Goal: Task Accomplishment & Management: Use online tool/utility

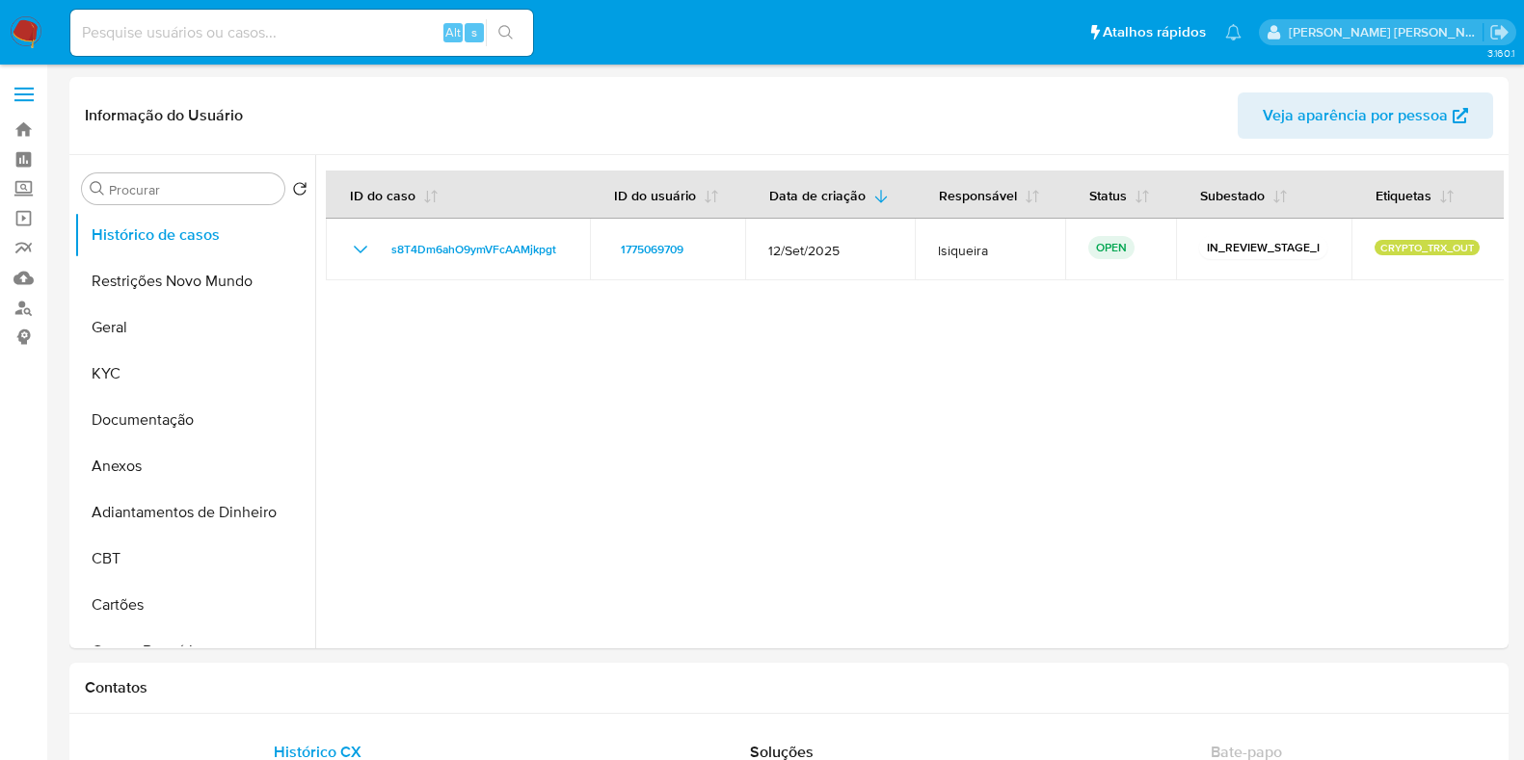
select select "10"
click at [29, 26] on img at bounding box center [26, 32] width 33 height 33
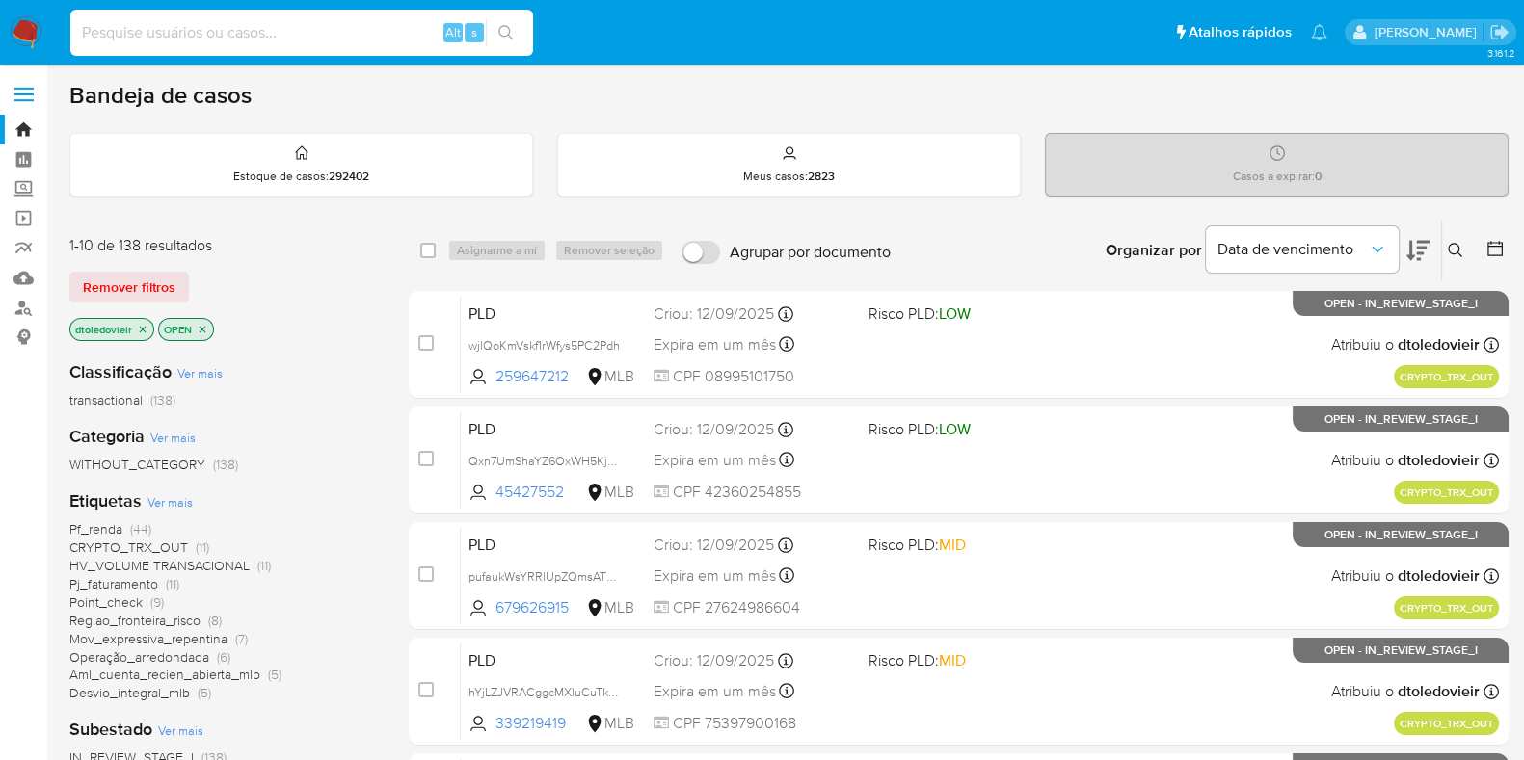
click at [218, 27] on input at bounding box center [301, 32] width 463 height 25
paste input "727901694"
type input "727901694"
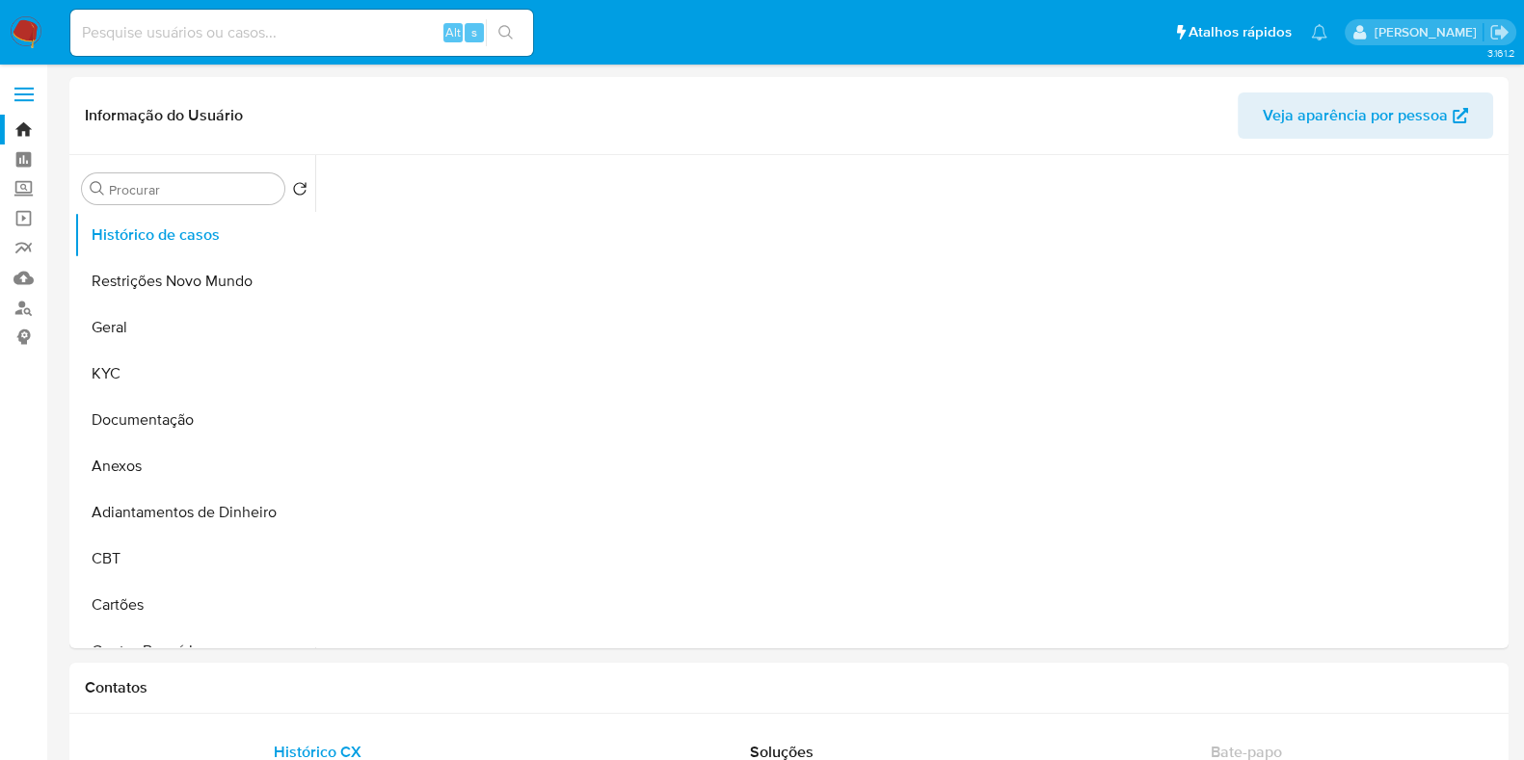
select select "10"
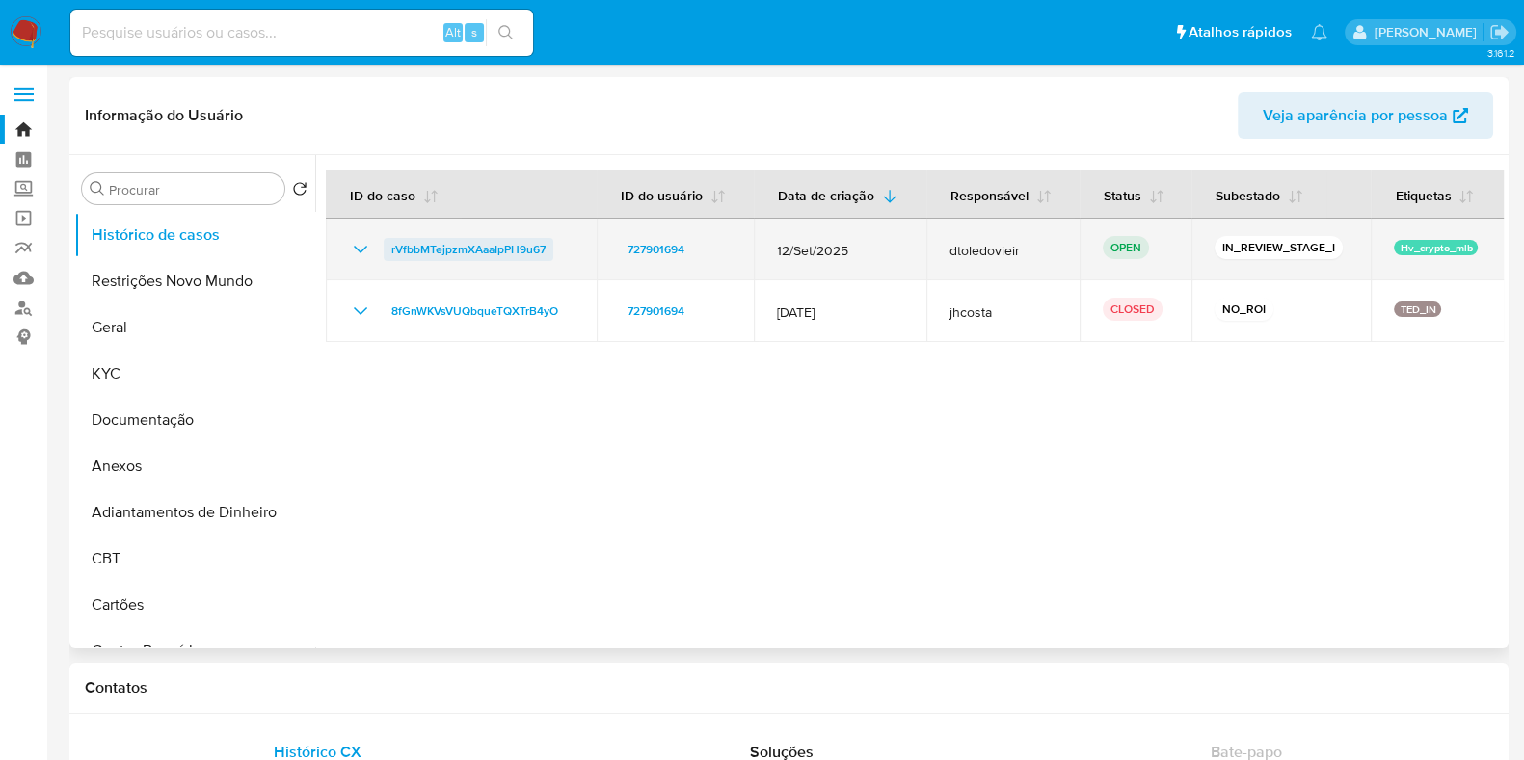
click at [474, 247] on span "rVfbbMTejpzmXAaaIpPH9u67" at bounding box center [468, 249] width 154 height 23
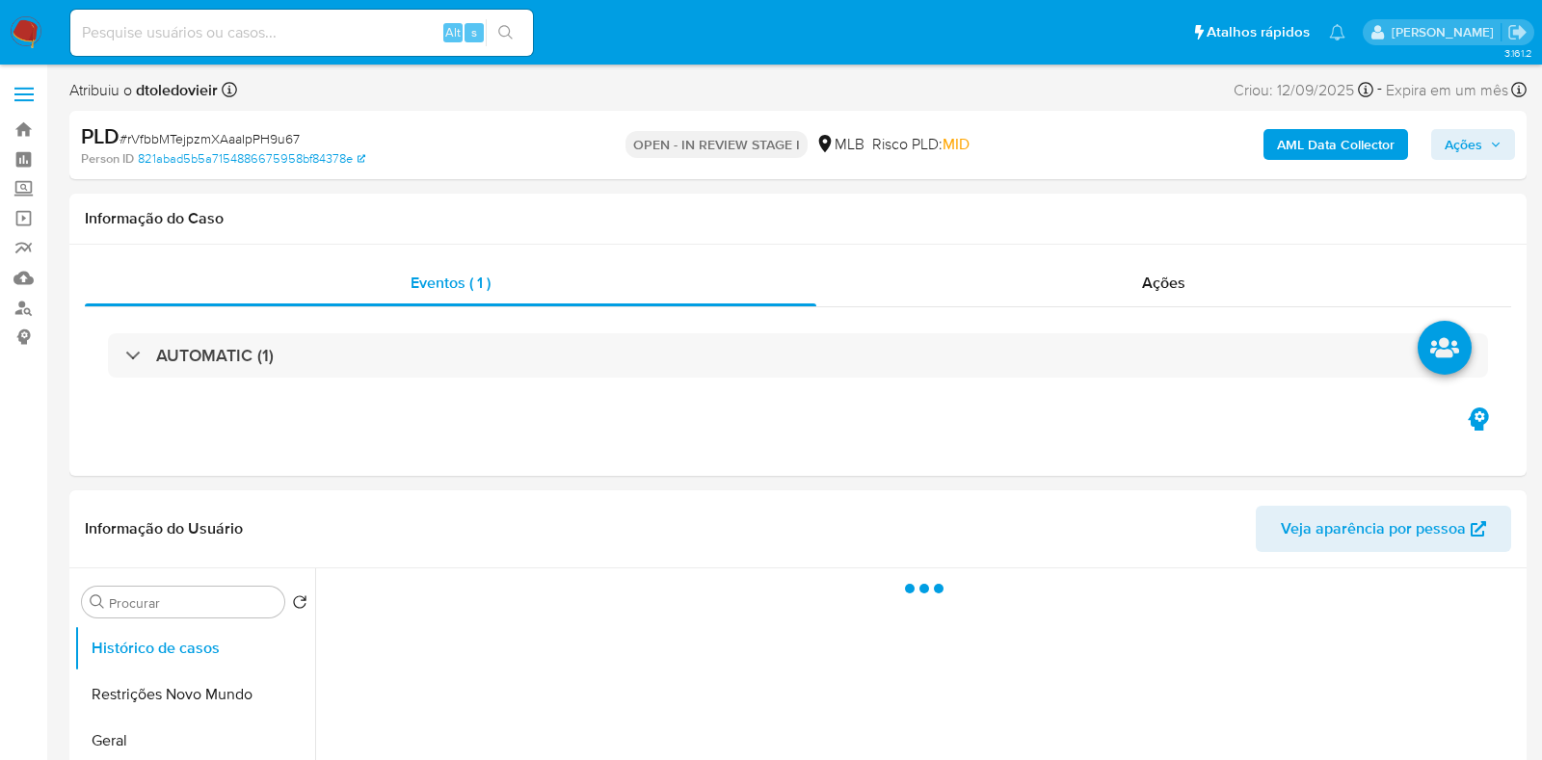
select select "10"
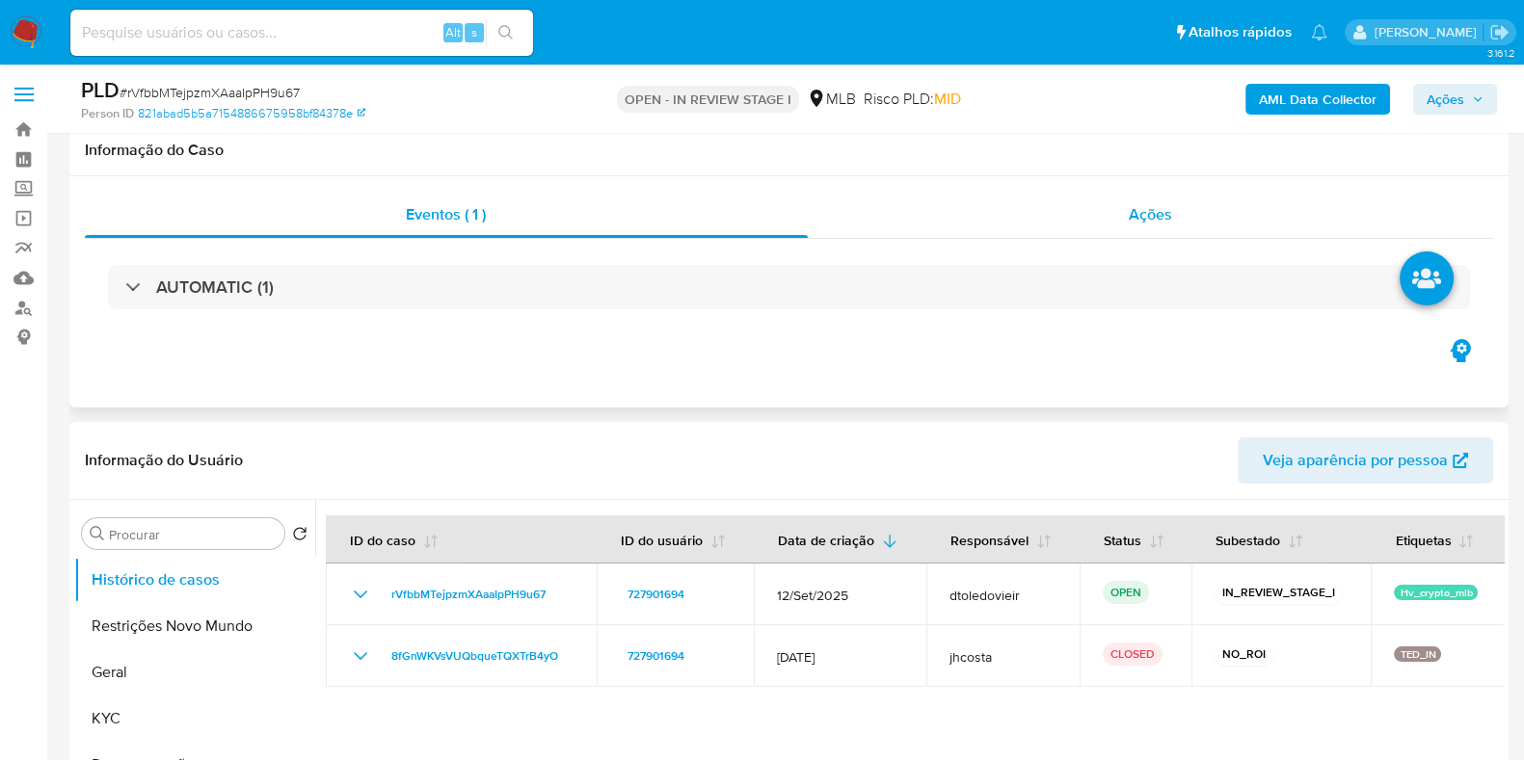
scroll to position [240, 0]
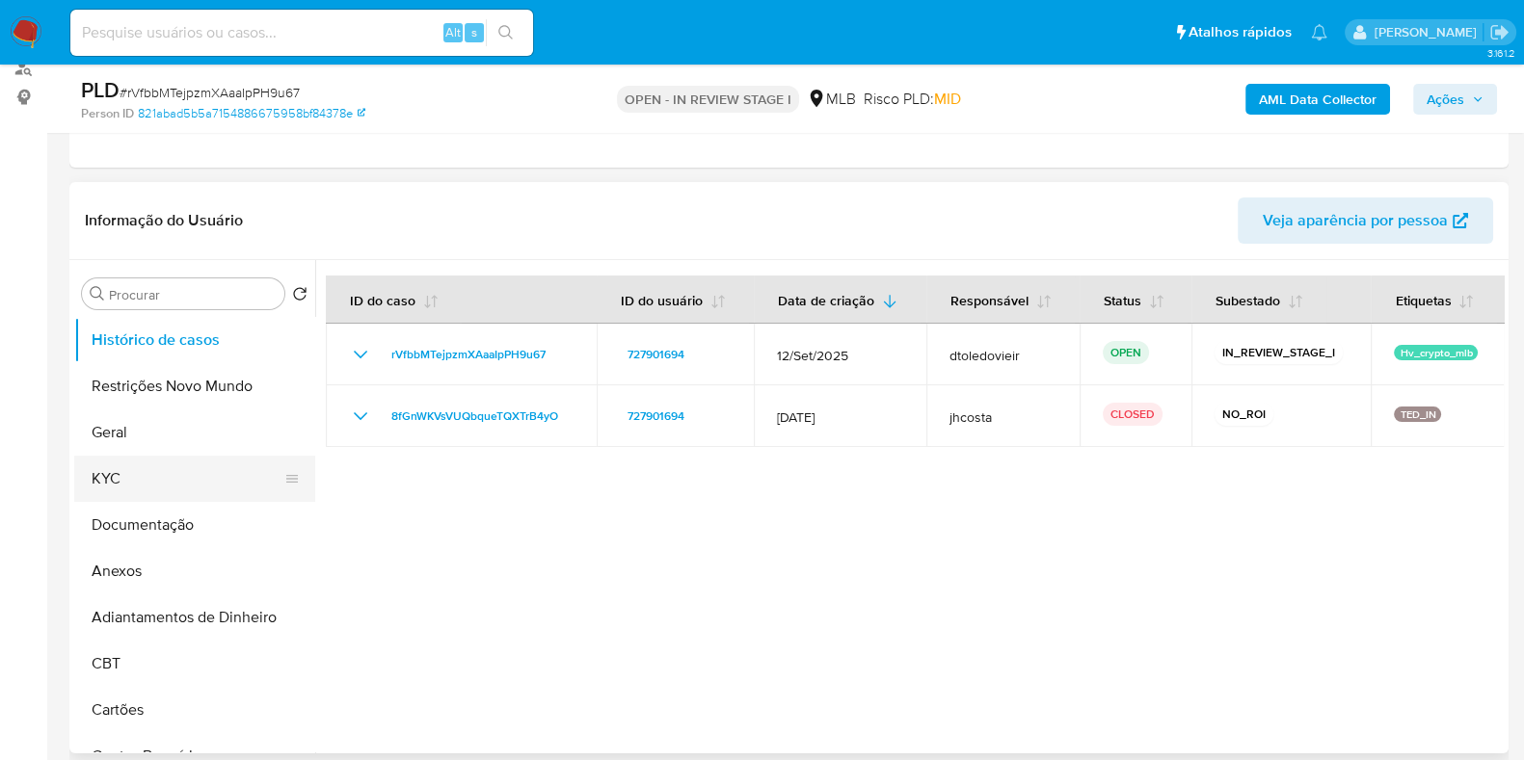
click at [140, 458] on button "KYC" at bounding box center [187, 479] width 226 height 46
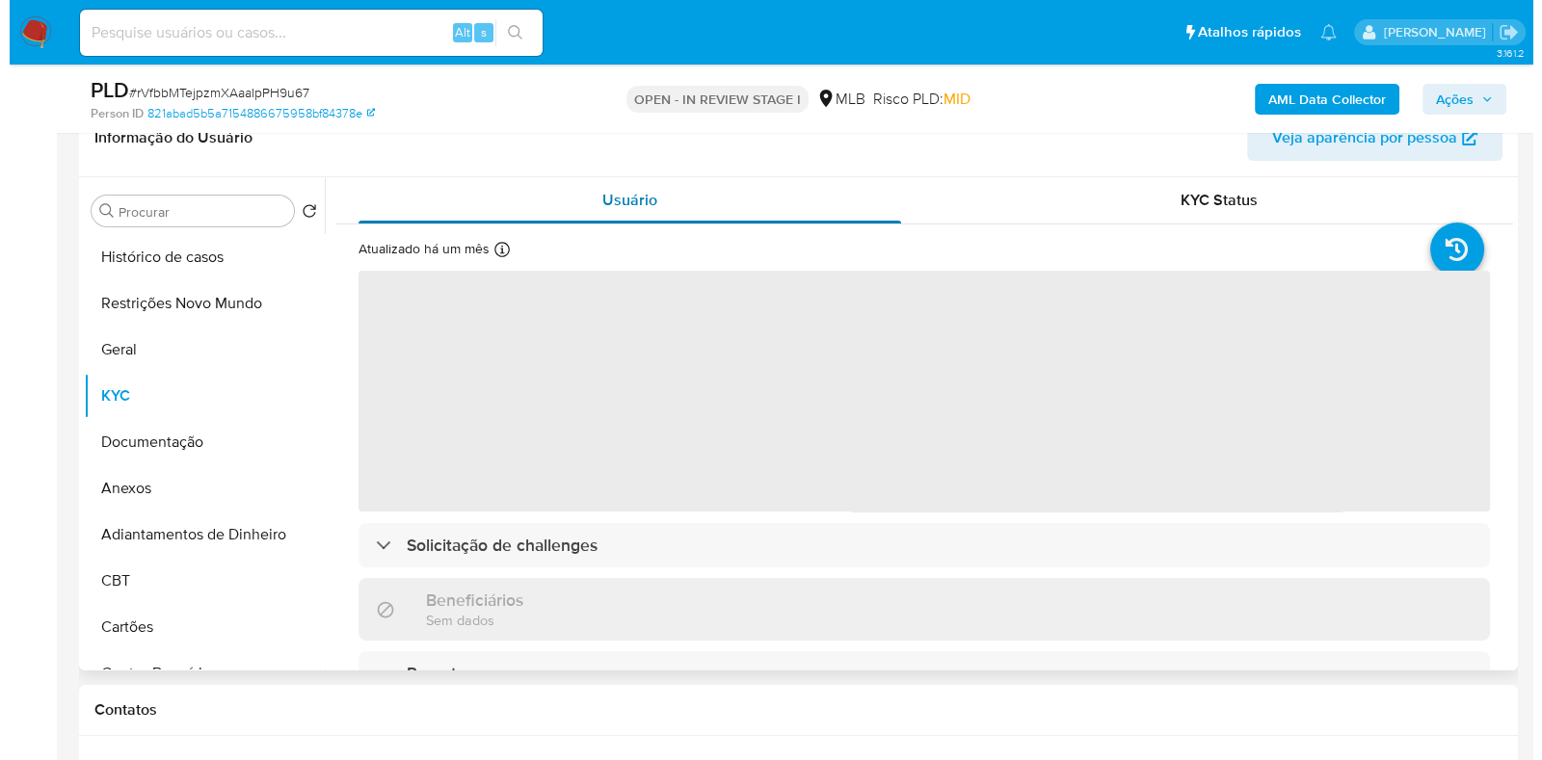
scroll to position [361, 0]
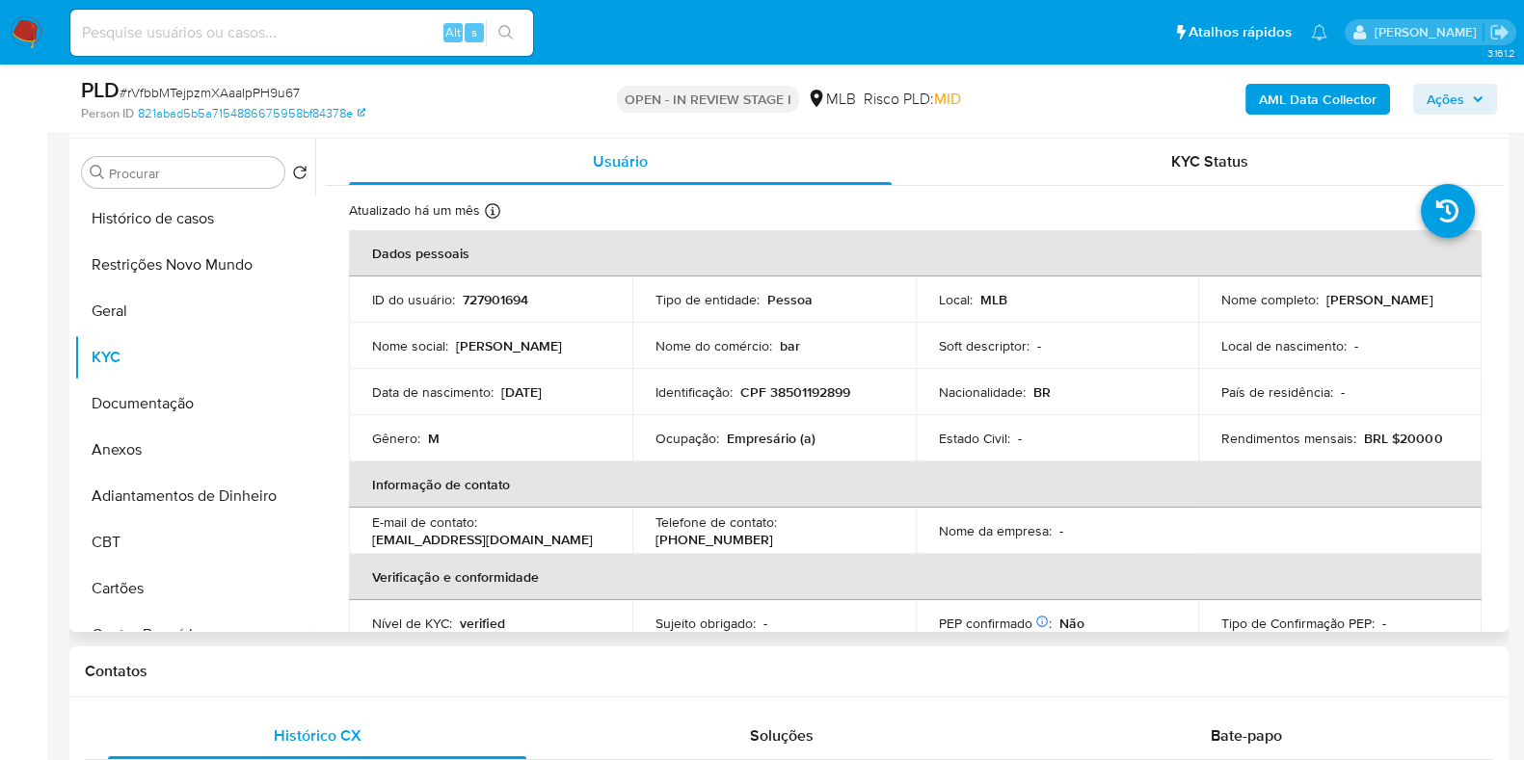
click at [757, 435] on p "Empresário (a)" at bounding box center [771, 438] width 89 height 17
copy p "Empresário"
click at [209, 395] on button "Documentação" at bounding box center [187, 404] width 226 height 46
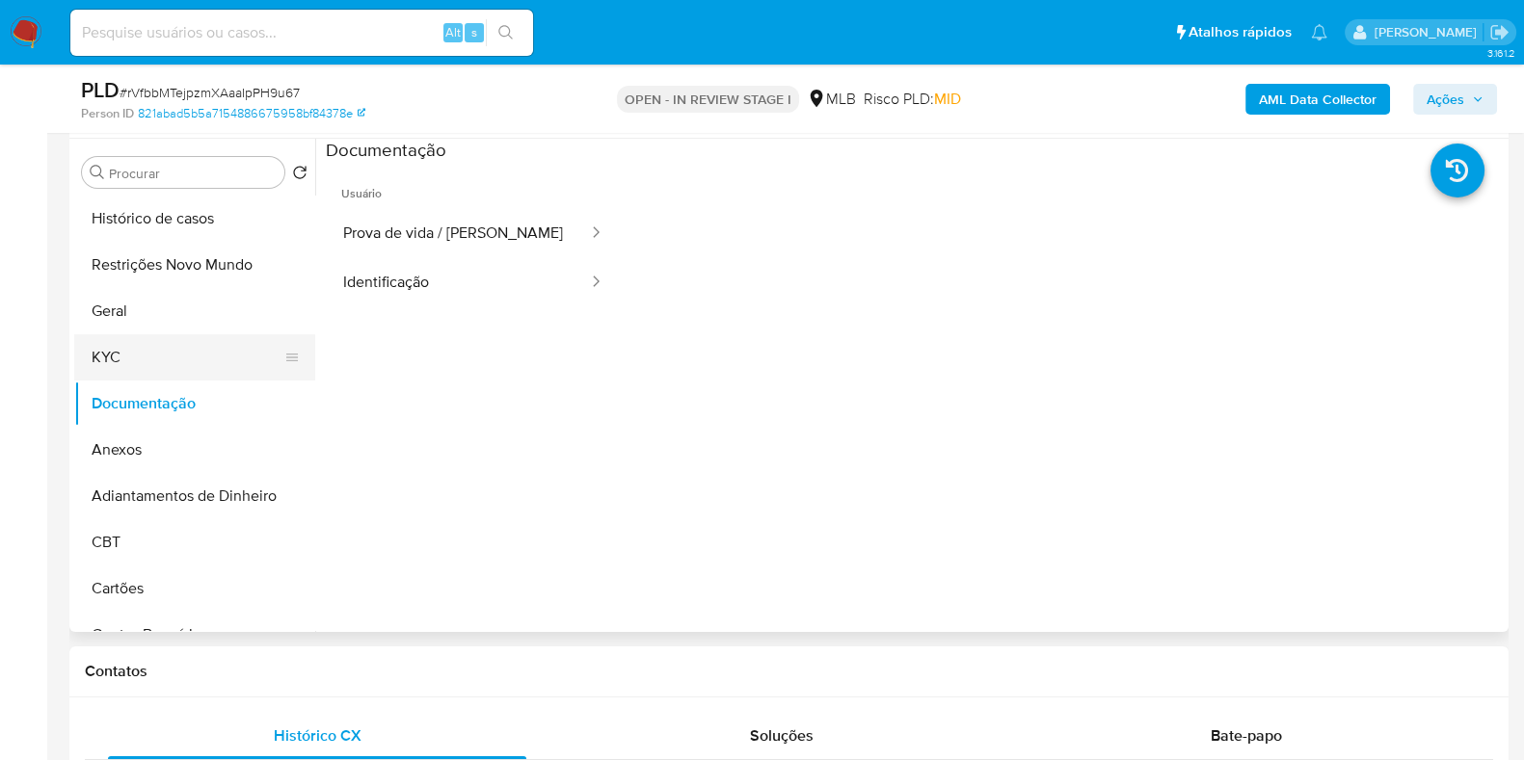
click at [171, 339] on button "KYC" at bounding box center [187, 357] width 226 height 46
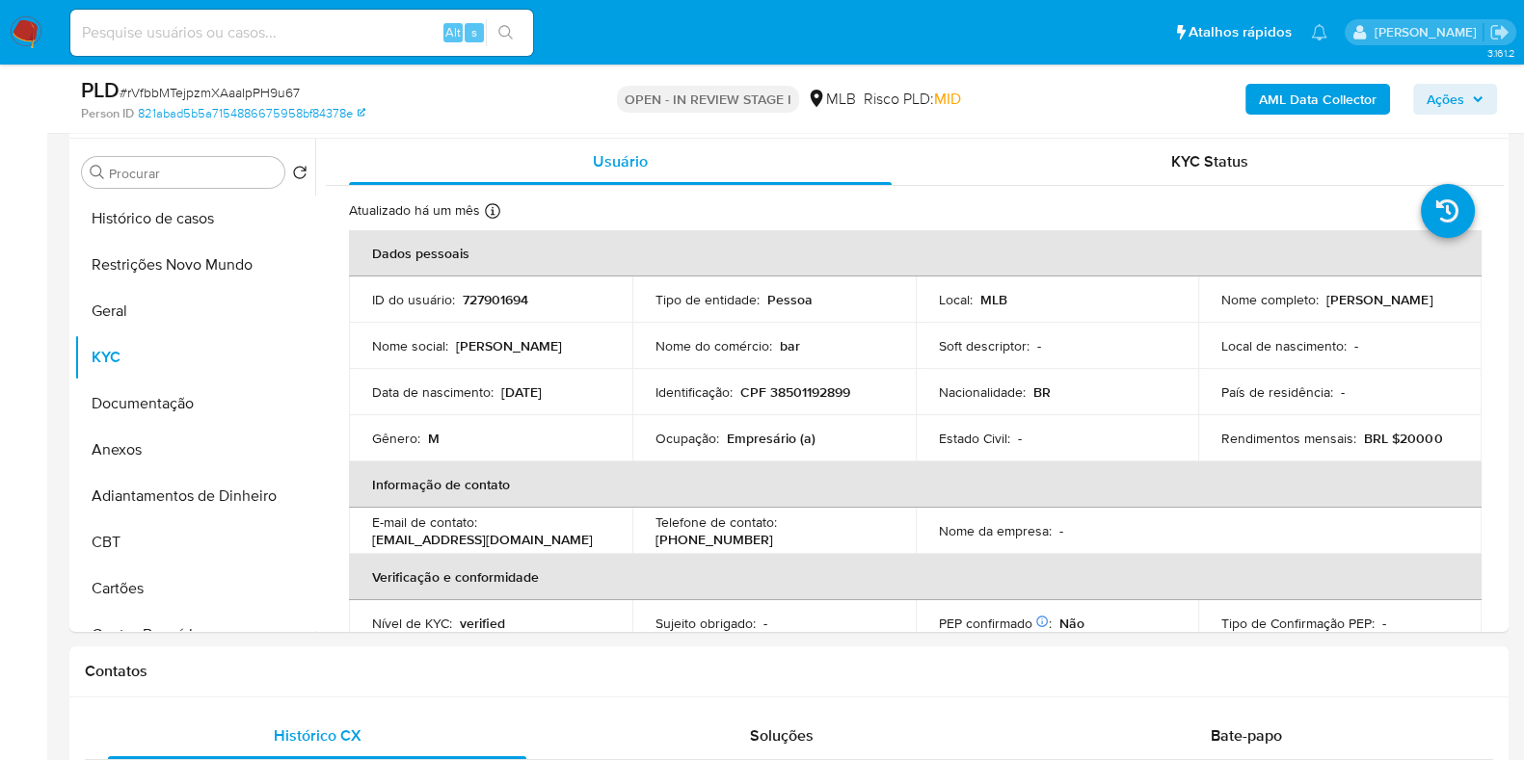
click at [1345, 84] on b "AML Data Collector" at bounding box center [1318, 99] width 118 height 31
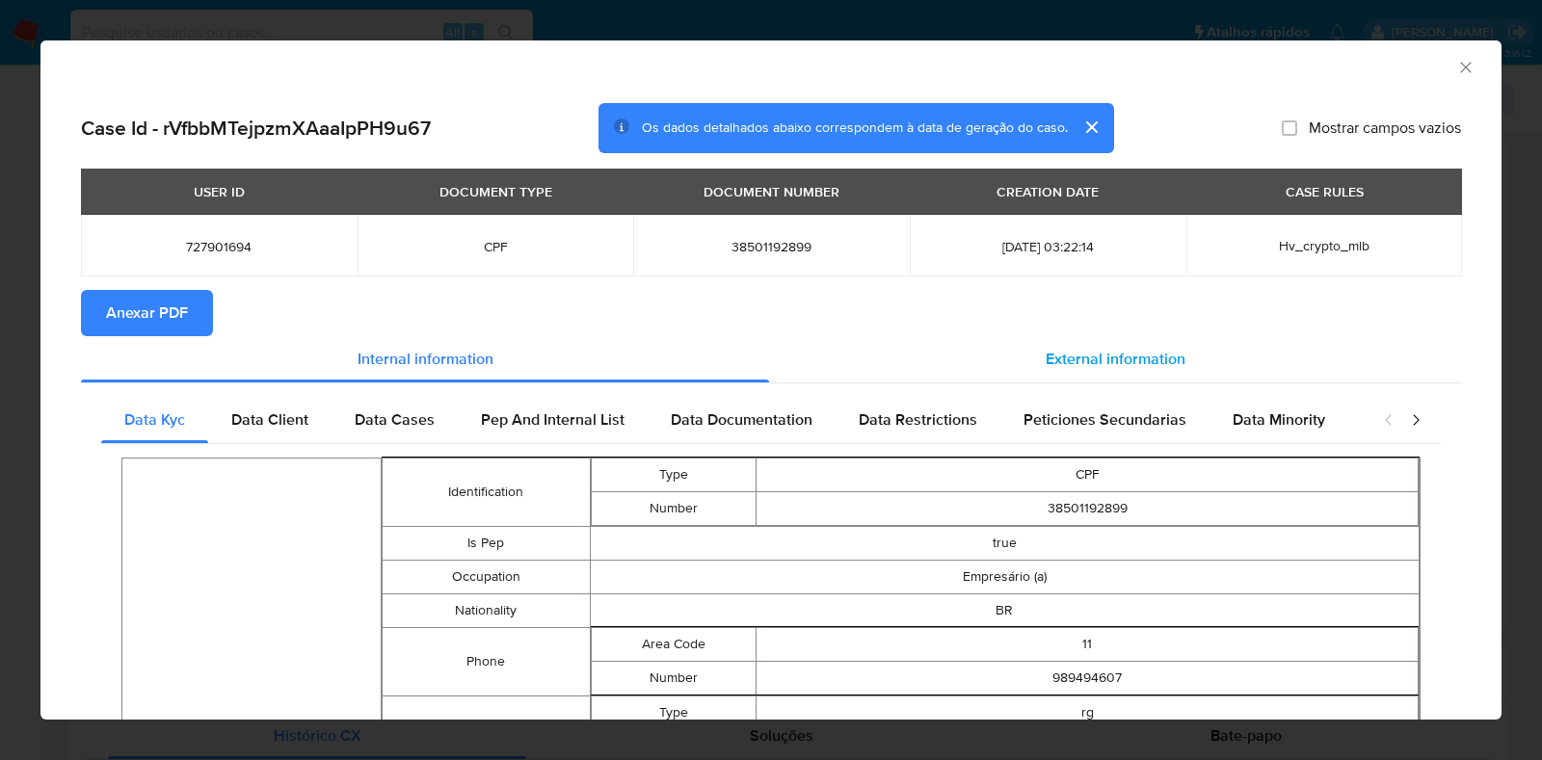
click at [1128, 345] on div "External information" at bounding box center [1115, 359] width 692 height 46
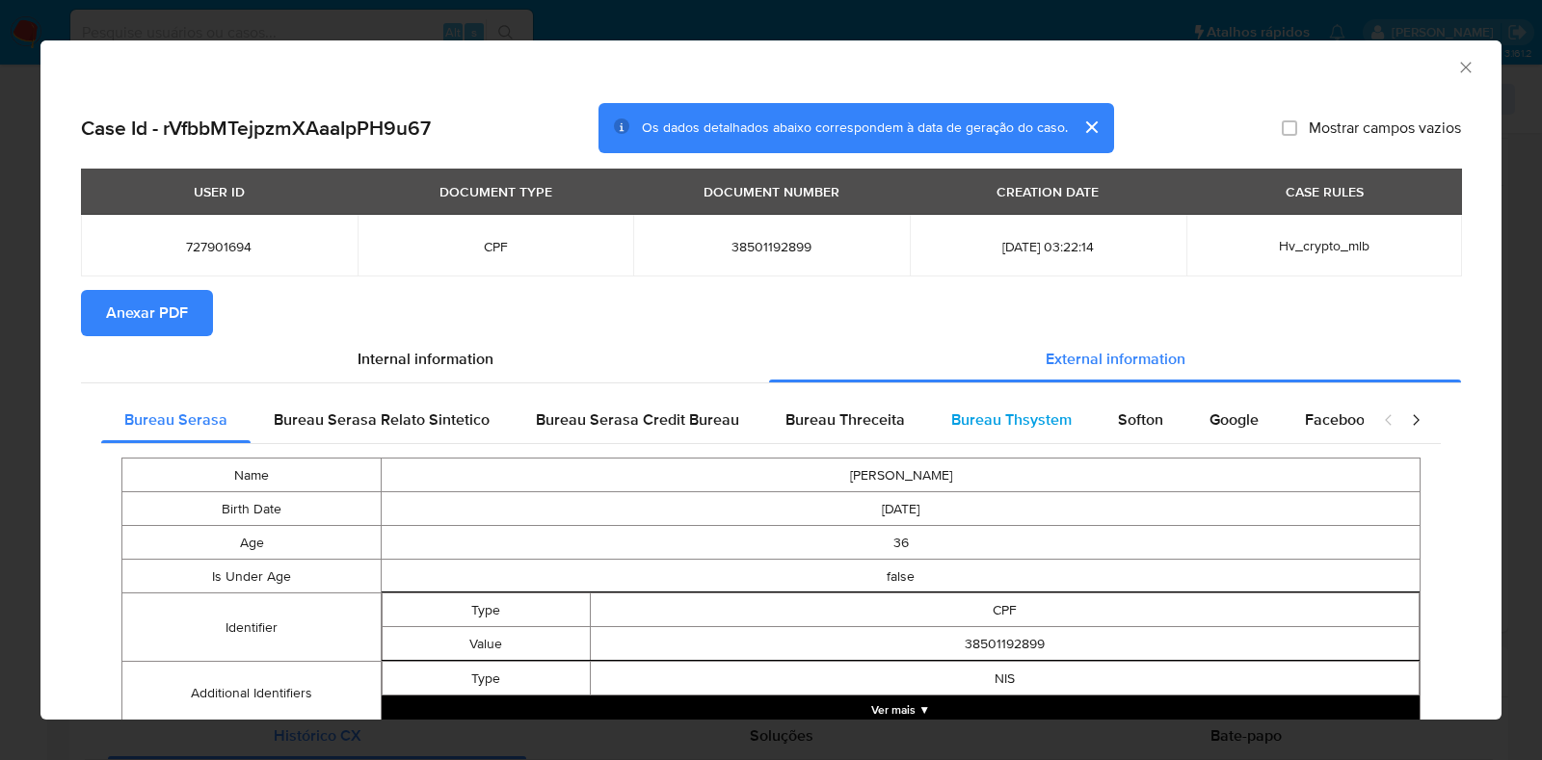
click at [1078, 428] on div "Bureau Thsystem" at bounding box center [1011, 420] width 167 height 46
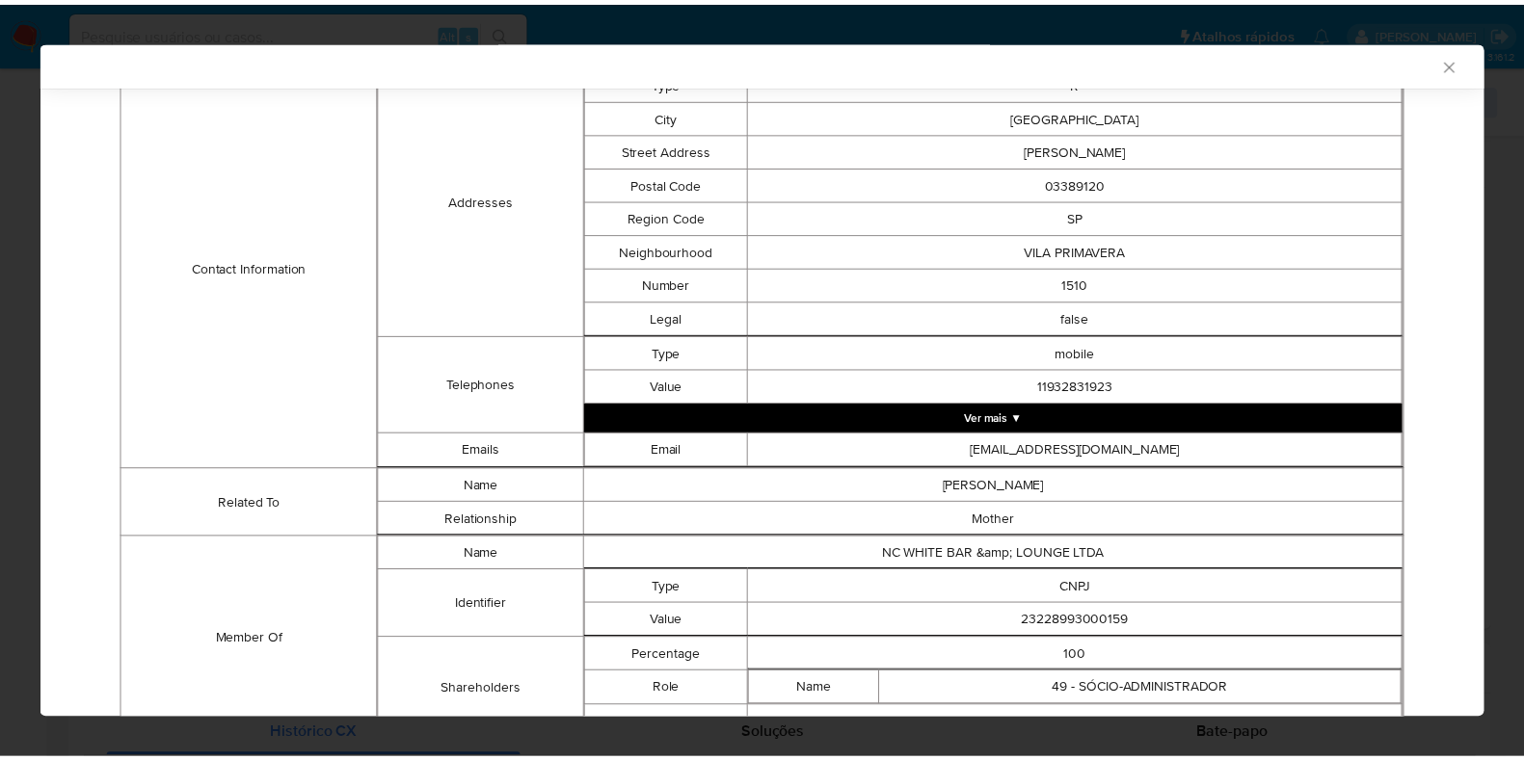
scroll to position [794, 0]
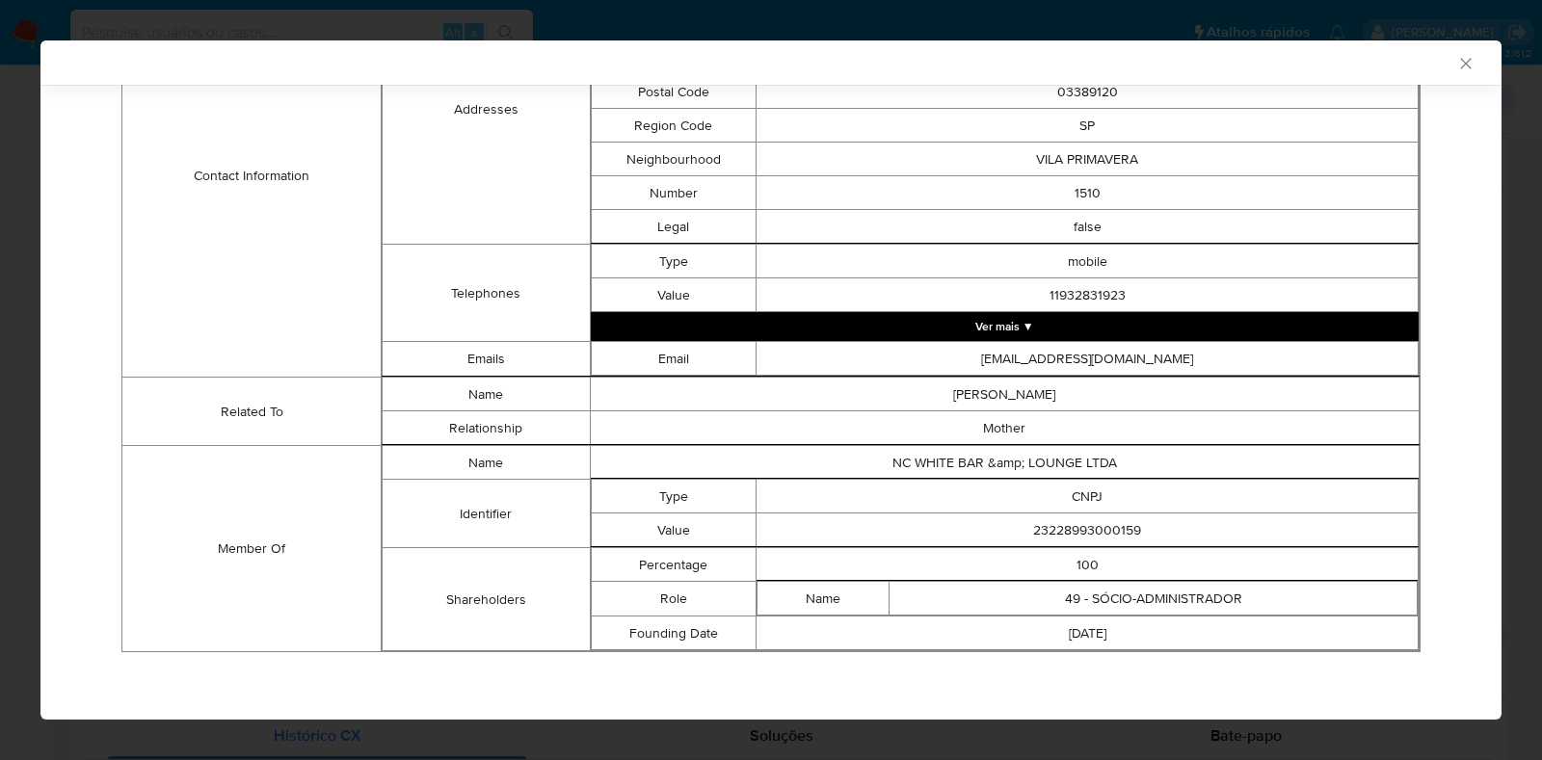
click at [1055, 519] on td "23228993000159" at bounding box center [1088, 531] width 662 height 34
copy td "23228993000159"
click at [0, 418] on div "AML Data Collector Case Id - rVfbbMTejpzmXAaaIpPH9u67 Os dados detalhados abaix…" at bounding box center [771, 380] width 1542 height 760
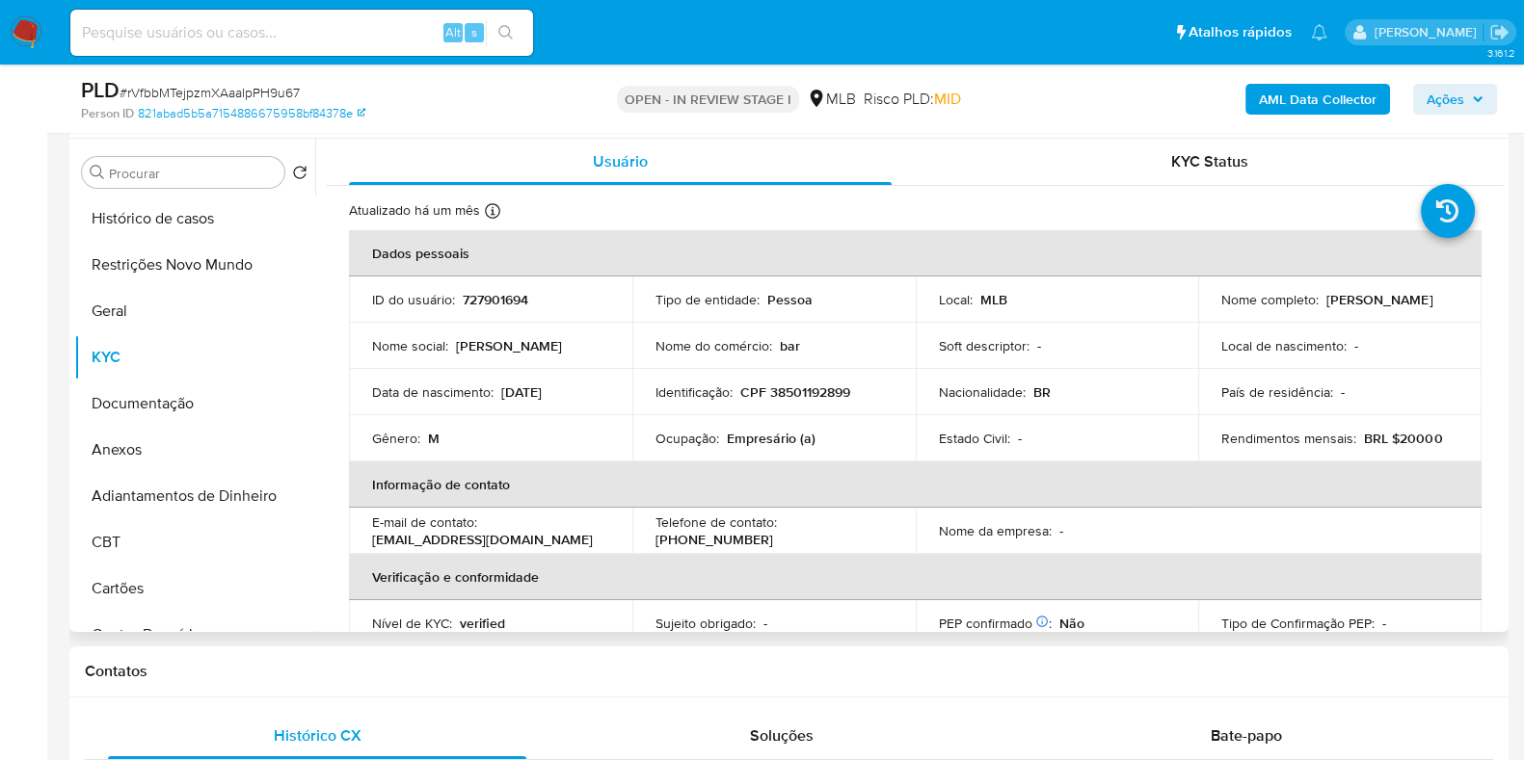
scroll to position [361, 0]
drag, startPoint x: 1400, startPoint y: 304, endPoint x: 1202, endPoint y: 305, distance: 198.6
click at [1202, 305] on td "Nome completo : Charles Rogerio Marcelino da Silva" at bounding box center [1339, 300] width 283 height 46
copy p "Charles Rogerio Marcelino da Silva"
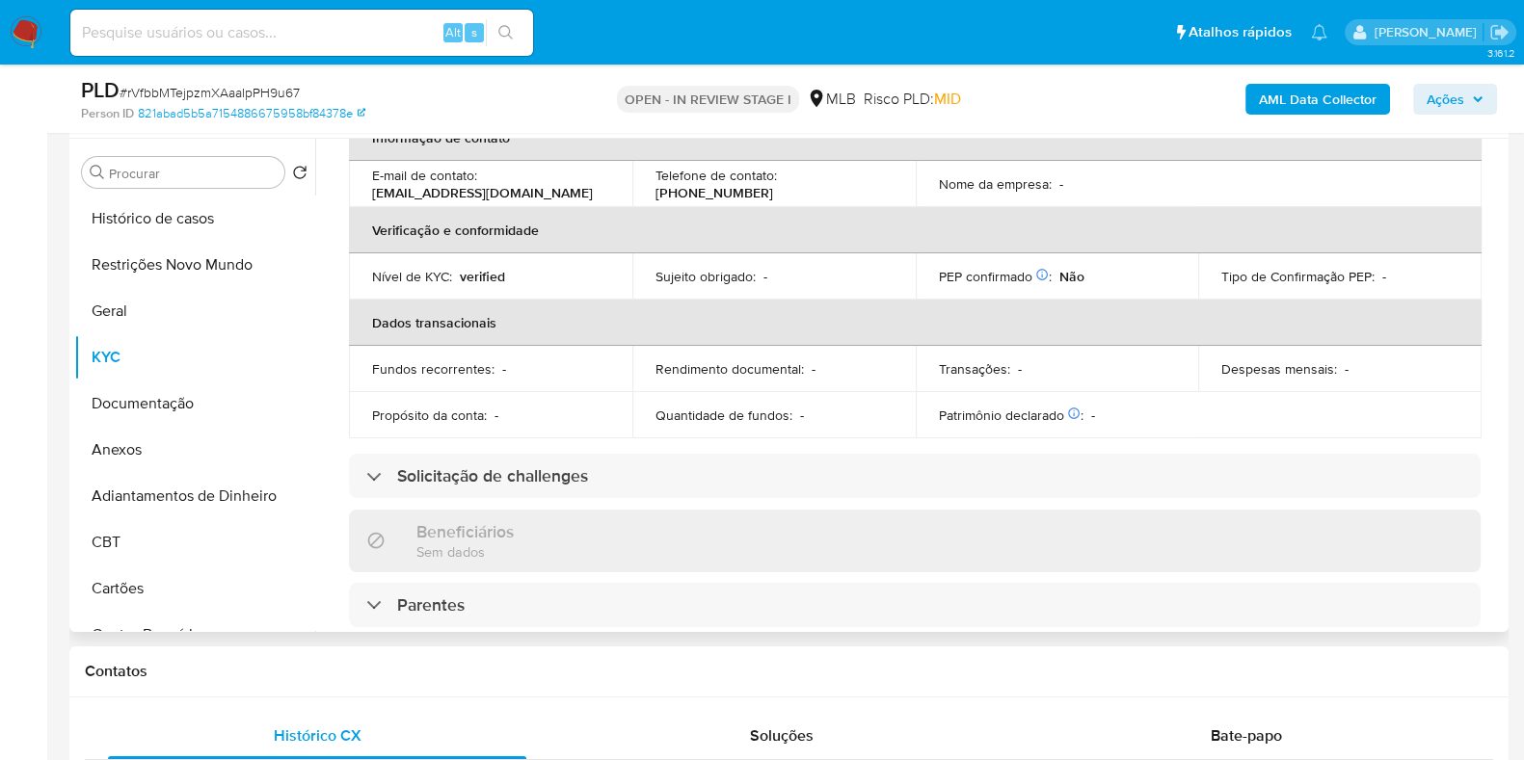
scroll to position [0, 0]
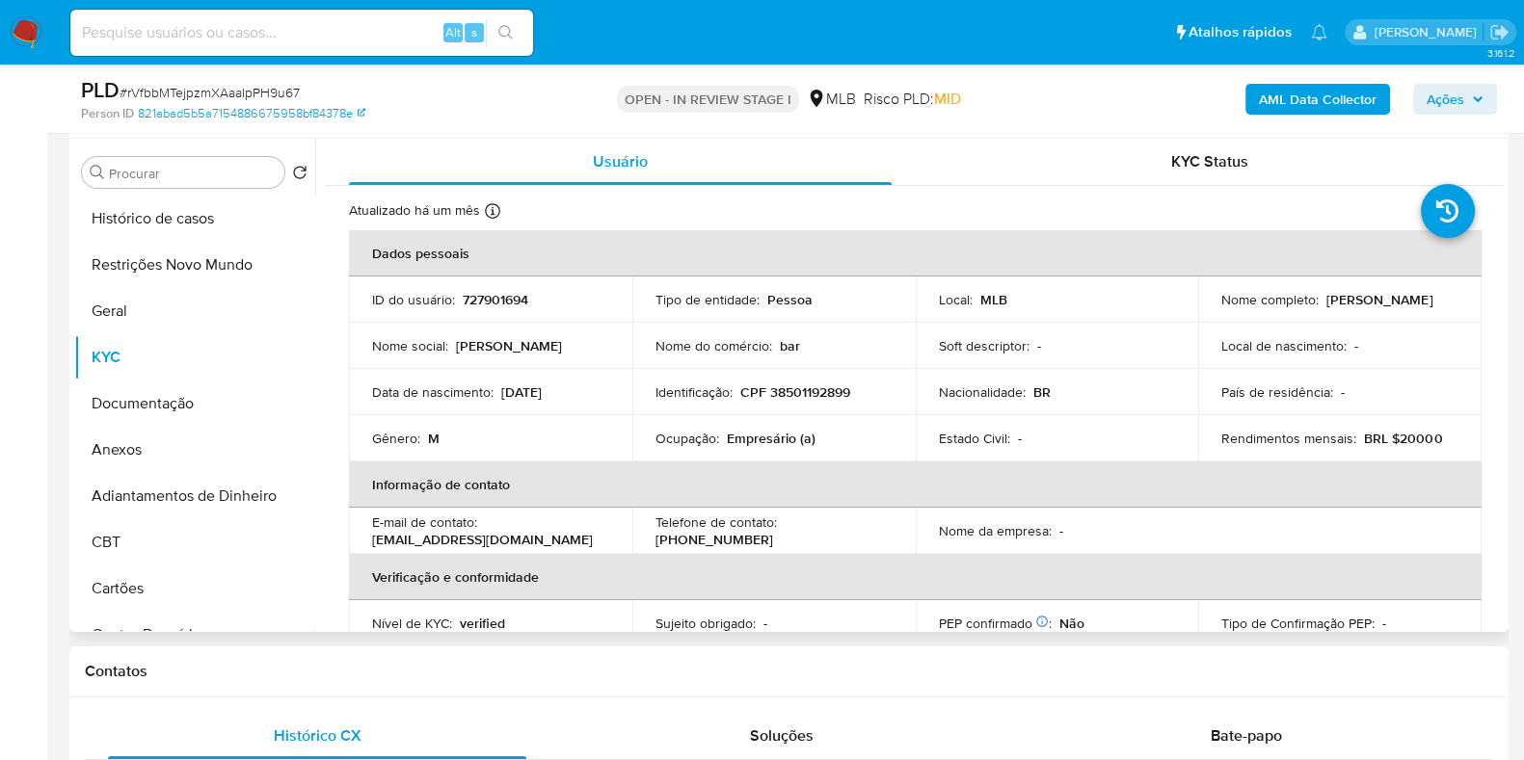
click at [795, 384] on p "CPF 38501192899" at bounding box center [795, 392] width 110 height 17
copy p "38501192899"
click at [183, 267] on button "Restrições Novo Mundo" at bounding box center [187, 265] width 226 height 46
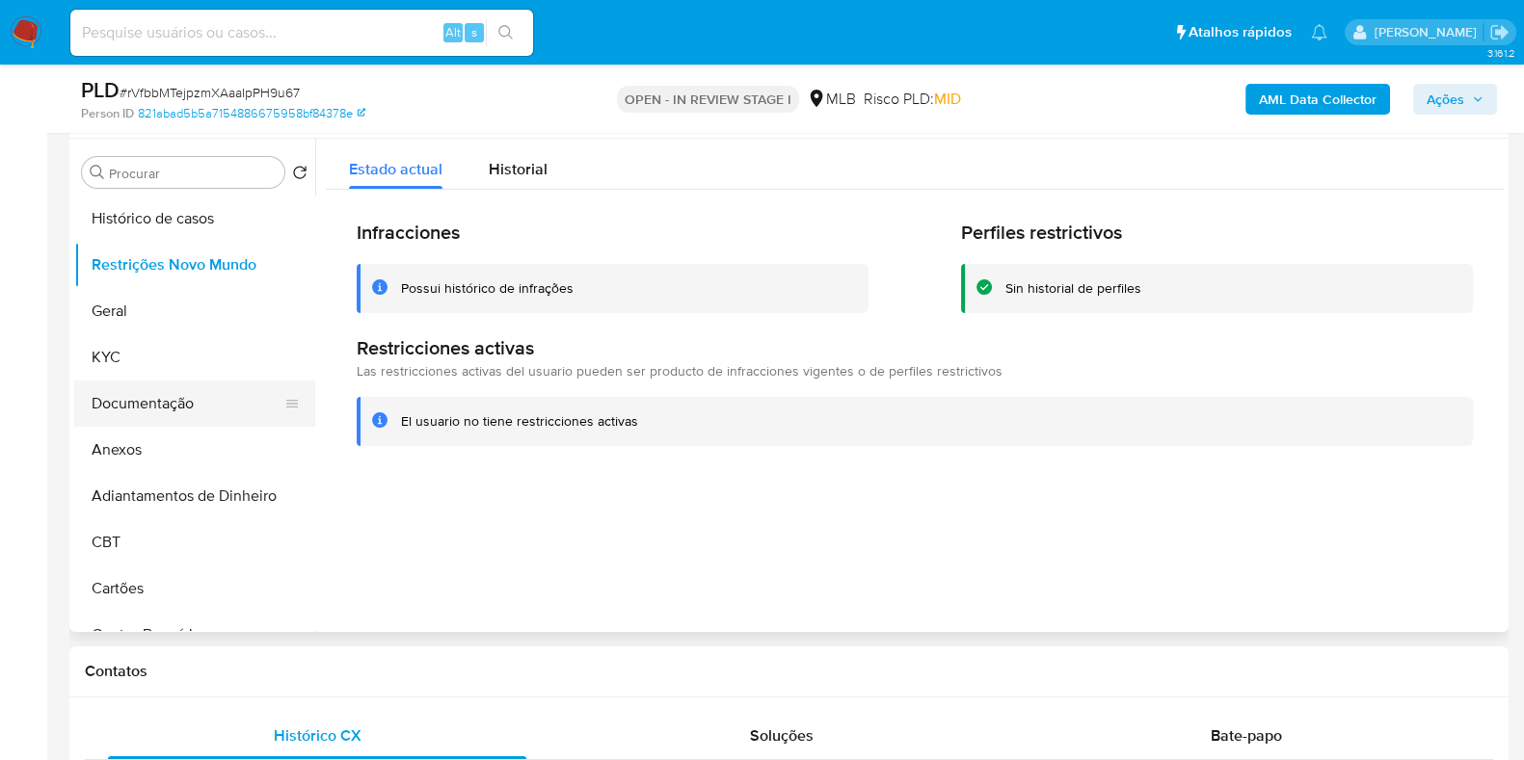
click at [132, 393] on button "Documentação" at bounding box center [187, 404] width 226 height 46
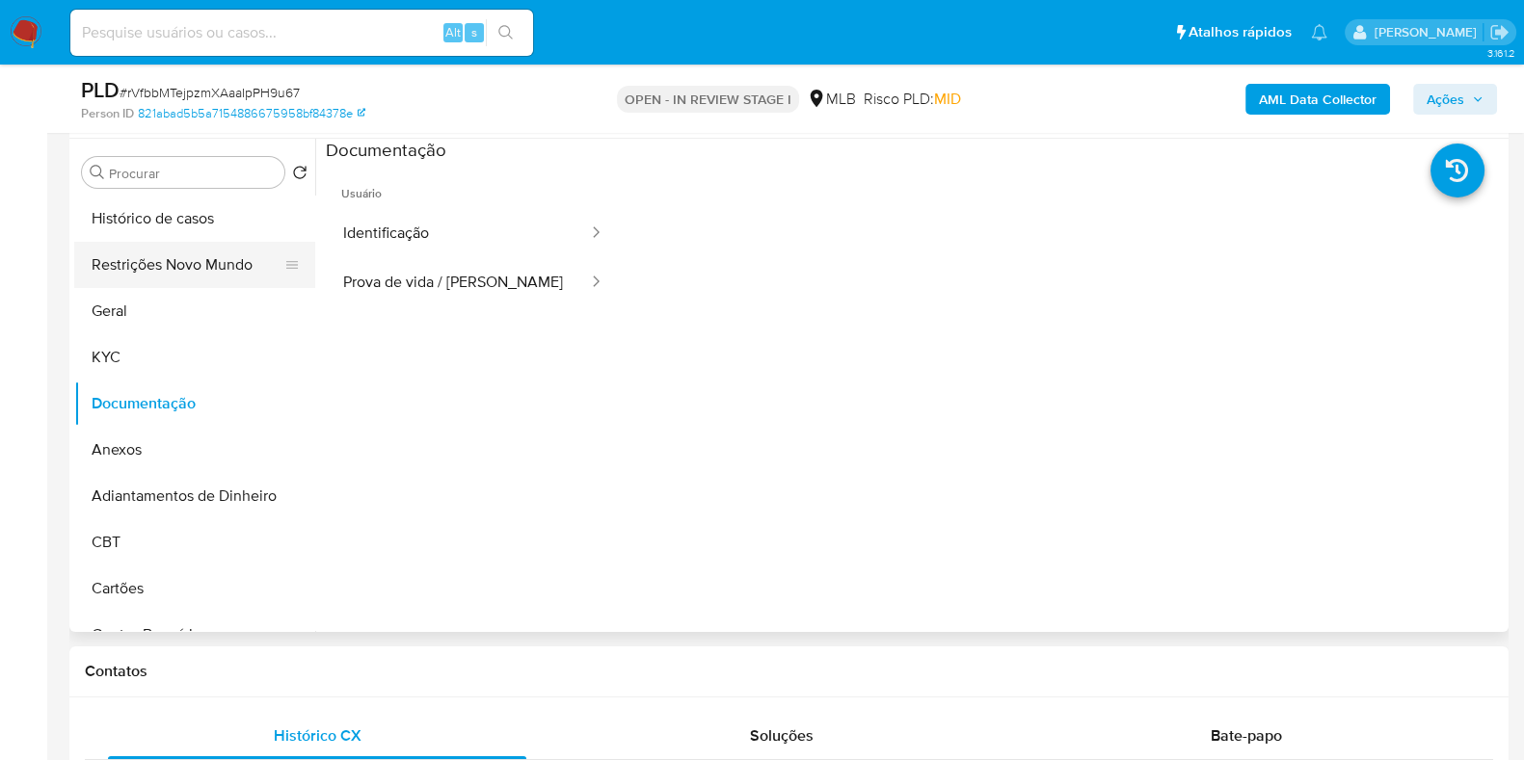
click at [202, 262] on button "Restrições Novo Mundo" at bounding box center [187, 265] width 226 height 46
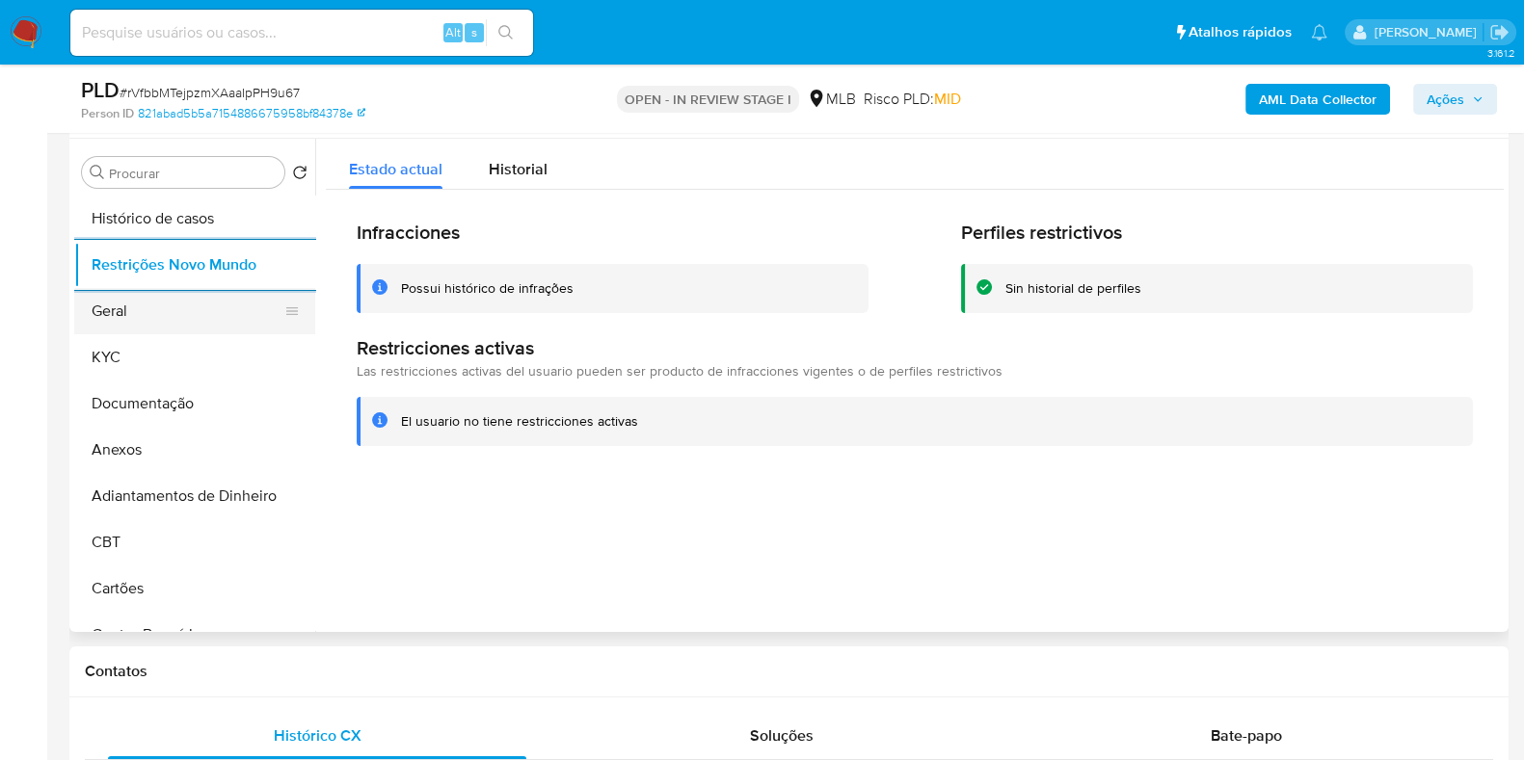
drag, startPoint x: 133, startPoint y: 283, endPoint x: 128, endPoint y: 299, distance: 16.2
click at [132, 284] on button "Restrições Novo Mundo" at bounding box center [194, 265] width 241 height 46
click at [128, 301] on button "Geral" at bounding box center [187, 311] width 226 height 46
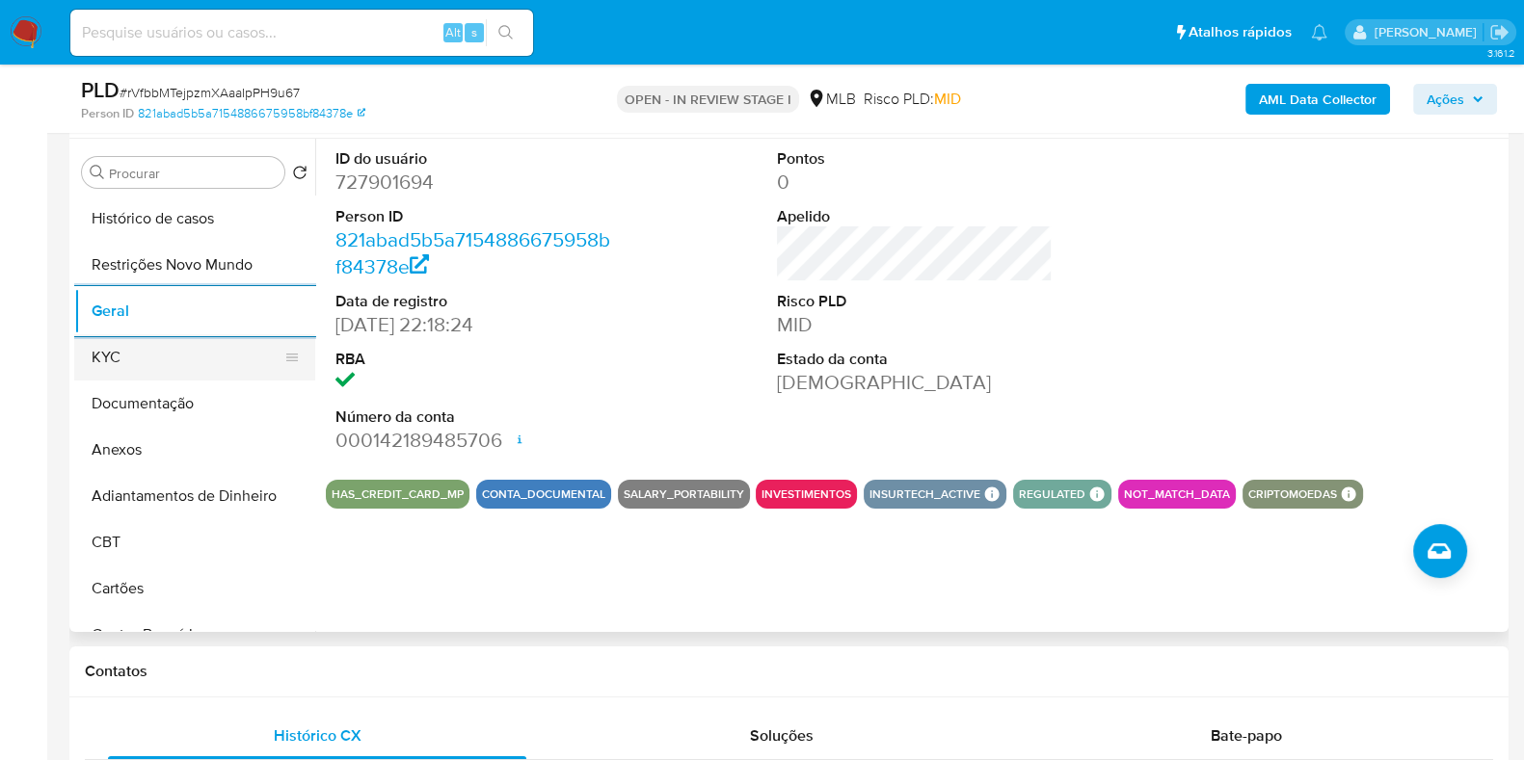
click at [181, 354] on button "KYC" at bounding box center [187, 357] width 226 height 46
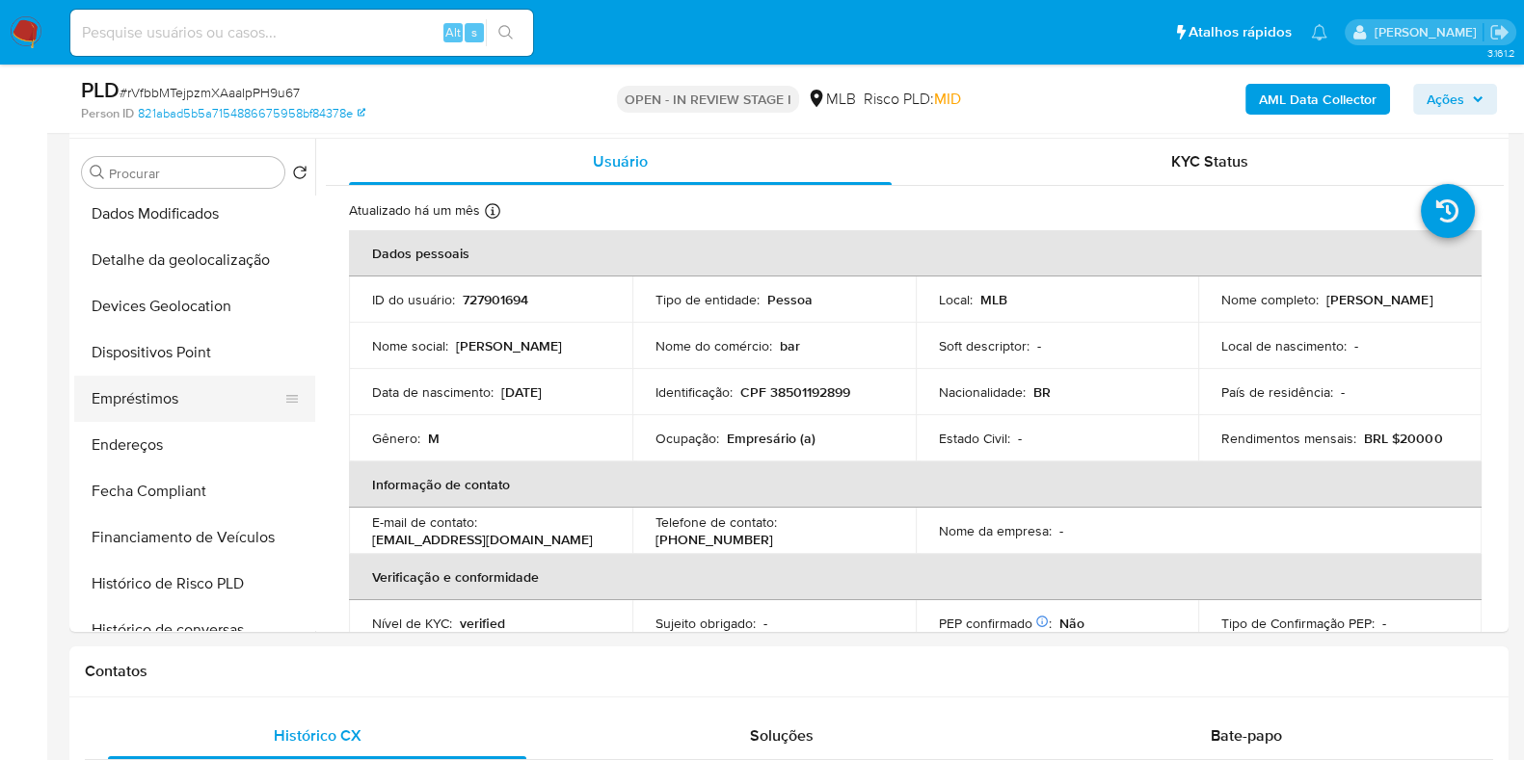
scroll to position [481, 0]
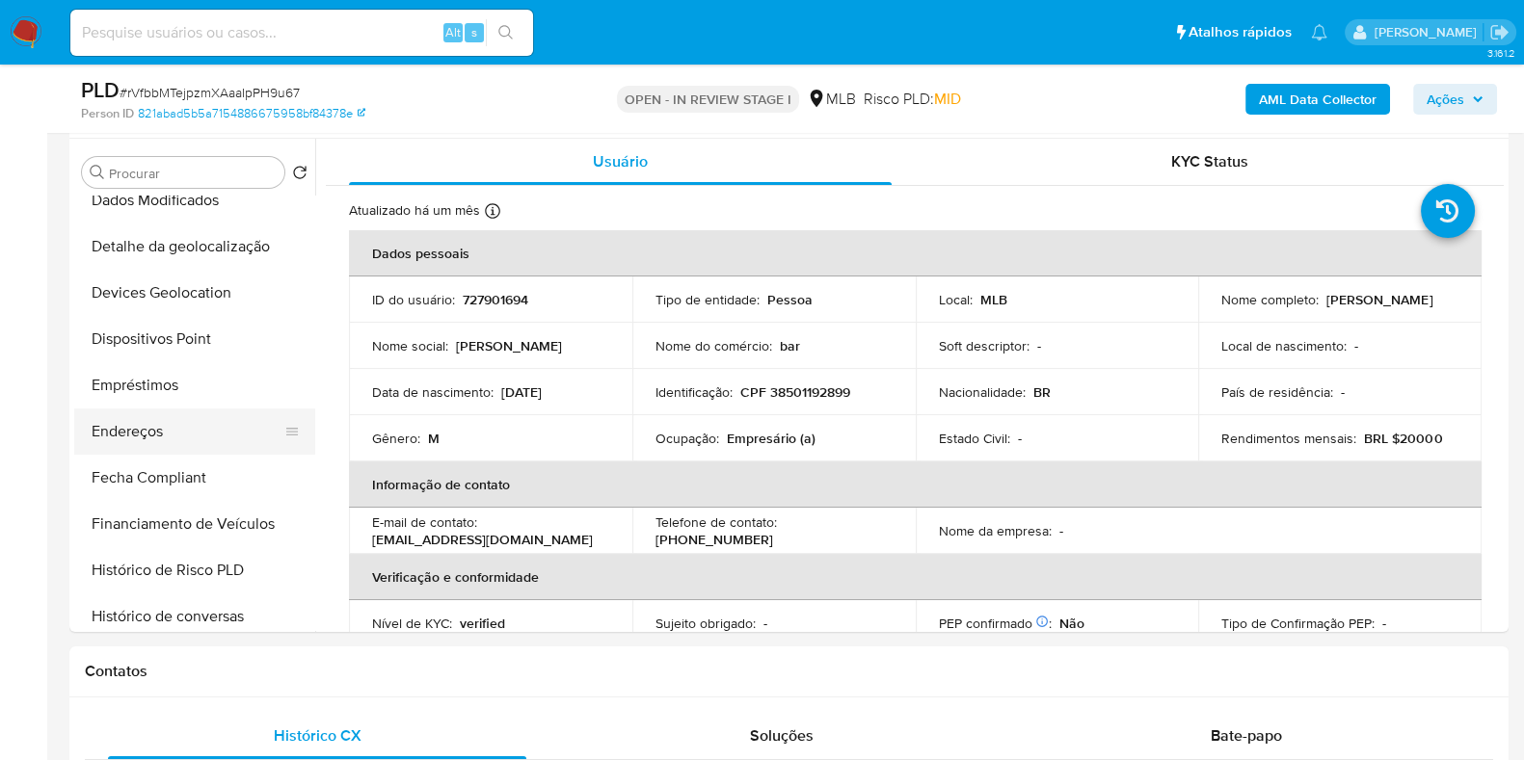
click at [133, 431] on button "Endereços" at bounding box center [187, 432] width 226 height 46
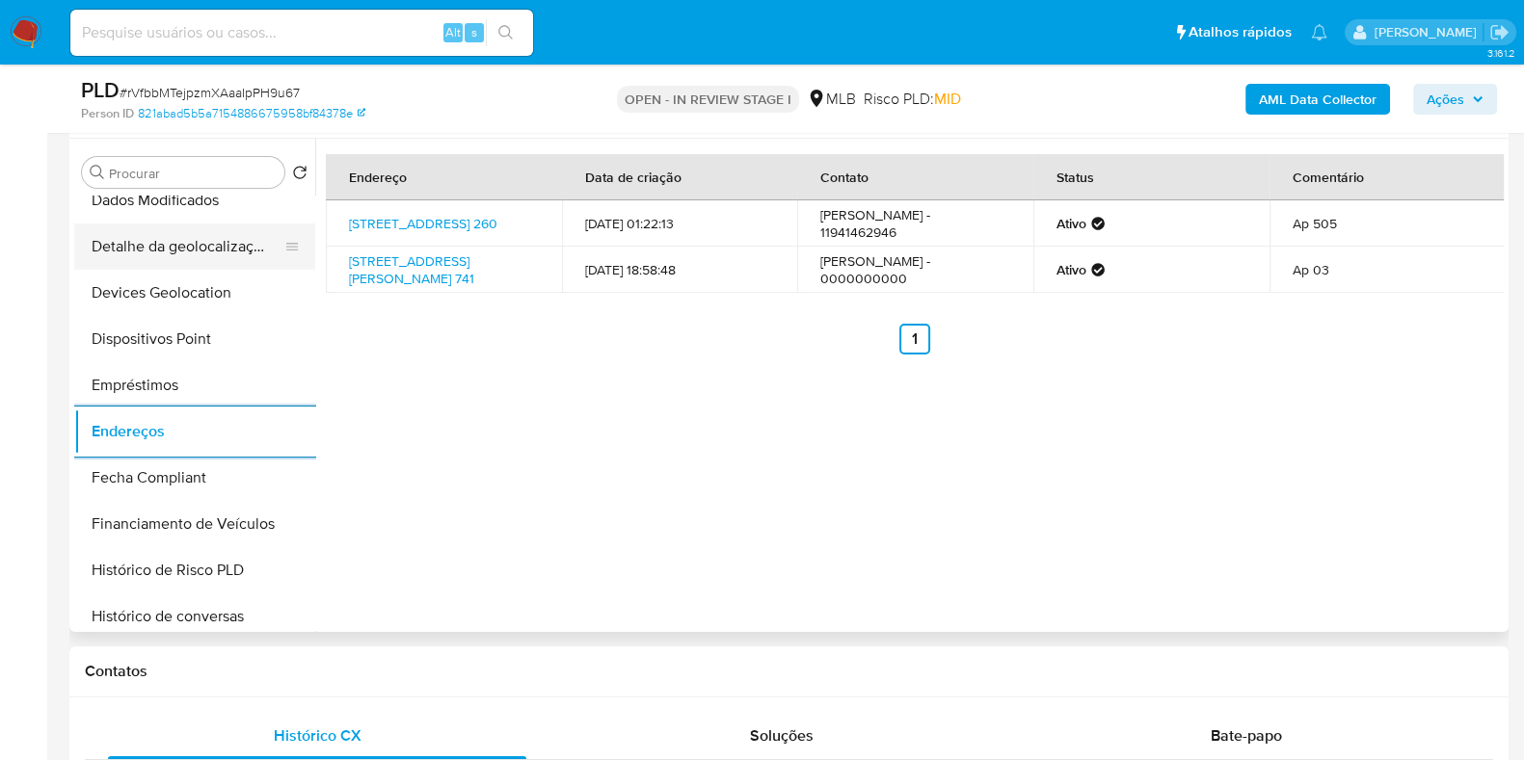
click at [223, 252] on button "Detalhe da geolocalização" at bounding box center [187, 247] width 226 height 46
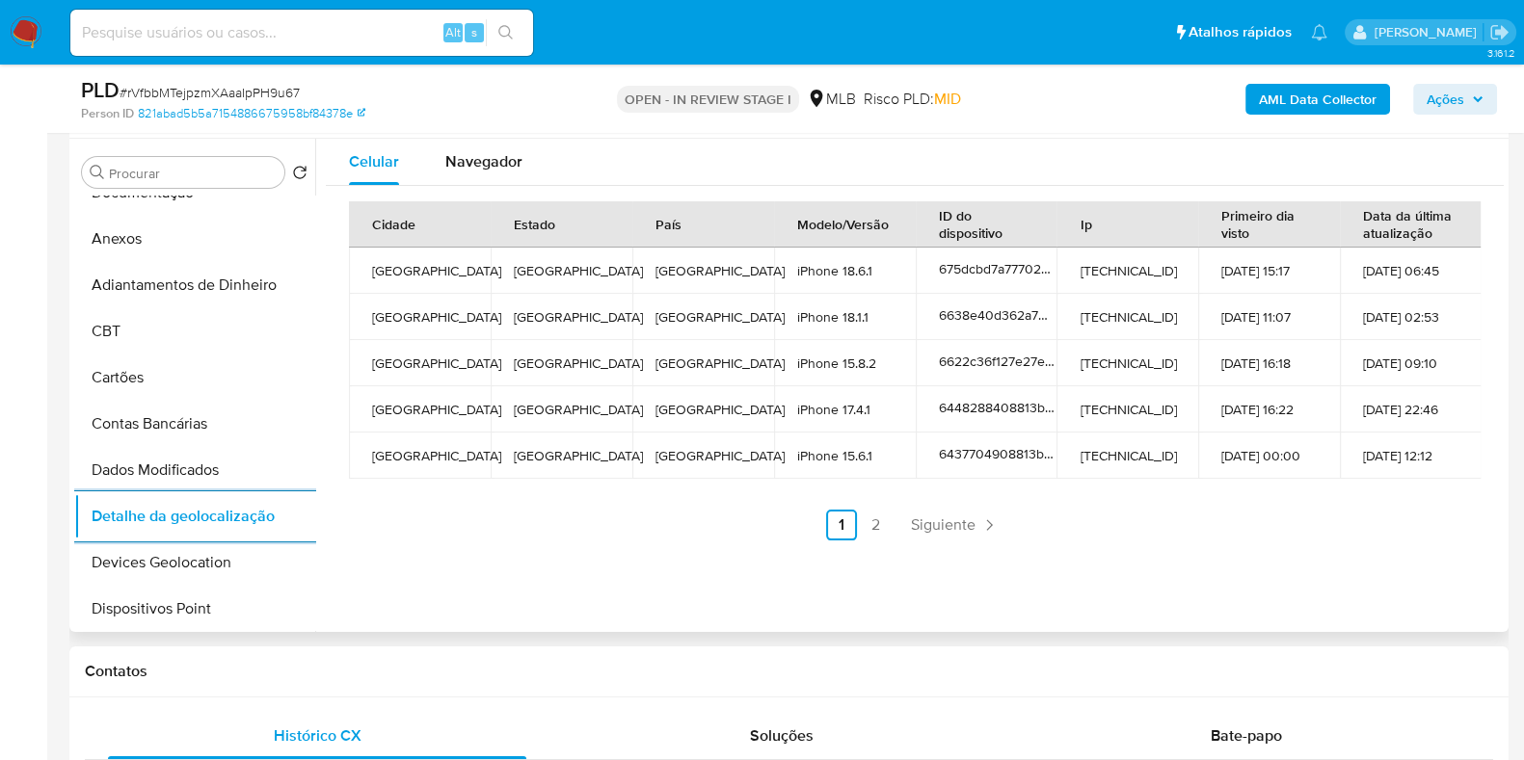
scroll to position [0, 0]
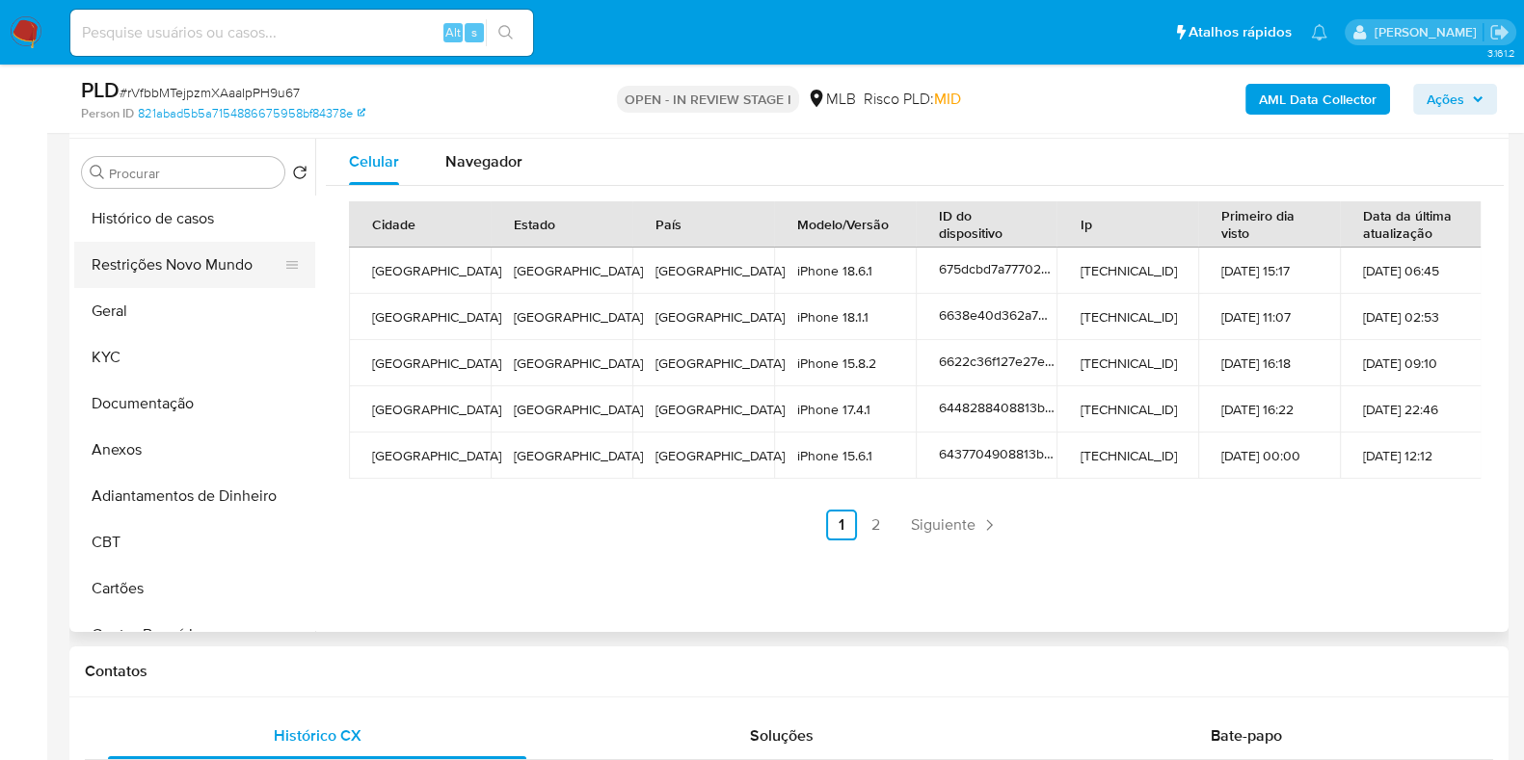
click at [154, 274] on button "Restrições Novo Mundo" at bounding box center [187, 265] width 226 height 46
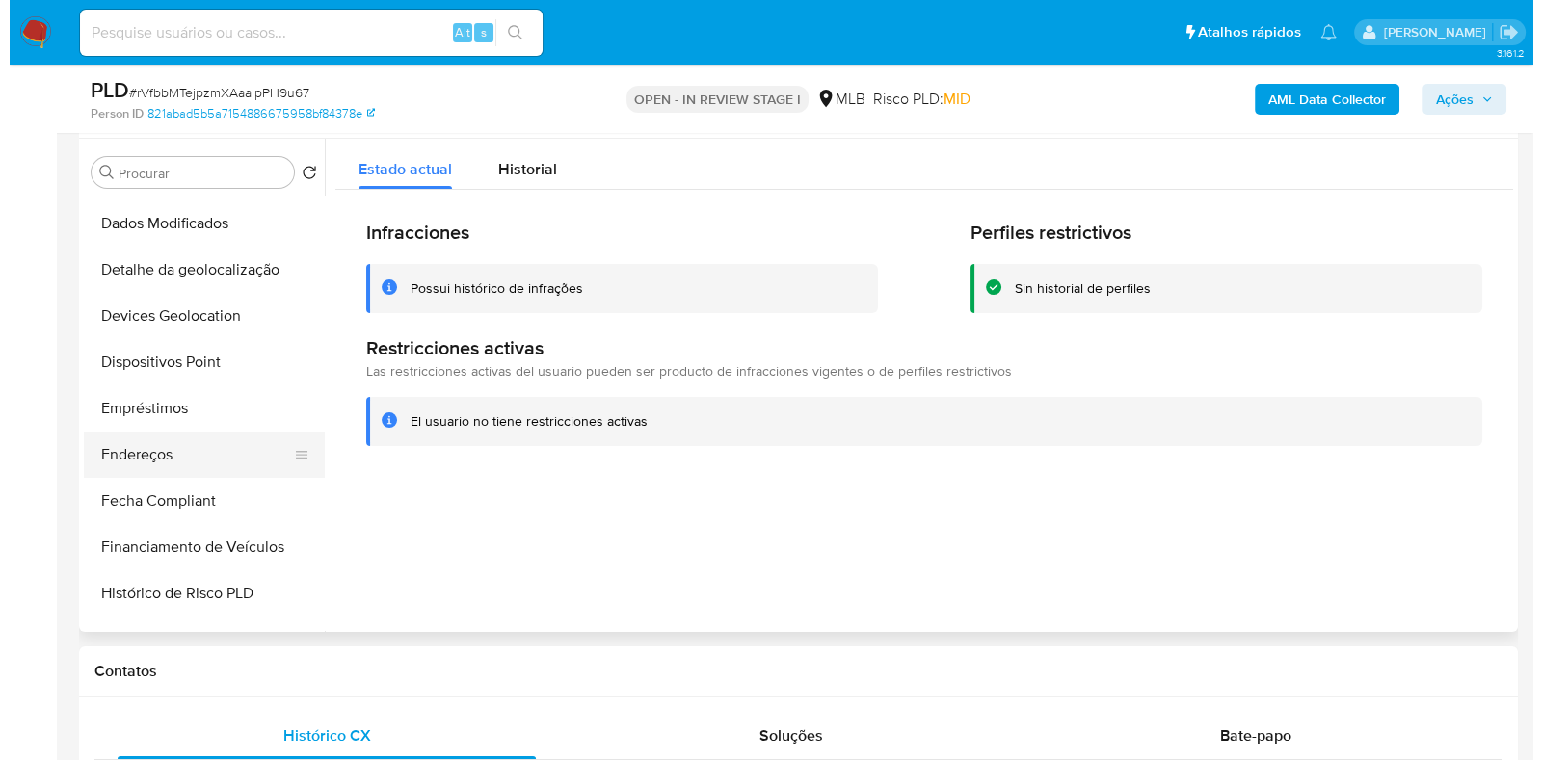
scroll to position [601, 0]
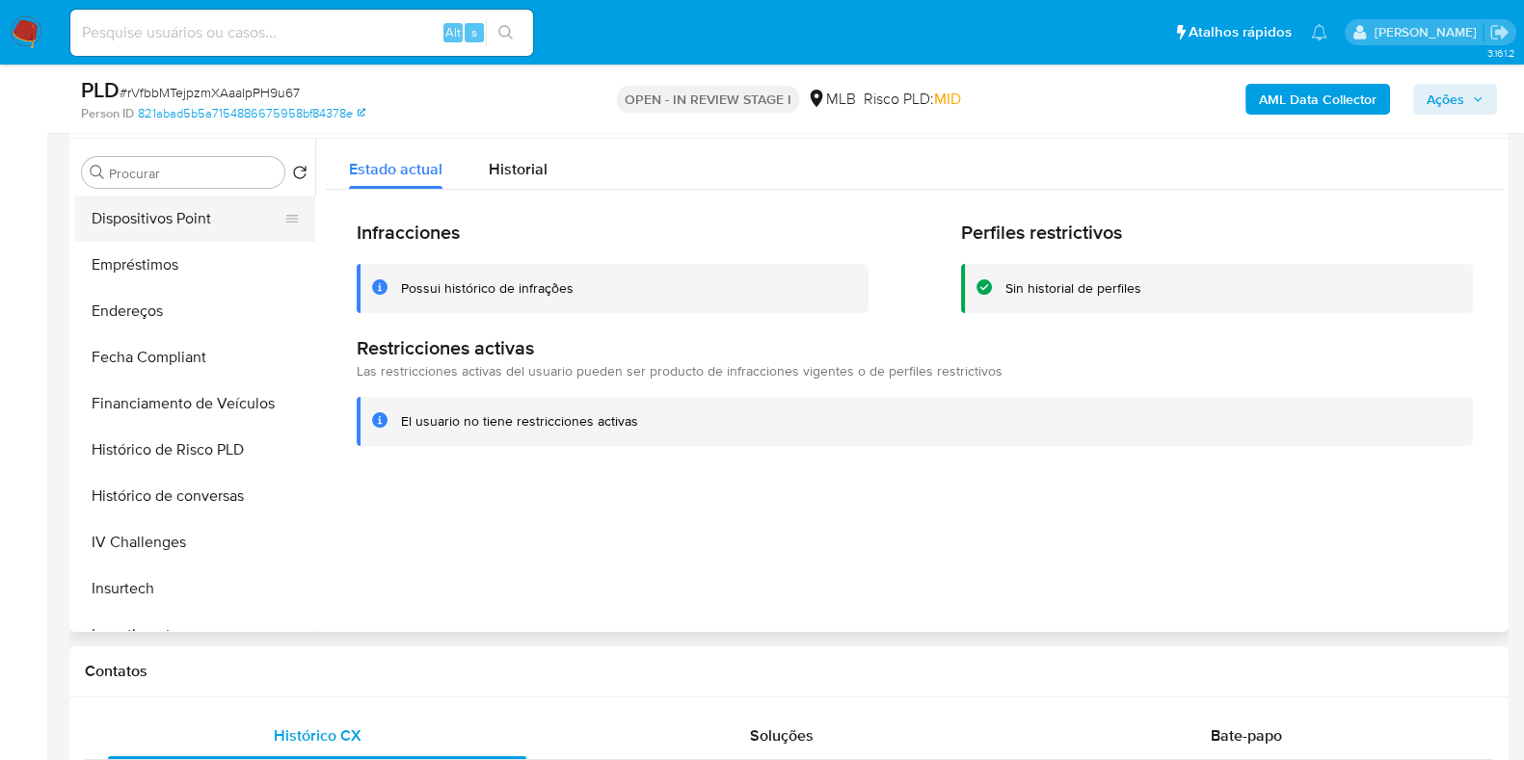
click at [220, 228] on button "Dispositivos Point" at bounding box center [187, 219] width 226 height 46
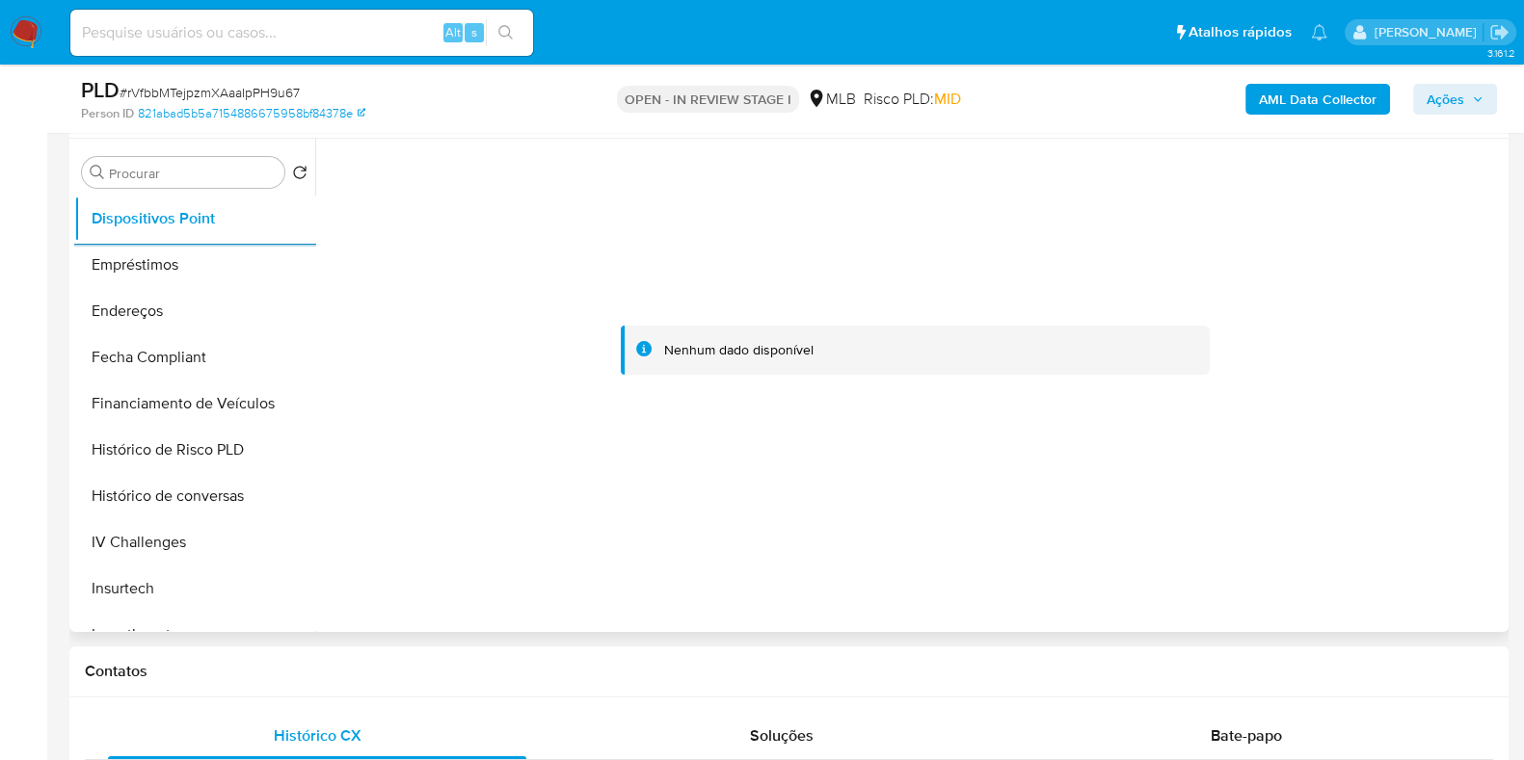
click at [1304, 107] on b "AML Data Collector" at bounding box center [1318, 99] width 118 height 31
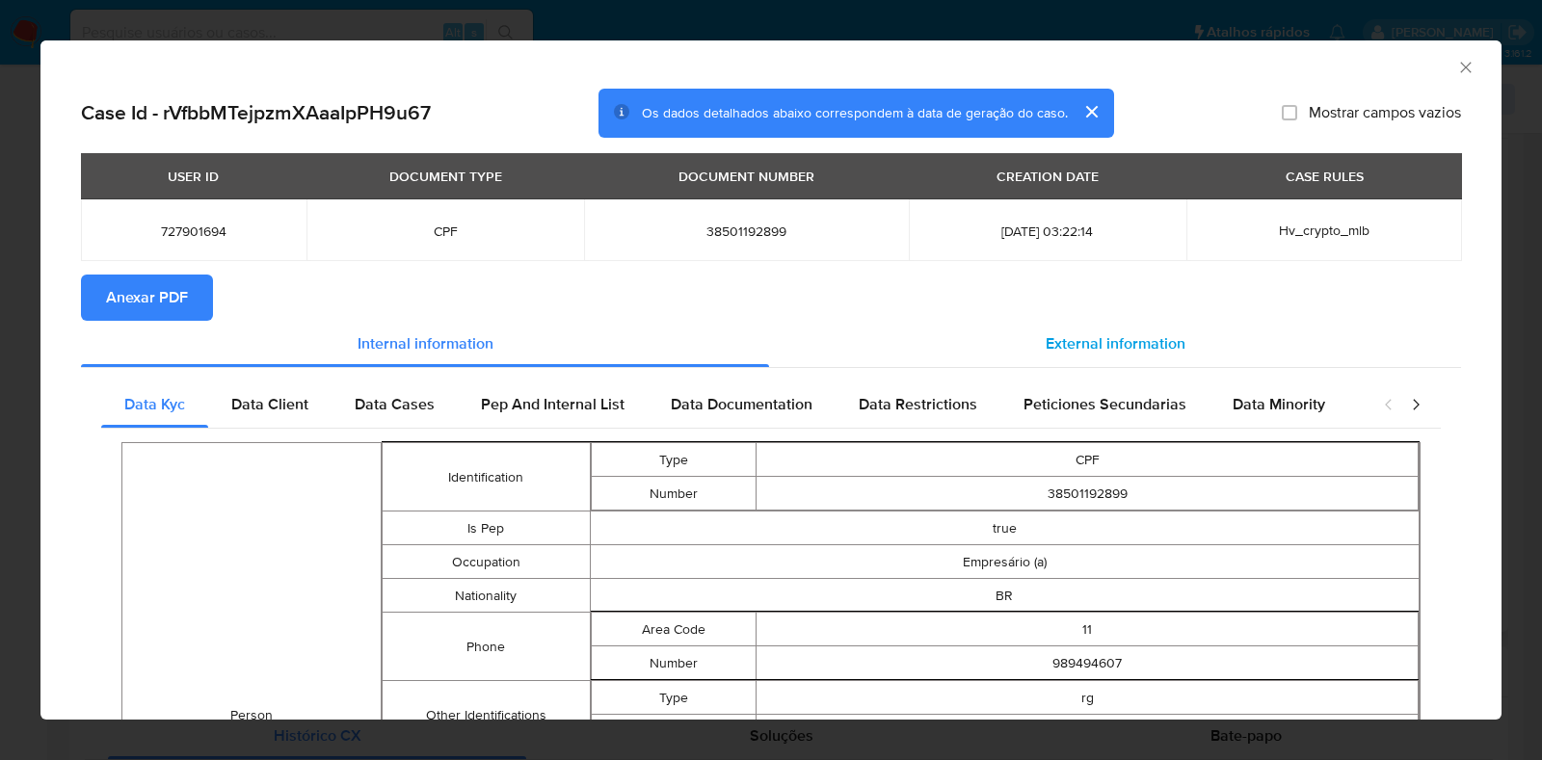
click at [1096, 342] on span "External information" at bounding box center [1116, 344] width 140 height 22
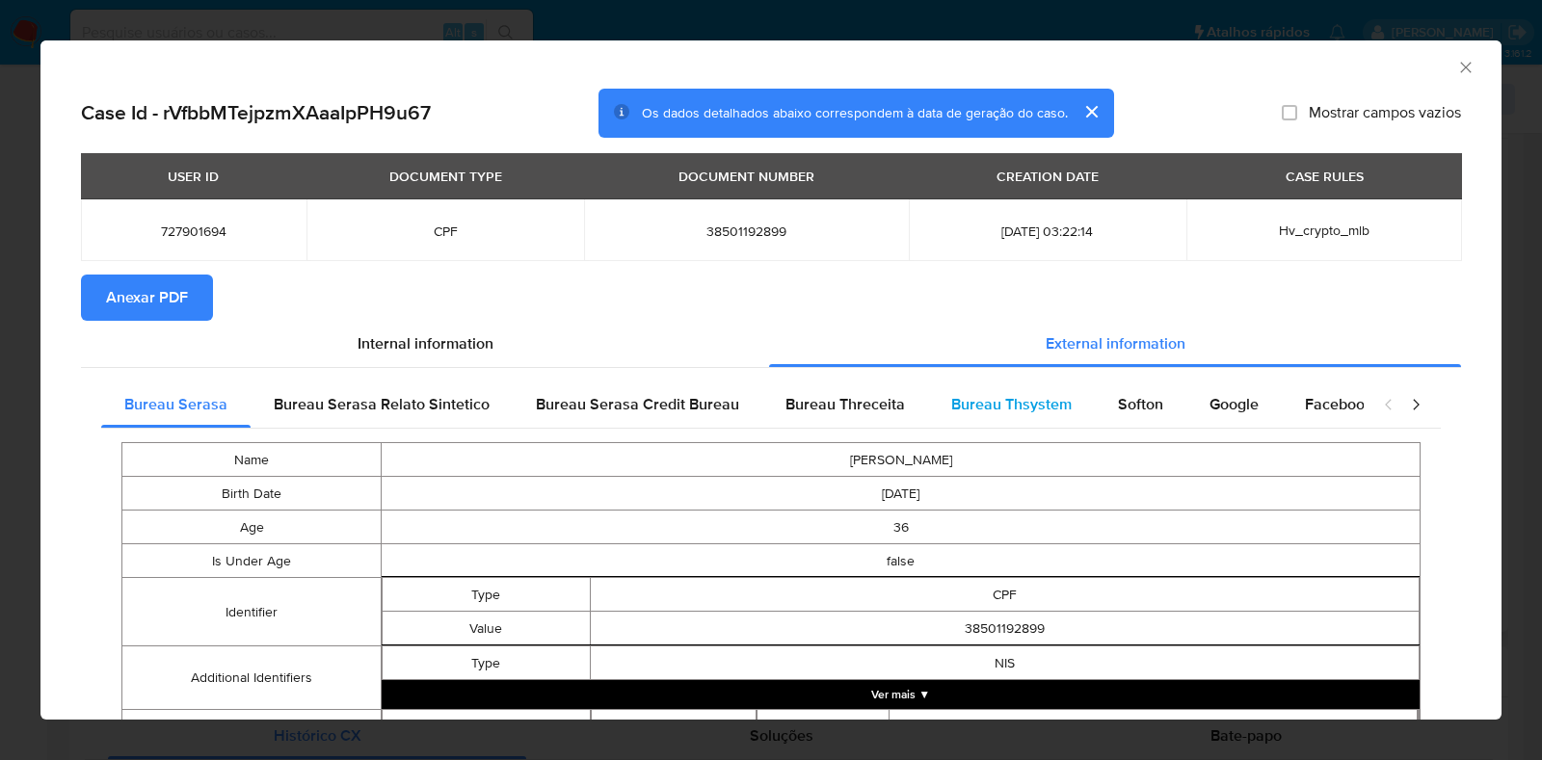
click at [957, 414] on span "Bureau Thsystem" at bounding box center [1011, 404] width 120 height 22
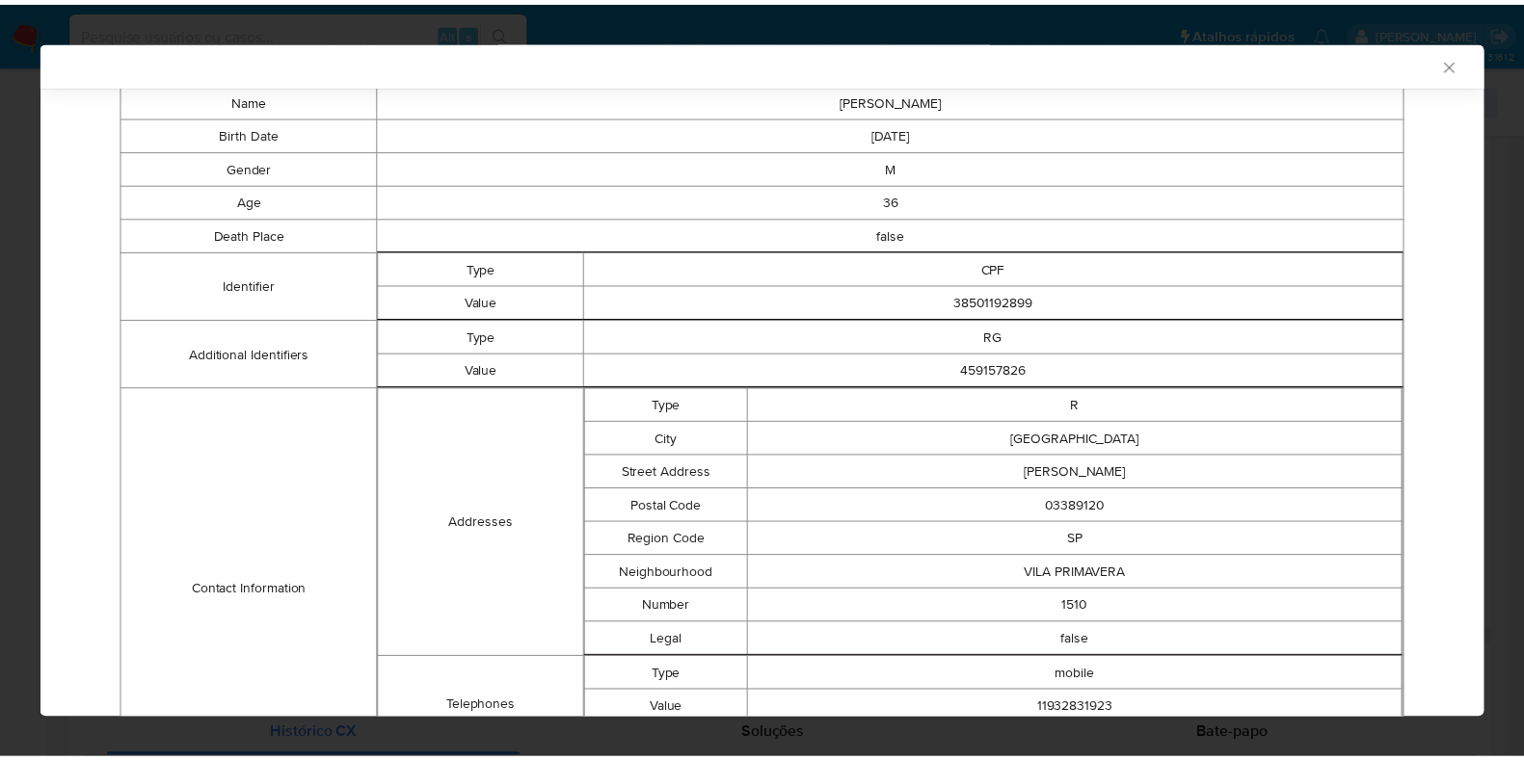
scroll to position [0, 0]
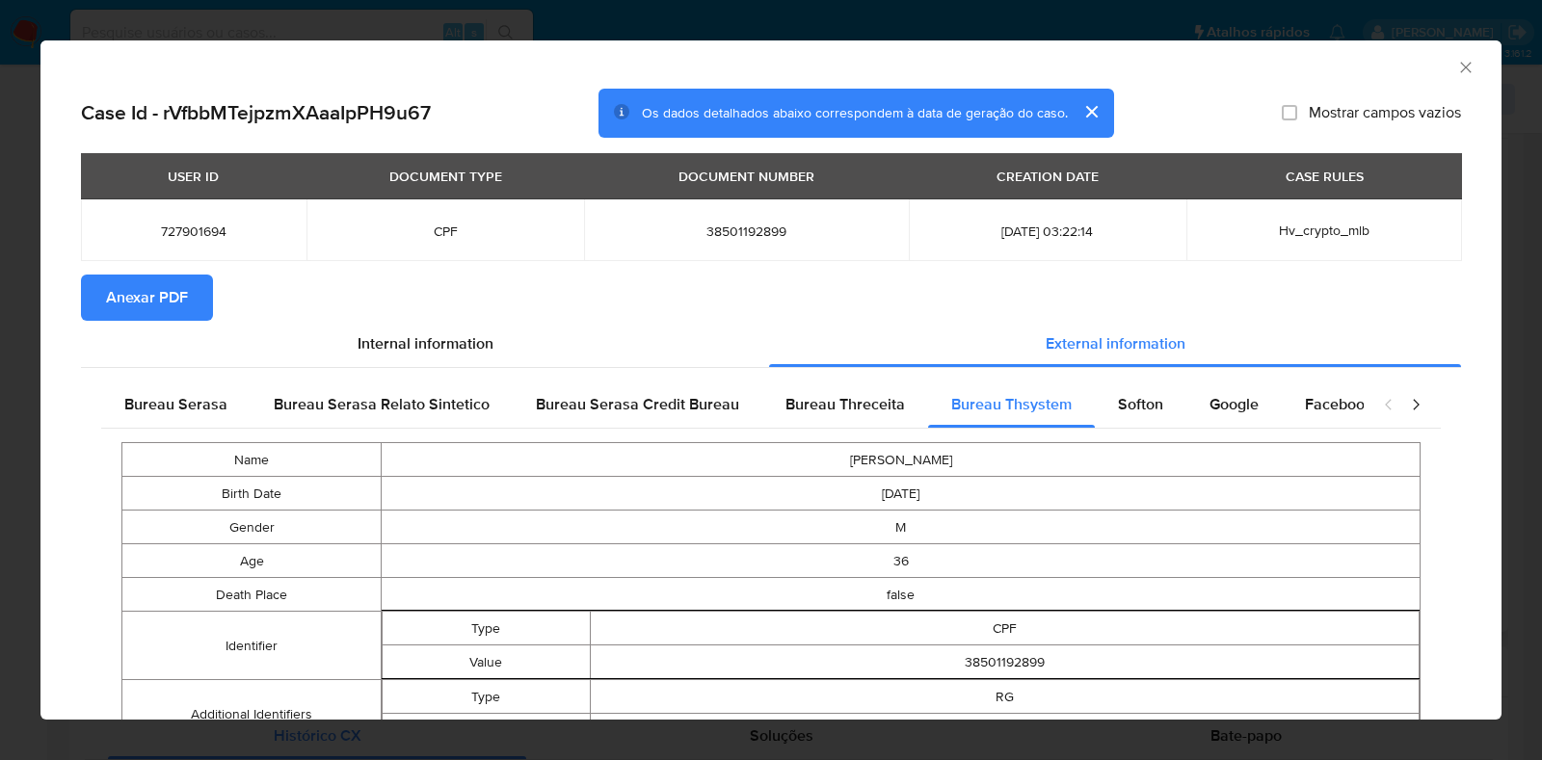
click at [160, 280] on span "Anexar PDF" at bounding box center [147, 298] width 82 height 42
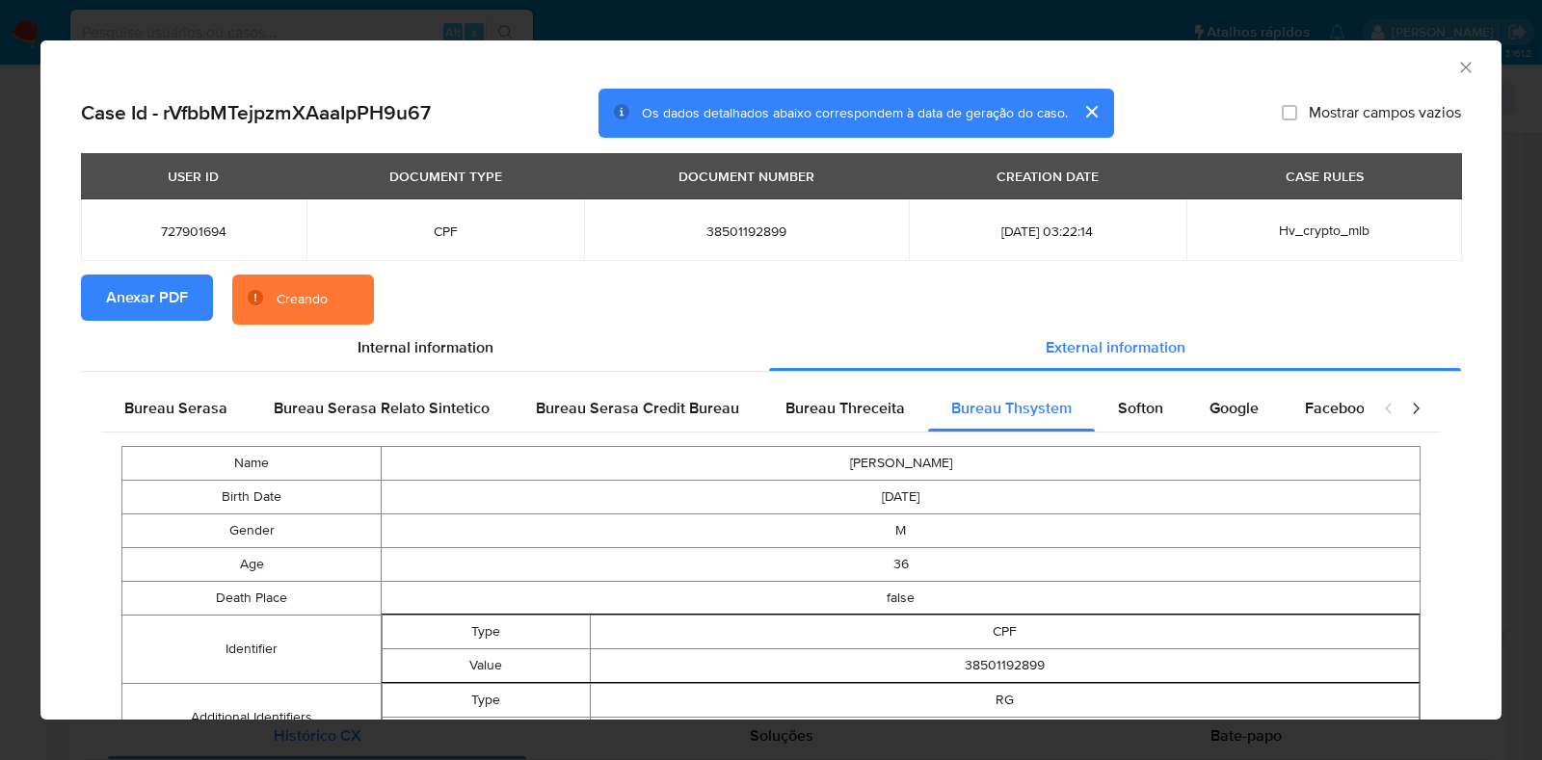
click at [0, 348] on div "AML Data Collector Case Id - rVfbbMTejpzmXAaaIpPH9u67 Os dados detalhados abaix…" at bounding box center [771, 380] width 1542 height 760
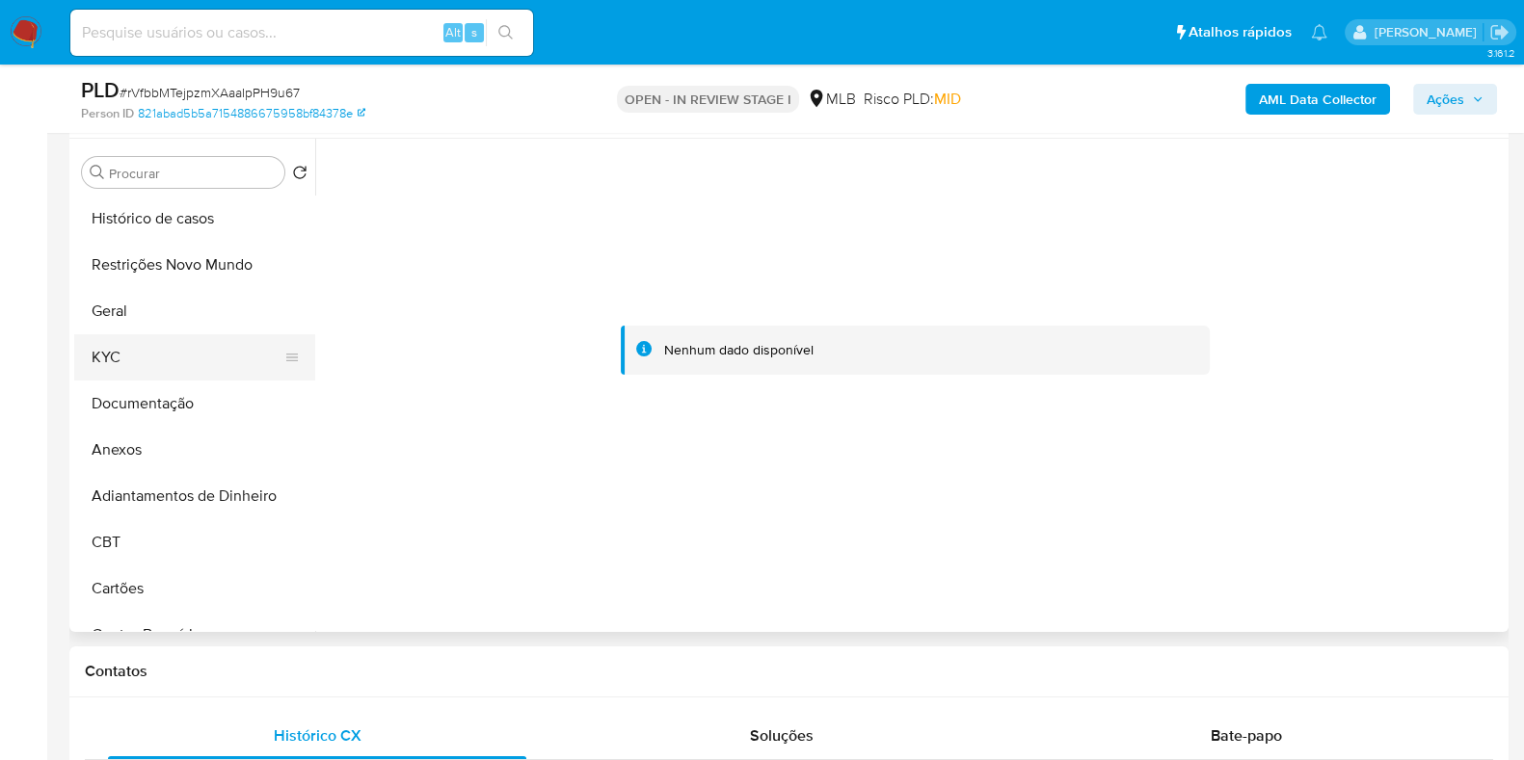
click at [159, 356] on button "KYC" at bounding box center [187, 357] width 226 height 46
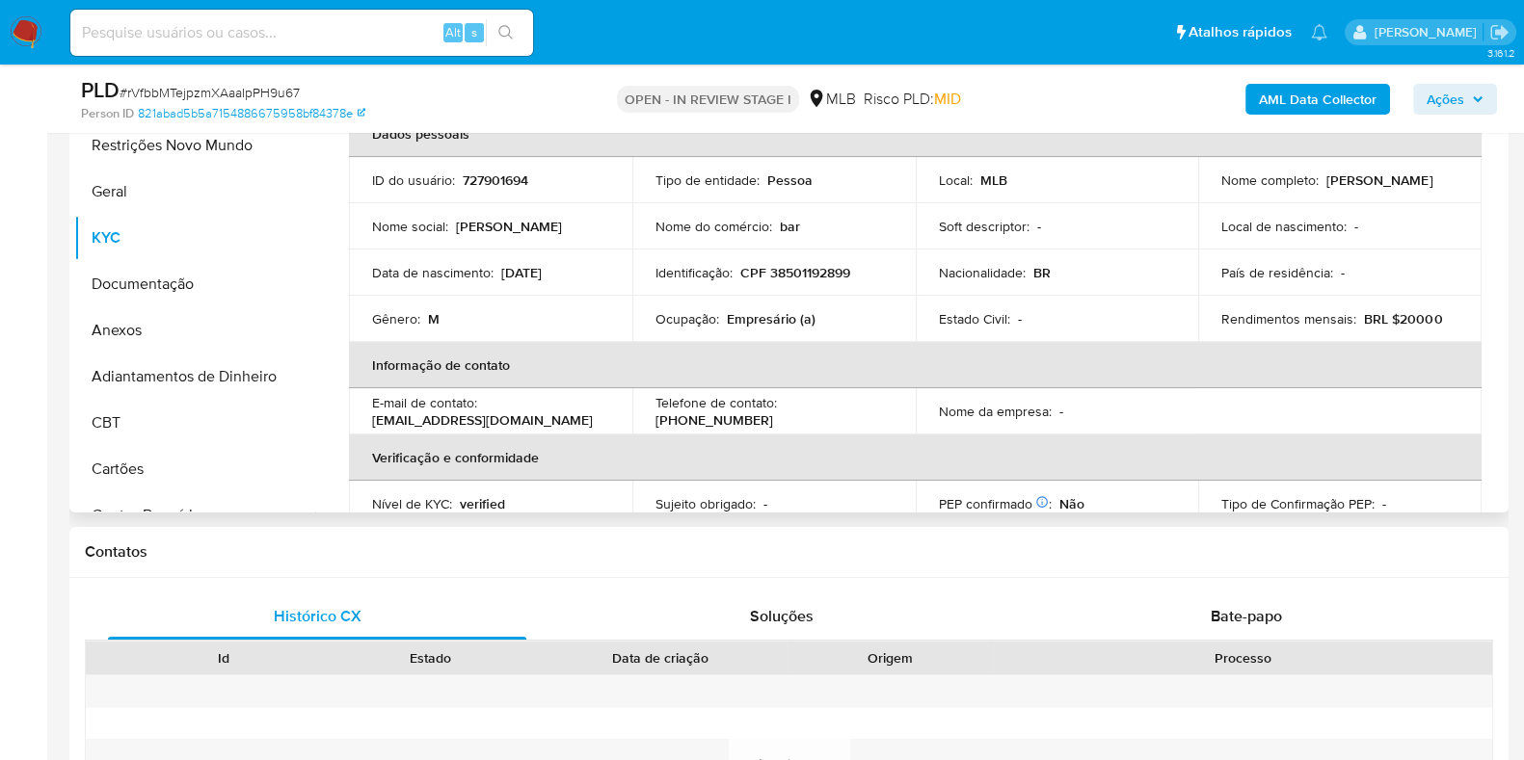
drag, startPoint x: 1427, startPoint y: 189, endPoint x: 1215, endPoint y: 197, distance: 212.2
click at [1215, 197] on td "Nome completo : Charles Rogerio Marcelino da Silva" at bounding box center [1339, 180] width 283 height 46
copy p "Charles Rogerio Marcelino da Silva"
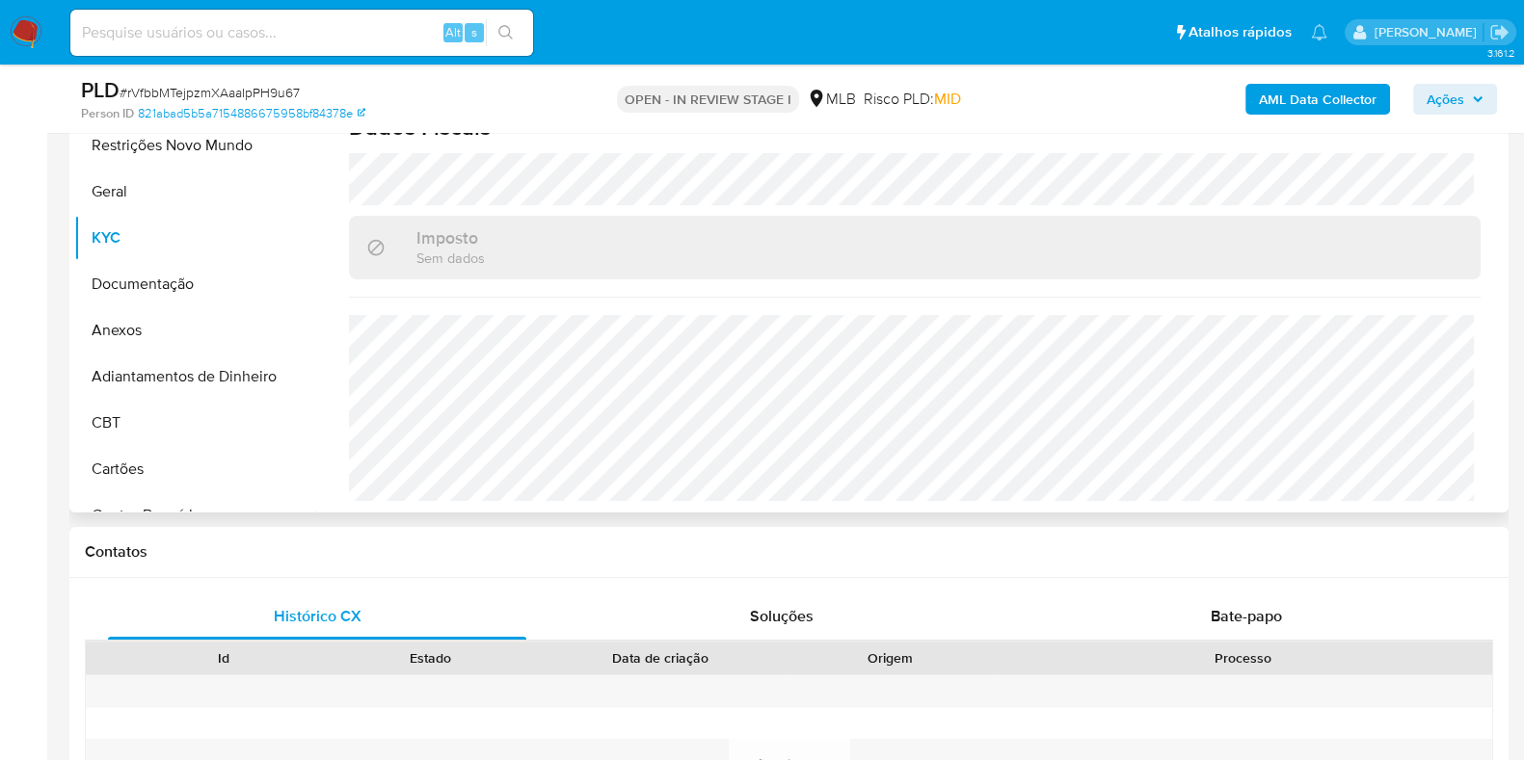
scroll to position [838, 0]
click at [1456, 88] on span "Ações" at bounding box center [1445, 99] width 38 height 31
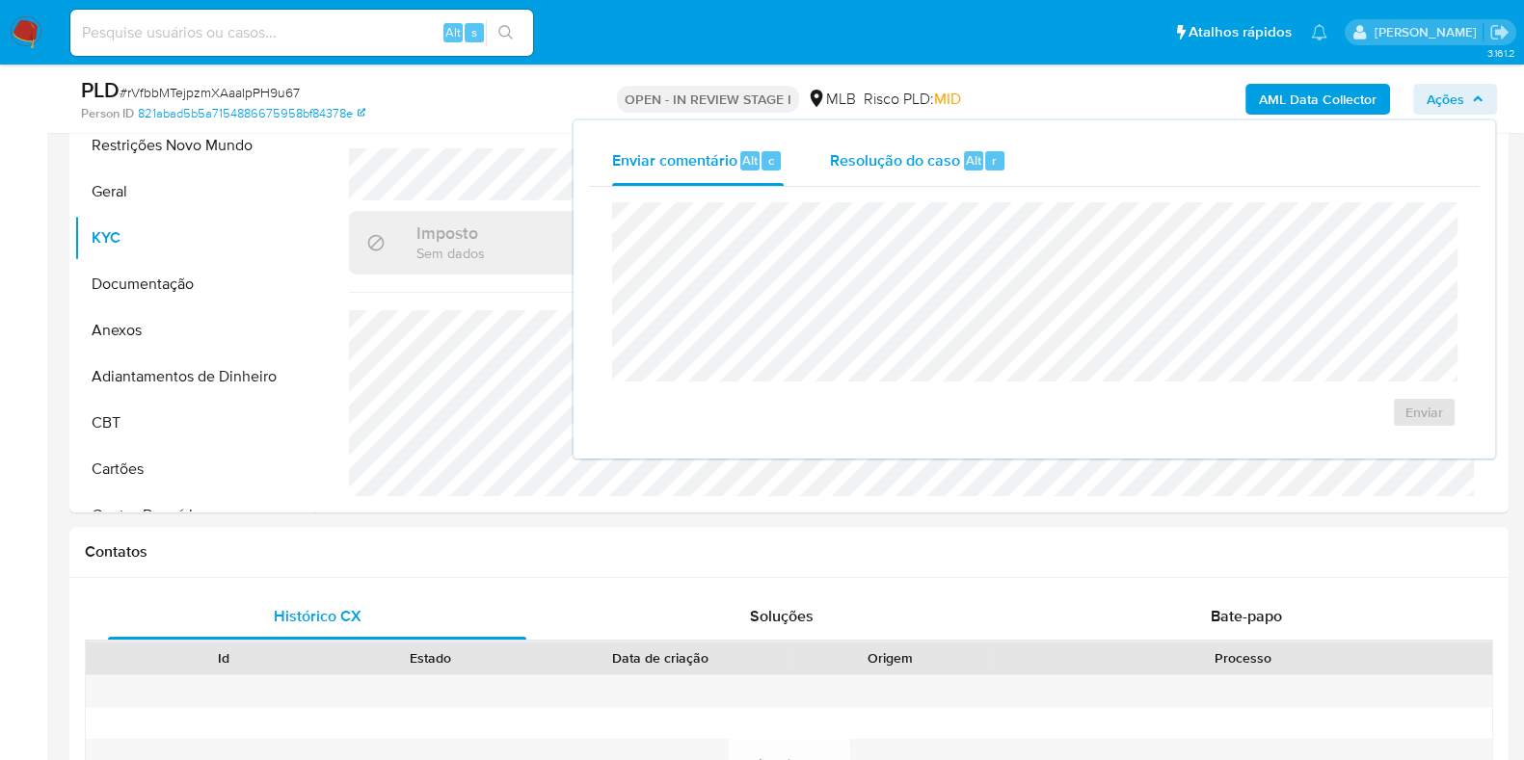
drag, startPoint x: 912, startPoint y: 154, endPoint x: 903, endPoint y: 177, distance: 24.7
click at [911, 156] on span "Resolução do caso" at bounding box center [895, 159] width 130 height 22
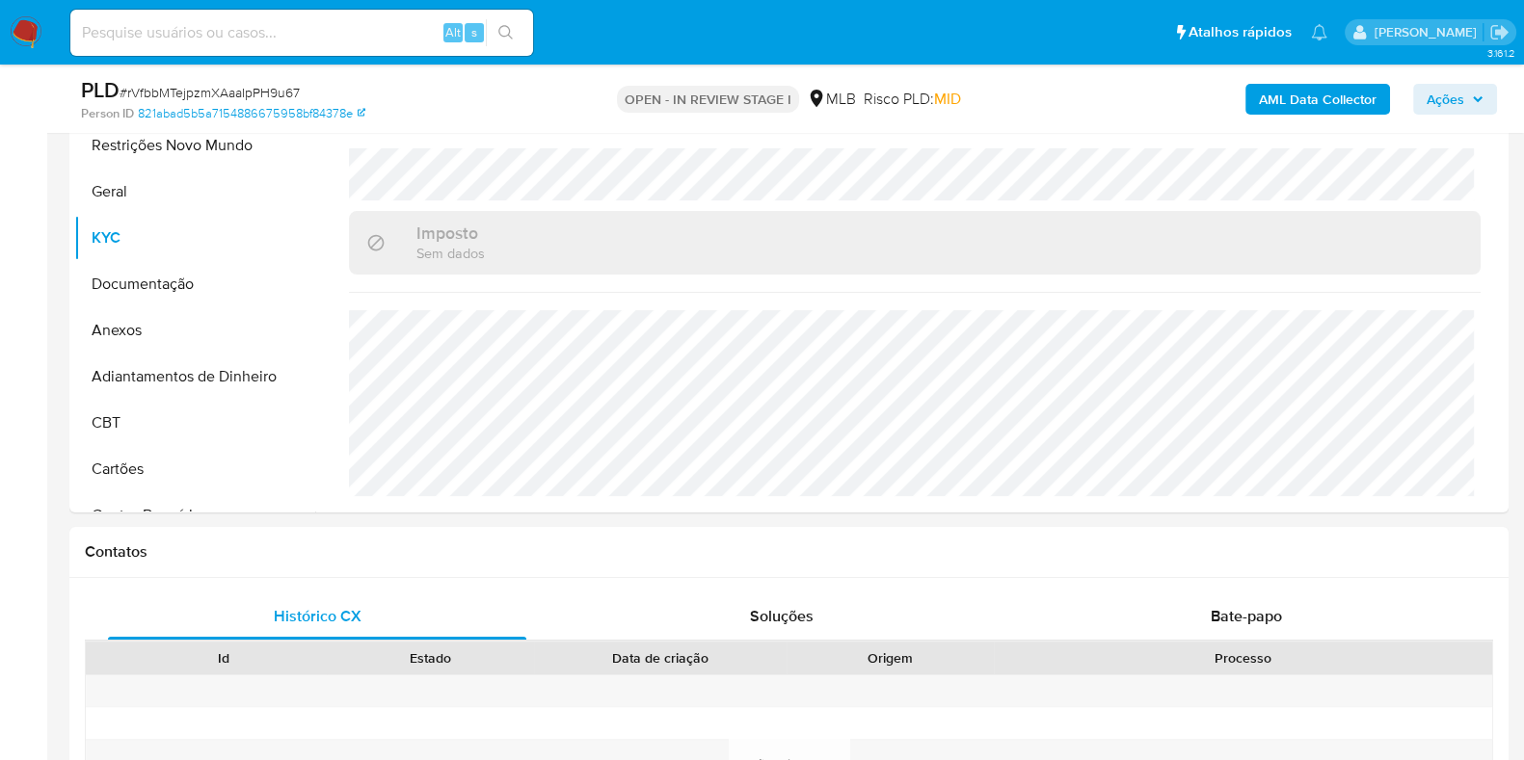
click at [1436, 109] on span "Ações" at bounding box center [1445, 99] width 38 height 31
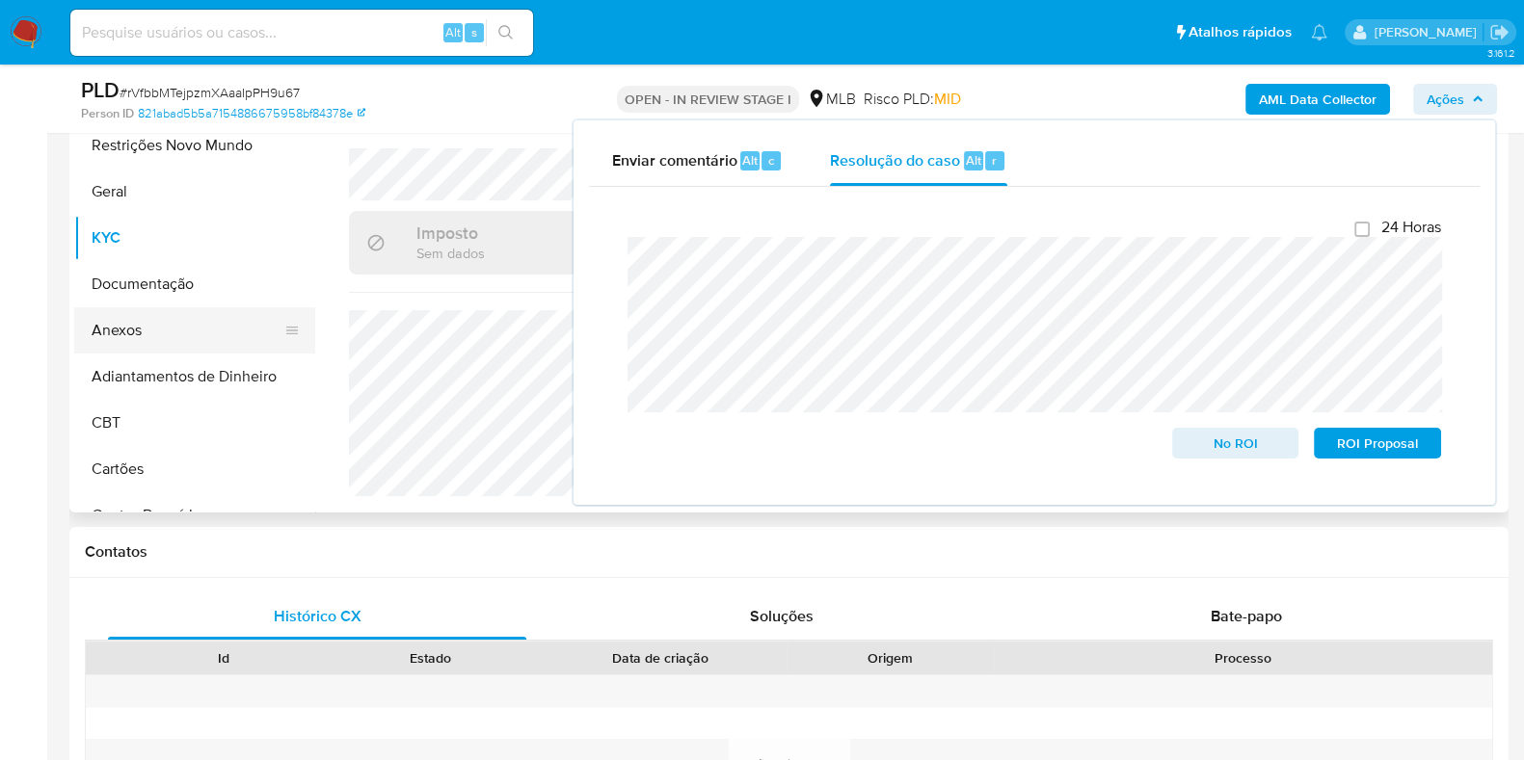
drag, startPoint x: 169, startPoint y: 327, endPoint x: 189, endPoint y: 326, distance: 20.3
click at [169, 327] on button "Anexos" at bounding box center [187, 330] width 226 height 46
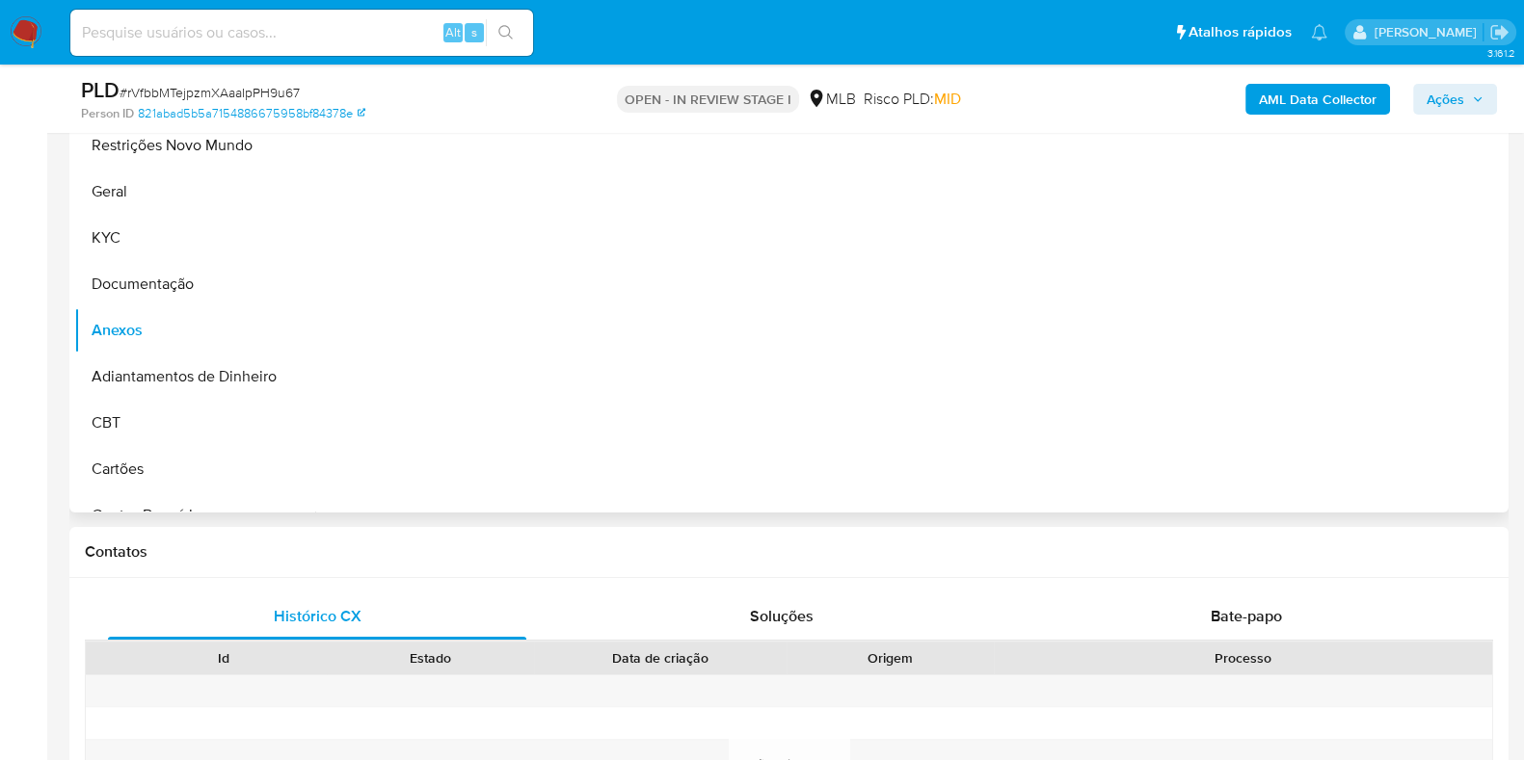
scroll to position [0, 0]
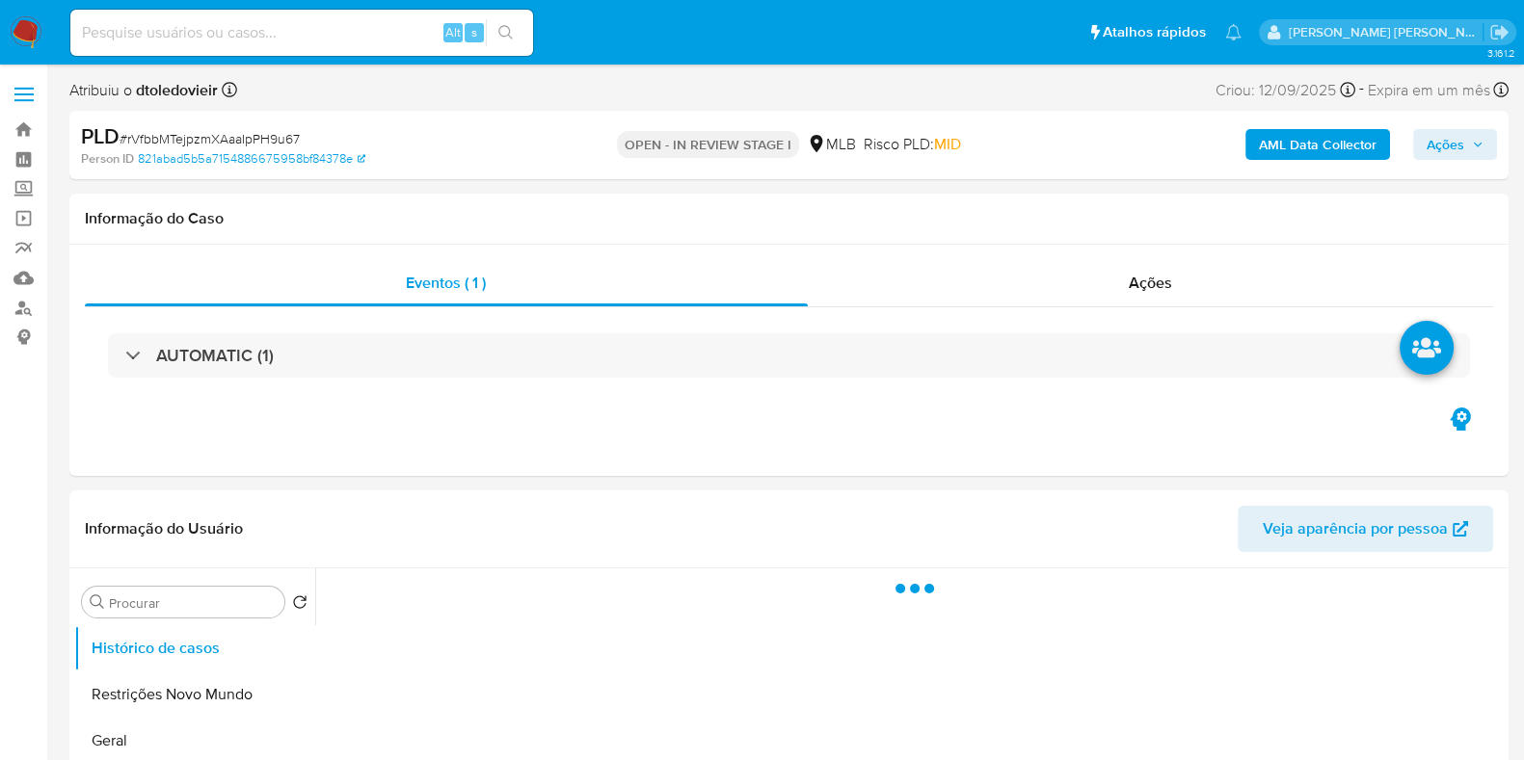
select select "10"
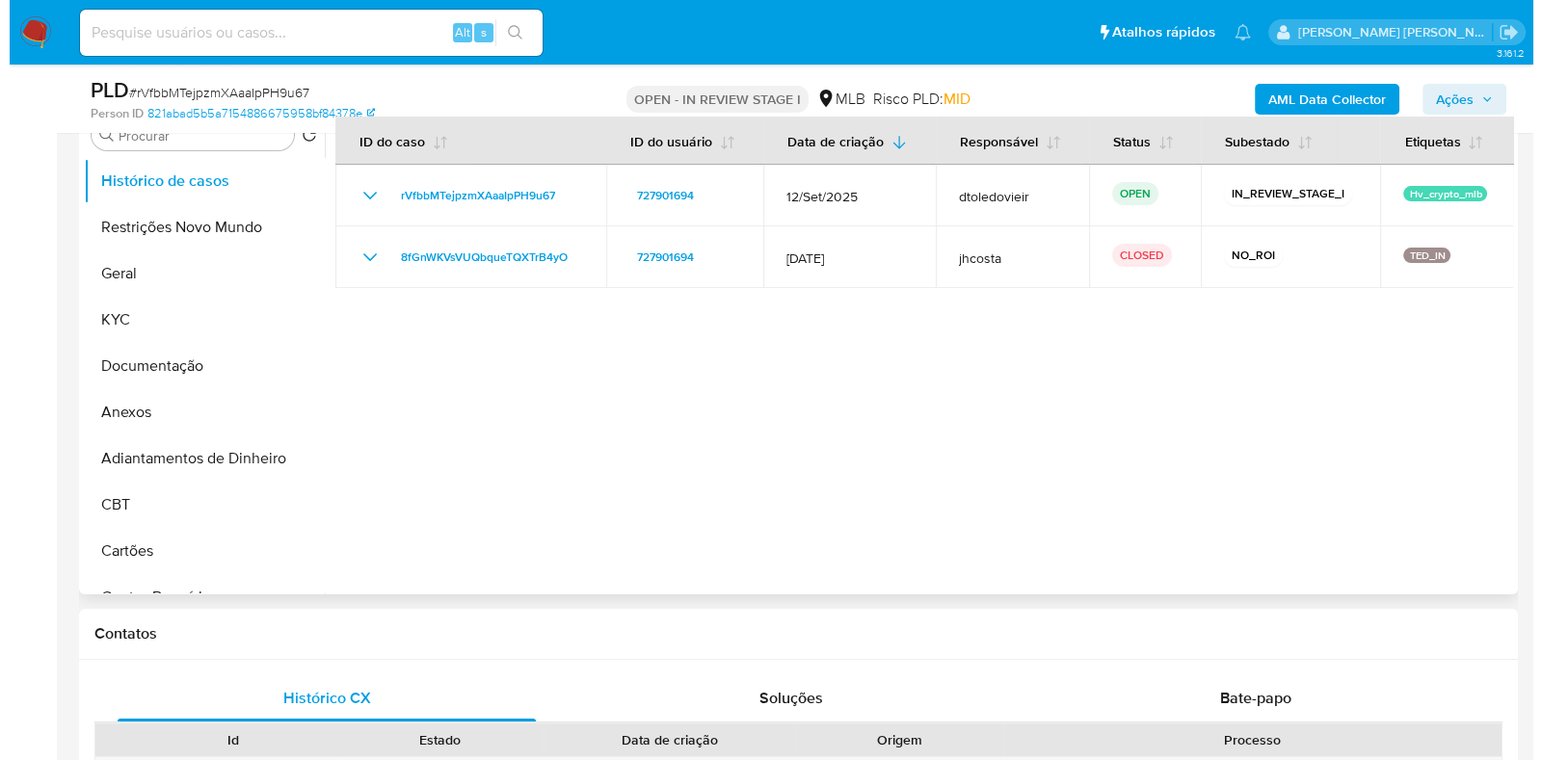
scroll to position [361, 0]
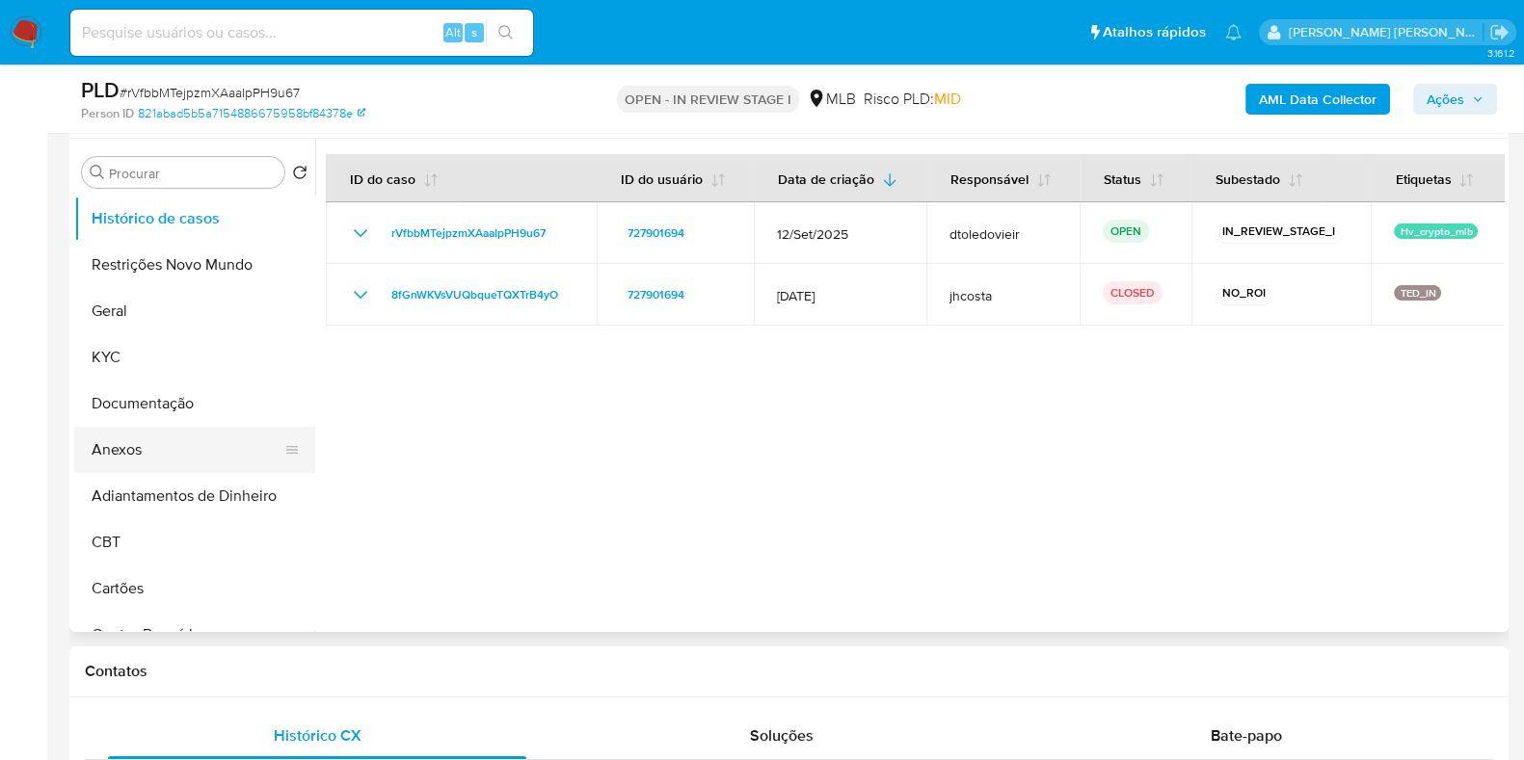
click at [149, 440] on button "Anexos" at bounding box center [187, 450] width 226 height 46
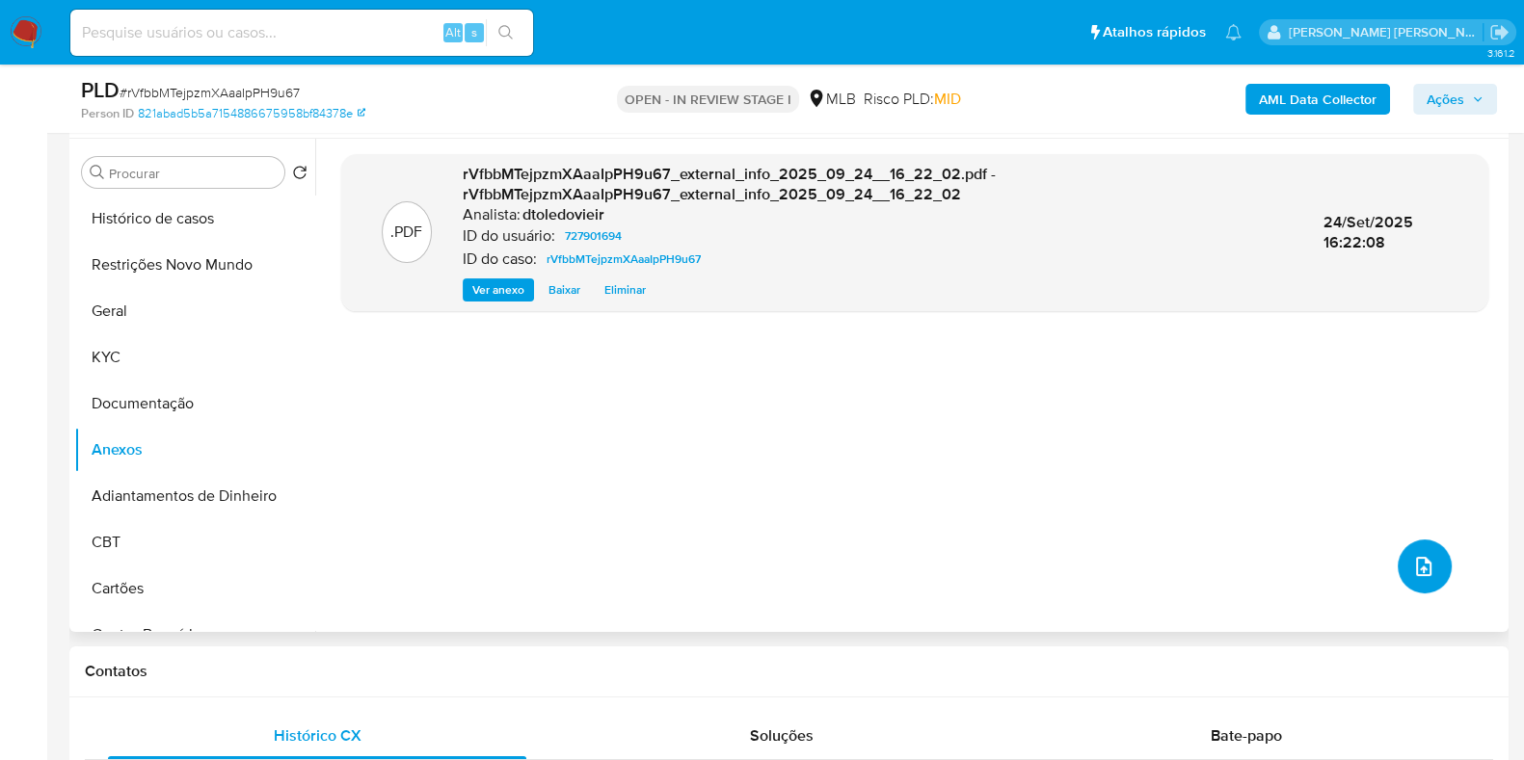
click at [1417, 561] on icon "upload-file" at bounding box center [1423, 566] width 23 height 23
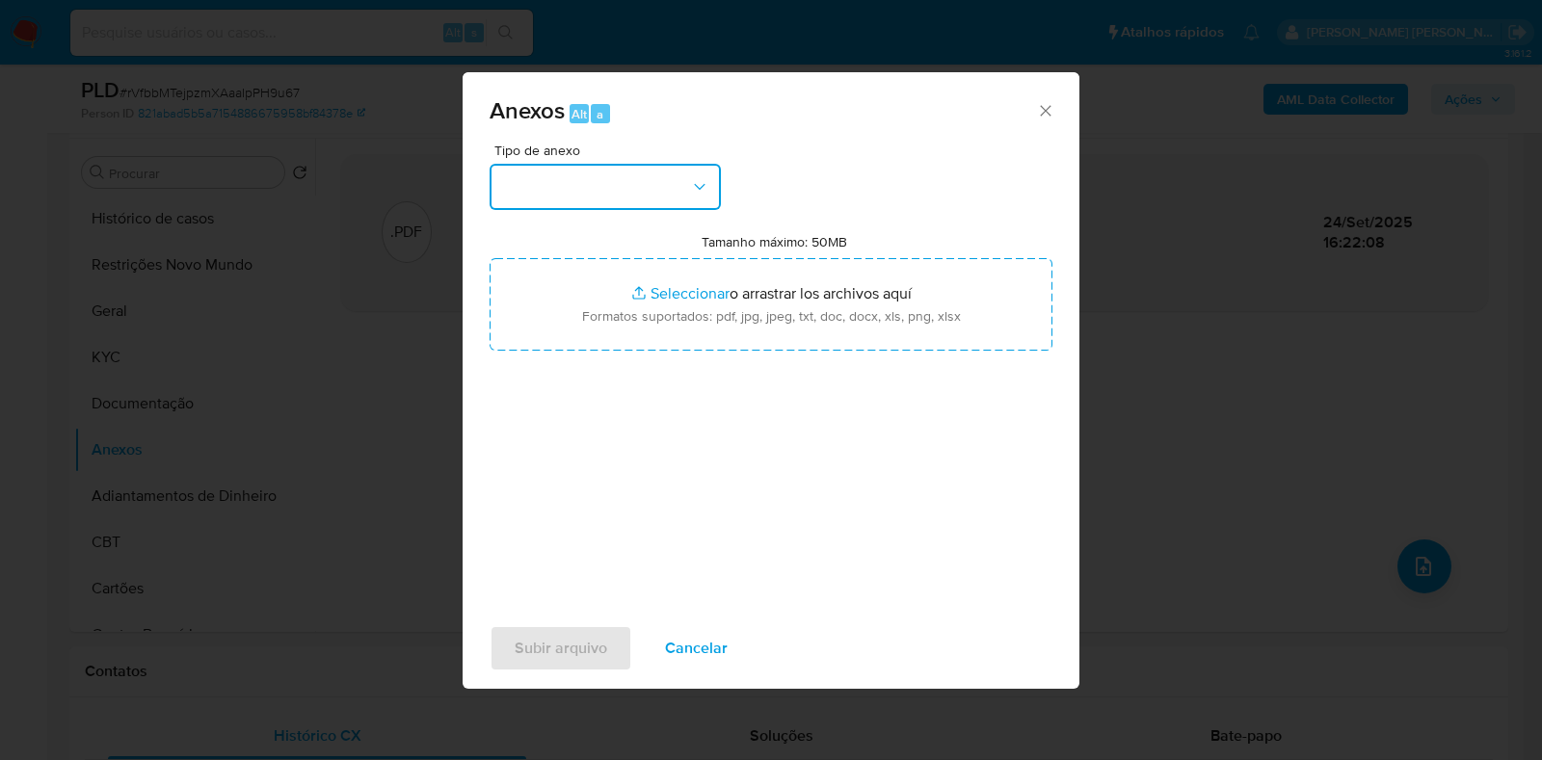
drag, startPoint x: 587, startPoint y: 189, endPoint x: 597, endPoint y: 194, distance: 10.8
click at [588, 187] on button "button" at bounding box center [605, 187] width 231 height 46
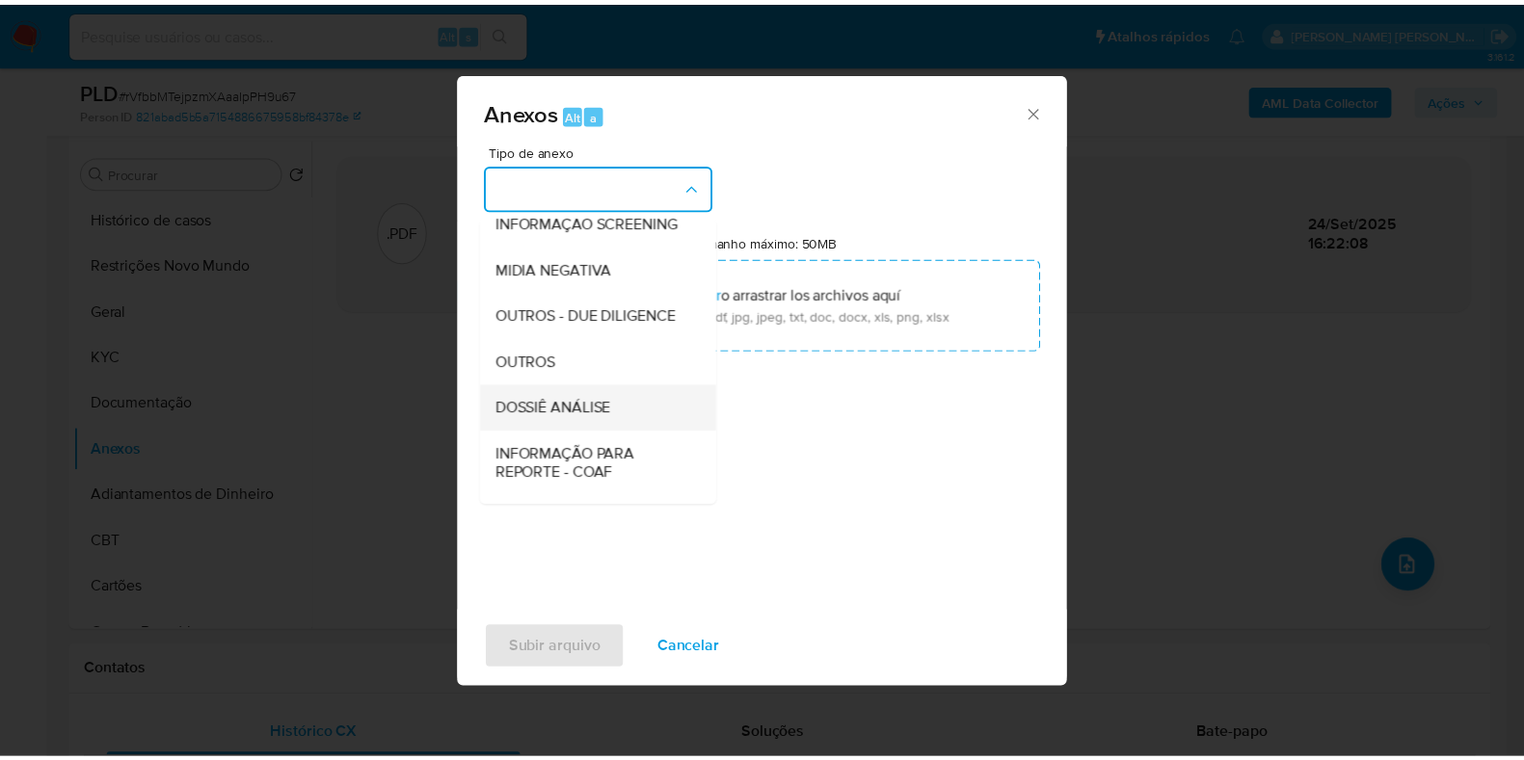
scroll to position [297, 0]
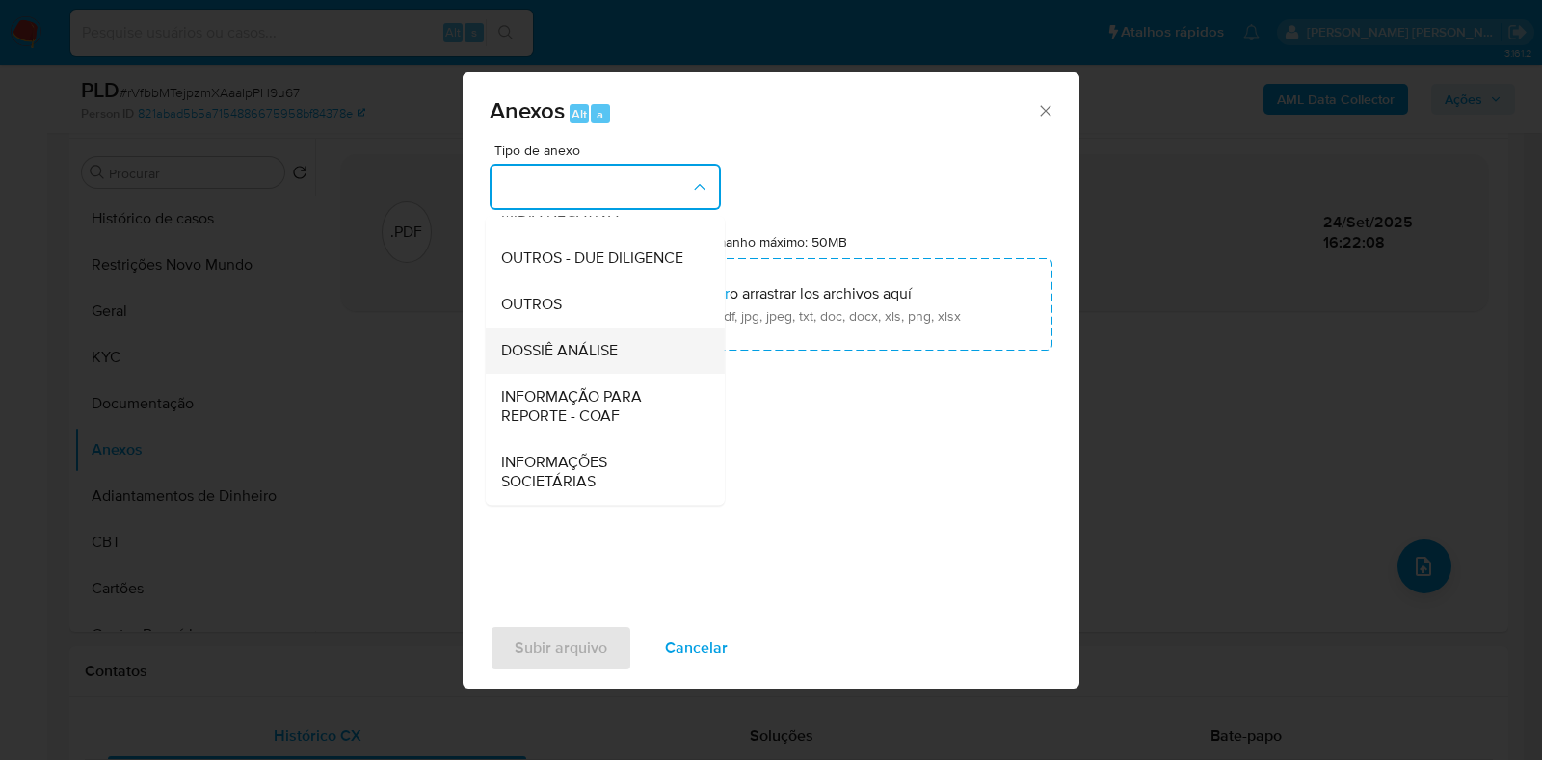
click at [596, 357] on span "DOSSIÊ ANÁLISE" at bounding box center [559, 350] width 117 height 19
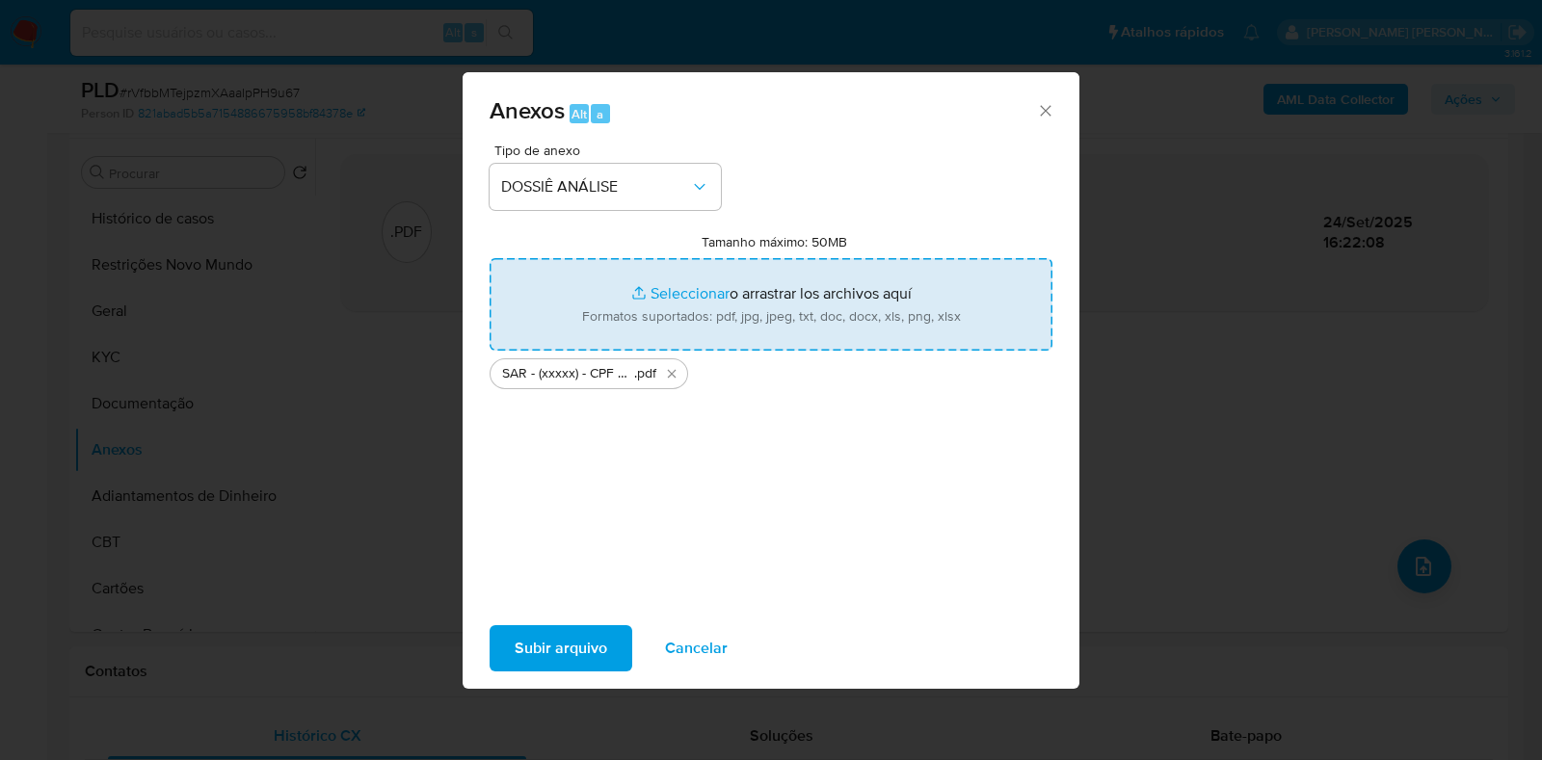
type input "C:\fakepath\Mulan 727901694_2025_09_24_08_45_49.xlsx"
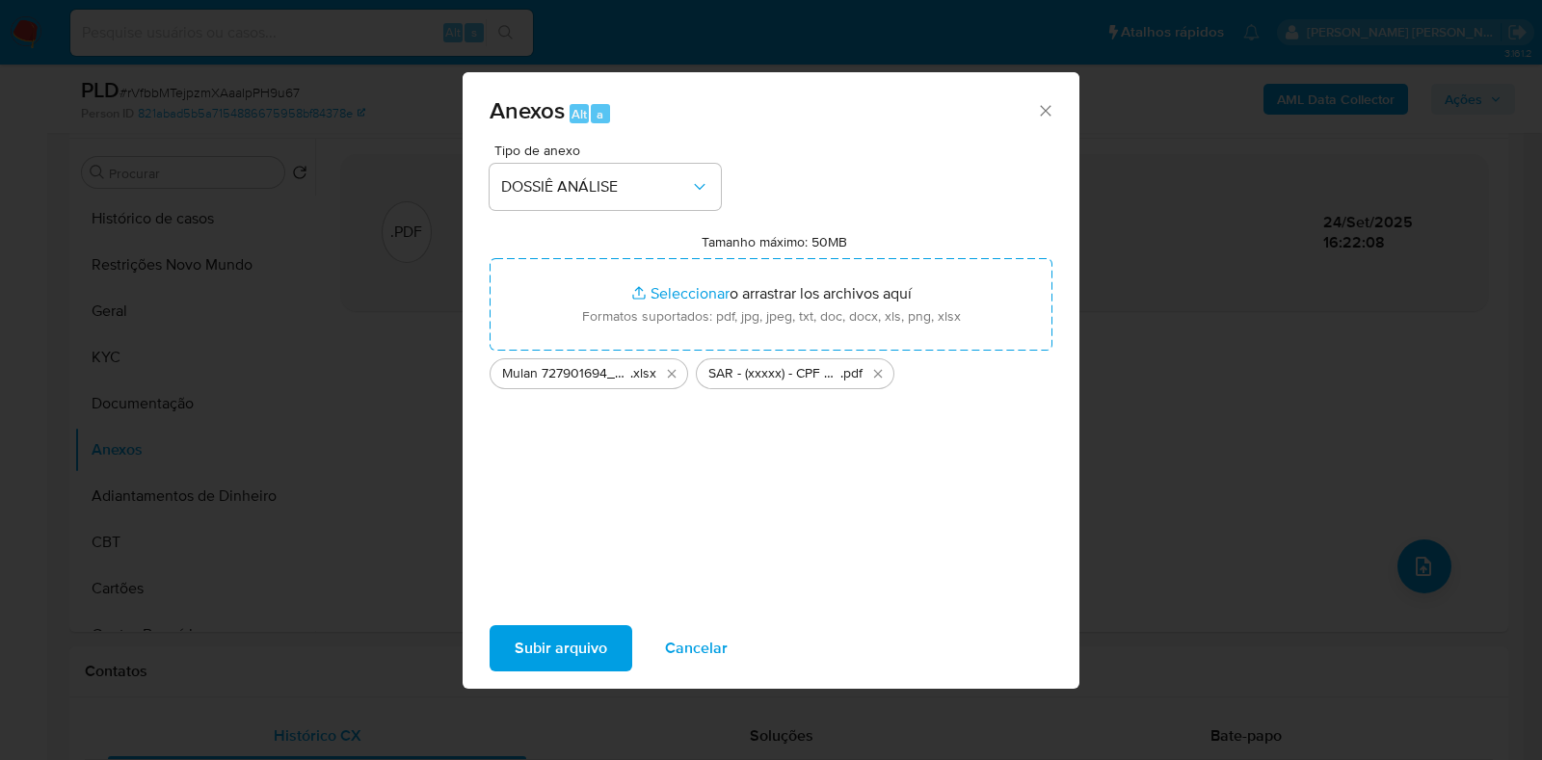
click at [549, 653] on span "Subir arquivo" at bounding box center [561, 648] width 93 height 42
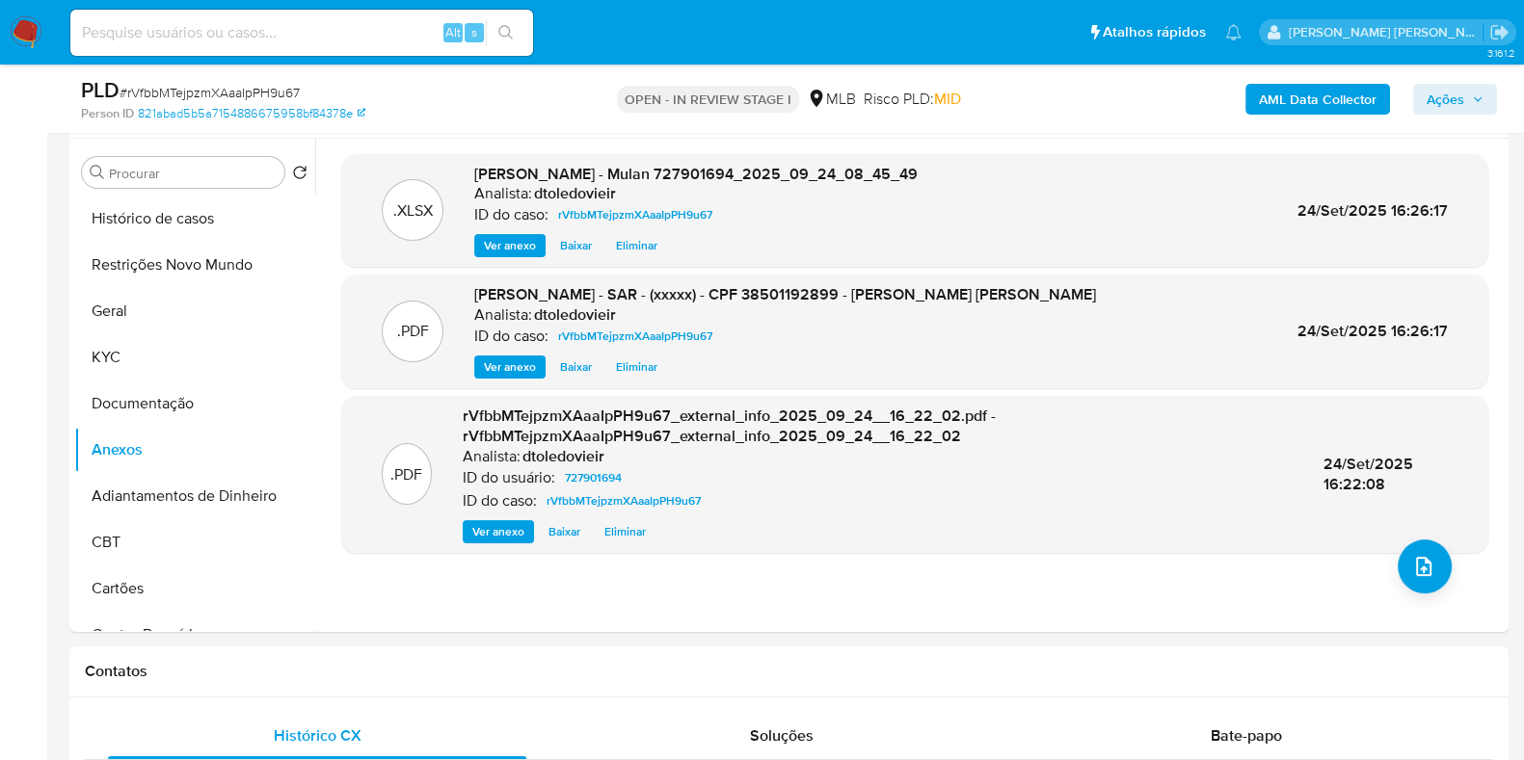
click at [1475, 112] on span "Ações" at bounding box center [1454, 99] width 57 height 27
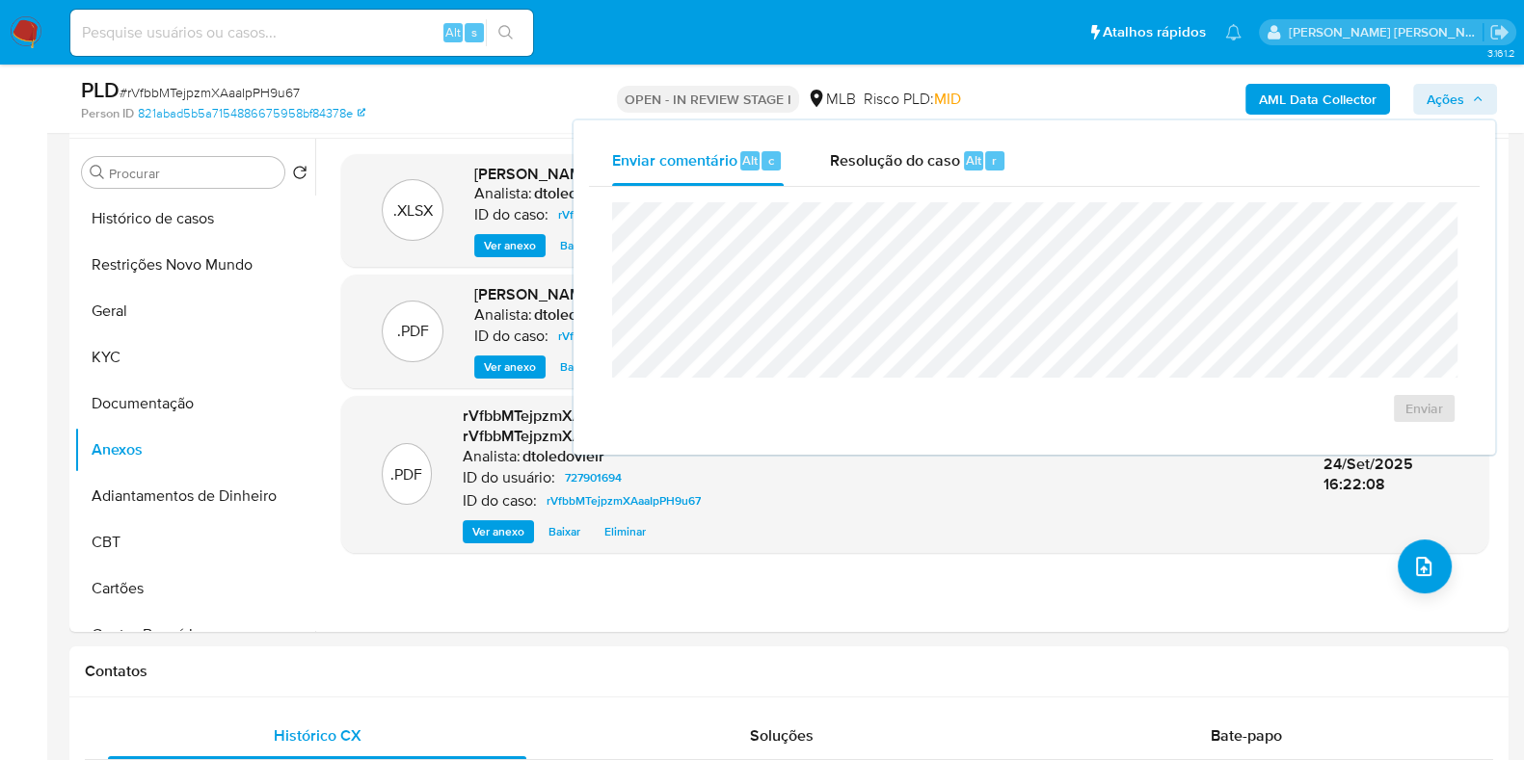
click at [949, 190] on div "Enviar" at bounding box center [1034, 313] width 891 height 253
click at [951, 182] on div "Resolução do caso Alt r" at bounding box center [918, 161] width 176 height 50
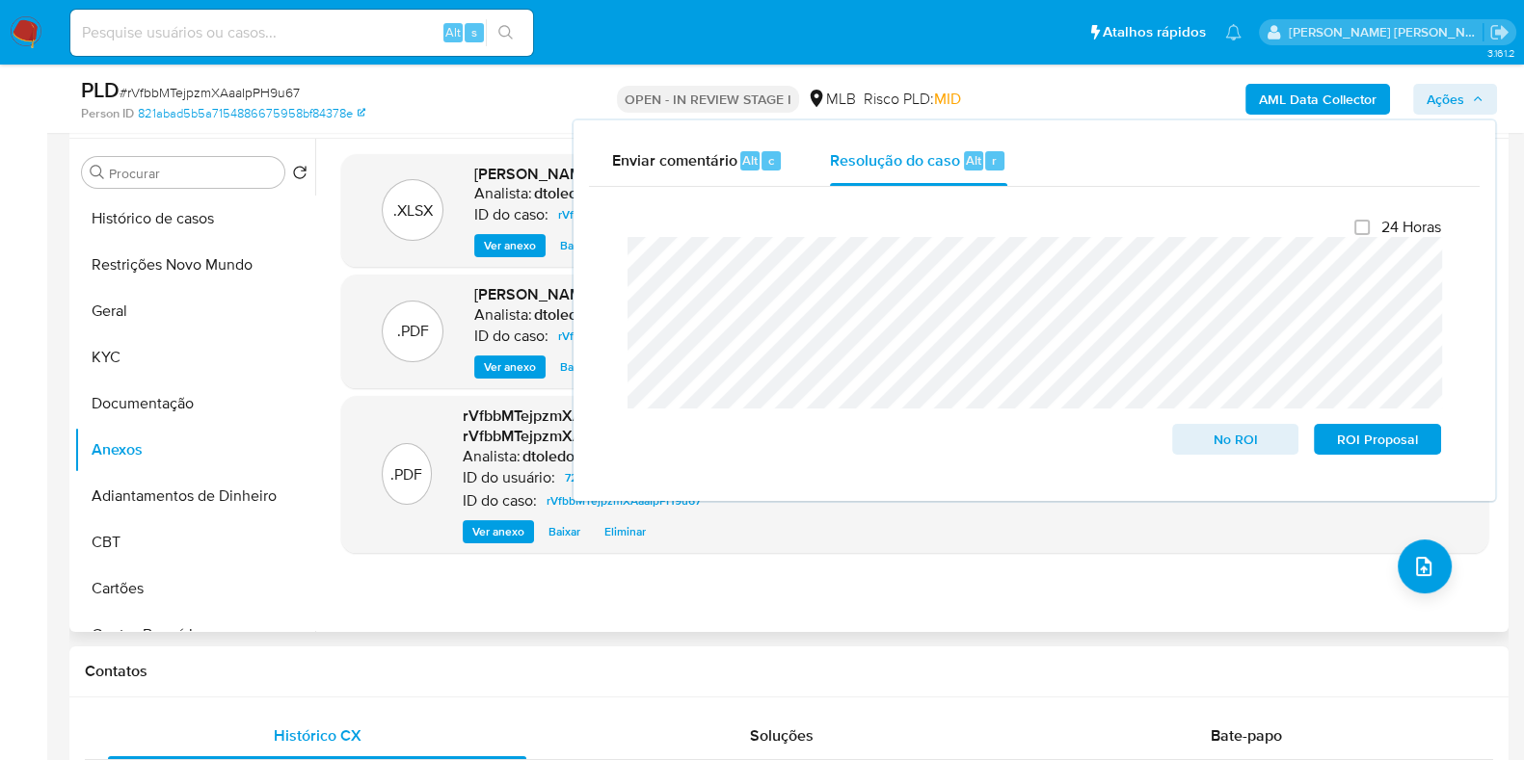
click at [880, 591] on div ".XLSX DOSSIÊ ANÁLISE - Mulan 727901694_2025_09_24_08_45_49 Analista: dtoledovie…" at bounding box center [914, 385] width 1147 height 463
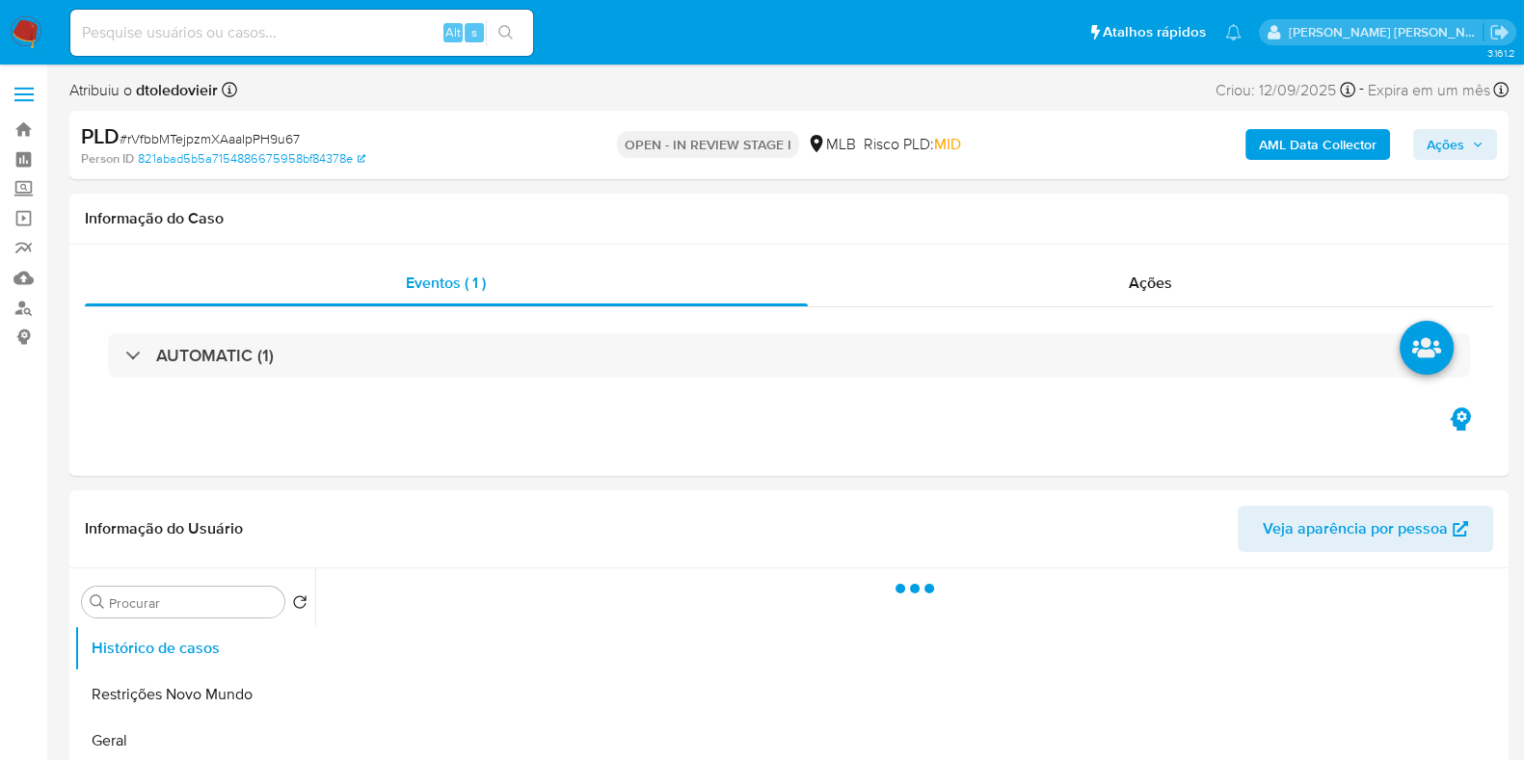
select select "10"
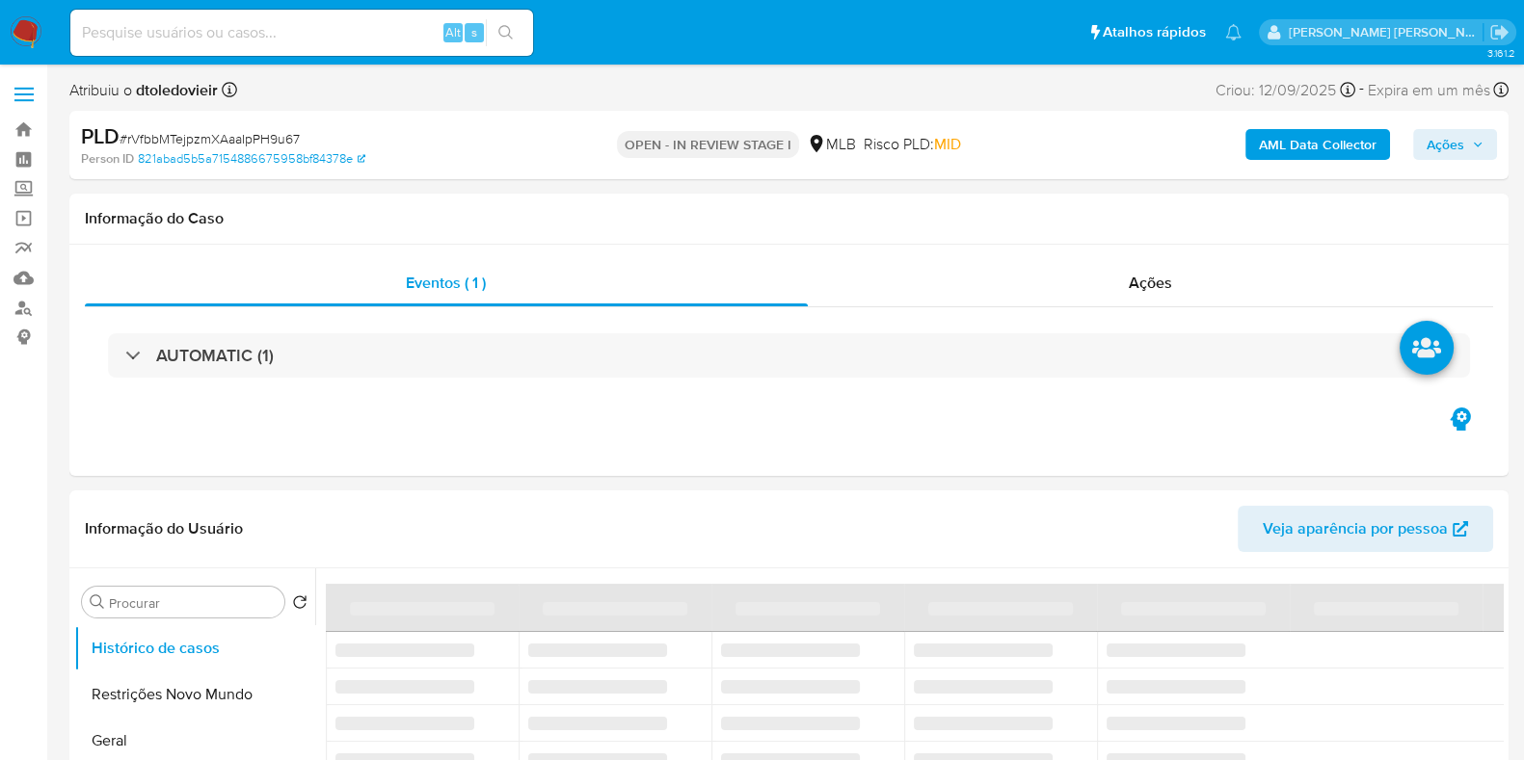
click at [1427, 146] on span "Ações" at bounding box center [1445, 144] width 38 height 31
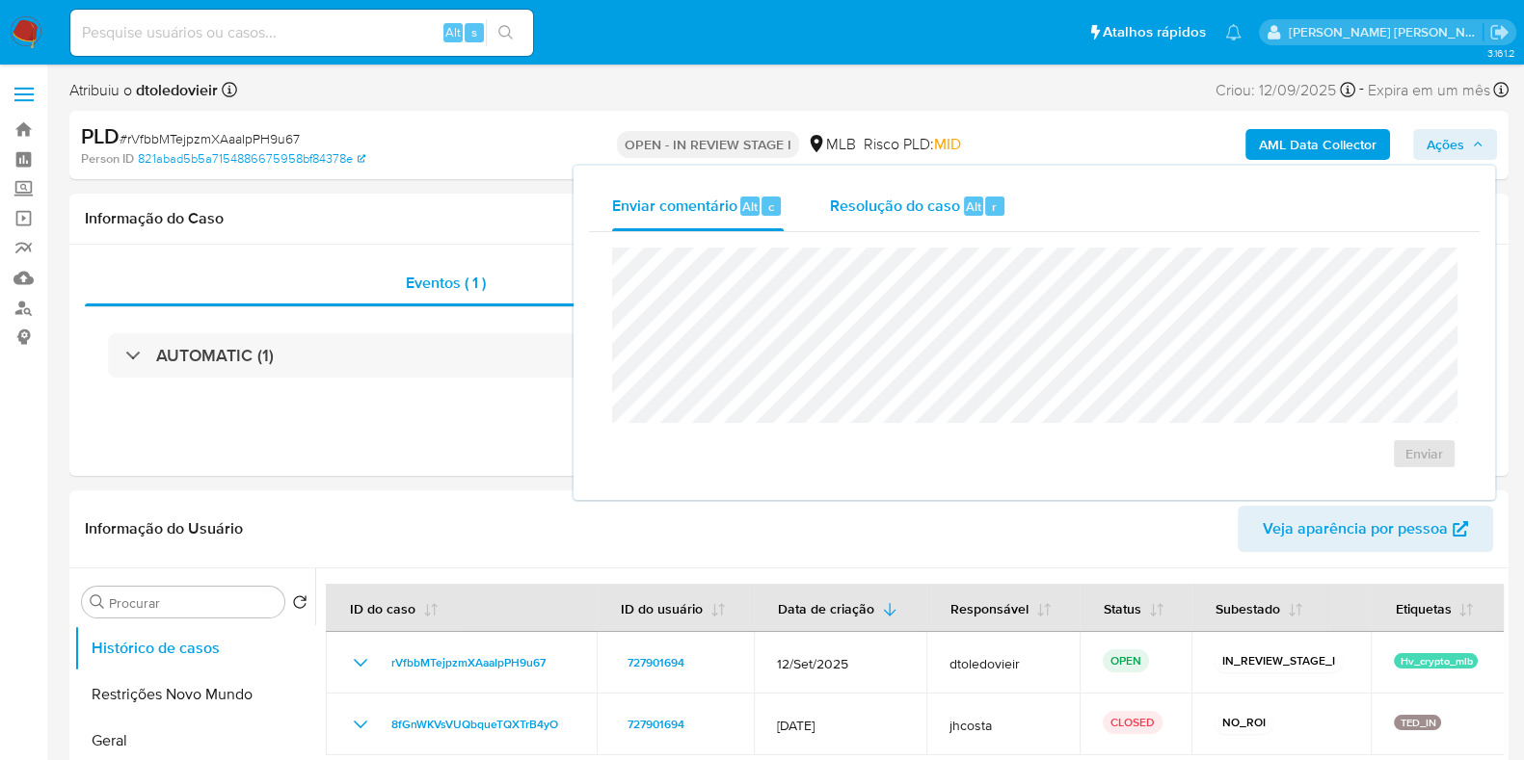
click at [966, 210] on span "Alt" at bounding box center [973, 207] width 15 height 18
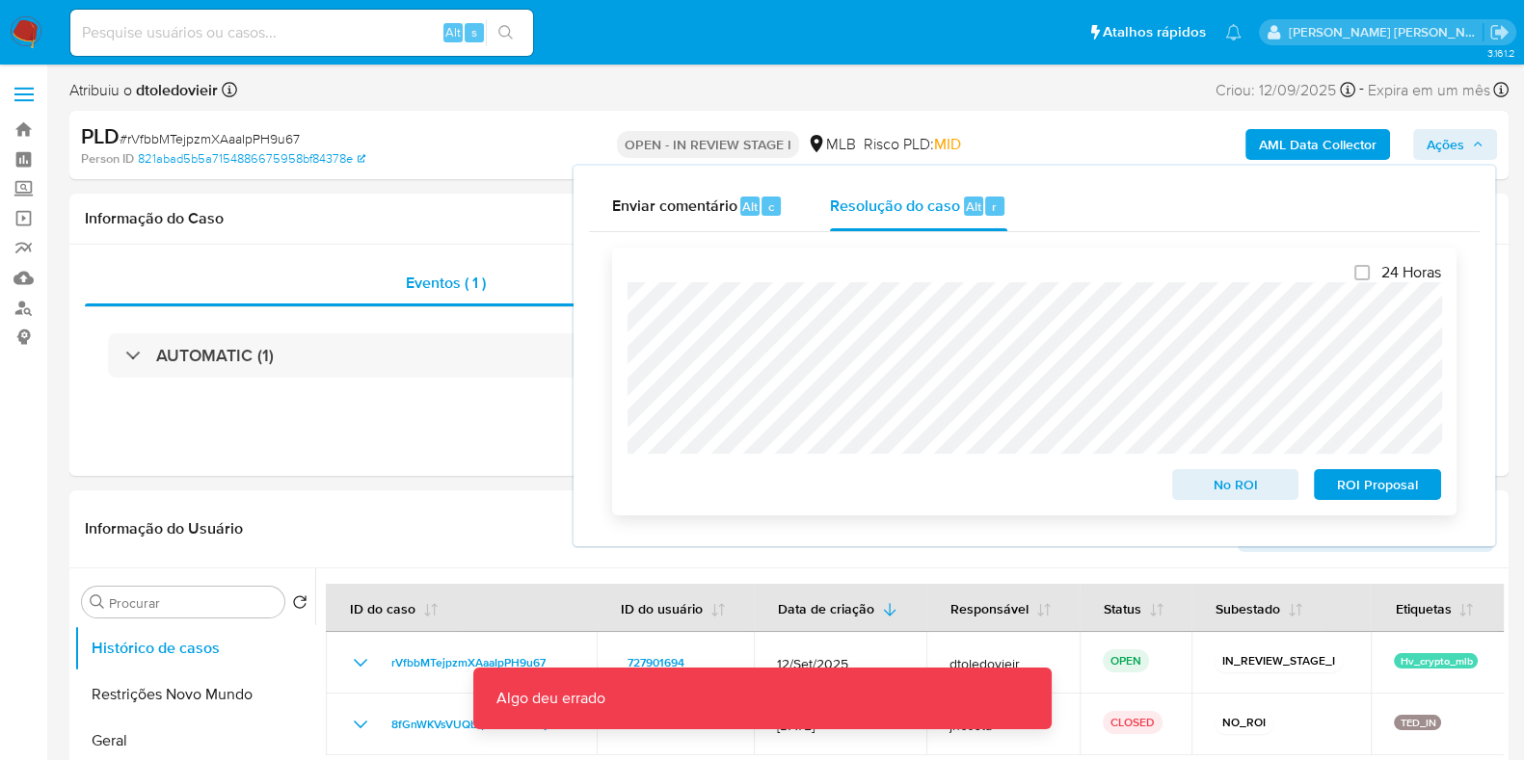
click at [1364, 490] on span "ROI Proposal" at bounding box center [1377, 484] width 100 height 27
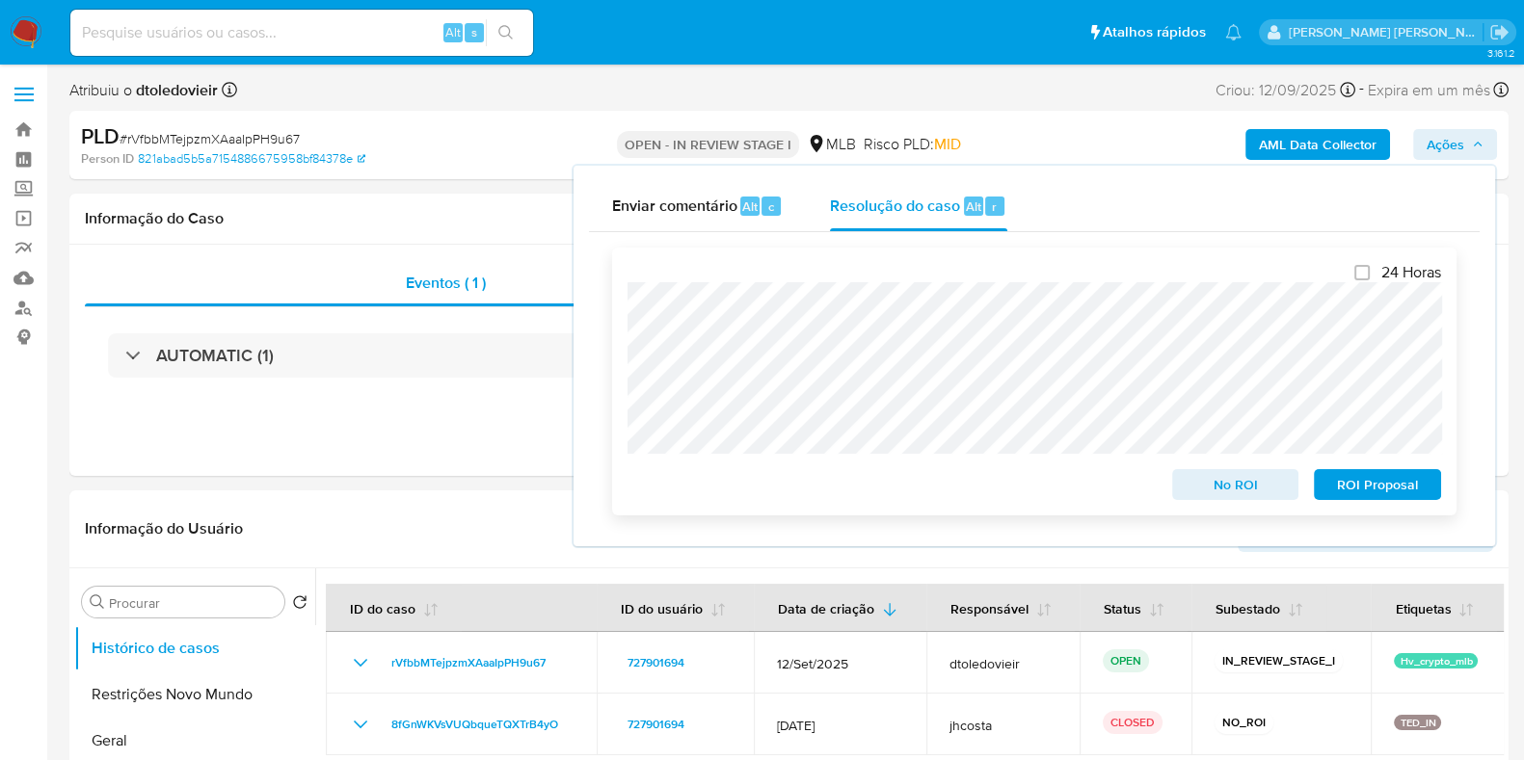
click at [1371, 492] on span "ROI Proposal" at bounding box center [1377, 484] width 100 height 27
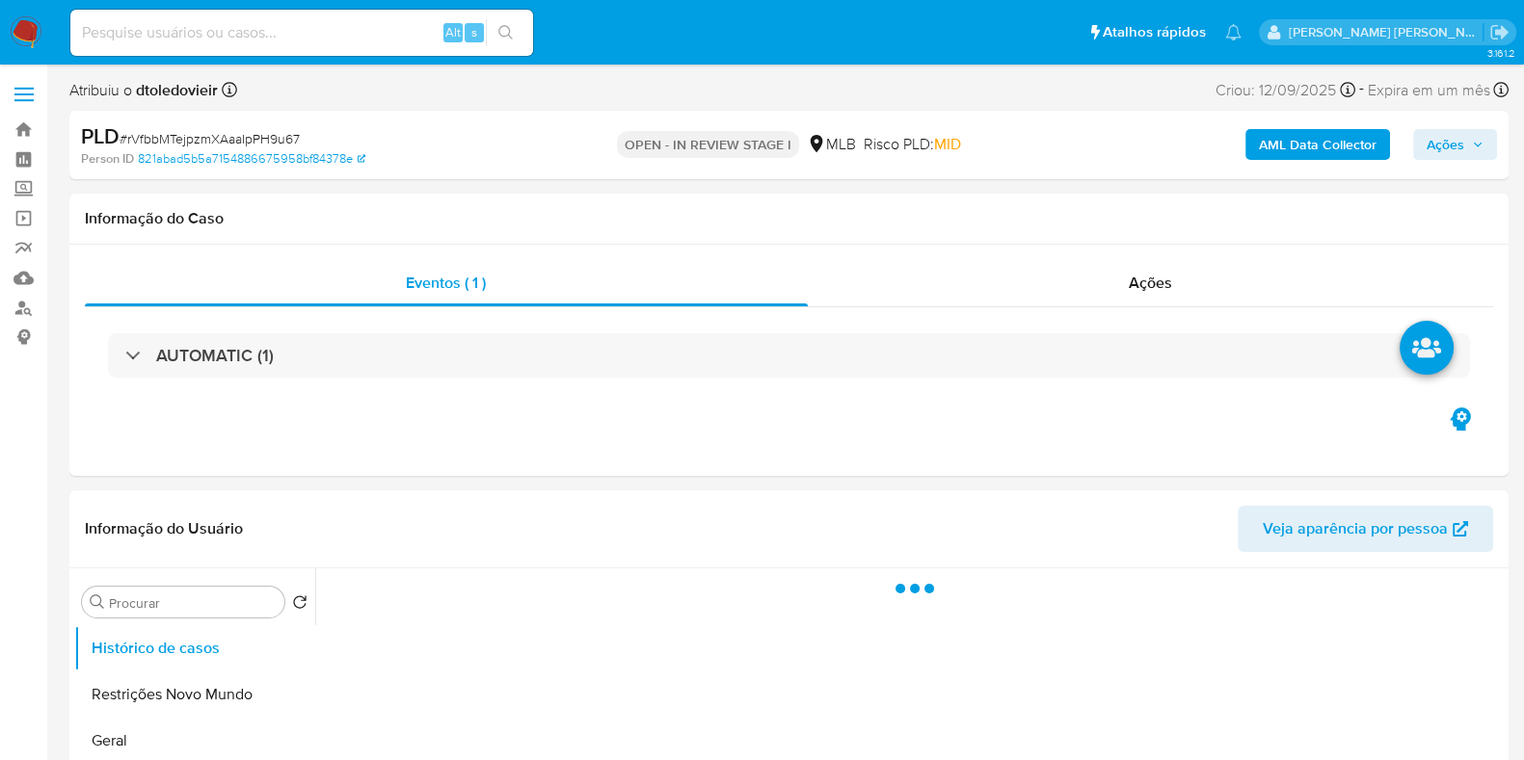
select select "10"
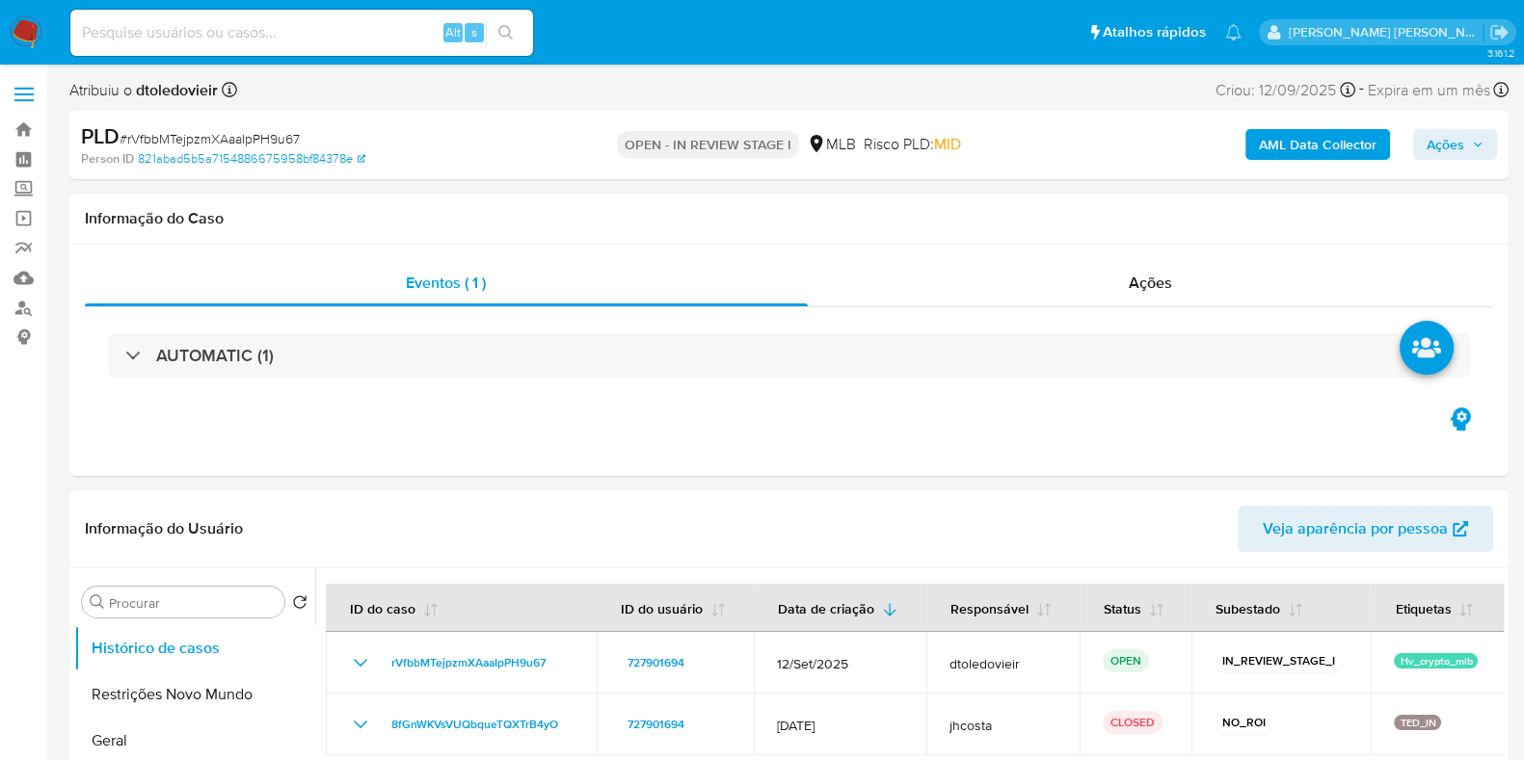
click at [1468, 155] on span "Ações" at bounding box center [1454, 144] width 57 height 27
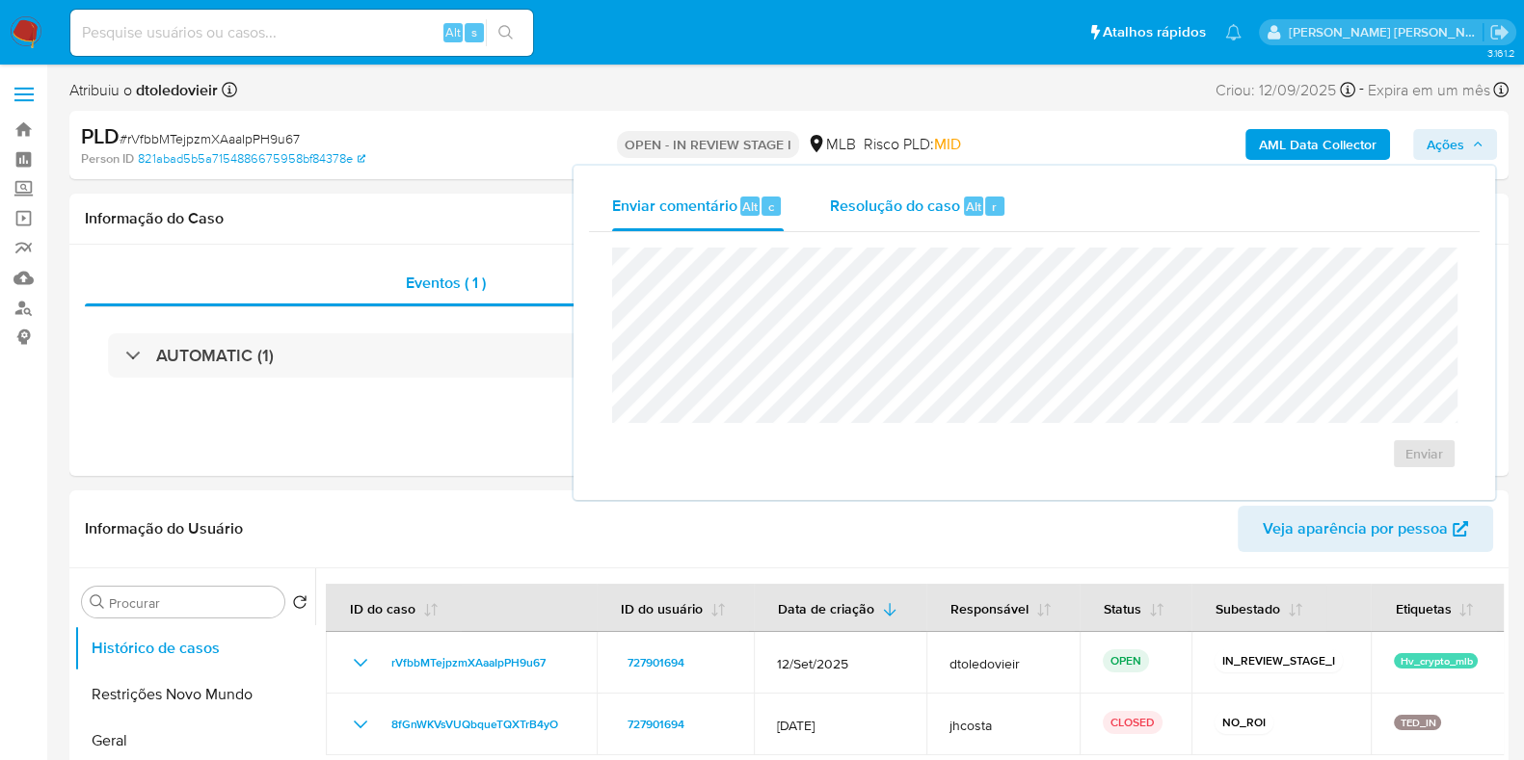
click at [929, 223] on div "Resolução do caso Alt r" at bounding box center [918, 206] width 176 height 50
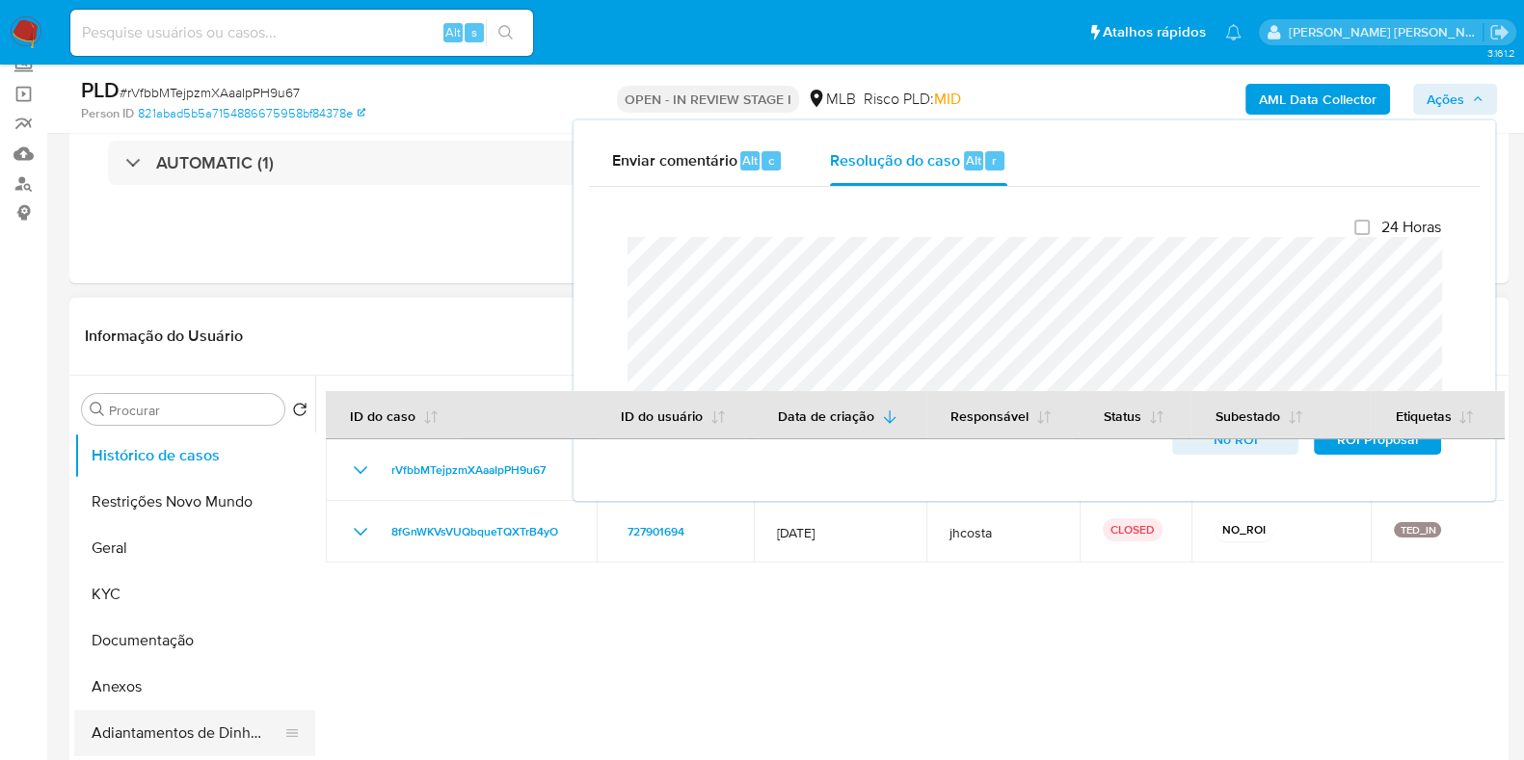
scroll to position [361, 0]
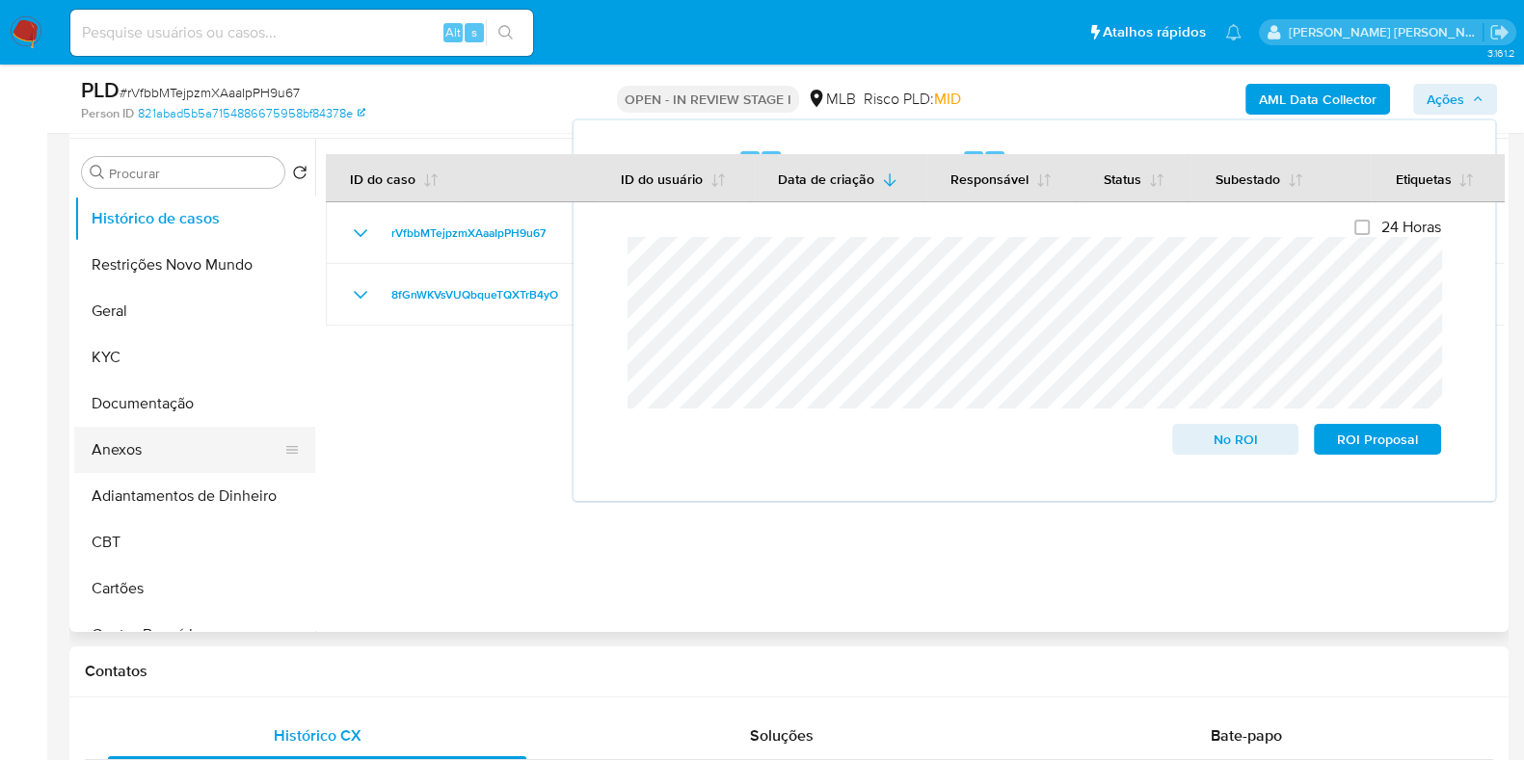
click at [152, 465] on button "Anexos" at bounding box center [187, 450] width 226 height 46
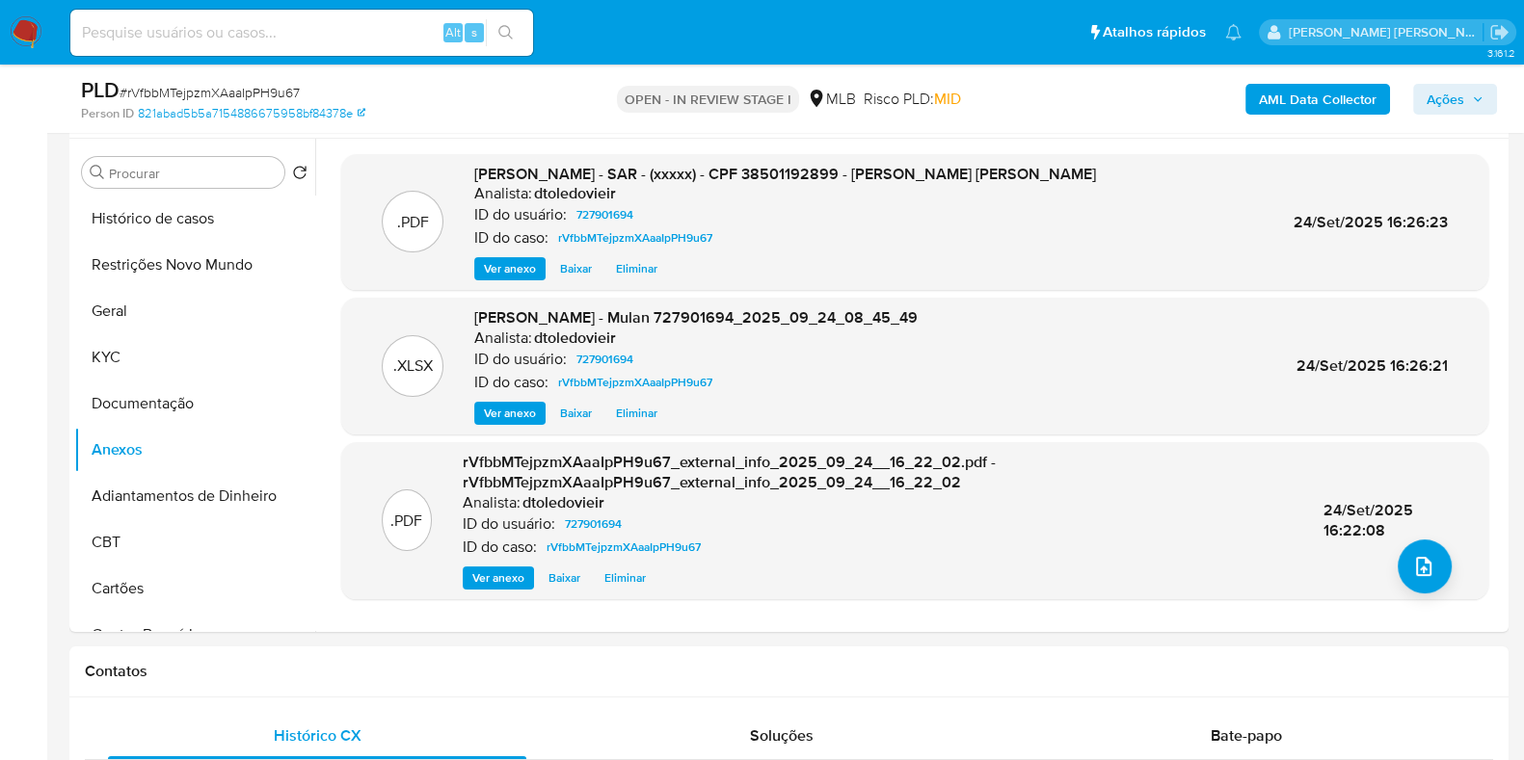
click at [1463, 97] on span "Ações" at bounding box center [1445, 99] width 38 height 31
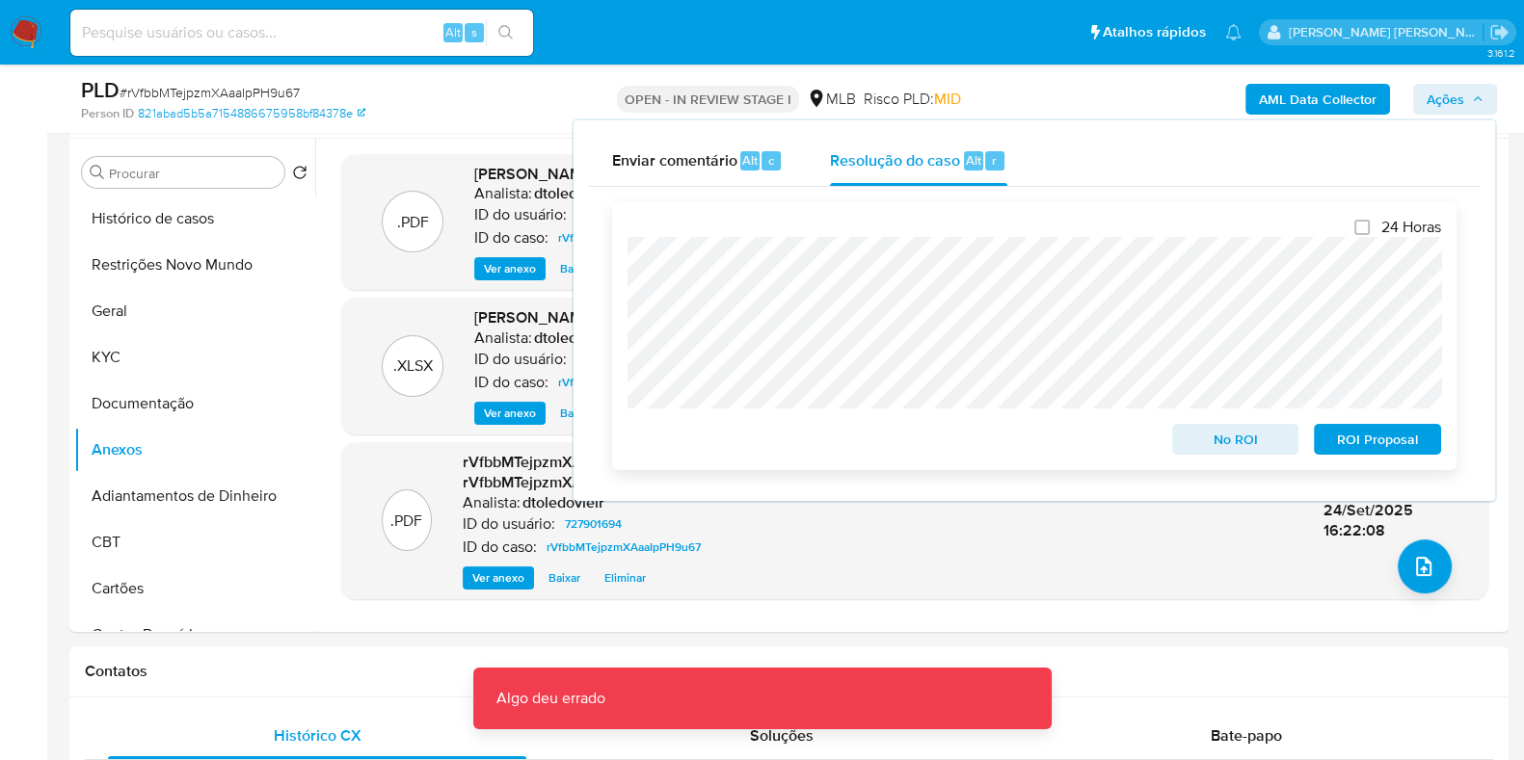
click at [1358, 445] on span "ROI Proposal" at bounding box center [1377, 439] width 100 height 27
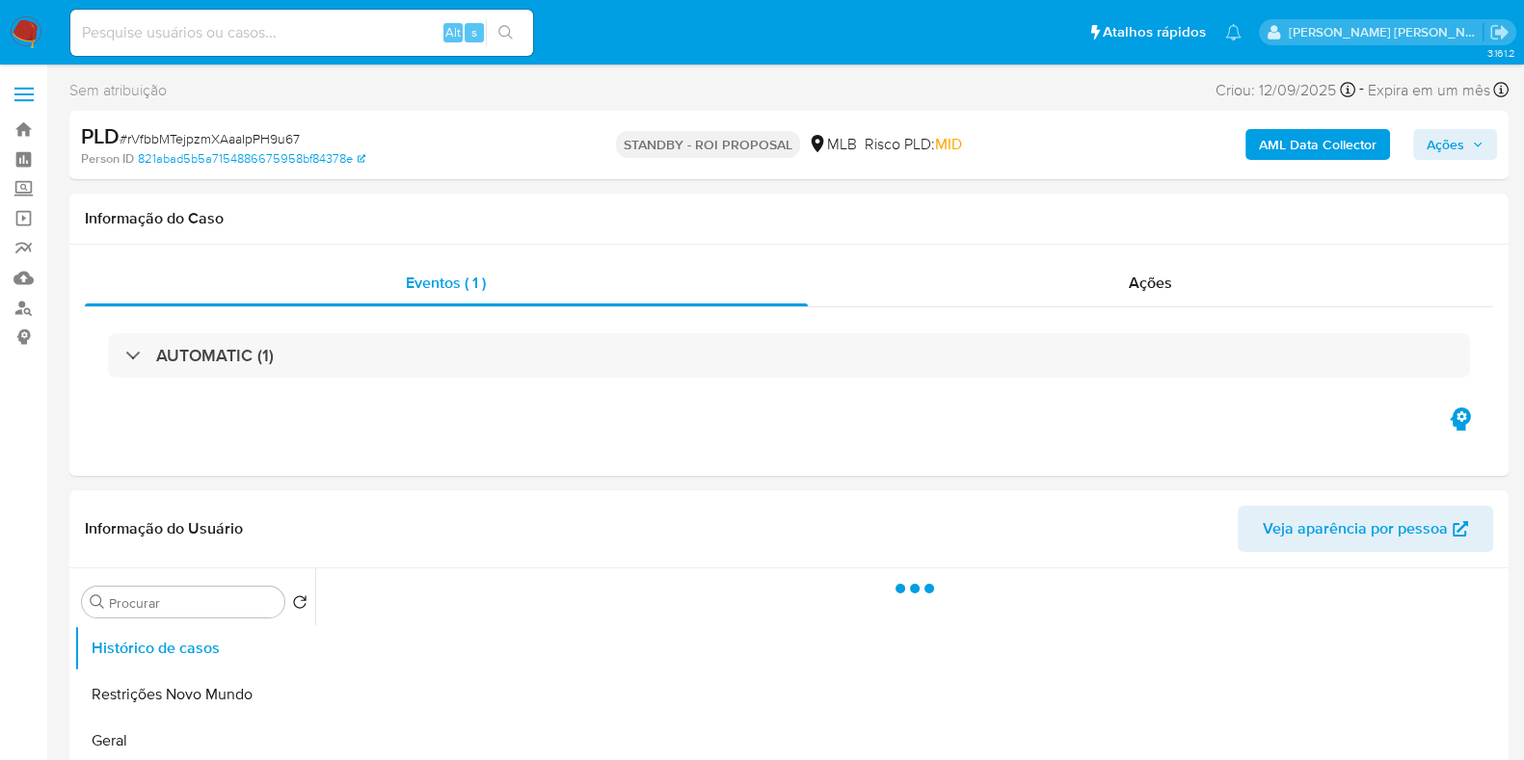
select select "10"
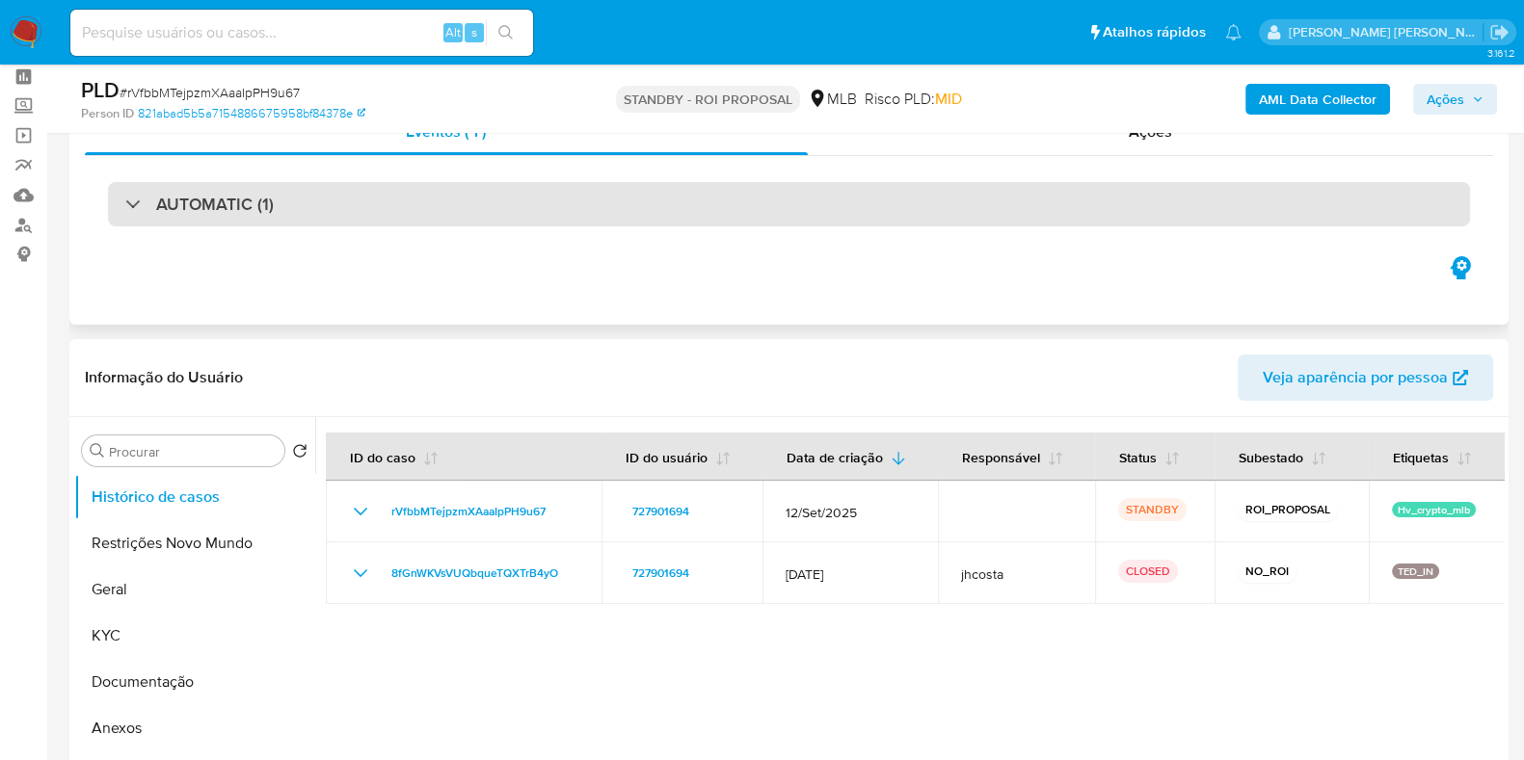
scroll to position [120, 0]
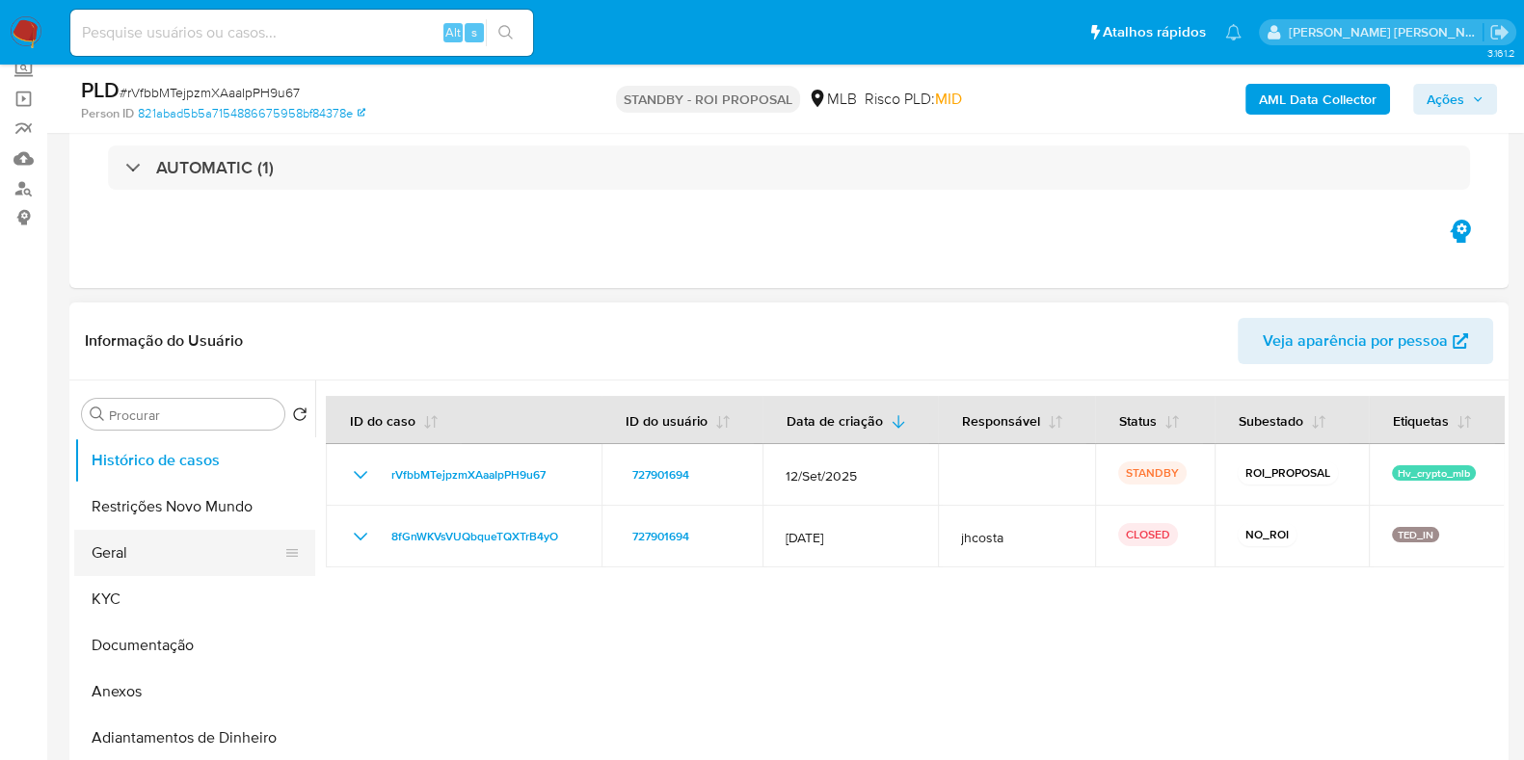
click at [133, 552] on button "Geral" at bounding box center [187, 553] width 226 height 46
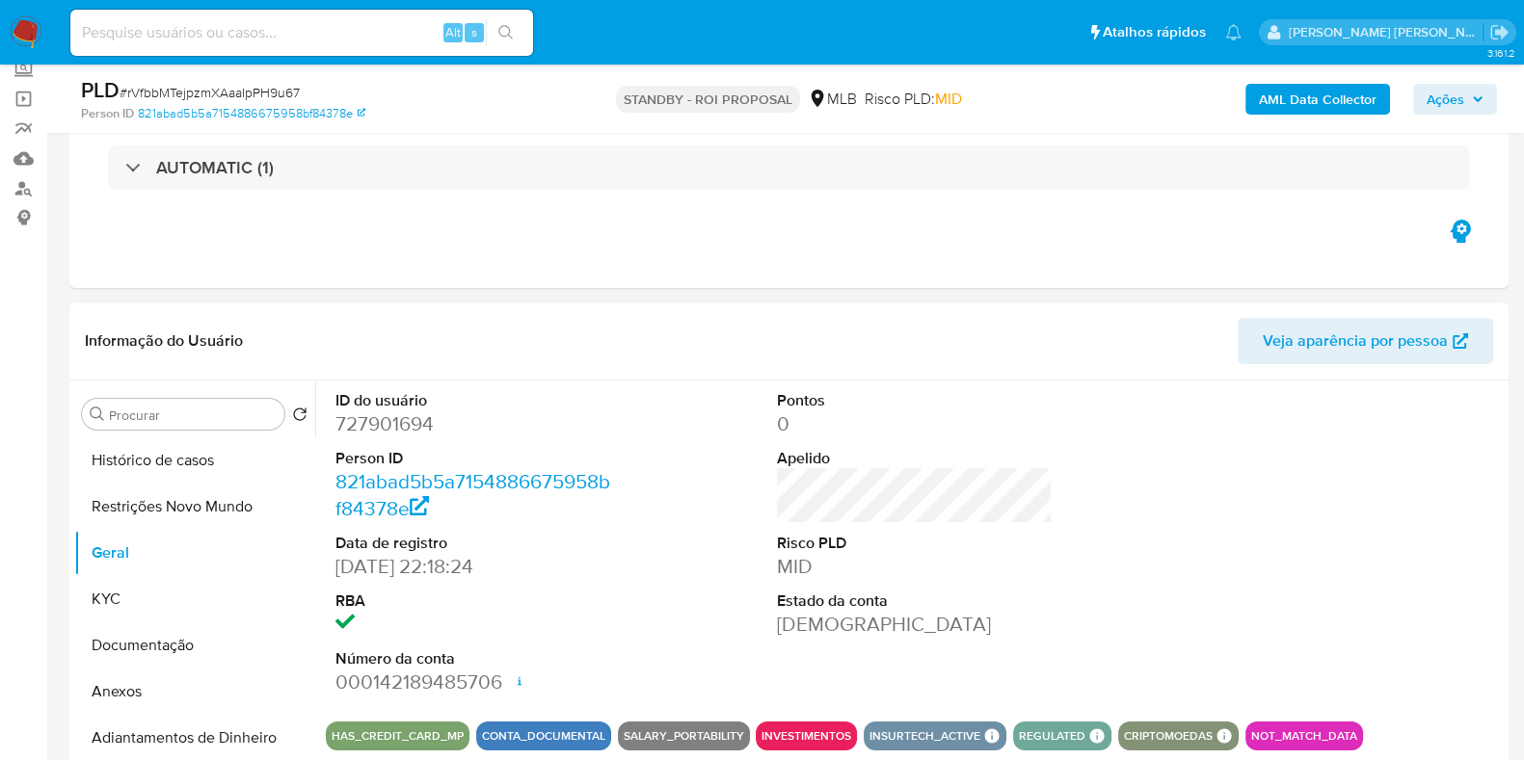
click at [382, 425] on dd "727901694" at bounding box center [473, 424] width 276 height 27
copy dd "727901694"
click at [357, 25] on input at bounding box center [301, 32] width 463 height 25
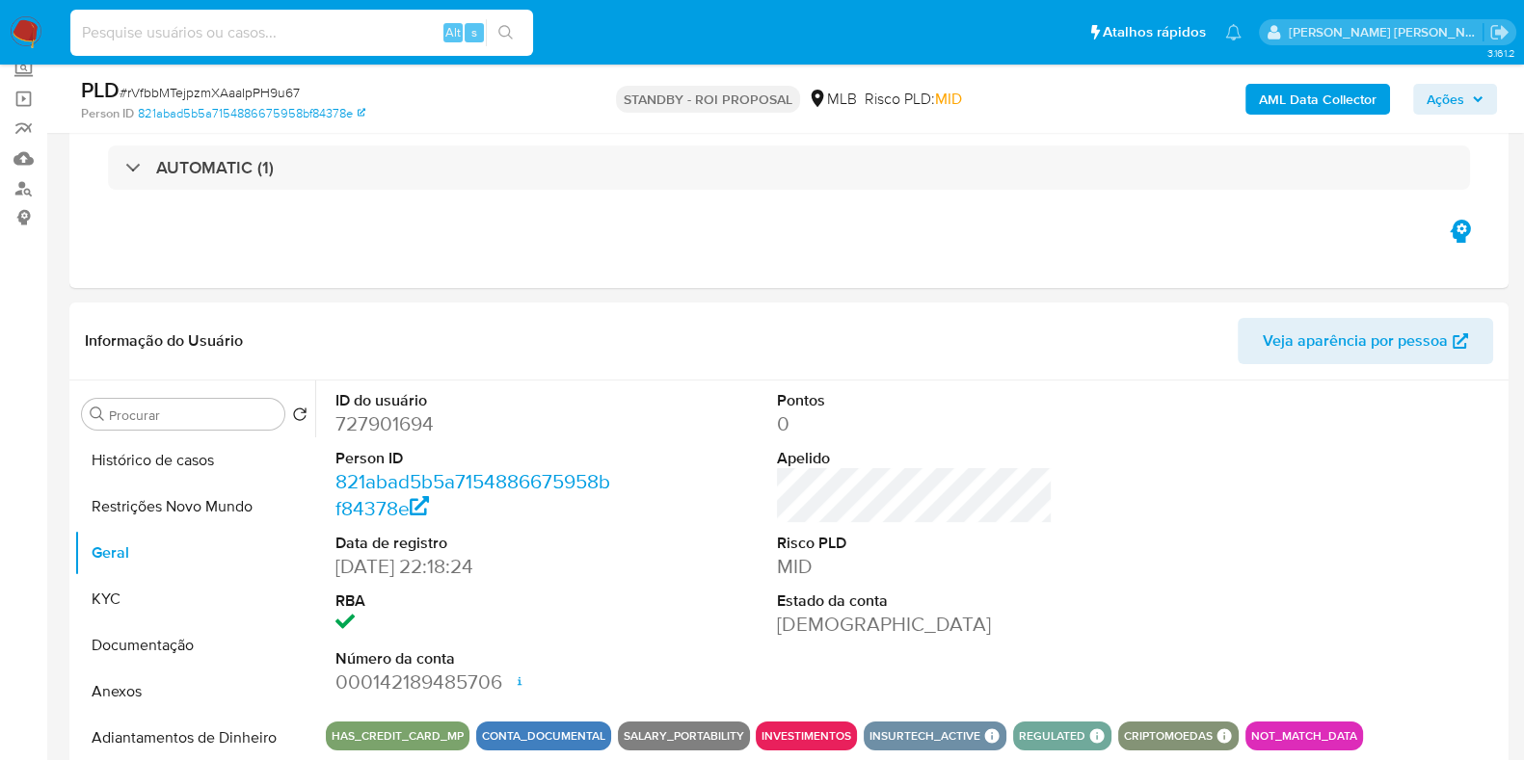
paste input "716466640"
type input "716466640"
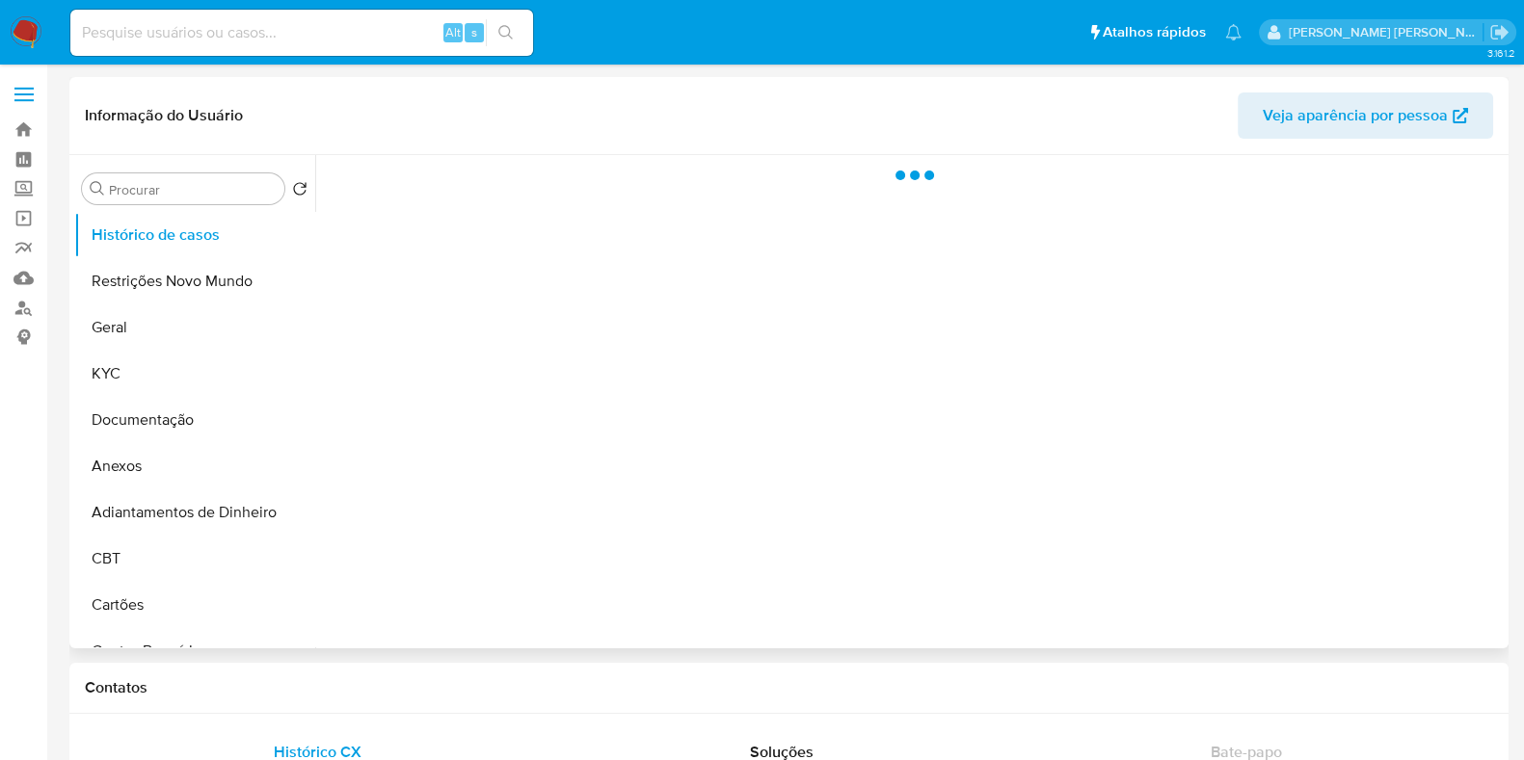
select select "10"
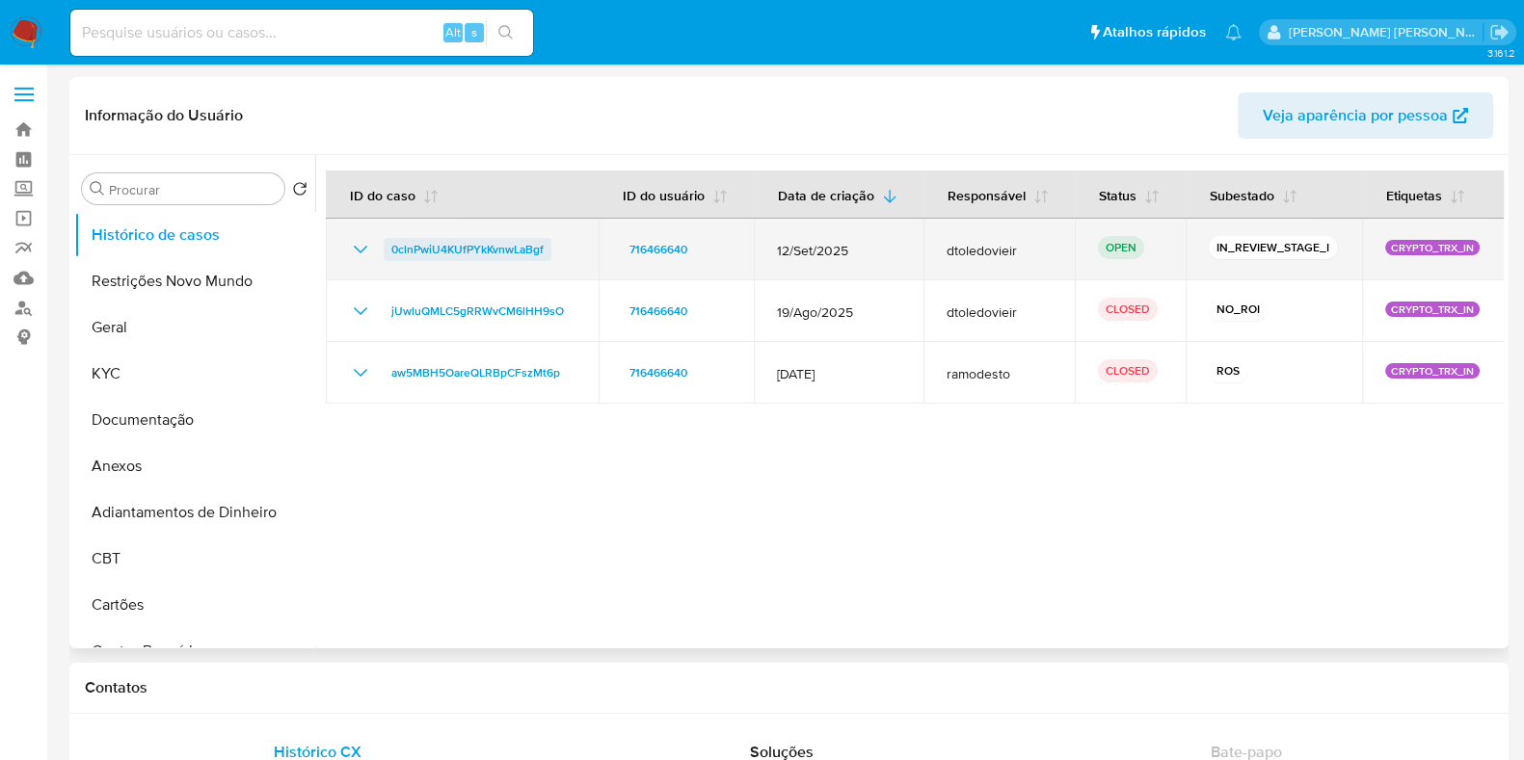
click at [455, 248] on span "0clnPwiU4KUfPYkKvnwLaBgf" at bounding box center [467, 249] width 152 height 23
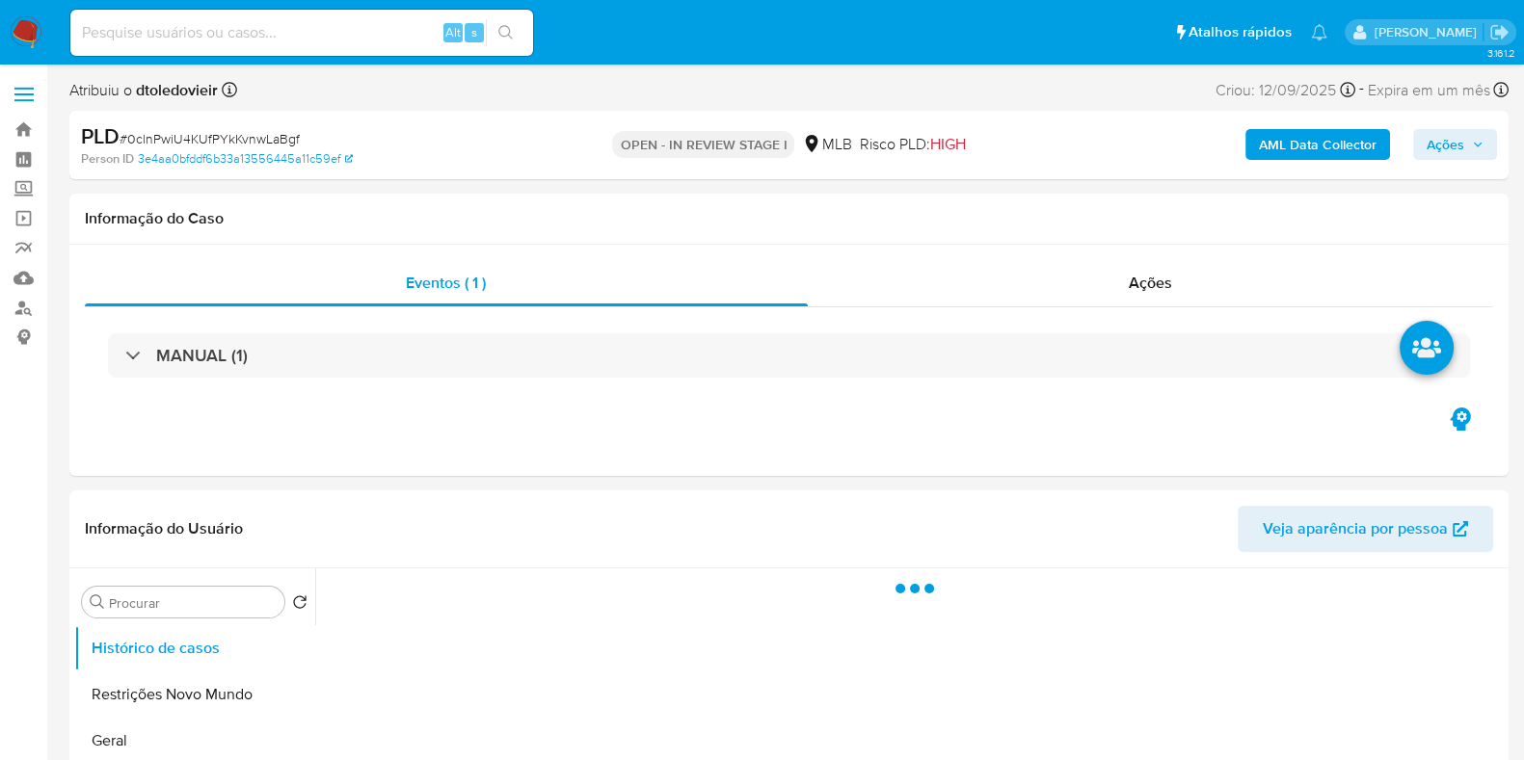
select select "10"
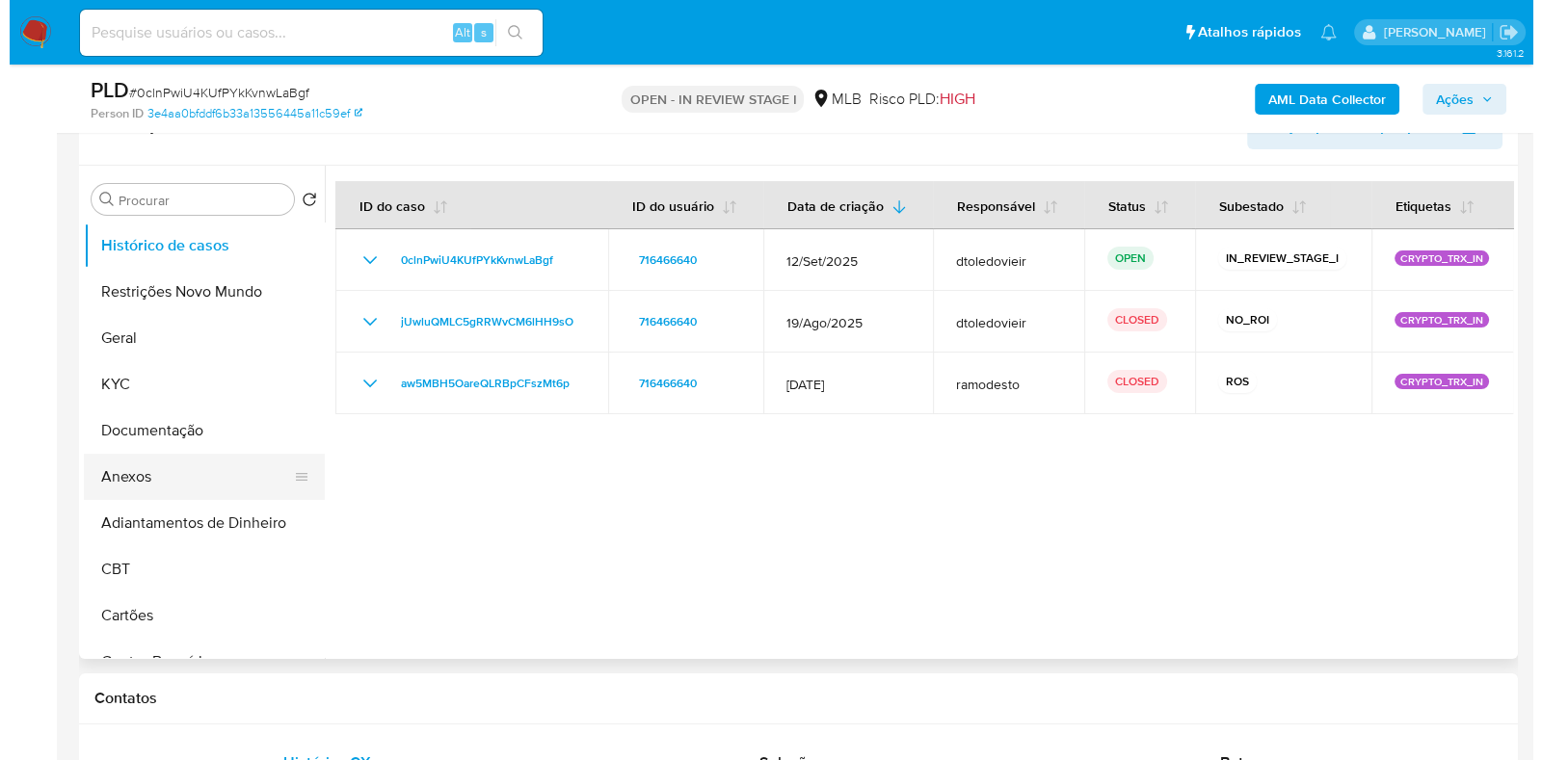
scroll to position [361, 0]
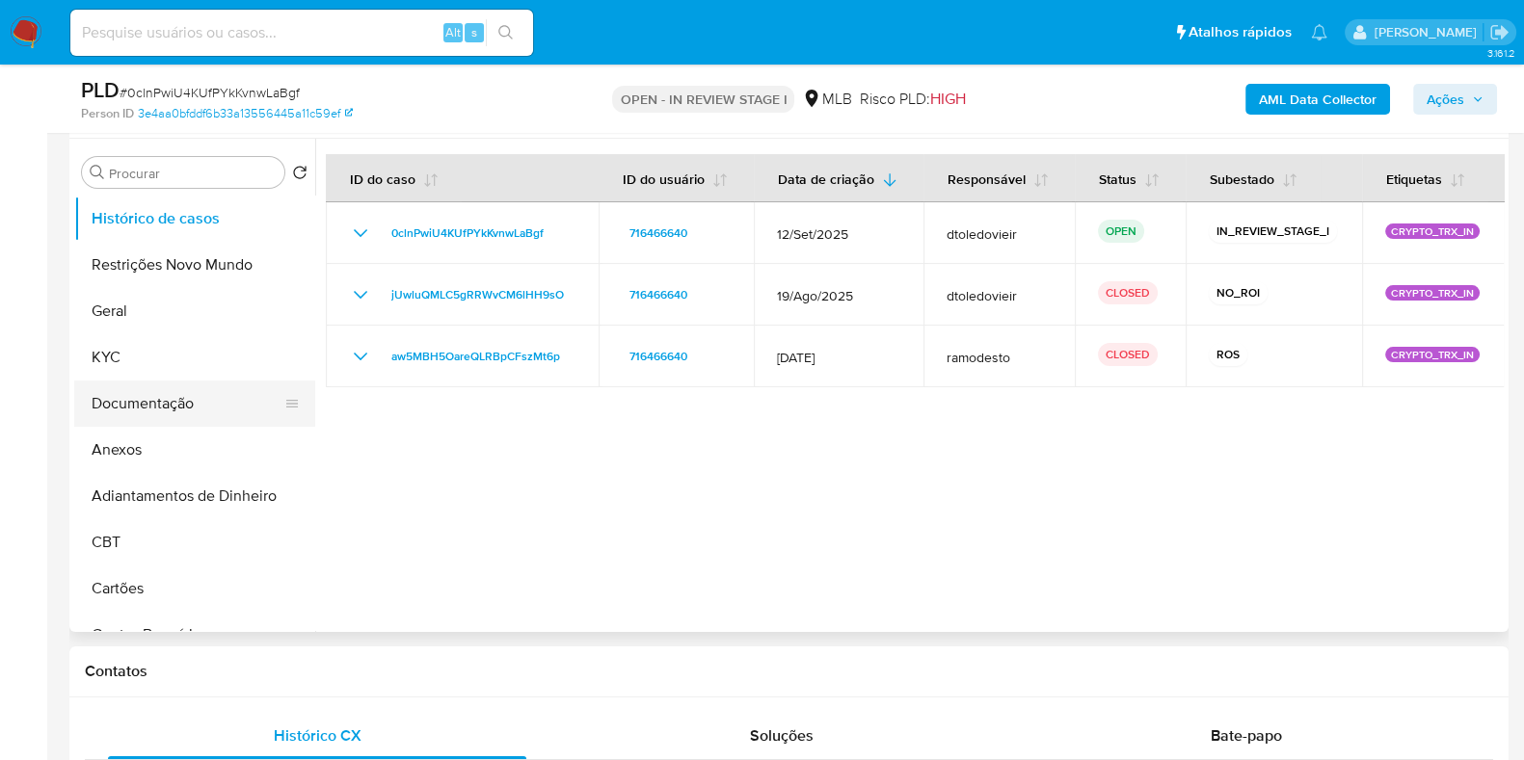
click at [153, 381] on button "Documentação" at bounding box center [187, 404] width 226 height 46
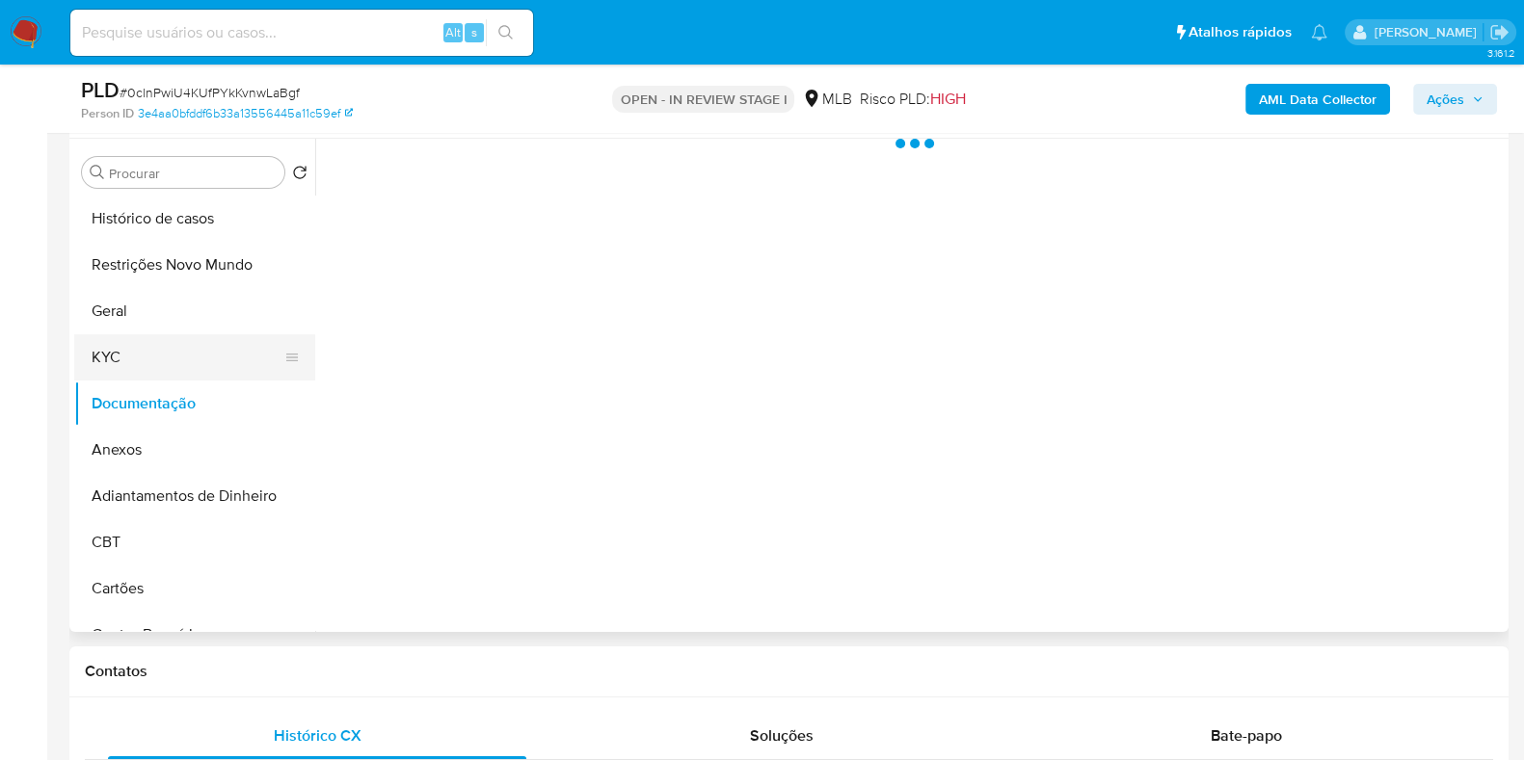
click at [212, 351] on button "KYC" at bounding box center [187, 357] width 226 height 46
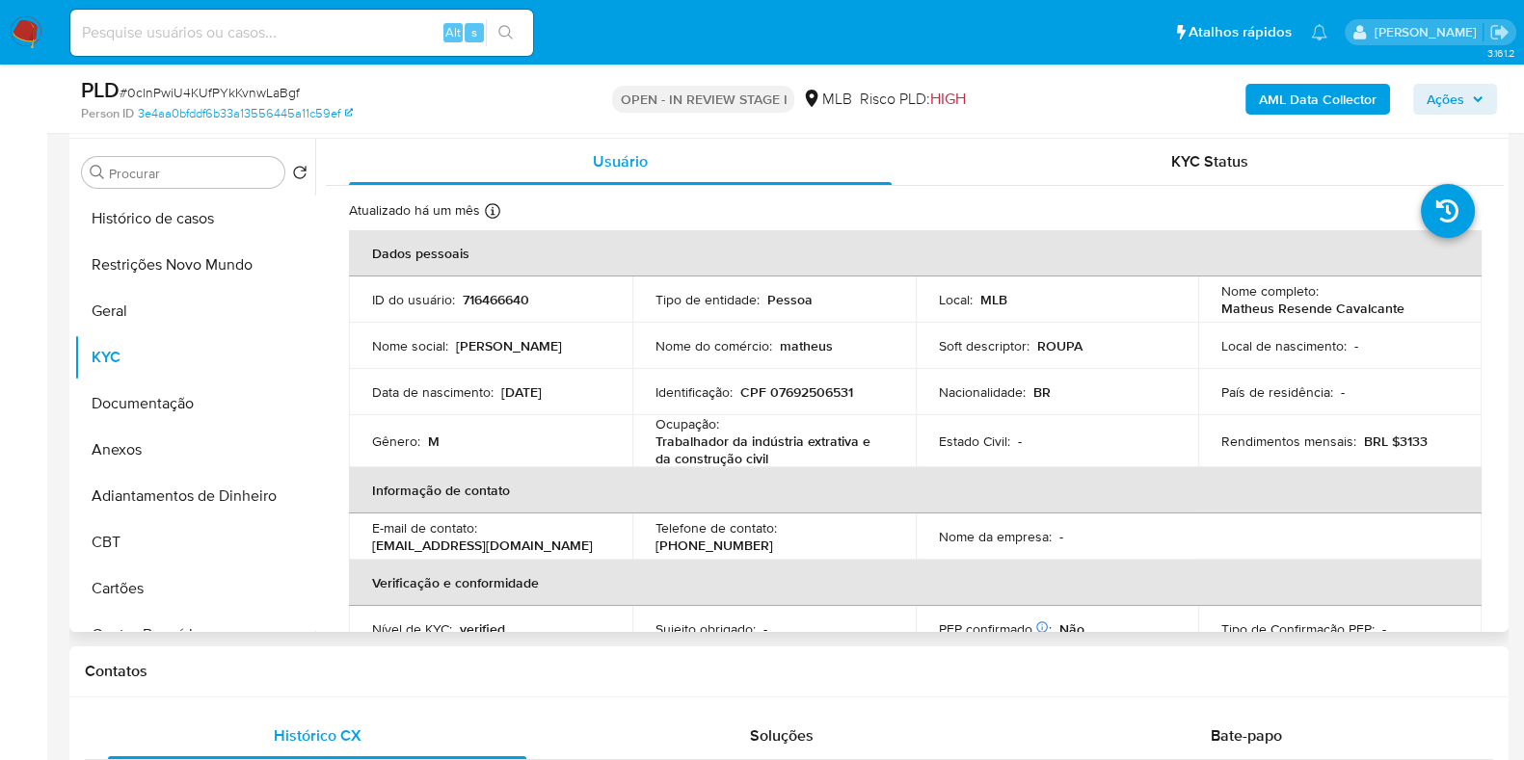
click at [497, 291] on p "716466640" at bounding box center [496, 299] width 67 height 17
copy p "716466640"
drag, startPoint x: 789, startPoint y: 458, endPoint x: 653, endPoint y: 436, distance: 137.7
click at [655, 436] on p "Trabalhador da indústria extrativa e da construção civil" at bounding box center [769, 450] width 229 height 35
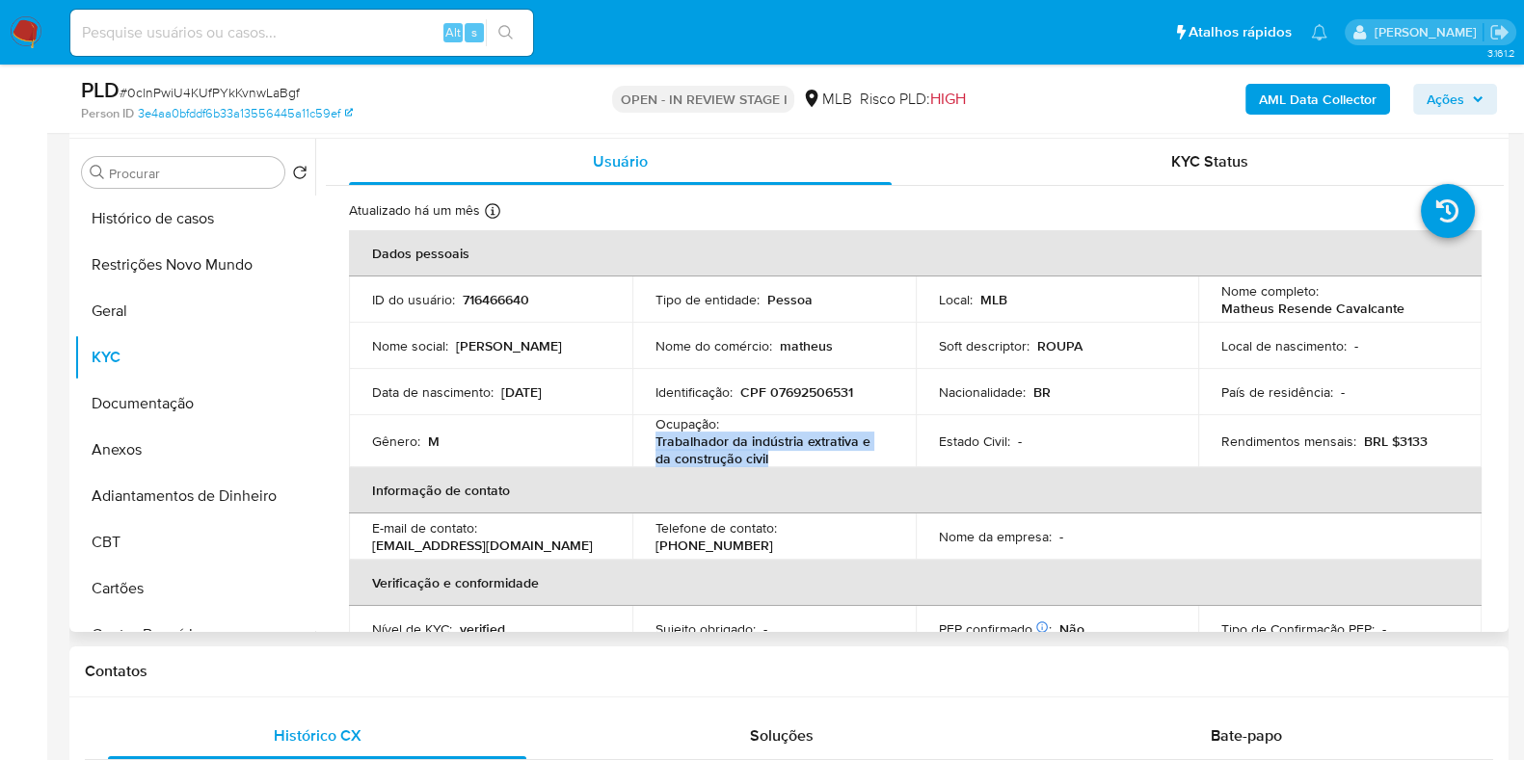
copy p "Trabalhador da indústria extrativa e da construção civil"
click at [173, 389] on button "Documentação" at bounding box center [187, 404] width 226 height 46
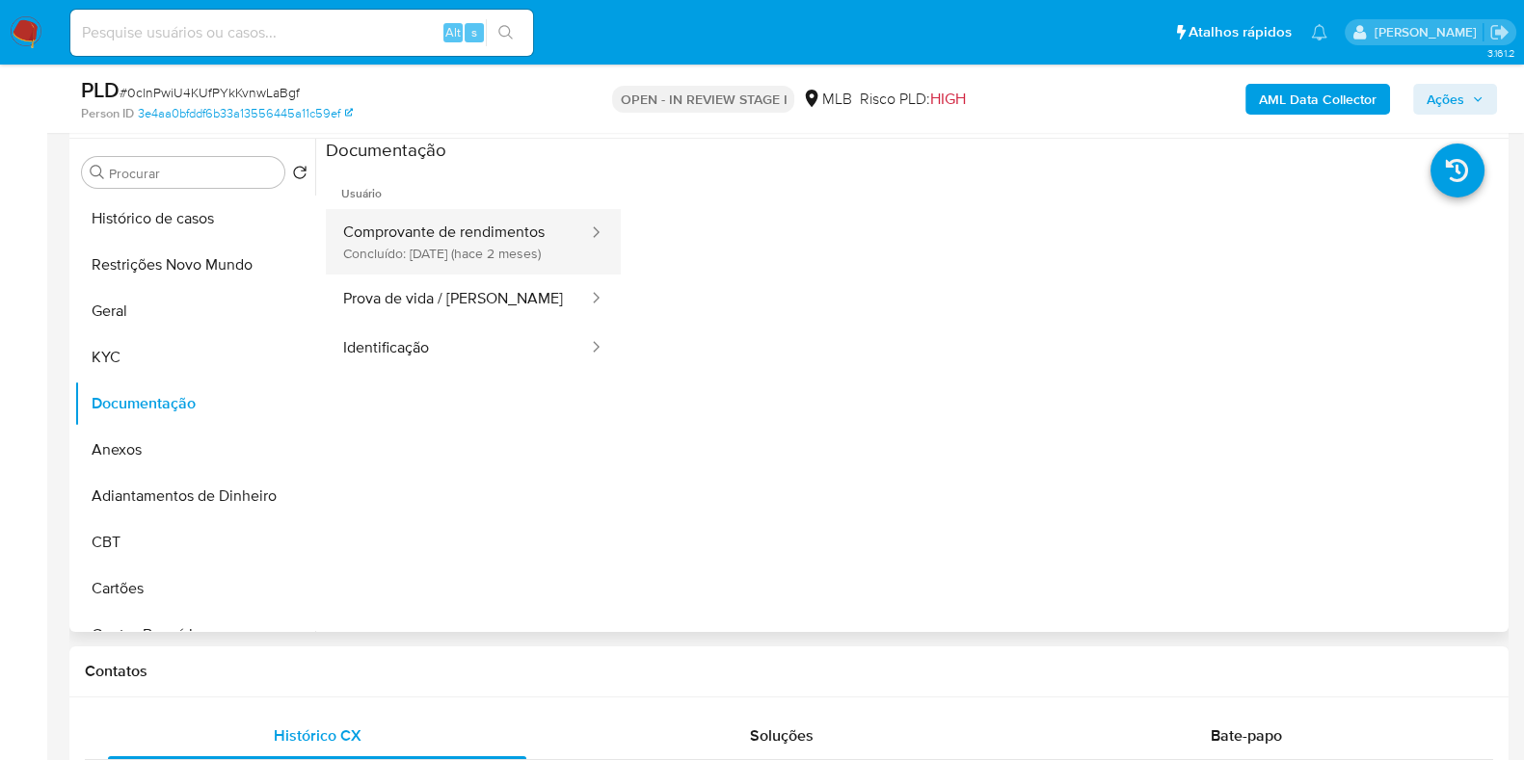
click at [466, 214] on button "Comprovante de rendimentos Concluído: 17/07/2025 (hace 2 meses)" at bounding box center [458, 242] width 264 height 66
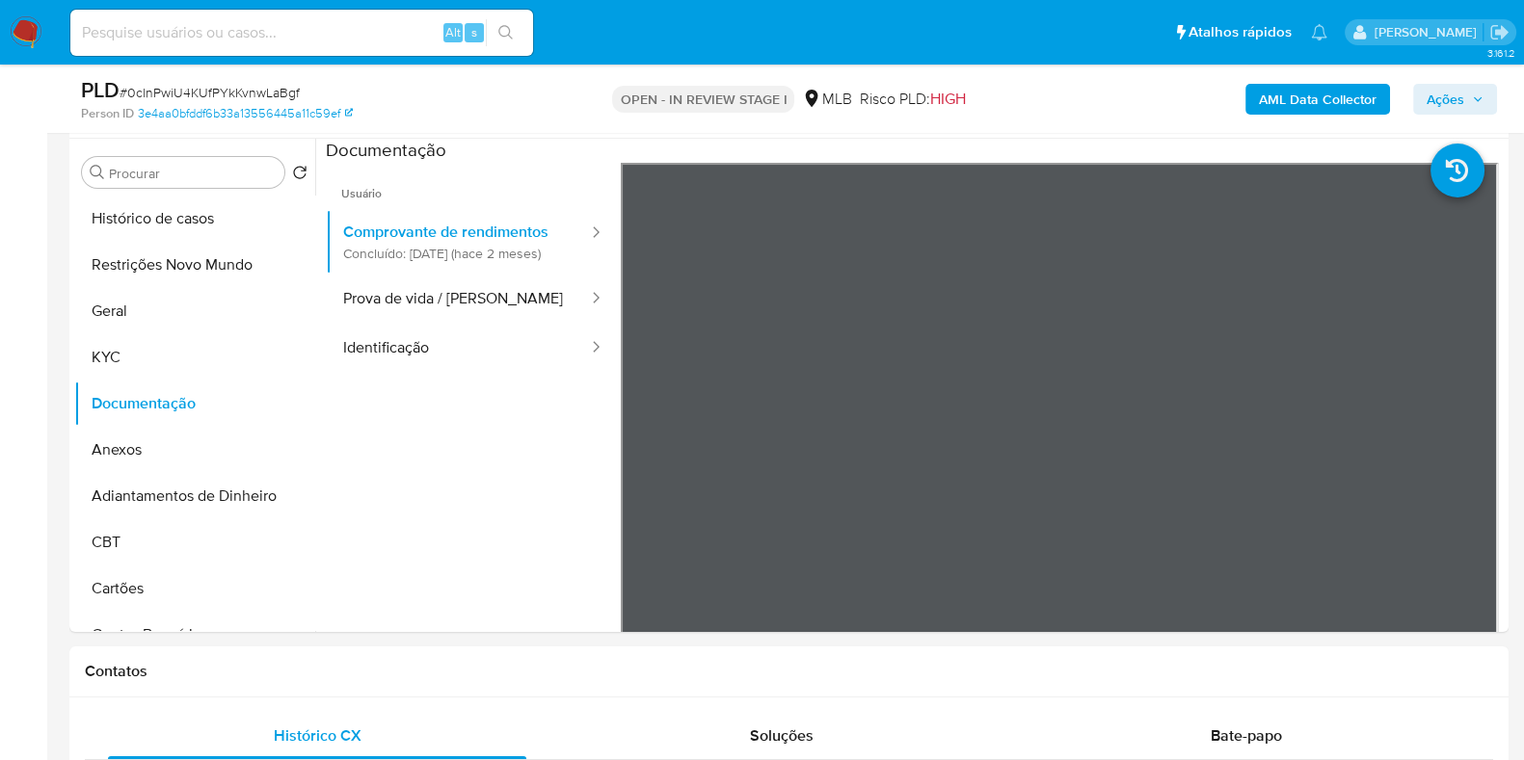
click at [1320, 92] on b "AML Data Collector" at bounding box center [1318, 99] width 118 height 31
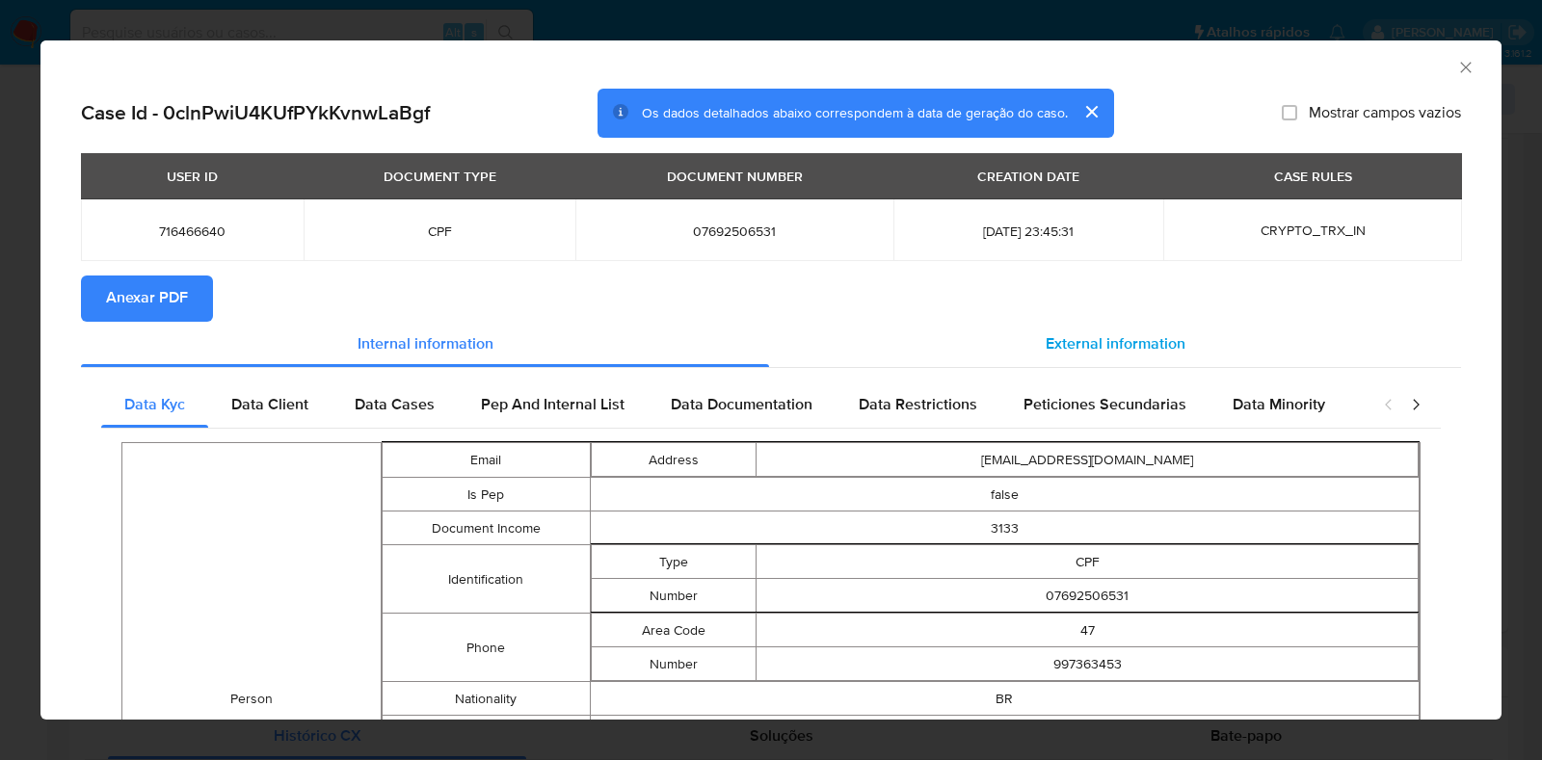
click at [1055, 325] on div "External information" at bounding box center [1115, 344] width 692 height 46
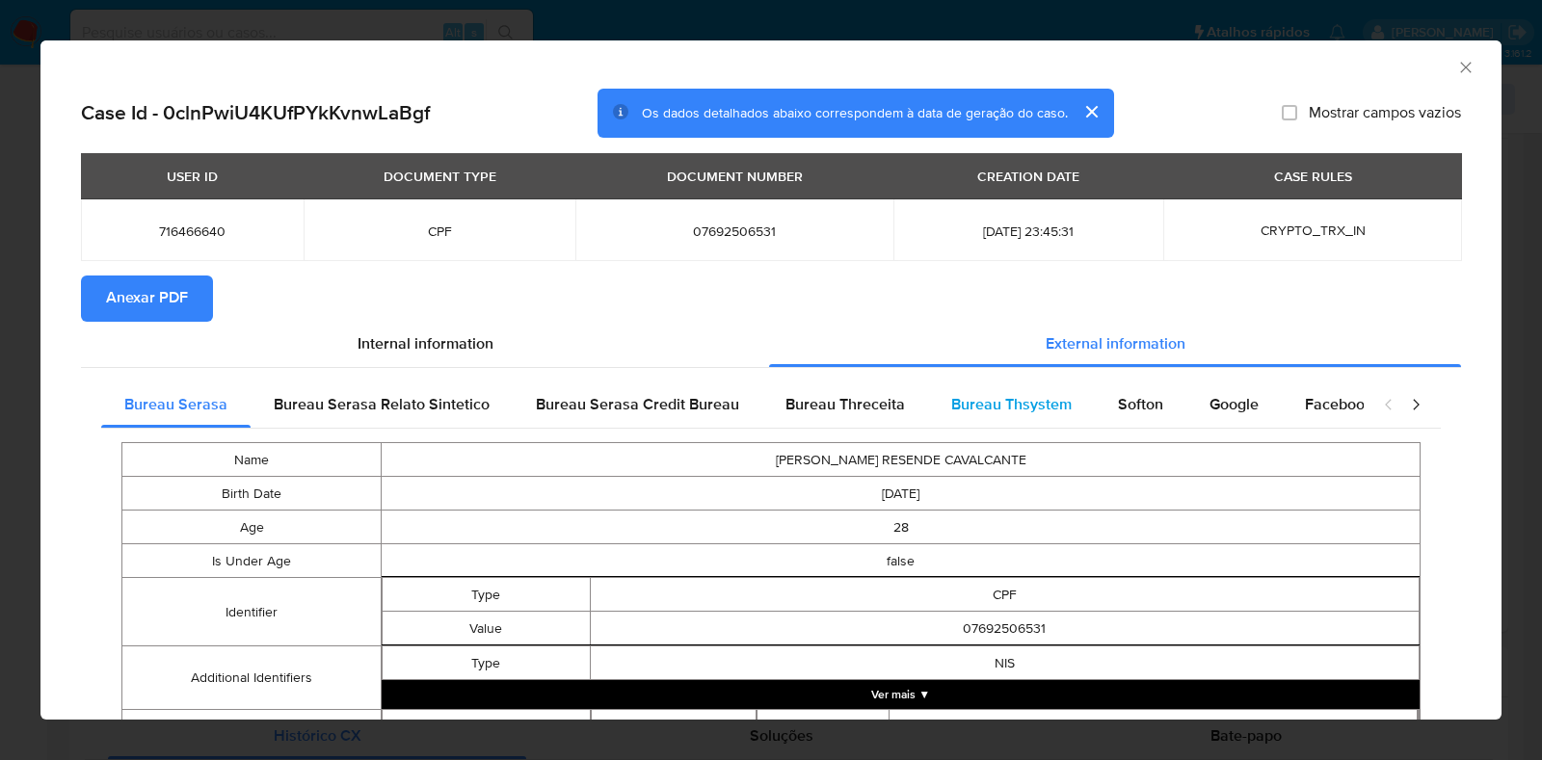
click at [951, 400] on span "Bureau Thsystem" at bounding box center [1011, 404] width 120 height 22
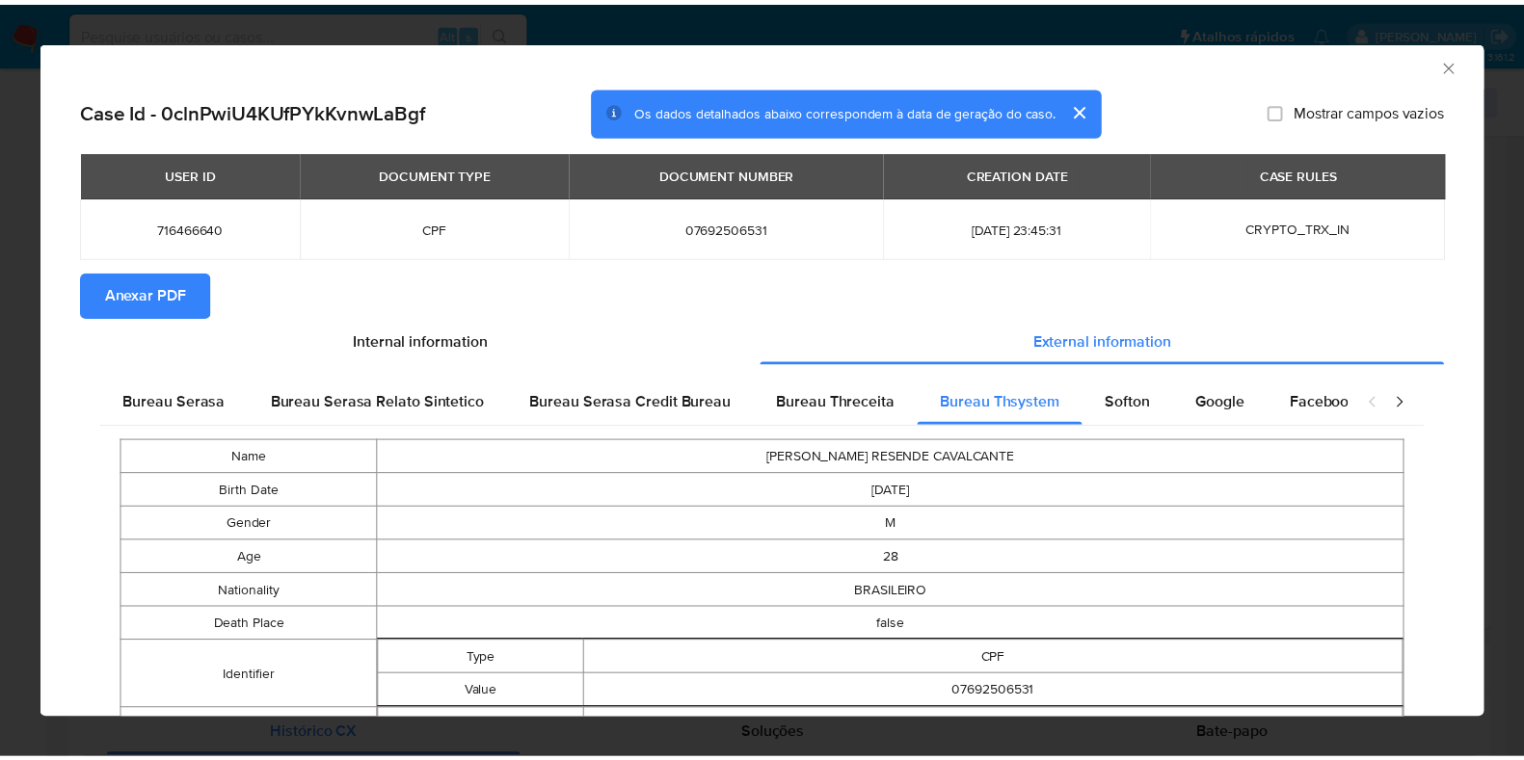
scroll to position [0, 0]
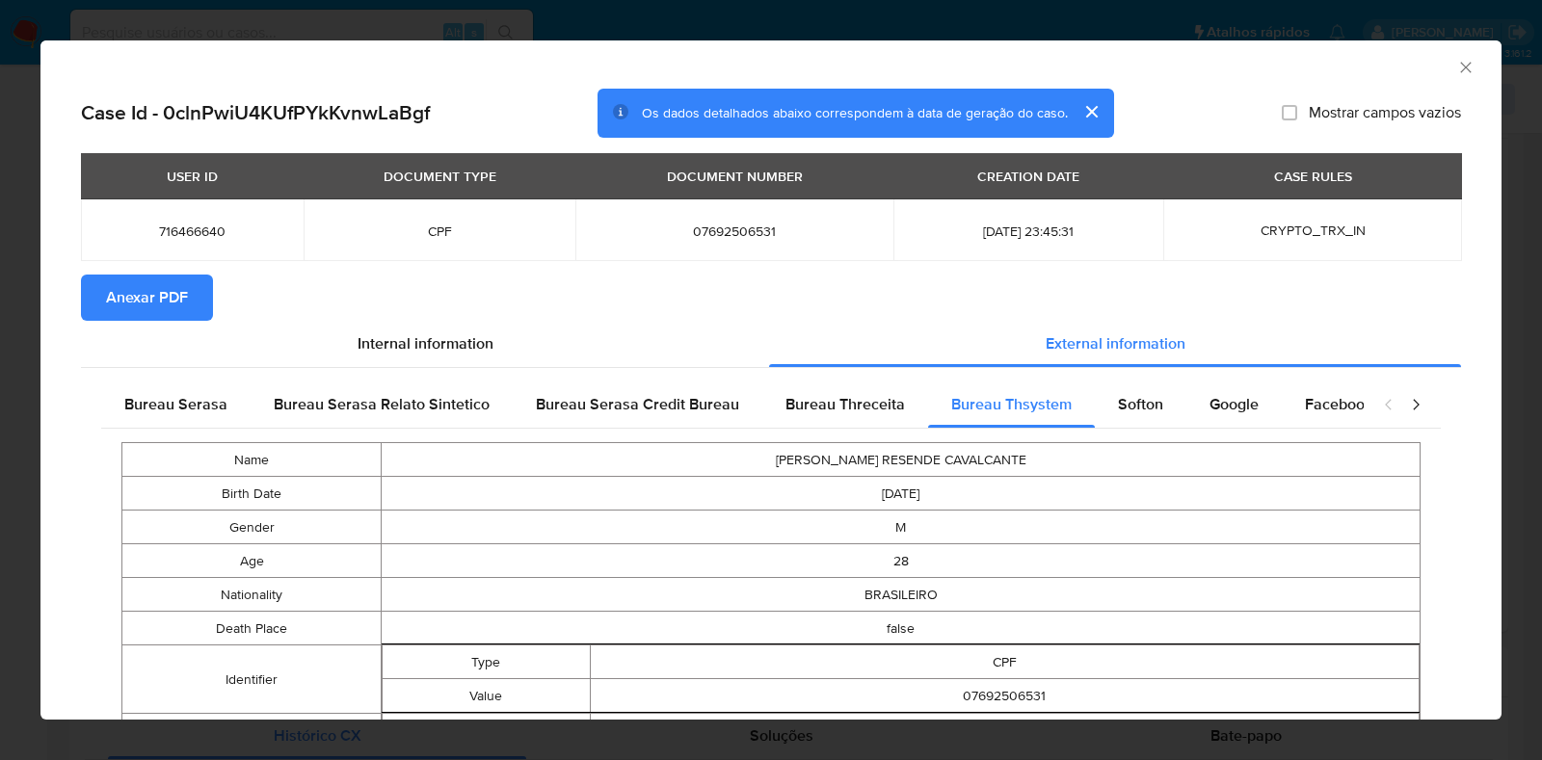
click at [694, 228] on span "07692506531" at bounding box center [735, 231] width 272 height 17
copy span "07692506531"
click at [0, 367] on div "AML Data Collector Case Id - 0clnPwiU4KUfPYkKvnwLaBgf Os dados detalhados abaix…" at bounding box center [771, 380] width 1542 height 760
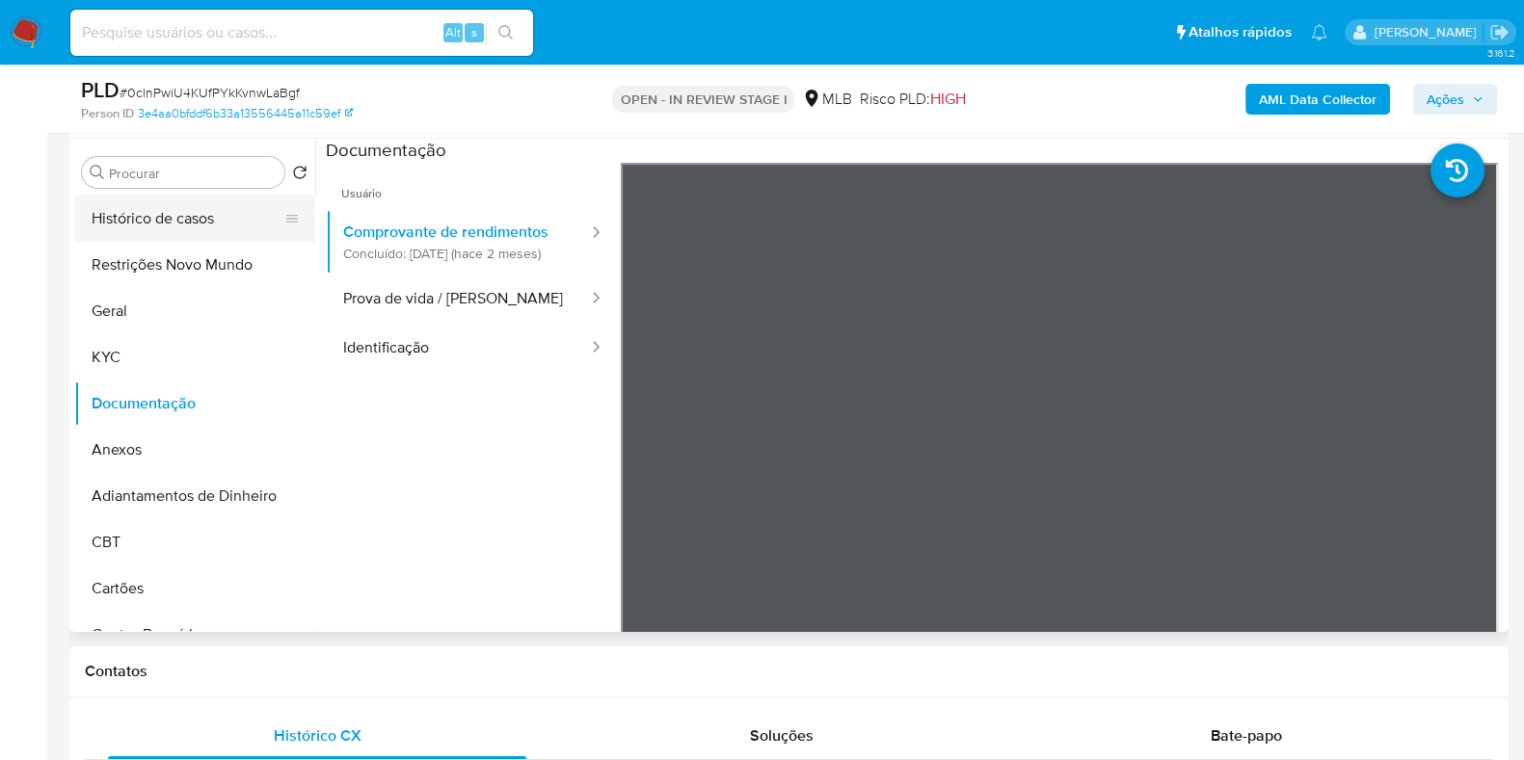
click at [191, 216] on button "Histórico de casos" at bounding box center [187, 219] width 226 height 46
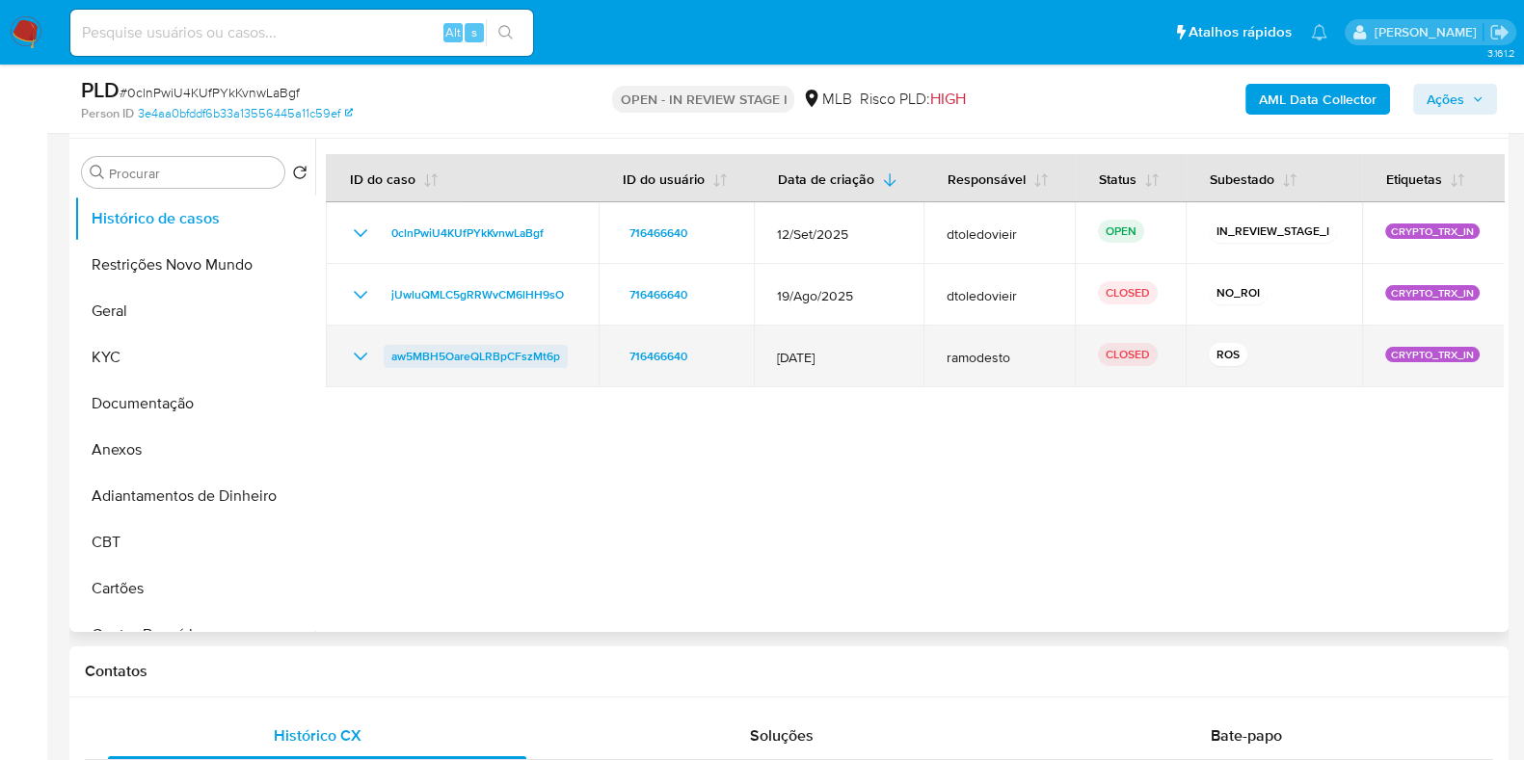
drag, startPoint x: 569, startPoint y: 350, endPoint x: 388, endPoint y: 354, distance: 180.3
click at [388, 354] on div "aw5MBH5OareQLRBpCFszMt6p" at bounding box center [462, 356] width 227 height 23
click at [366, 359] on icon "Mostrar/Ocultar" at bounding box center [360, 356] width 23 height 23
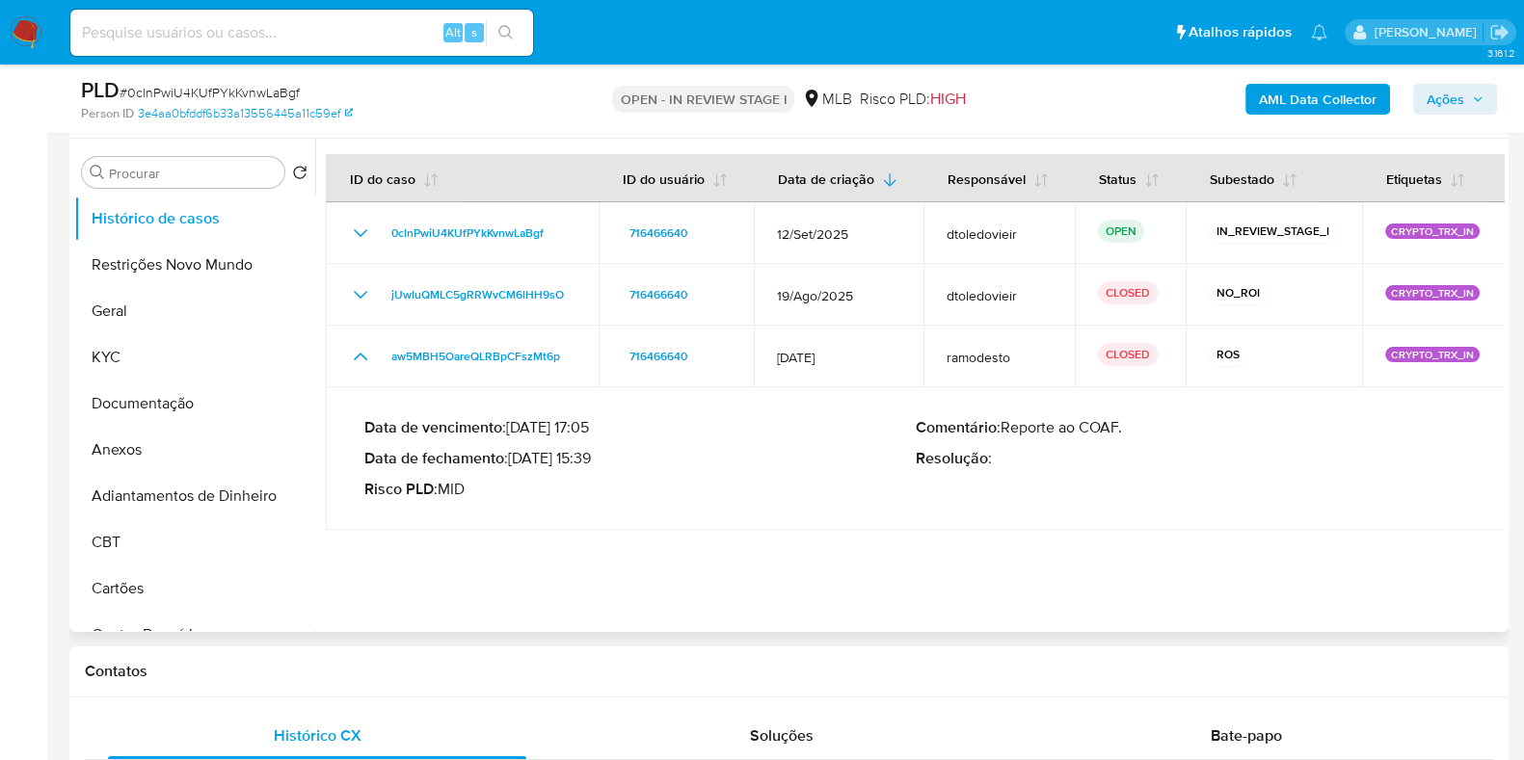
drag, startPoint x: 598, startPoint y: 462, endPoint x: 513, endPoint y: 462, distance: 84.8
click at [513, 462] on p "Data de fechamento : 08/08/2025 15:39" at bounding box center [639, 458] width 551 height 19
click at [1481, 103] on icon "button" at bounding box center [1478, 99] width 12 height 12
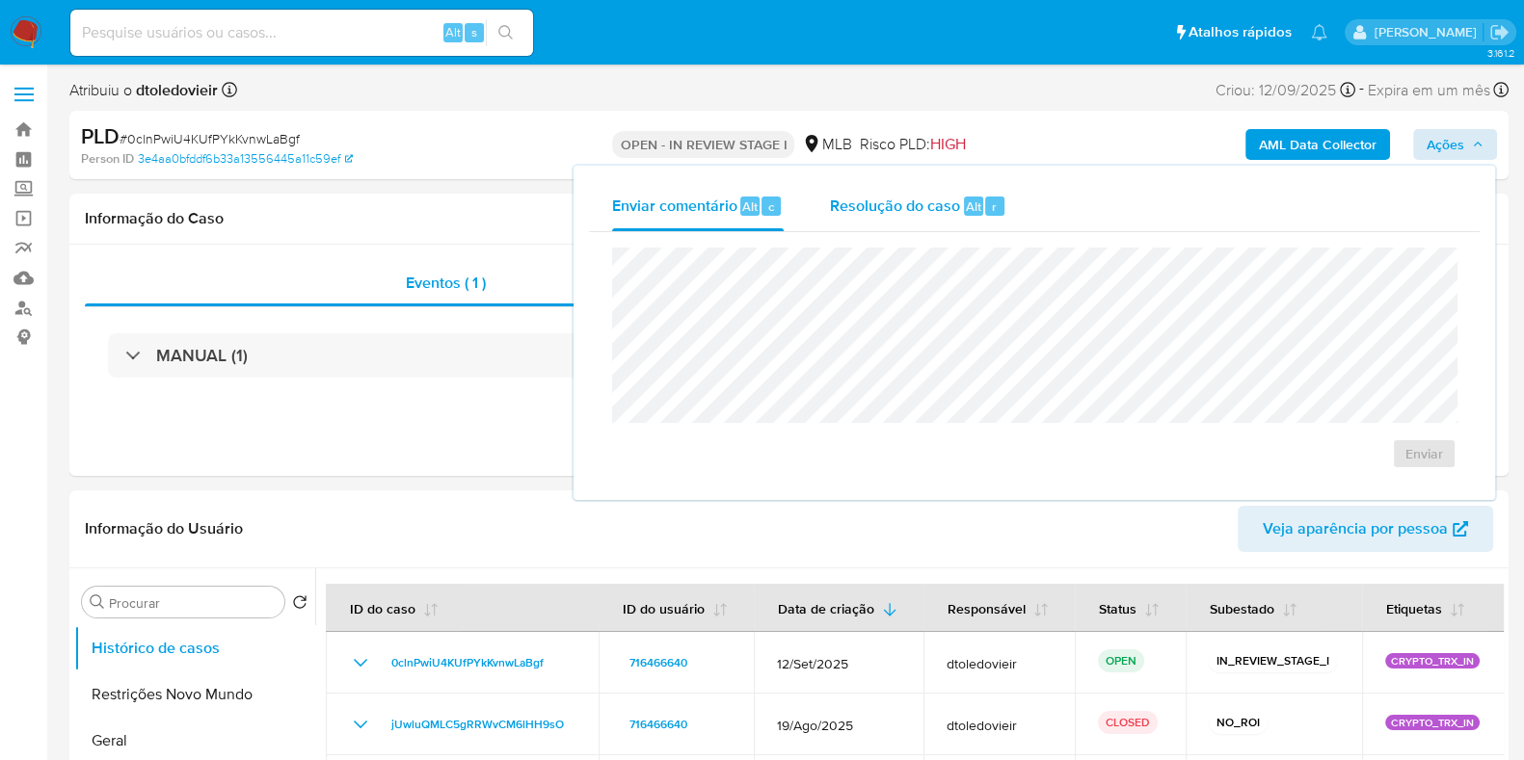
click at [947, 214] on span "Resolução do caso" at bounding box center [895, 206] width 130 height 22
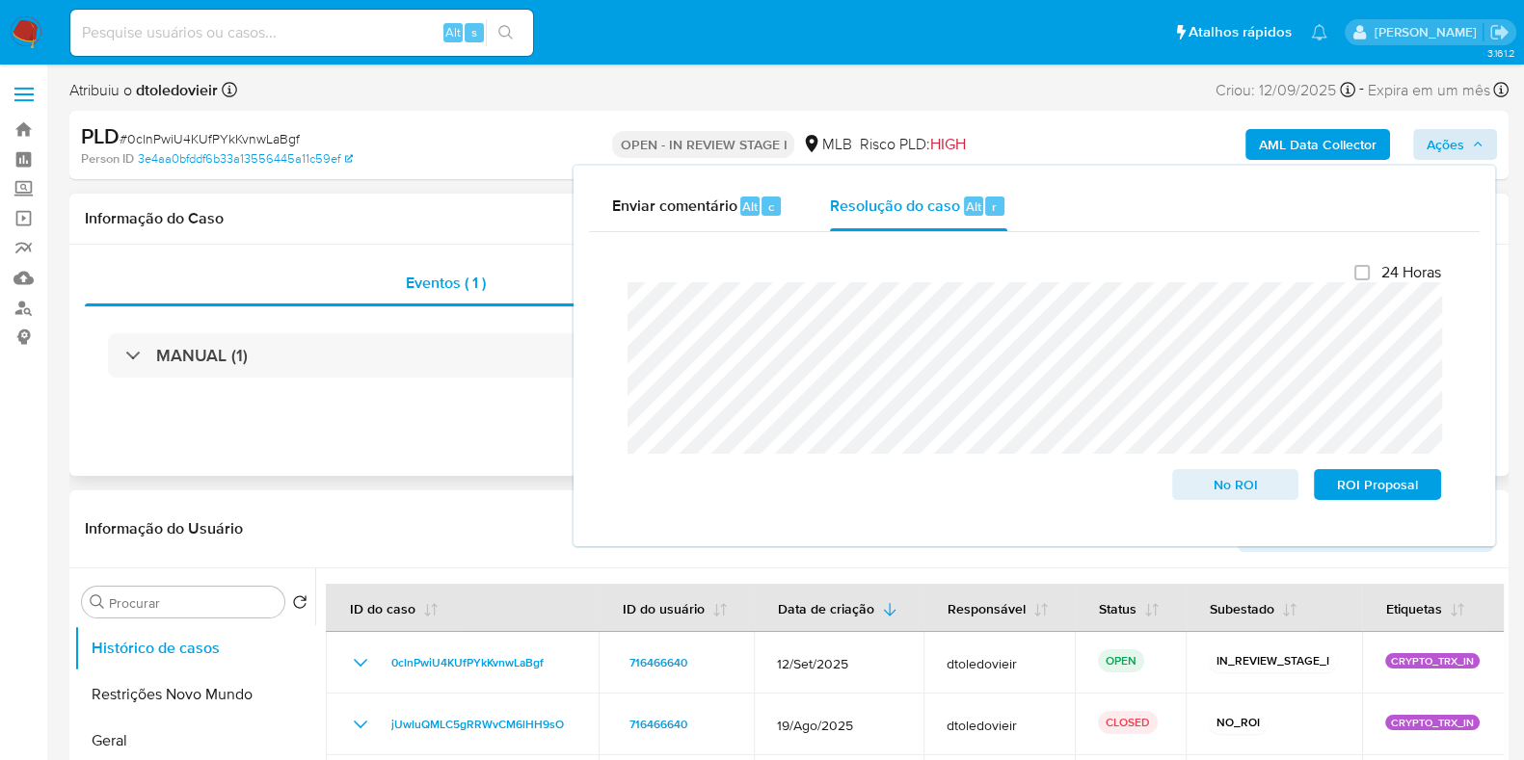
click at [423, 435] on div "Eventos ( 1 ) Ações MANUAL (1)" at bounding box center [788, 360] width 1439 height 231
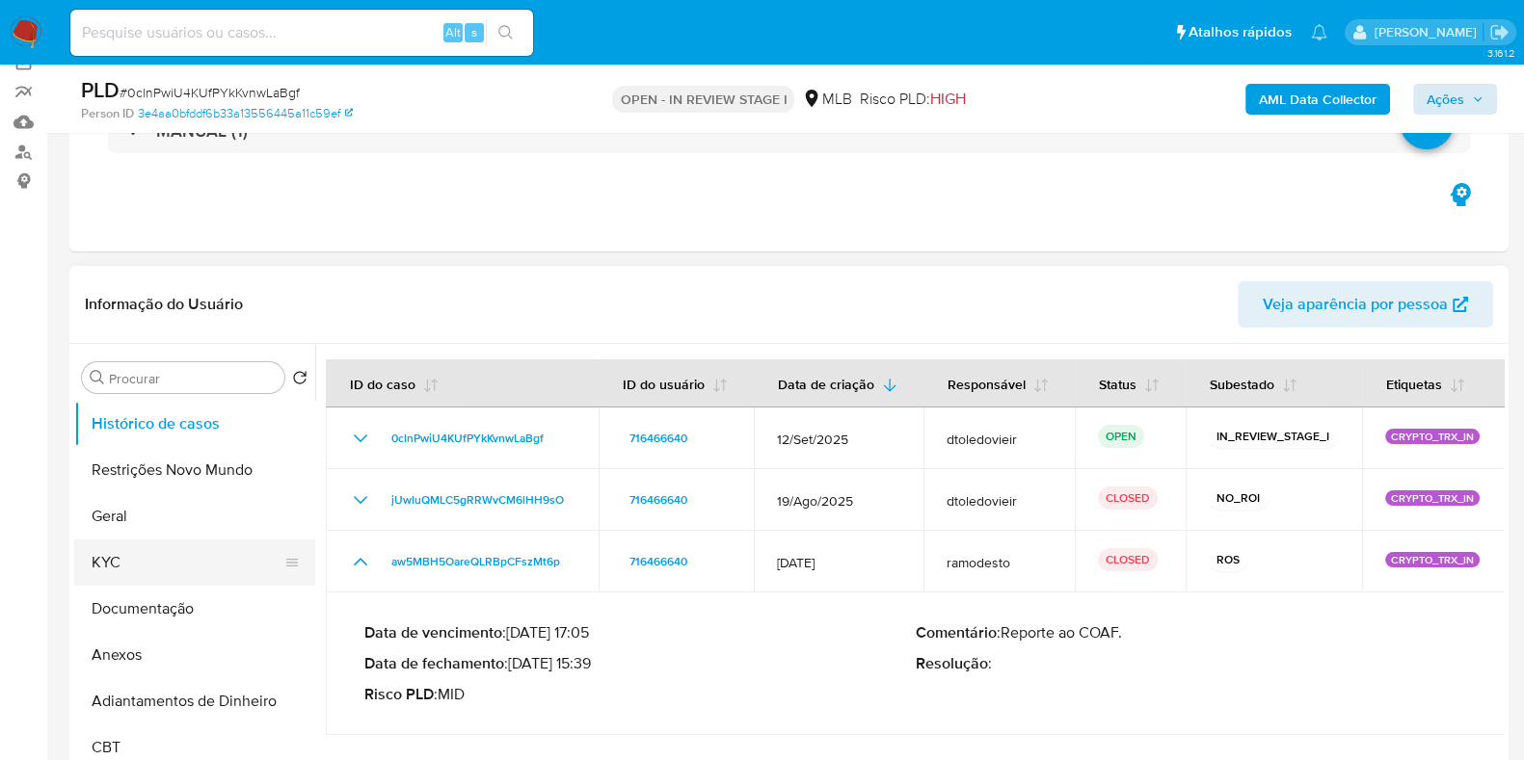
scroll to position [361, 0]
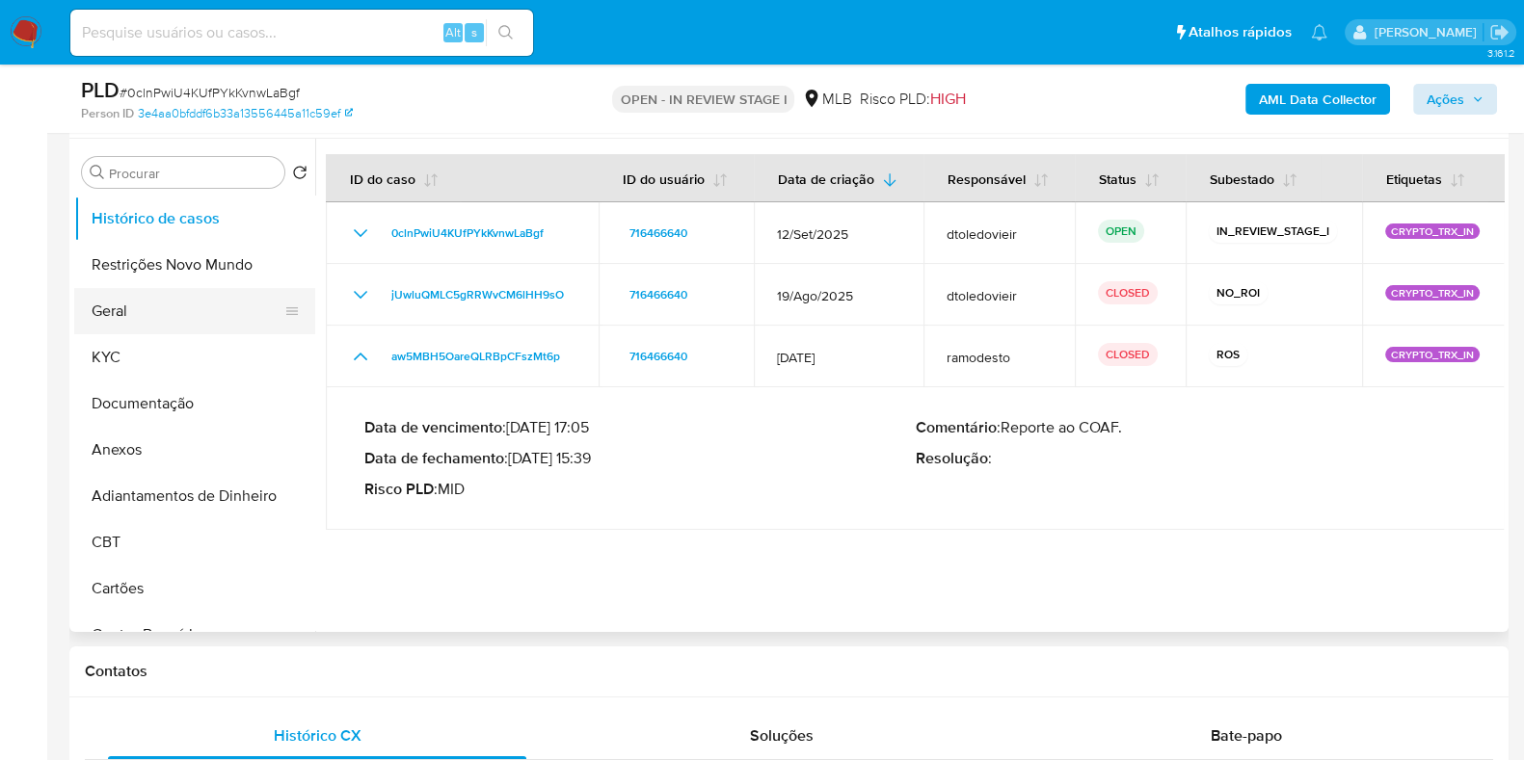
click at [171, 326] on button "Geral" at bounding box center [187, 311] width 226 height 46
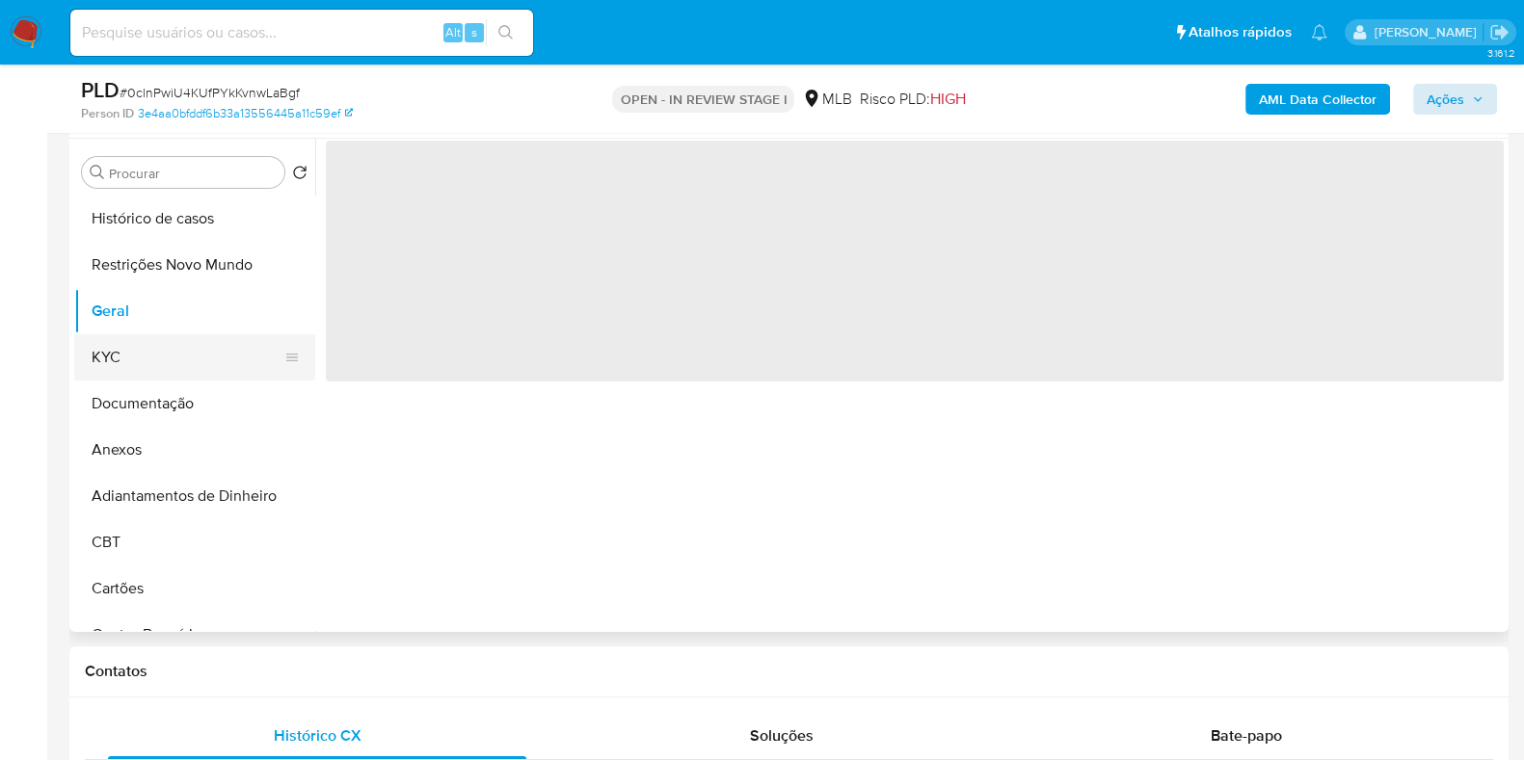
click at [150, 356] on button "KYC" at bounding box center [187, 357] width 226 height 46
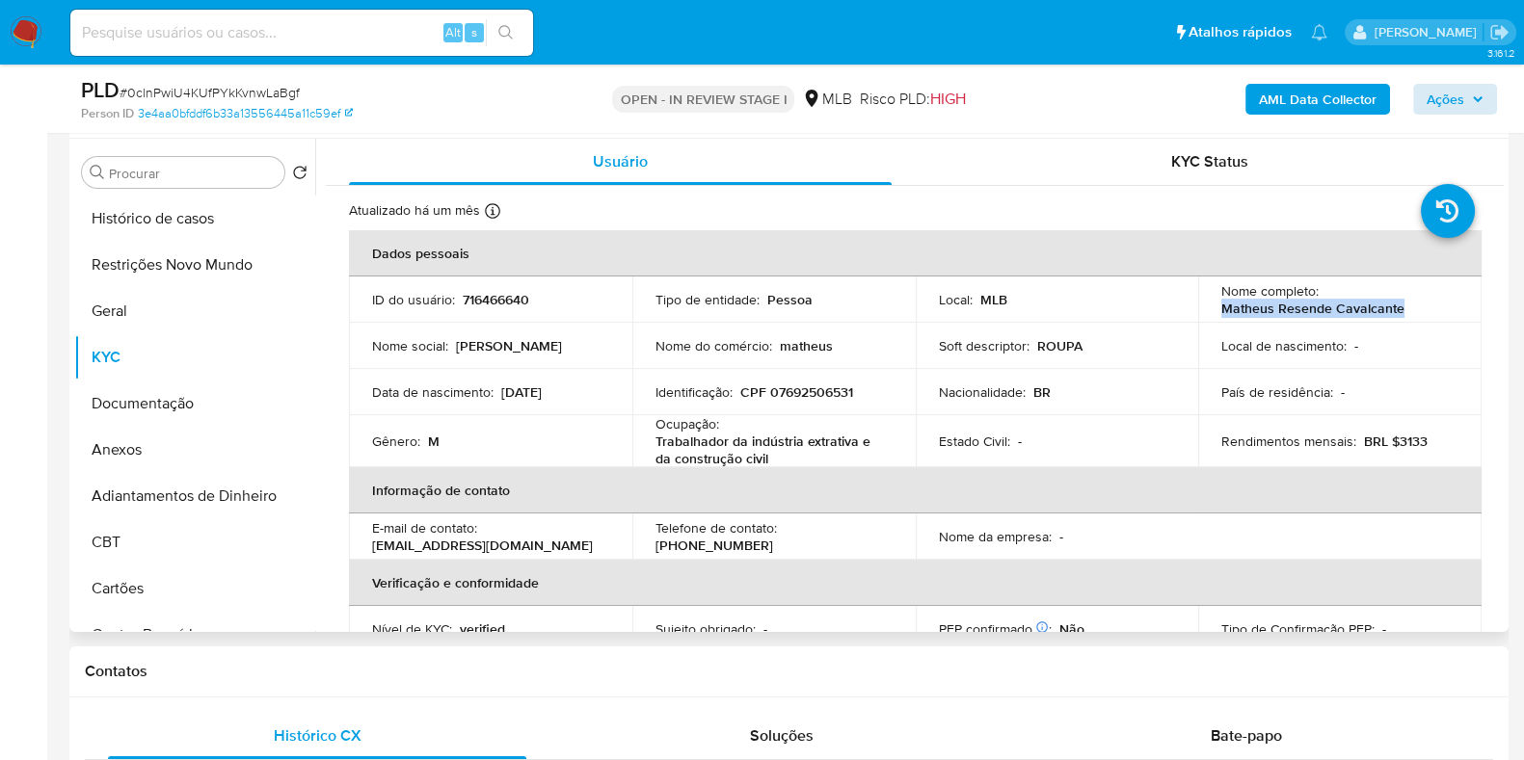
drag, startPoint x: 1404, startPoint y: 310, endPoint x: 1201, endPoint y: 310, distance: 203.4
click at [1201, 310] on td "Nome completo : Matheus Resende Cavalcante" at bounding box center [1339, 300] width 283 height 46
copy p "Matheus Resende Cavalcante"
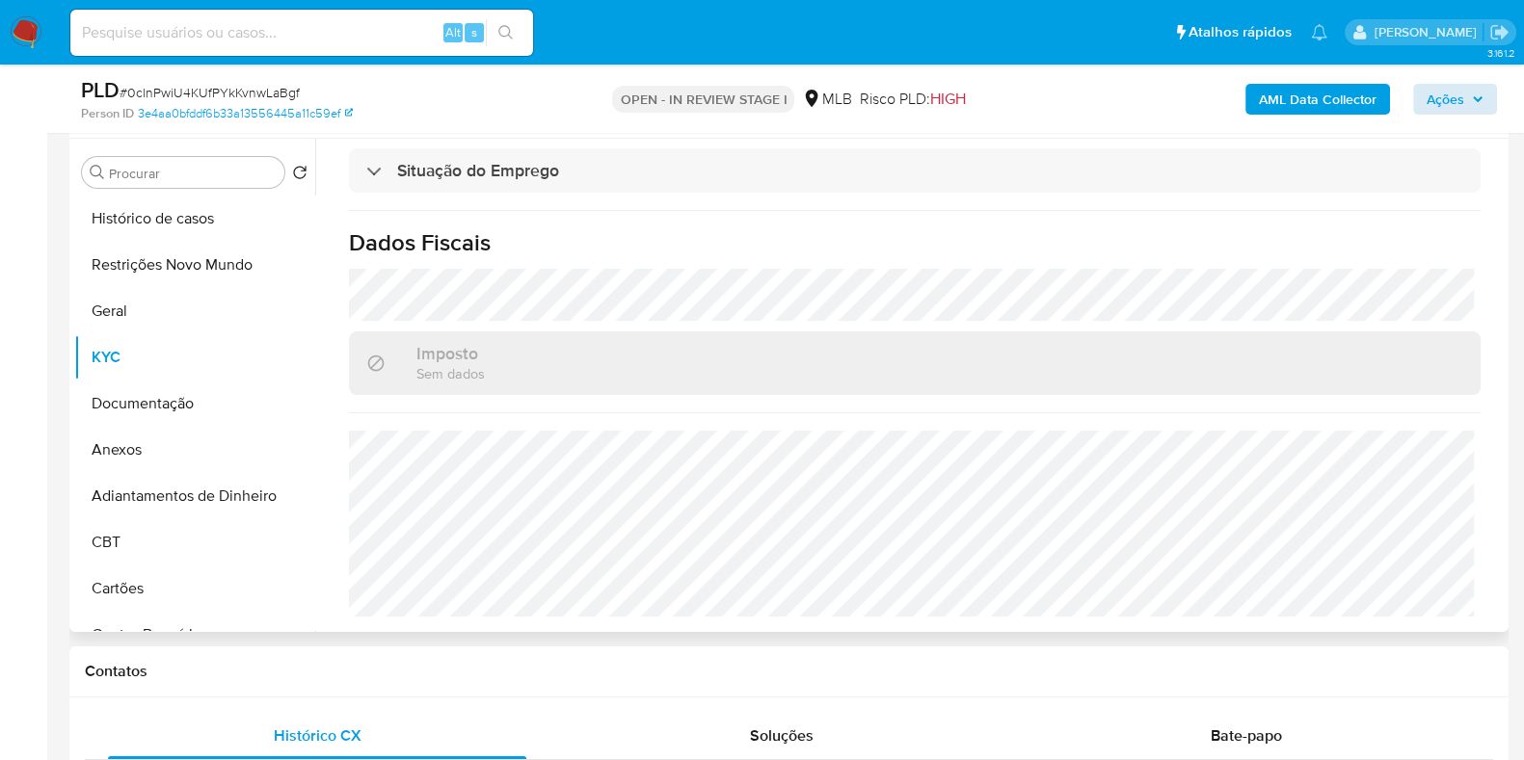
scroll to position [120, 0]
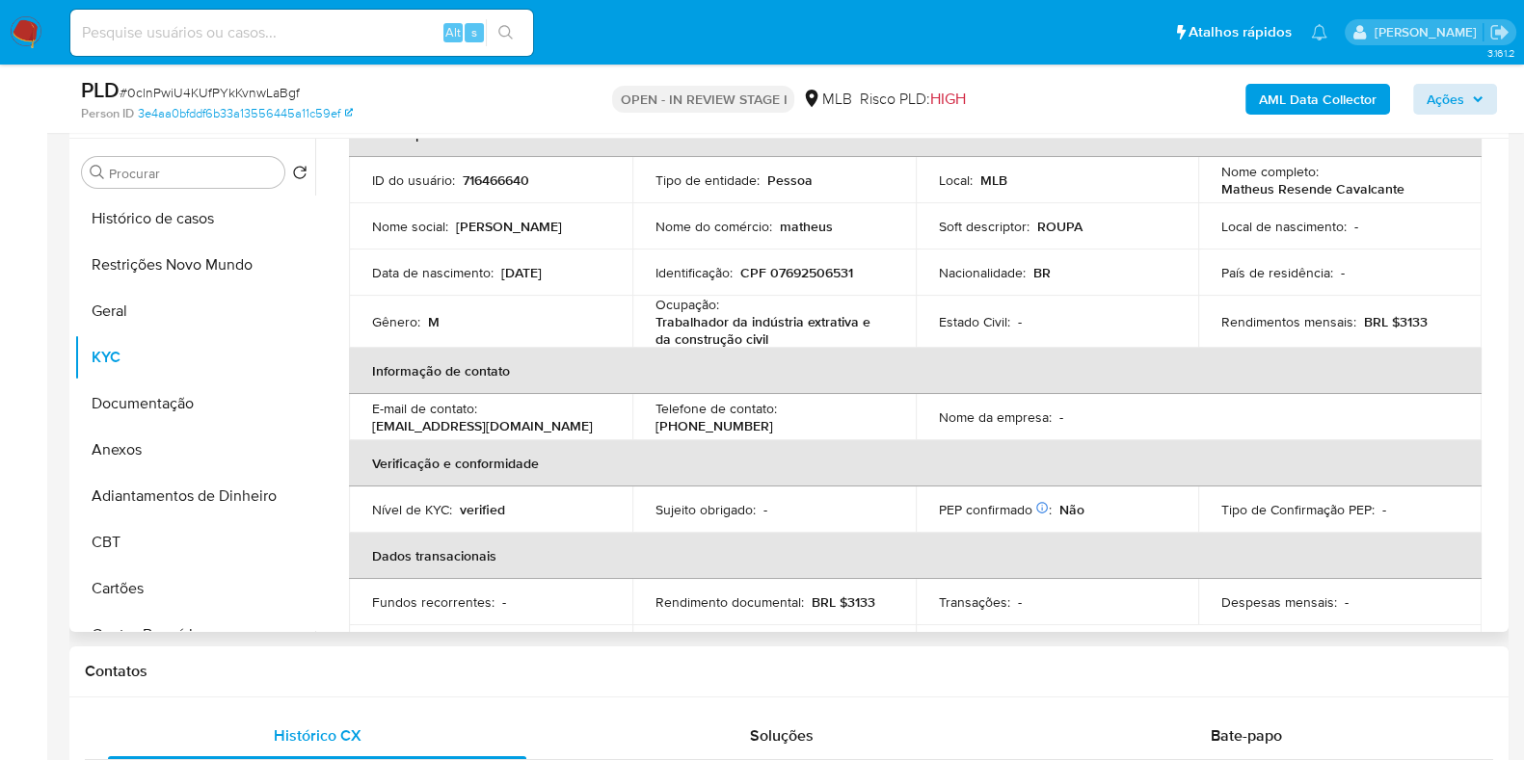
click at [800, 271] on p "CPF 07692506531" at bounding box center [796, 272] width 113 height 17
copy p "07692506531"
click at [185, 249] on button "Restrições Novo Mundo" at bounding box center [187, 265] width 226 height 46
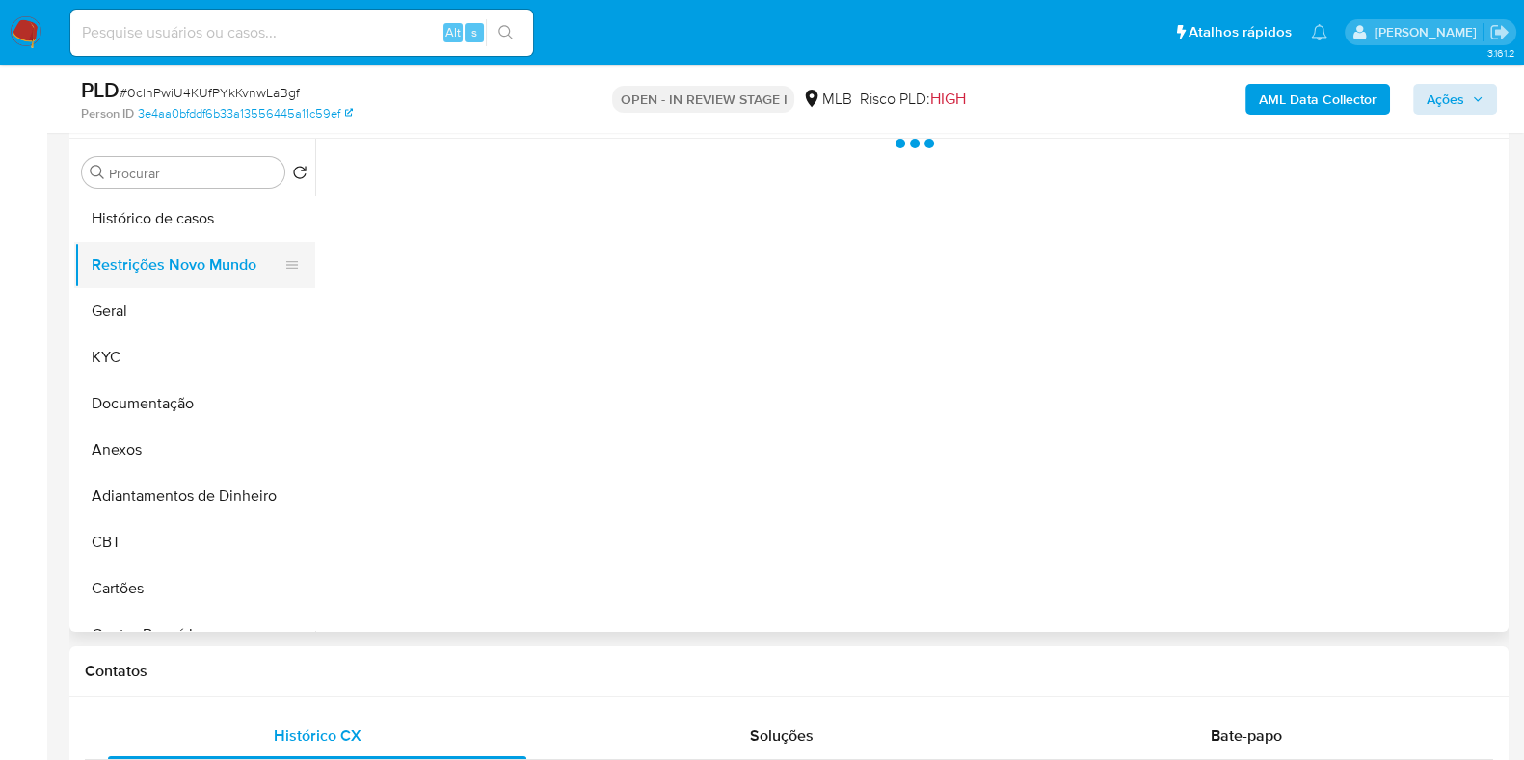
scroll to position [0, 0]
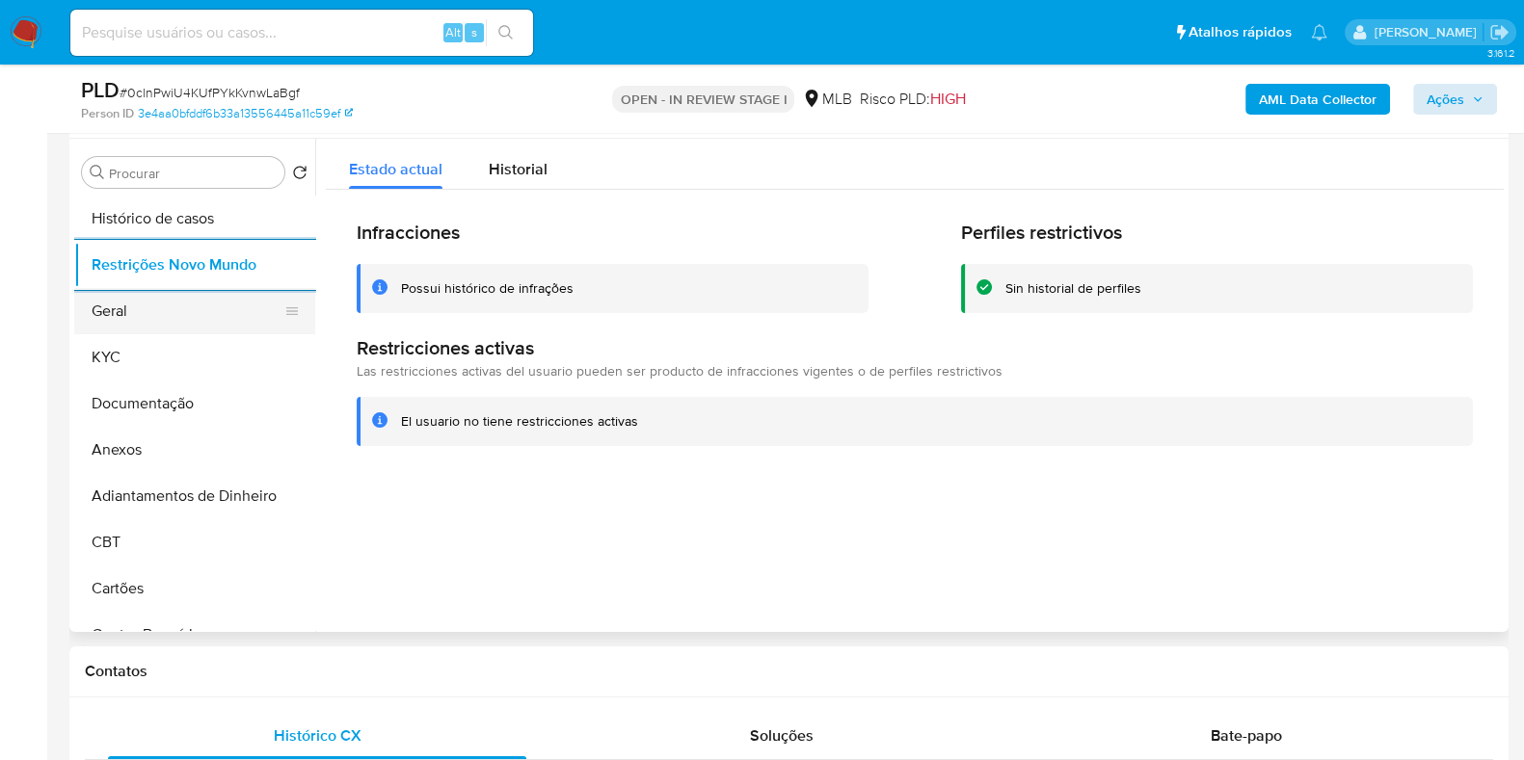
click at [157, 311] on button "Geral" at bounding box center [187, 311] width 226 height 46
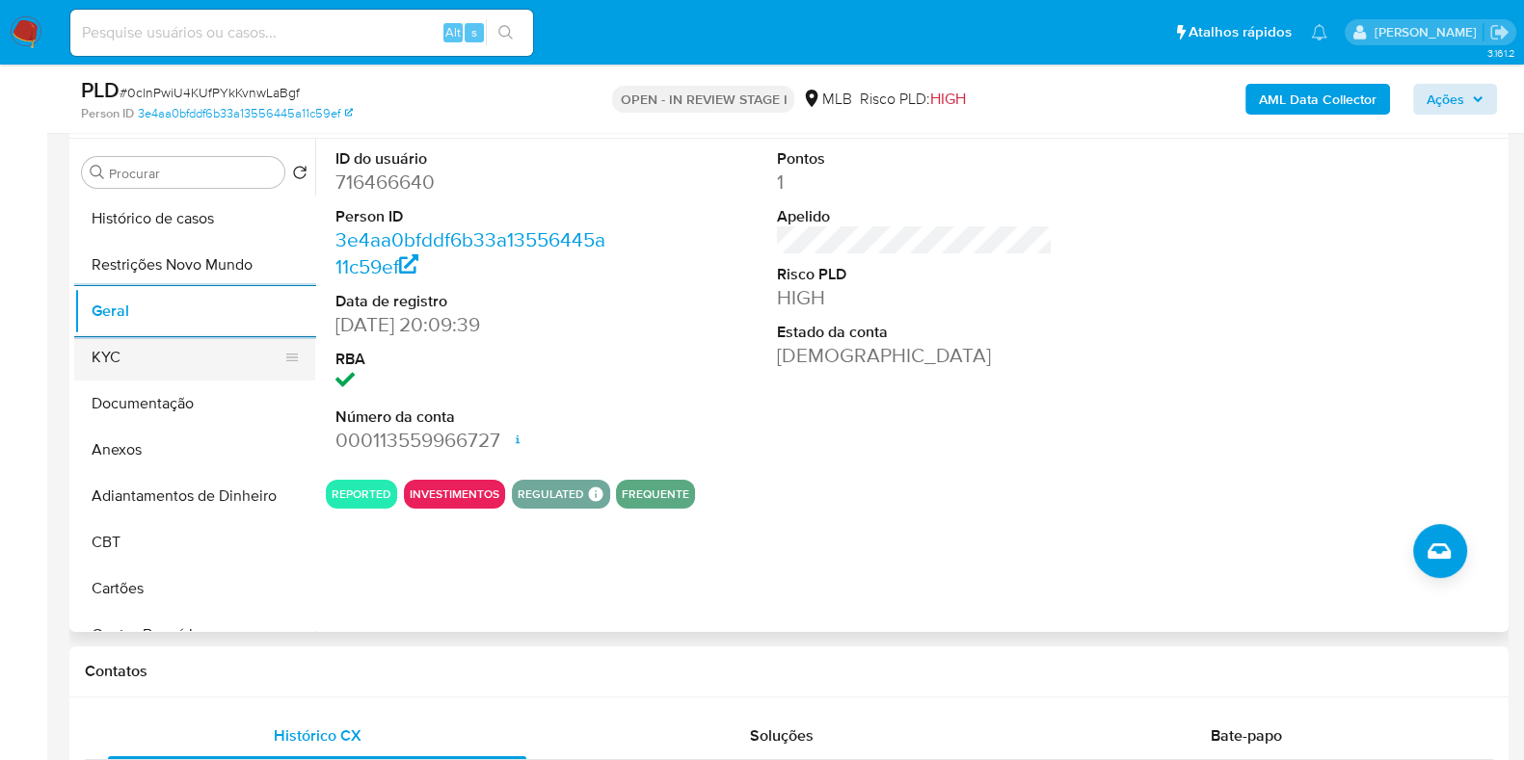
click at [170, 362] on button "KYC" at bounding box center [187, 357] width 226 height 46
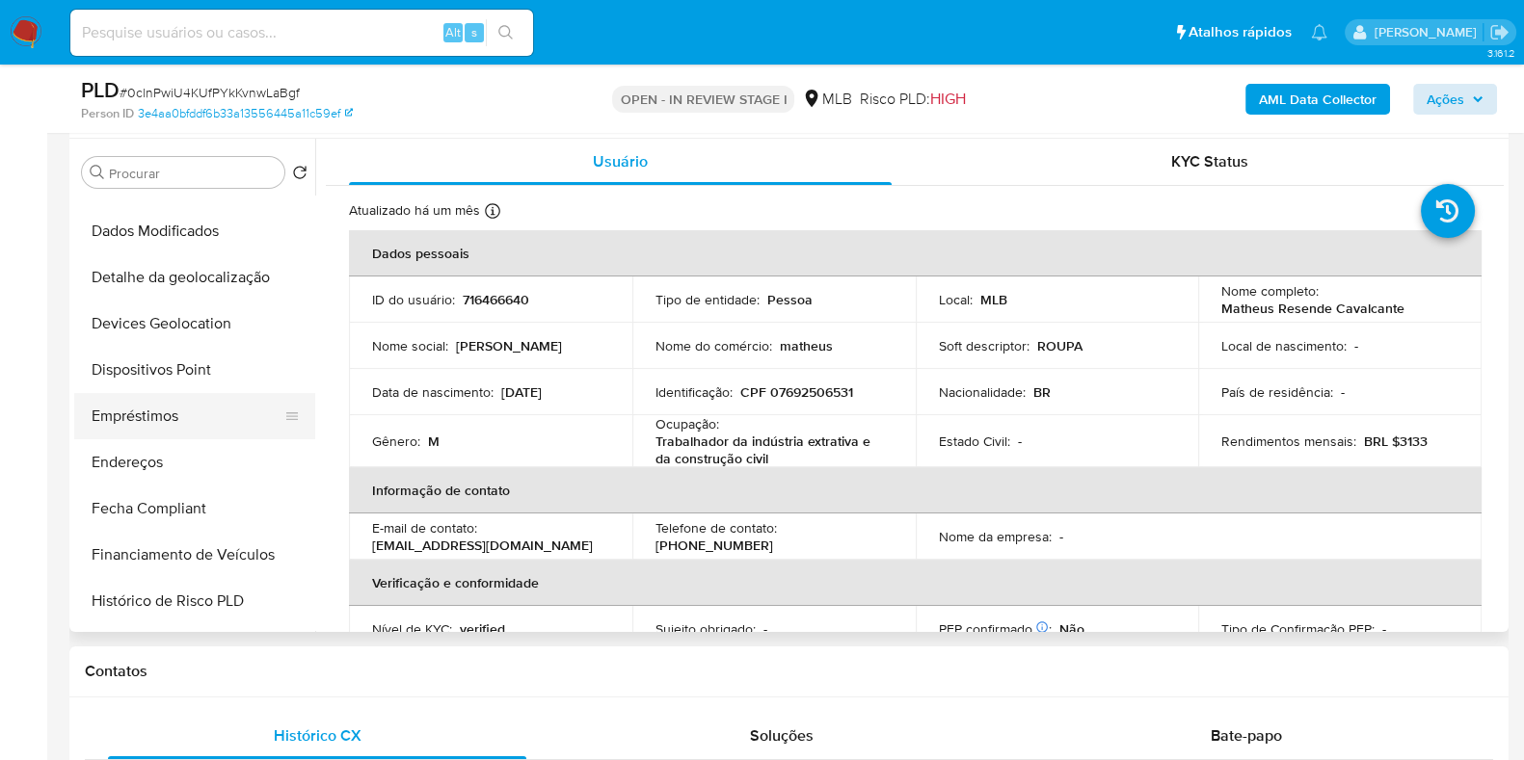
scroll to position [481, 0]
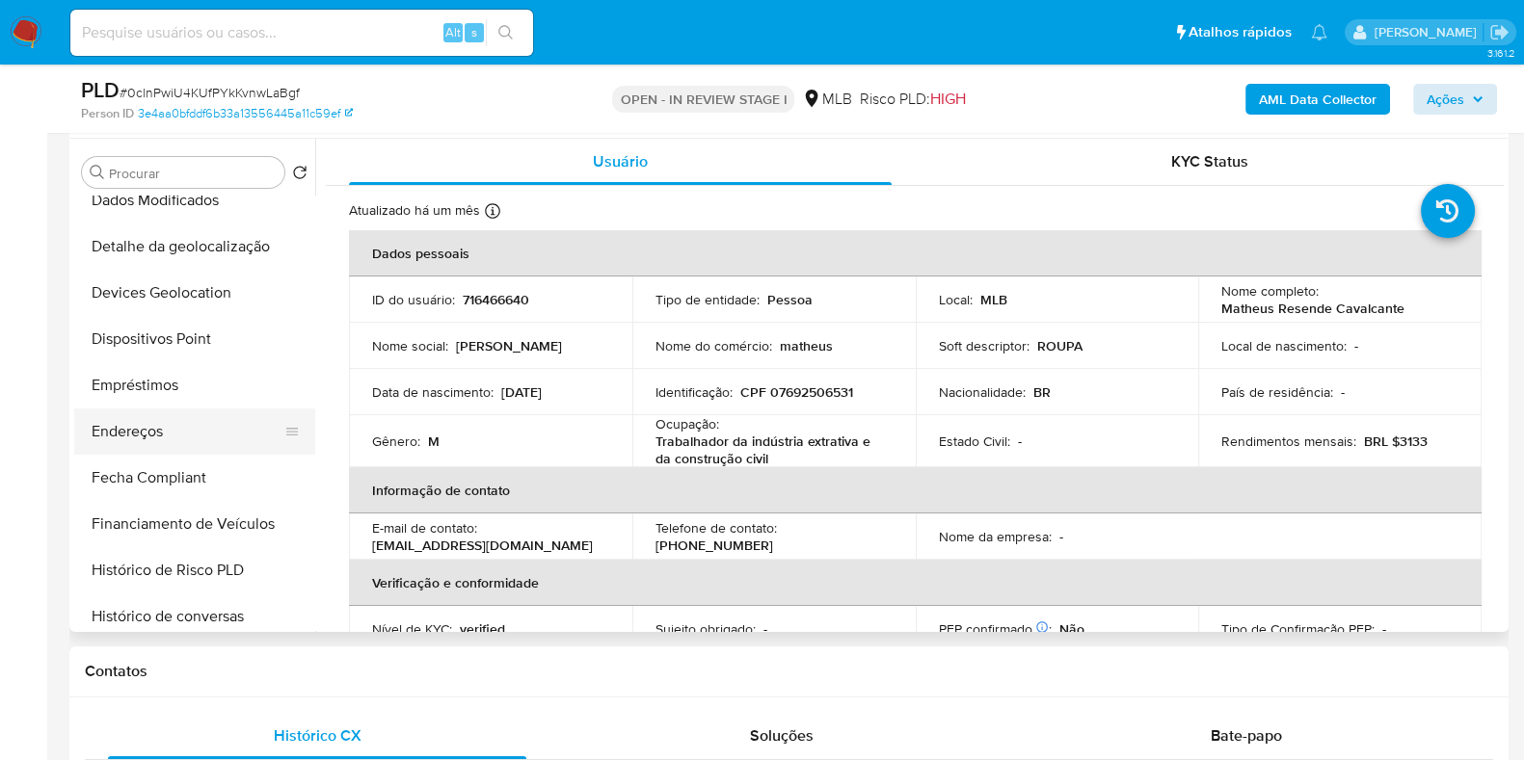
click at [193, 421] on button "Endereços" at bounding box center [187, 432] width 226 height 46
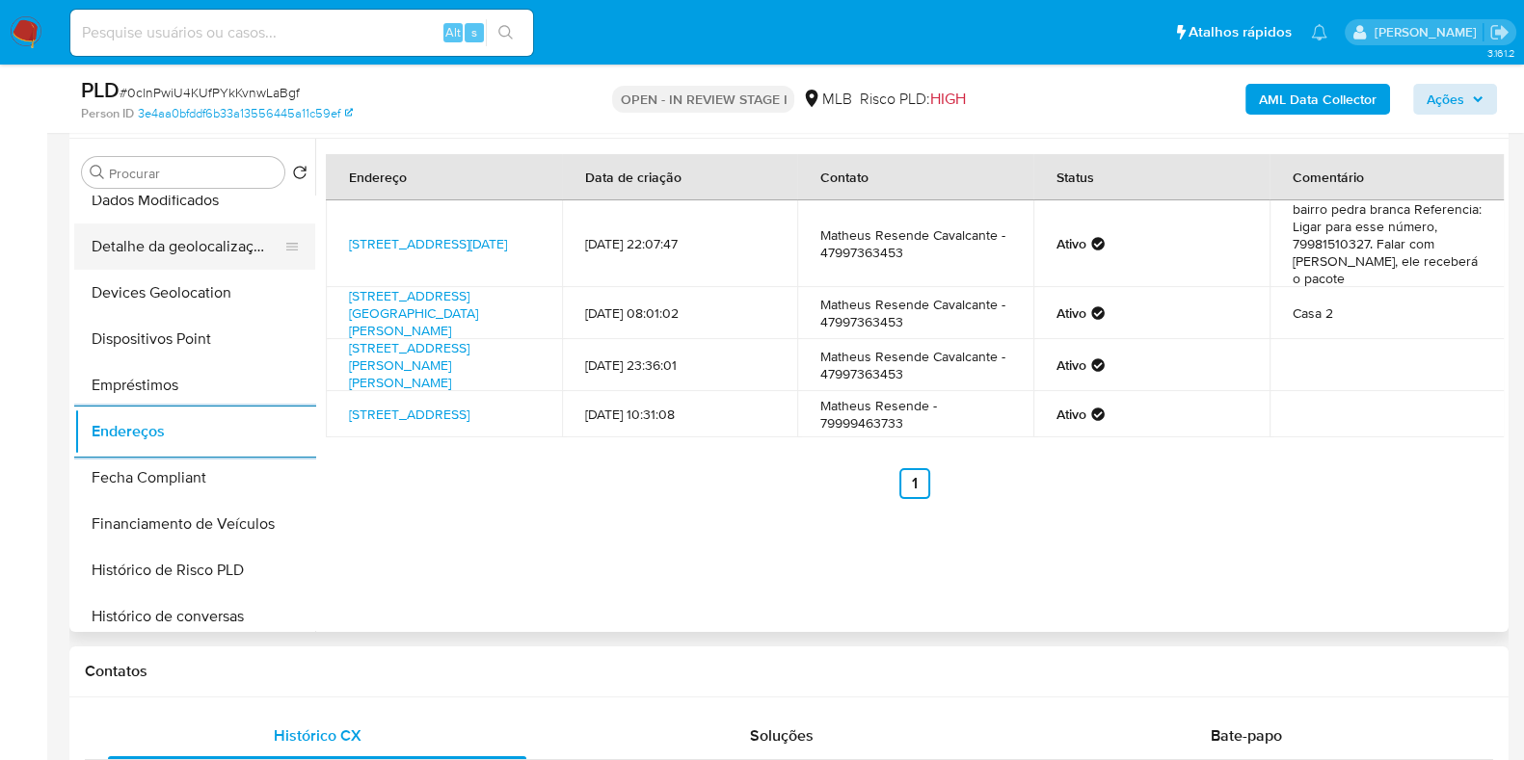
click at [212, 248] on button "Detalhe da geolocalização" at bounding box center [187, 247] width 226 height 46
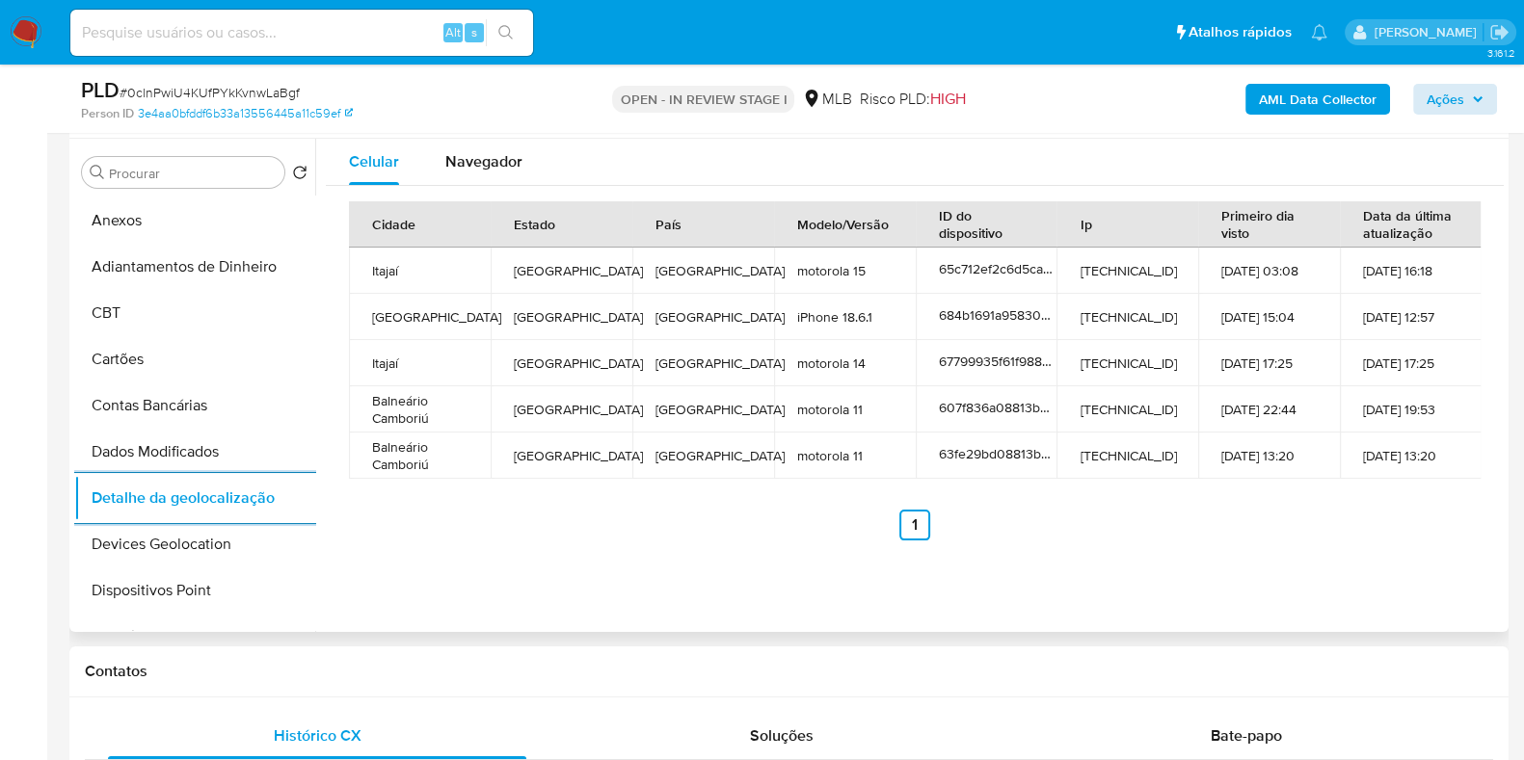
scroll to position [0, 0]
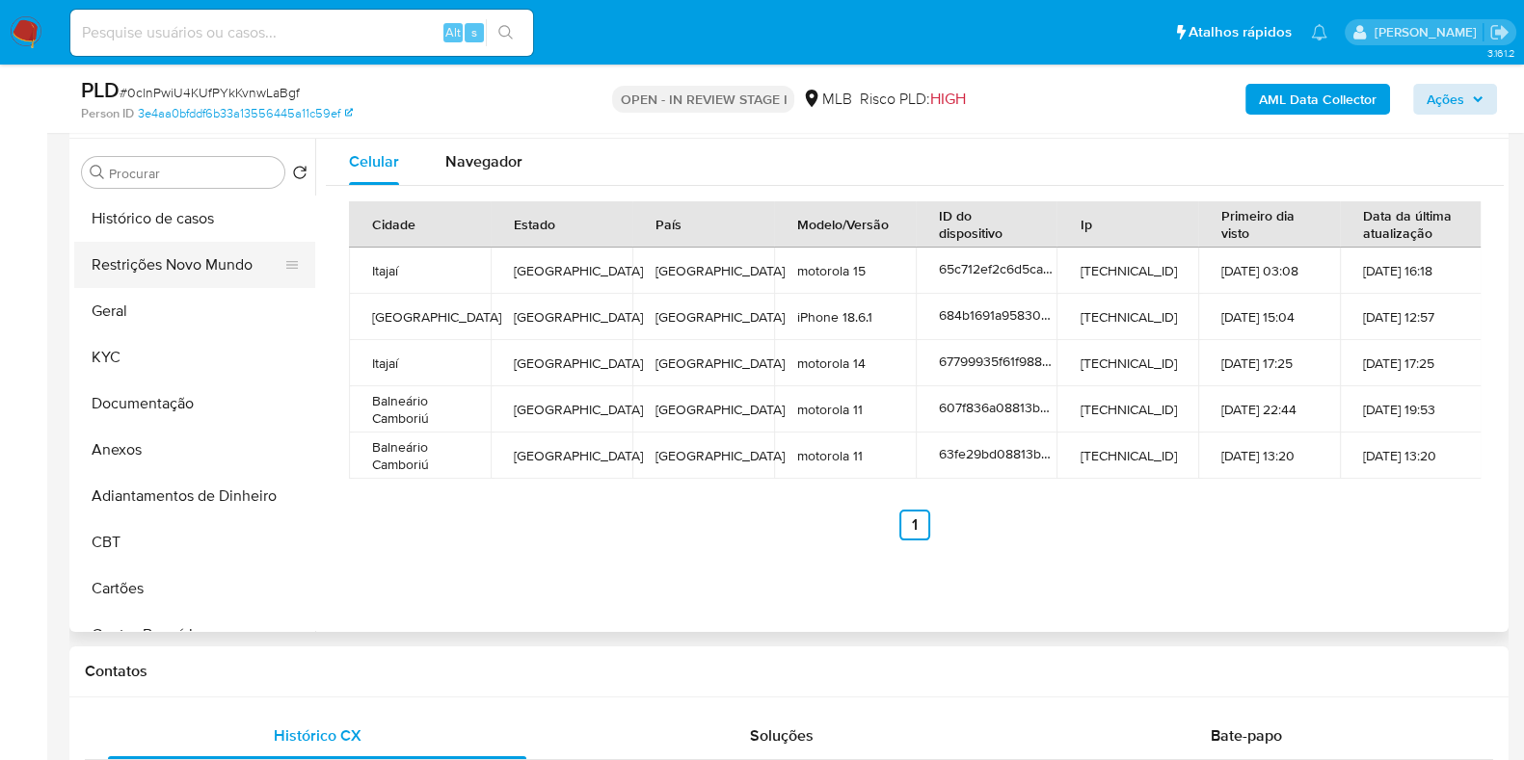
click at [169, 253] on button "Restrições Novo Mundo" at bounding box center [187, 265] width 226 height 46
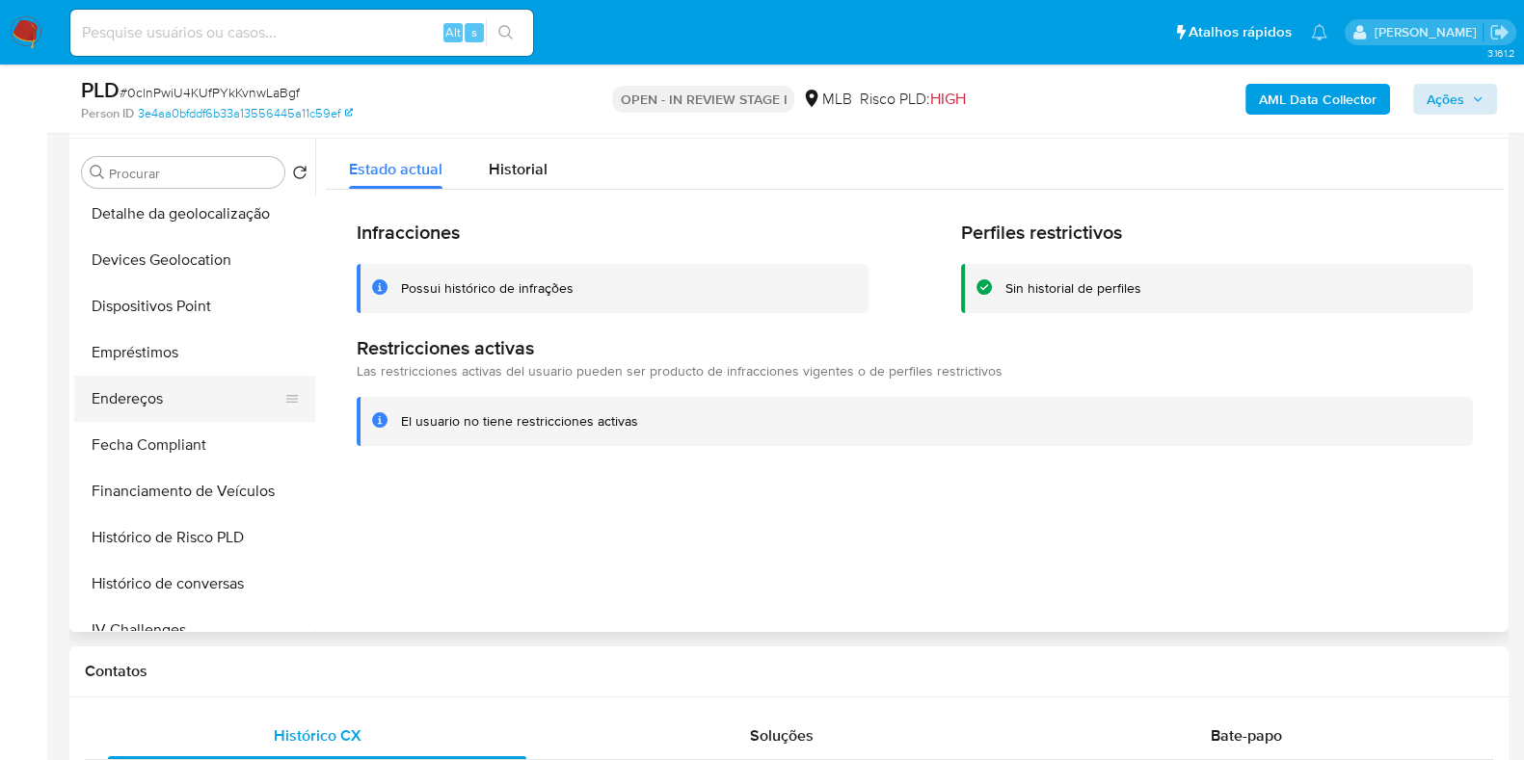
scroll to position [602, 0]
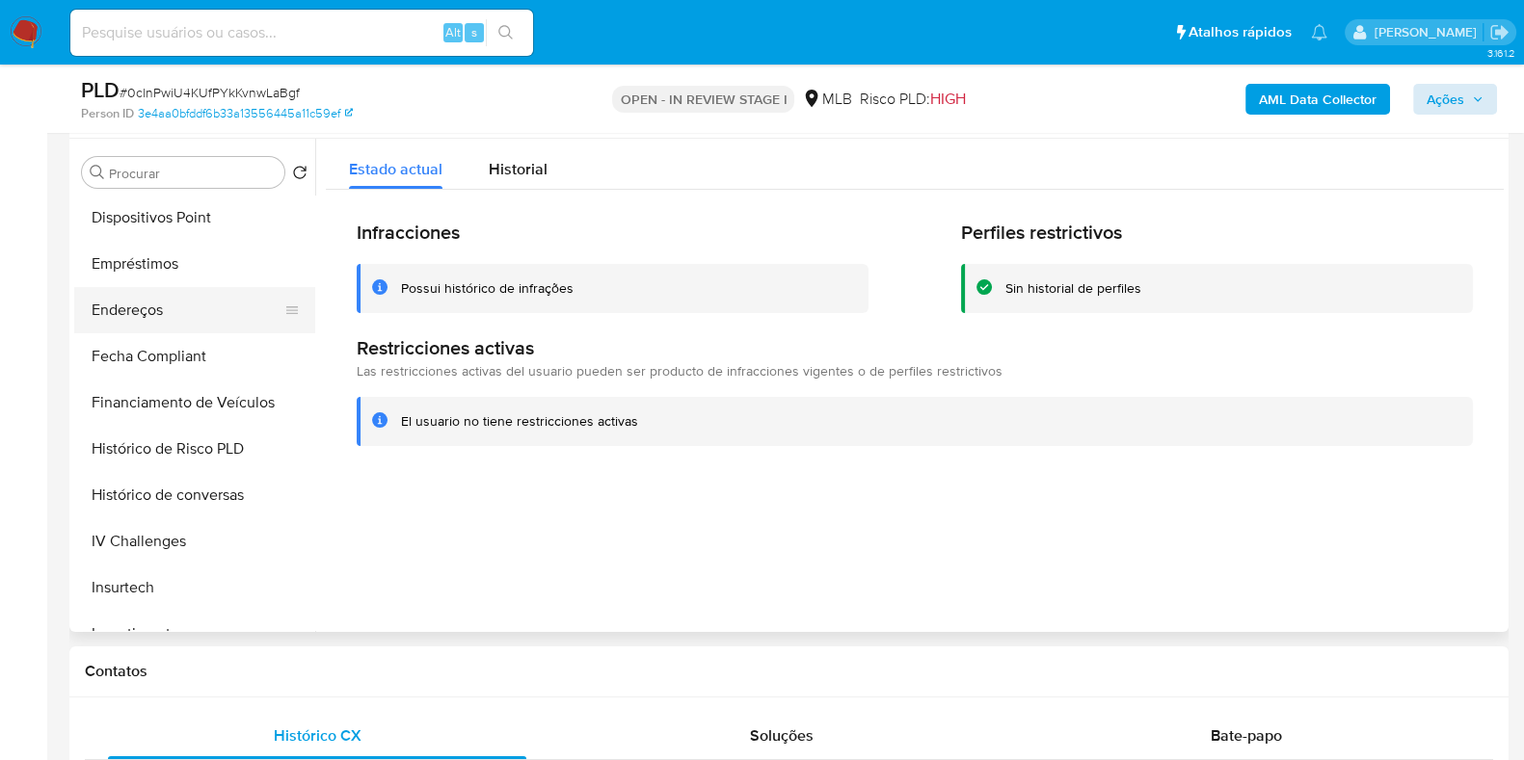
click at [188, 315] on button "Endereços" at bounding box center [187, 310] width 226 height 46
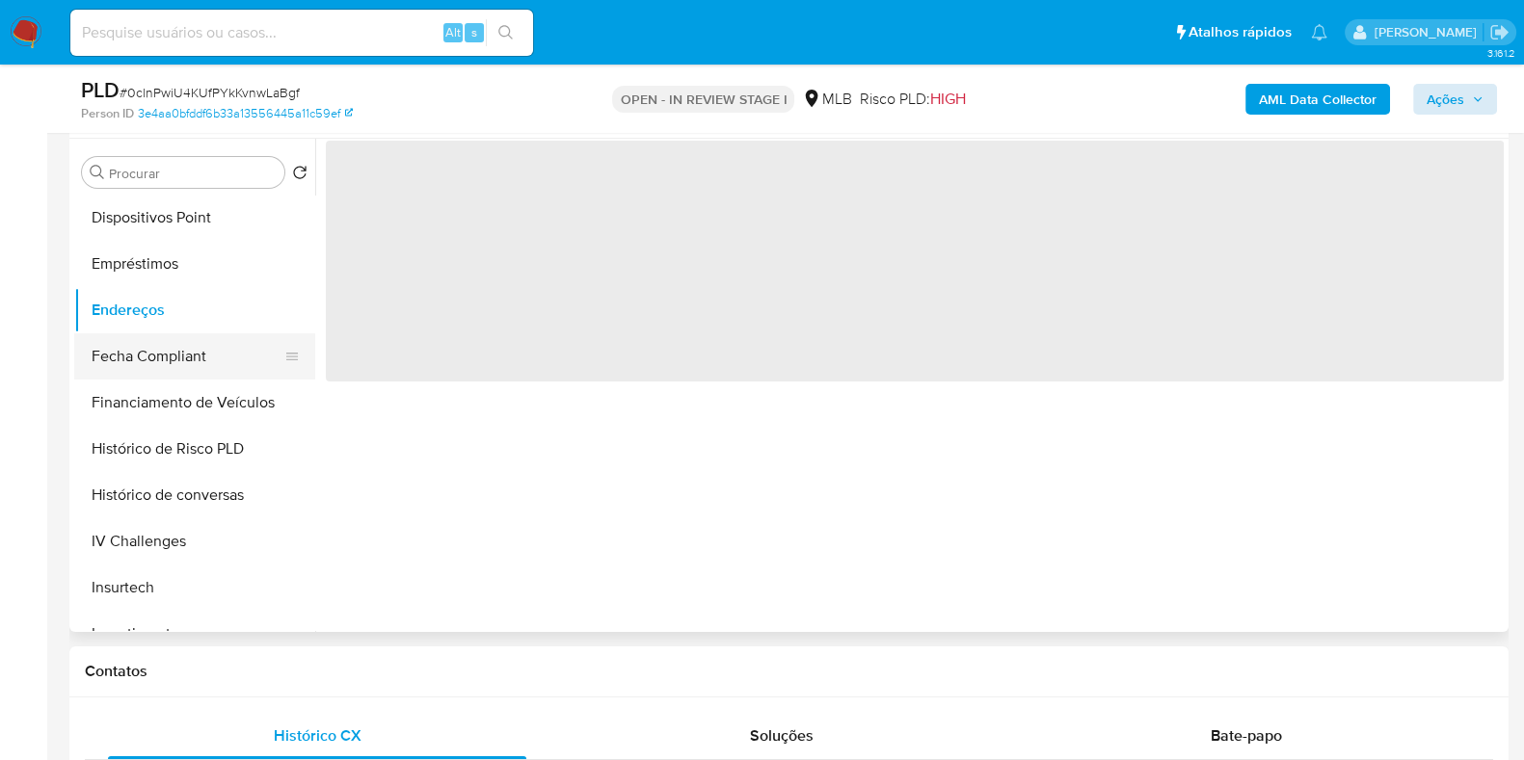
click at [193, 364] on button "Fecha Compliant" at bounding box center [187, 356] width 226 height 46
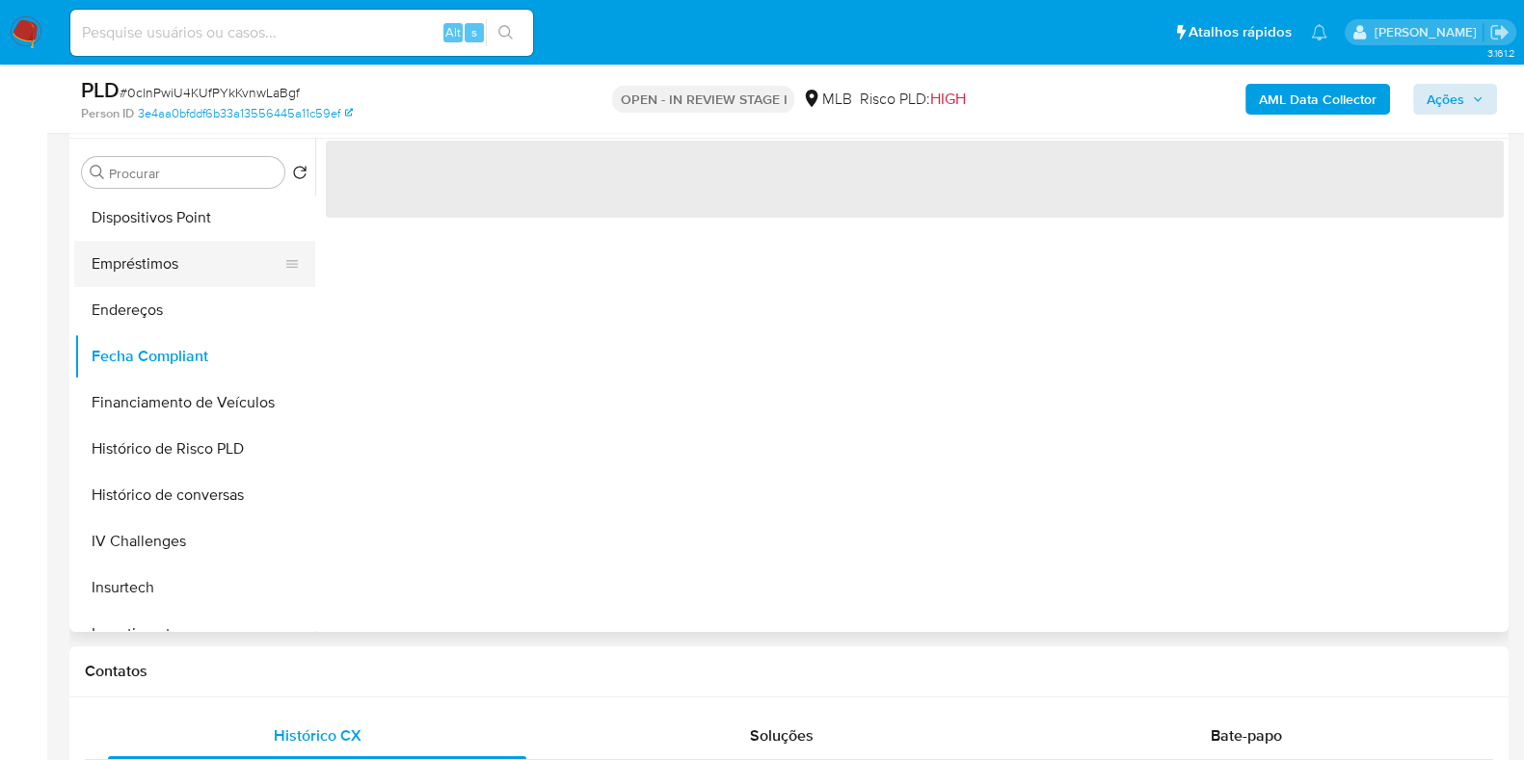
click at [217, 254] on button "Empréstimos" at bounding box center [187, 264] width 226 height 46
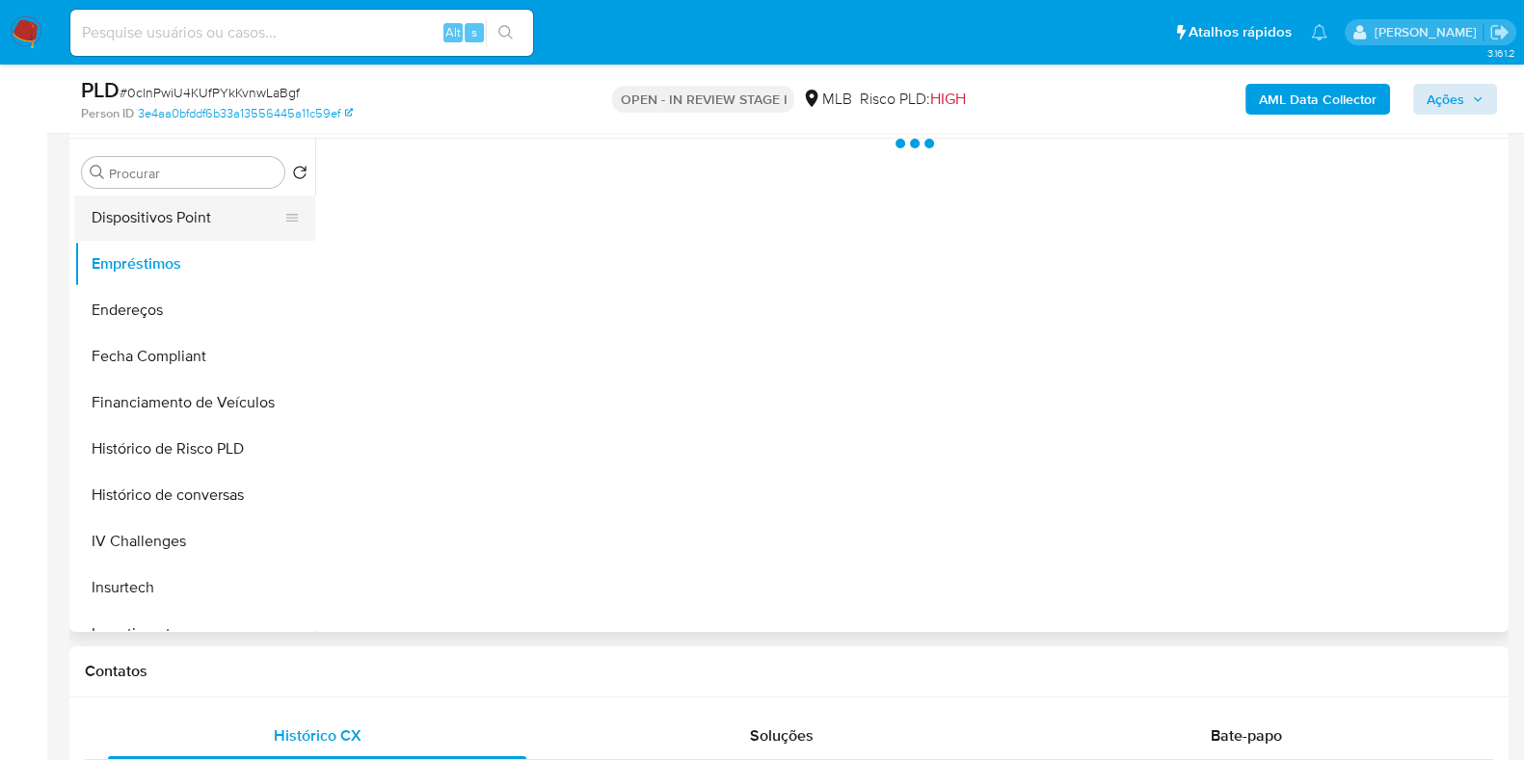
click at [217, 225] on button "Dispositivos Point" at bounding box center [187, 218] width 226 height 46
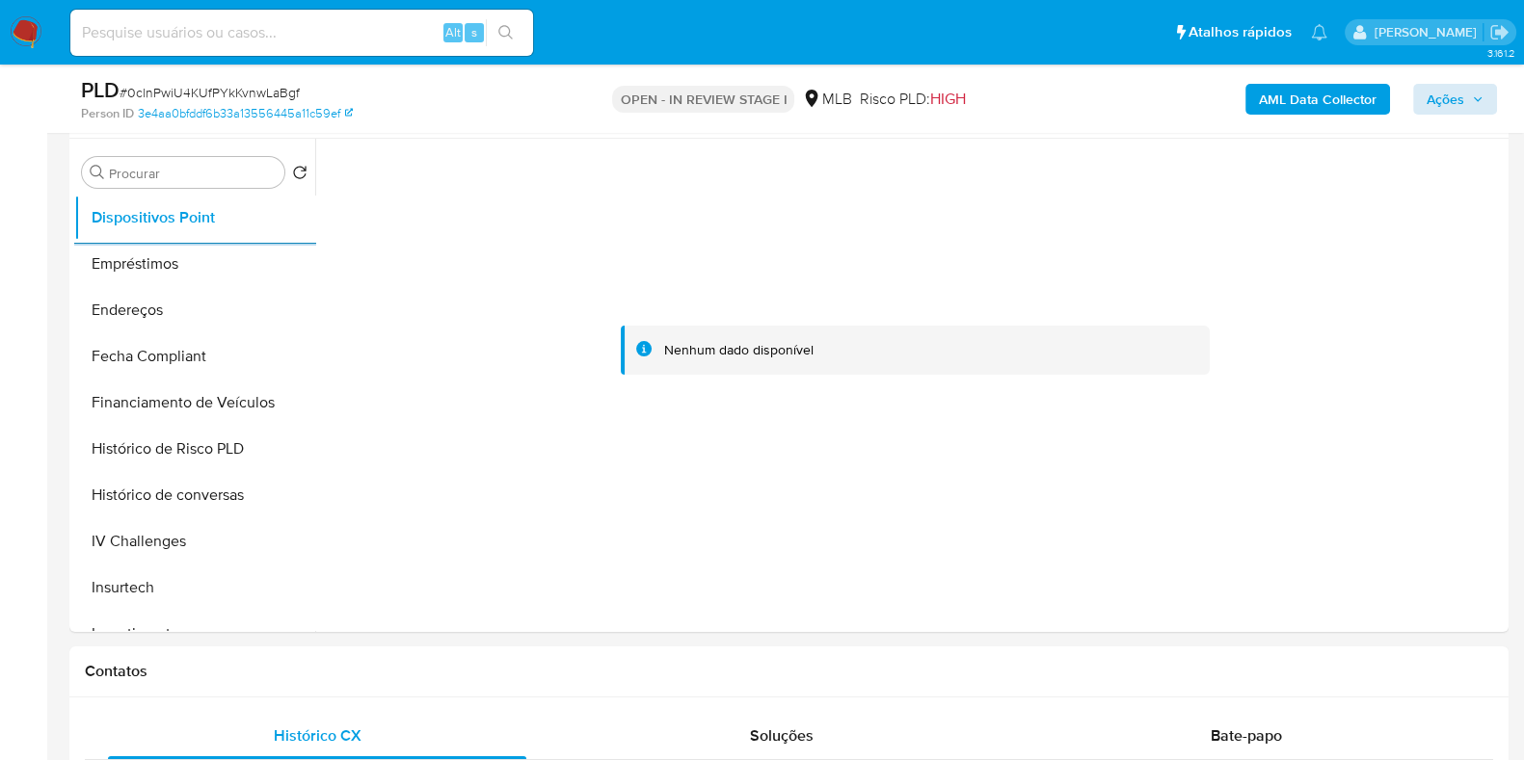
click at [1304, 103] on b "AML Data Collector" at bounding box center [1318, 99] width 118 height 31
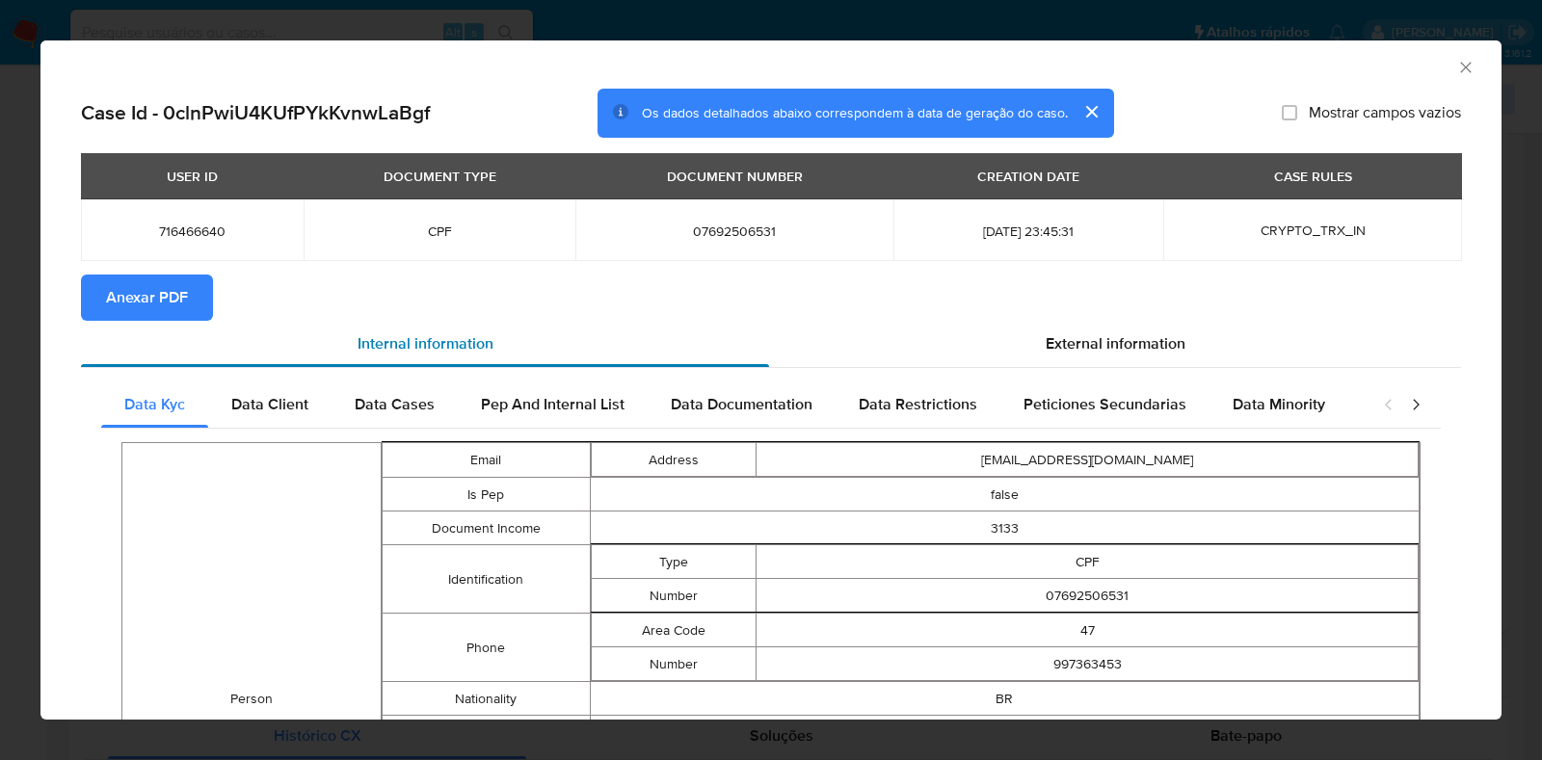
click at [143, 321] on div "Internal information" at bounding box center [425, 344] width 688 height 46
click at [138, 290] on span "Anexar PDF" at bounding box center [147, 298] width 82 height 42
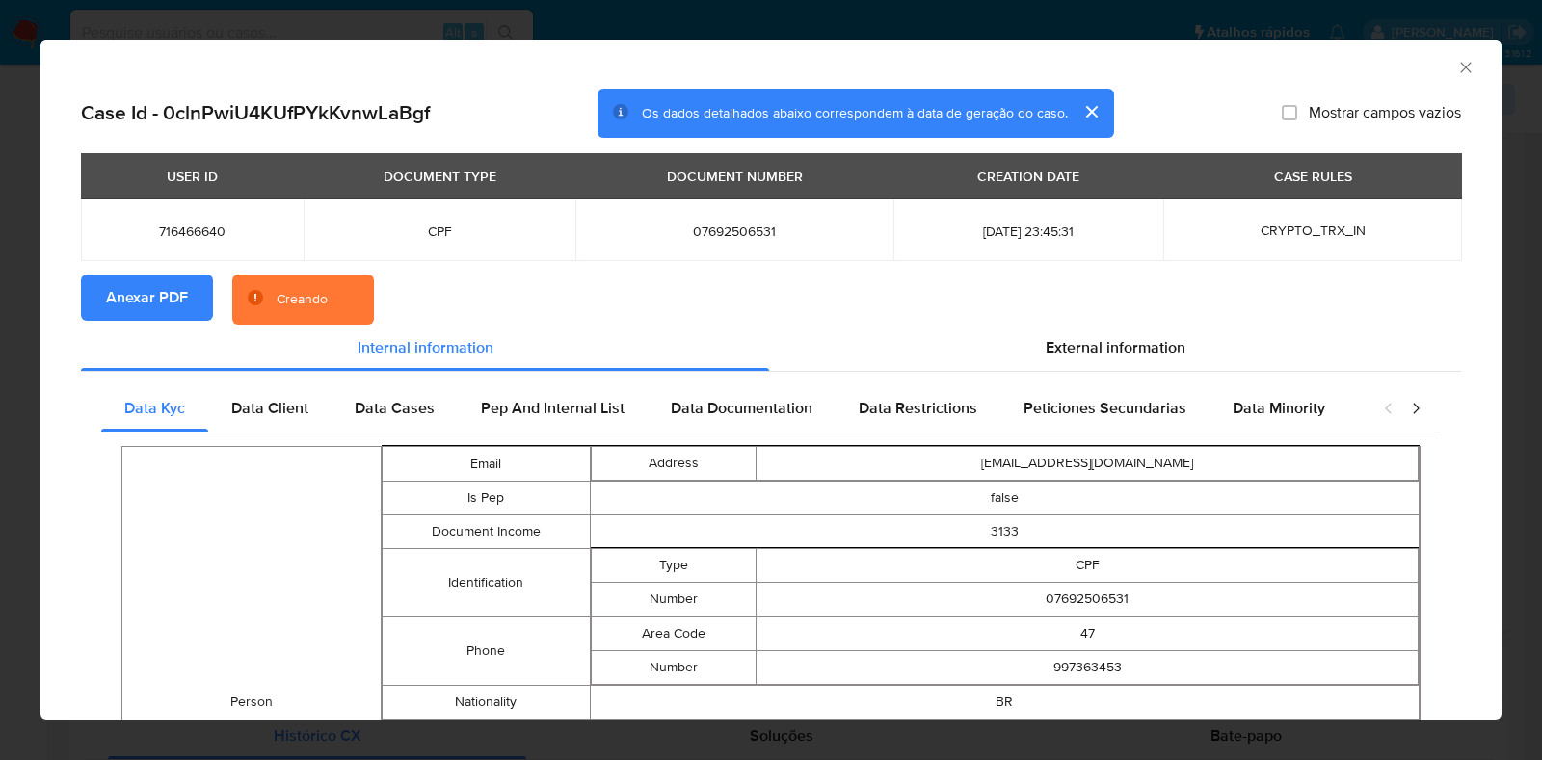
click at [0, 306] on div "AML Data Collector Case Id - 0clnPwiU4KUfPYkKvnwLaBgf Os dados detalhados abaix…" at bounding box center [771, 380] width 1542 height 760
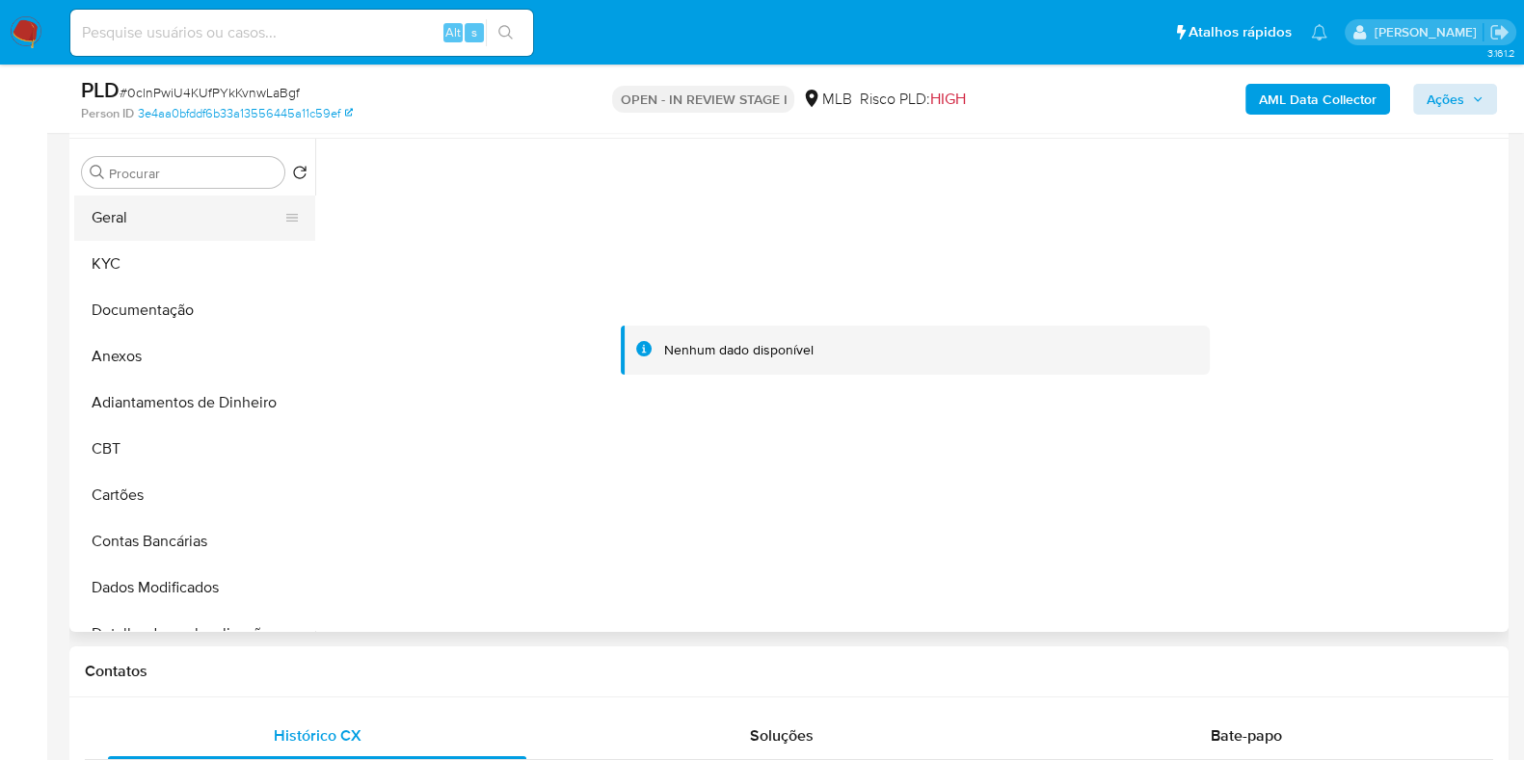
scroll to position [0, 0]
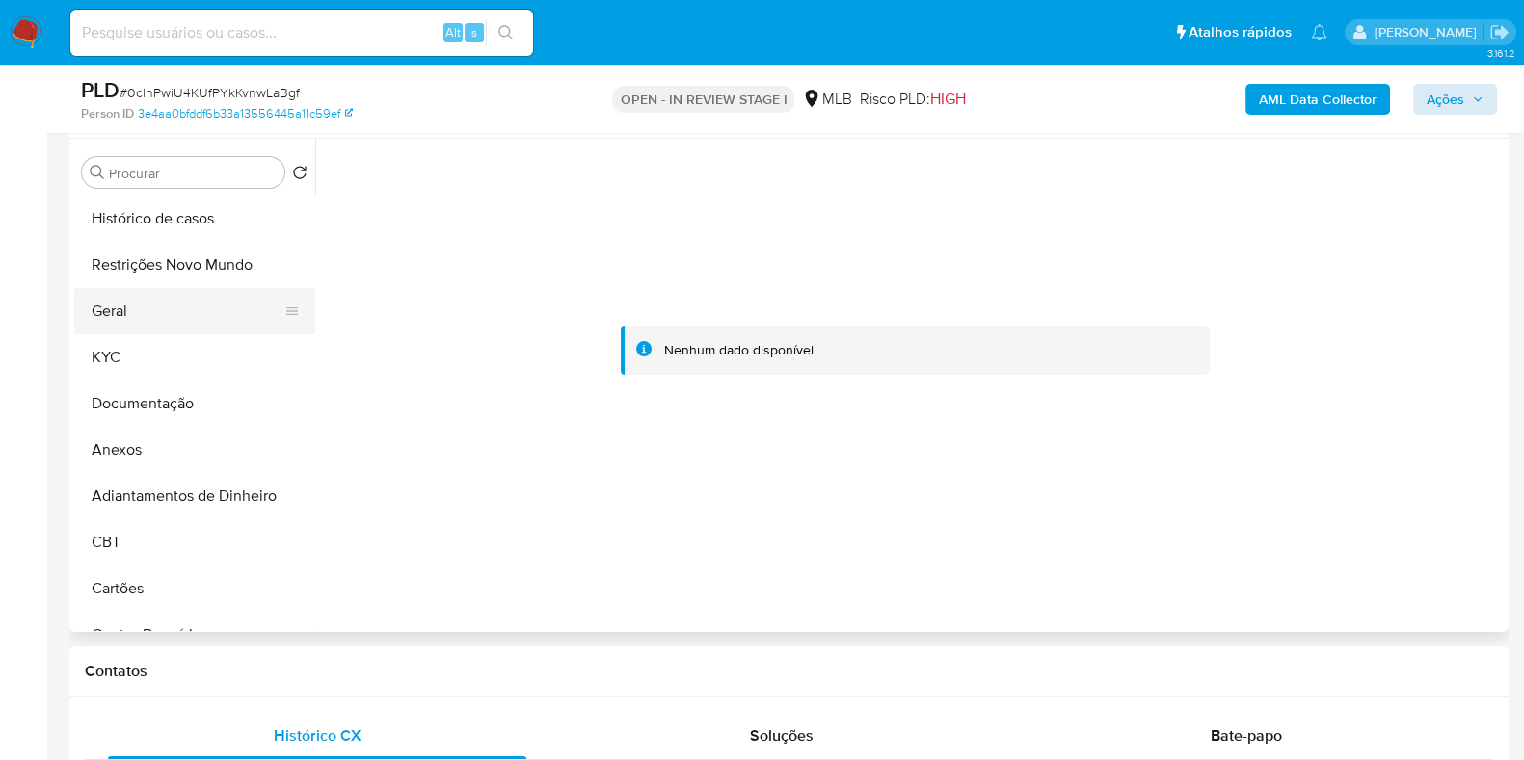
click at [145, 306] on button "Geral" at bounding box center [187, 311] width 226 height 46
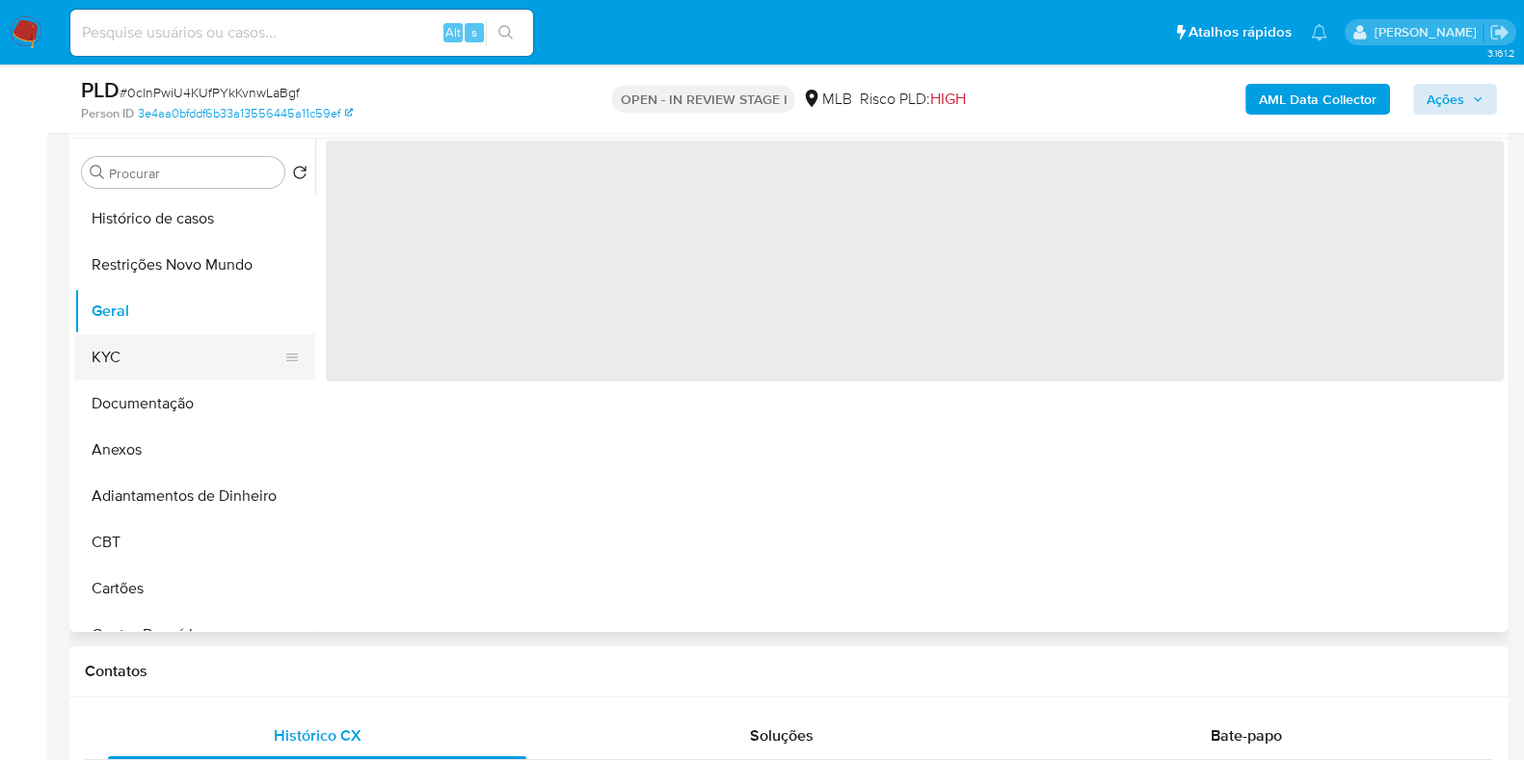
click at [135, 345] on button "KYC" at bounding box center [187, 357] width 226 height 46
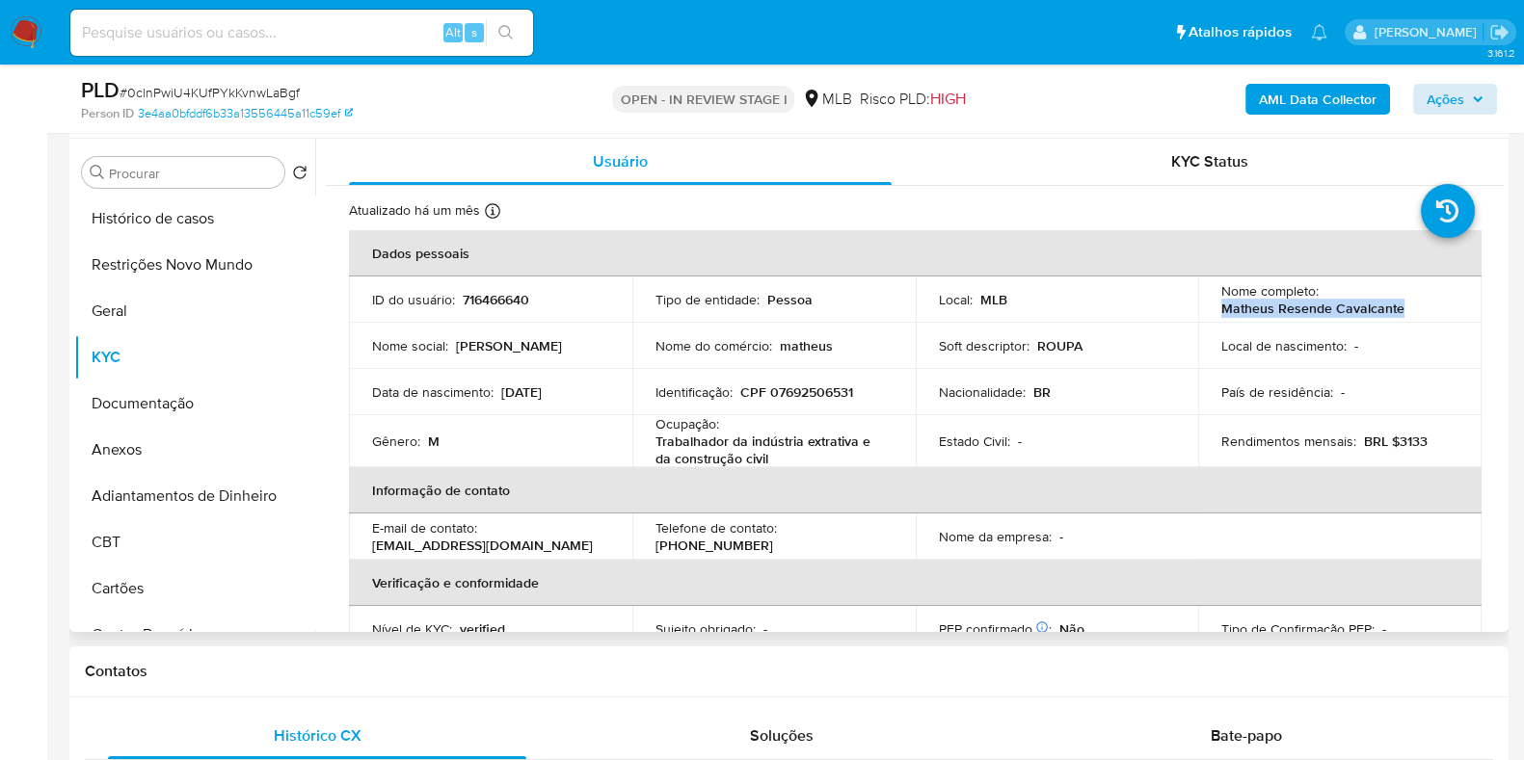
drag, startPoint x: 1422, startPoint y: 308, endPoint x: 1213, endPoint y: 308, distance: 208.2
click at [1213, 308] on td "Nome completo : Matheus Resende Cavalcante" at bounding box center [1339, 300] width 283 height 46
copy p "Matheus Resende Cavalcante"
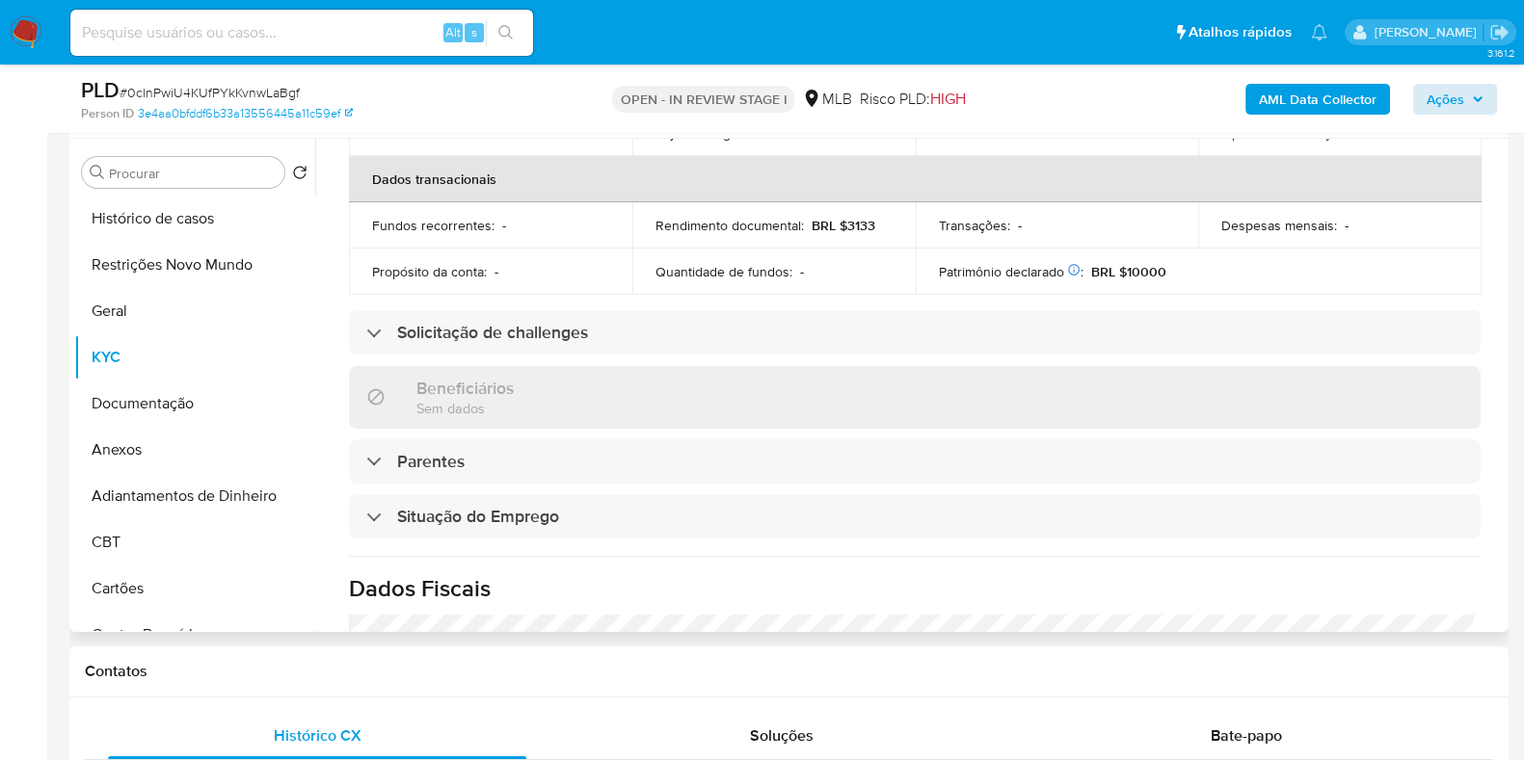
scroll to position [842, 0]
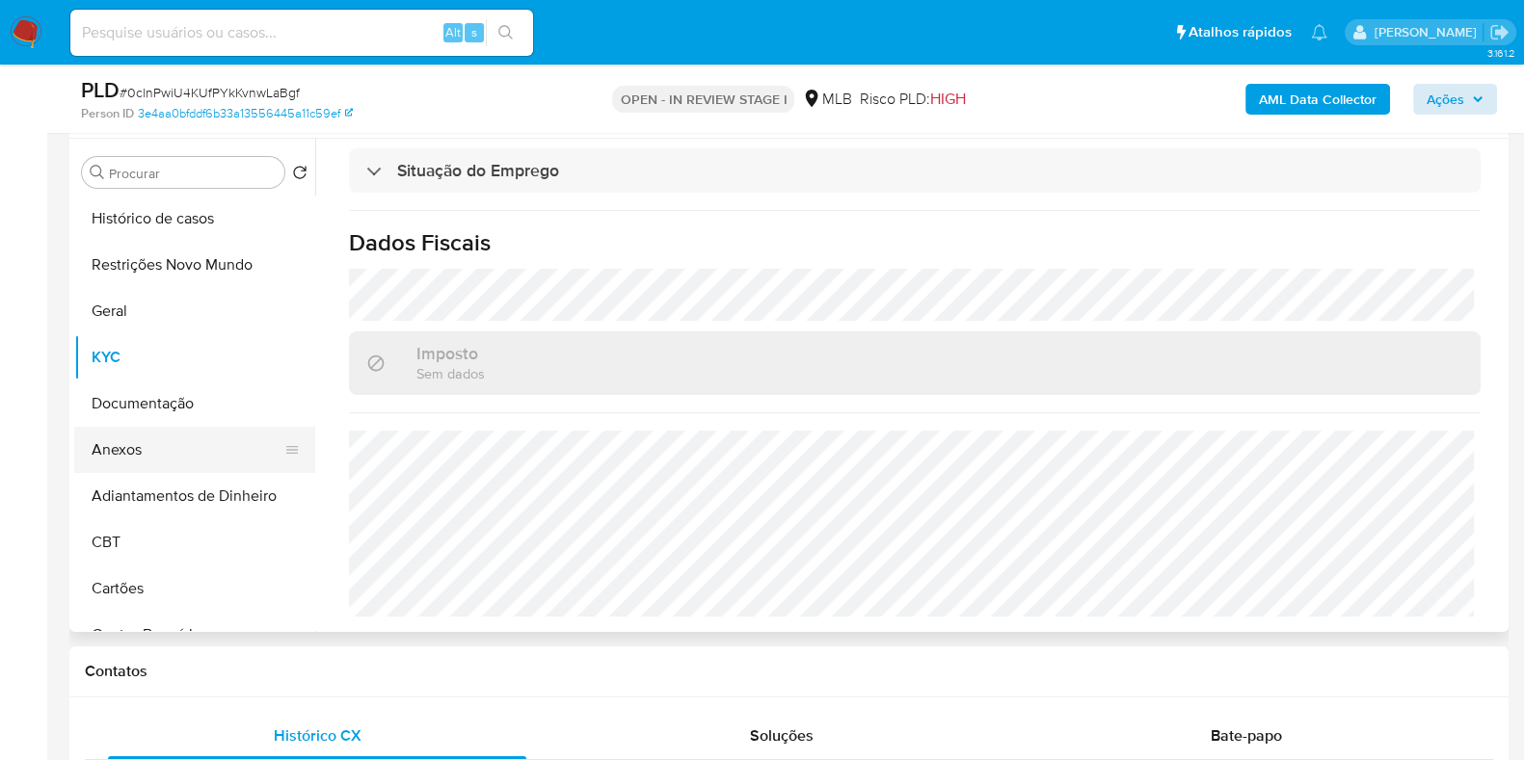
click at [158, 442] on button "Anexos" at bounding box center [187, 450] width 226 height 46
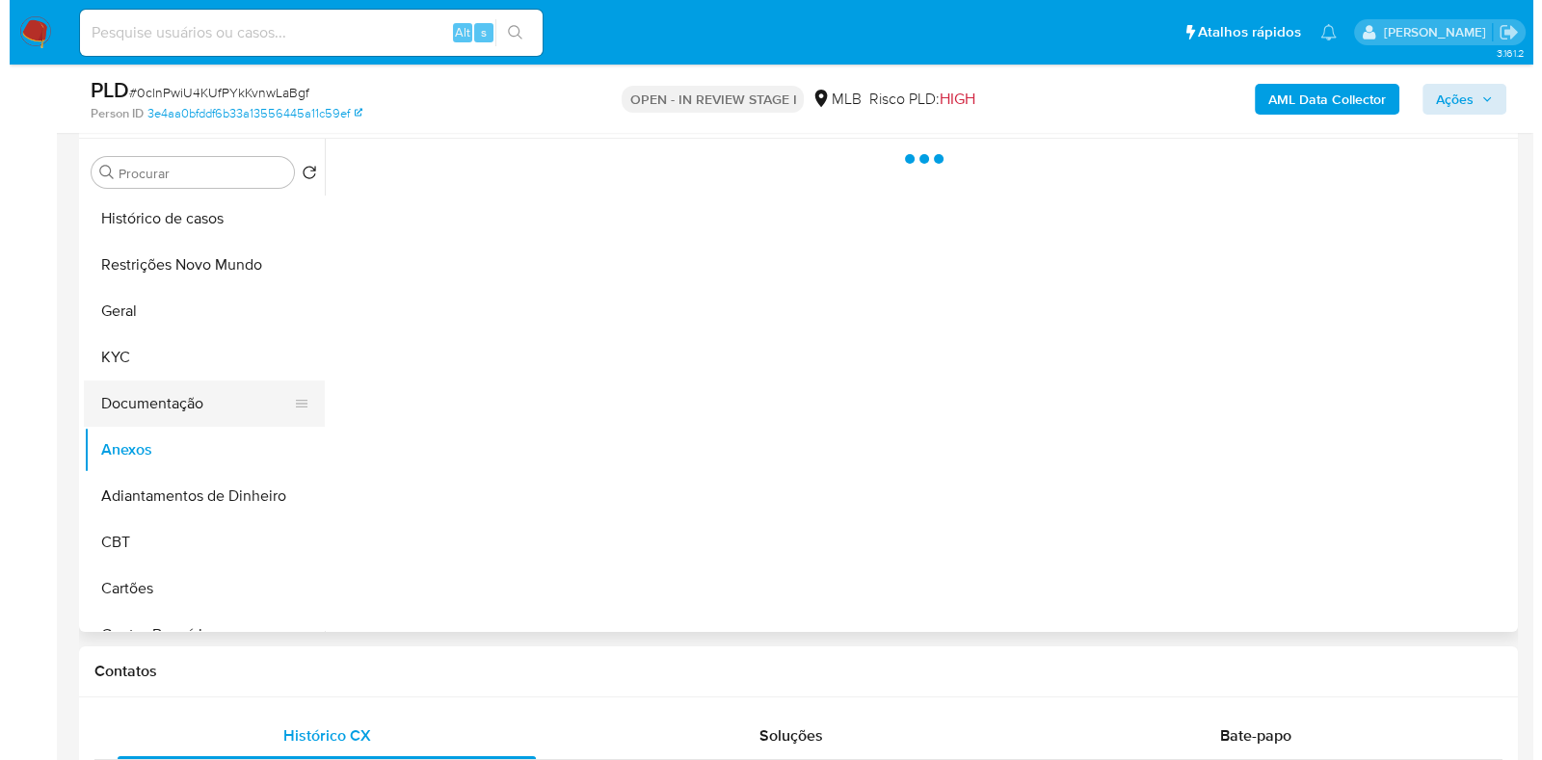
scroll to position [0, 0]
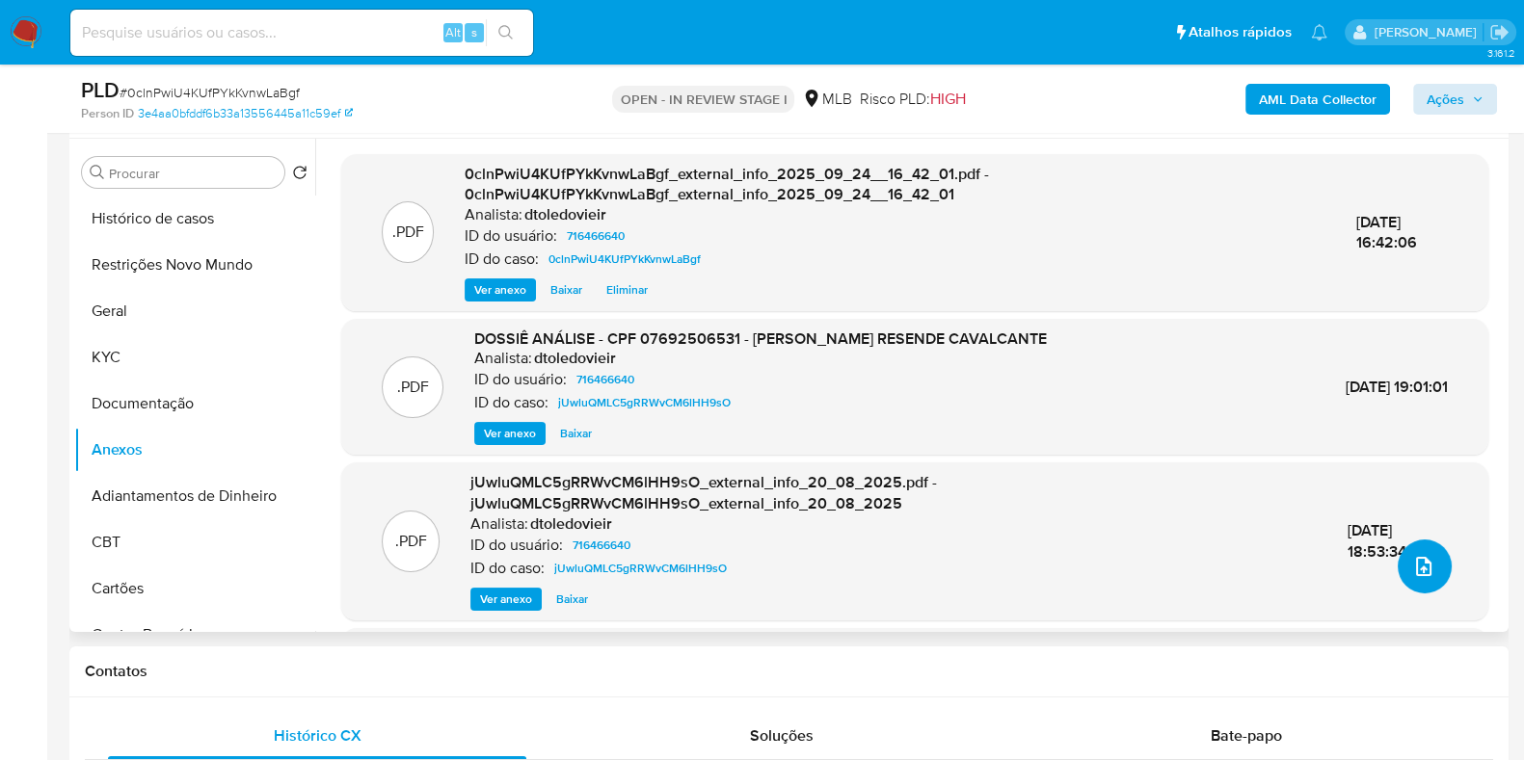
click at [1437, 558] on button "upload-file" at bounding box center [1425, 567] width 54 height 54
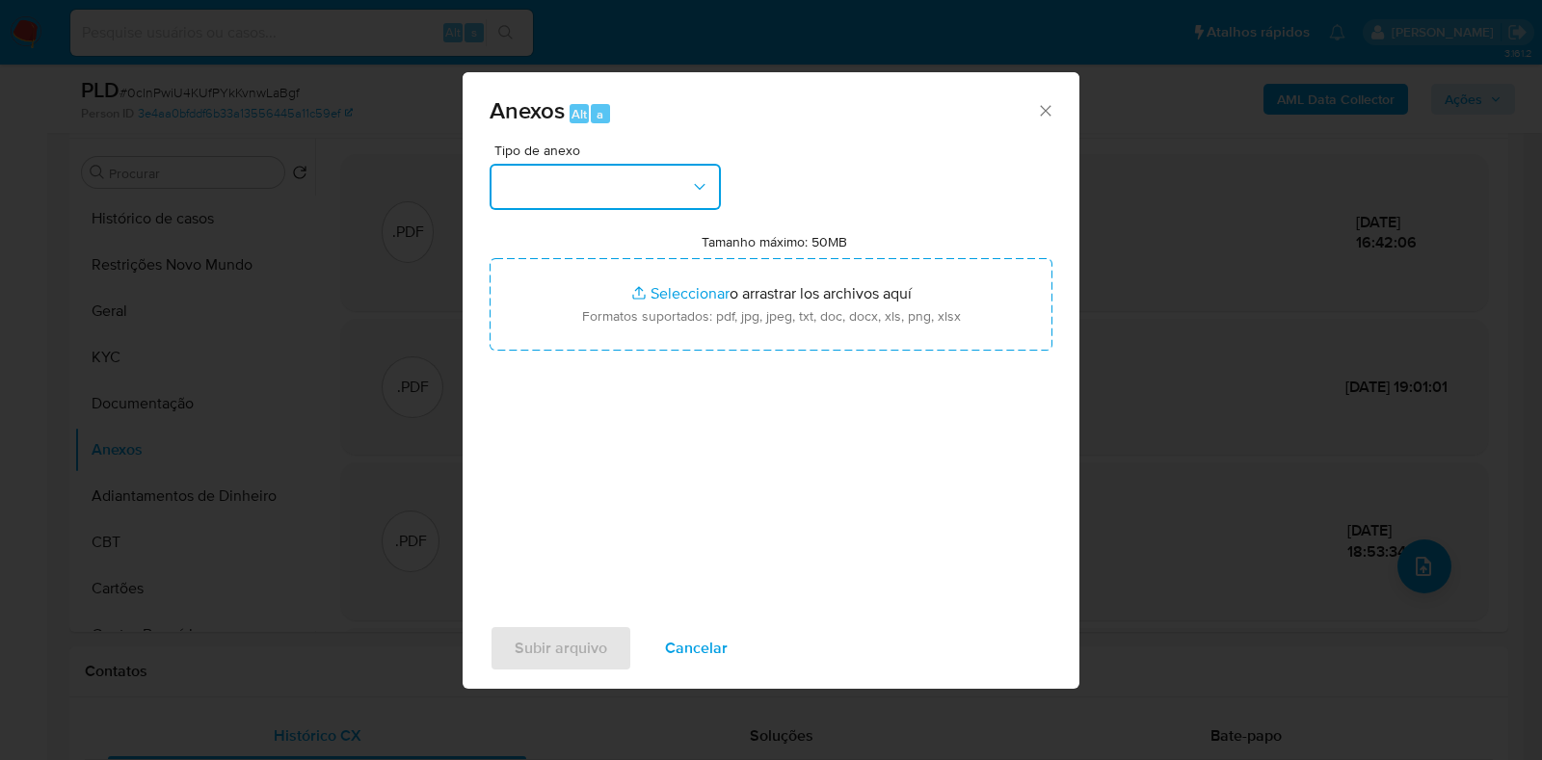
click at [680, 185] on button "button" at bounding box center [605, 187] width 231 height 46
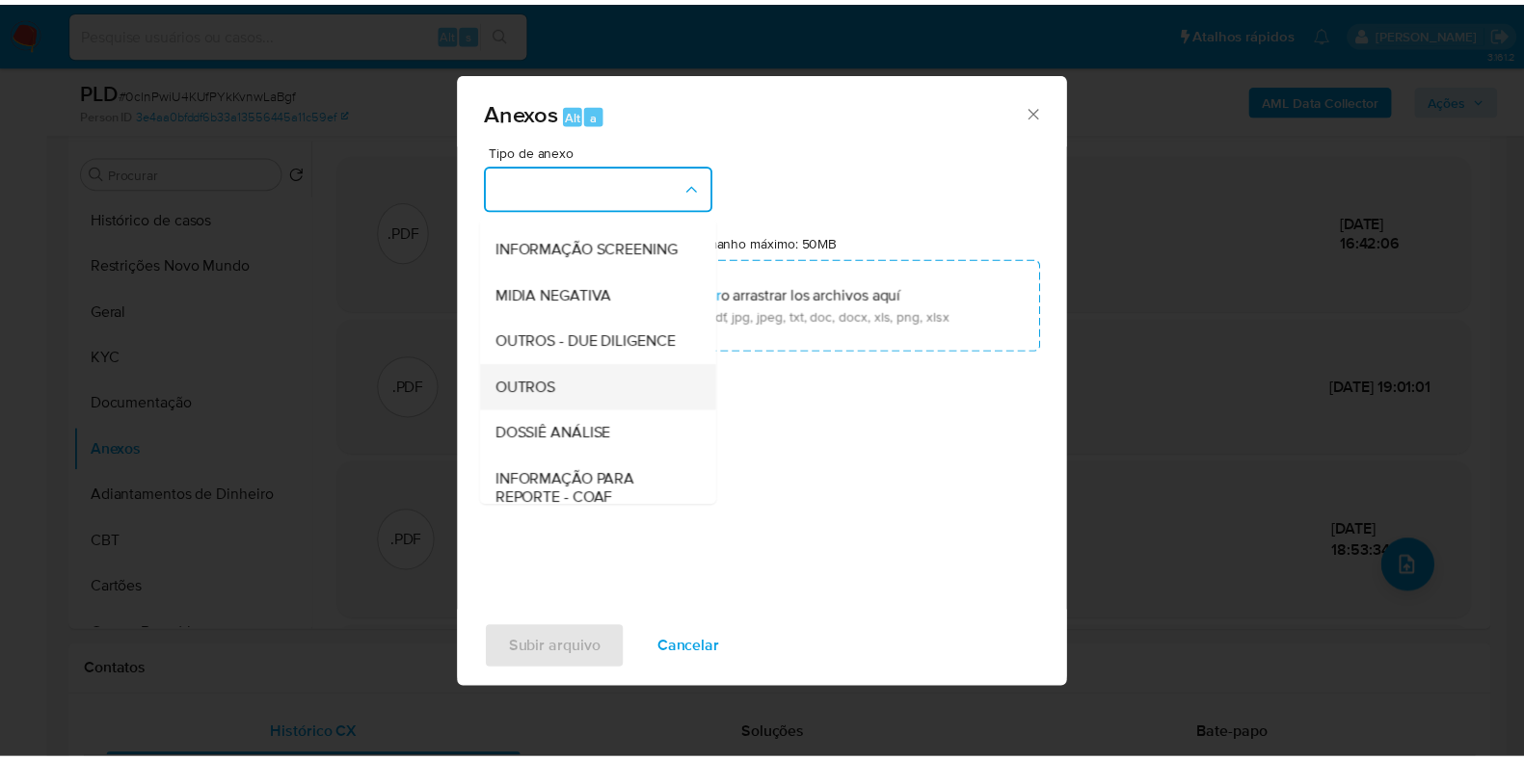
scroll to position [297, 0]
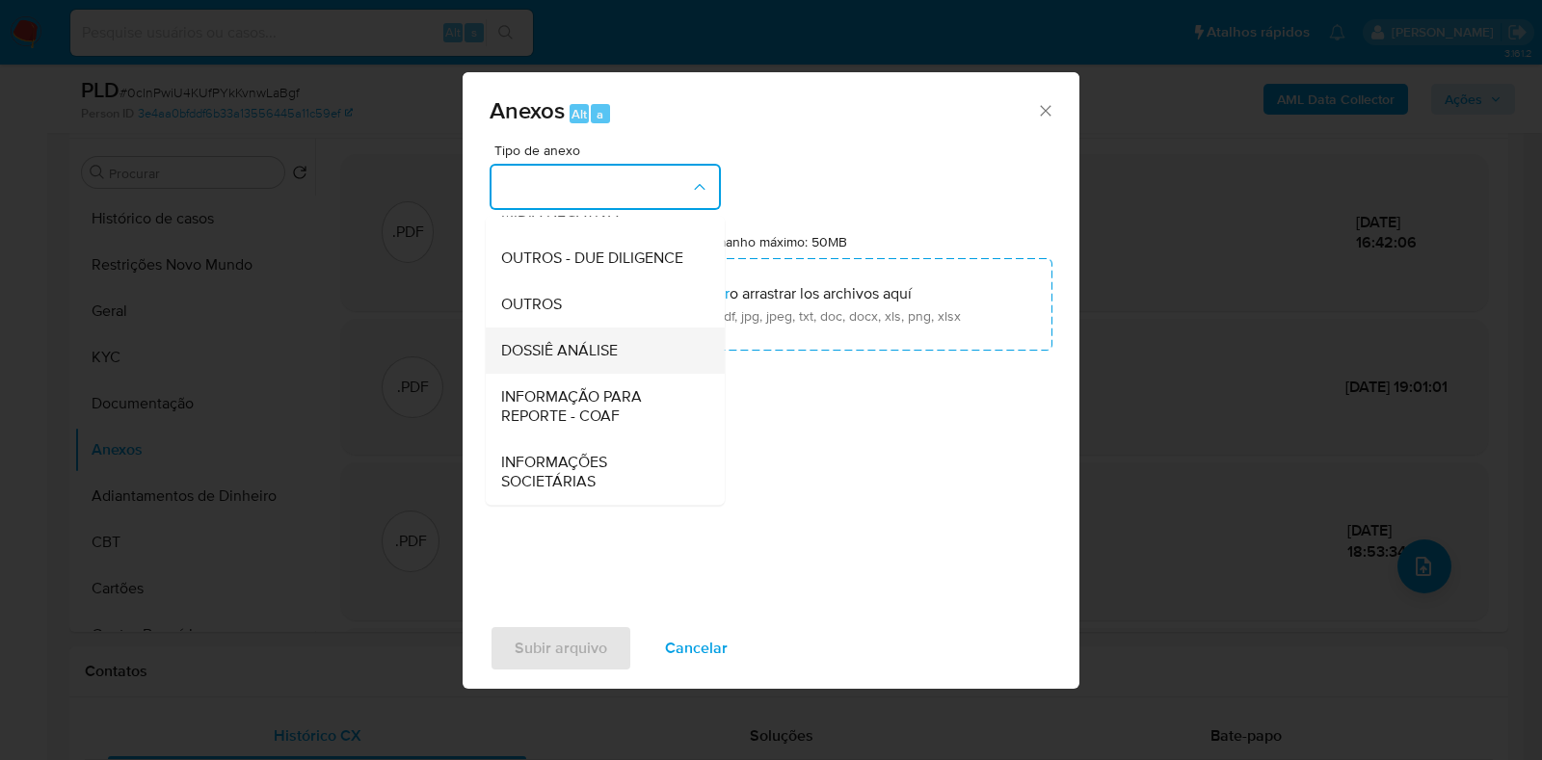
click at [585, 355] on span "DOSSIÊ ANÁLISE" at bounding box center [559, 350] width 117 height 19
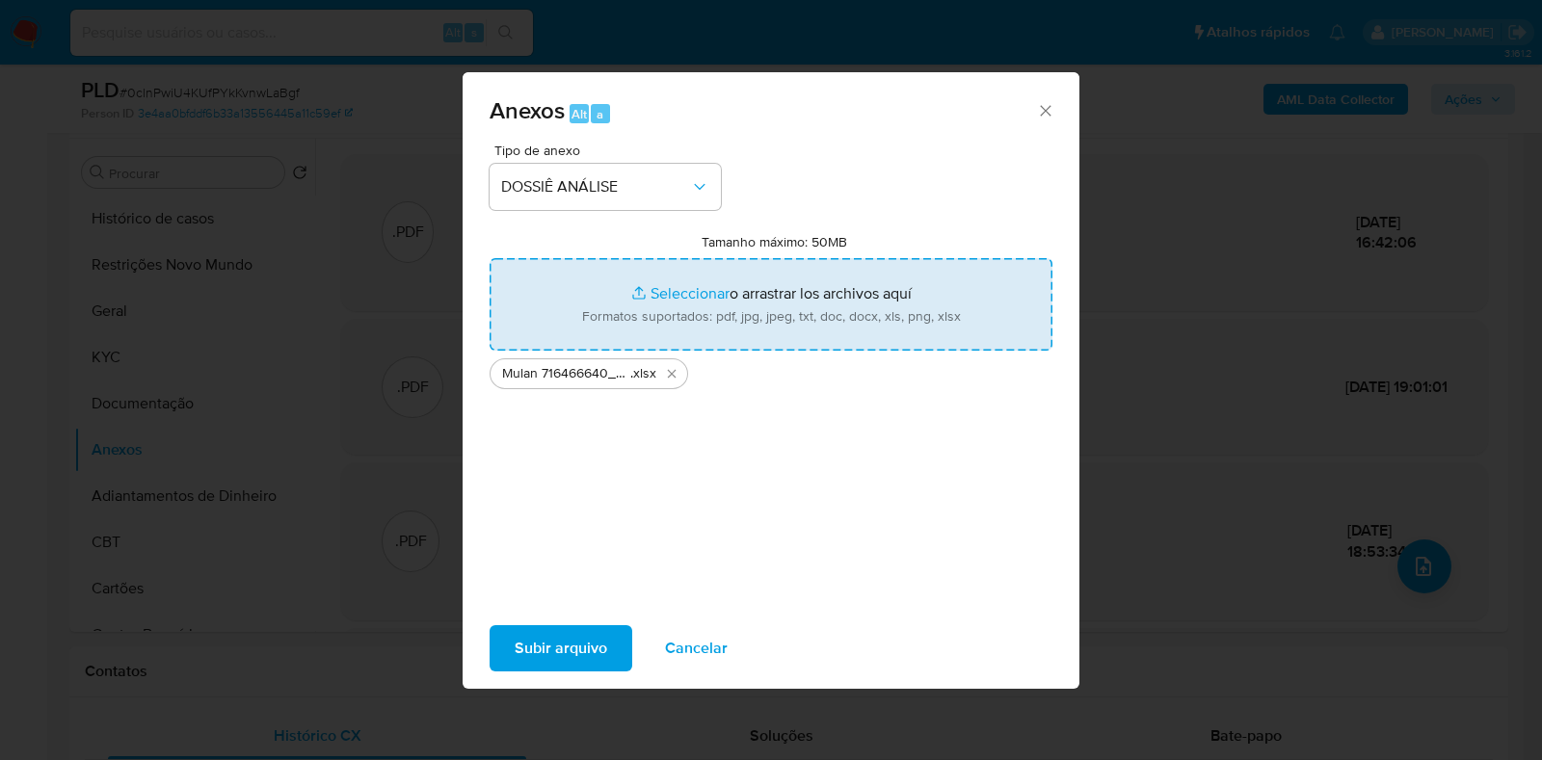
type input "C:\fakepath\CPF 07692506531 - MATHEUS RESENDE CAVALCANTE.pdf"
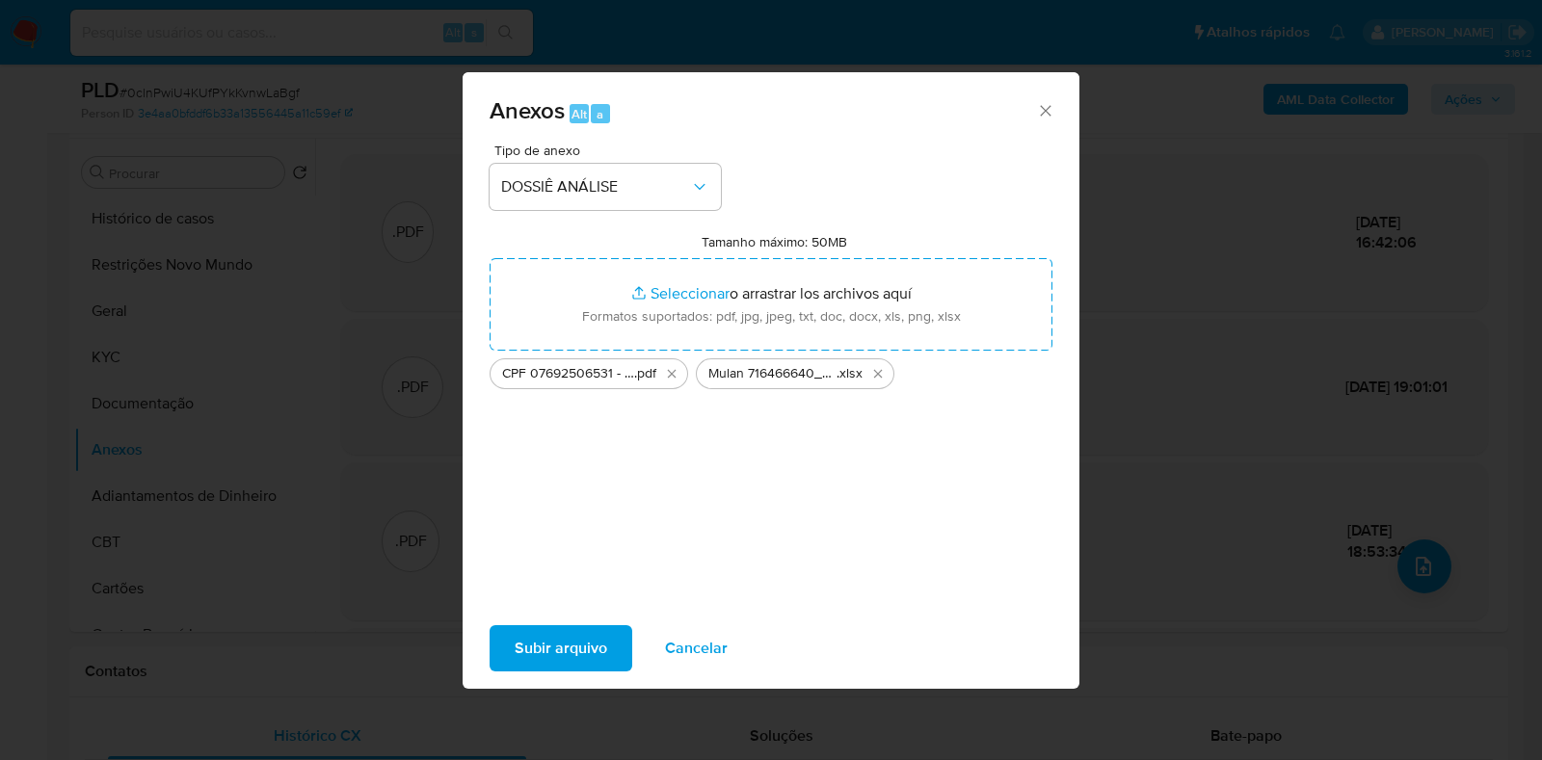
click at [573, 639] on span "Subir arquivo" at bounding box center [561, 648] width 93 height 42
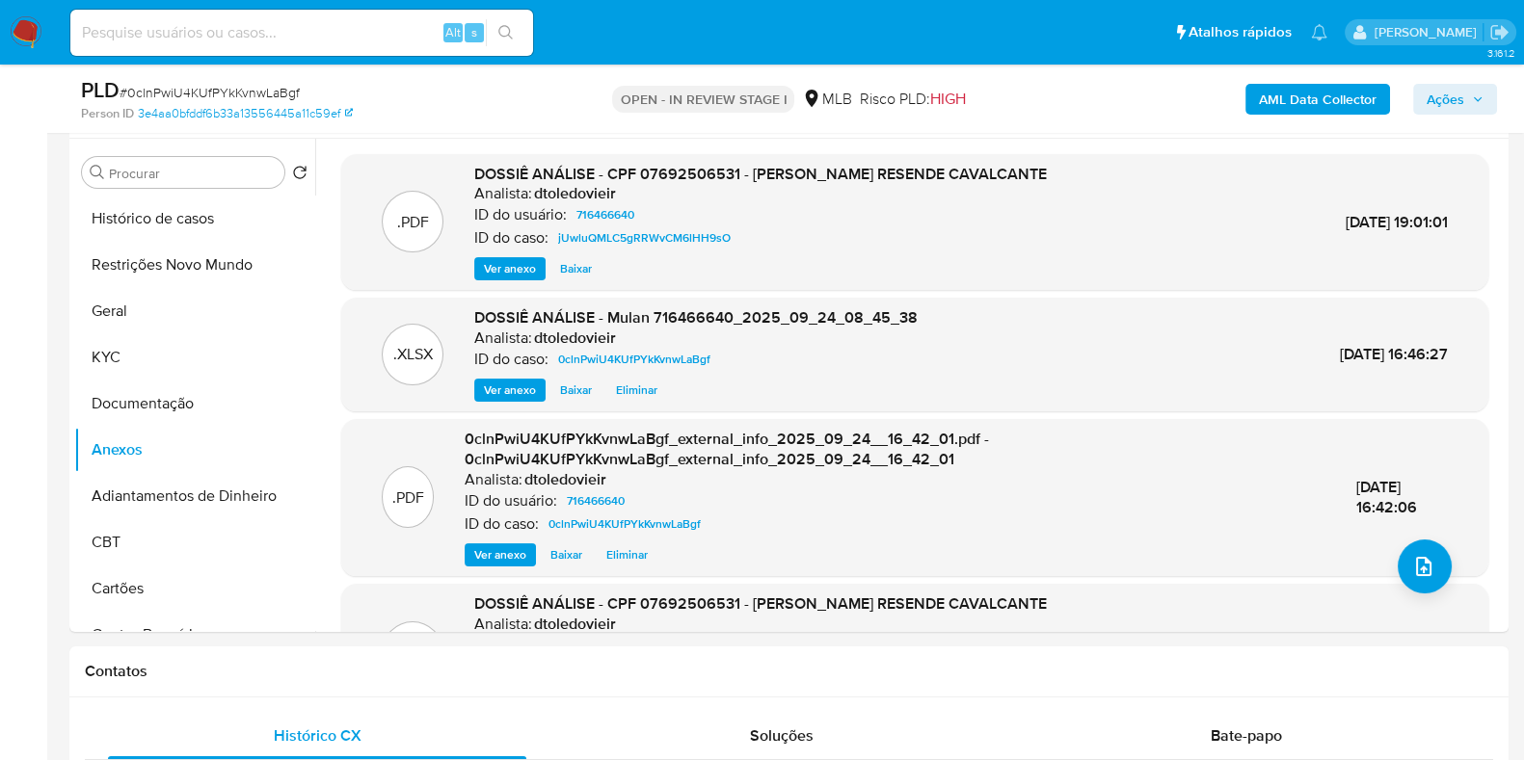
click at [1480, 106] on span "Ações" at bounding box center [1454, 99] width 57 height 27
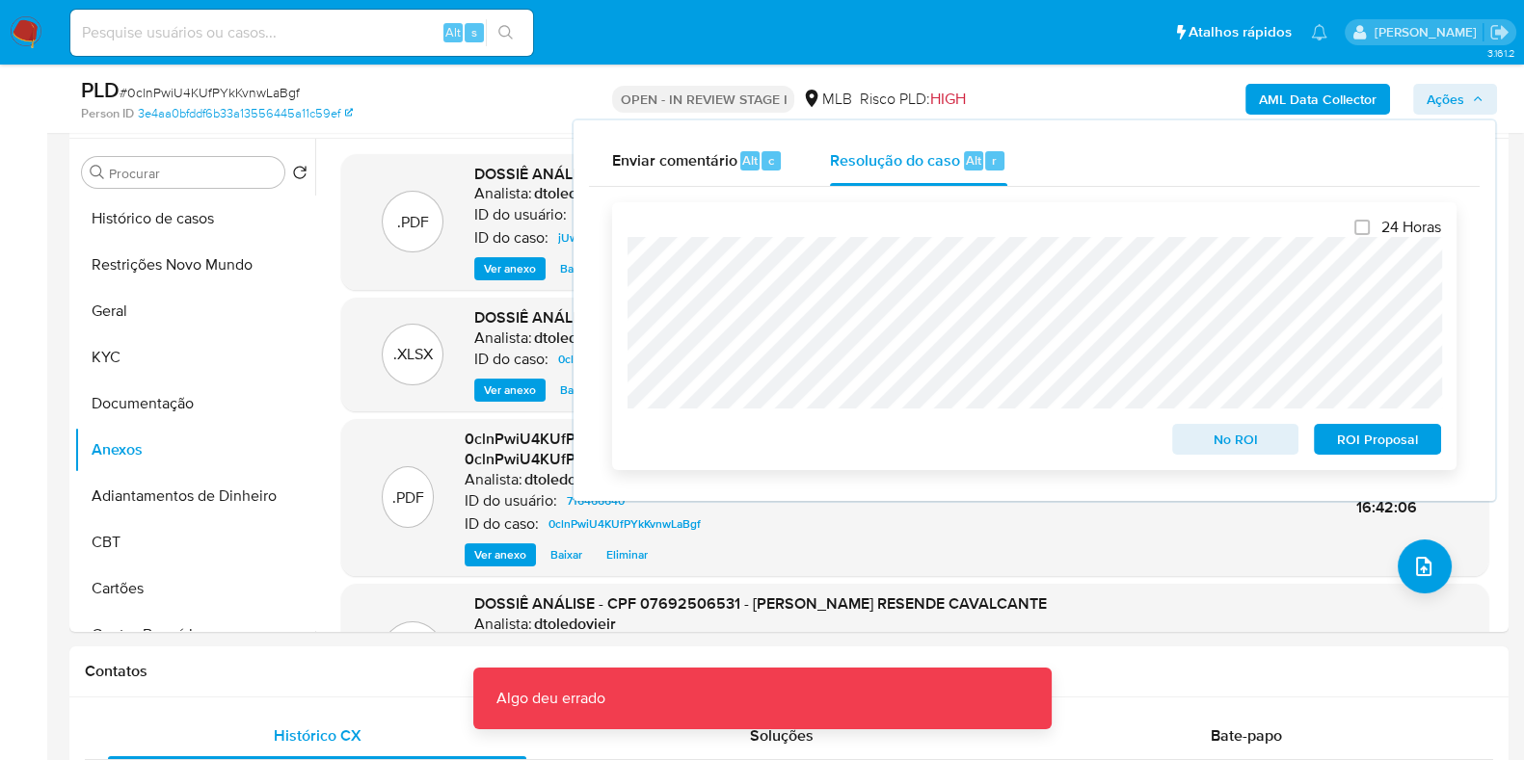
click at [1233, 450] on span "No ROI" at bounding box center [1236, 439] width 100 height 27
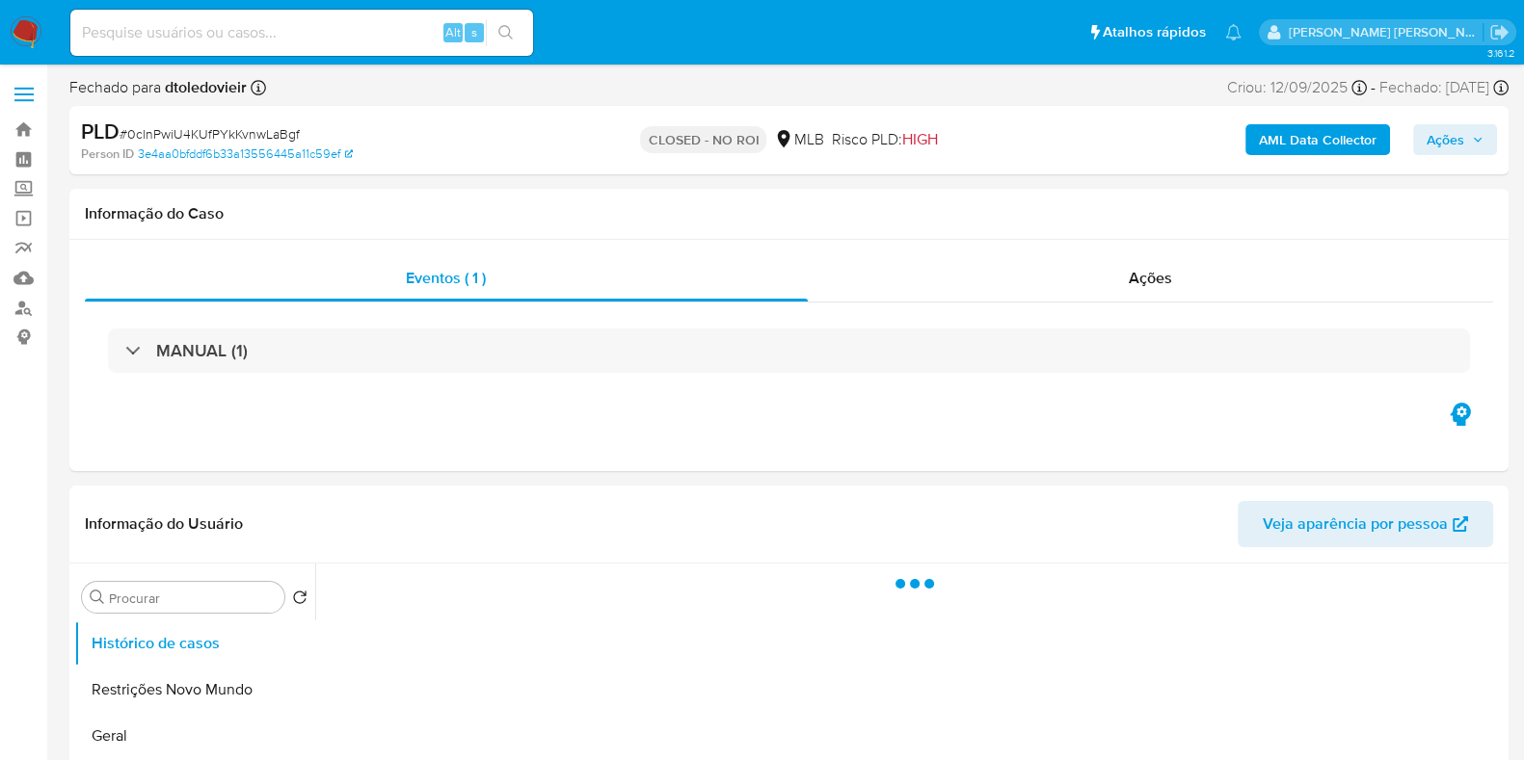
select select "10"
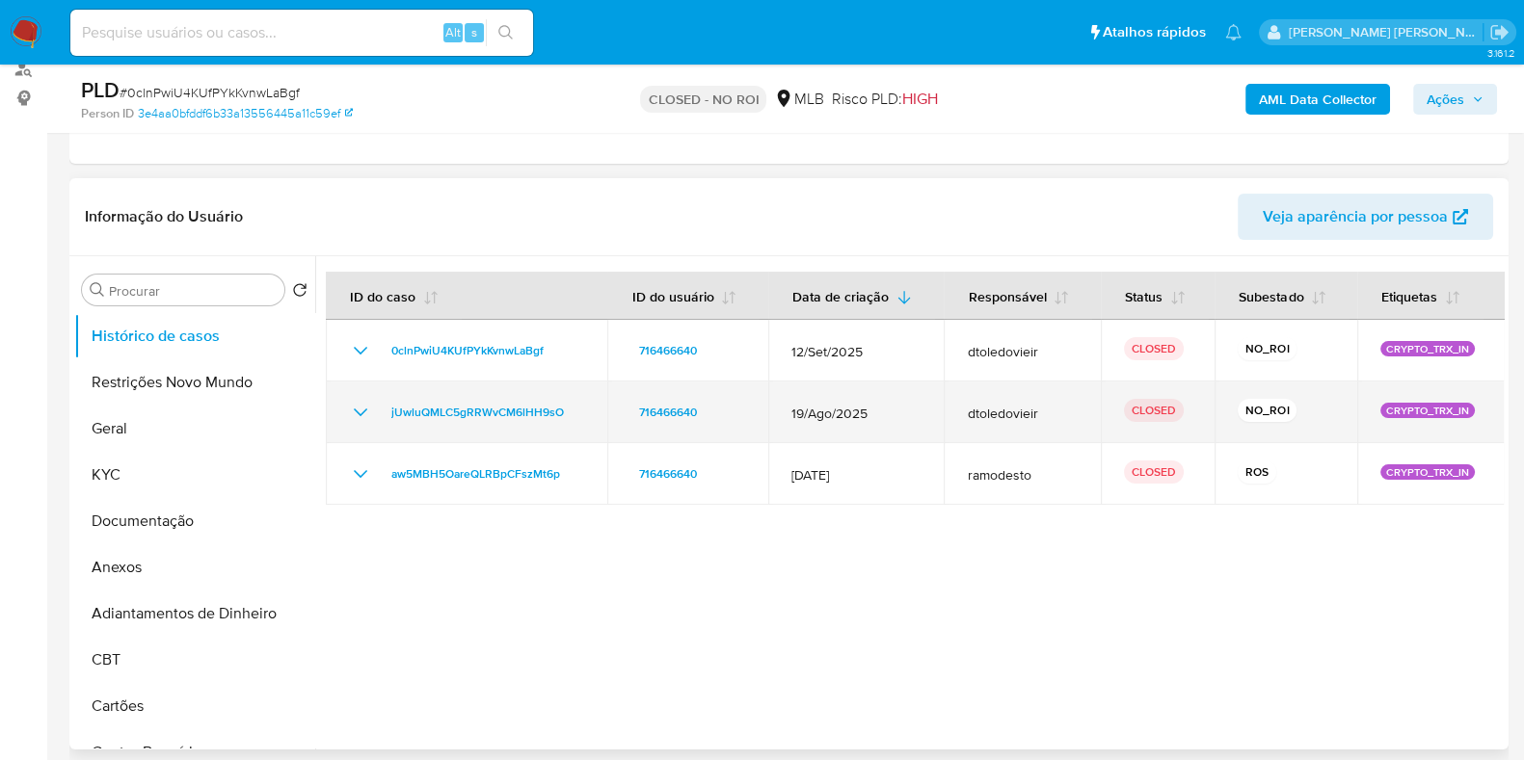
scroll to position [240, 0]
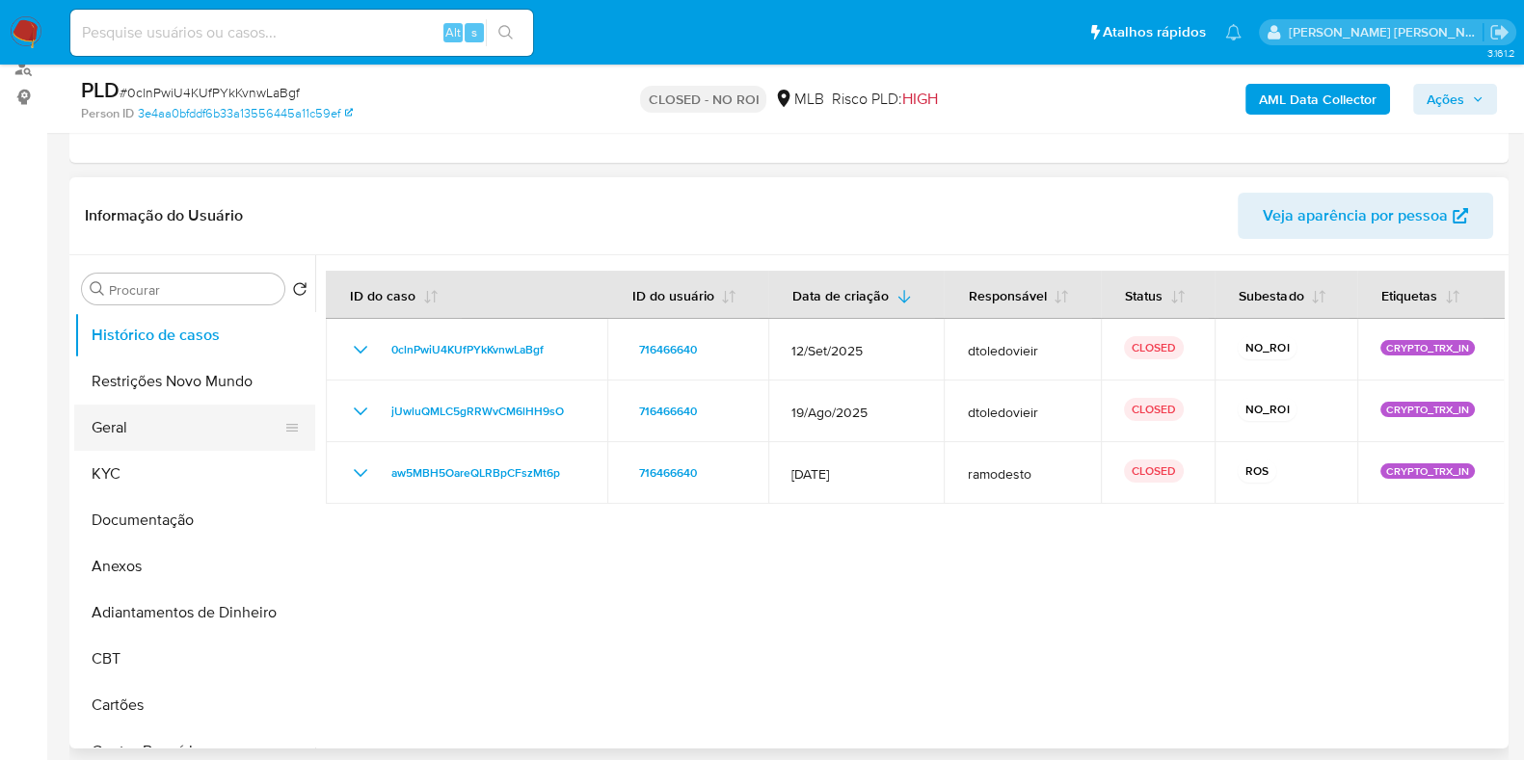
click at [187, 431] on button "Geral" at bounding box center [187, 428] width 226 height 46
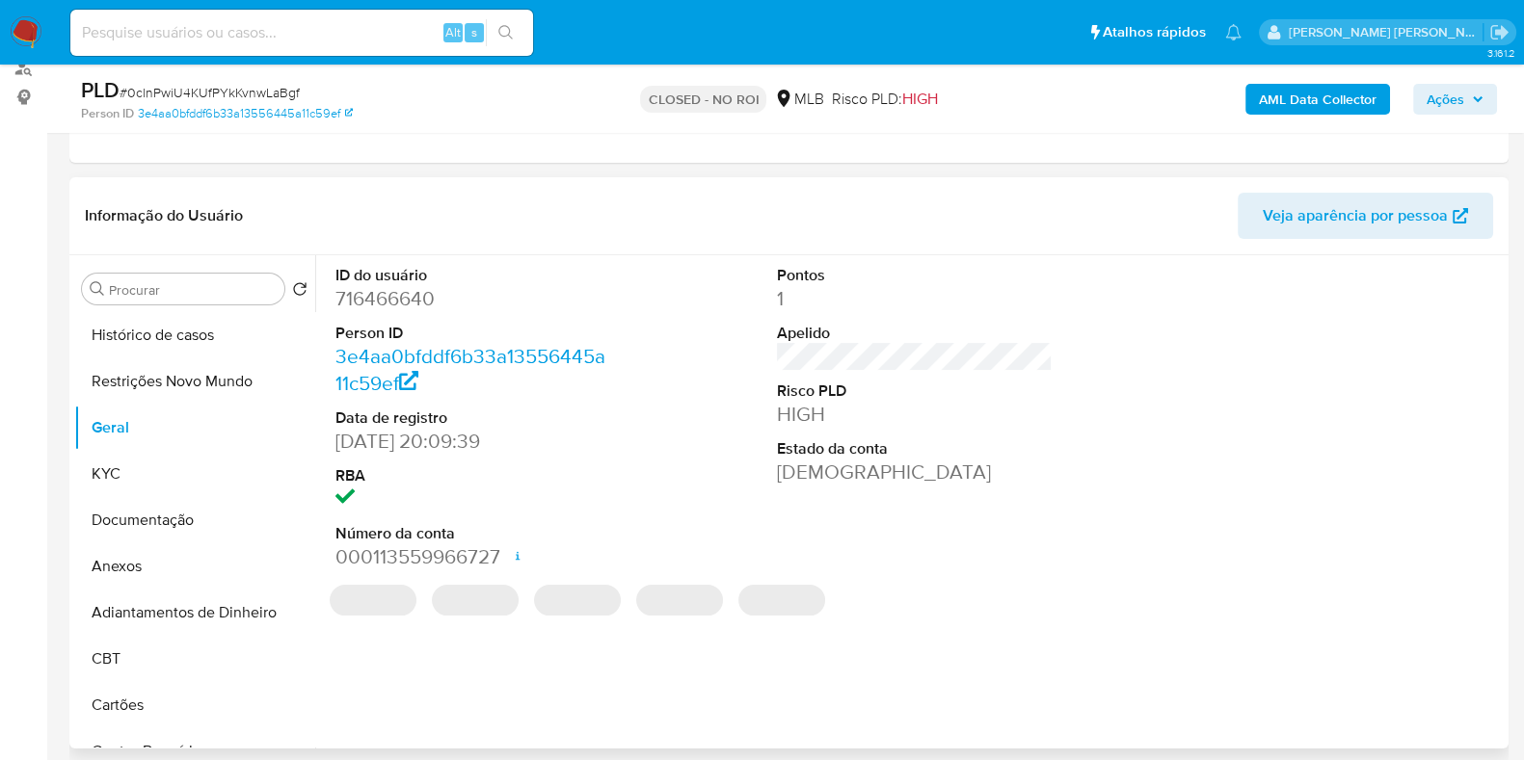
click at [375, 296] on dd "716466640" at bounding box center [473, 298] width 276 height 27
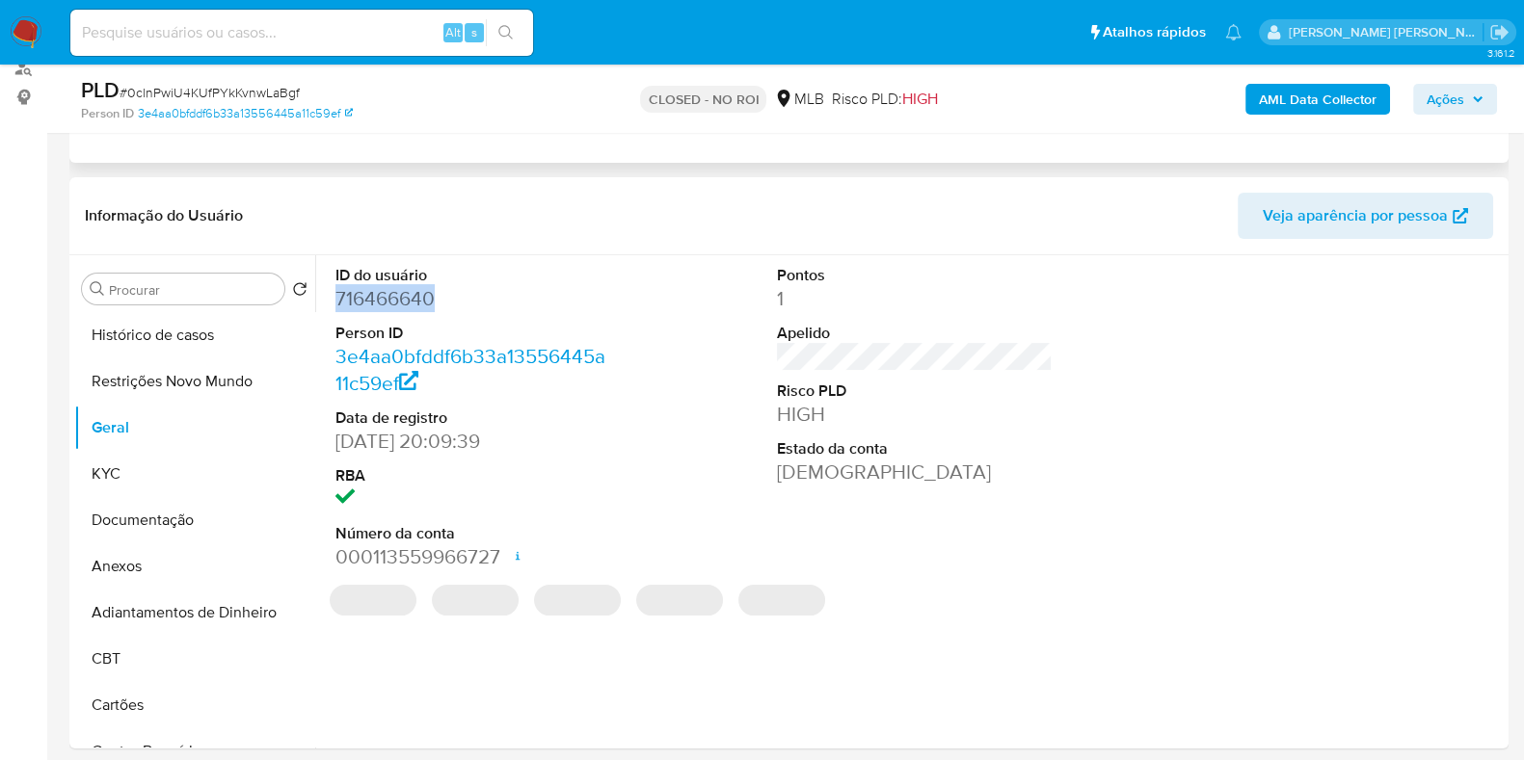
copy dd "716466640"
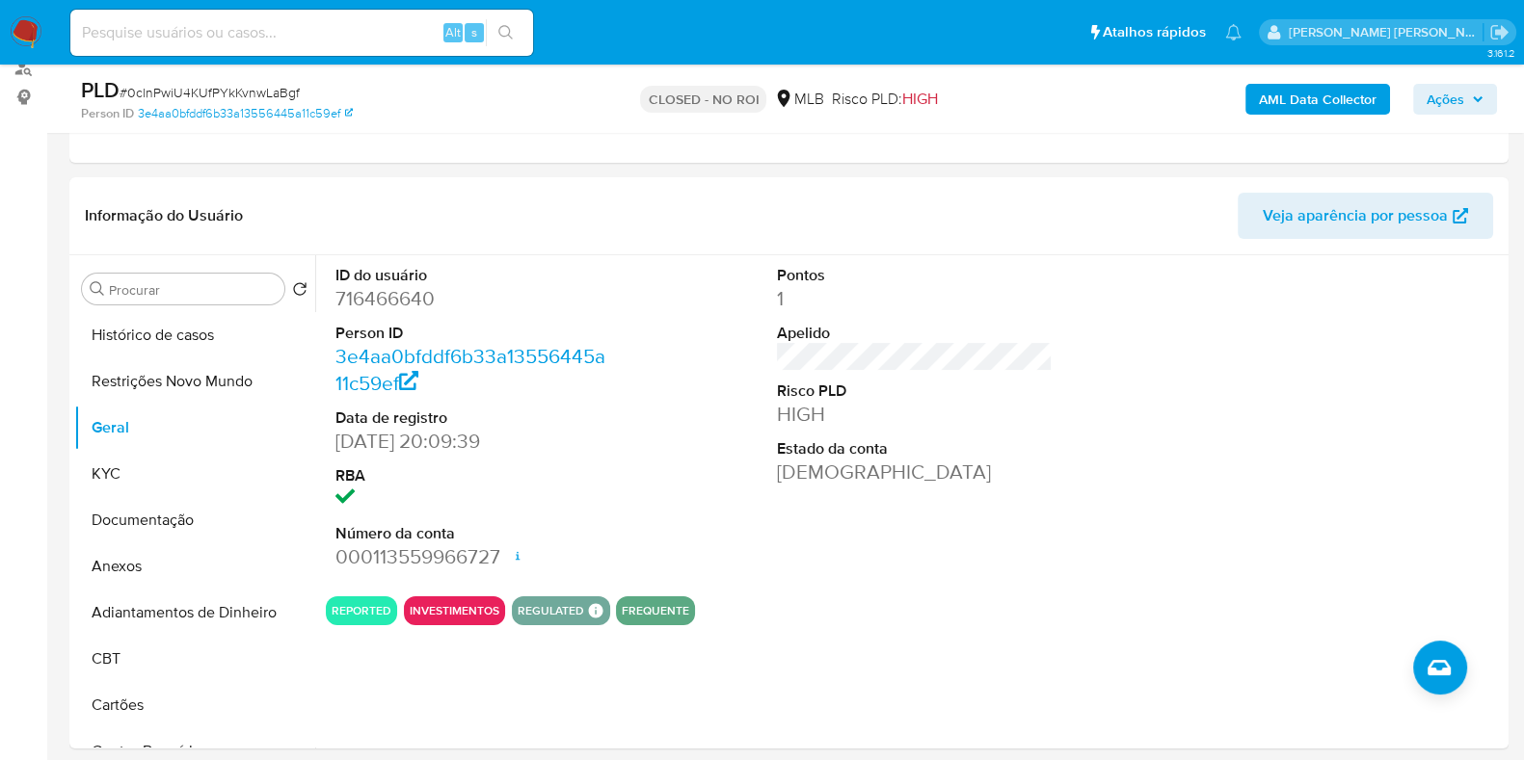
click at [313, 25] on input at bounding box center [301, 32] width 463 height 25
paste input "134598696"
type input "134598696"
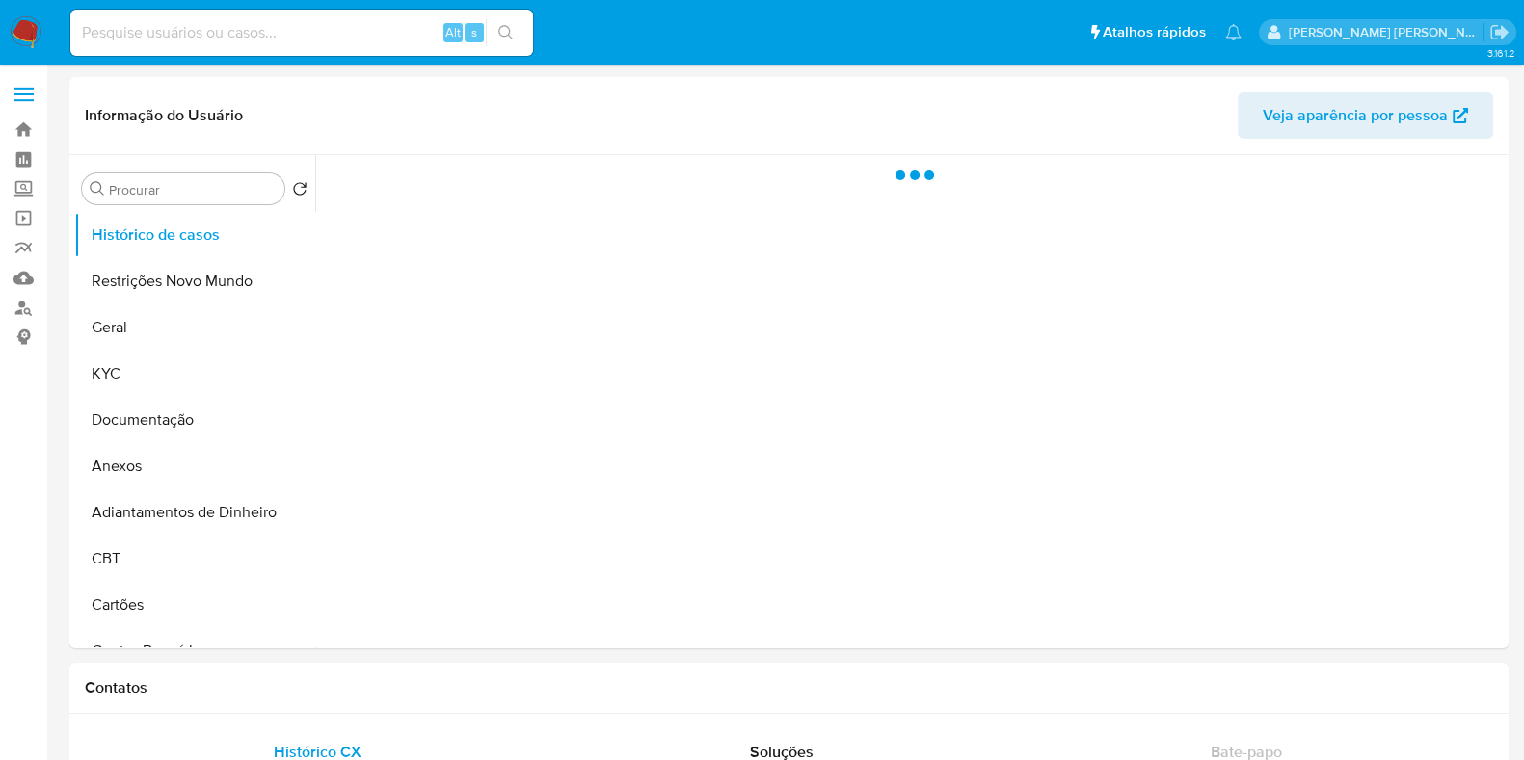
select select "10"
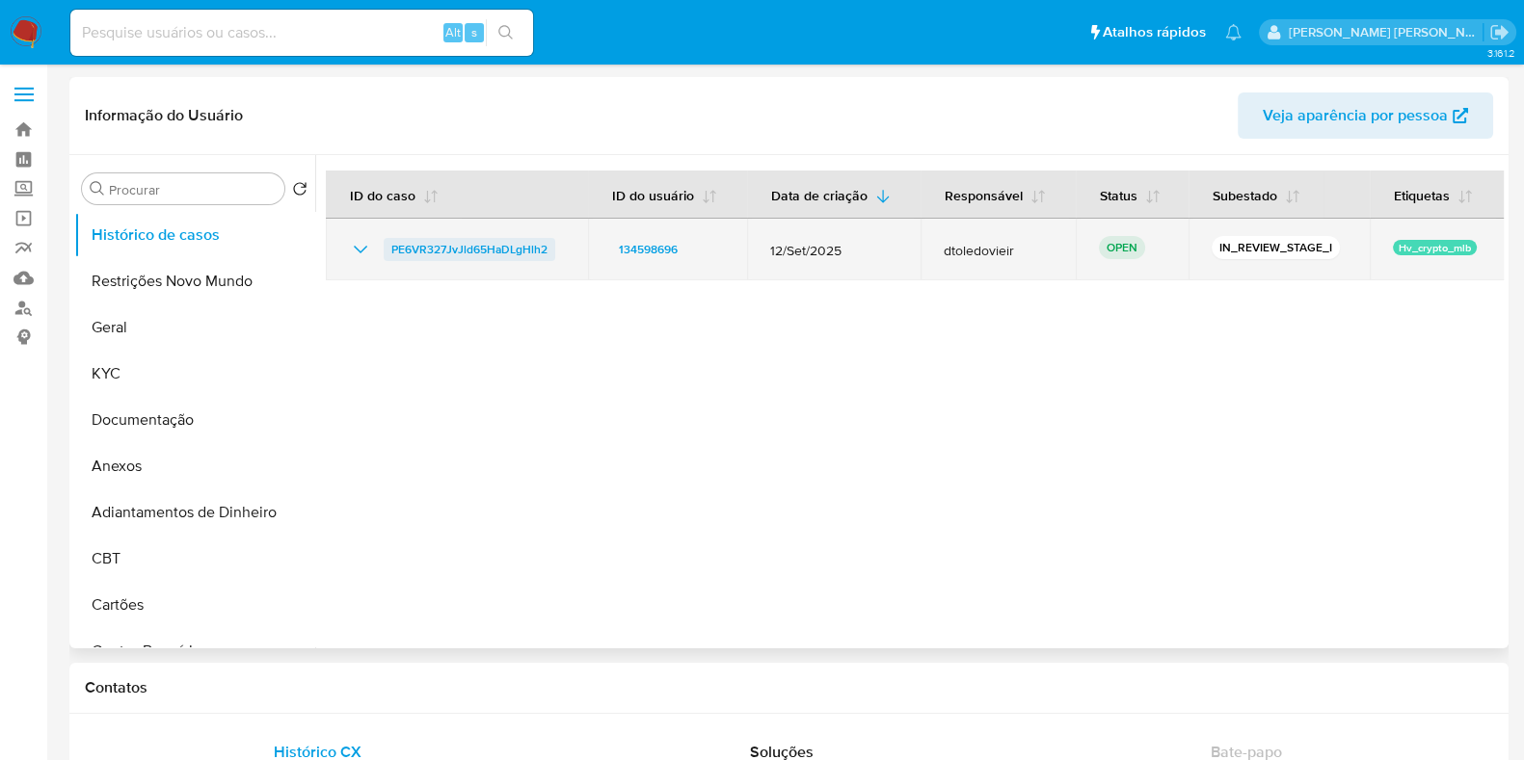
click at [477, 251] on span "PE6VR327JvJld65HaDLgHlh2" at bounding box center [469, 249] width 156 height 23
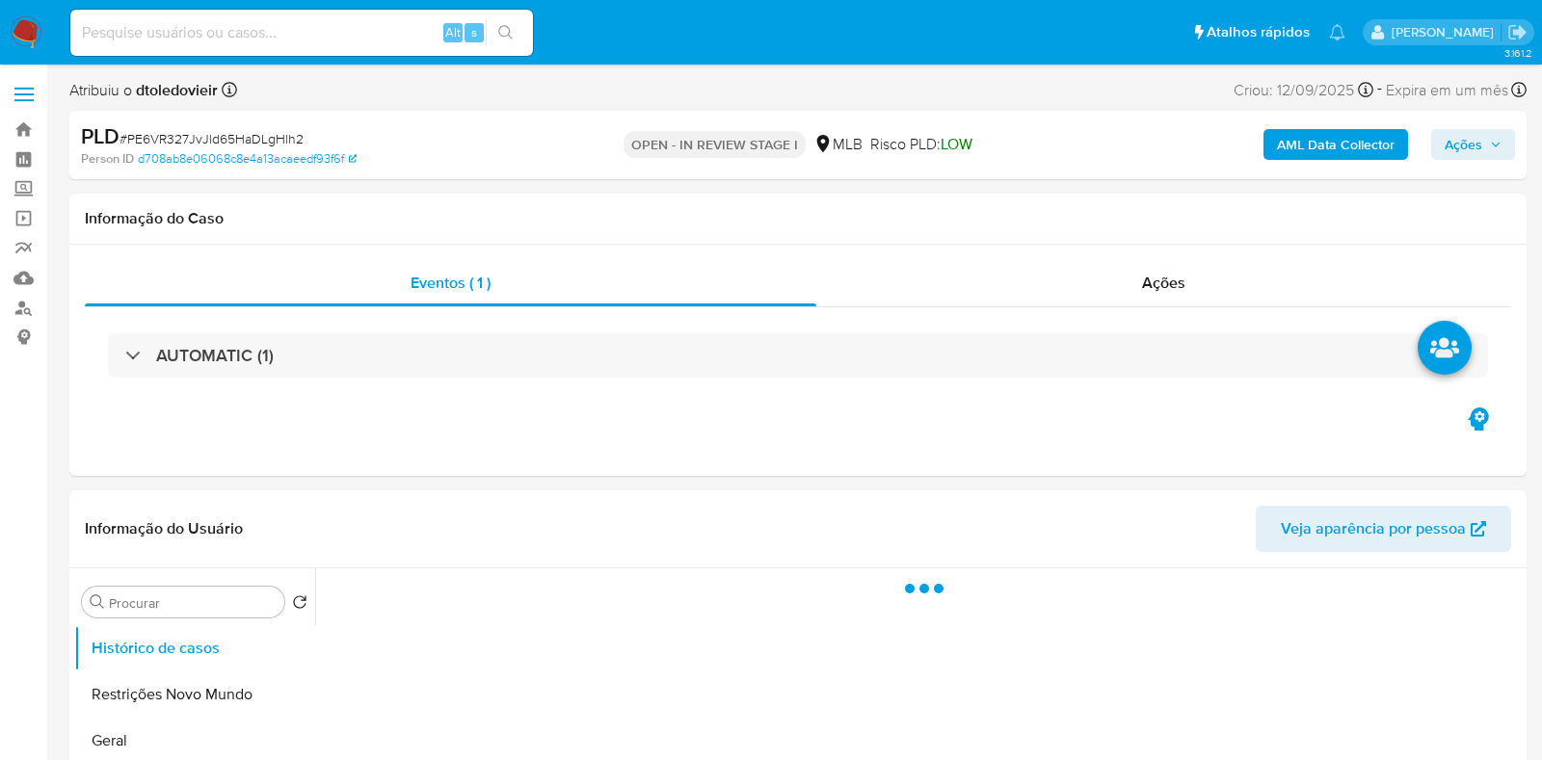
select select "10"
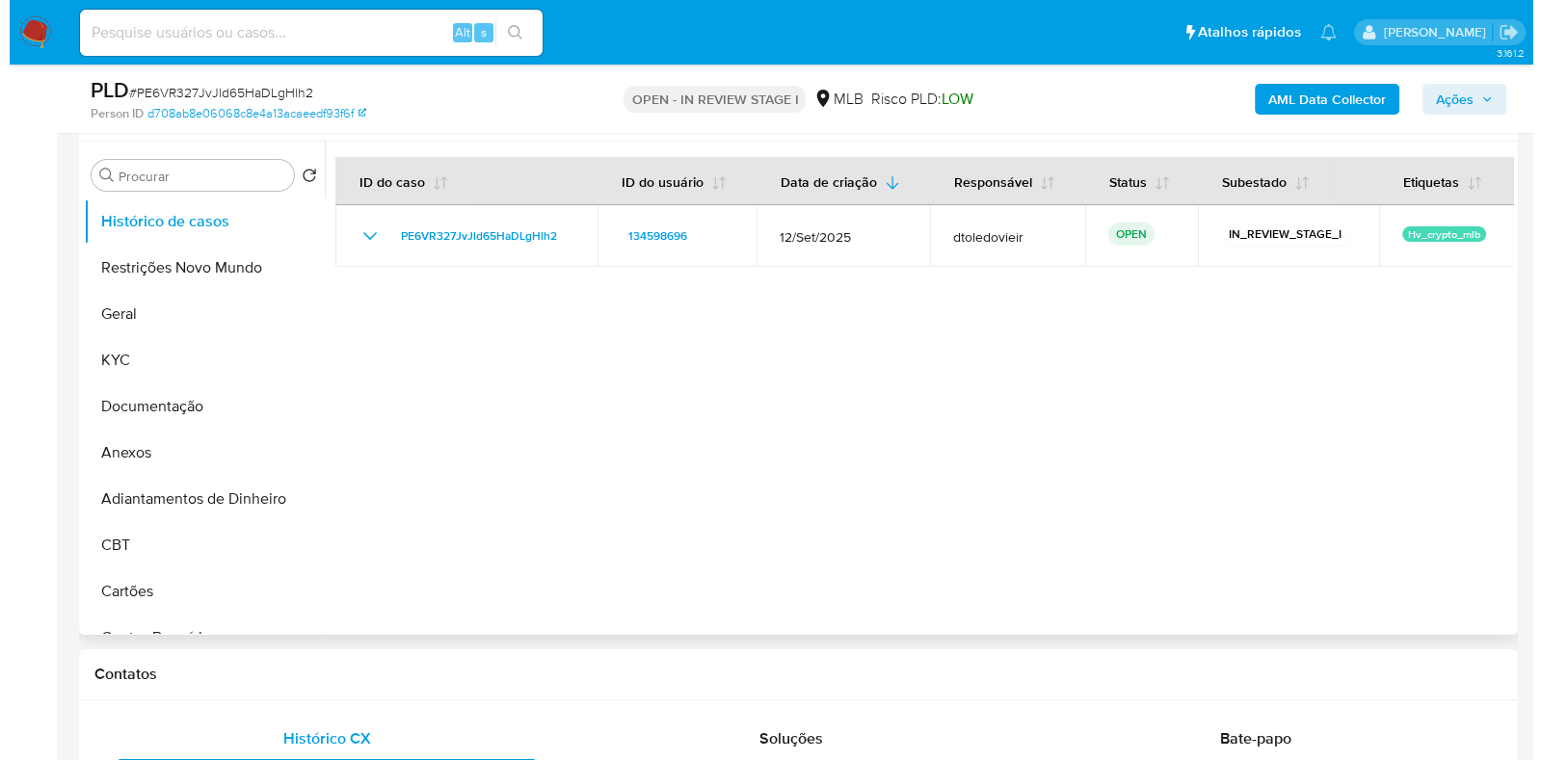
scroll to position [361, 0]
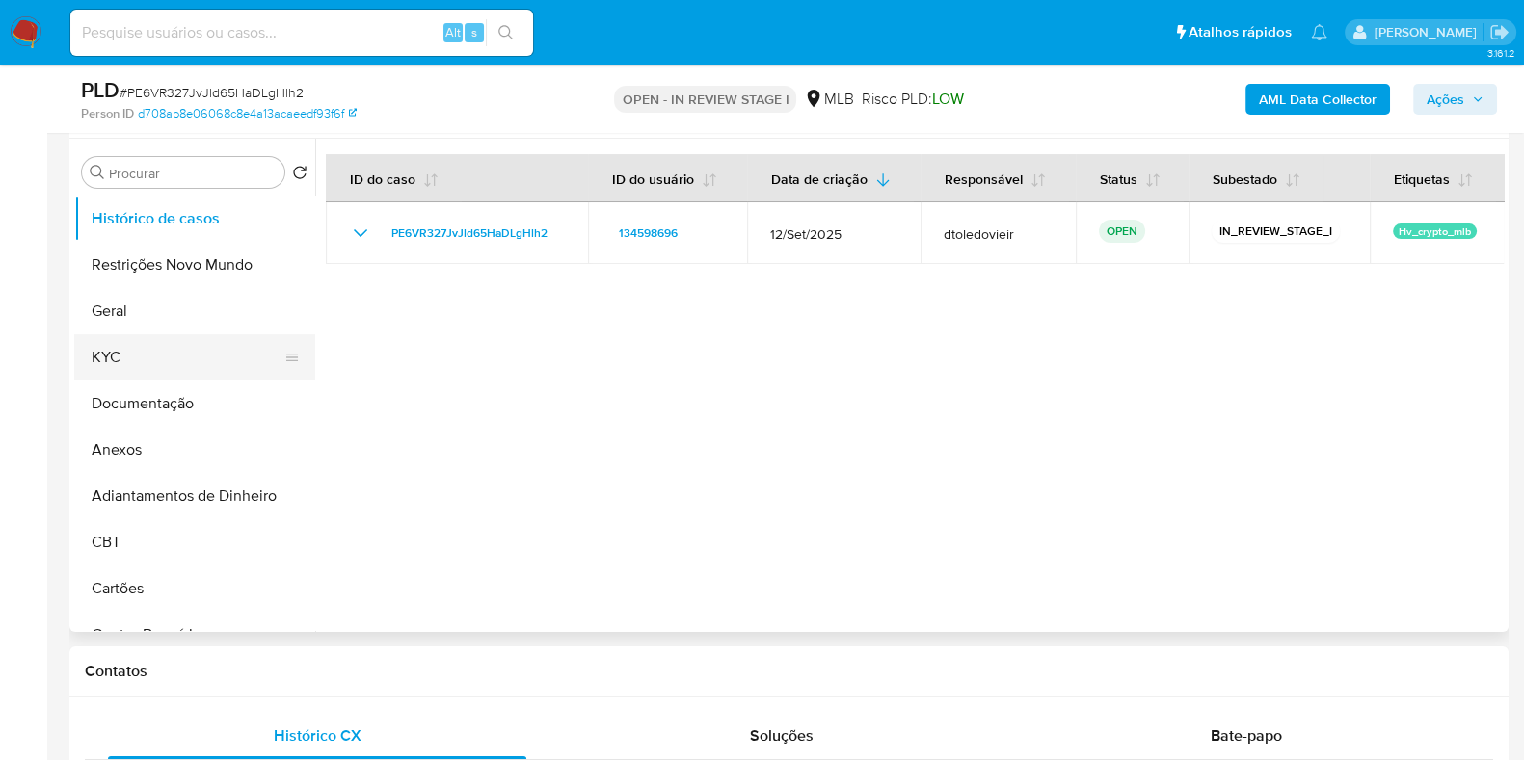
click at [139, 361] on button "KYC" at bounding box center [187, 357] width 226 height 46
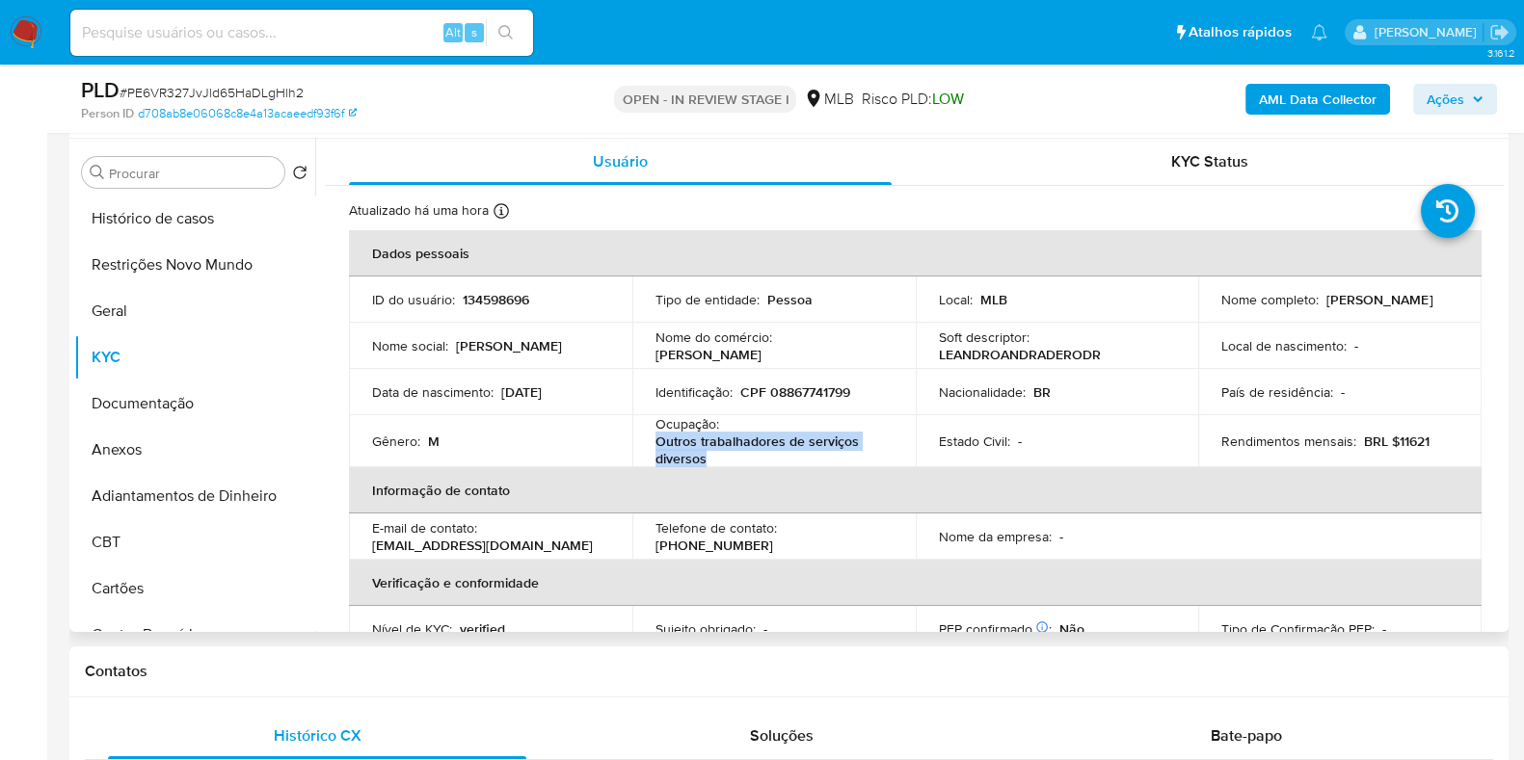
drag, startPoint x: 738, startPoint y: 454, endPoint x: 654, endPoint y: 449, distance: 84.0
click at [655, 449] on p "Outros trabalhadores de serviços diversos" at bounding box center [769, 450] width 229 height 35
copy p "Outros trabalhadores de serviços diversos"
click at [148, 393] on button "Documentação" at bounding box center [187, 404] width 226 height 46
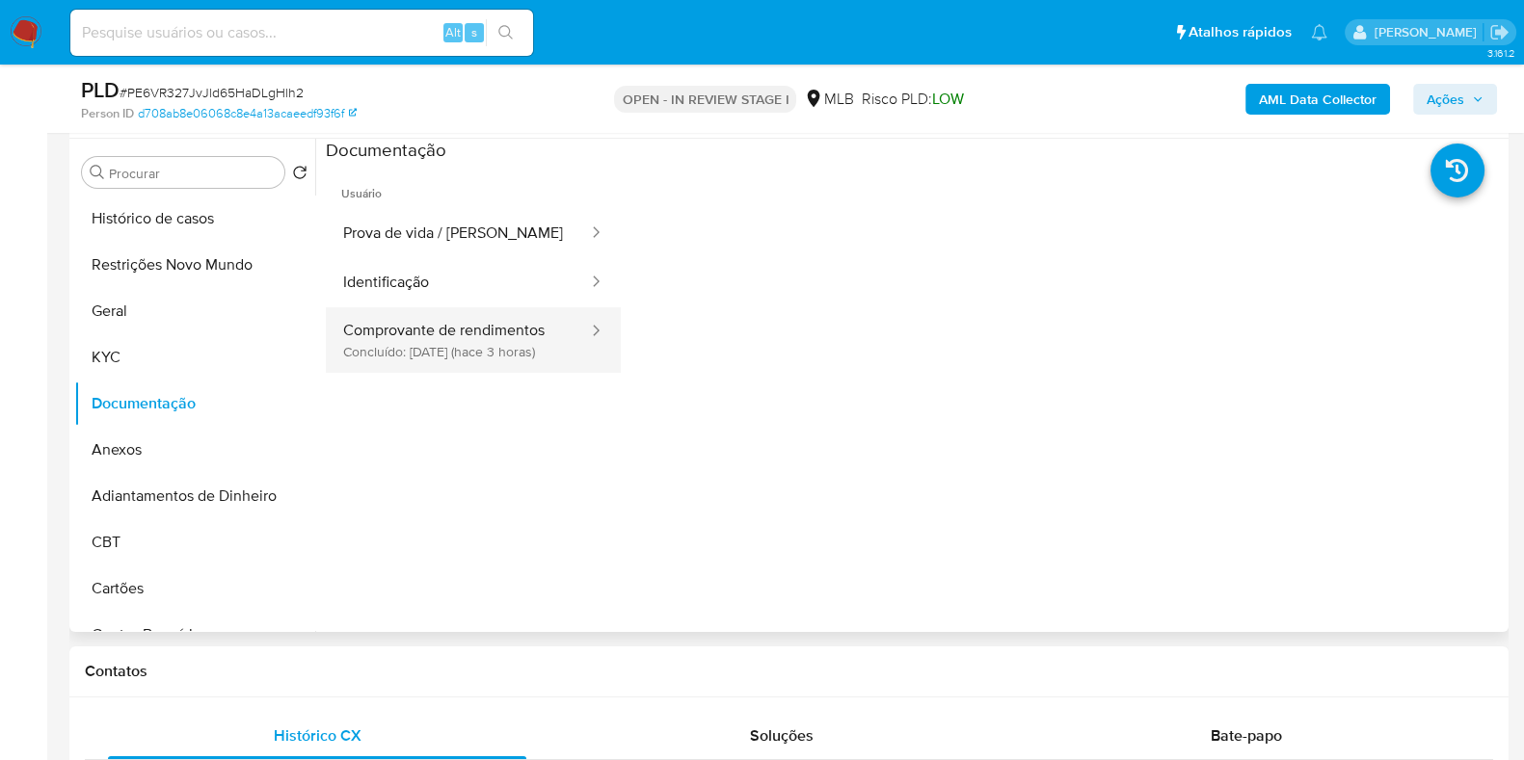
drag, startPoint x: 410, startPoint y: 325, endPoint x: 439, endPoint y: 329, distance: 29.2
click at [413, 325] on button "Comprovante de rendimentos Concluído: 24/09/2025 (hace 3 horas)" at bounding box center [458, 340] width 264 height 66
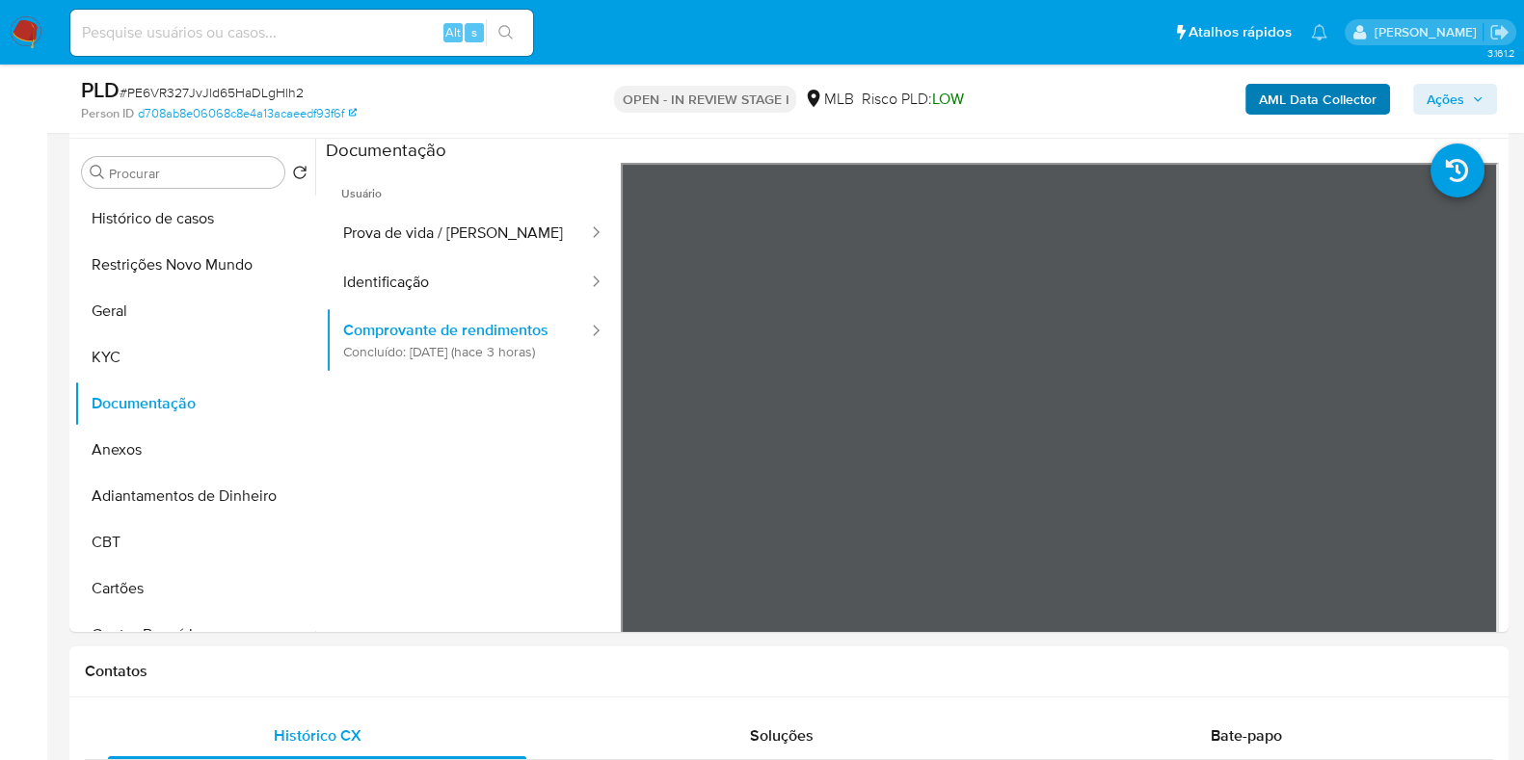
drag, startPoint x: 1301, startPoint y: 120, endPoint x: 1325, endPoint y: 103, distance: 29.7
click at [1312, 116] on div "AML Data Collector Ações" at bounding box center [1263, 98] width 467 height 45
click at [1325, 103] on b "AML Data Collector" at bounding box center [1318, 99] width 118 height 31
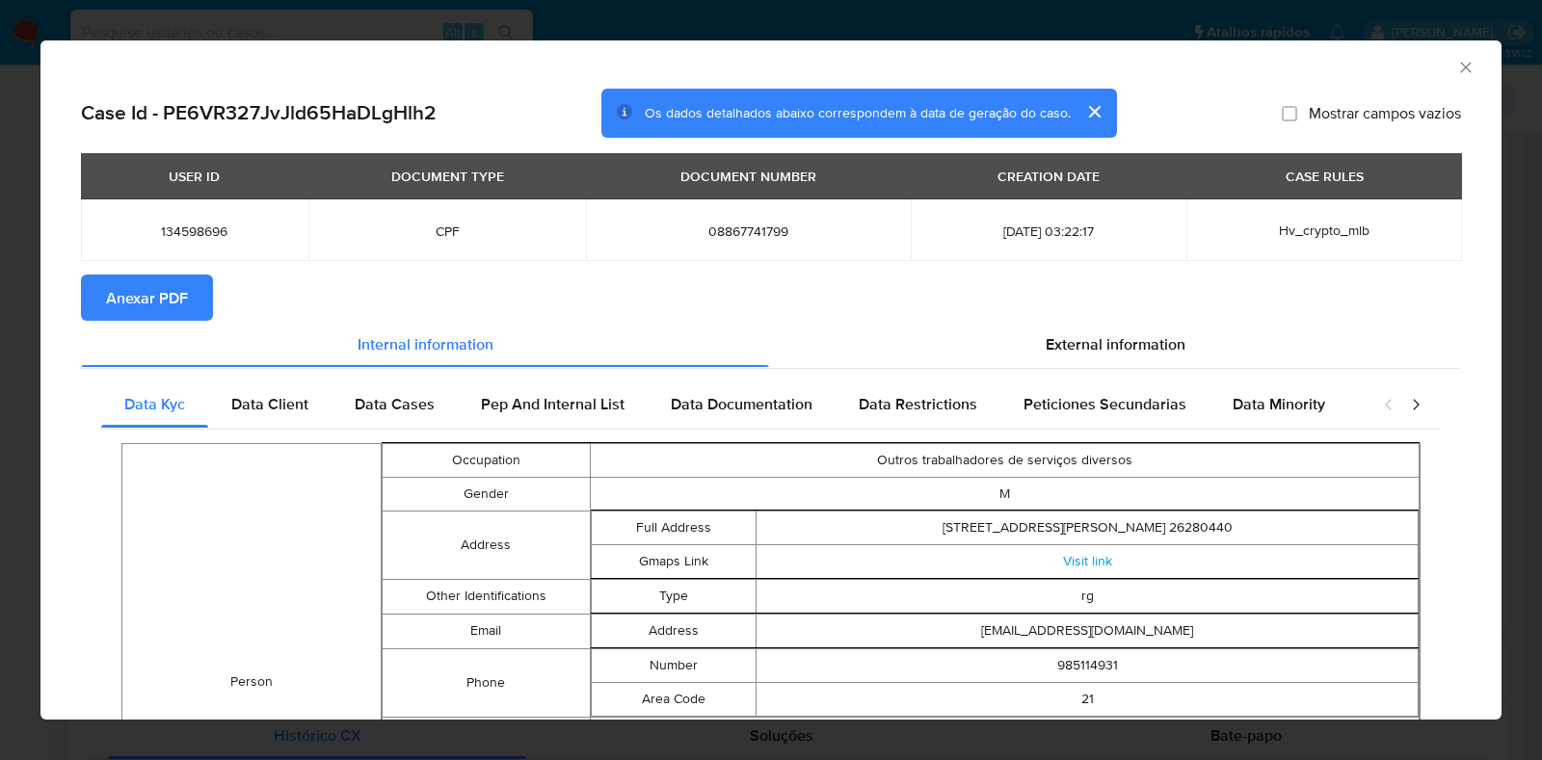
click at [1109, 354] on span "External information" at bounding box center [1116, 344] width 140 height 22
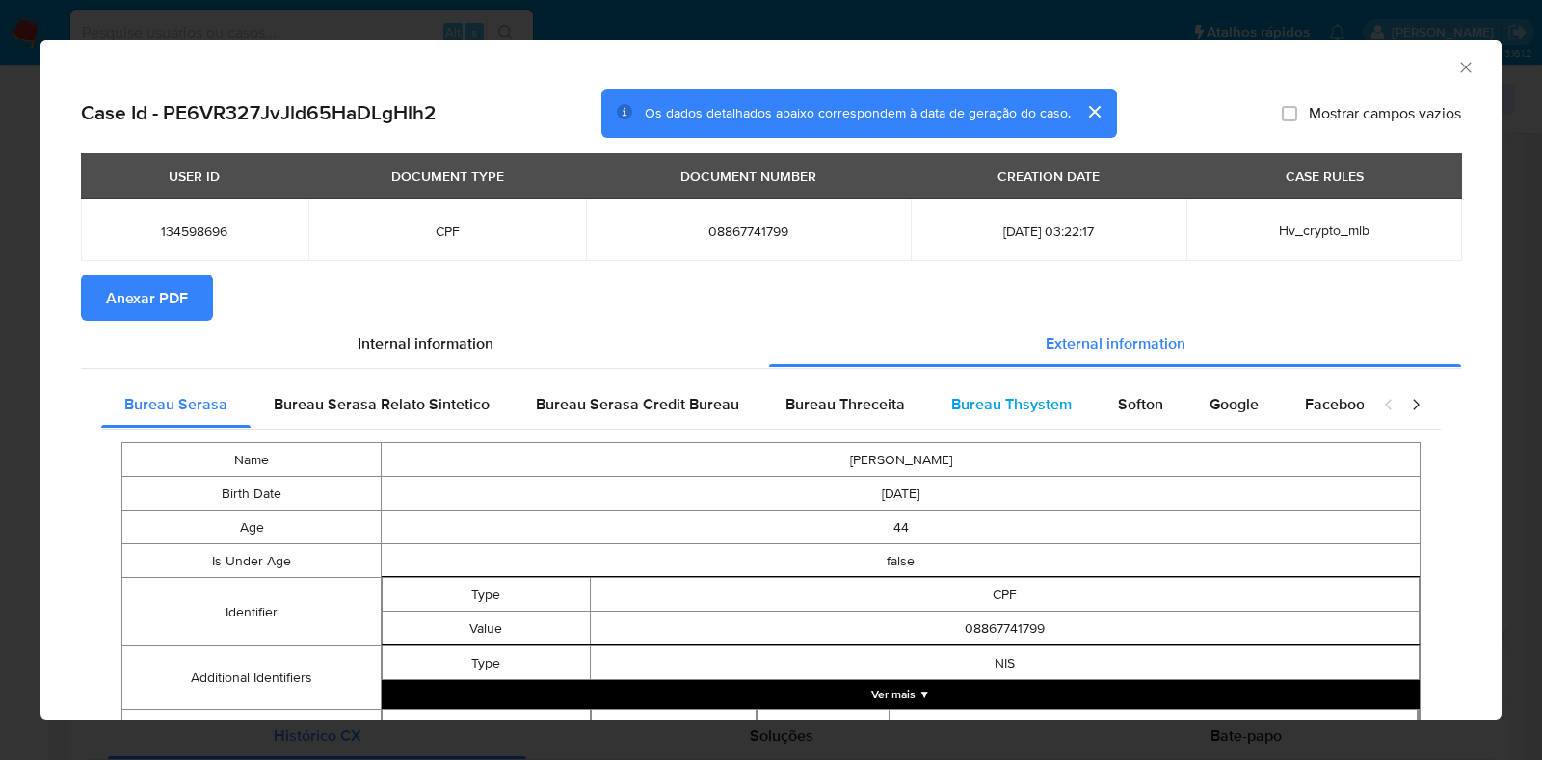
click at [1029, 406] on span "Bureau Thsystem" at bounding box center [1011, 404] width 120 height 22
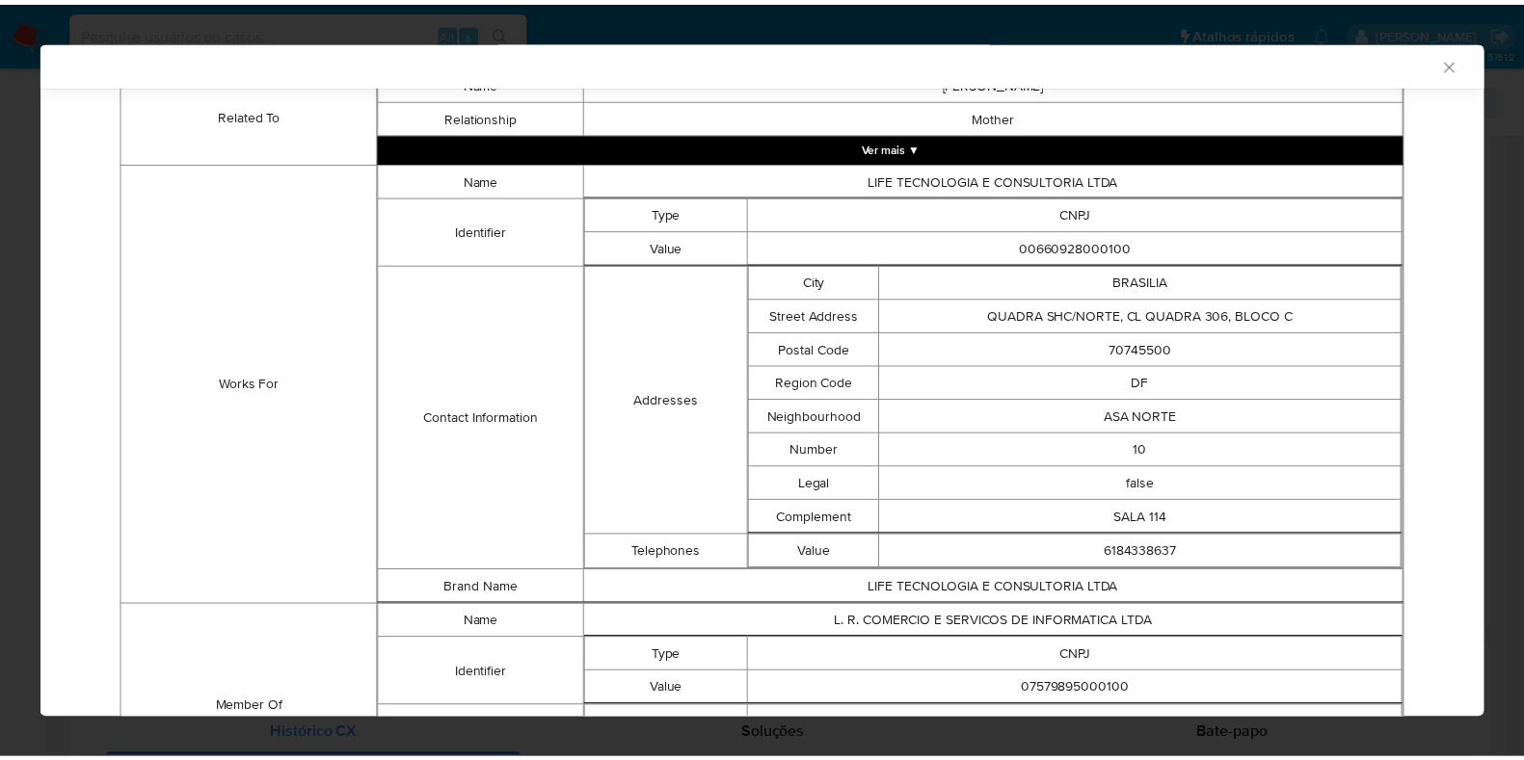
scroll to position [1527, 0]
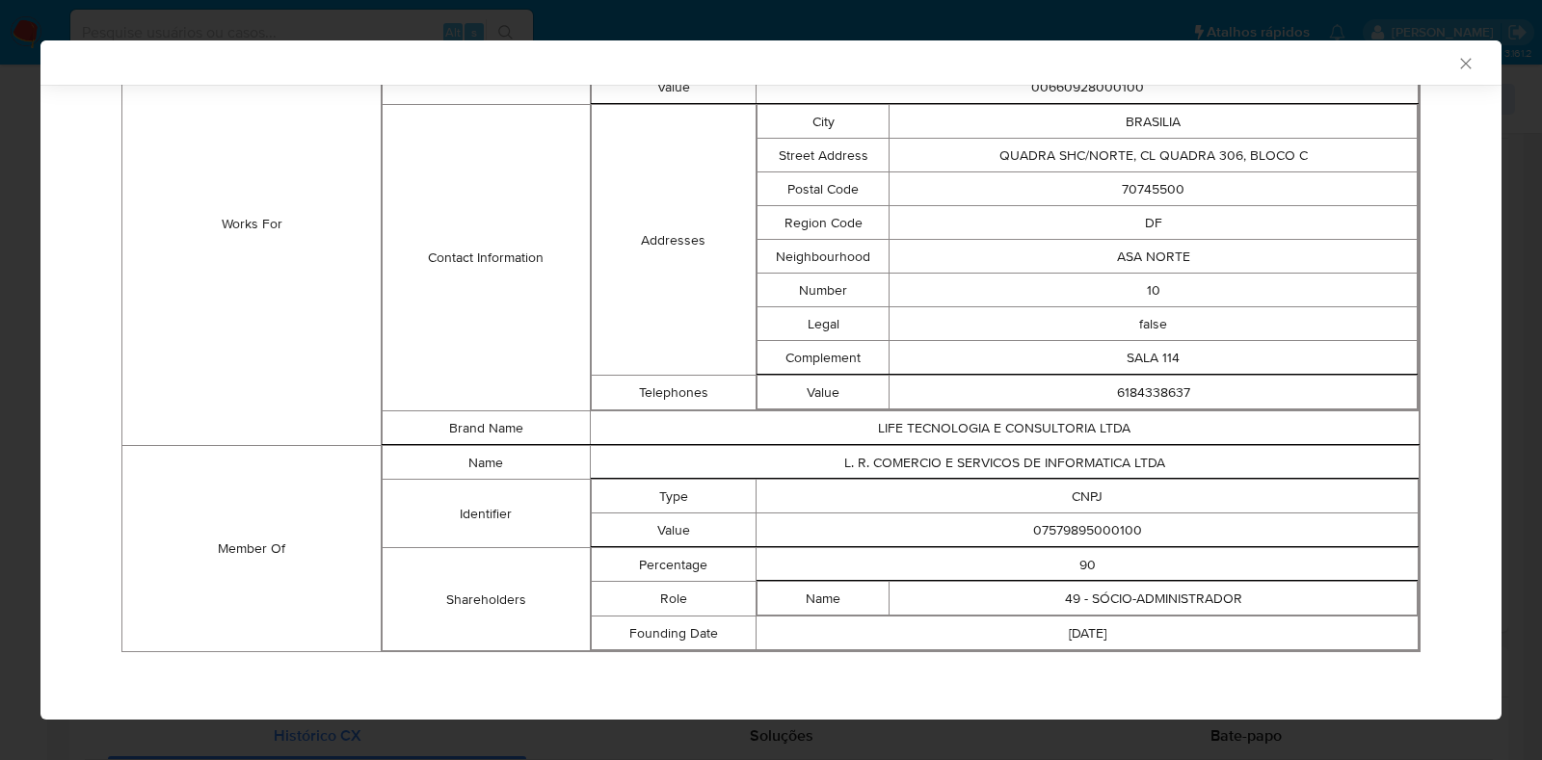
click at [1064, 532] on td "07579895000100" at bounding box center [1088, 531] width 662 height 34
copy td "07579895000100"
click at [0, 209] on div "AML Data Collector Case Id - PE6VR327JvJld65HaDLgHlh2 Os dados detalhados abaix…" at bounding box center [771, 380] width 1542 height 760
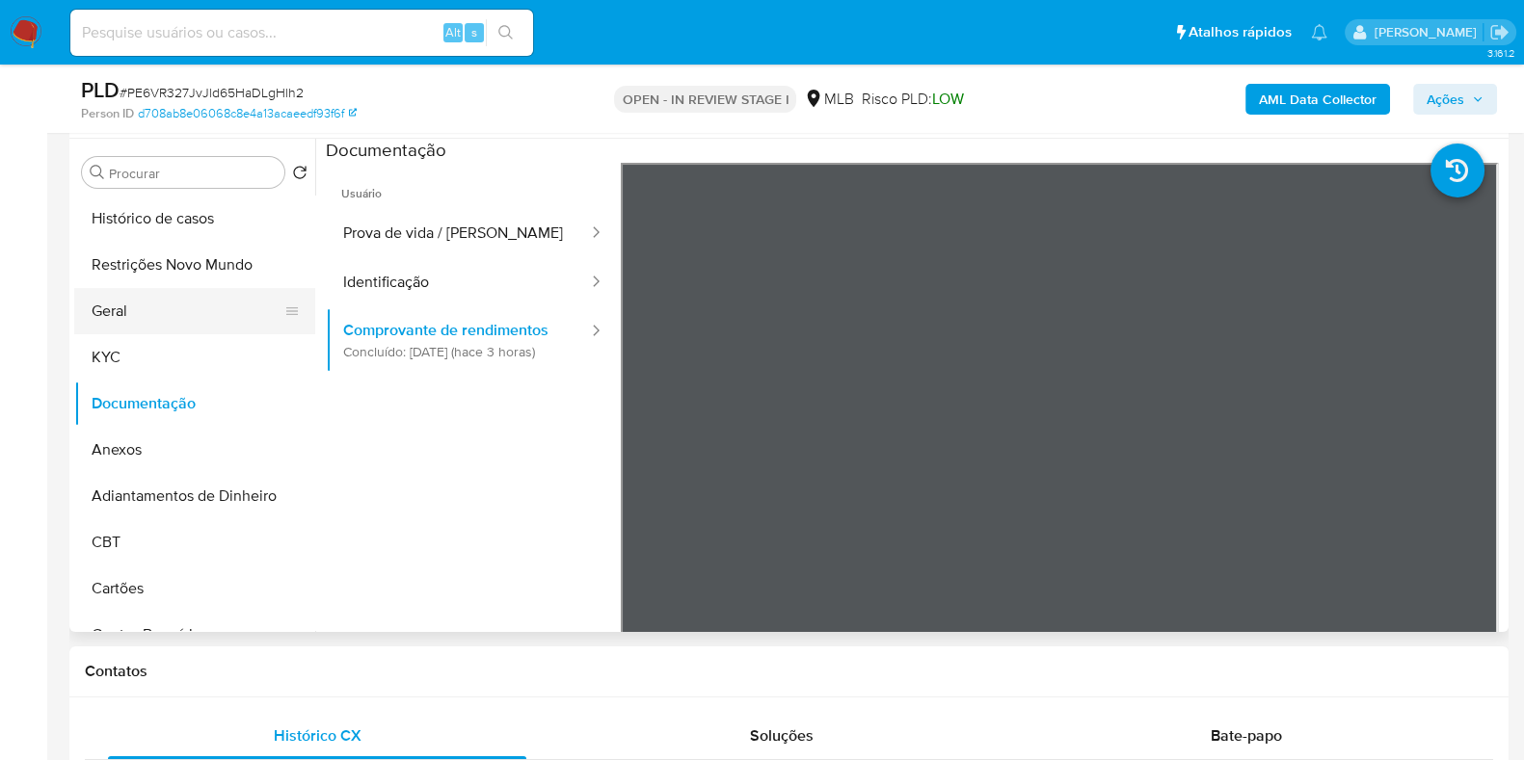
drag, startPoint x: 129, startPoint y: 331, endPoint x: 149, endPoint y: 324, distance: 21.3
click at [132, 330] on button "Geral" at bounding box center [187, 311] width 226 height 46
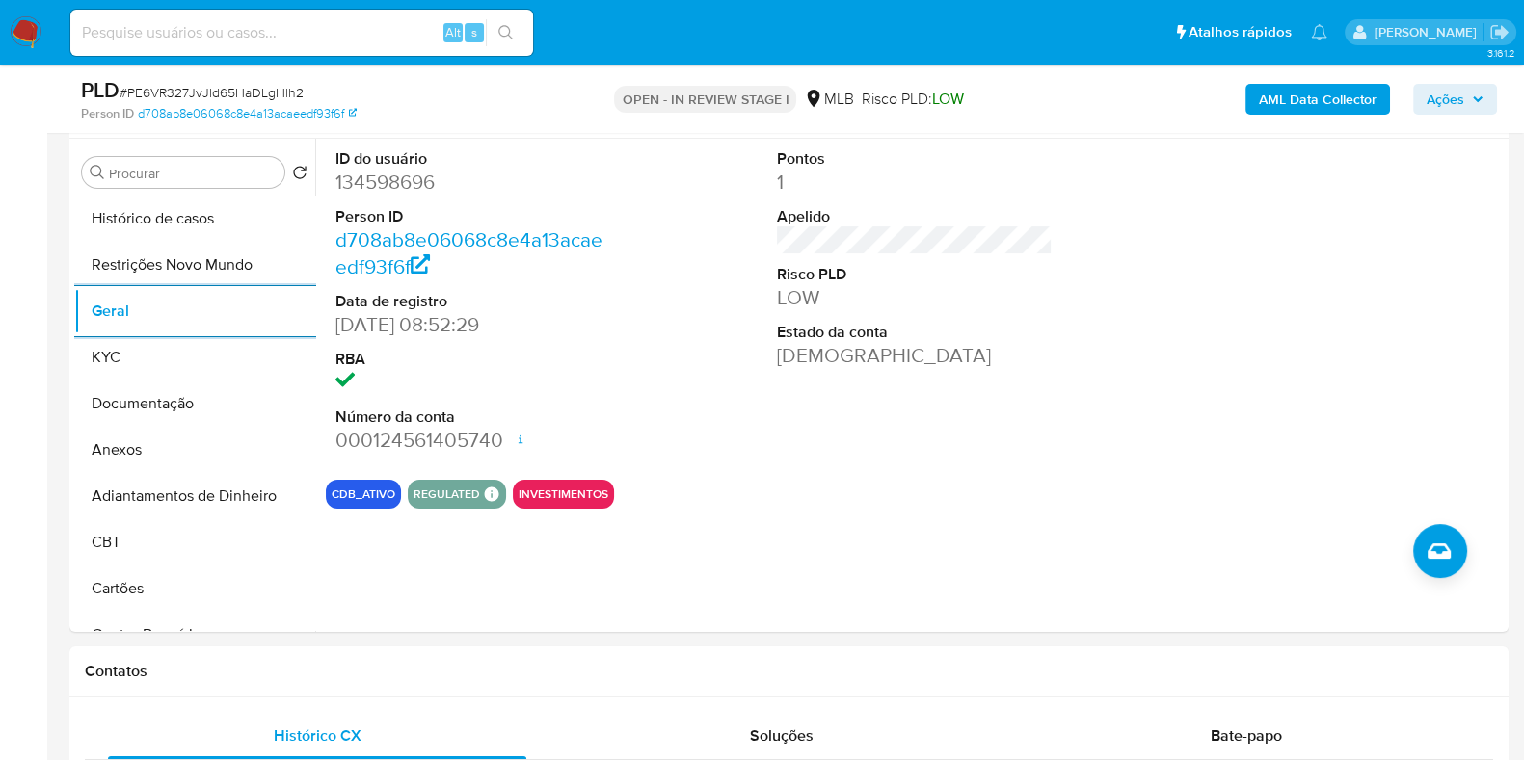
click at [1464, 89] on span "Ações" at bounding box center [1445, 99] width 38 height 31
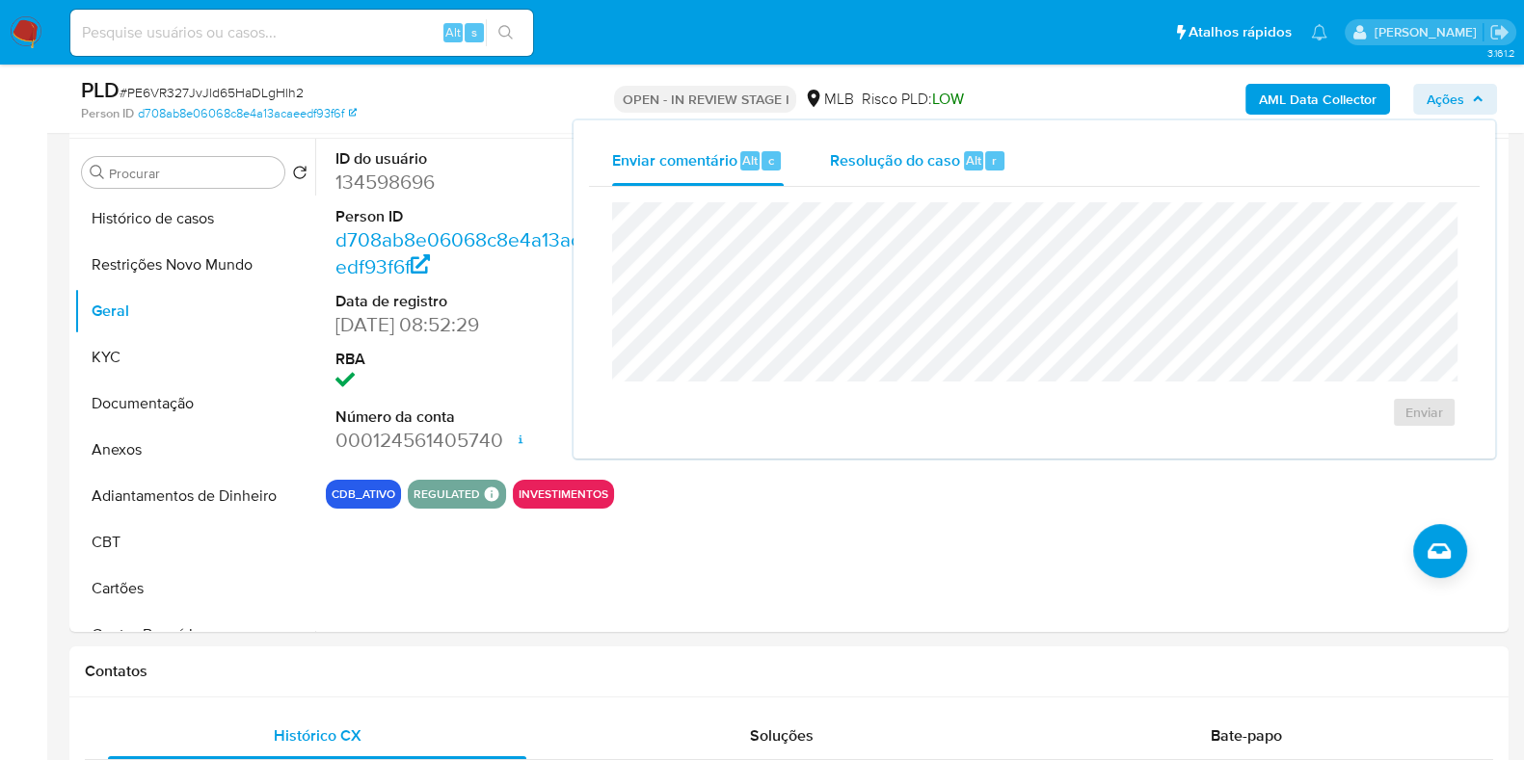
click at [890, 179] on div "Resolução do caso Alt r" at bounding box center [918, 161] width 176 height 50
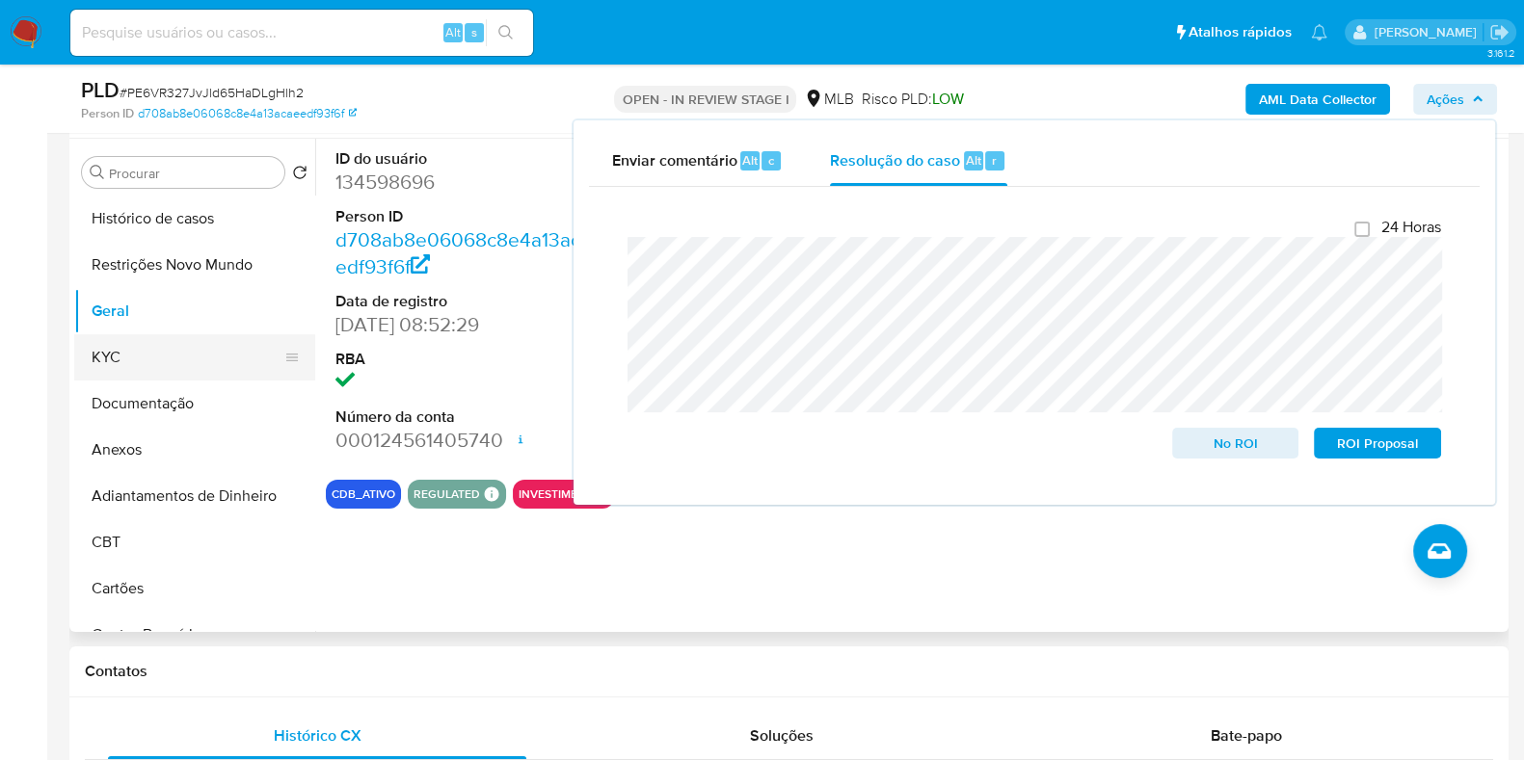
click at [159, 354] on button "KYC" at bounding box center [187, 357] width 226 height 46
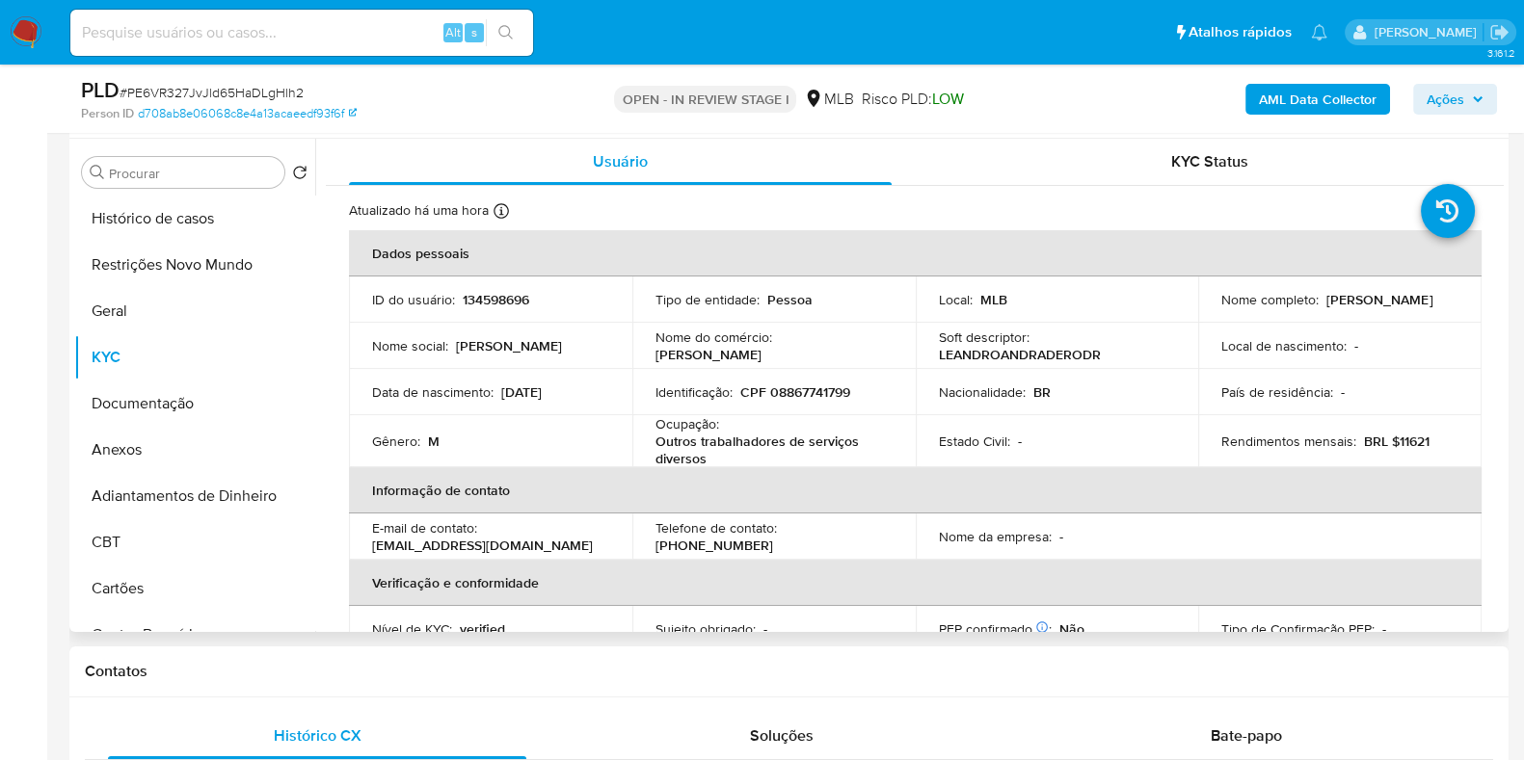
drag, startPoint x: 1398, startPoint y: 307, endPoint x: 1205, endPoint y: 320, distance: 193.2
click at [1205, 320] on td "Nome completo : Leandro Andrade Rodrigues" at bounding box center [1339, 300] width 283 height 46
copy p "[PERSON_NAME]"
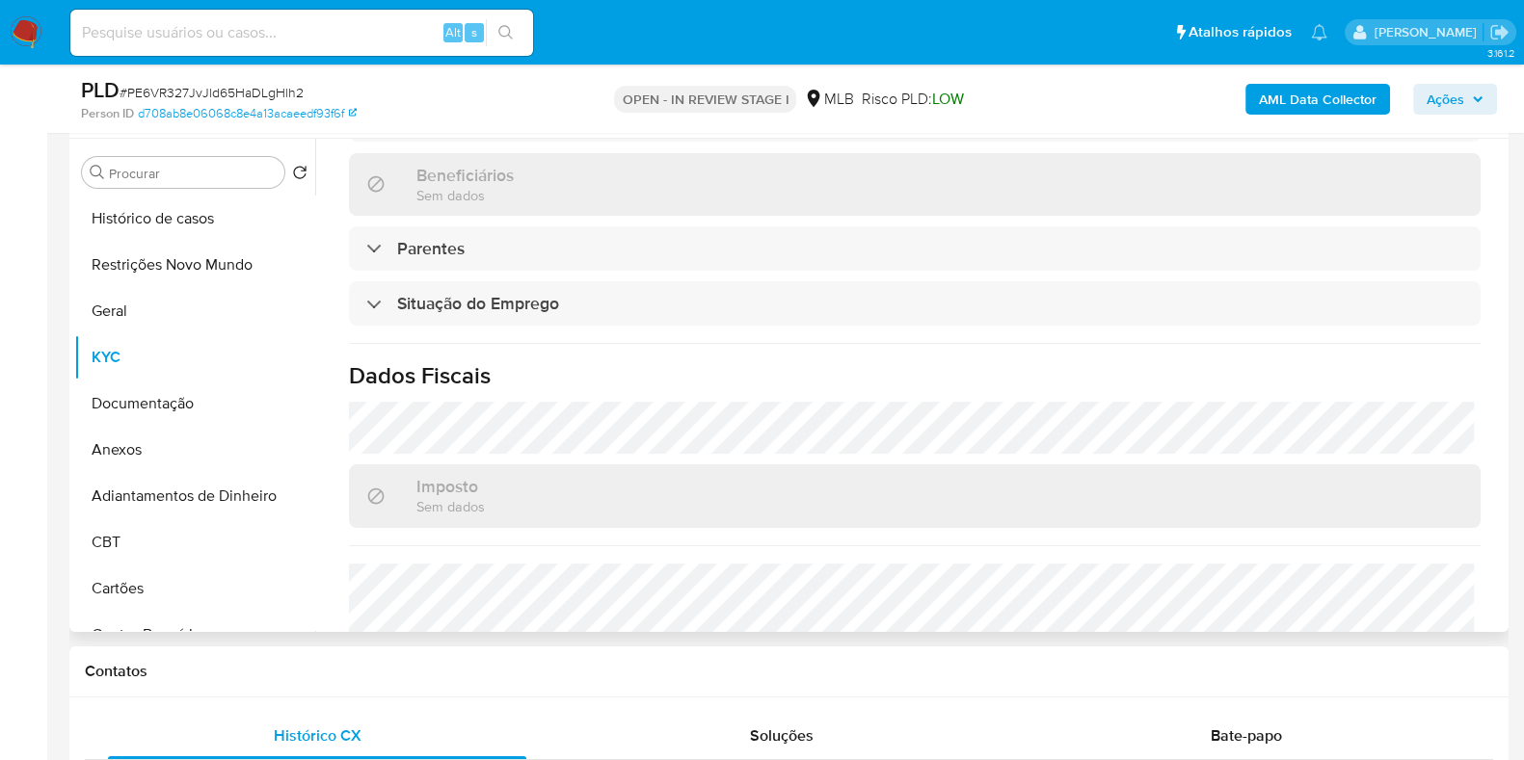
scroll to position [0, 0]
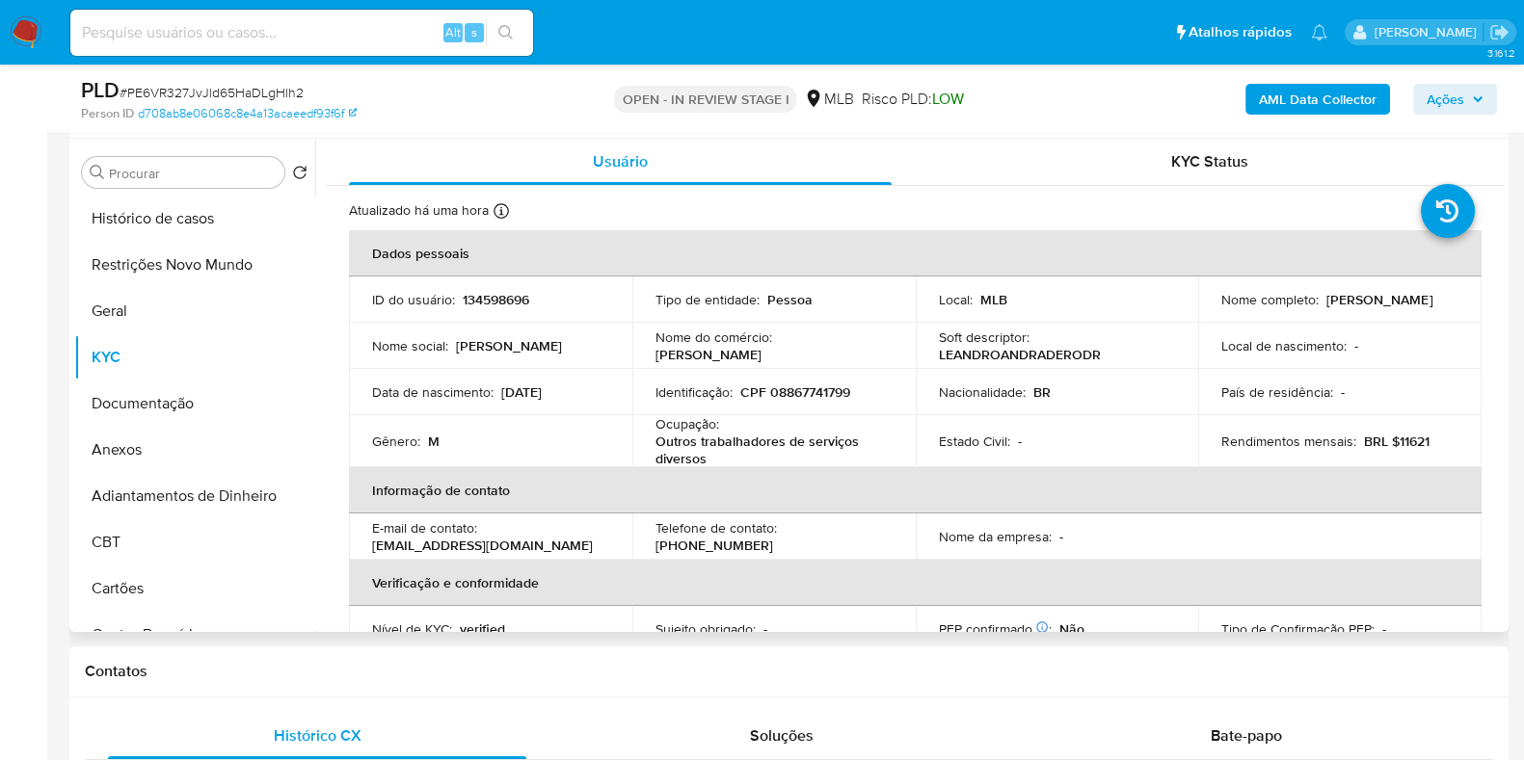
click at [801, 392] on p "CPF 08867741799" at bounding box center [795, 392] width 110 height 17
copy p "08867741799"
click at [181, 268] on button "Restrições Novo Mundo" at bounding box center [187, 265] width 226 height 46
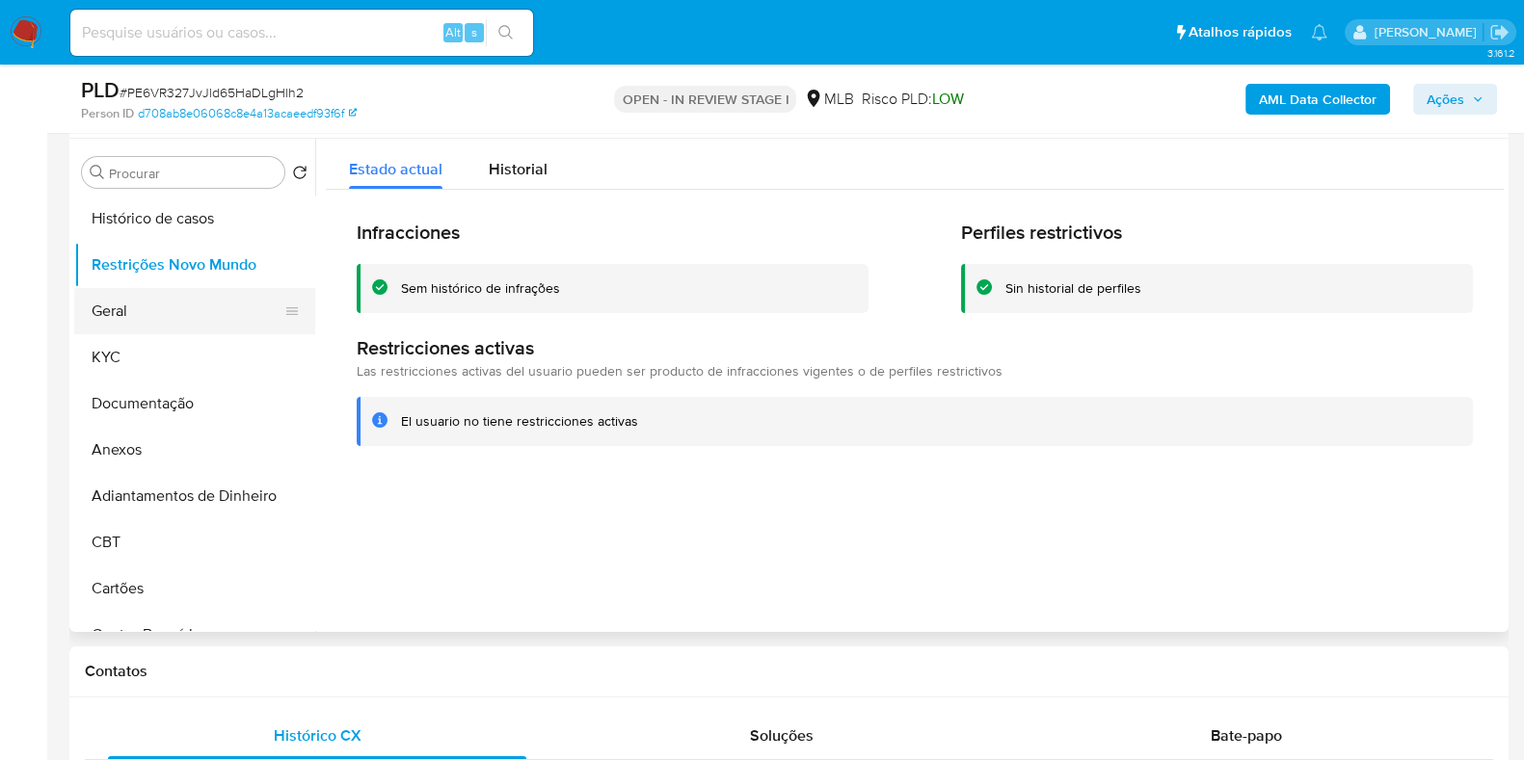
click at [115, 320] on button "Geral" at bounding box center [187, 311] width 226 height 46
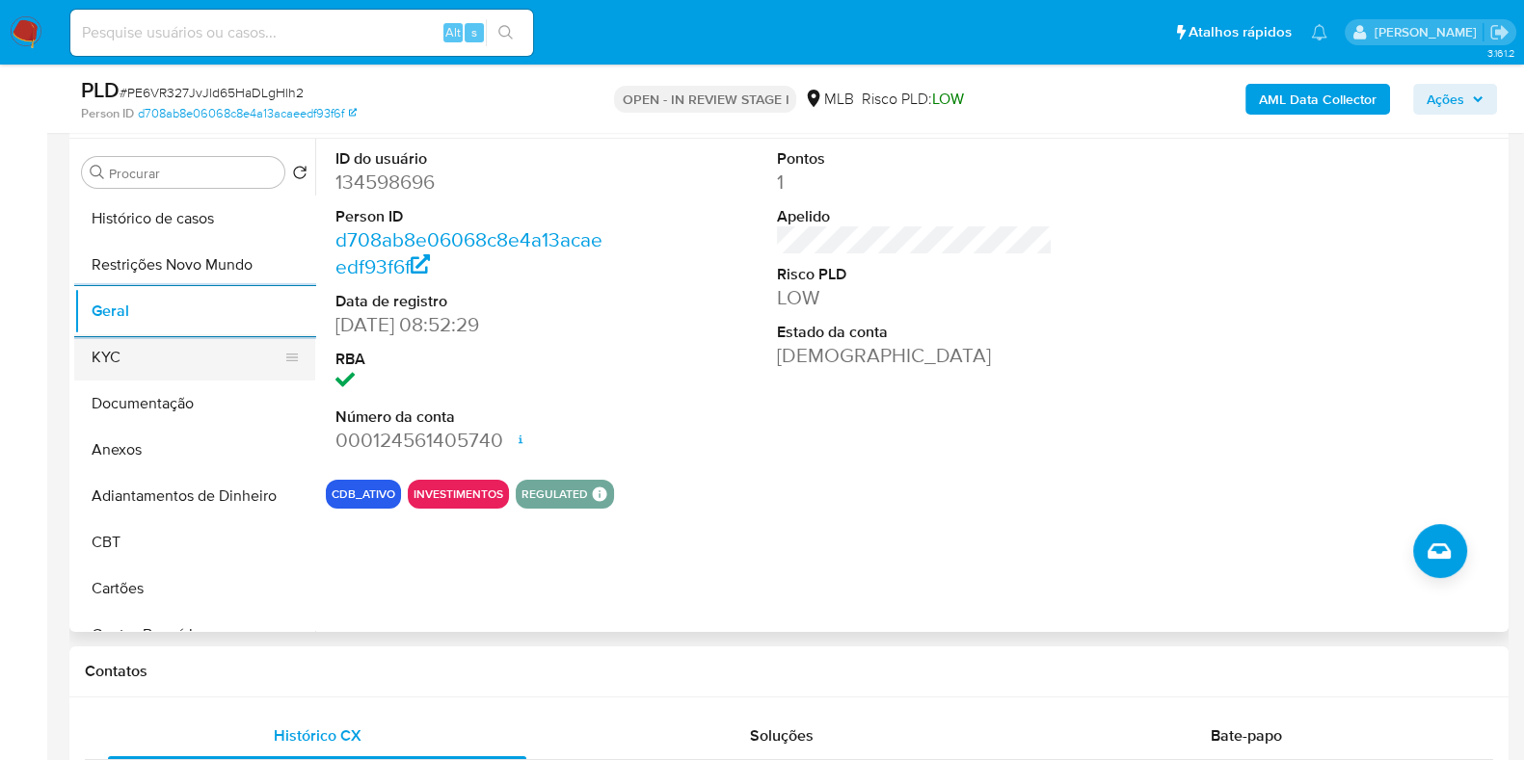
click at [132, 354] on button "KYC" at bounding box center [187, 357] width 226 height 46
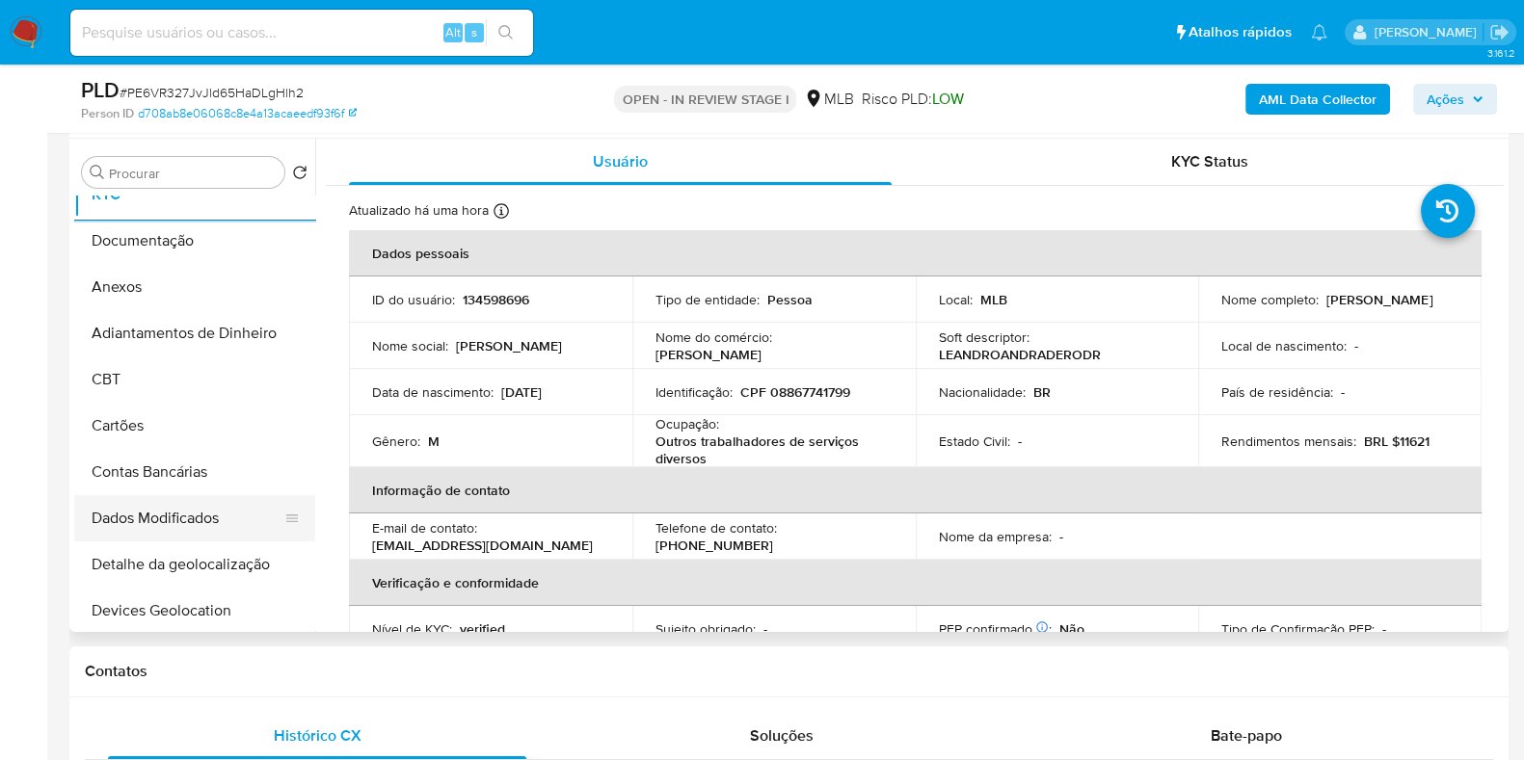
scroll to position [360, 0]
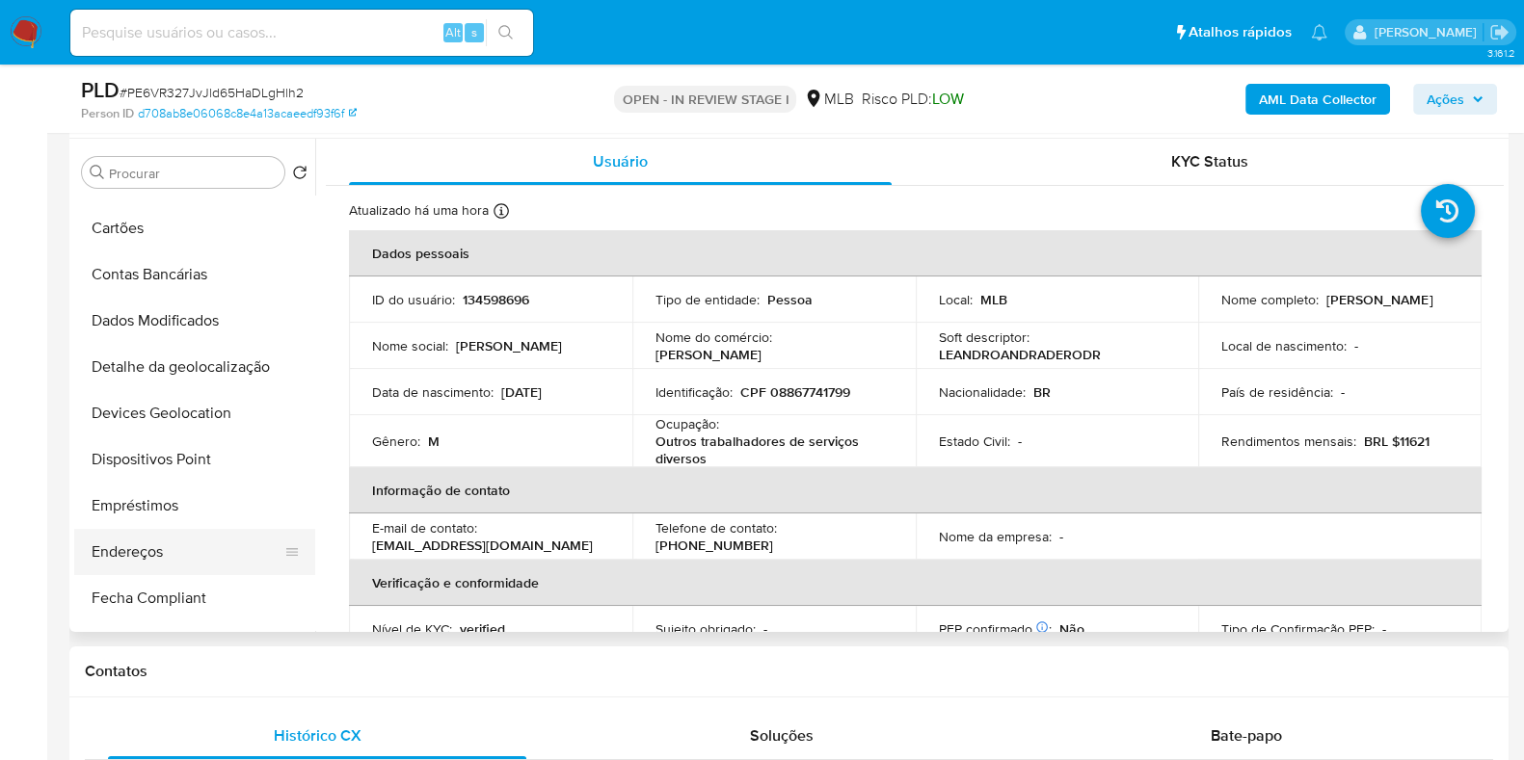
click at [170, 557] on button "Endereços" at bounding box center [187, 552] width 226 height 46
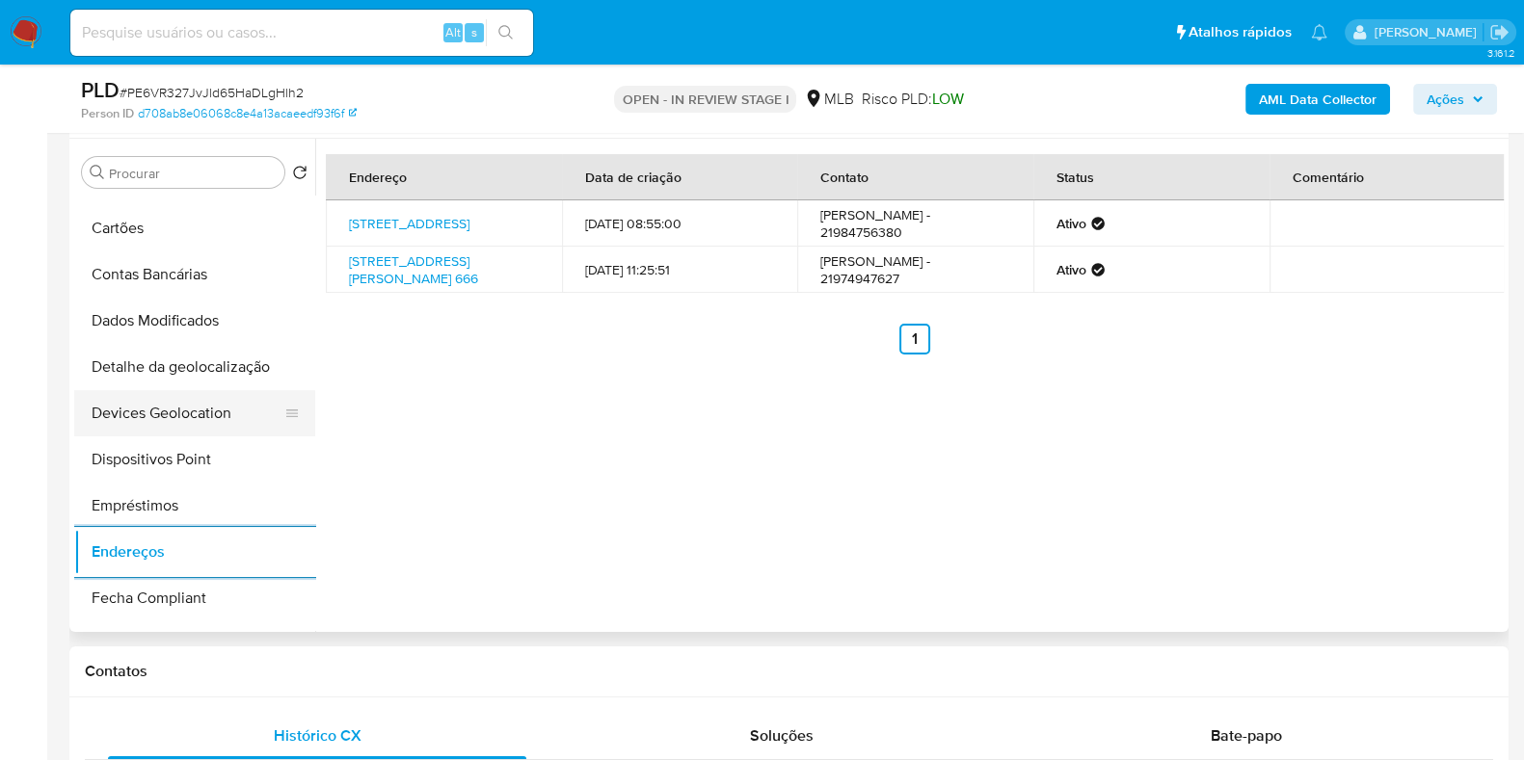
click at [178, 394] on button "Devices Geolocation" at bounding box center [187, 413] width 226 height 46
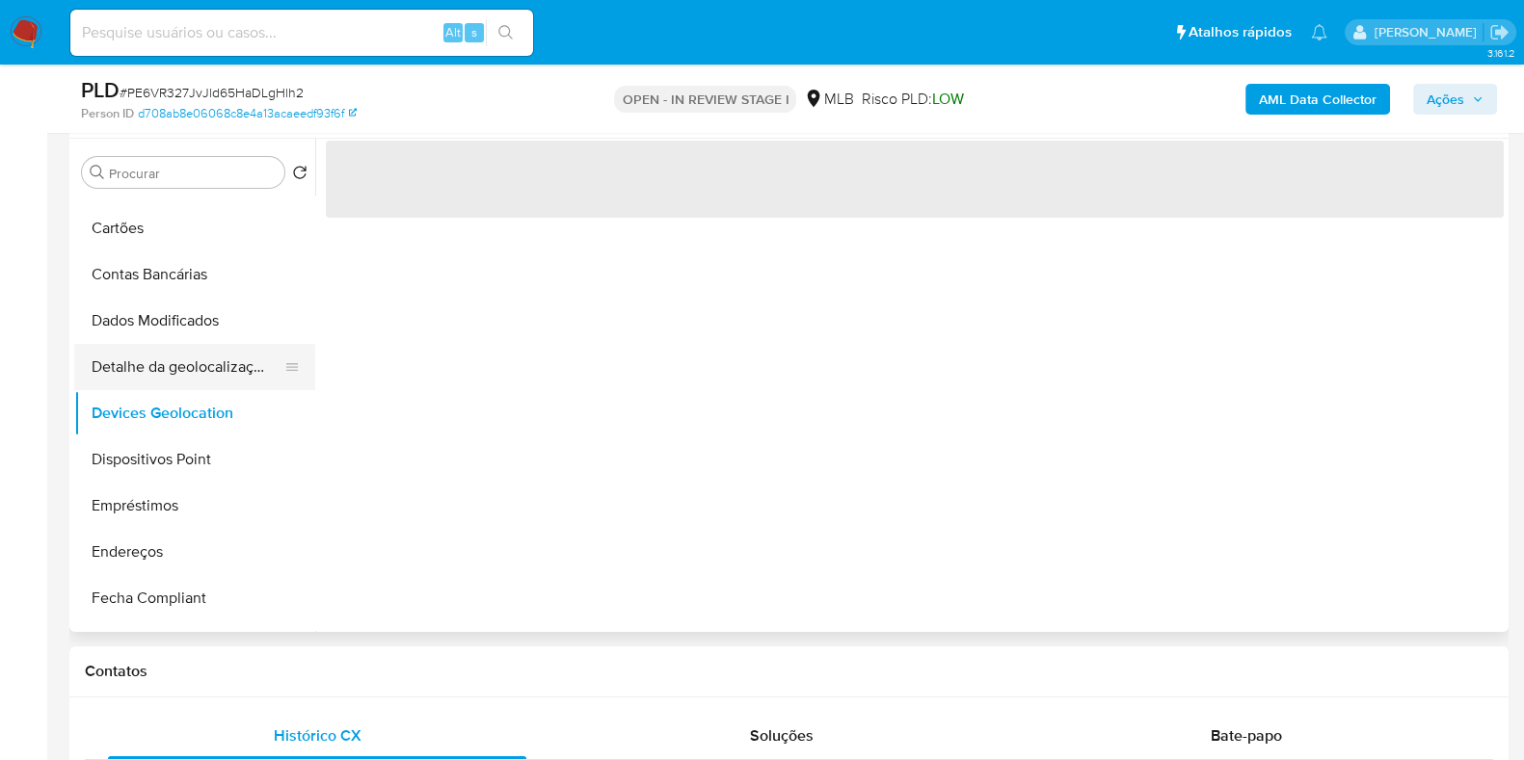
click at [188, 374] on button "Detalhe da geolocalização" at bounding box center [187, 367] width 226 height 46
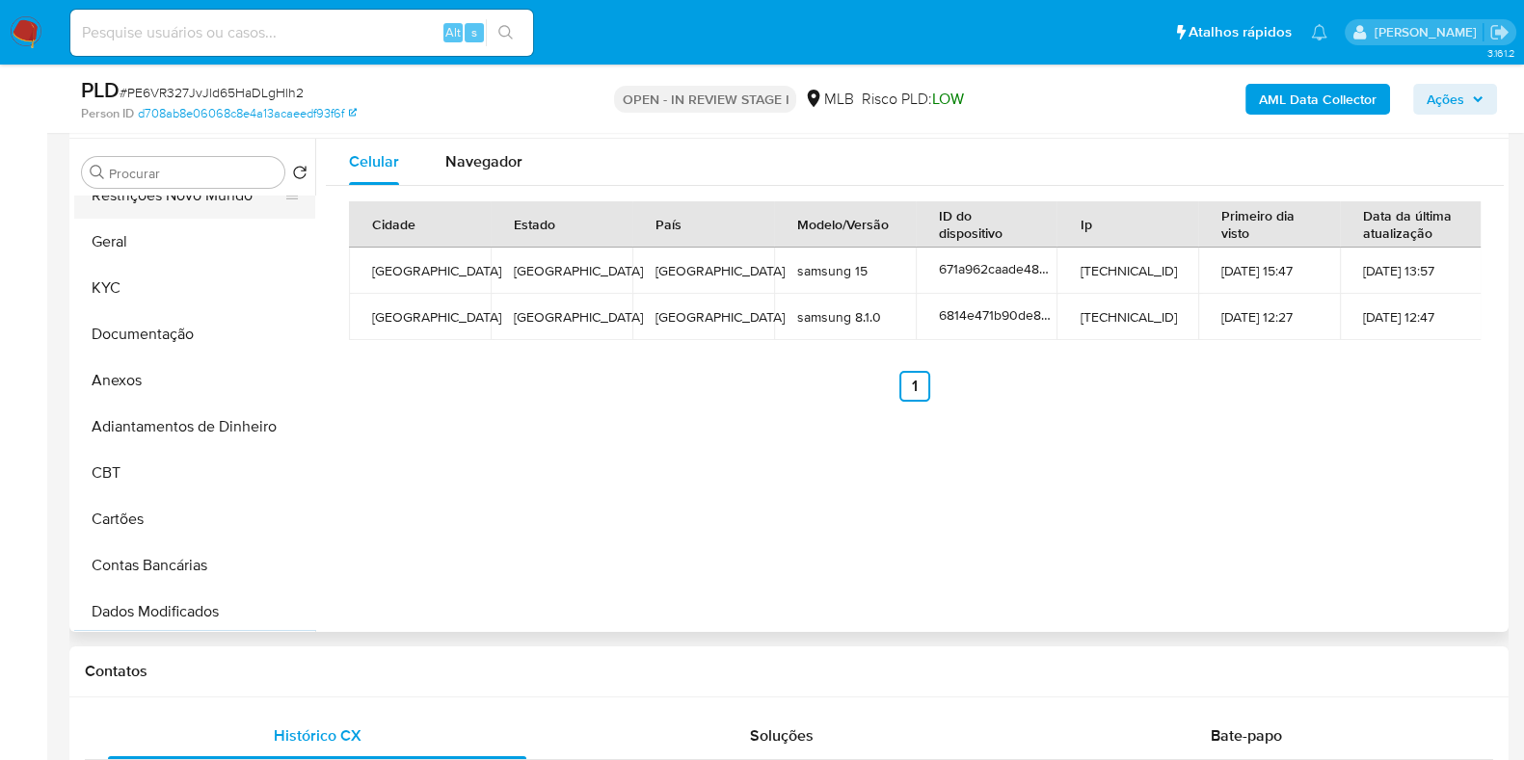
scroll to position [0, 0]
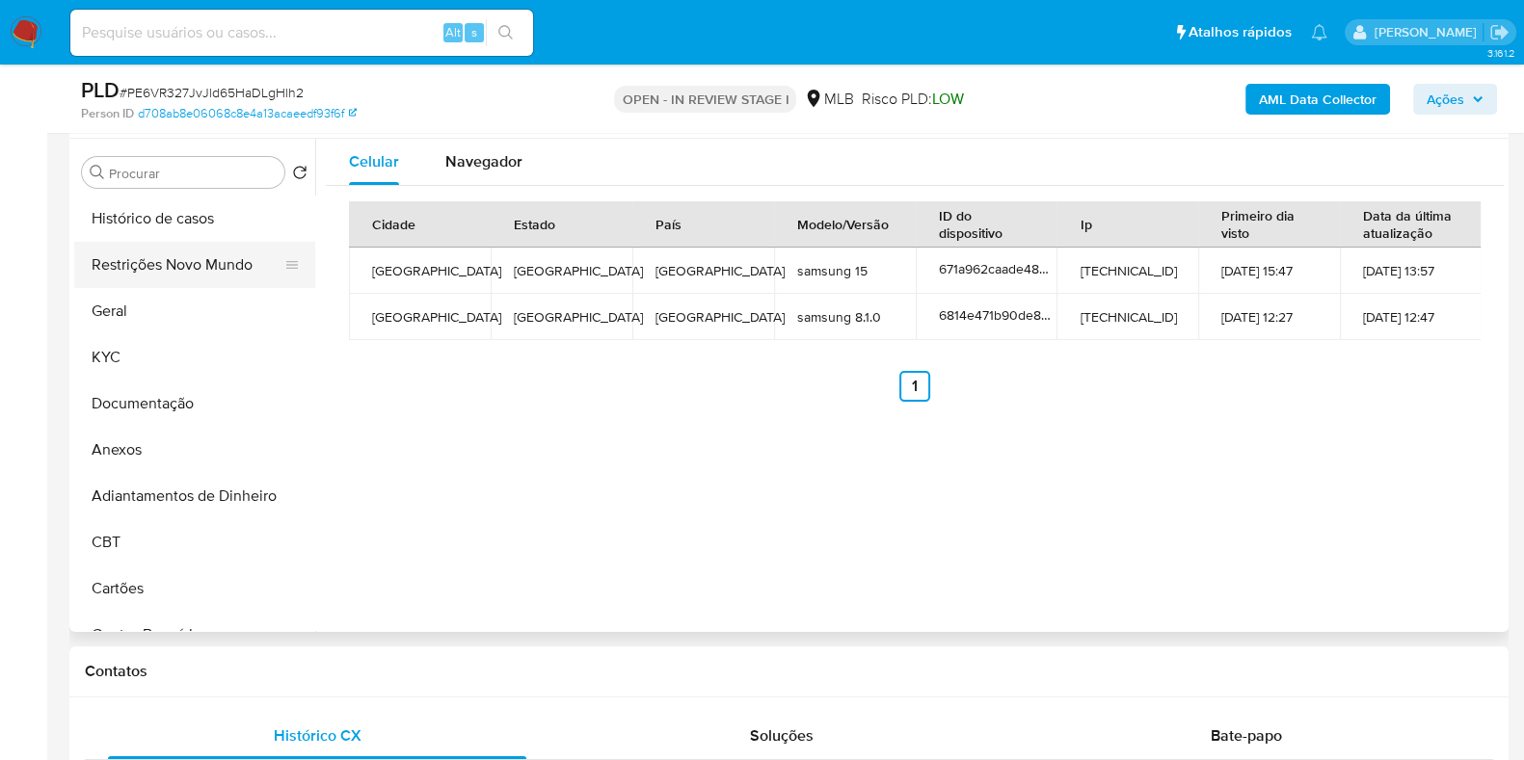
click at [206, 266] on button "Restrições Novo Mundo" at bounding box center [187, 265] width 226 height 46
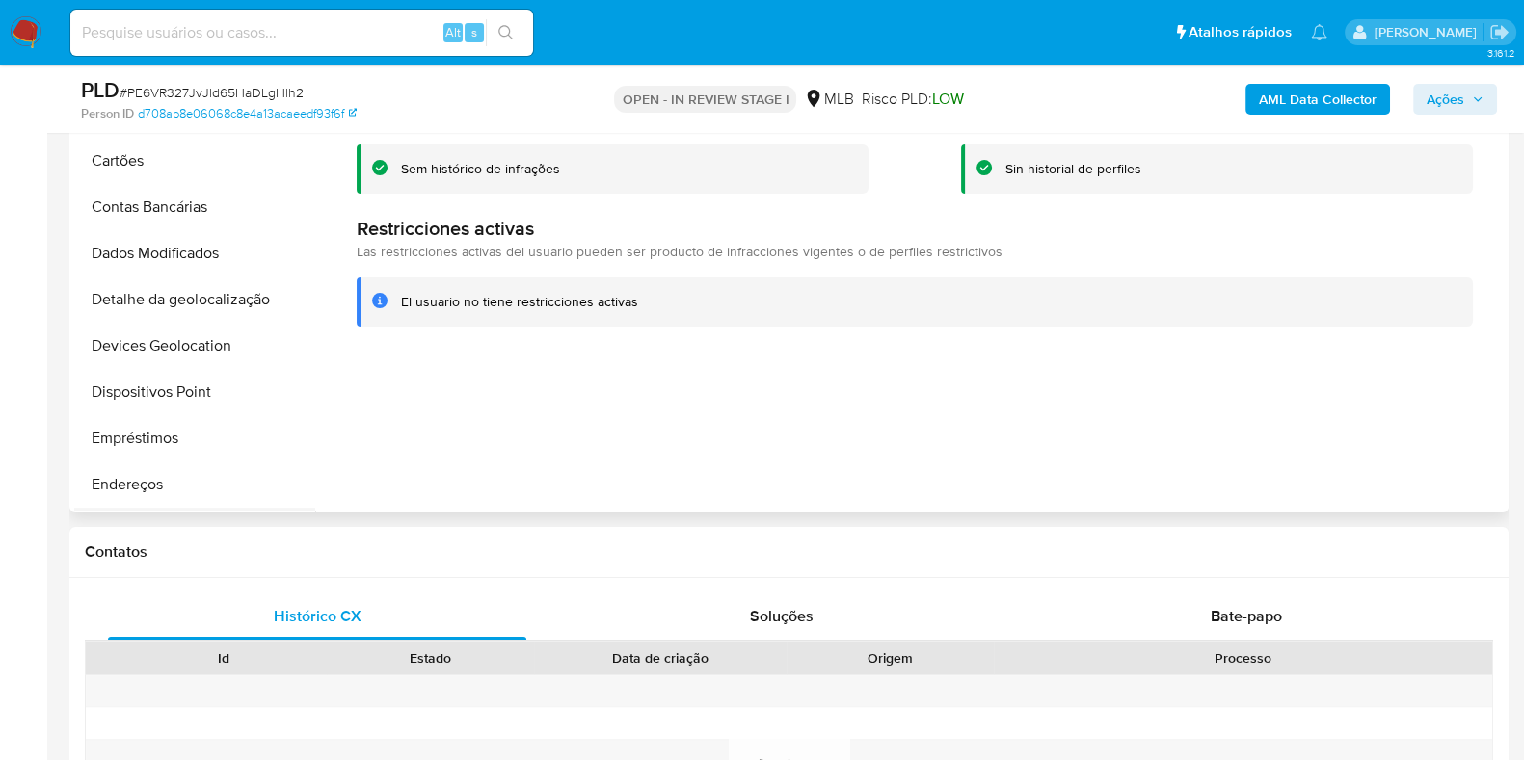
scroll to position [481, 0]
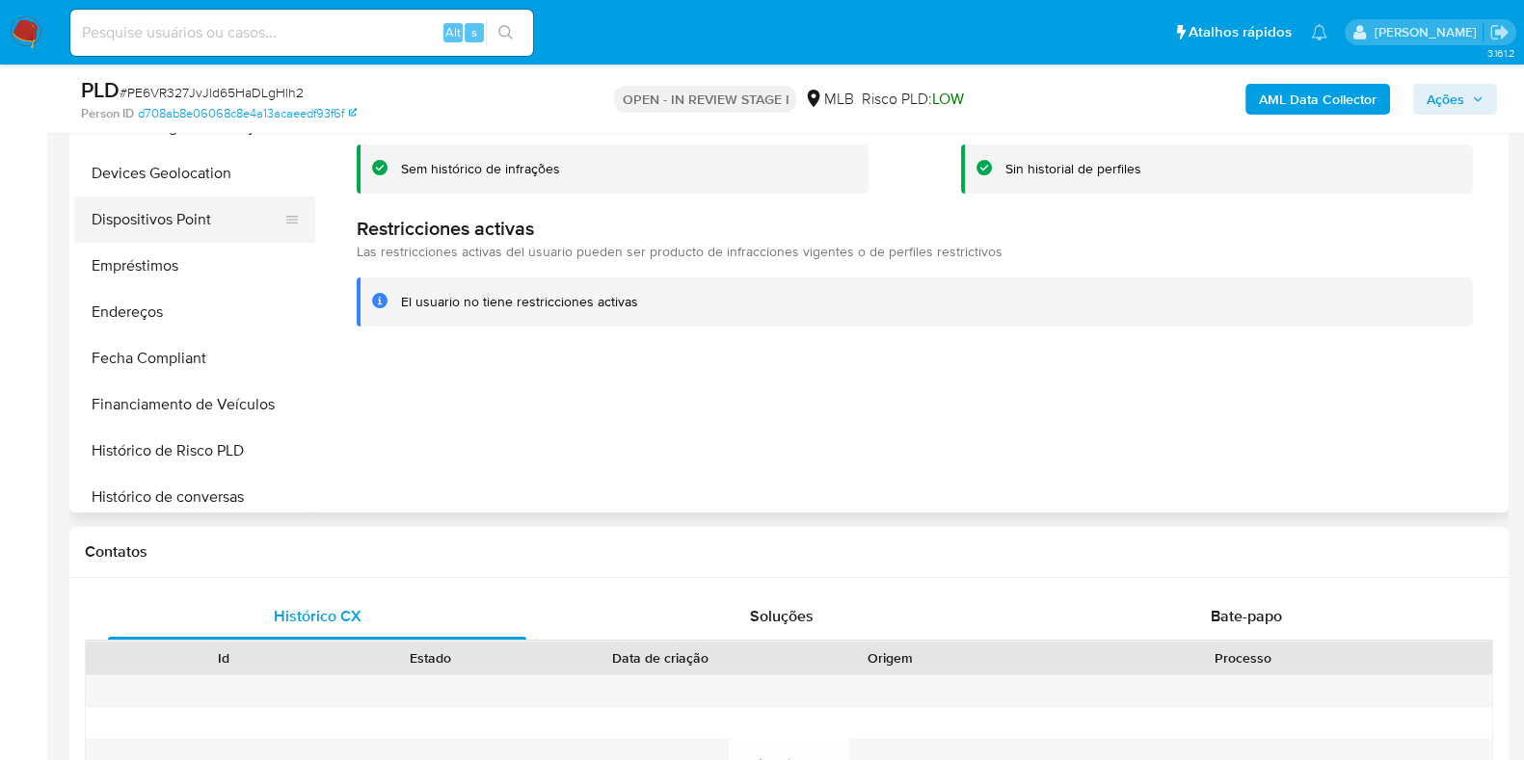
click at [218, 224] on button "Dispositivos Point" at bounding box center [187, 220] width 226 height 46
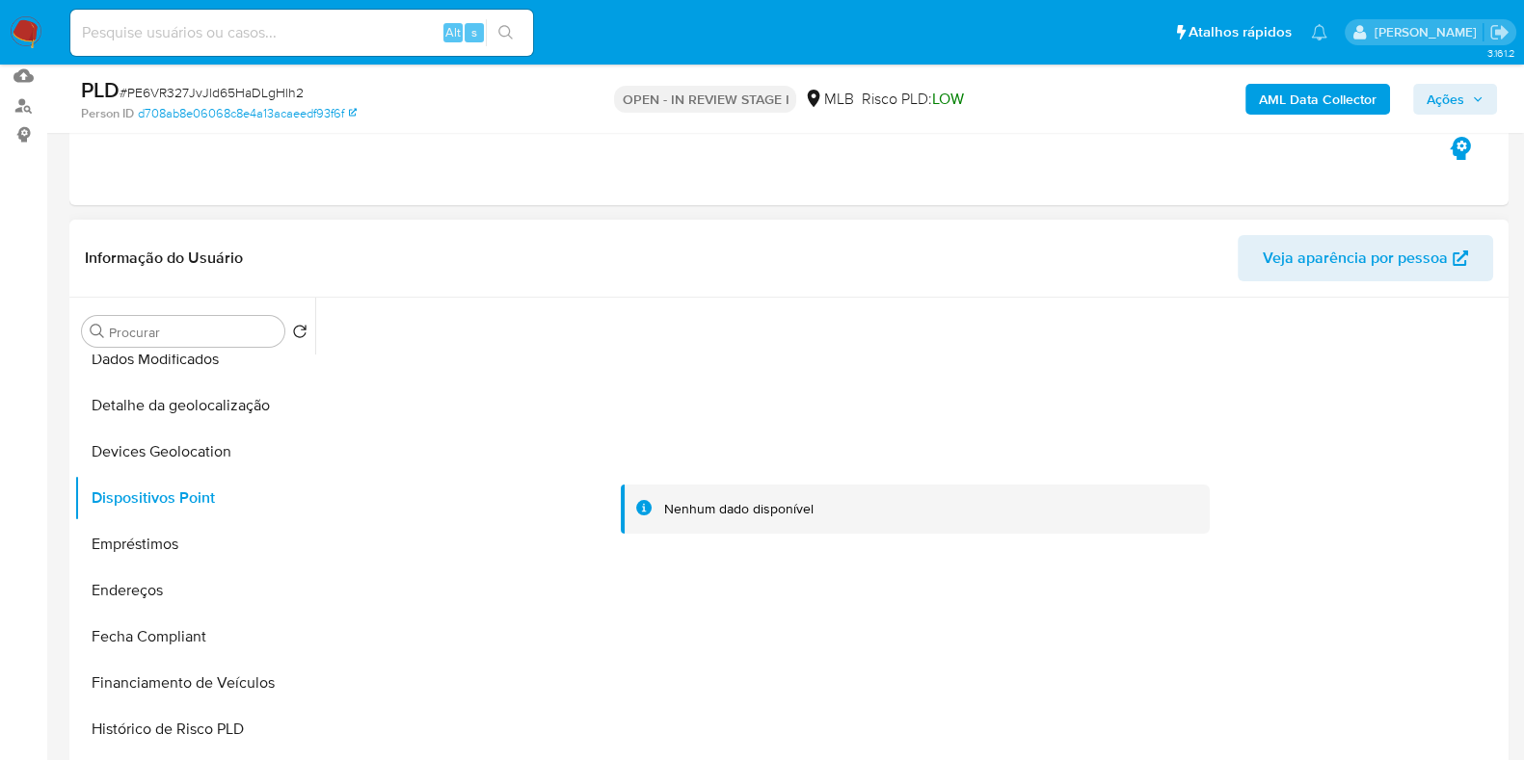
scroll to position [240, 0]
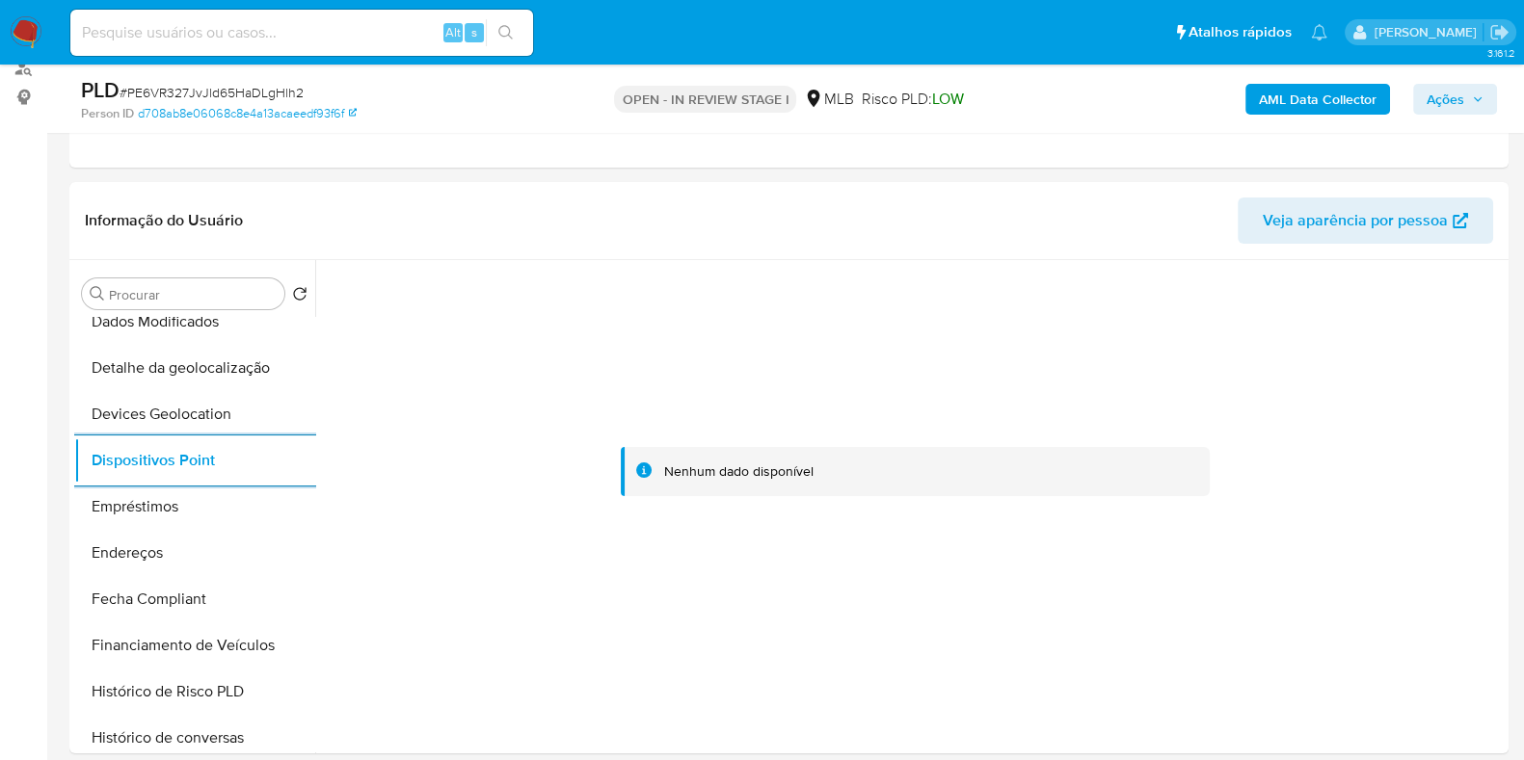
click at [1304, 87] on b "AML Data Collector" at bounding box center [1318, 99] width 118 height 31
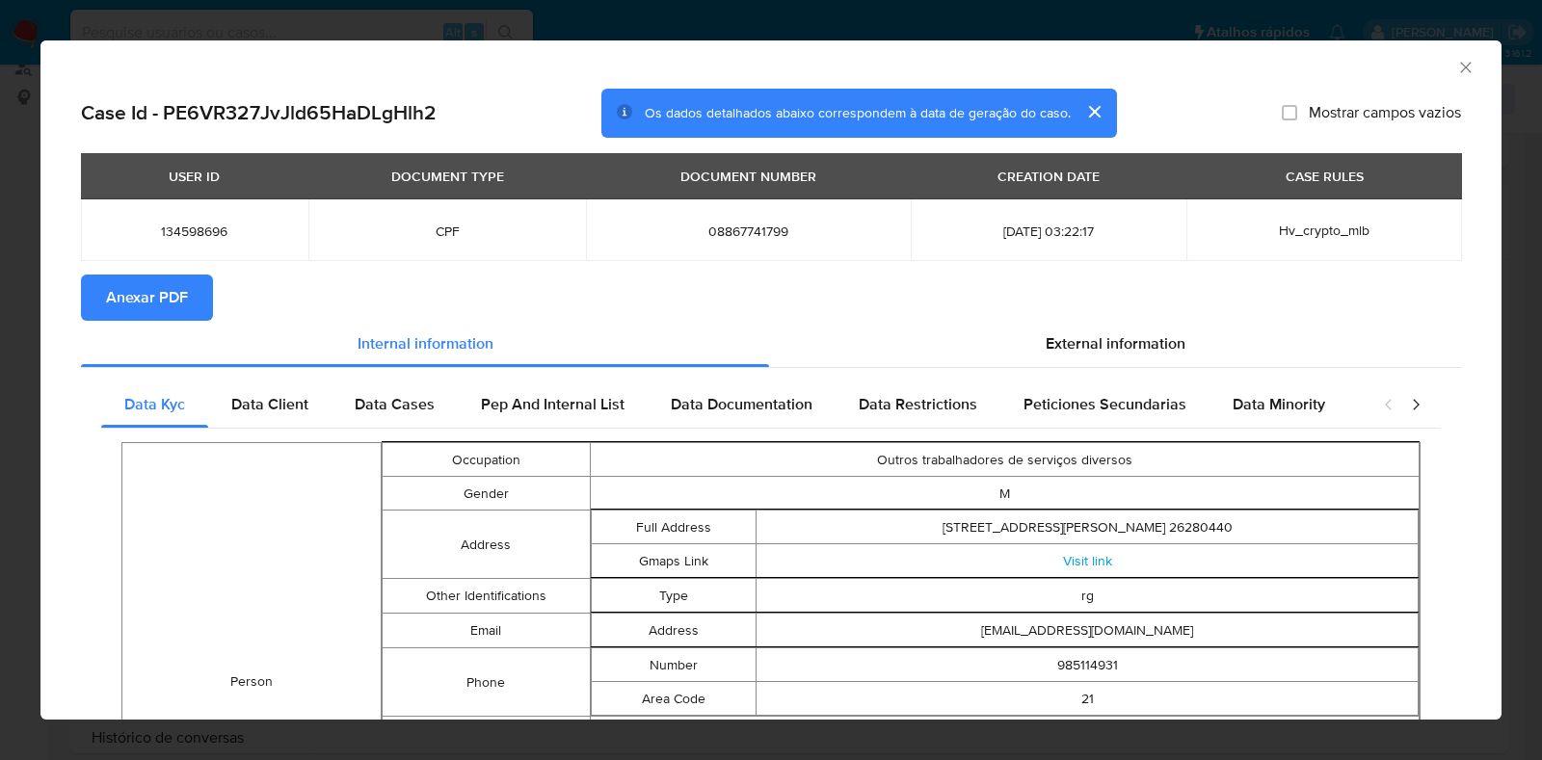
click at [116, 289] on span "Anexar PDF" at bounding box center [147, 298] width 82 height 42
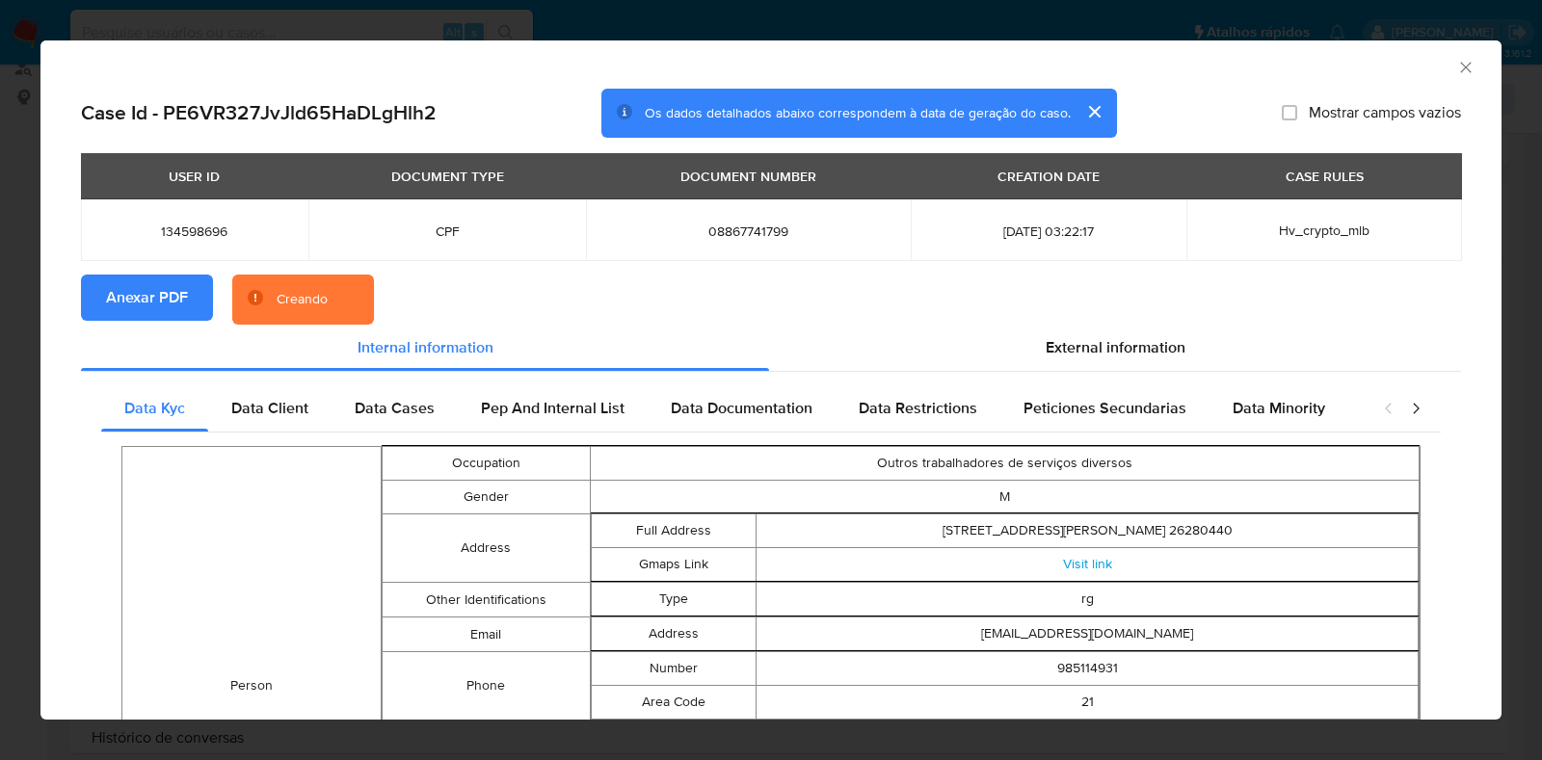
click at [2, 321] on div "AML Data Collector Case Id - PE6VR327JvJld65HaDLgHlh2 Os dados detalhados abaix…" at bounding box center [771, 380] width 1542 height 760
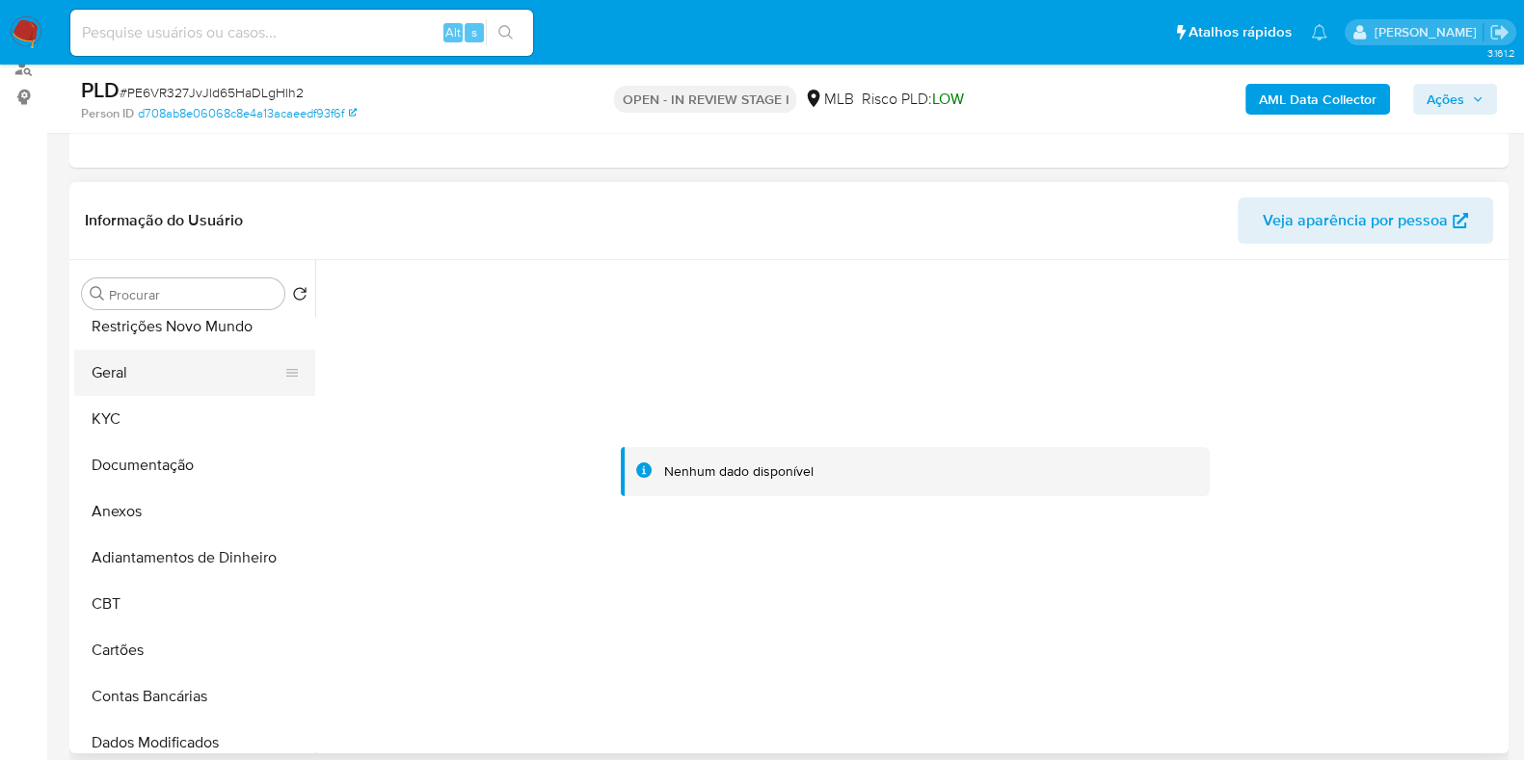
scroll to position [0, 0]
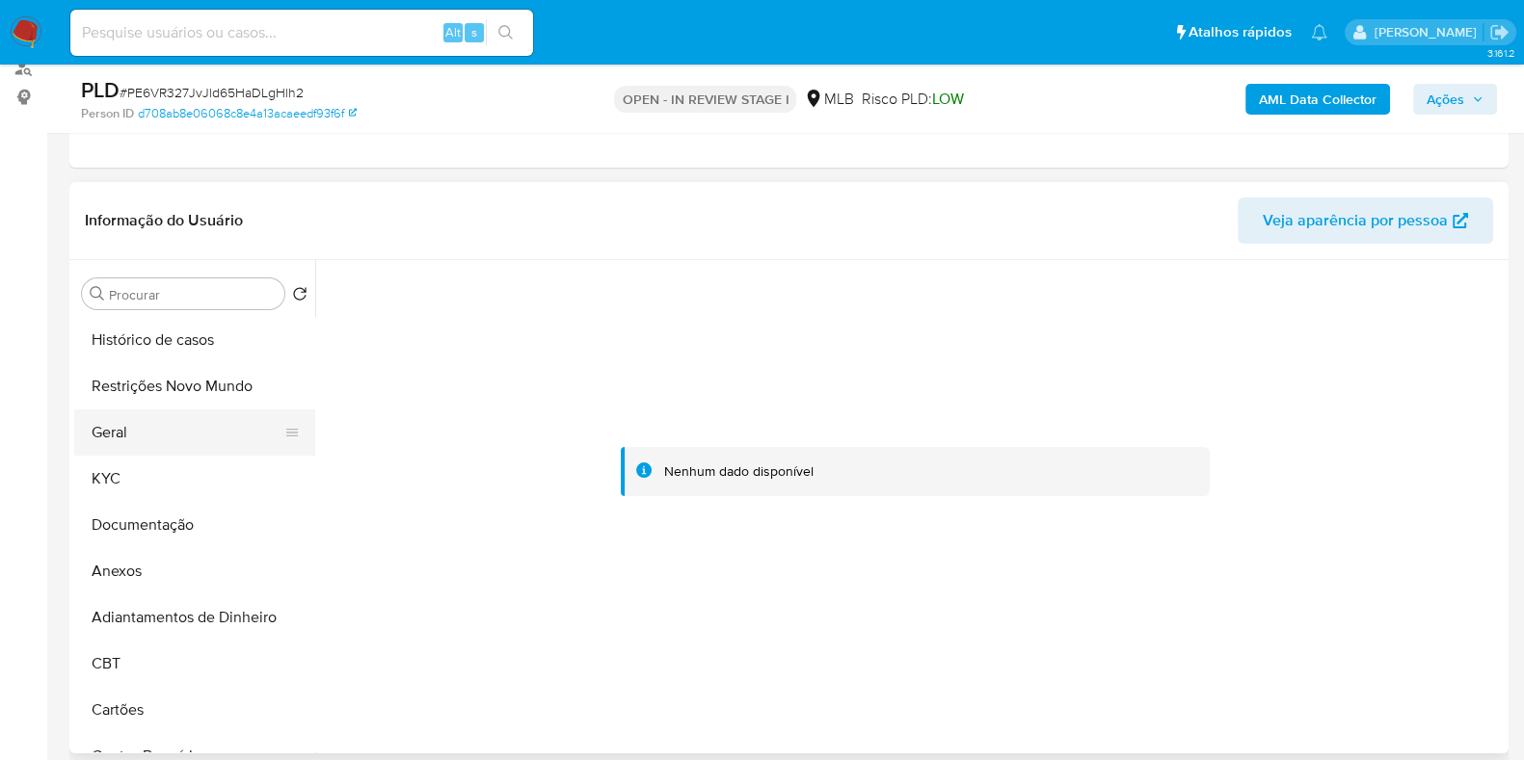
click at [166, 439] on button "Geral" at bounding box center [187, 433] width 226 height 46
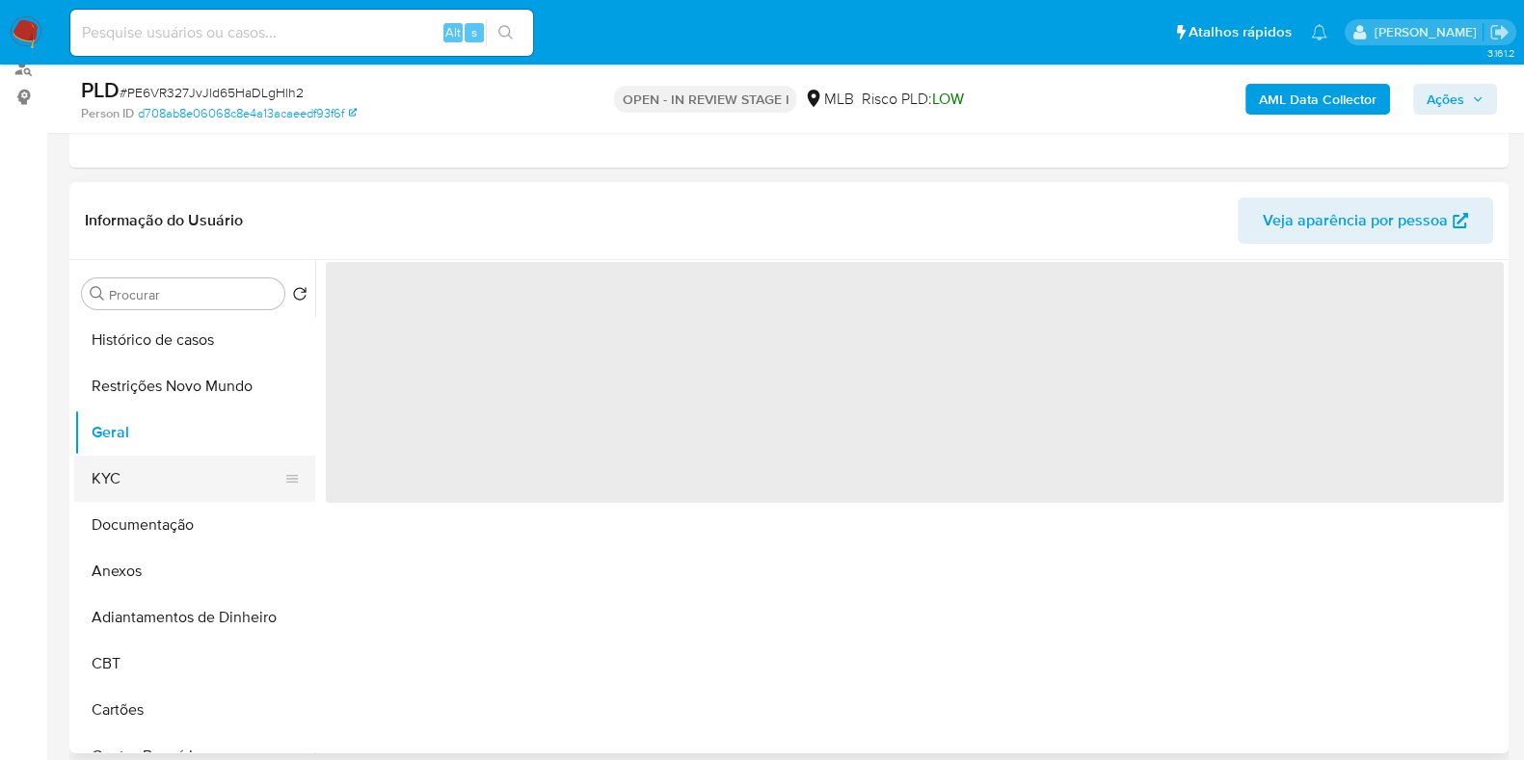
click at [157, 492] on button "KYC" at bounding box center [187, 479] width 226 height 46
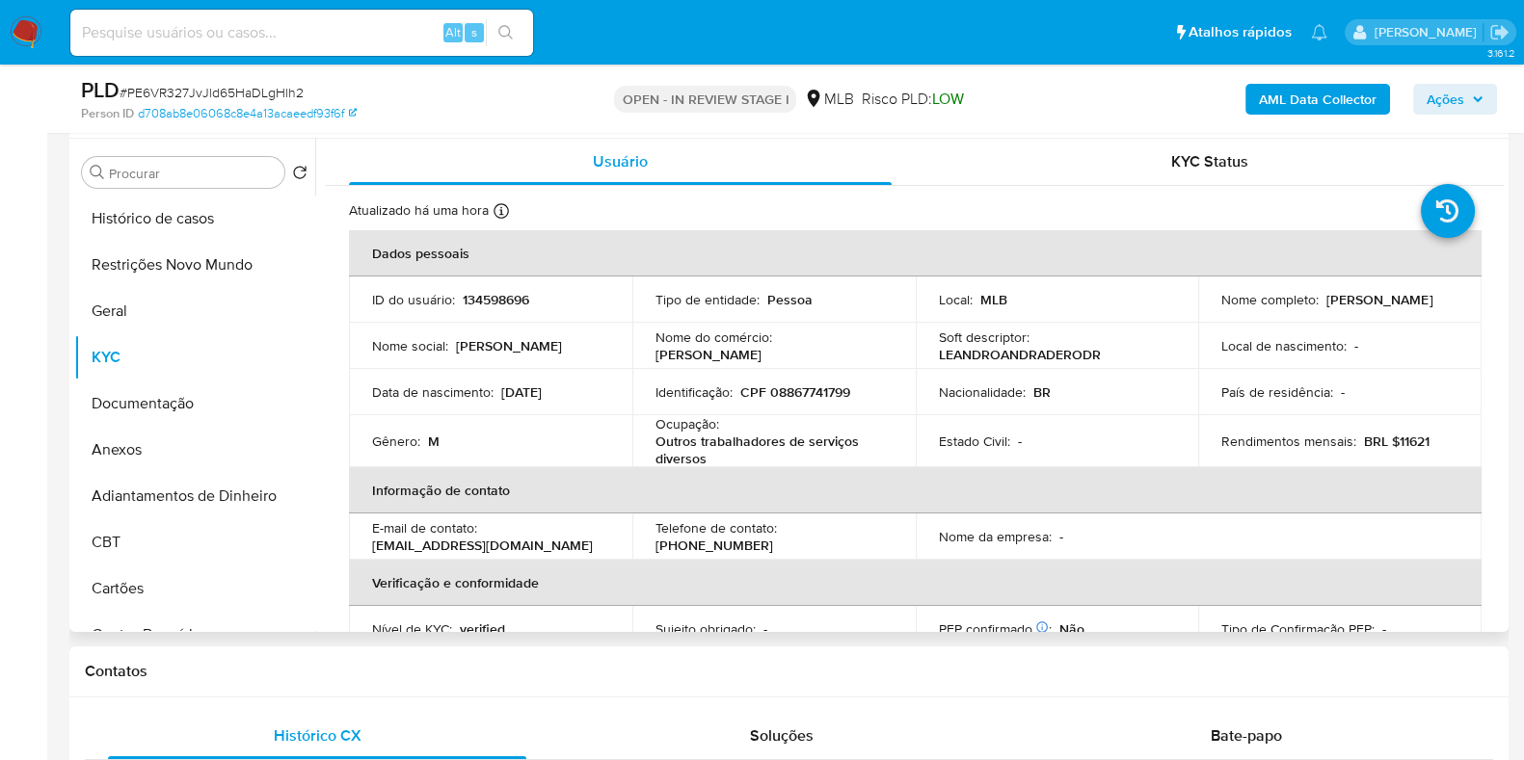
drag, startPoint x: 1274, startPoint y: 315, endPoint x: 1213, endPoint y: 315, distance: 60.7
click at [1213, 315] on td "Nome completo : Leandro Andrade Rodrigues" at bounding box center [1339, 300] width 283 height 46
copy p "[PERSON_NAME]"
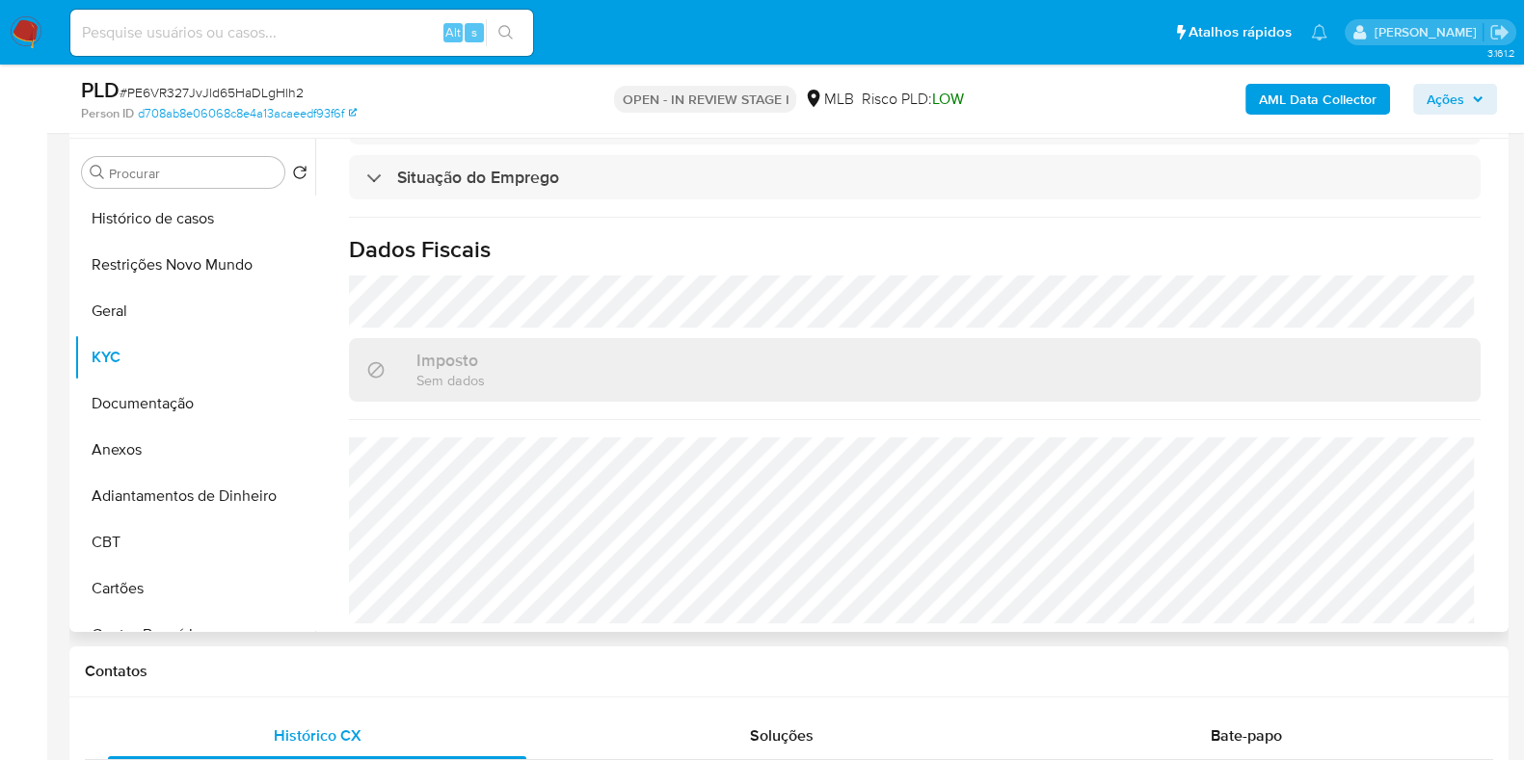
scroll to position [842, 0]
click at [1459, 98] on span "Ações" at bounding box center [1445, 99] width 38 height 31
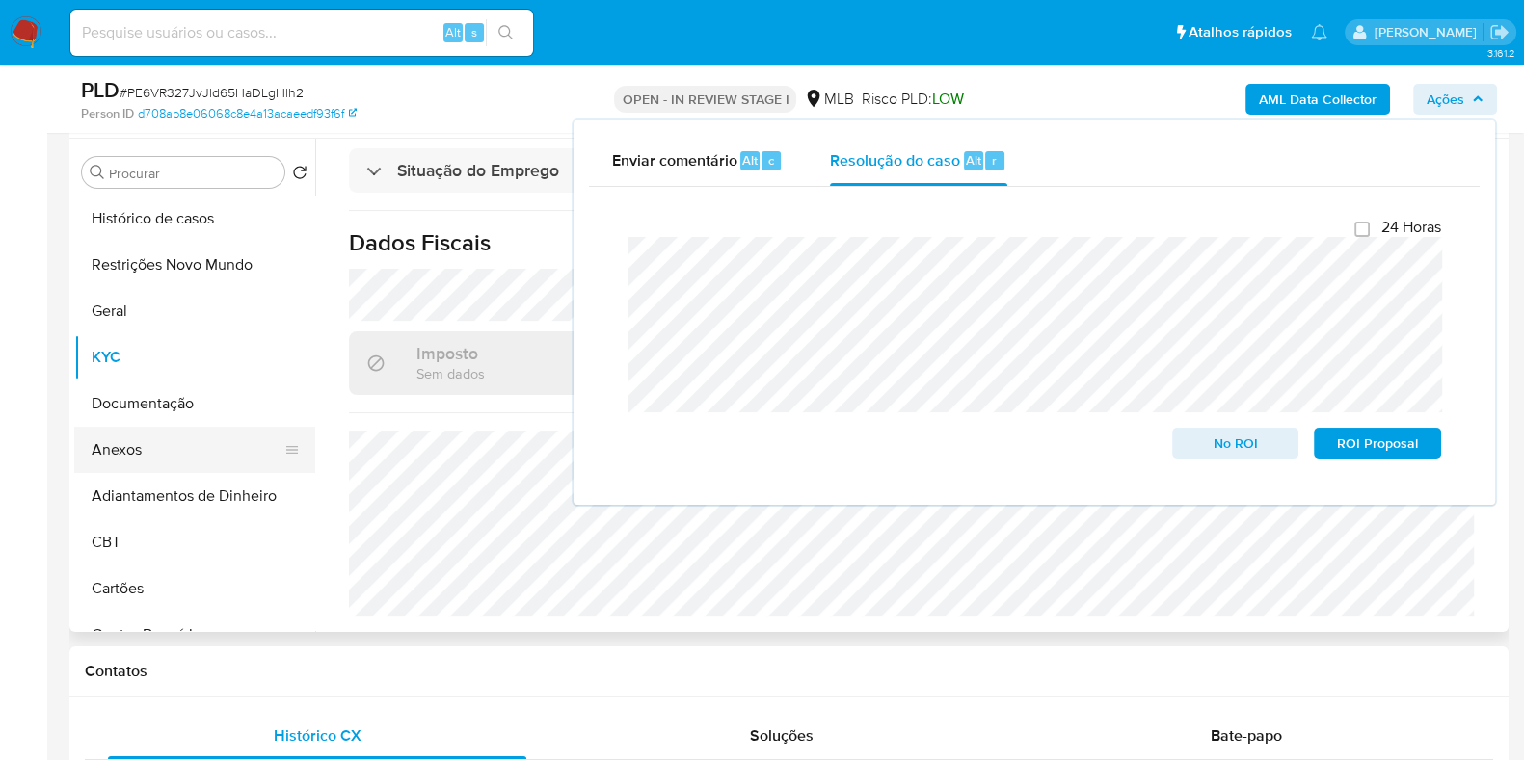
click at [144, 454] on button "Anexos" at bounding box center [187, 450] width 226 height 46
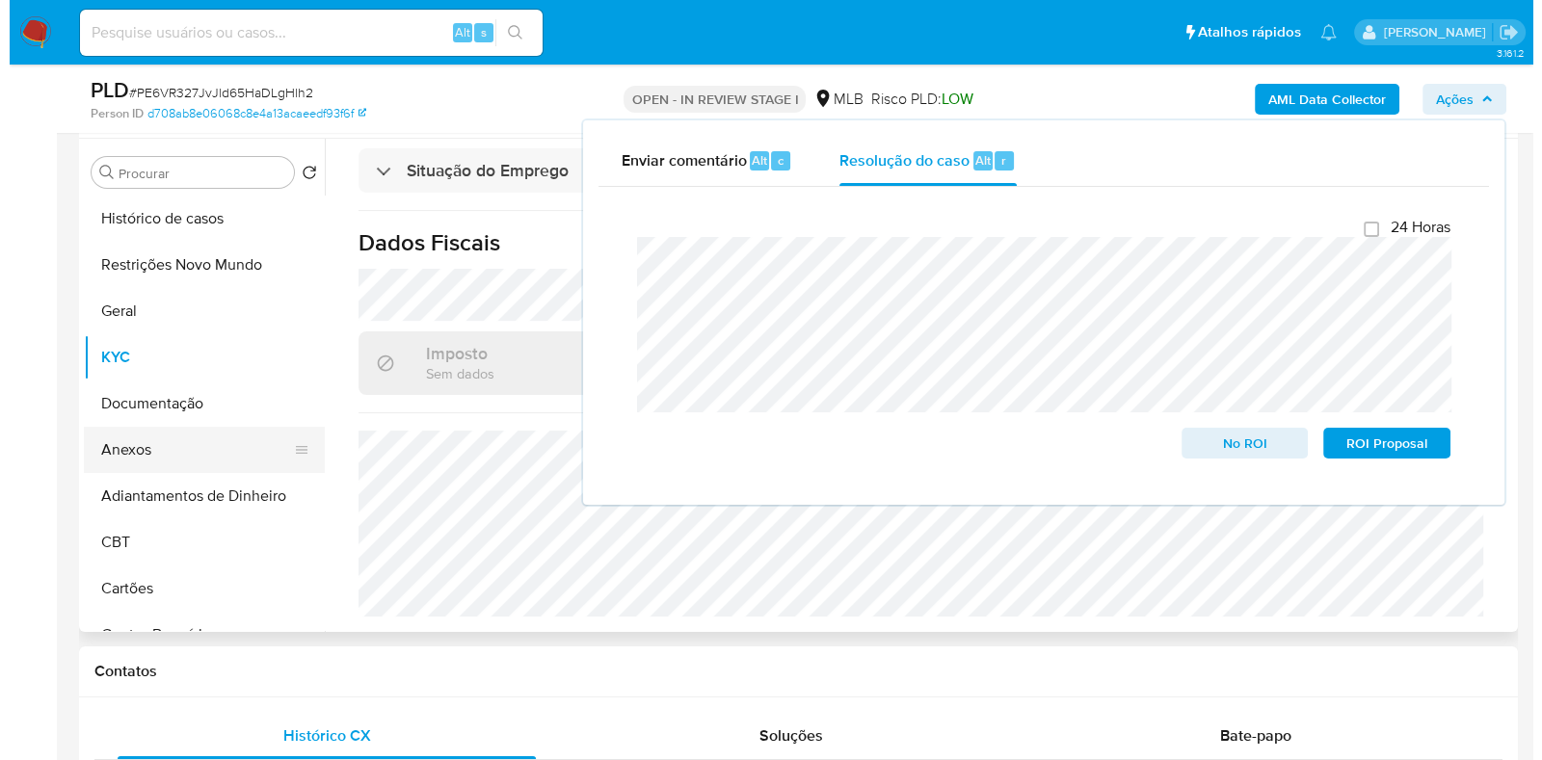
scroll to position [0, 0]
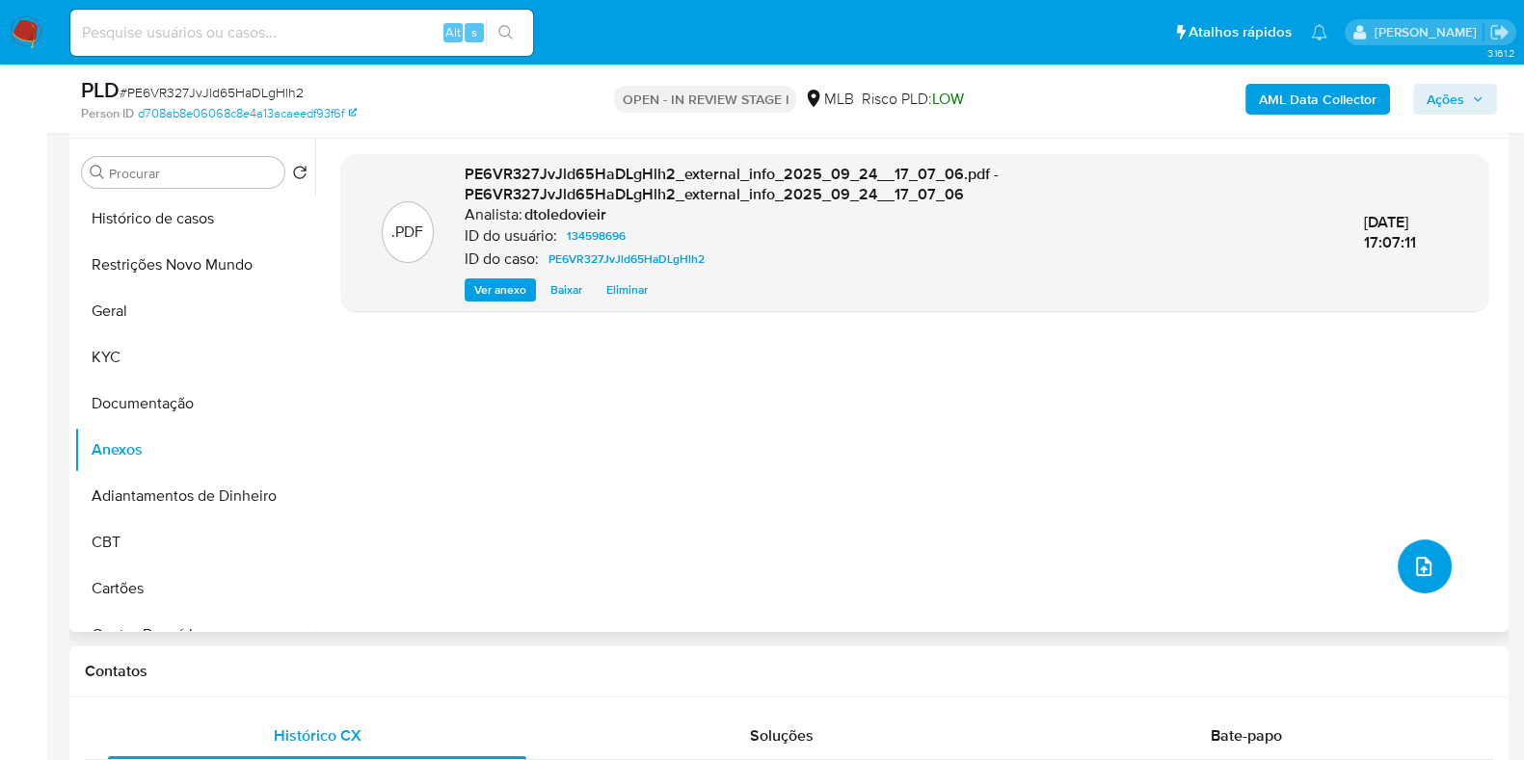
click at [1433, 555] on button "upload-file" at bounding box center [1425, 567] width 54 height 54
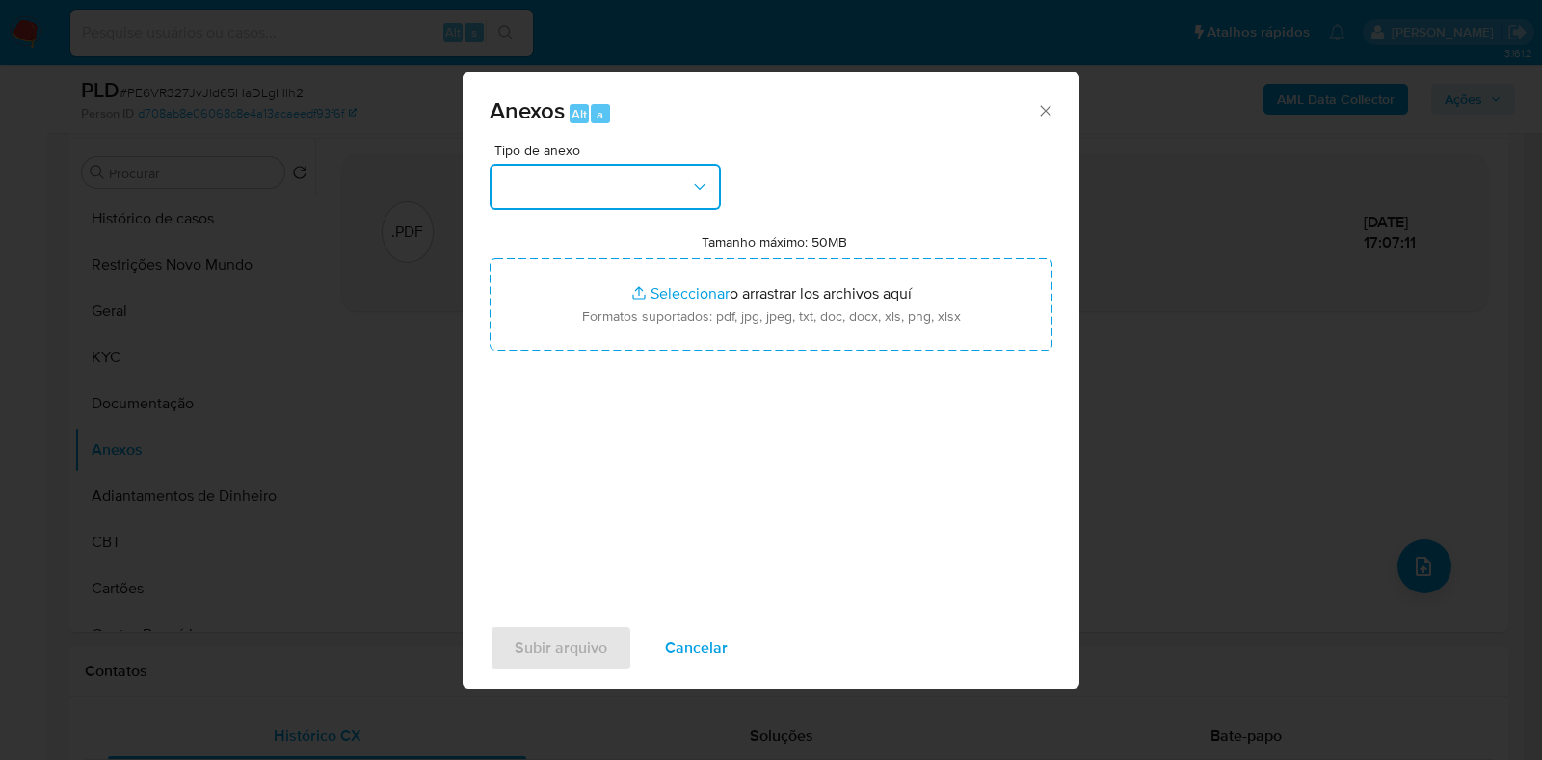
click at [619, 200] on button "button" at bounding box center [605, 187] width 231 height 46
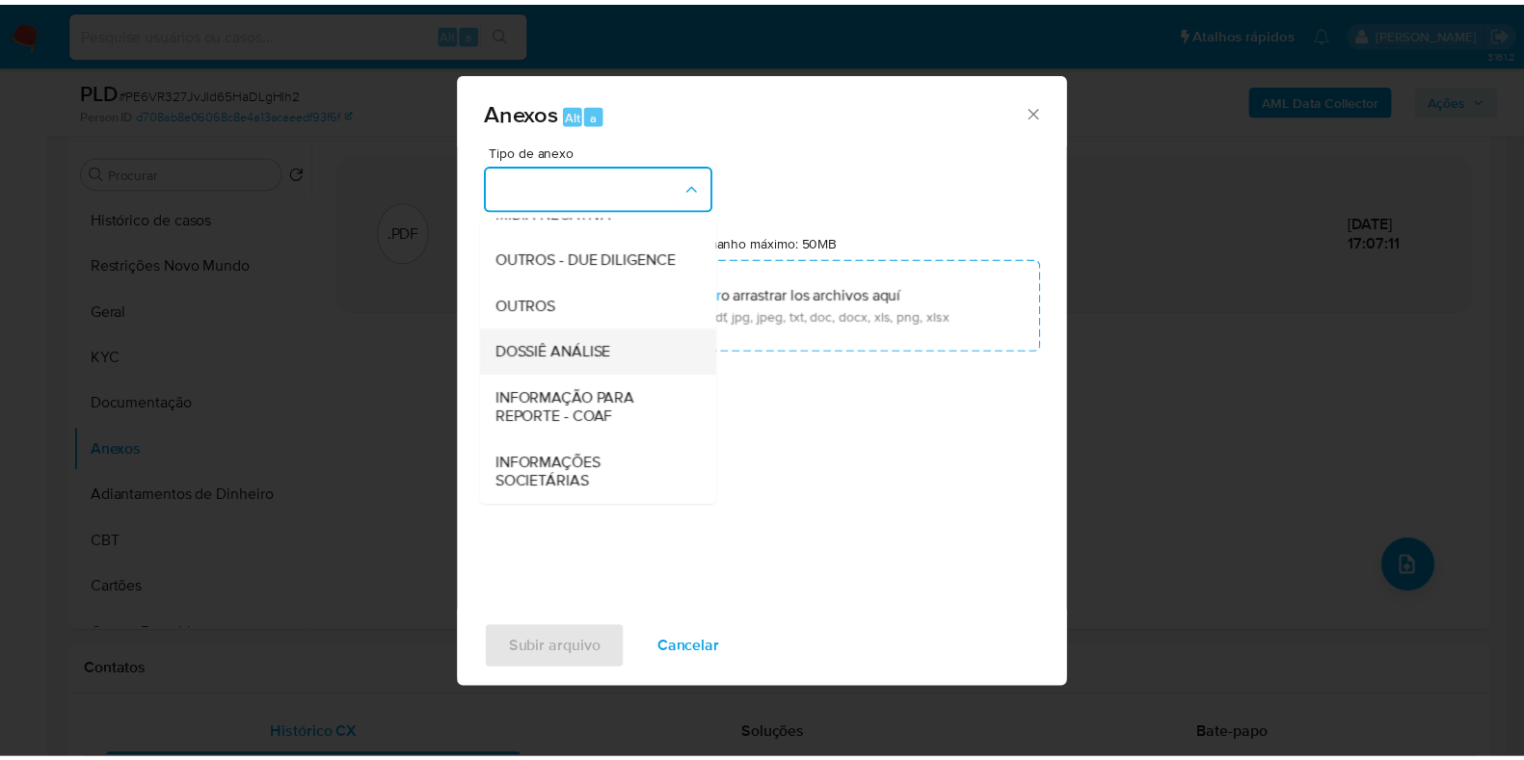
scroll to position [297, 0]
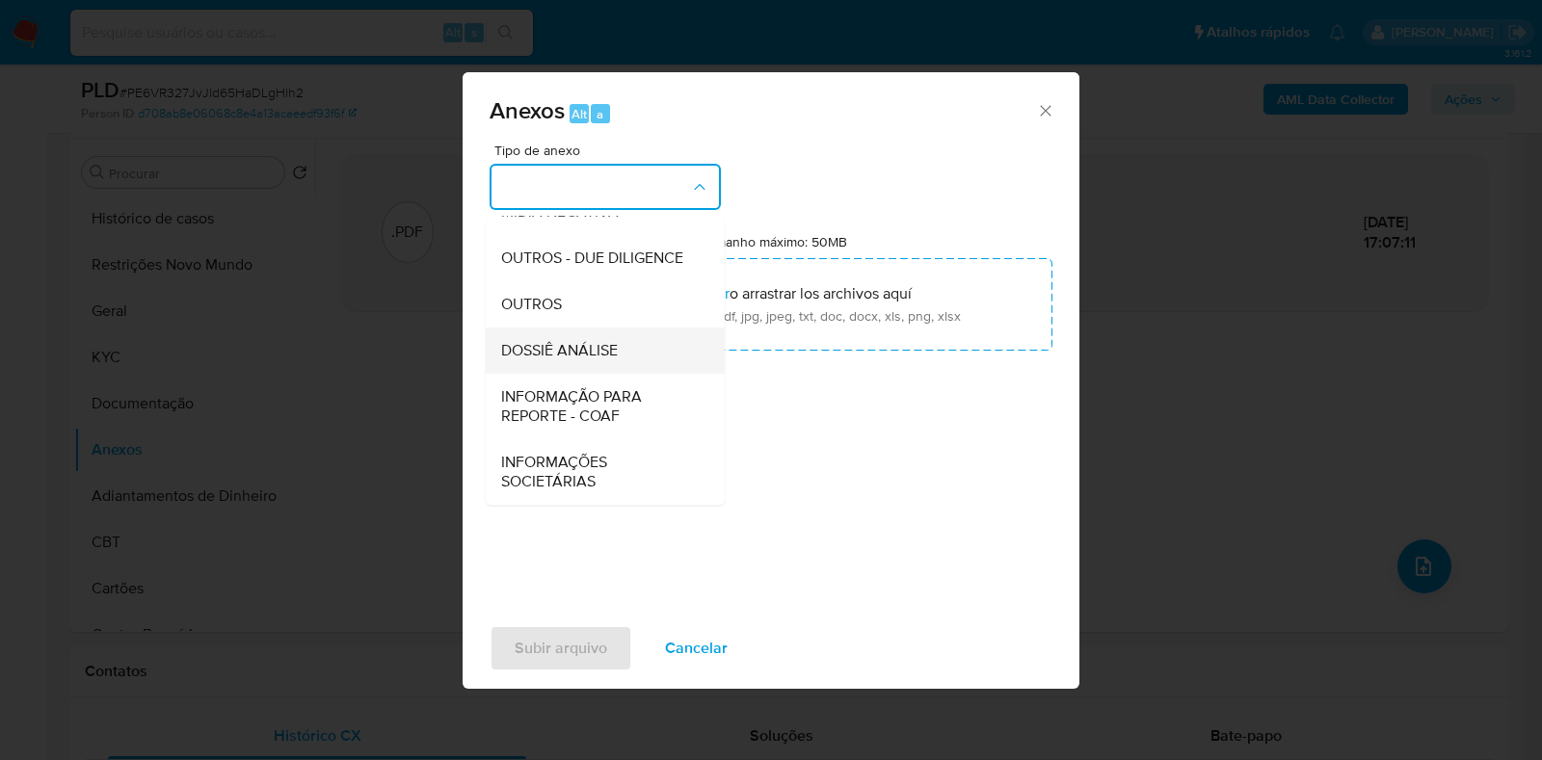
click at [578, 344] on span "DOSSIÊ ANÁLISE" at bounding box center [559, 350] width 117 height 19
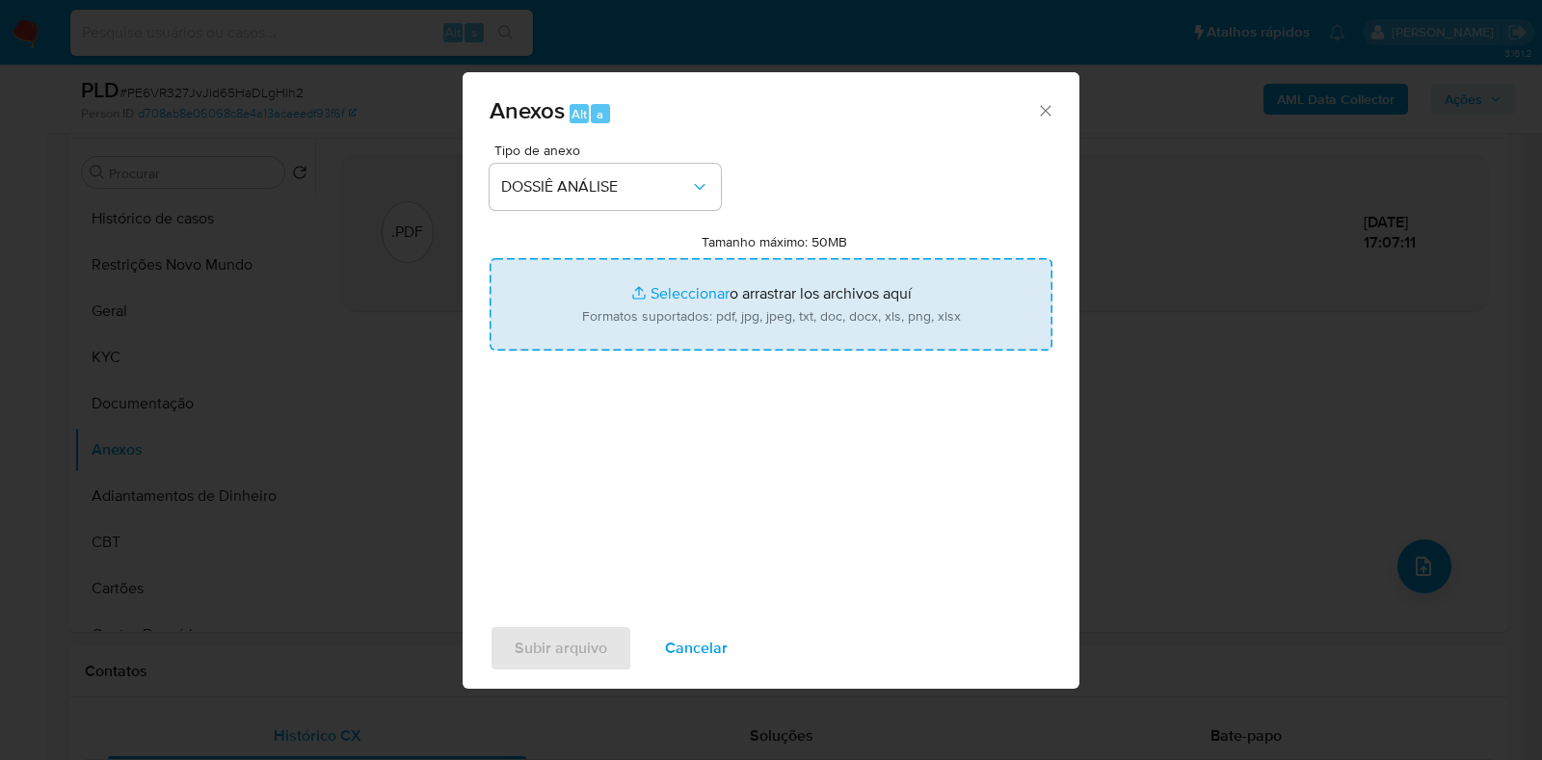
type input "C:\fakepath\CPF 08867741799 - LEANDRO ANDRADE RODRIGUES.pdf"
drag, startPoint x: 654, startPoint y: 295, endPoint x: 635, endPoint y: 306, distance: 22.0
click at [635, 306] on input "Tamanho máximo: 50MB Seleccionar archivos" at bounding box center [771, 304] width 563 height 93
type input "C:\fakepath\Mulan 134598696_2025_09_24_08_46_14.xlsx"
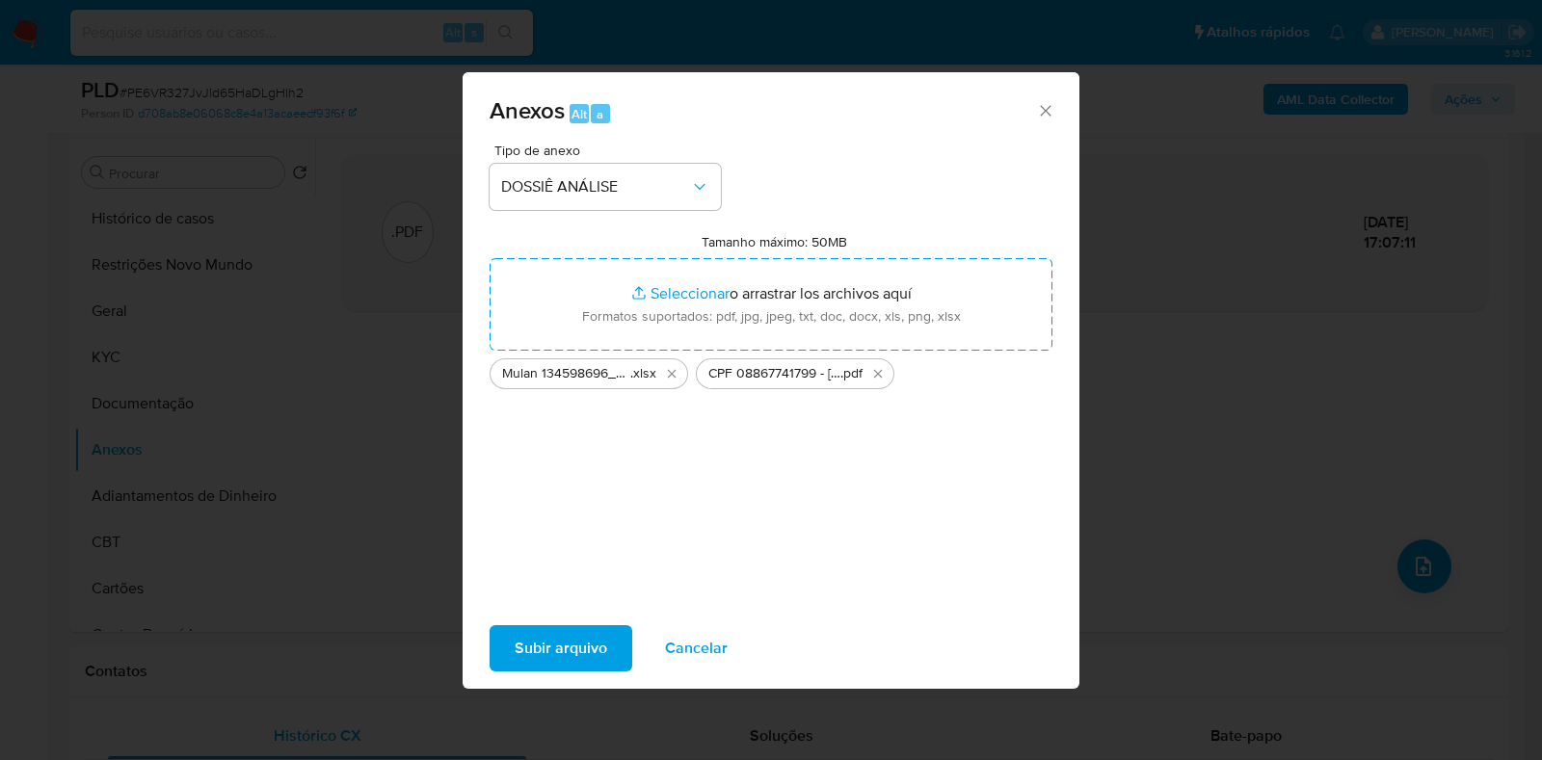
click at [532, 634] on span "Subir arquivo" at bounding box center [561, 648] width 93 height 42
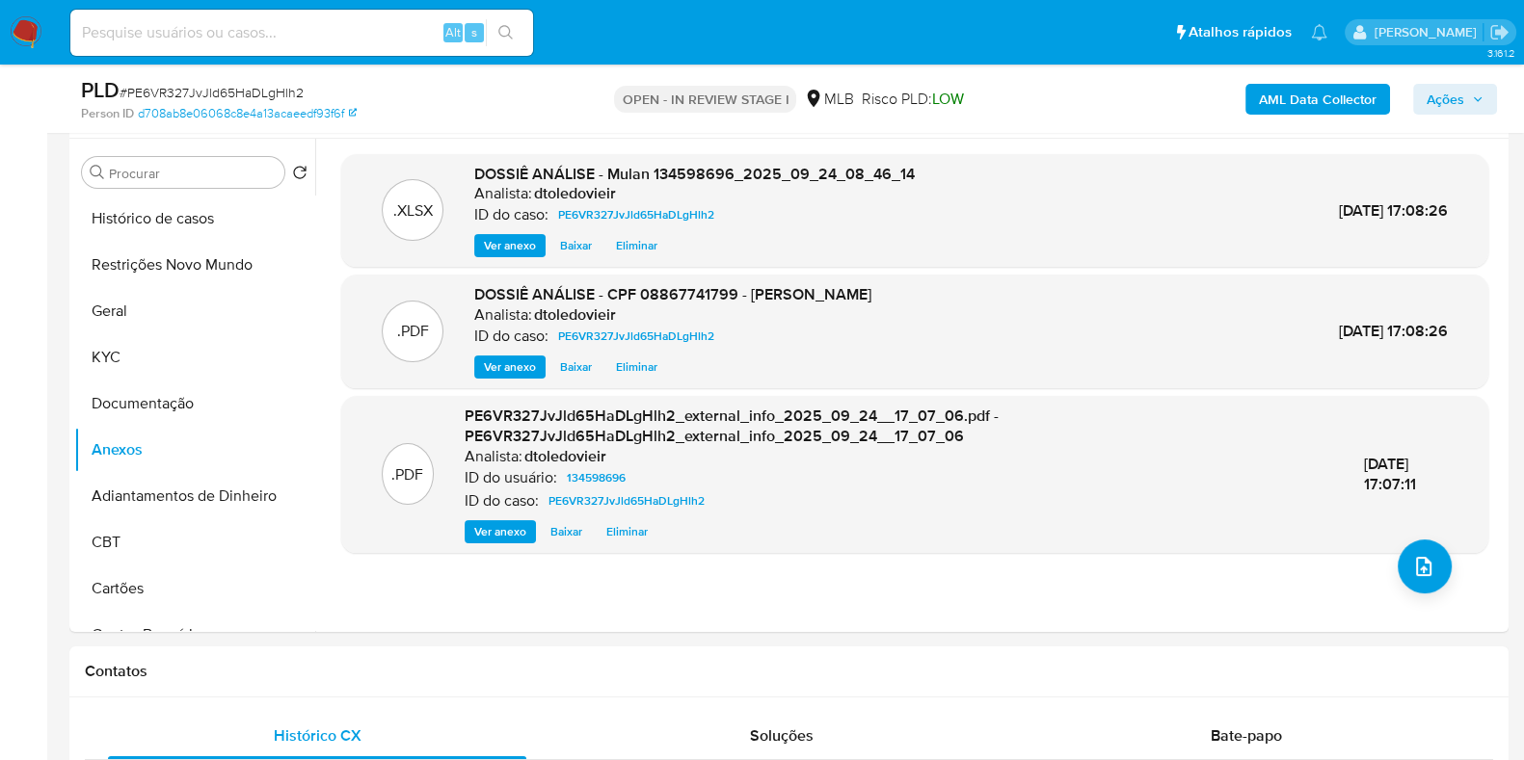
click at [1469, 103] on span "Ações" at bounding box center [1454, 99] width 57 height 27
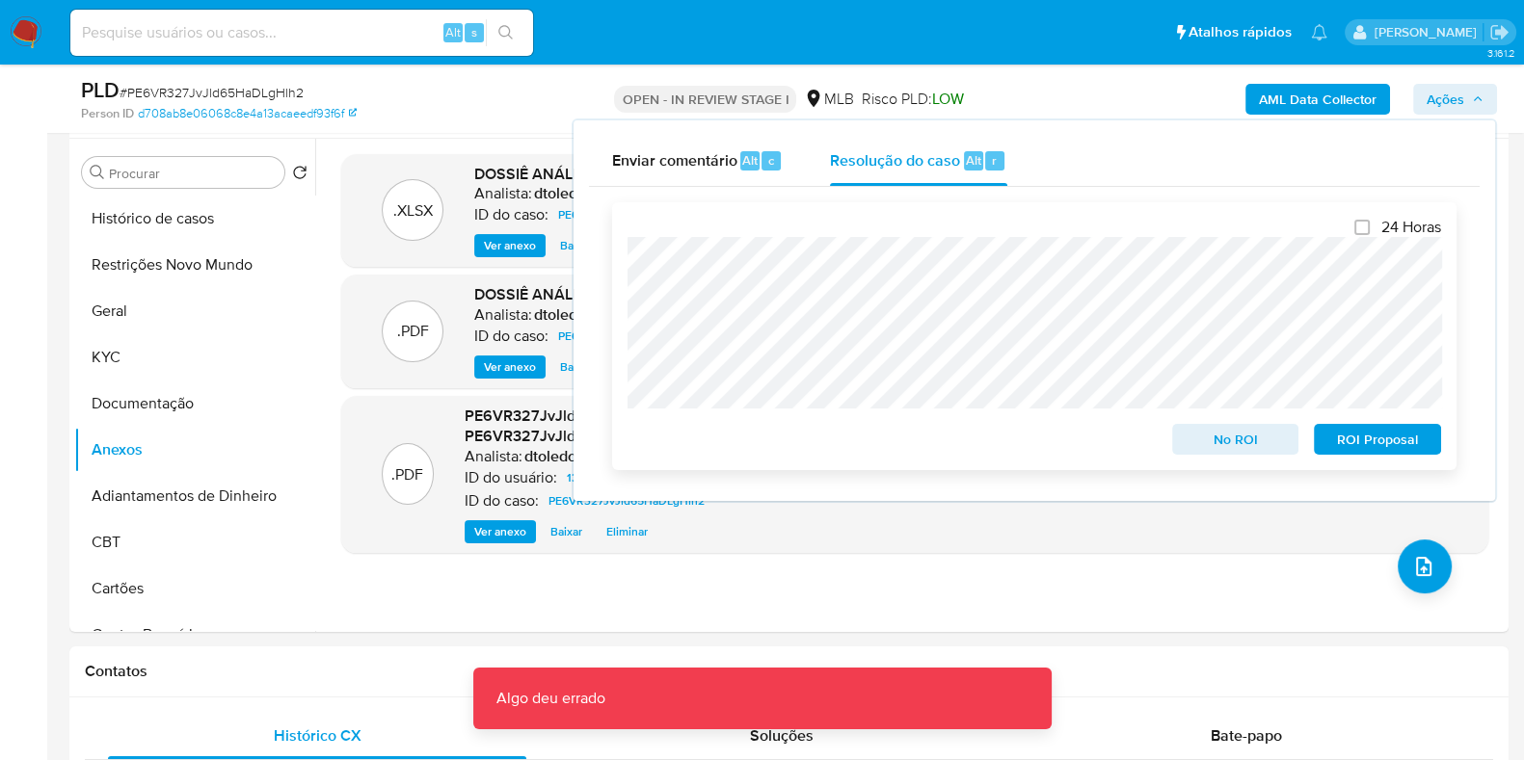
click at [1187, 443] on span "No ROI" at bounding box center [1236, 439] width 100 height 27
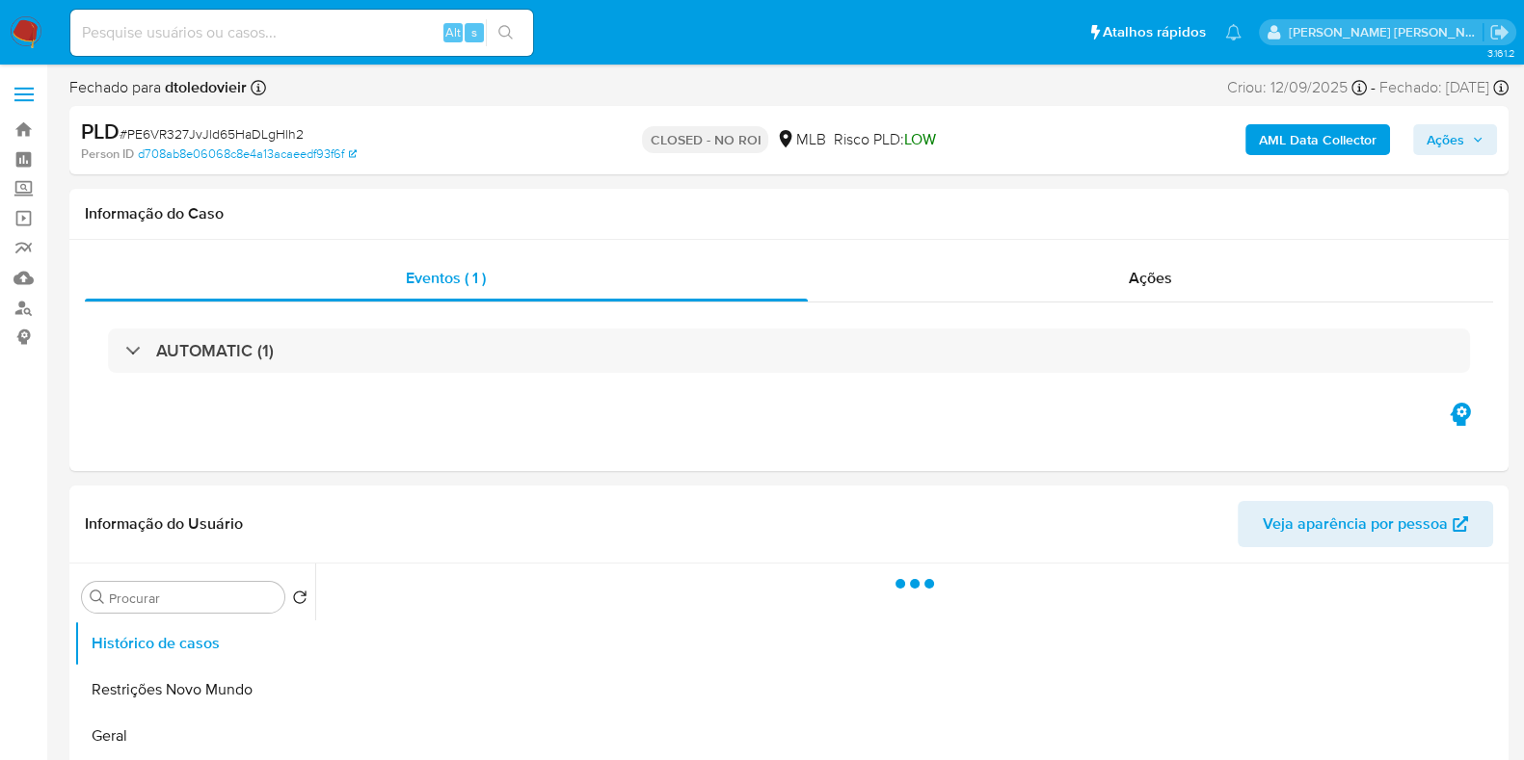
select select "10"
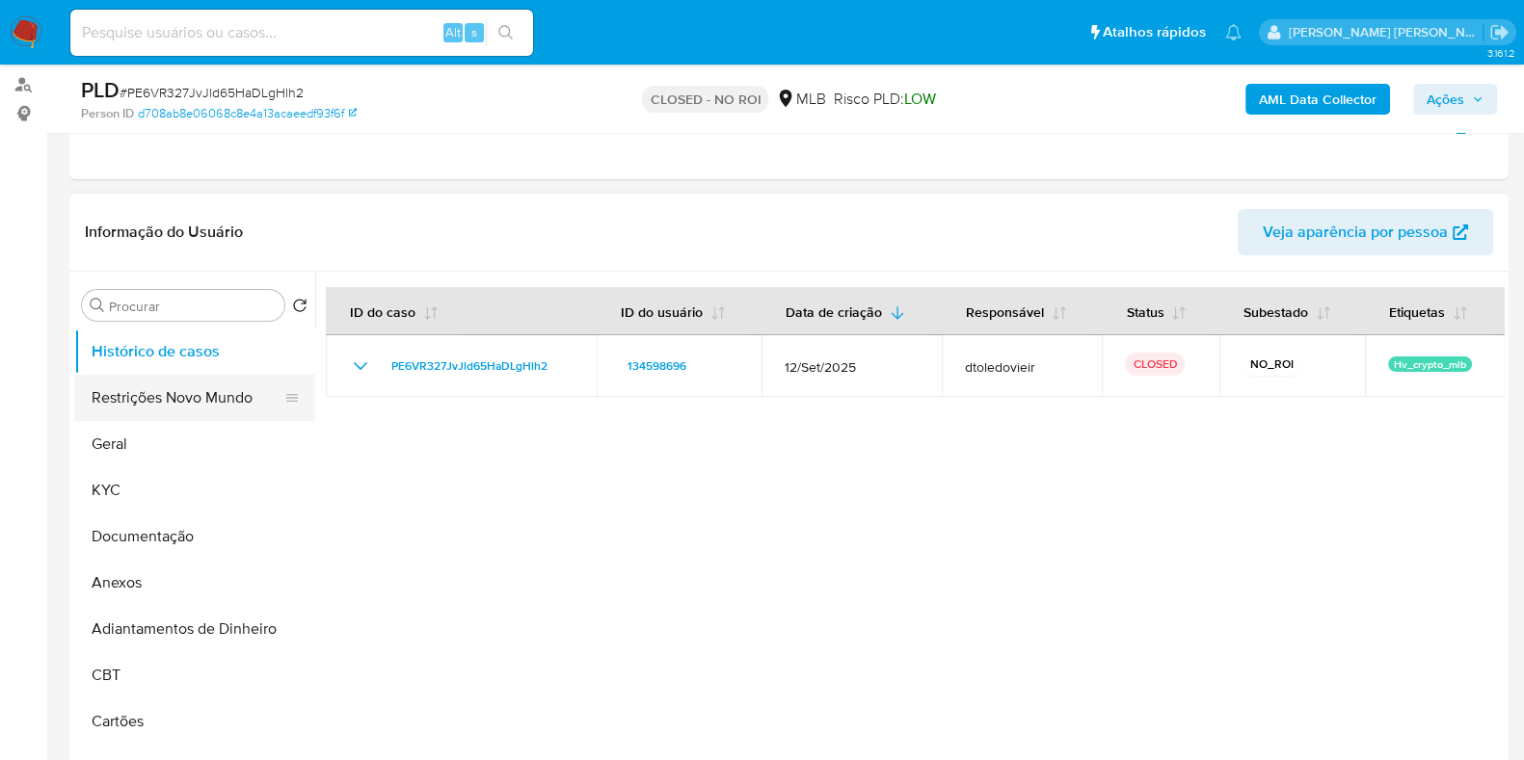
scroll to position [240, 0]
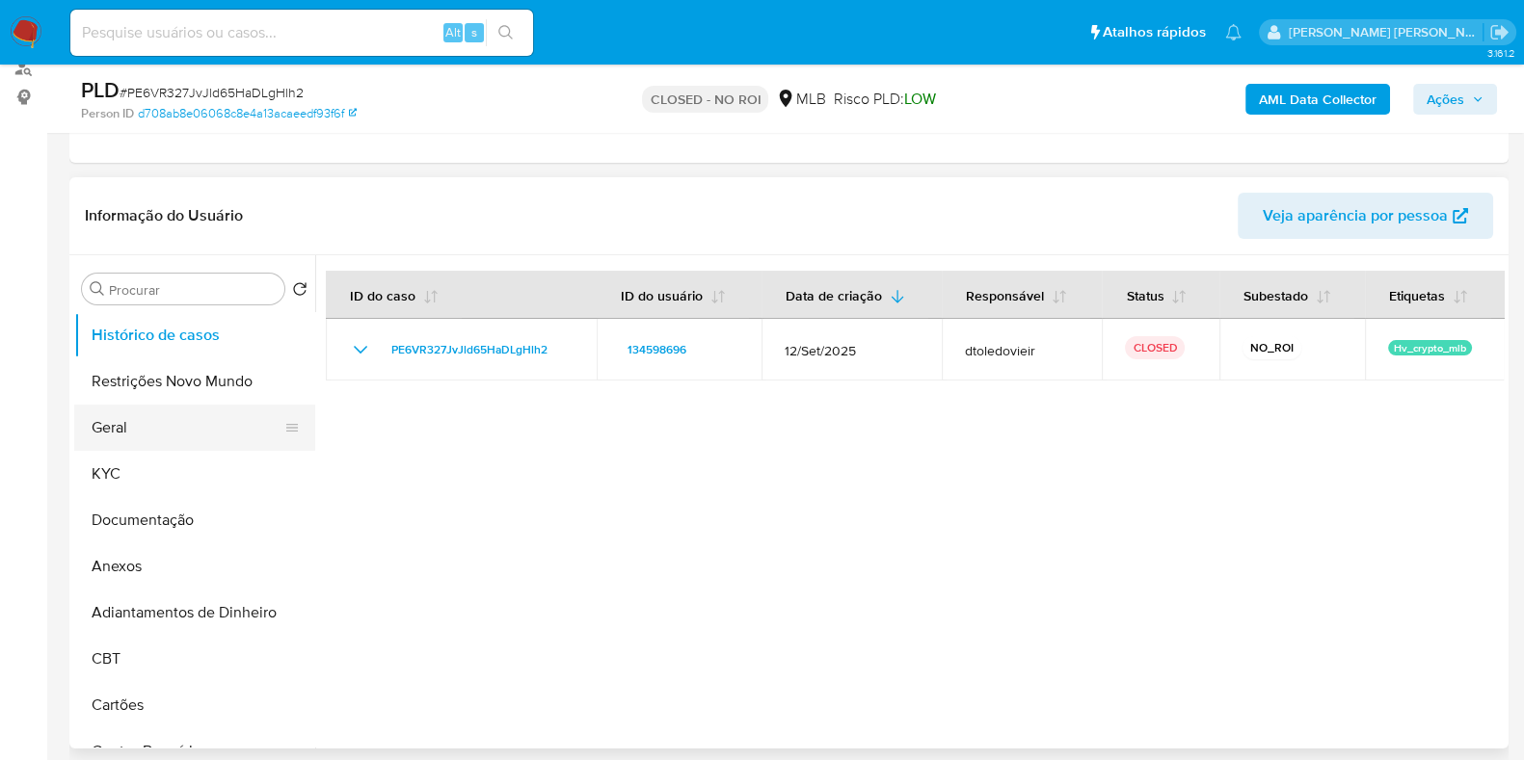
click at [141, 408] on button "Geral" at bounding box center [187, 428] width 226 height 46
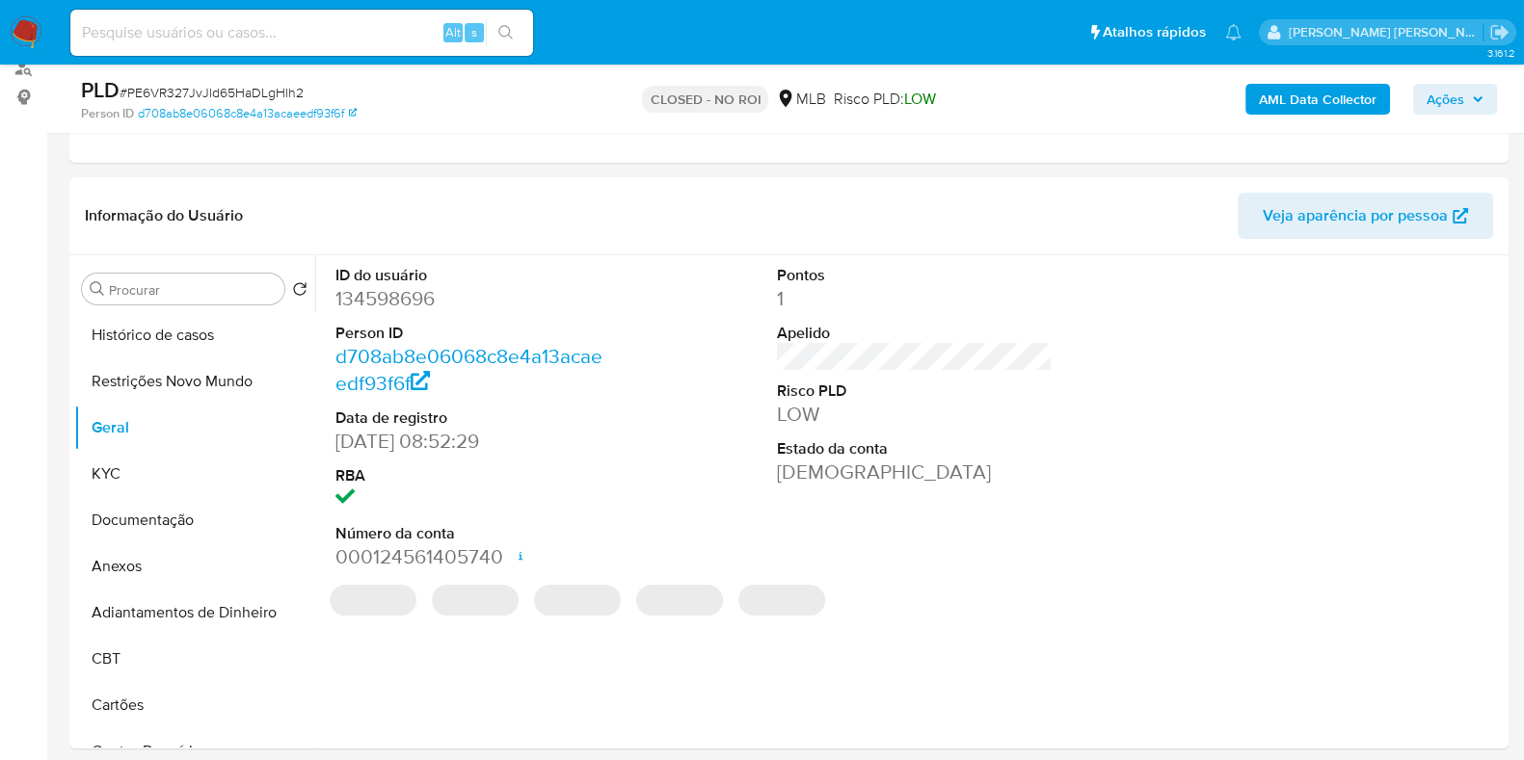
click at [384, 288] on dd "134598696" at bounding box center [473, 298] width 276 height 27
copy dd "134598696"
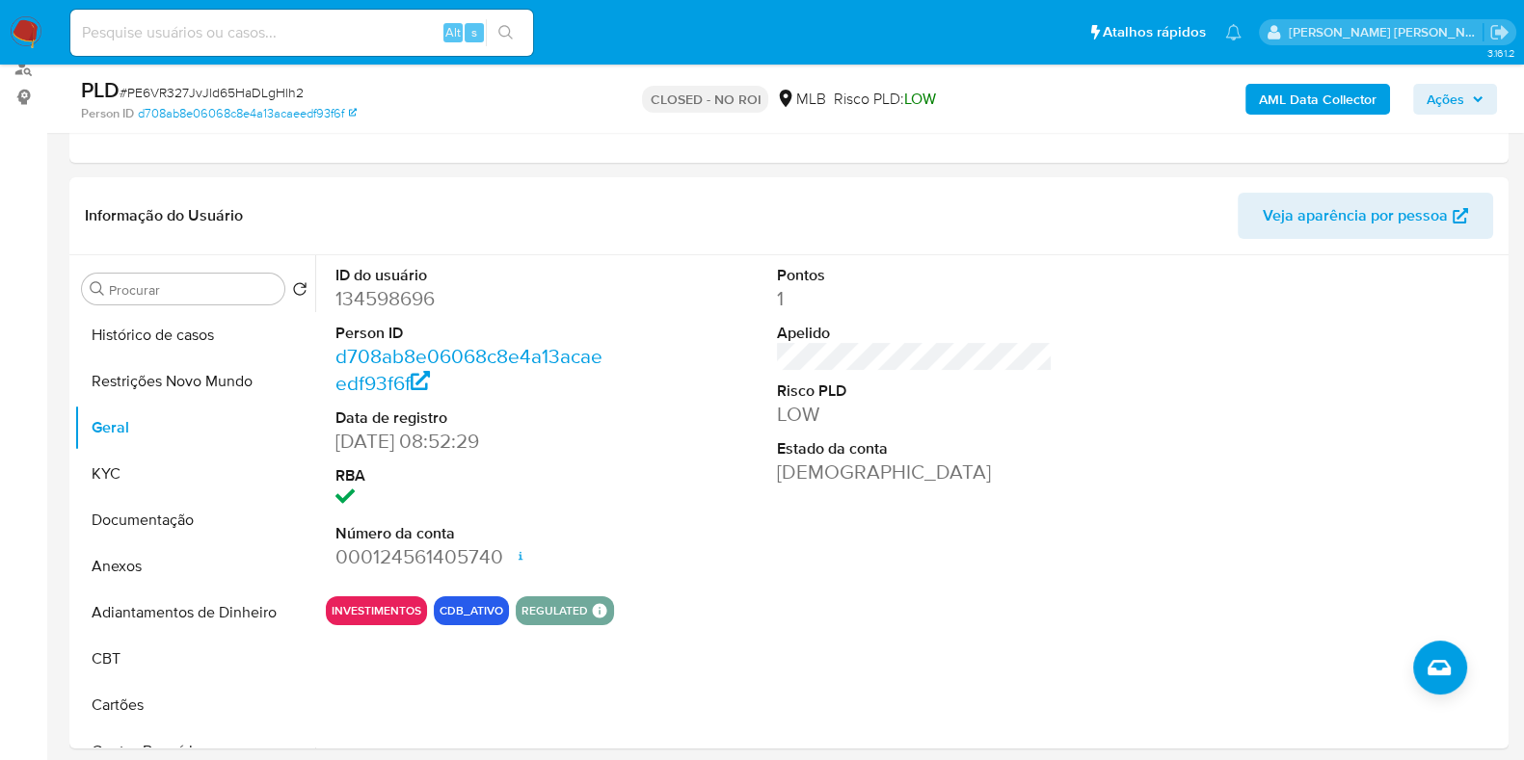
click at [400, 38] on input at bounding box center [301, 32] width 463 height 25
paste input "144626954"
type input "144626954"
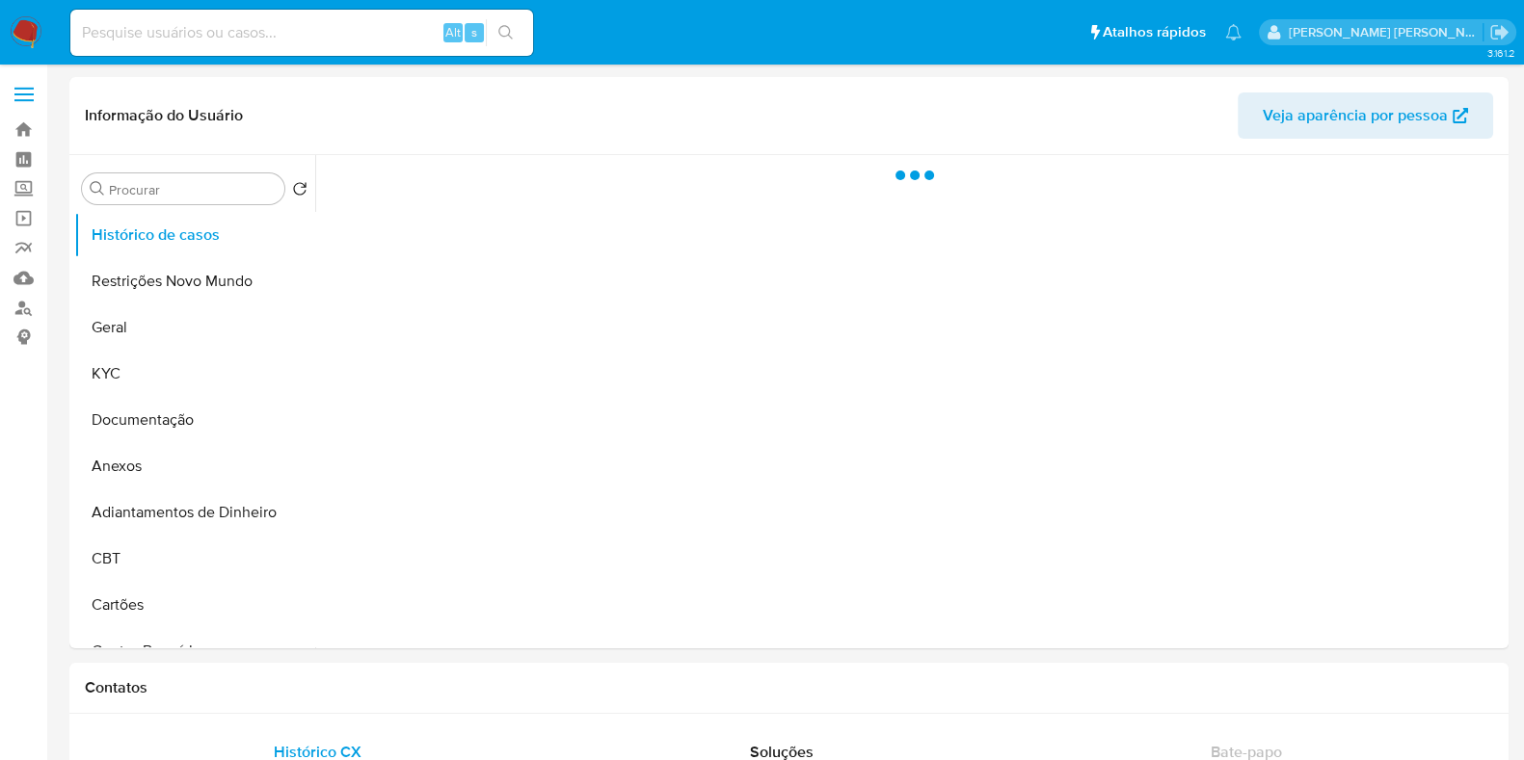
select select "10"
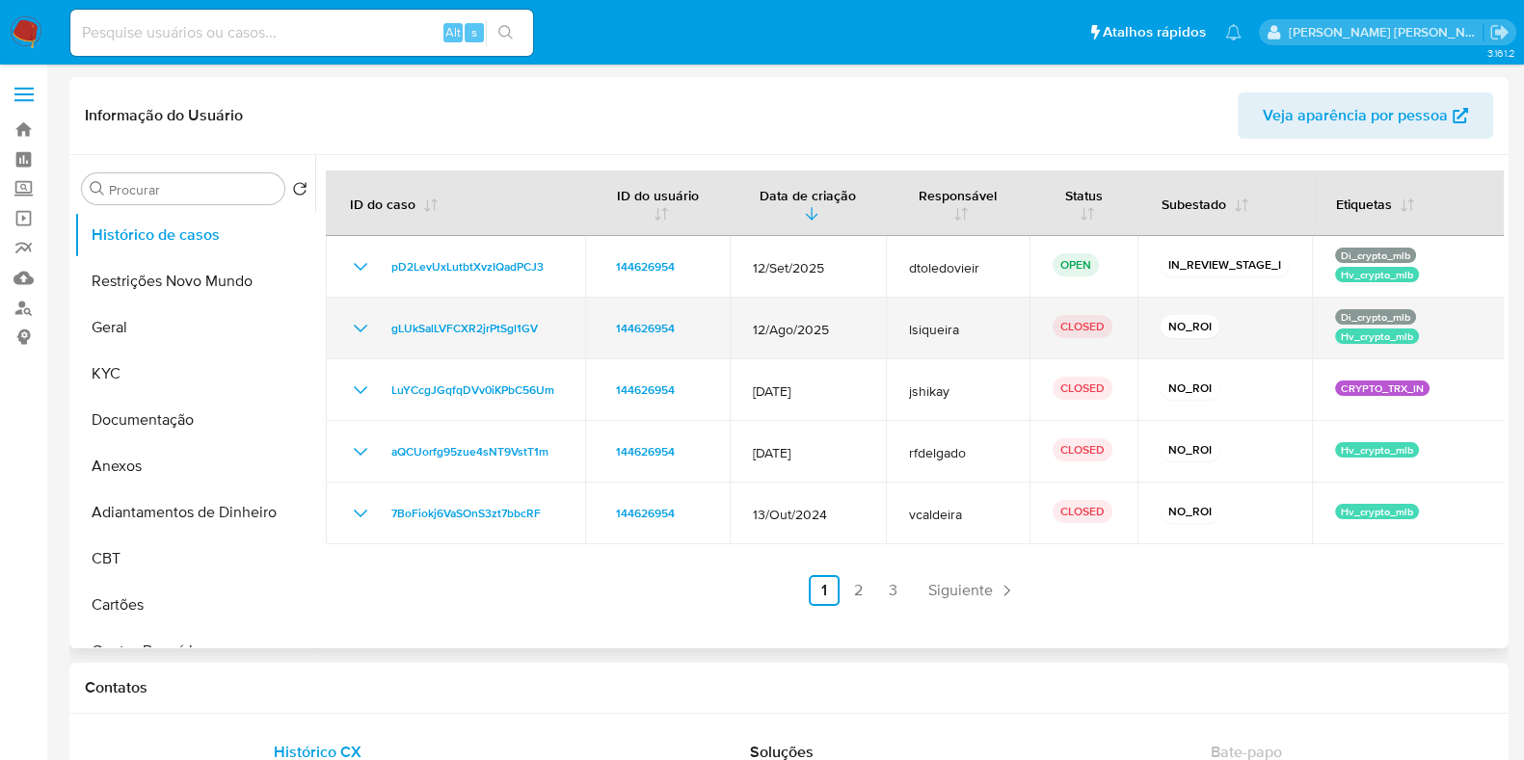
click at [360, 331] on icon "Mostrar/Ocultar" at bounding box center [360, 329] width 13 height 8
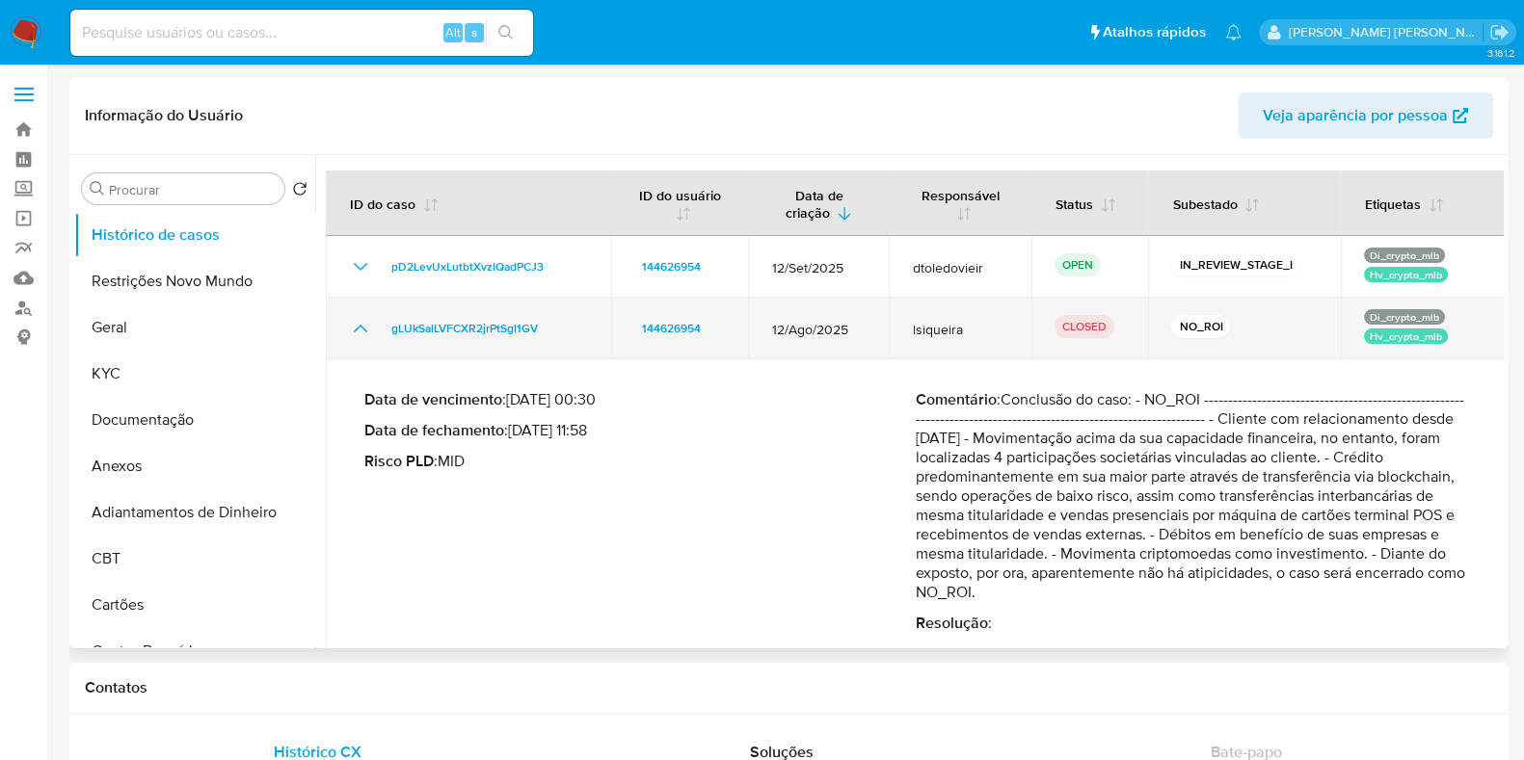
click at [359, 330] on icon "Mostrar/Ocultar" at bounding box center [360, 328] width 23 height 23
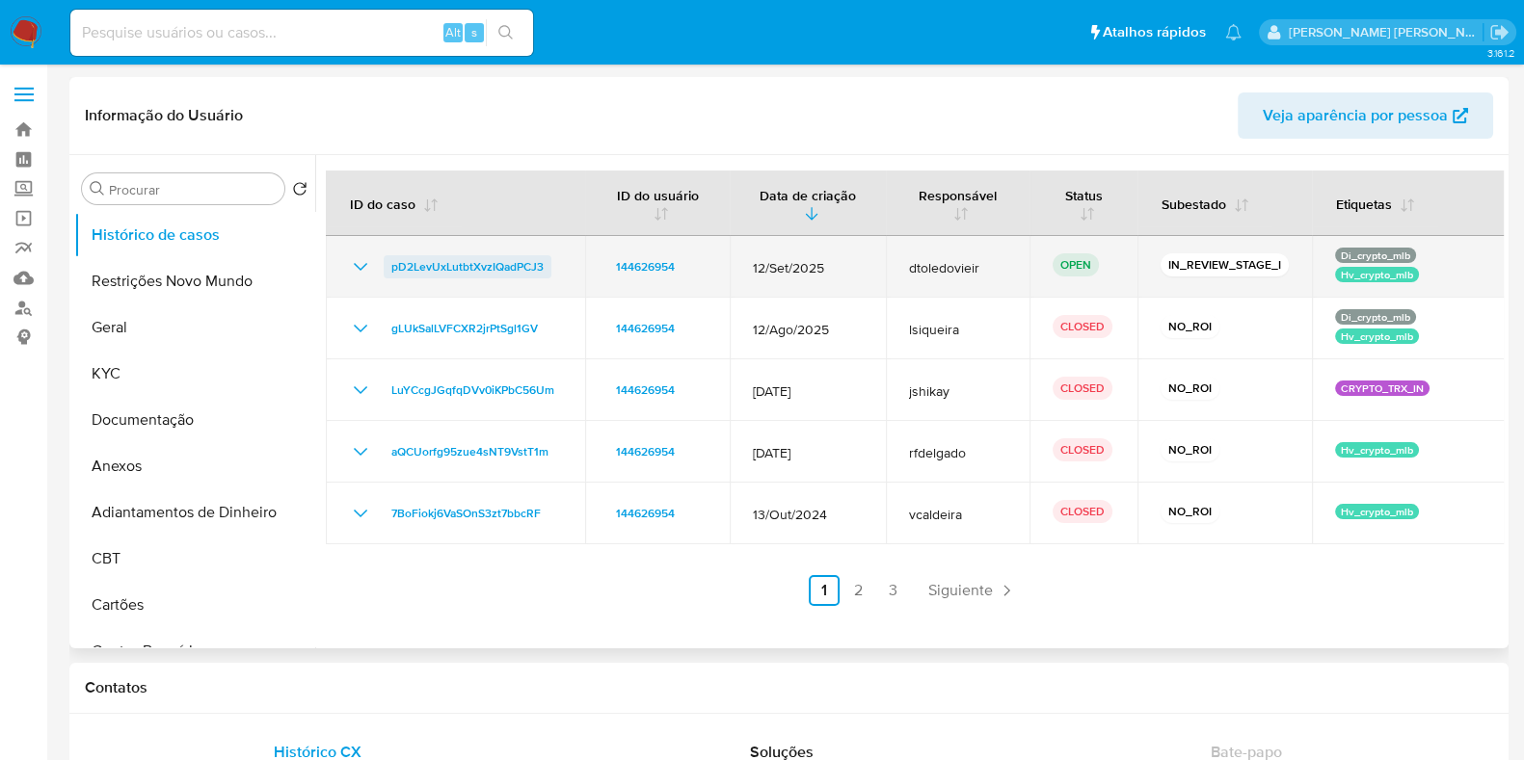
click at [486, 268] on span "pD2LevUxLutbtXvzIQadPCJ3" at bounding box center [467, 266] width 152 height 23
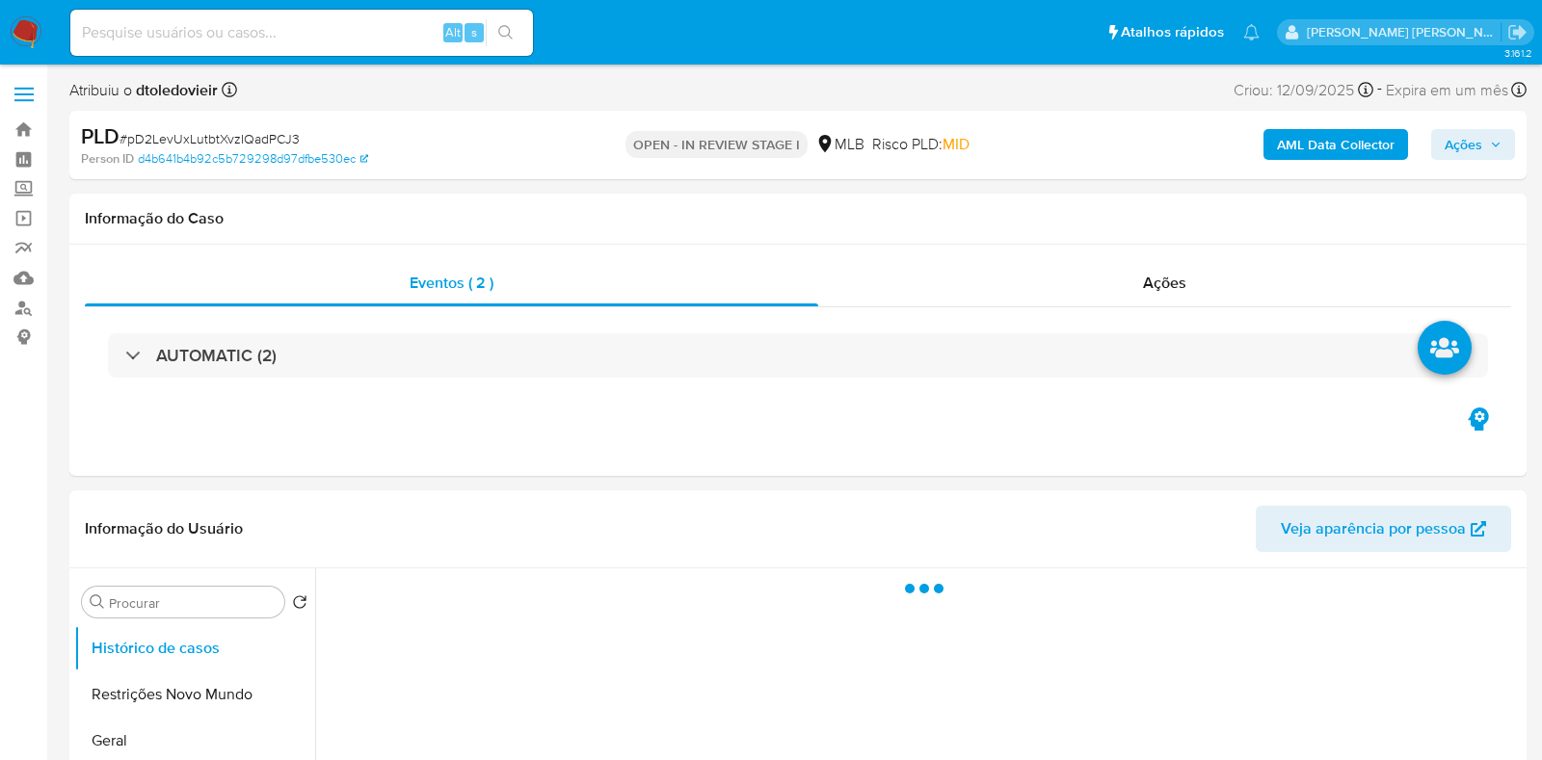
select select "10"
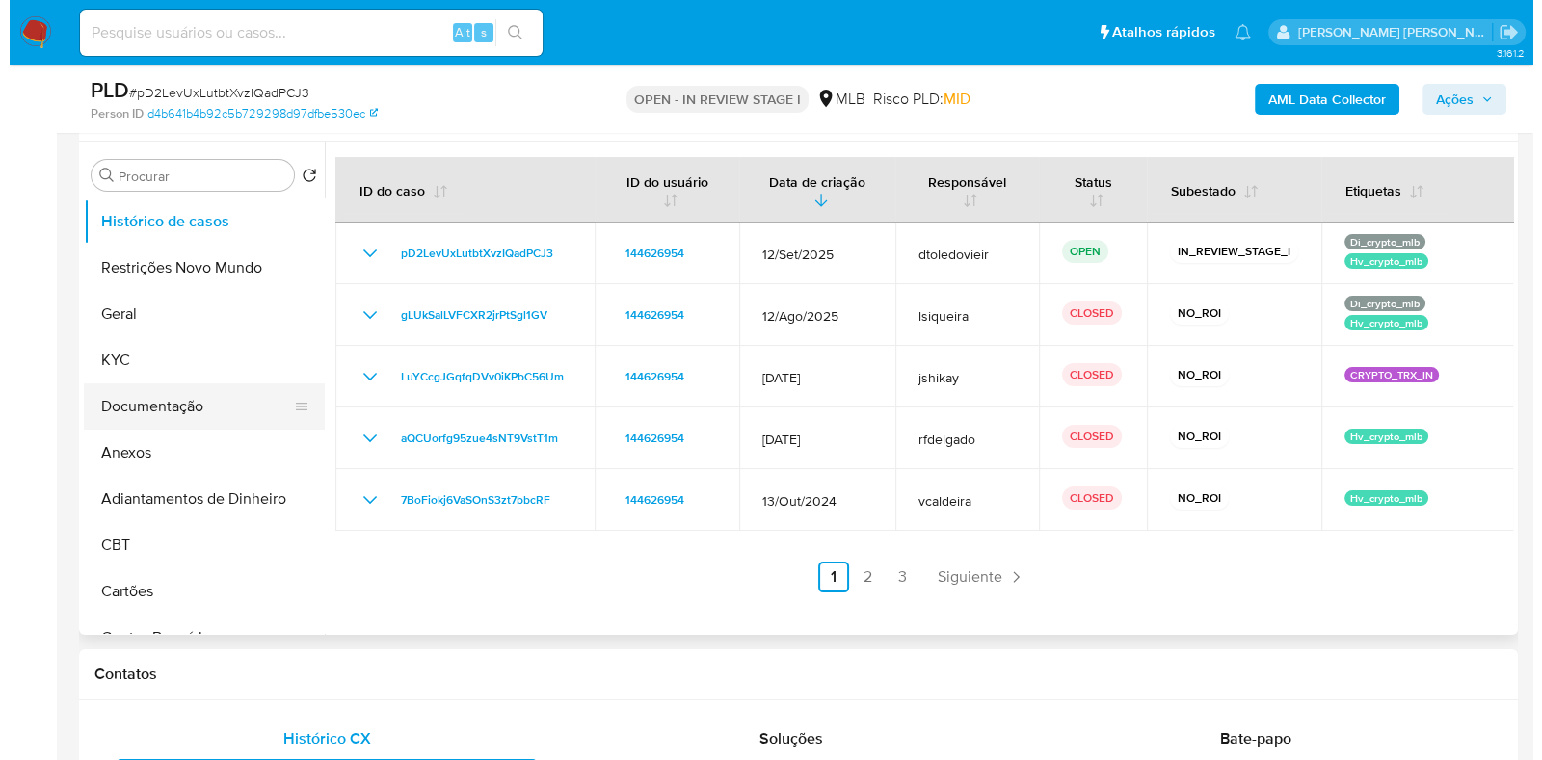
scroll to position [361, 0]
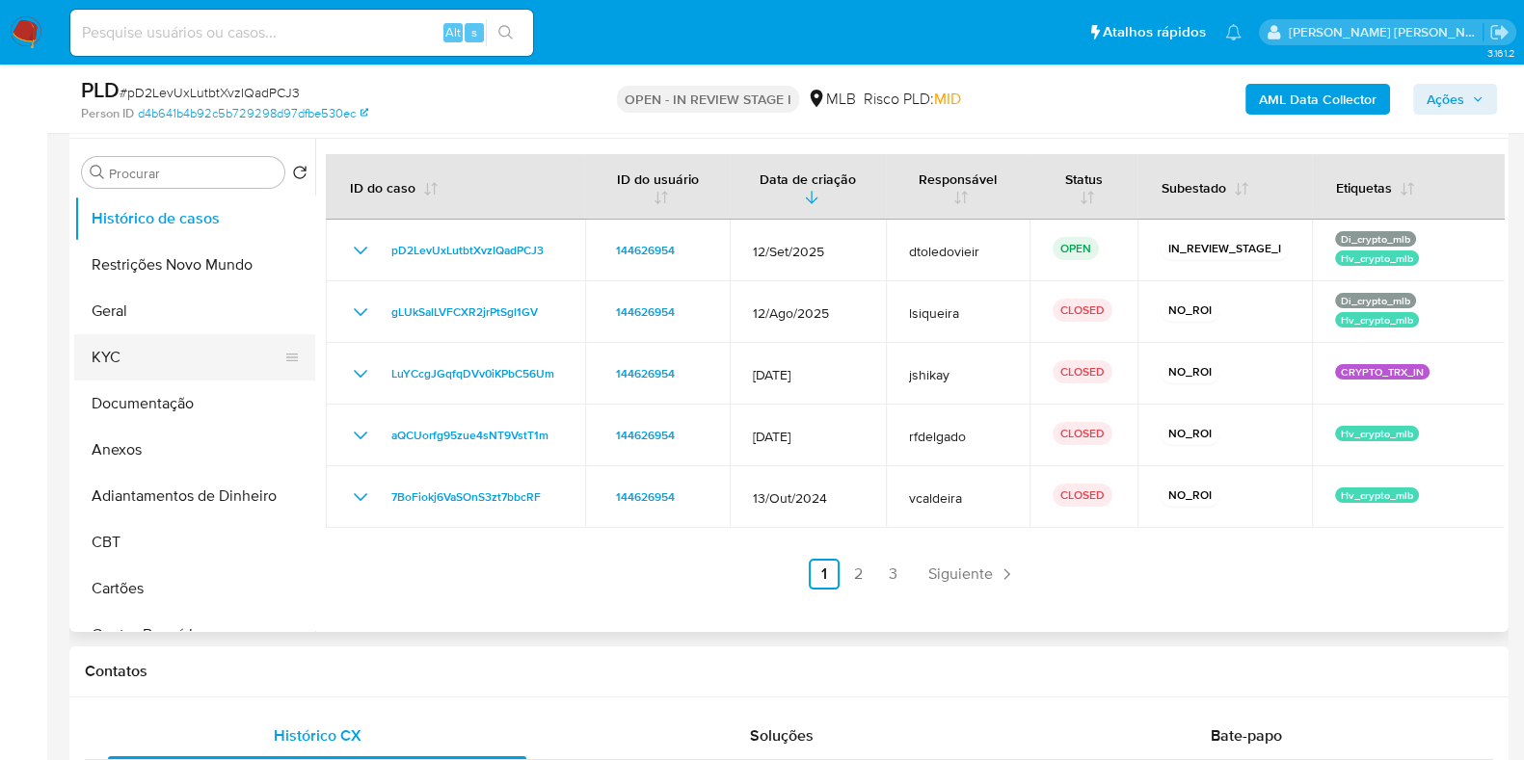
click at [157, 371] on button "KYC" at bounding box center [187, 357] width 226 height 46
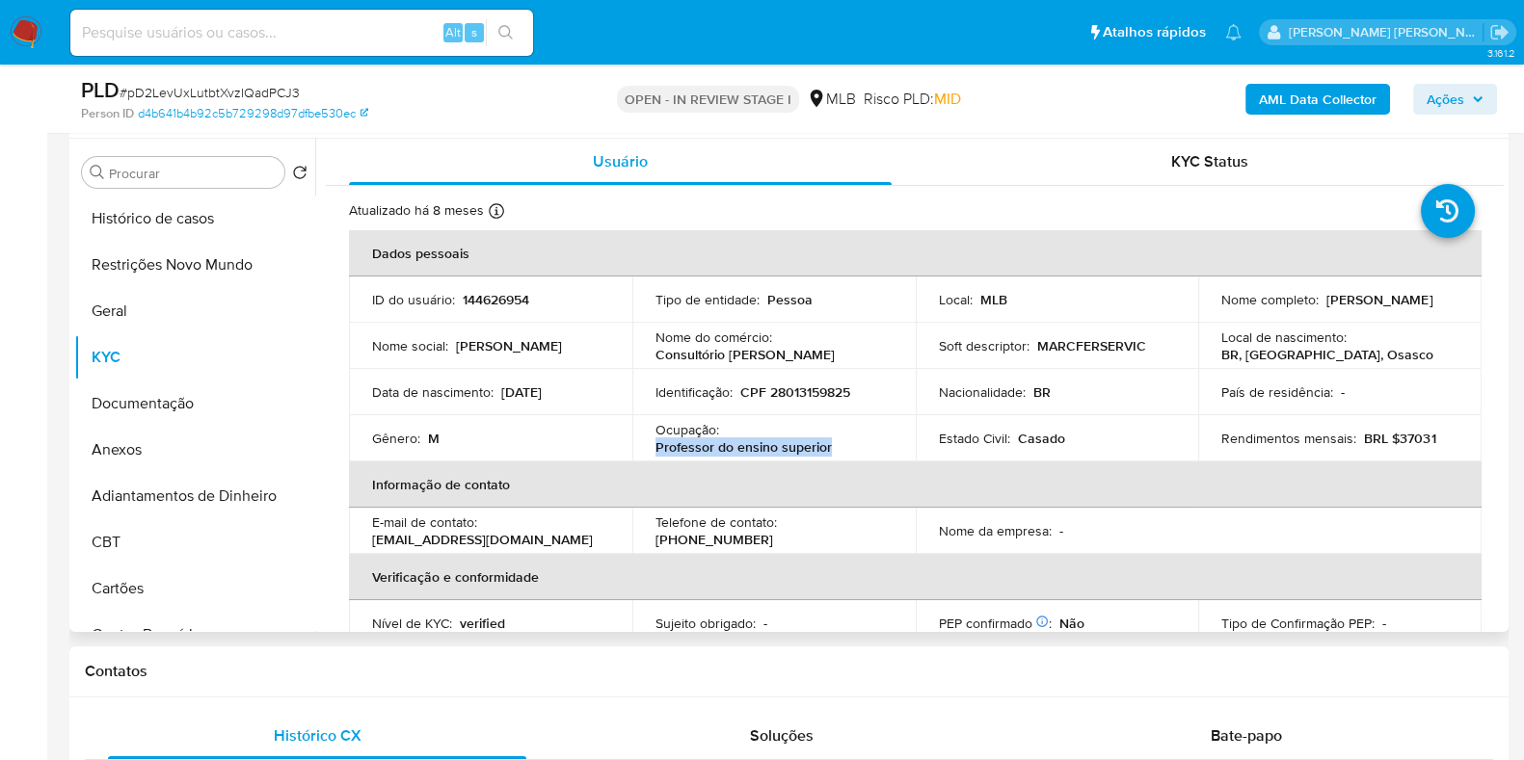
drag, startPoint x: 854, startPoint y: 451, endPoint x: 644, endPoint y: 449, distance: 210.1
click at [644, 449] on td "Ocupação : Professor do ensino superior" at bounding box center [773, 438] width 283 height 46
copy p "Professor do ensino superior"
click at [181, 388] on button "Documentação" at bounding box center [187, 404] width 226 height 46
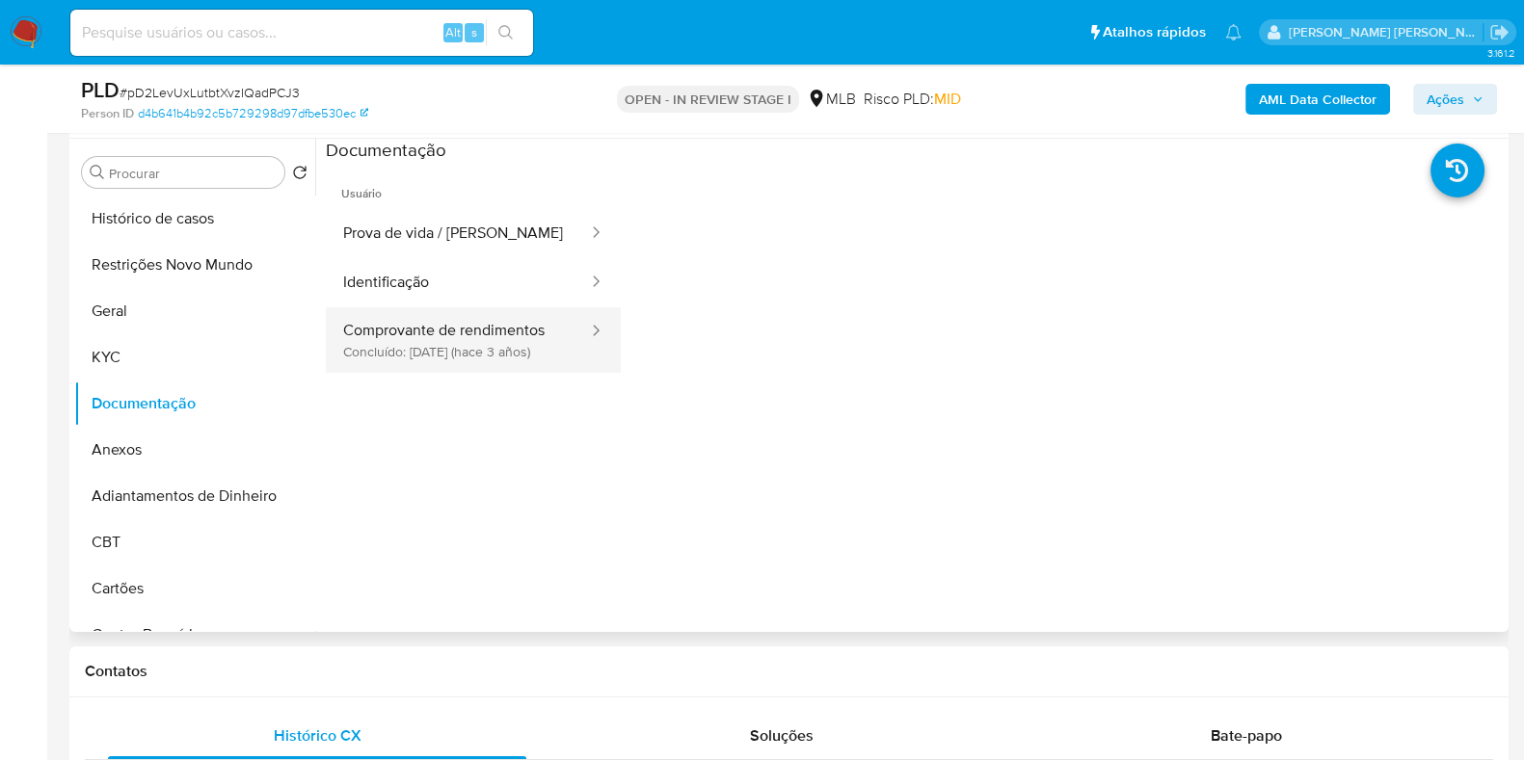
click at [470, 330] on button "Comprovante de rendimentos Concluído: 22/03/2023 (hace 3 años)" at bounding box center [458, 340] width 264 height 66
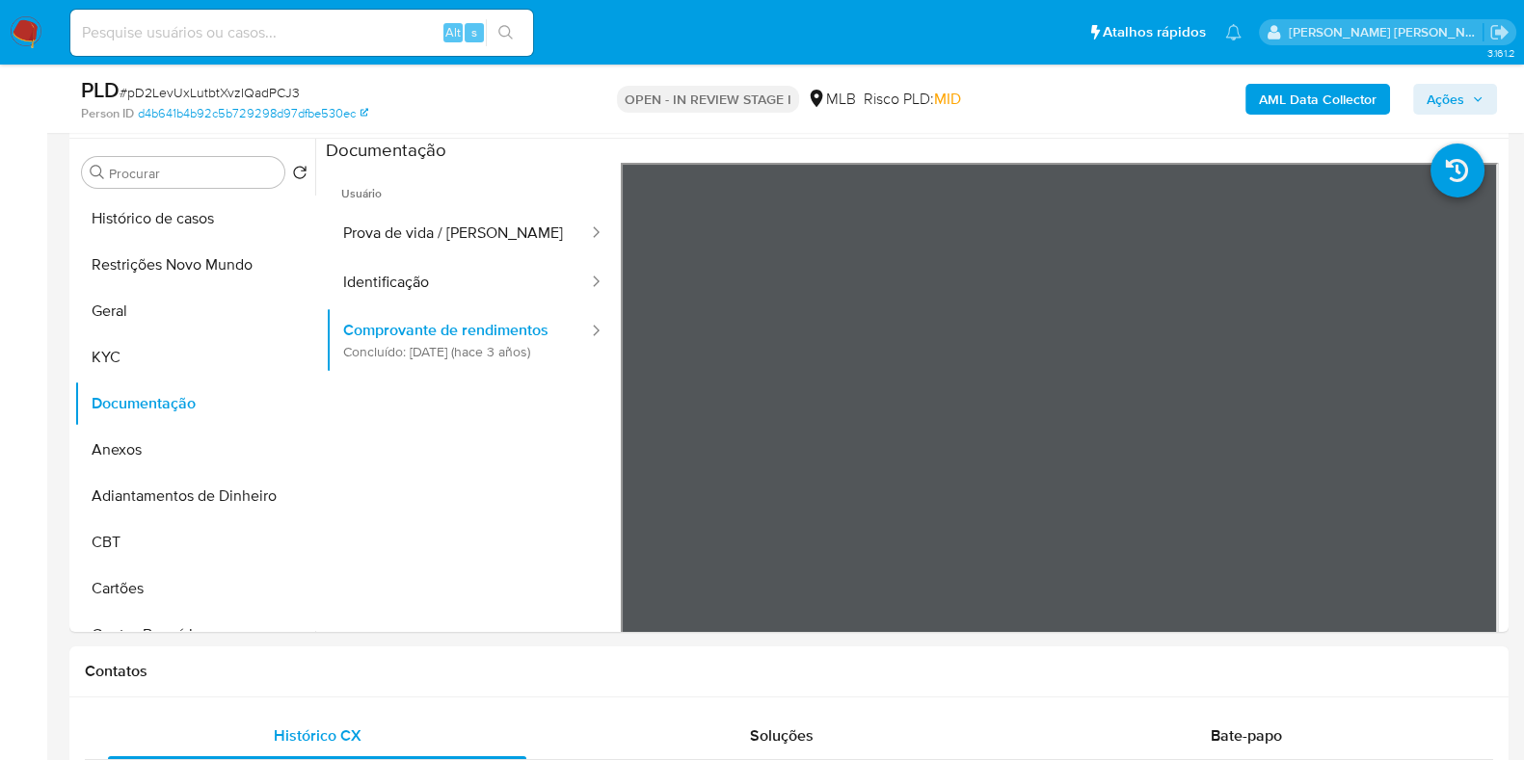
click at [1306, 90] on b "AML Data Collector" at bounding box center [1318, 99] width 118 height 31
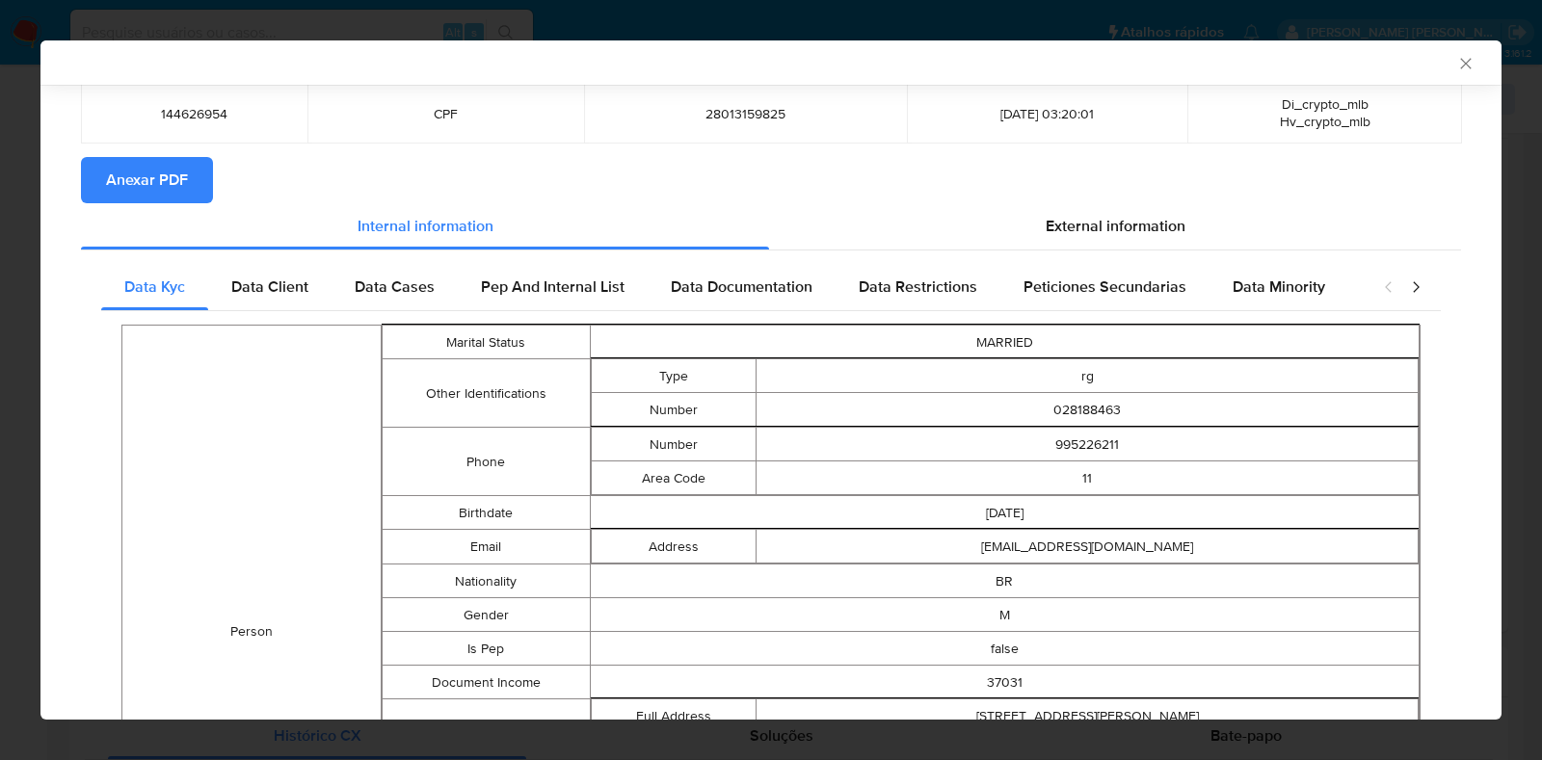
scroll to position [116, 0]
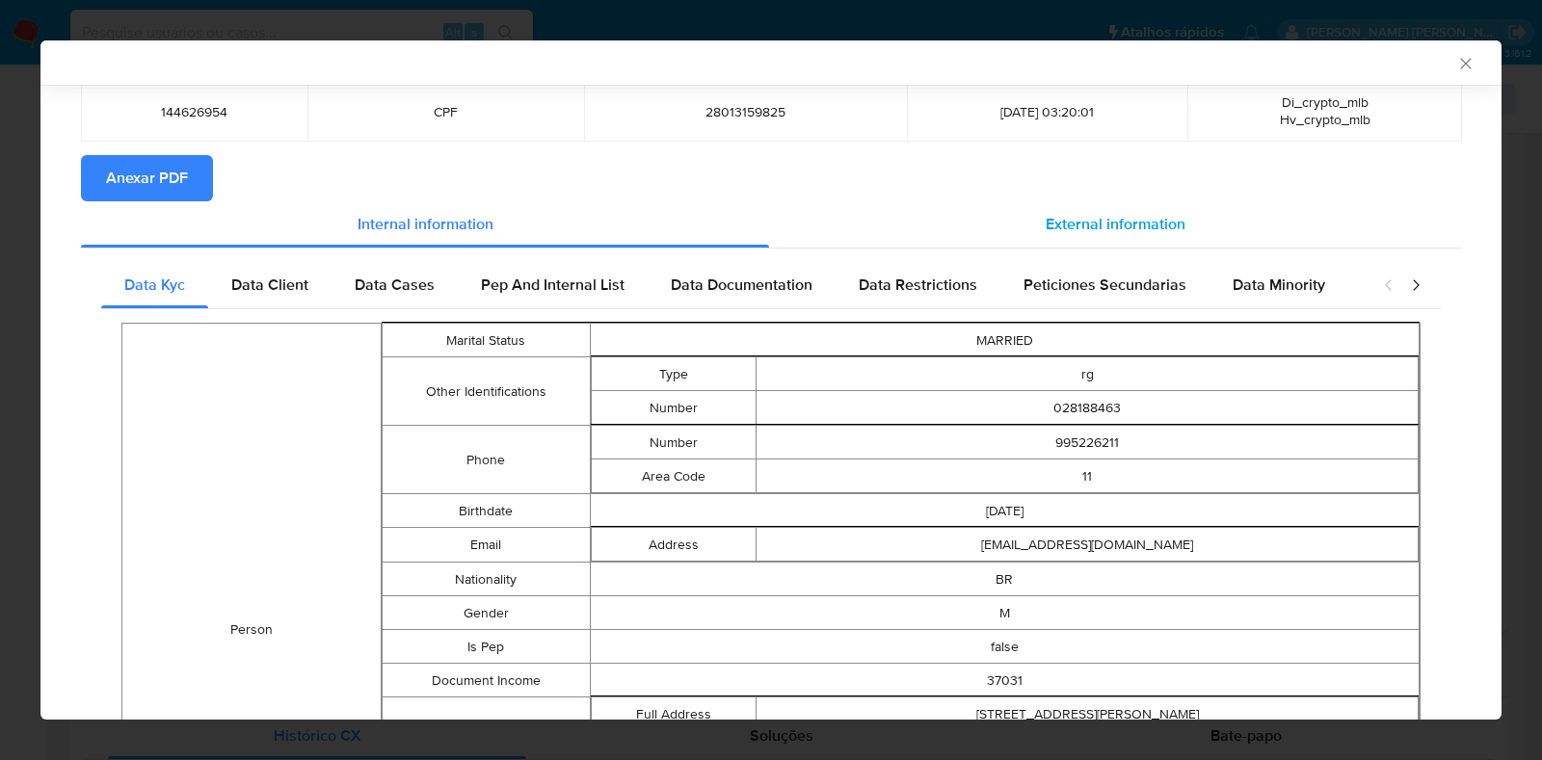
click at [1116, 216] on span "External information" at bounding box center [1116, 224] width 140 height 22
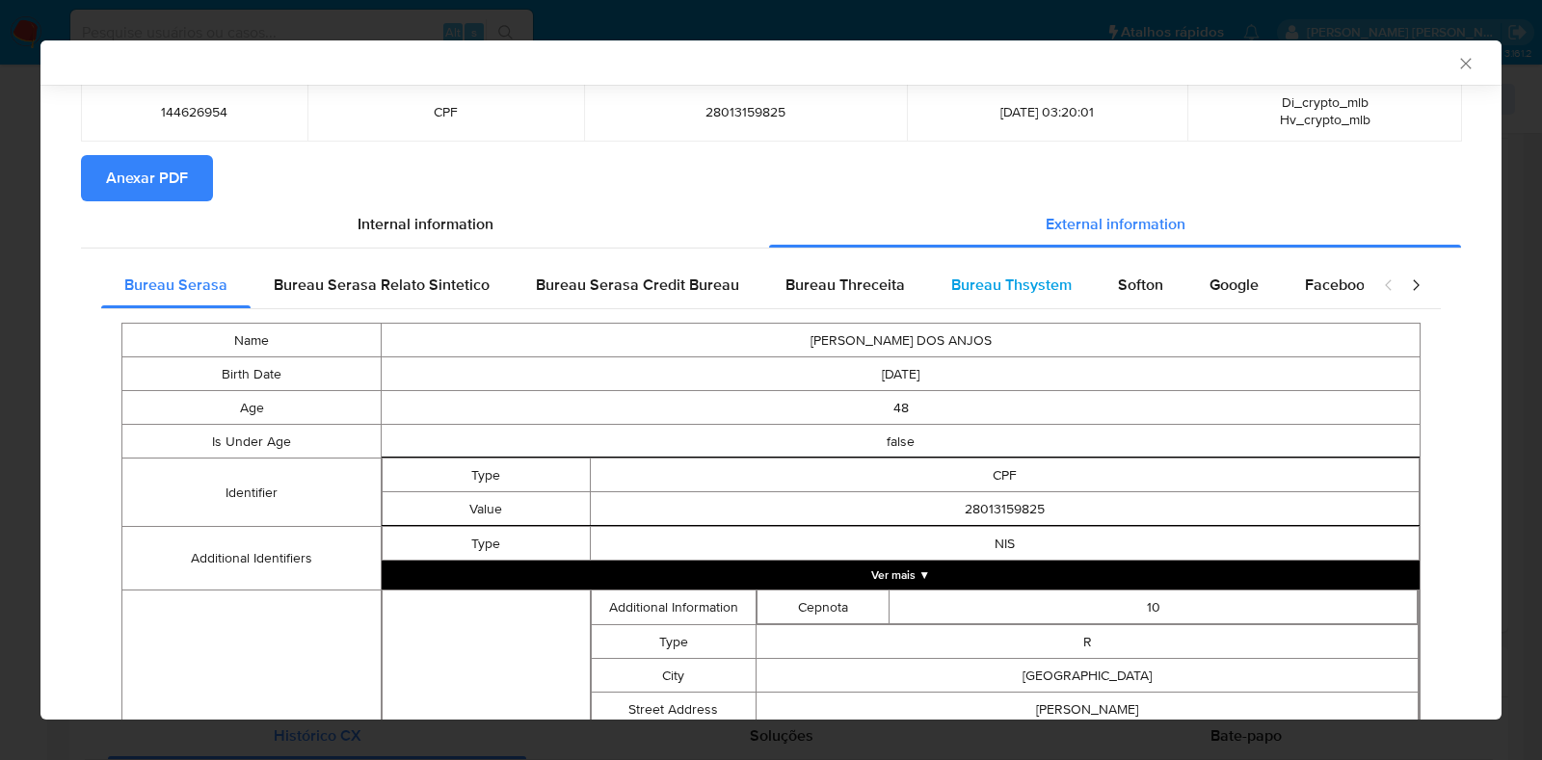
click at [970, 280] on span "Bureau Thsystem" at bounding box center [1011, 285] width 120 height 22
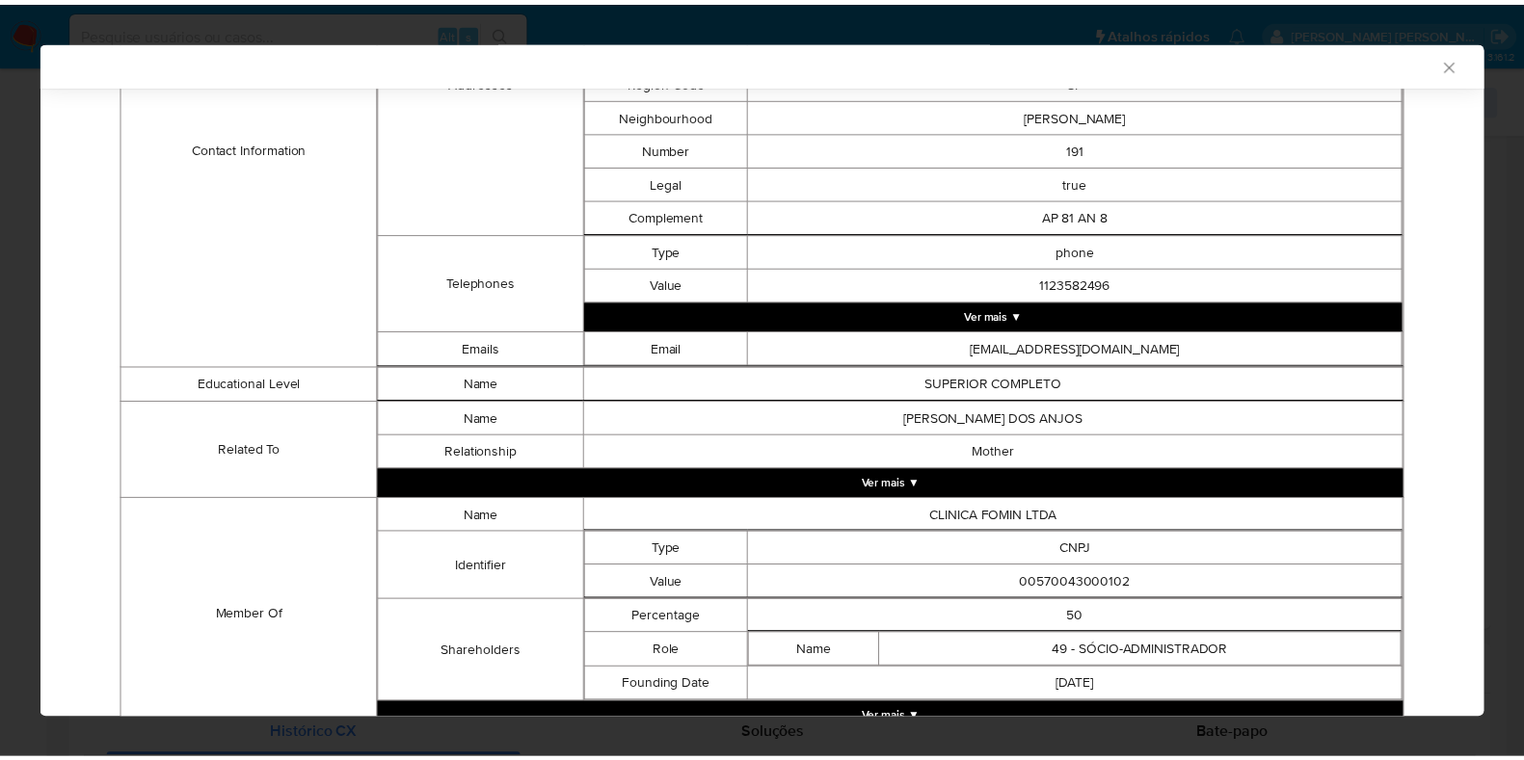
scroll to position [1004, 0]
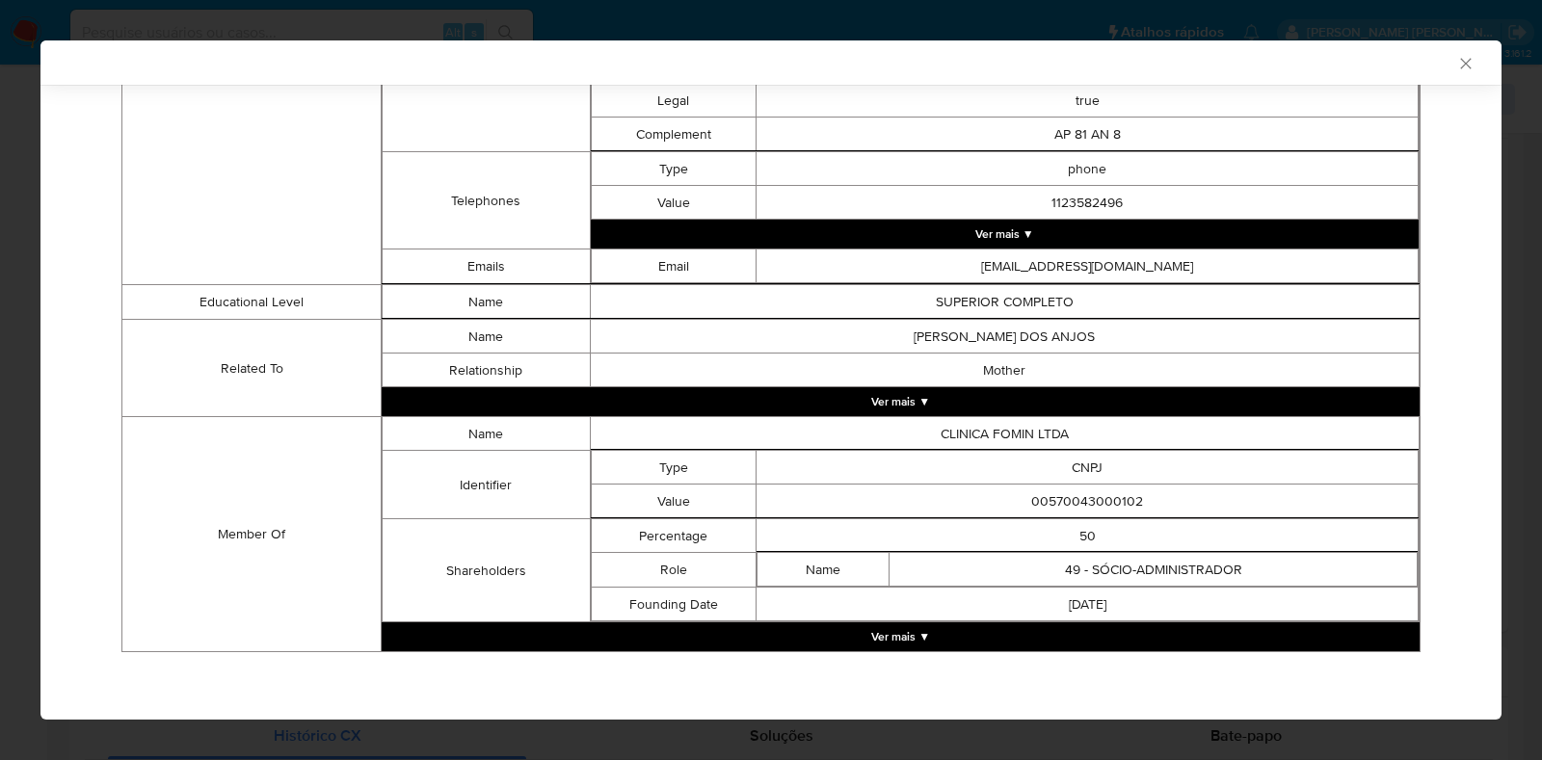
click at [1083, 497] on td "00570043000102" at bounding box center [1088, 502] width 662 height 34
copy td "00570043000102"
click at [0, 178] on div "AML Data Collector Case Id - pD2LevUxLutbtXvzIQadPCJ3 Os dados detalhados abaix…" at bounding box center [771, 380] width 1542 height 760
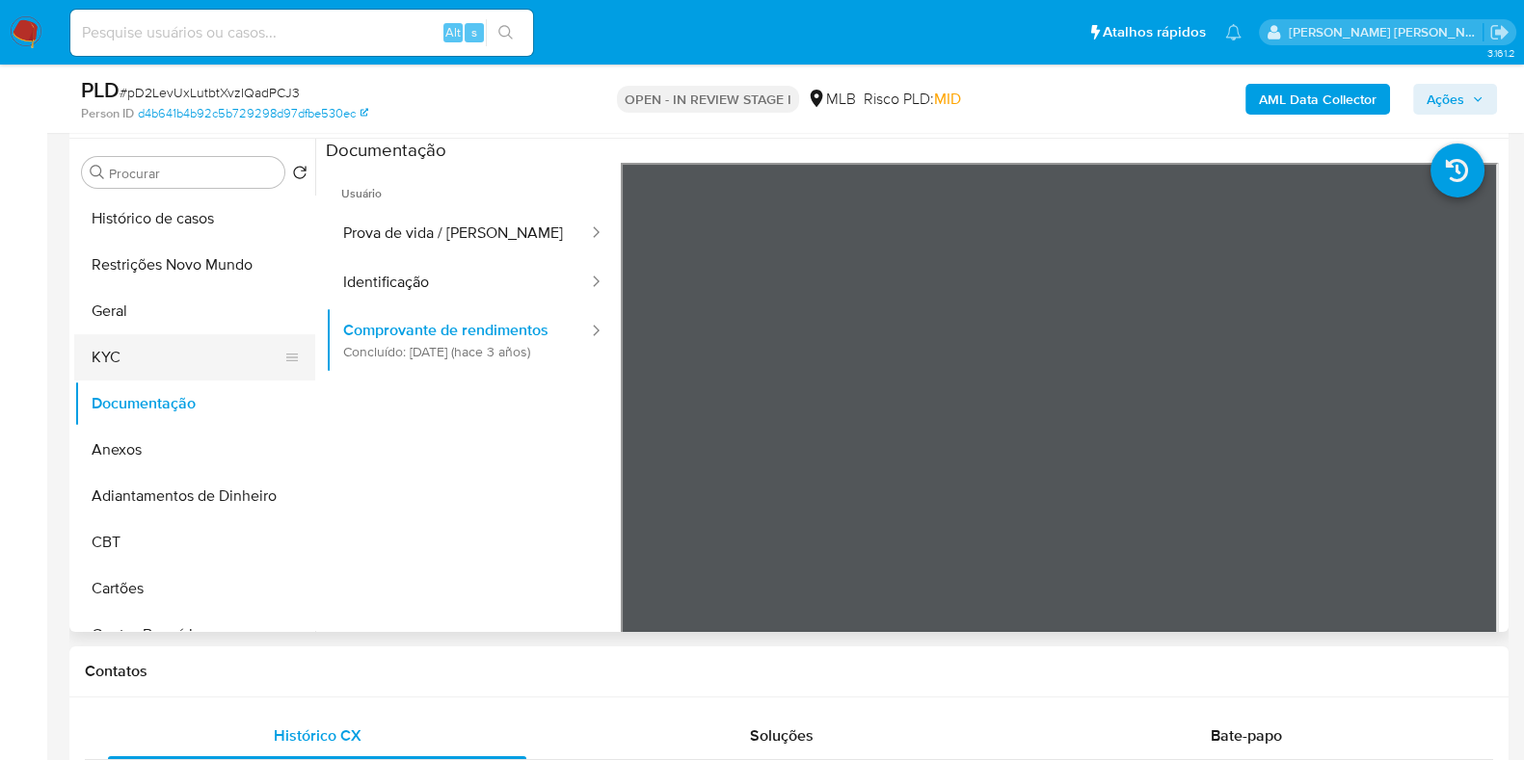
click at [164, 363] on button "KYC" at bounding box center [187, 357] width 226 height 46
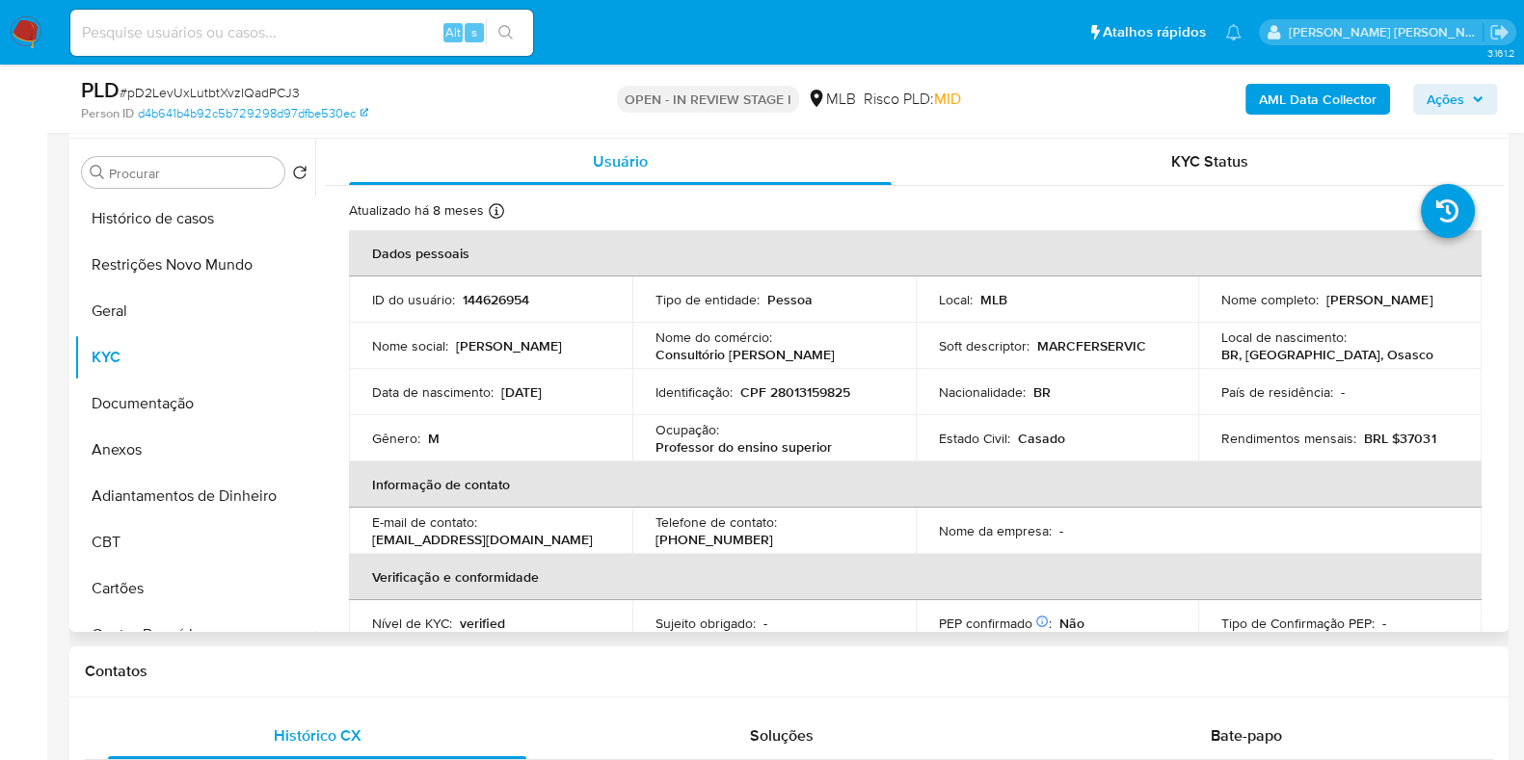
drag, startPoint x: 1415, startPoint y: 318, endPoint x: 1206, endPoint y: 310, distance: 209.3
click at [1206, 310] on td "Nome completo : [PERSON_NAME]" at bounding box center [1339, 300] width 283 height 46
copy p "[PERSON_NAME]"
click at [1314, 319] on td "Nome completo : [PERSON_NAME]" at bounding box center [1339, 300] width 283 height 46
drag, startPoint x: 1390, startPoint y: 307, endPoint x: 1218, endPoint y: 311, distance: 171.6
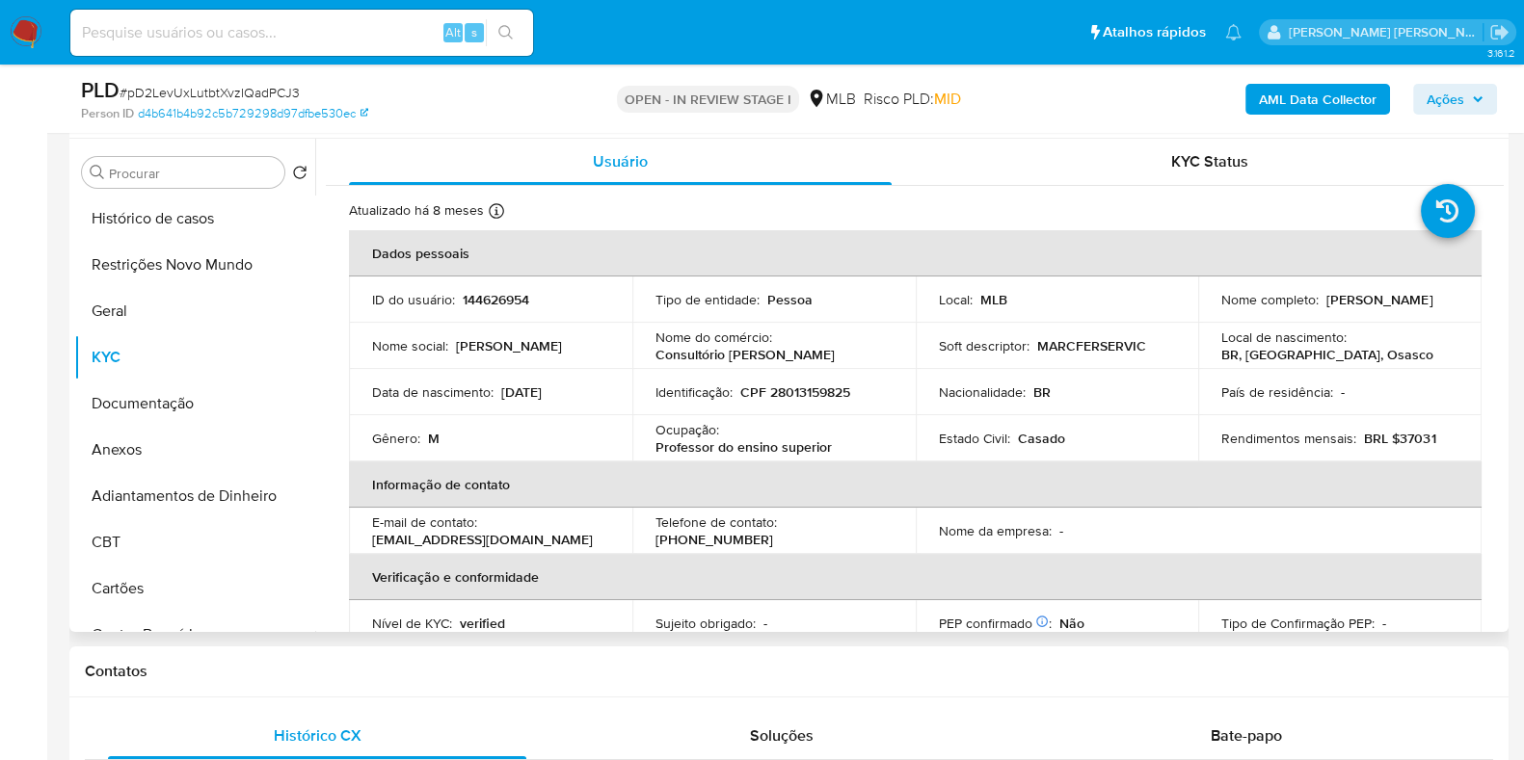
click at [1221, 308] on div "Nome completo : [PERSON_NAME]" at bounding box center [1339, 299] width 237 height 17
click at [803, 387] on p "CPF 28013159825" at bounding box center [795, 392] width 110 height 17
copy p "28013159825"
click at [1444, 102] on span "Ações" at bounding box center [1445, 99] width 38 height 31
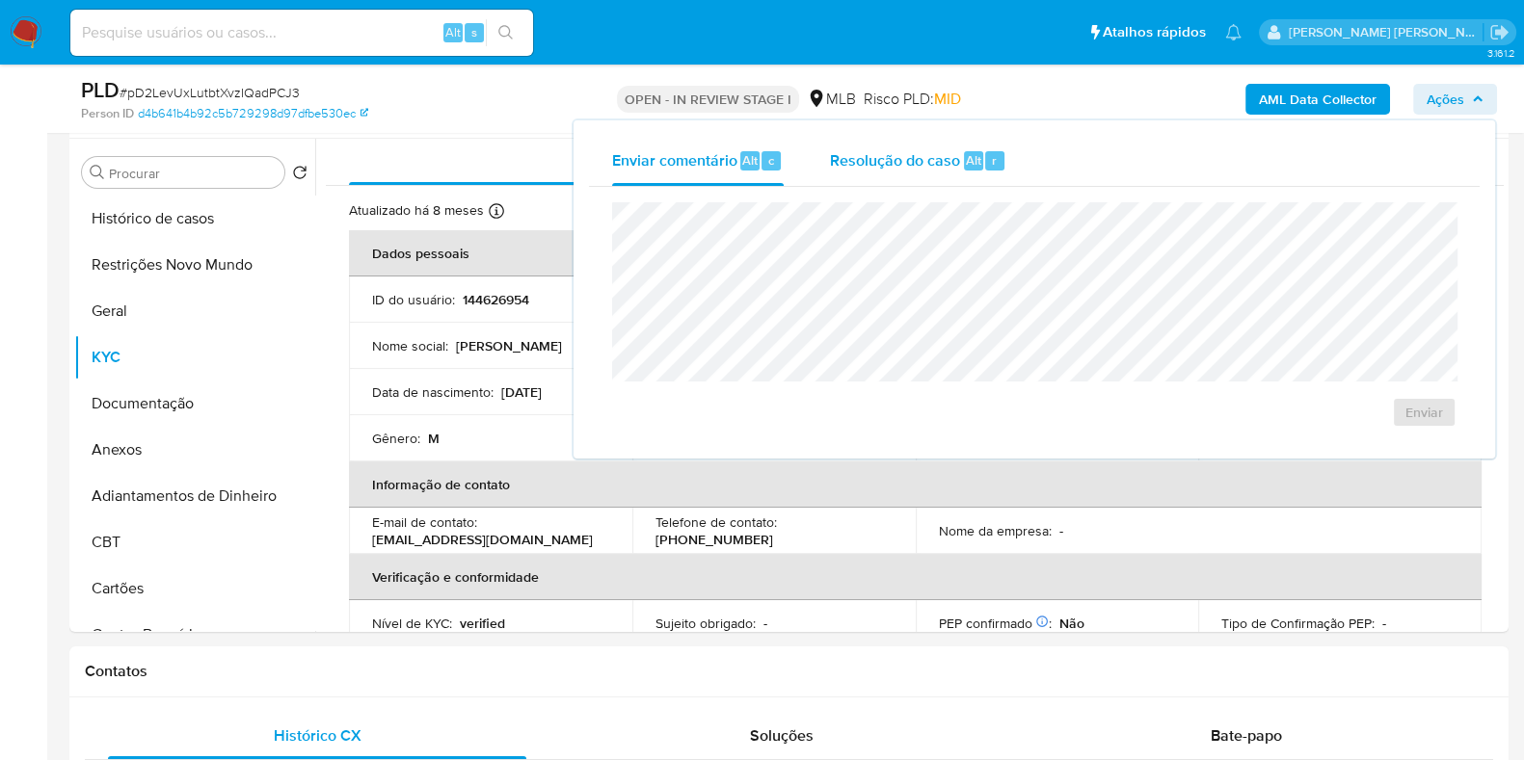
click at [901, 171] on div "Resolução do caso Alt r" at bounding box center [918, 161] width 176 height 50
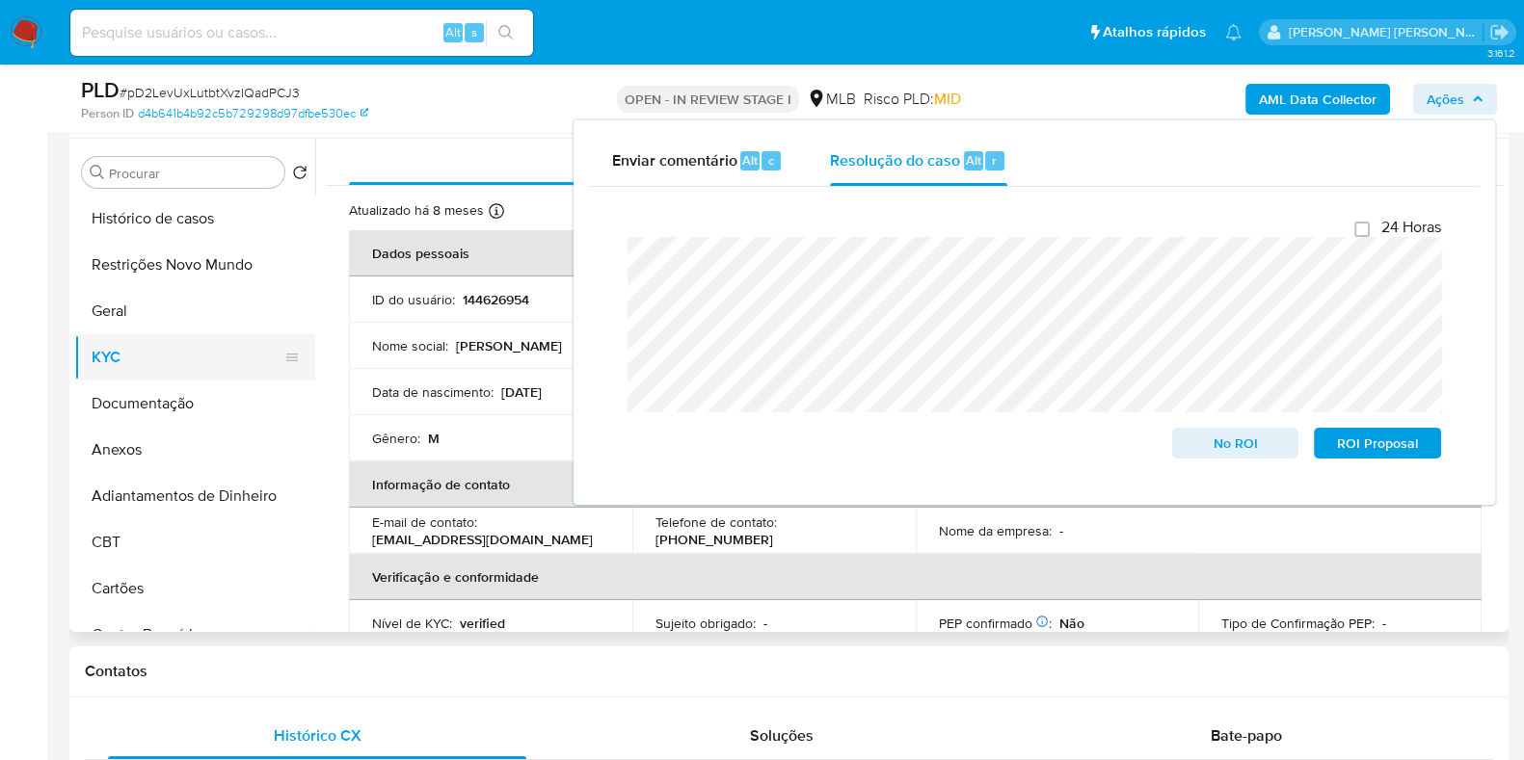
click at [146, 355] on button "KYC" at bounding box center [187, 357] width 226 height 46
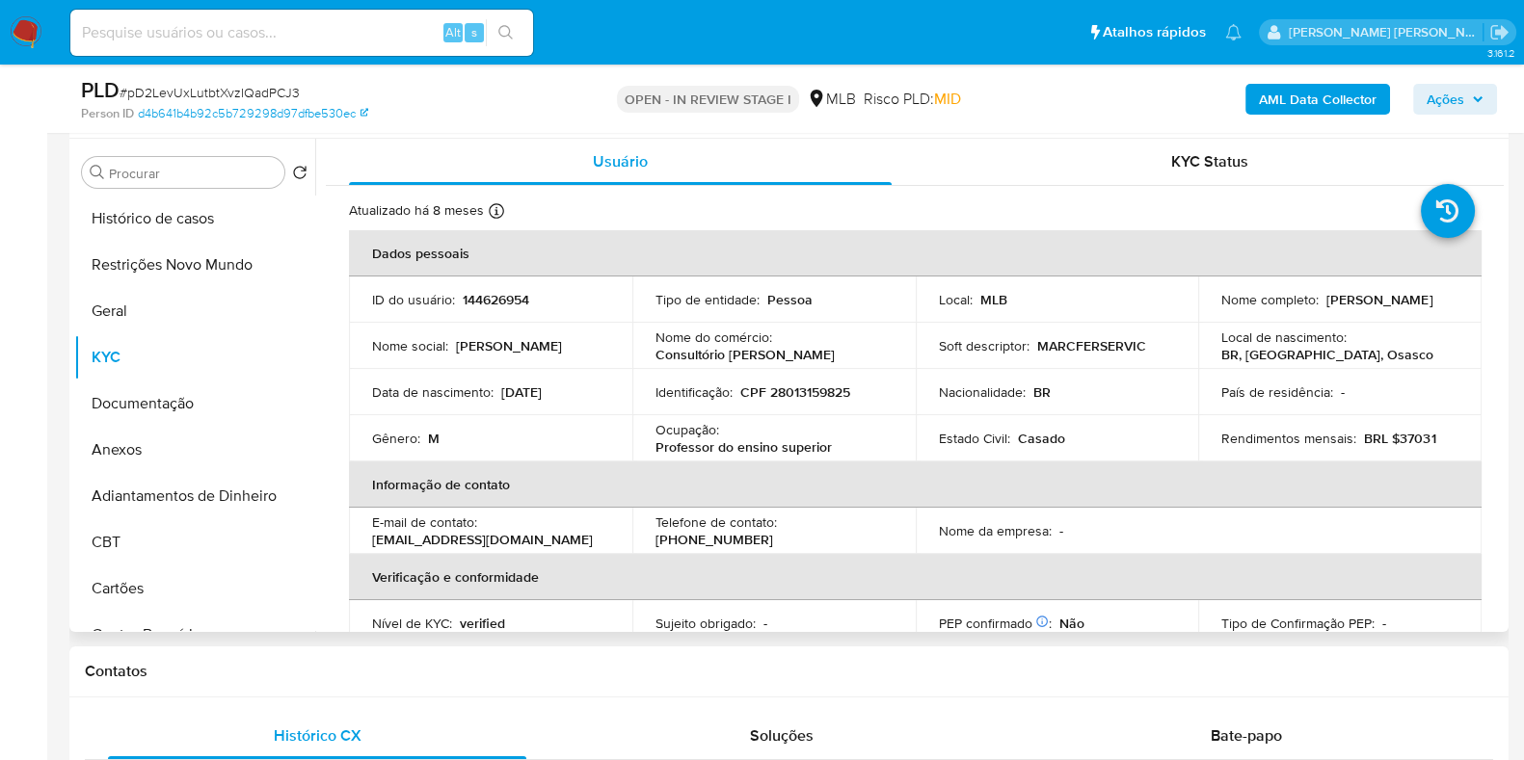
drag, startPoint x: 1344, startPoint y: 306, endPoint x: 1356, endPoint y: 308, distance: 12.9
click at [1198, 315] on td "Nome completo : [PERSON_NAME]" at bounding box center [1339, 300] width 283 height 46
drag, startPoint x: 1388, startPoint y: 306, endPoint x: 1214, endPoint y: 307, distance: 173.5
click at [1221, 307] on div "Nome completo : [PERSON_NAME]" at bounding box center [1339, 299] width 237 height 17
copy p "[PERSON_NAME]"
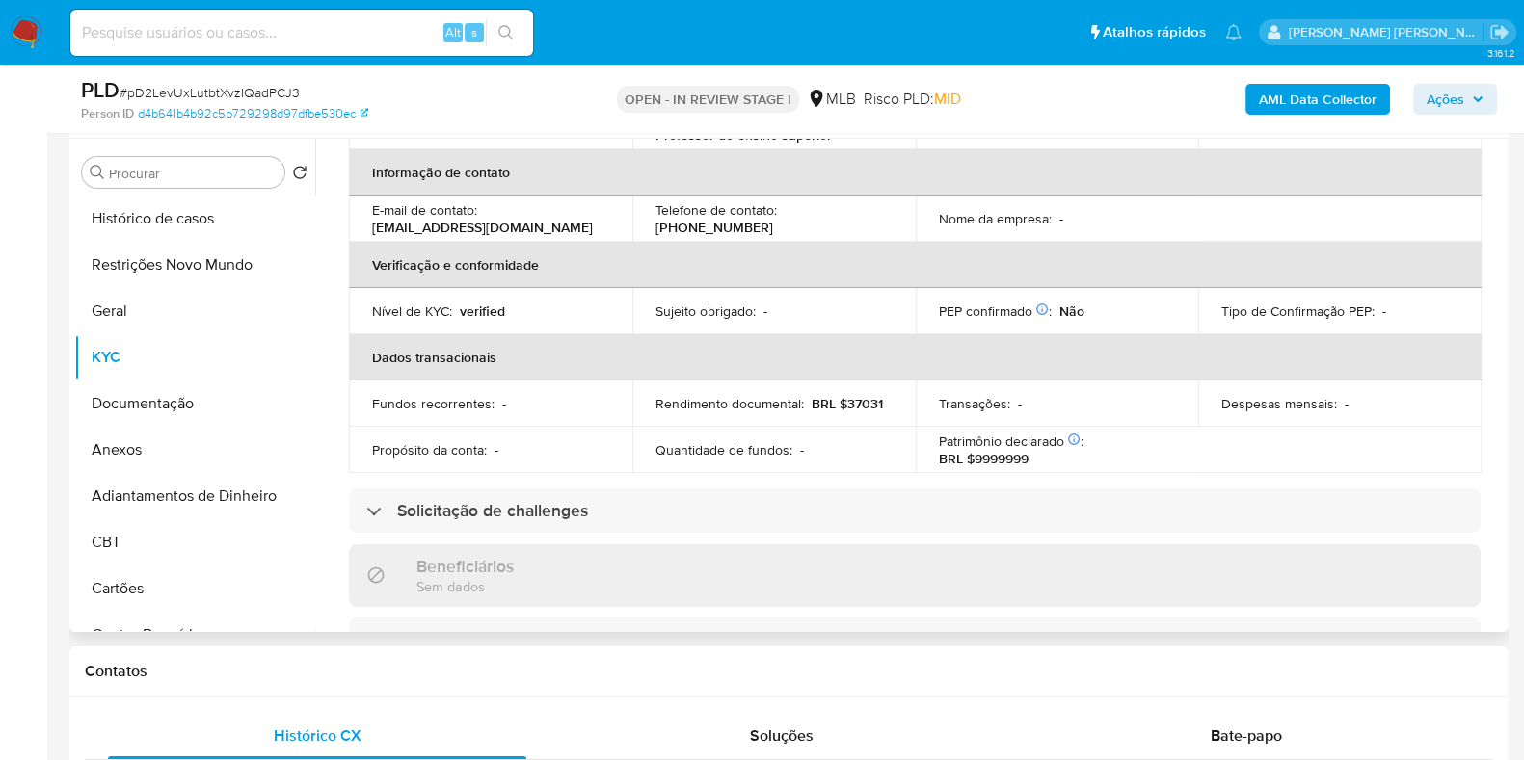
scroll to position [0, 0]
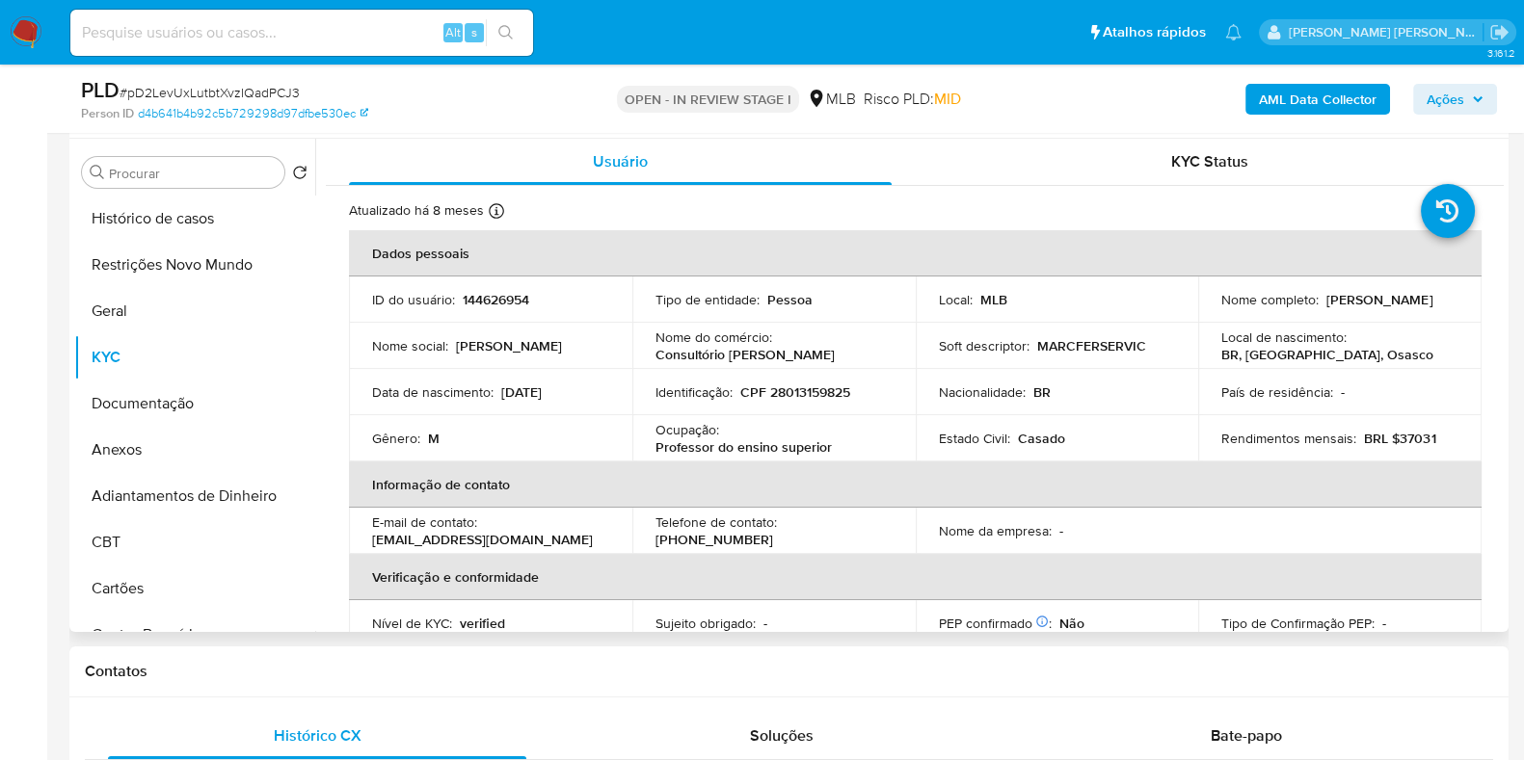
click at [805, 384] on p "CPF 28013159825" at bounding box center [795, 392] width 110 height 17
copy p "28013159825"
click at [177, 300] on button "Geral" at bounding box center [187, 311] width 226 height 46
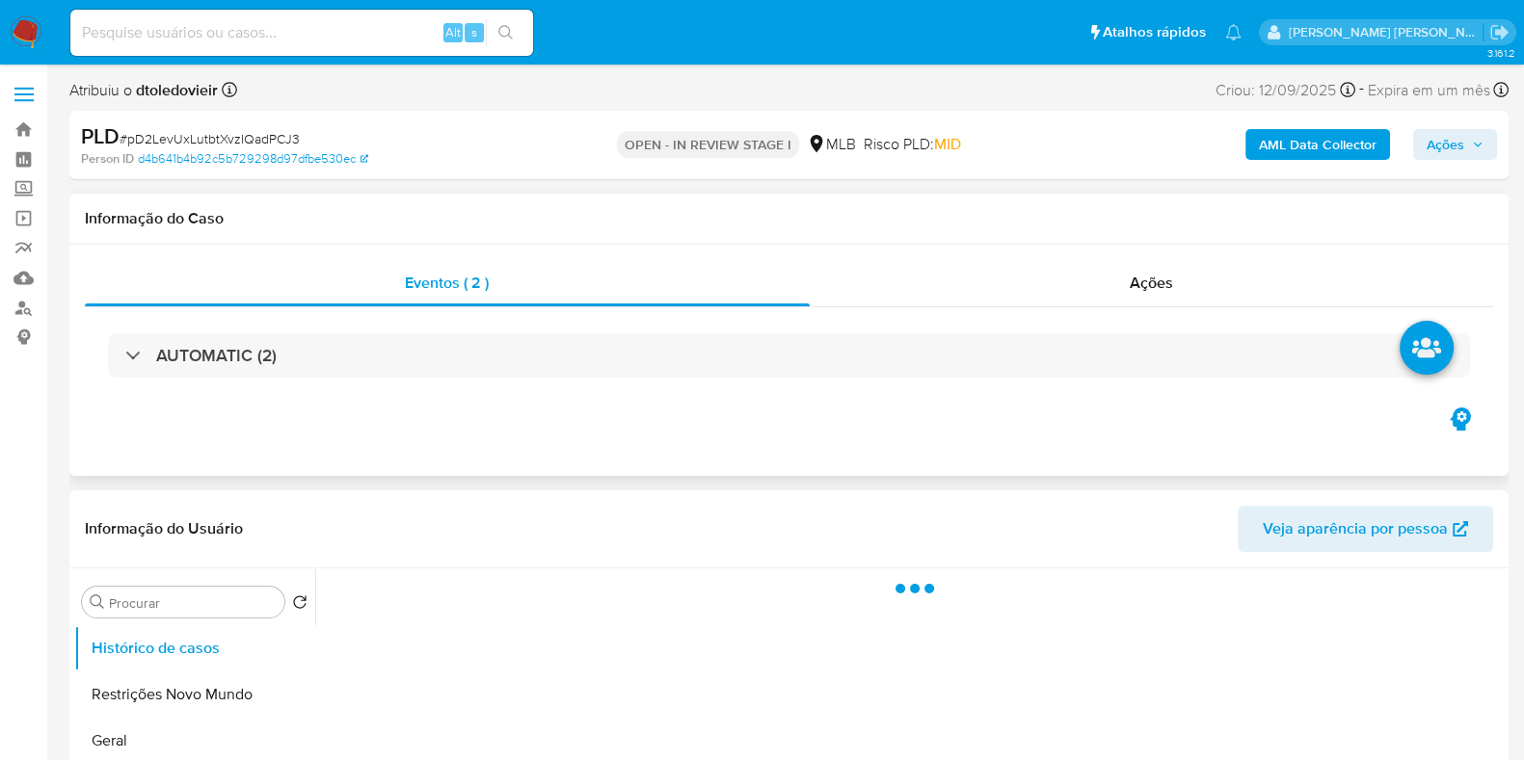
select select "10"
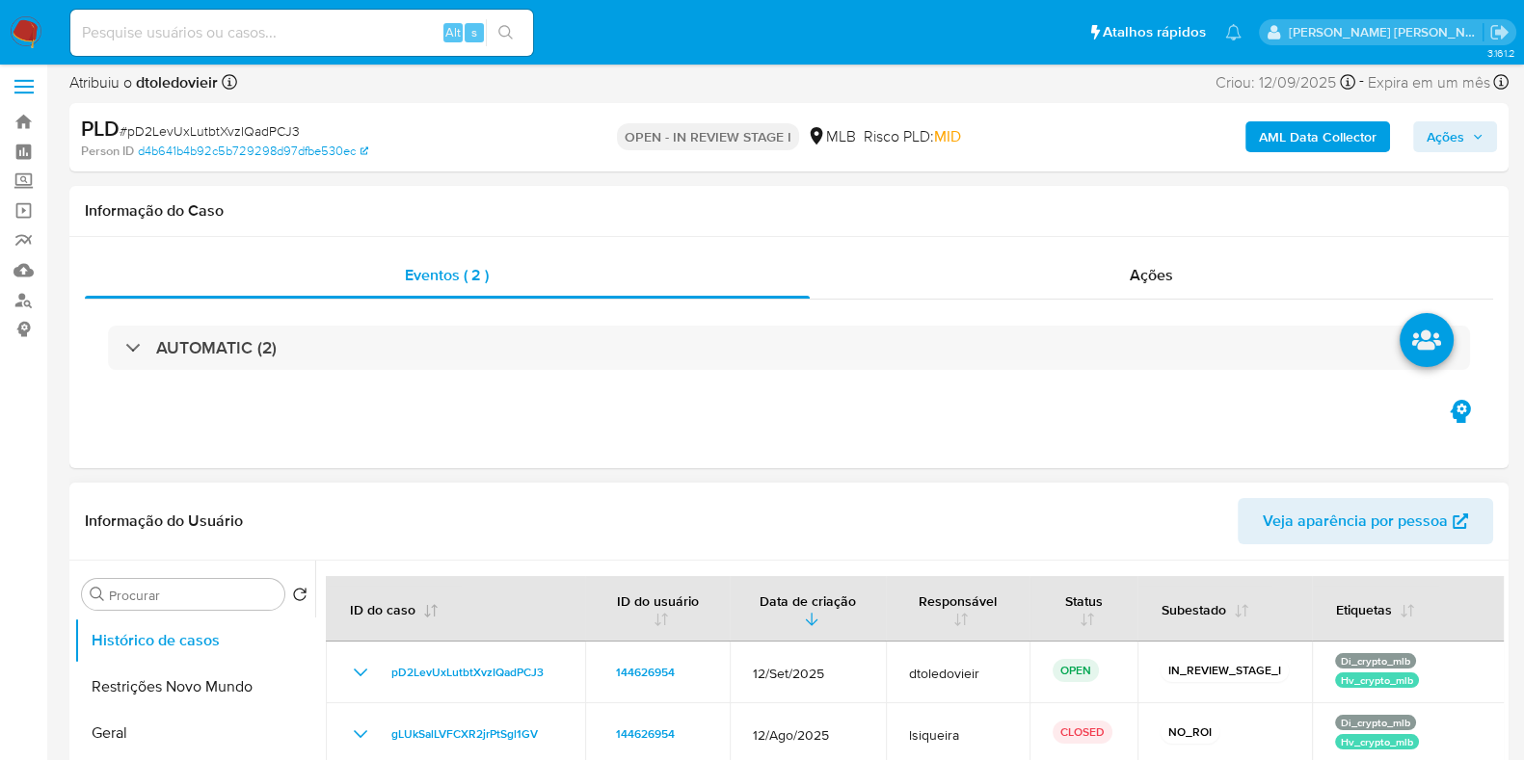
scroll to position [240, 0]
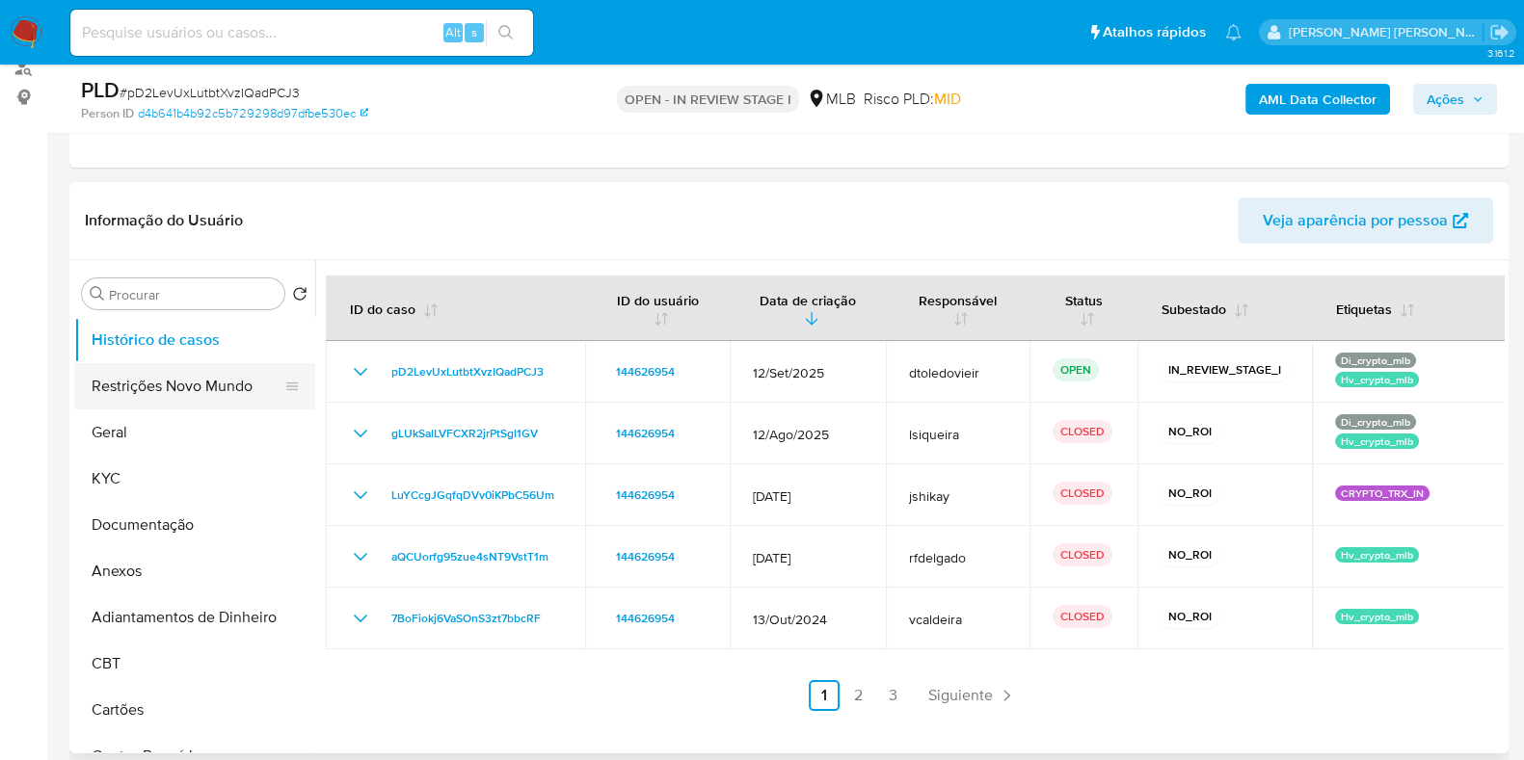
click at [197, 387] on button "Restrições Novo Mundo" at bounding box center [187, 386] width 226 height 46
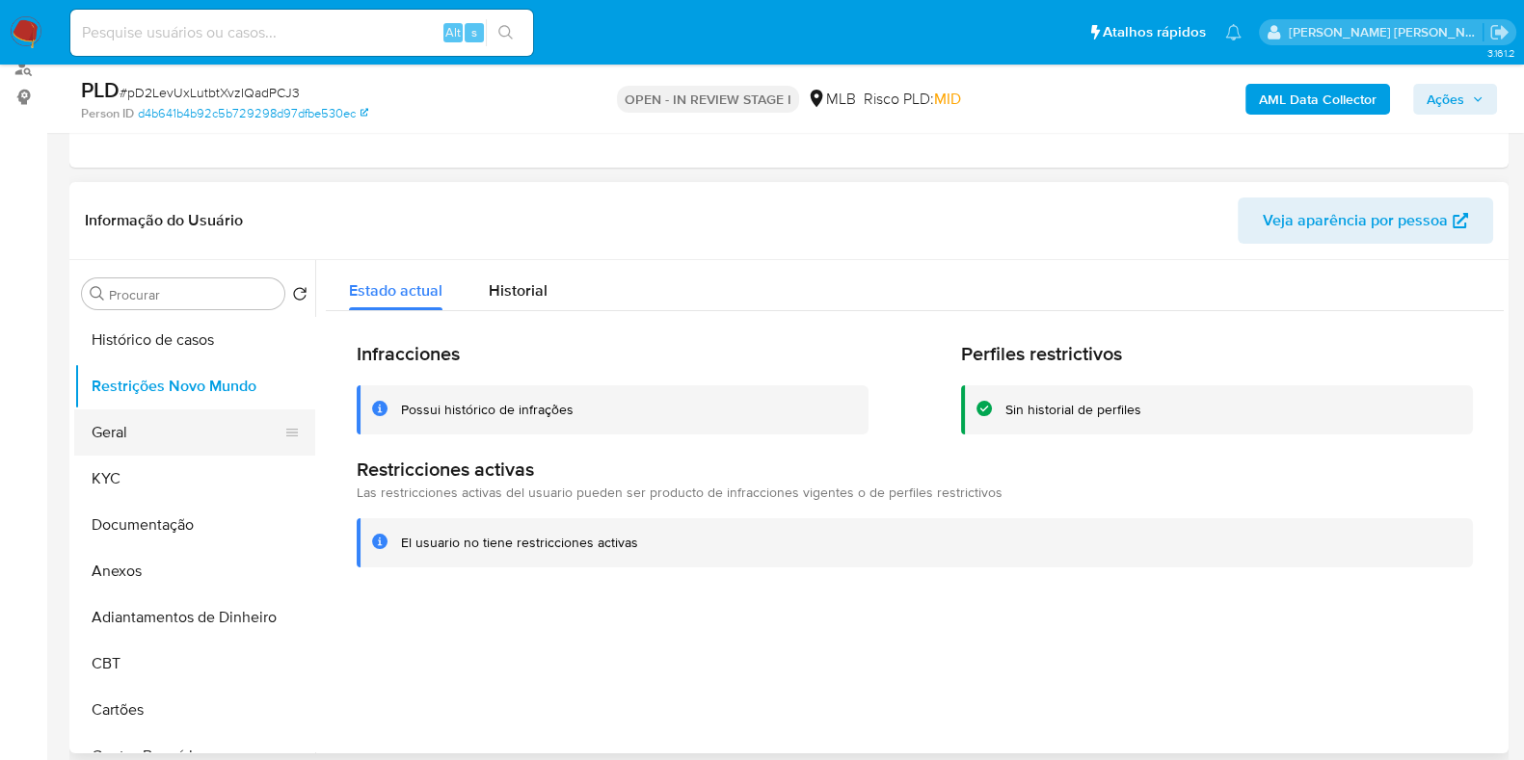
click at [130, 427] on button "Geral" at bounding box center [187, 433] width 226 height 46
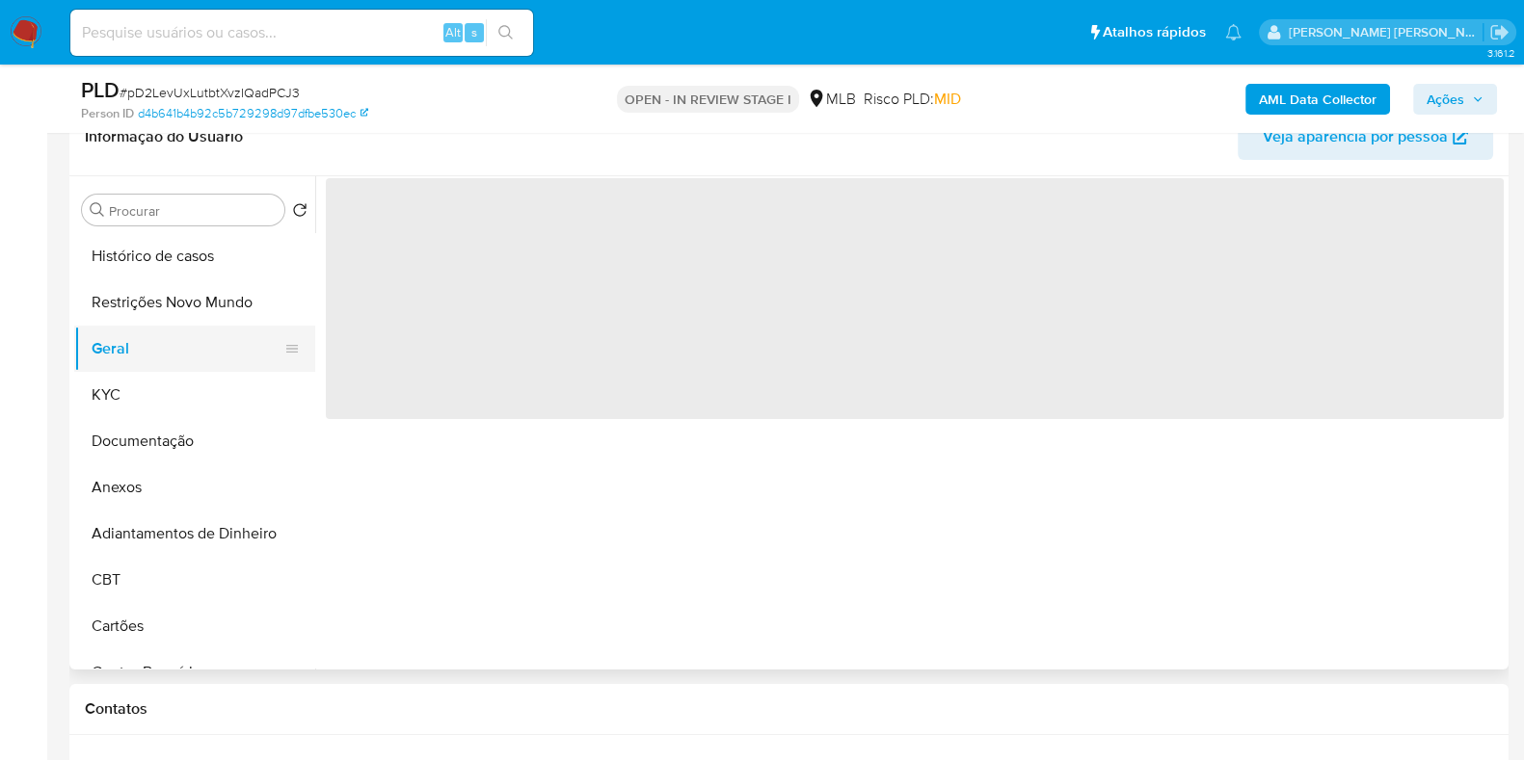
scroll to position [361, 0]
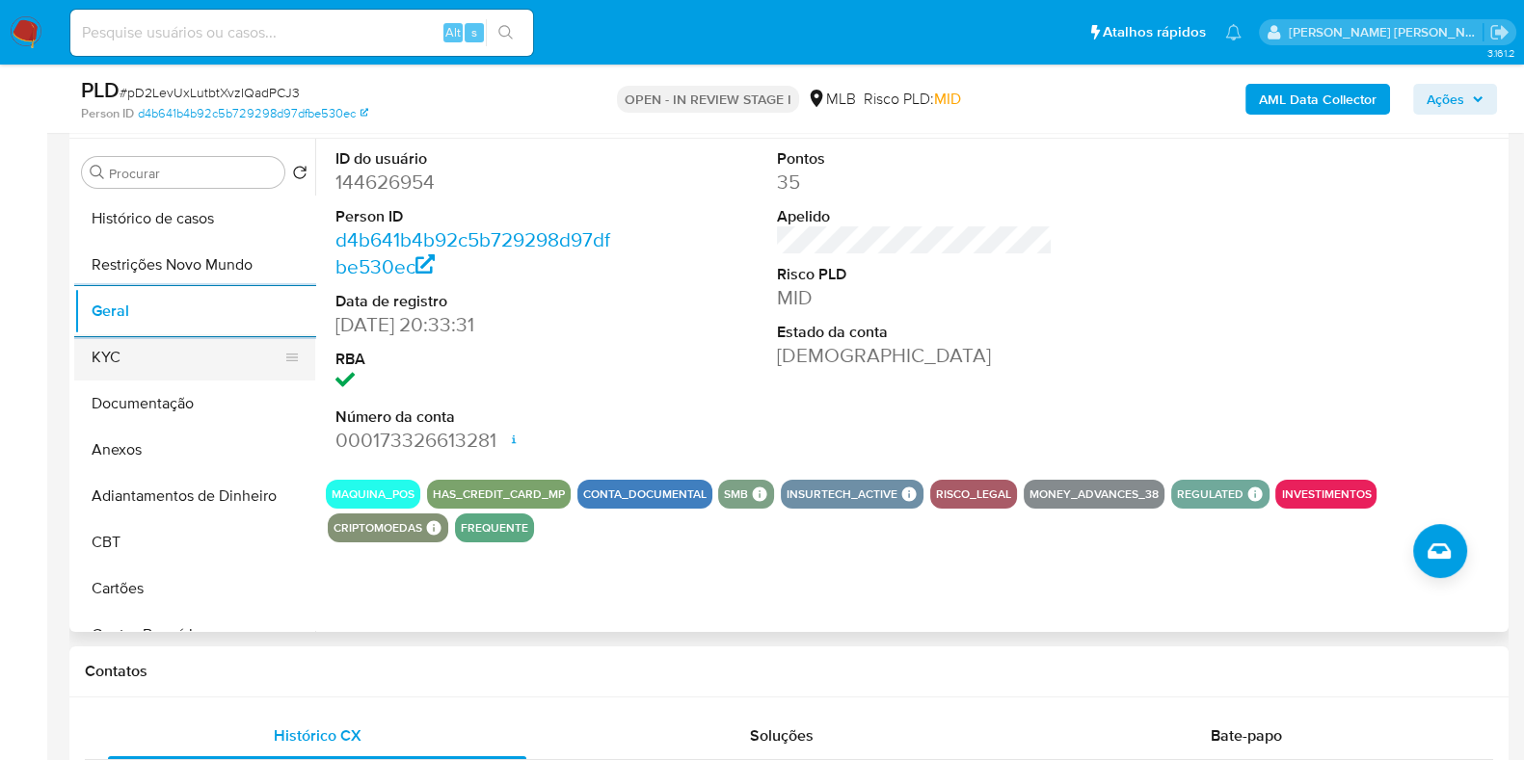
click at [160, 359] on button "KYC" at bounding box center [187, 357] width 226 height 46
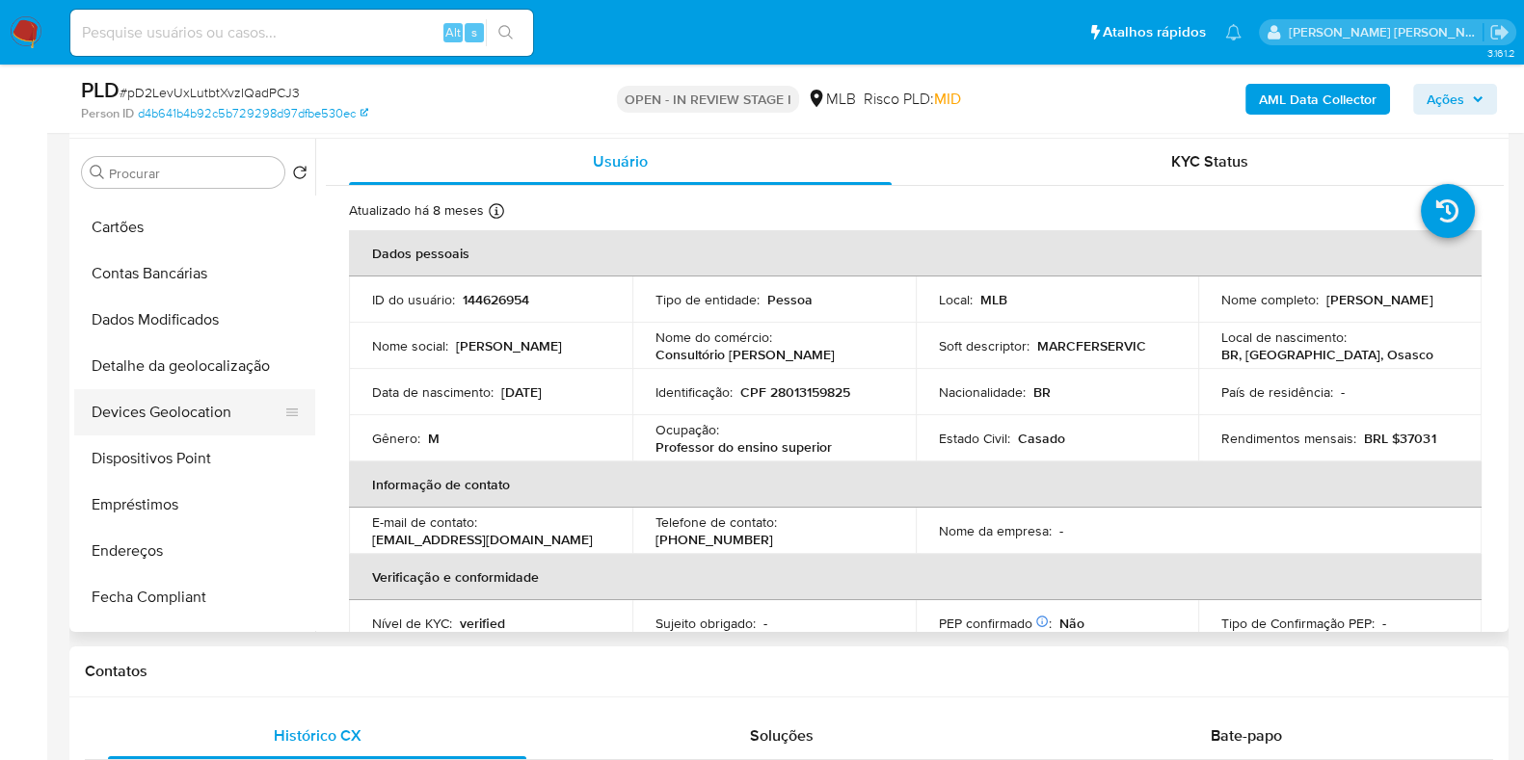
scroll to position [360, 0]
click at [177, 548] on button "Endereços" at bounding box center [187, 552] width 226 height 46
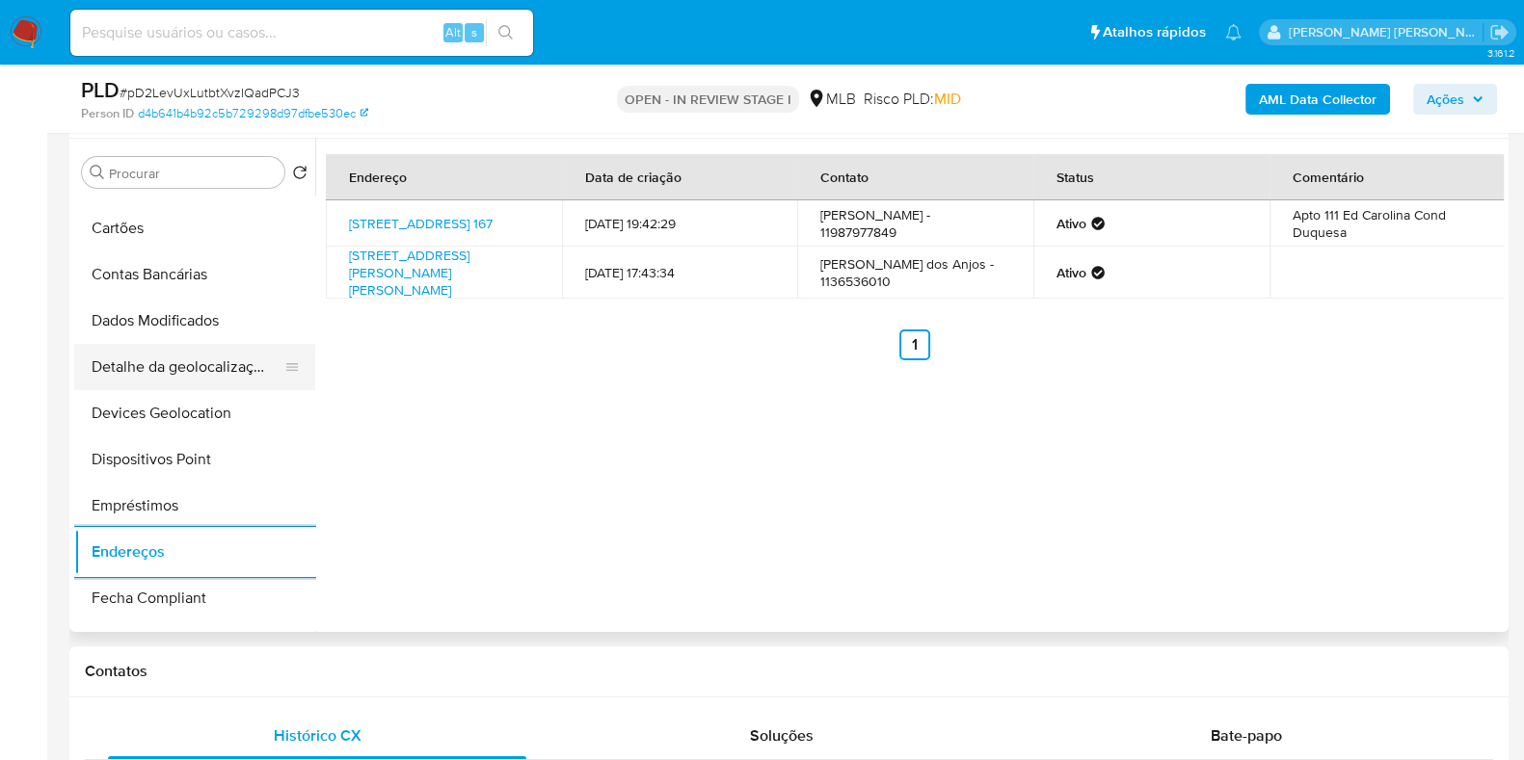
click at [159, 360] on button "Detalhe da geolocalização" at bounding box center [187, 367] width 226 height 46
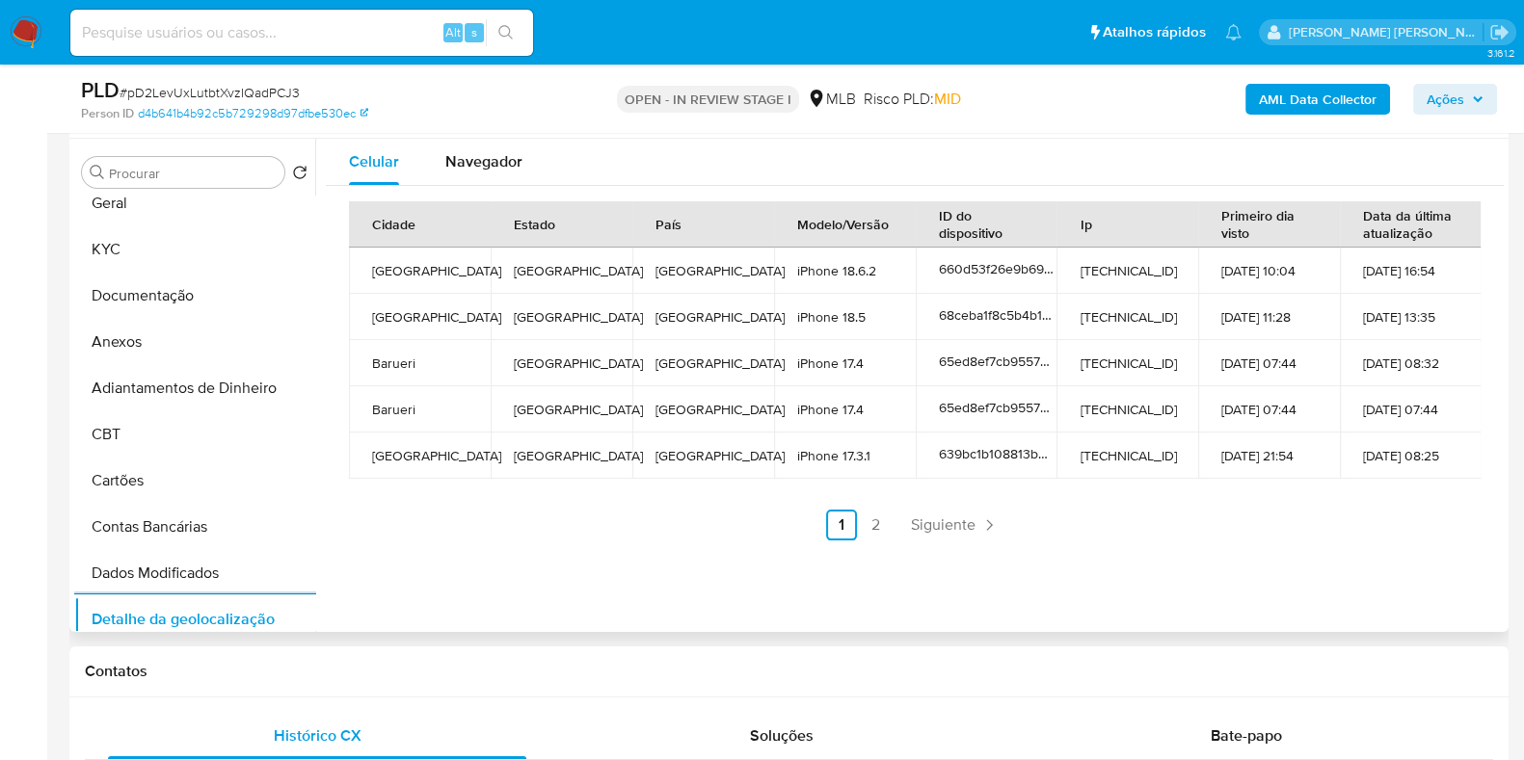
scroll to position [0, 0]
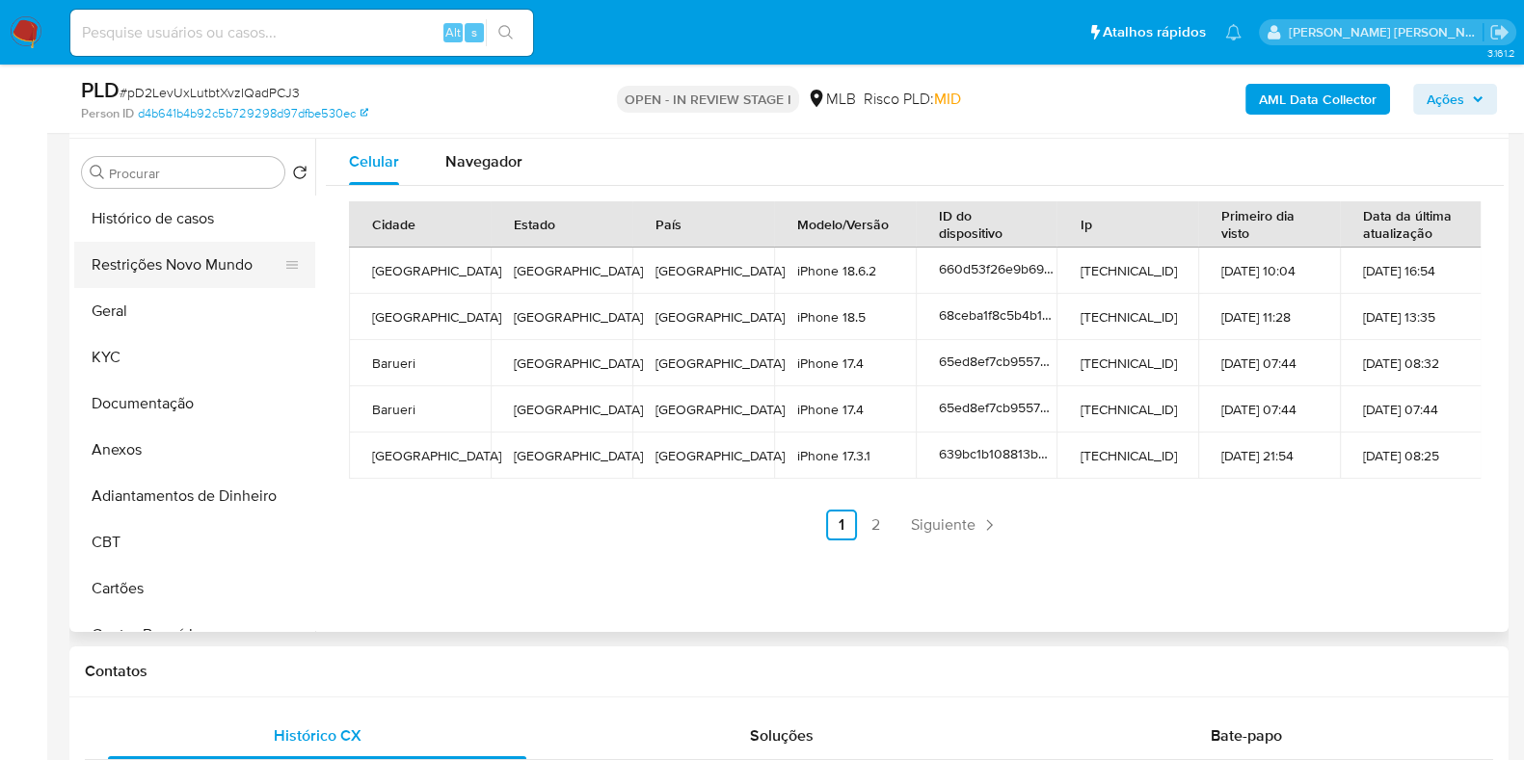
click at [183, 245] on button "Restrições Novo Mundo" at bounding box center [187, 265] width 226 height 46
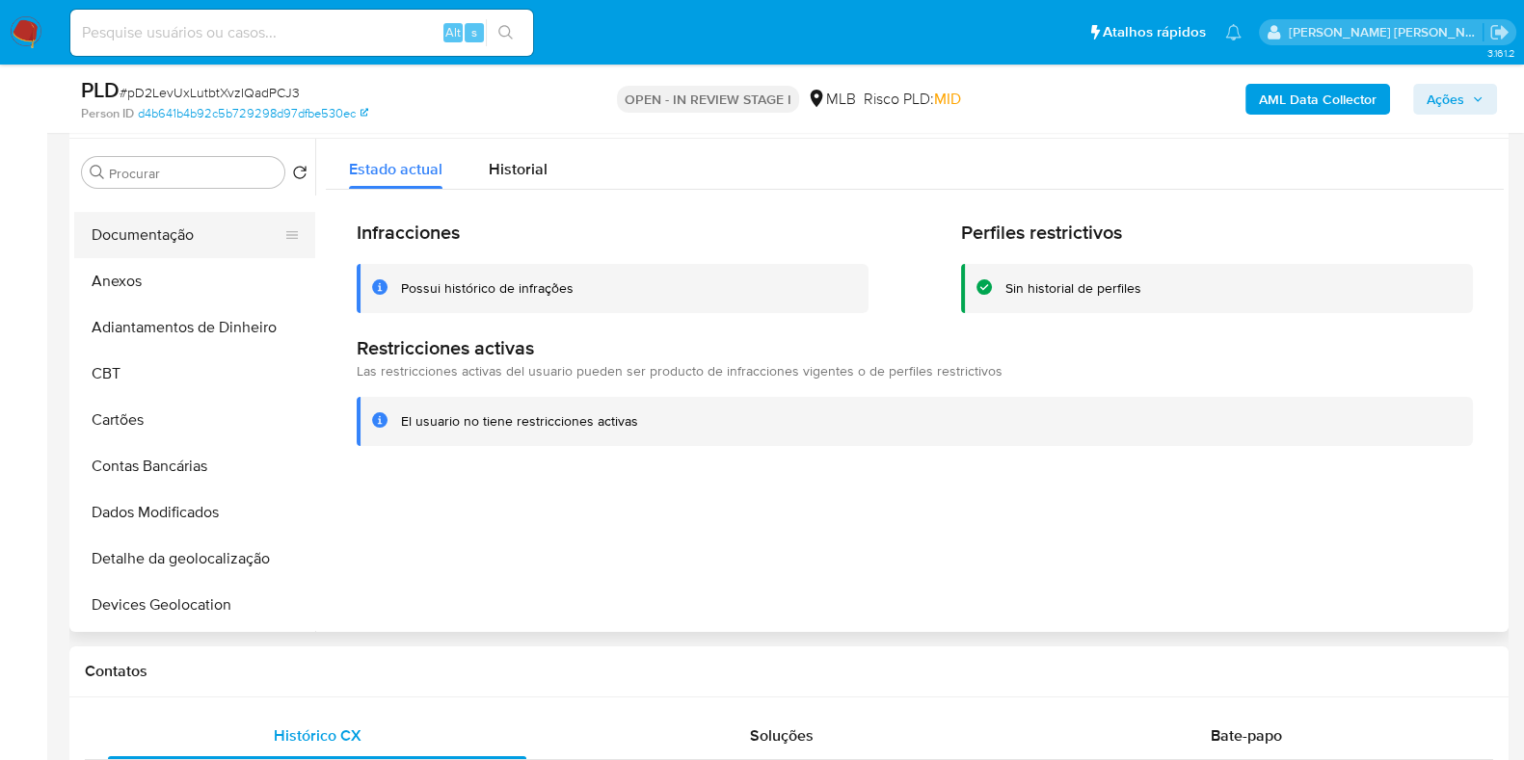
scroll to position [481, 0]
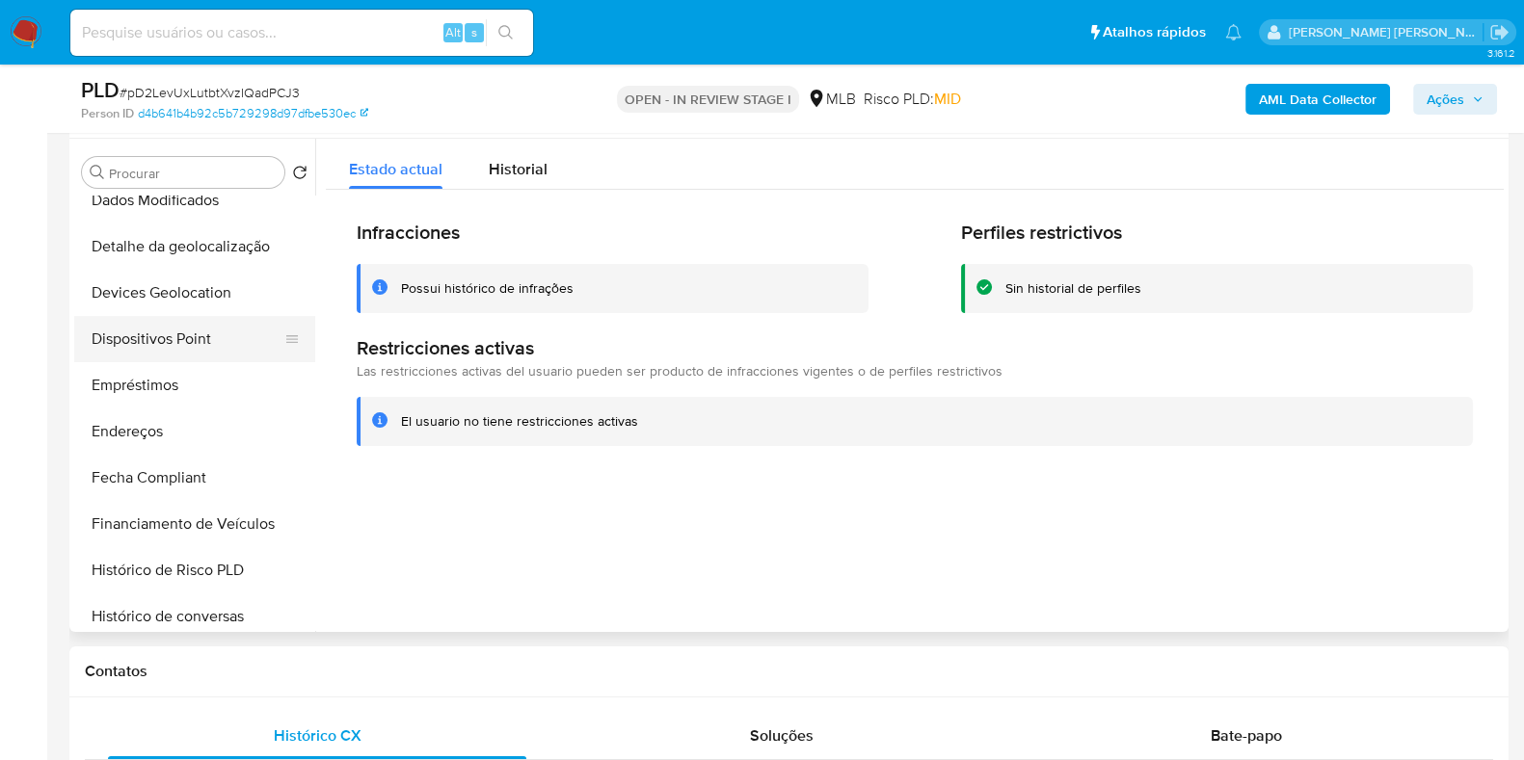
click at [208, 342] on button "Dispositivos Point" at bounding box center [187, 339] width 226 height 46
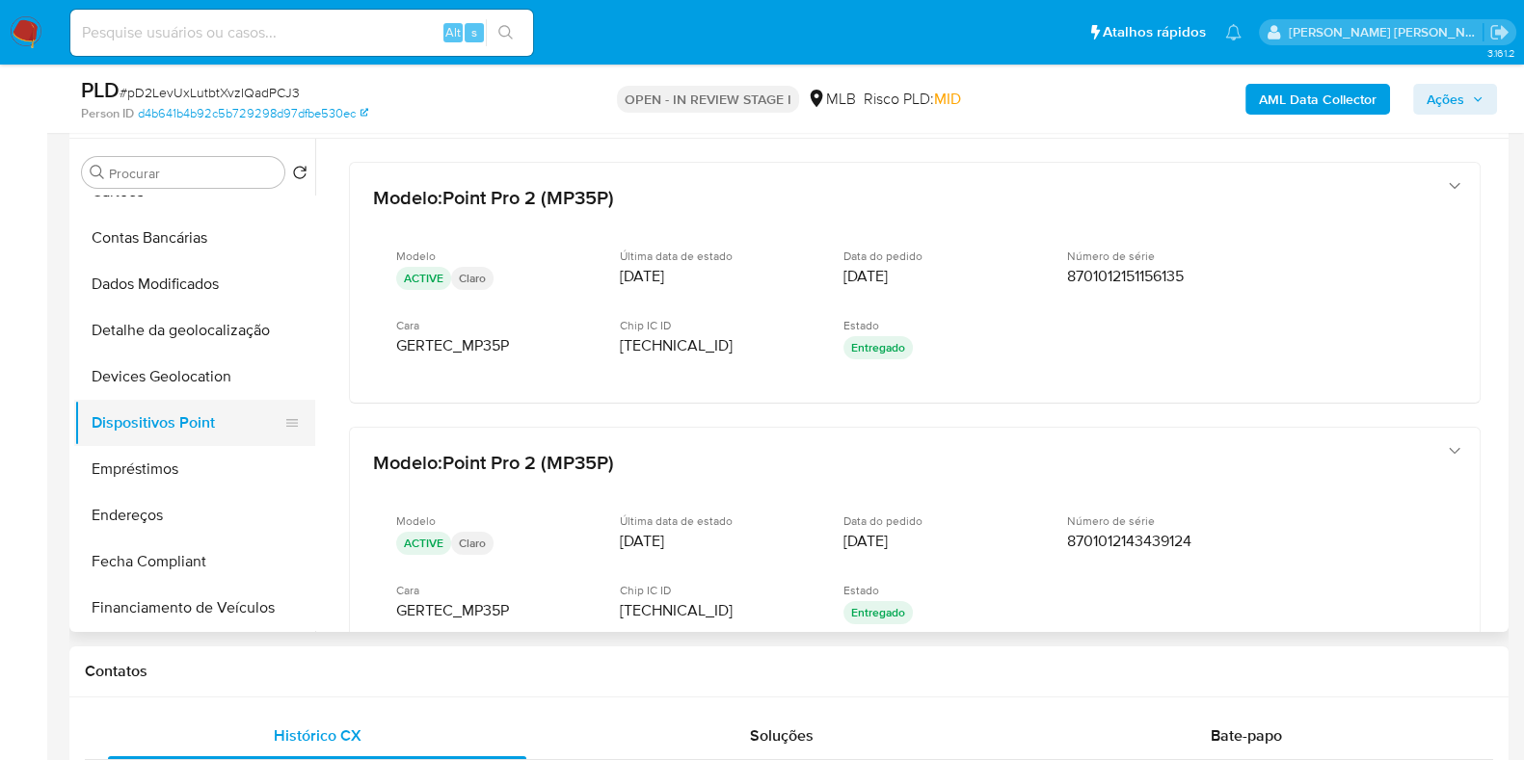
scroll to position [361, 0]
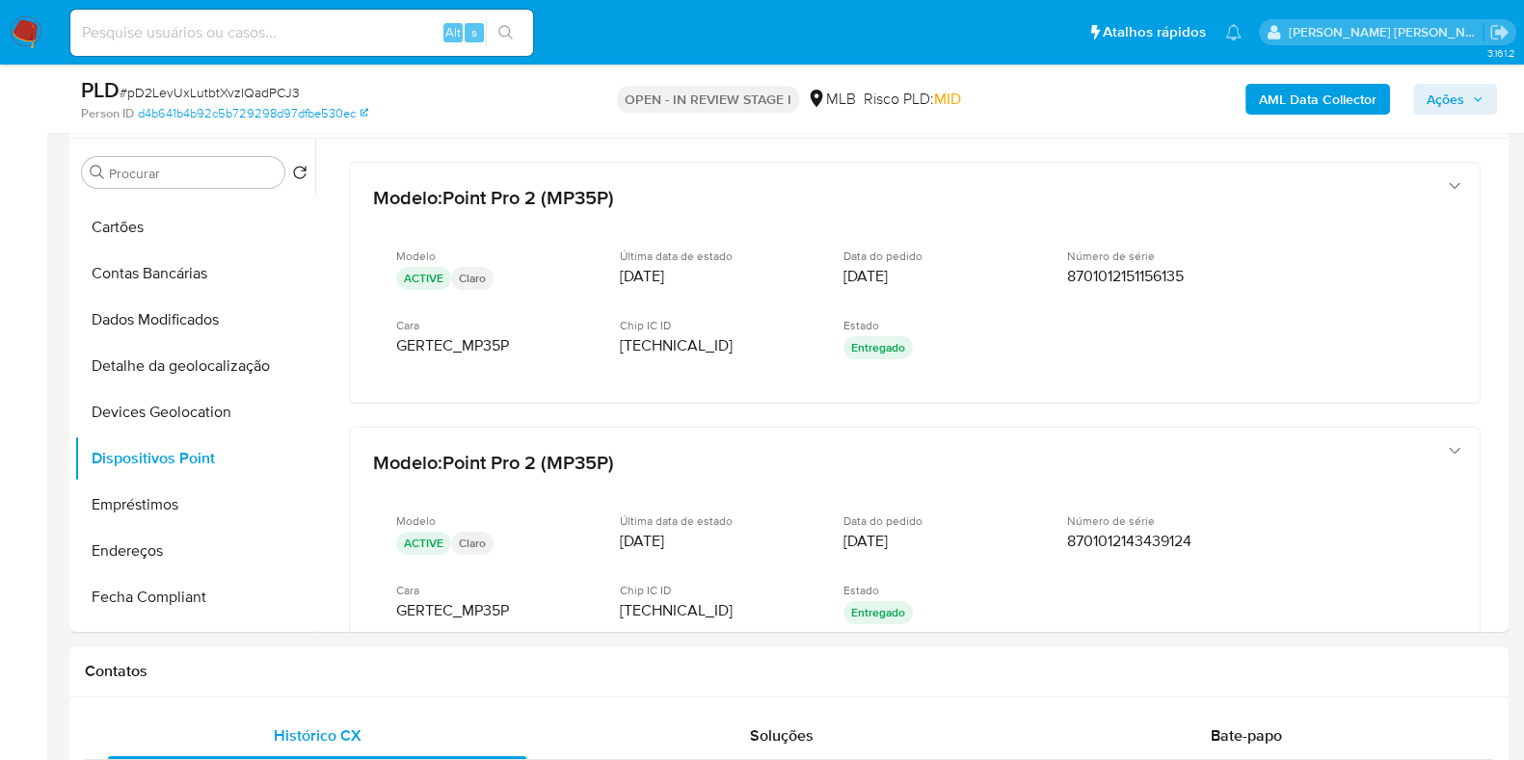
click at [1317, 106] on b "AML Data Collector" at bounding box center [1318, 99] width 118 height 31
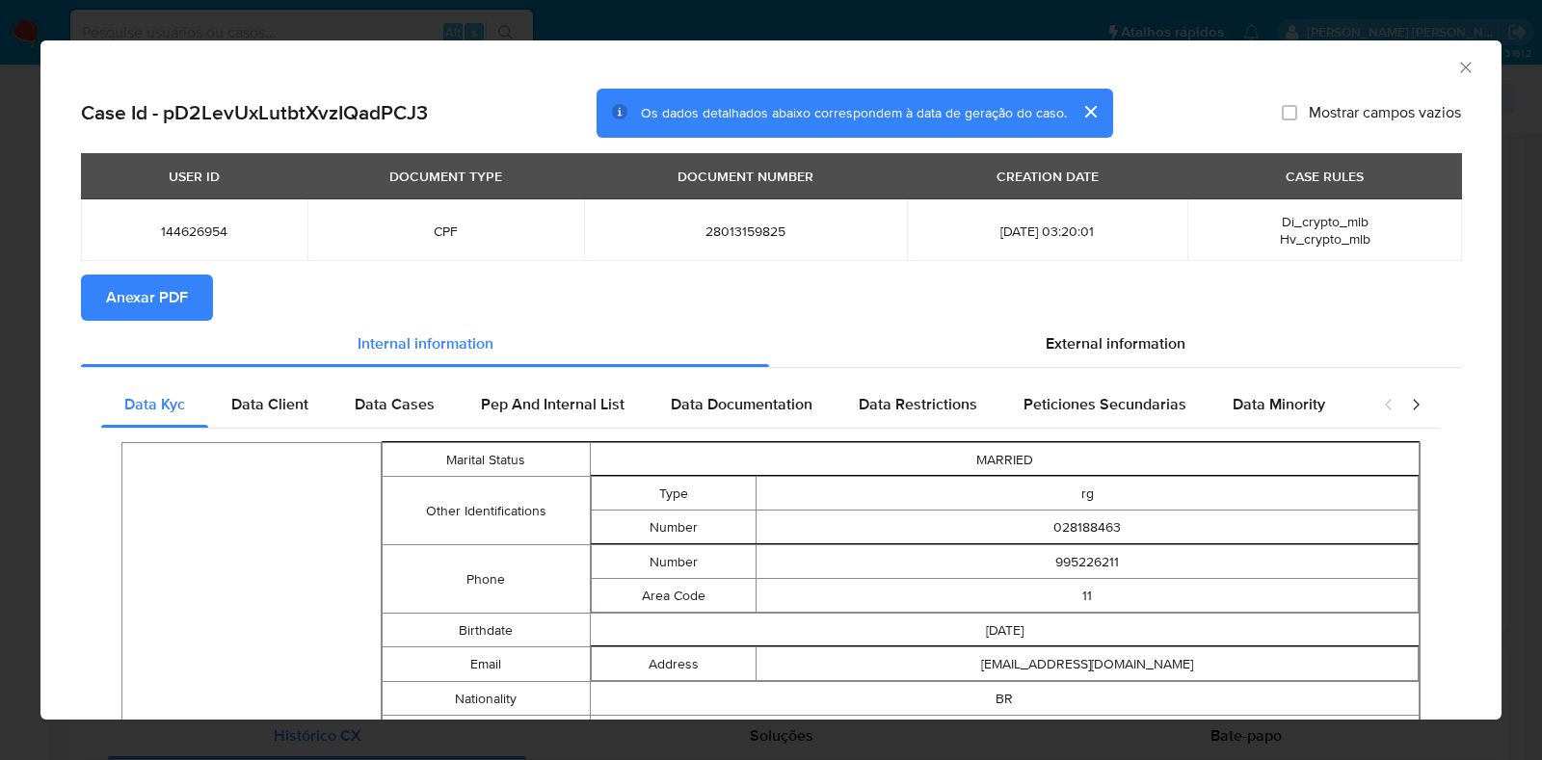
click at [171, 301] on span "Anexar PDF" at bounding box center [147, 298] width 82 height 42
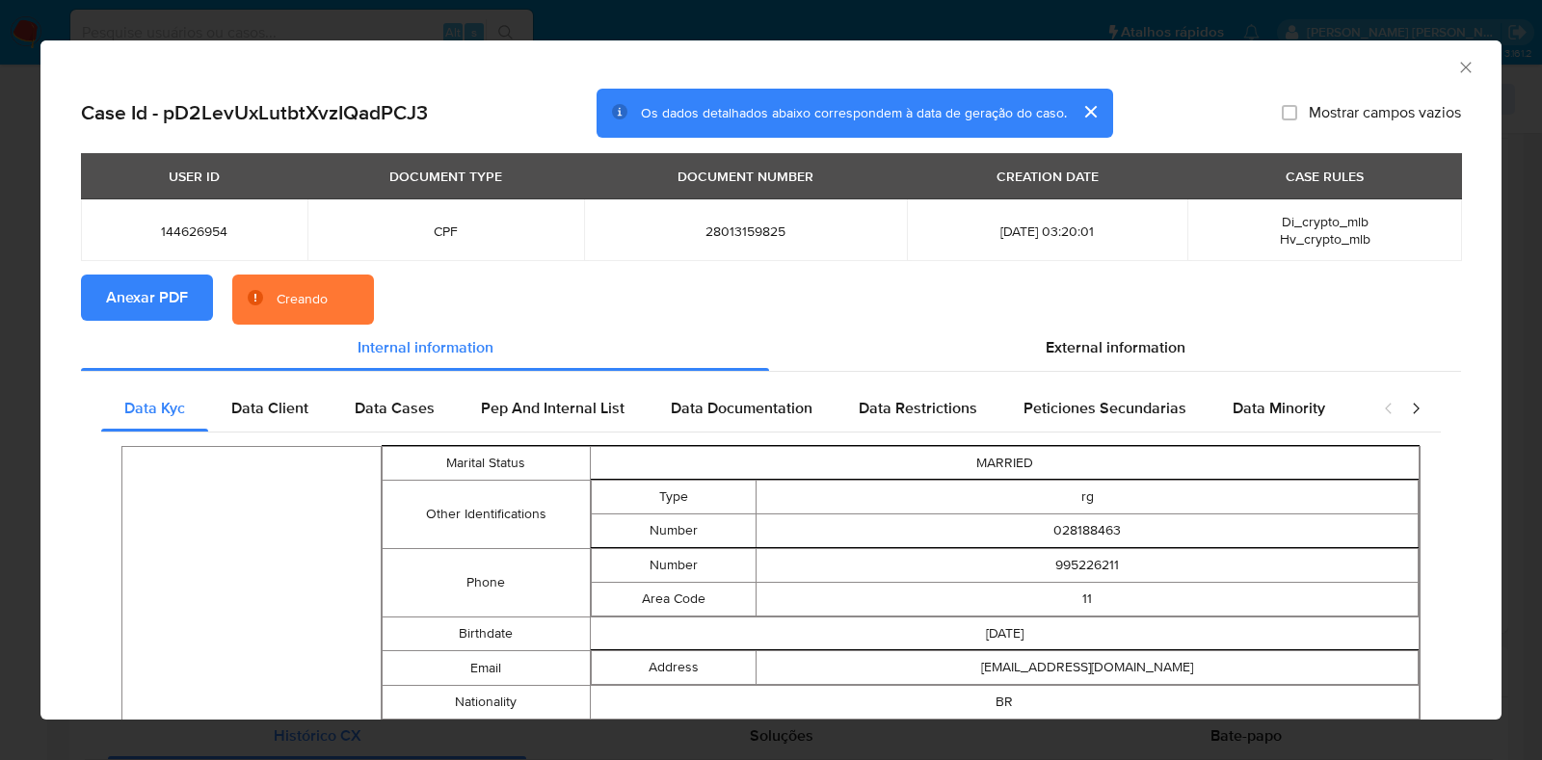
click at [24, 323] on div "AML Data Collector Case Id - pD2LevUxLutbtXvzIQadPCJ3 Os dados detalhados abaix…" at bounding box center [771, 380] width 1542 height 760
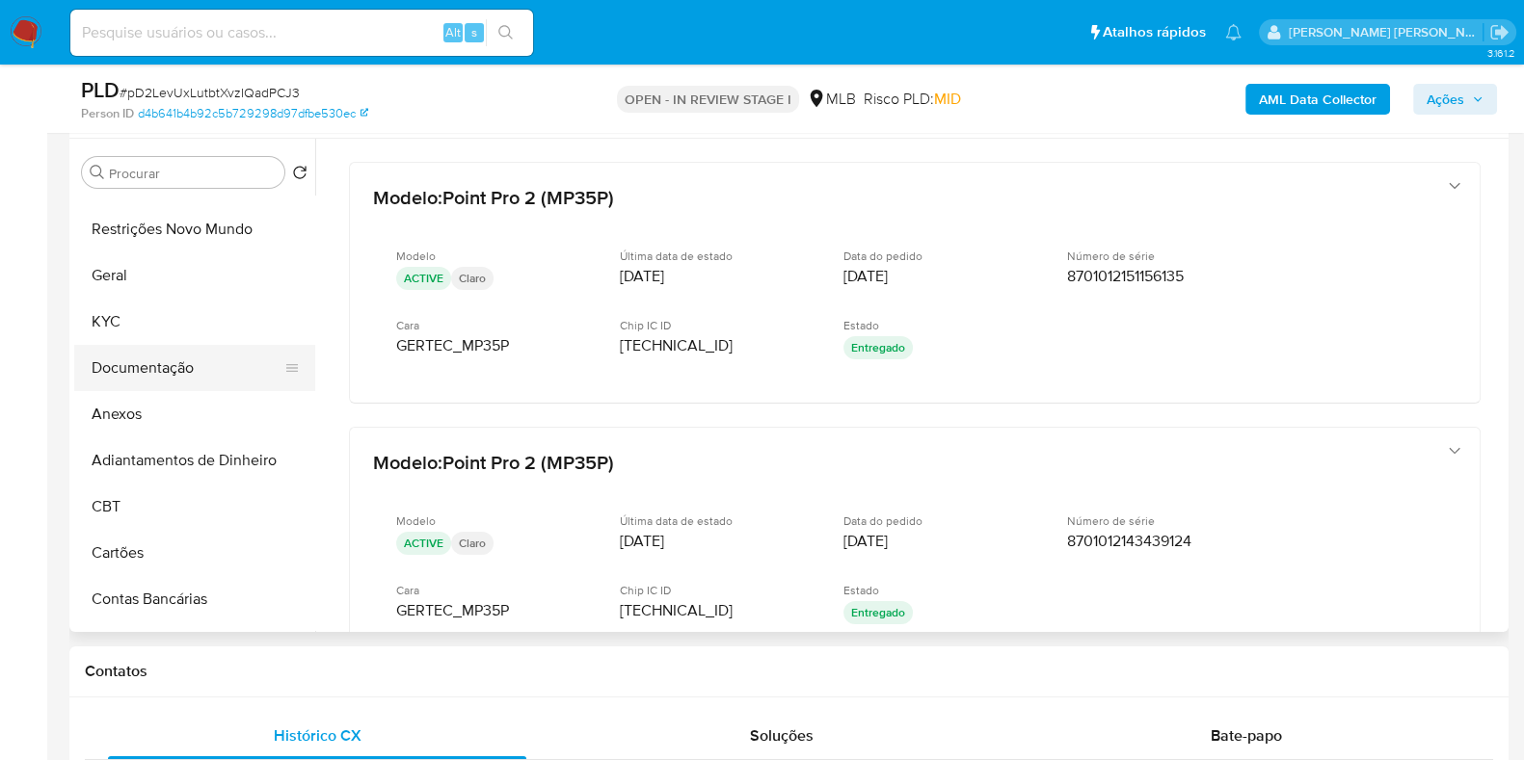
scroll to position [0, 0]
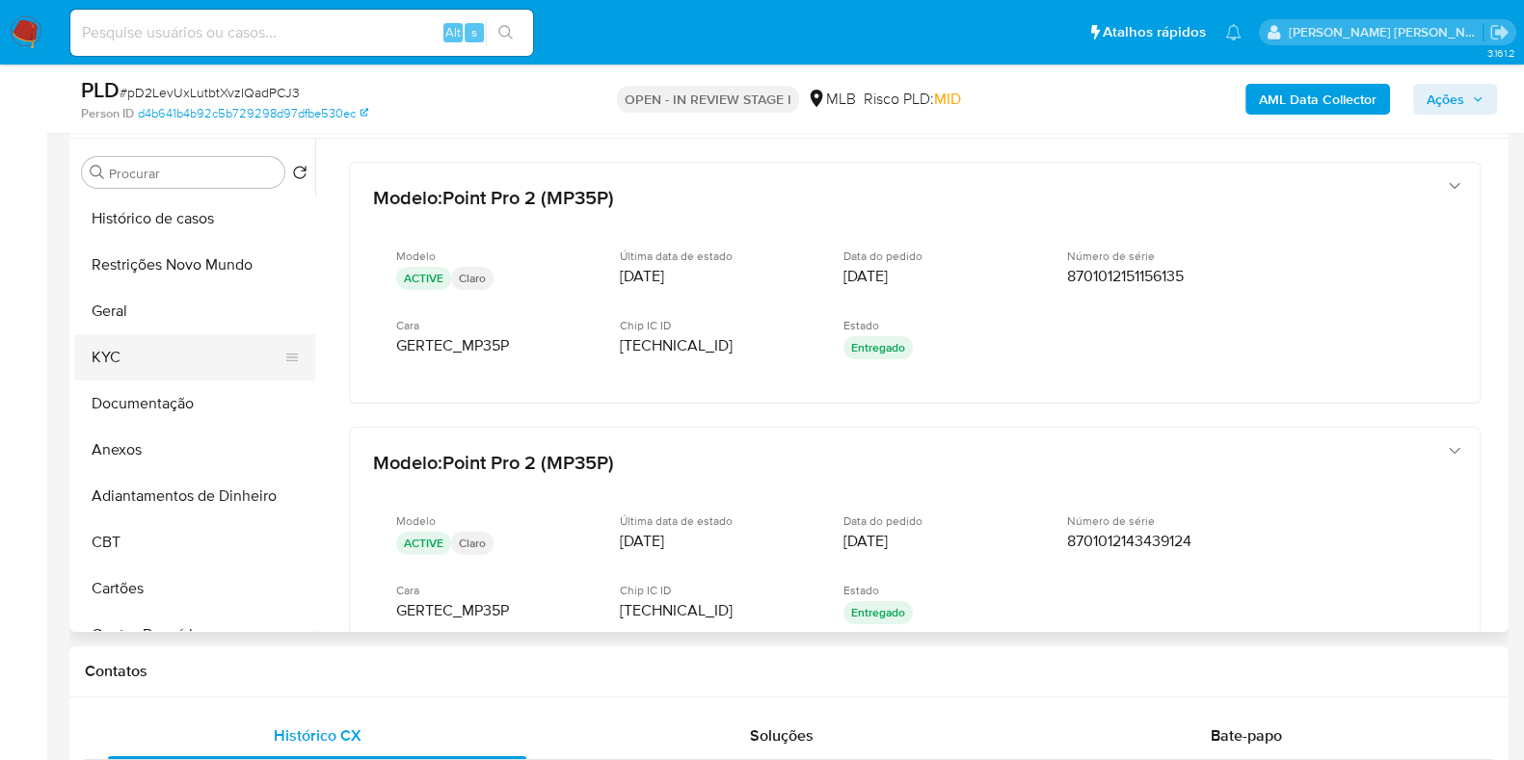
click at [173, 345] on button "KYC" at bounding box center [187, 357] width 226 height 46
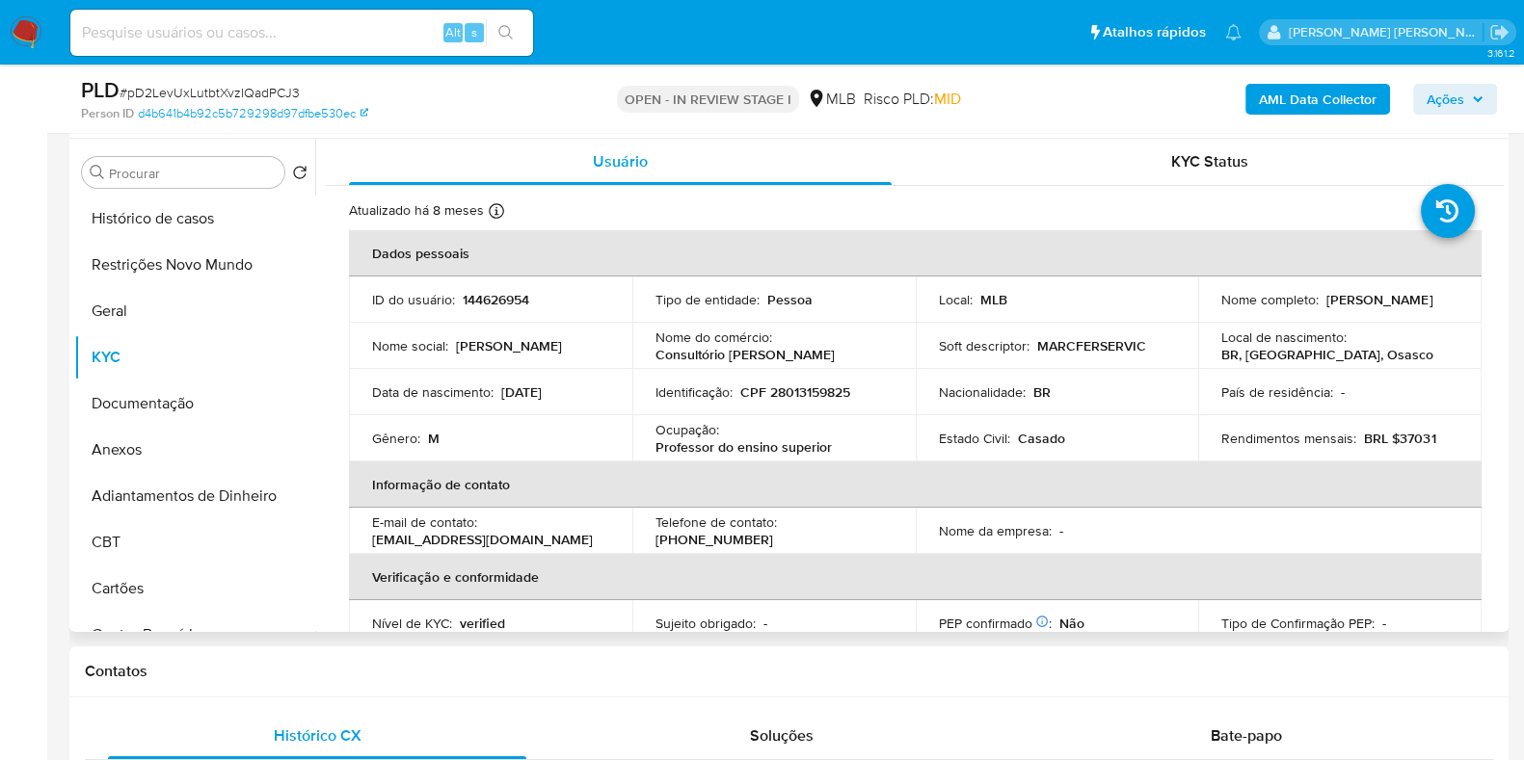
drag, startPoint x: 1399, startPoint y: 310, endPoint x: 1210, endPoint y: 310, distance: 188.9
click at [1210, 310] on td "Nome completo : [PERSON_NAME]" at bounding box center [1339, 300] width 283 height 46
copy p "[PERSON_NAME]"
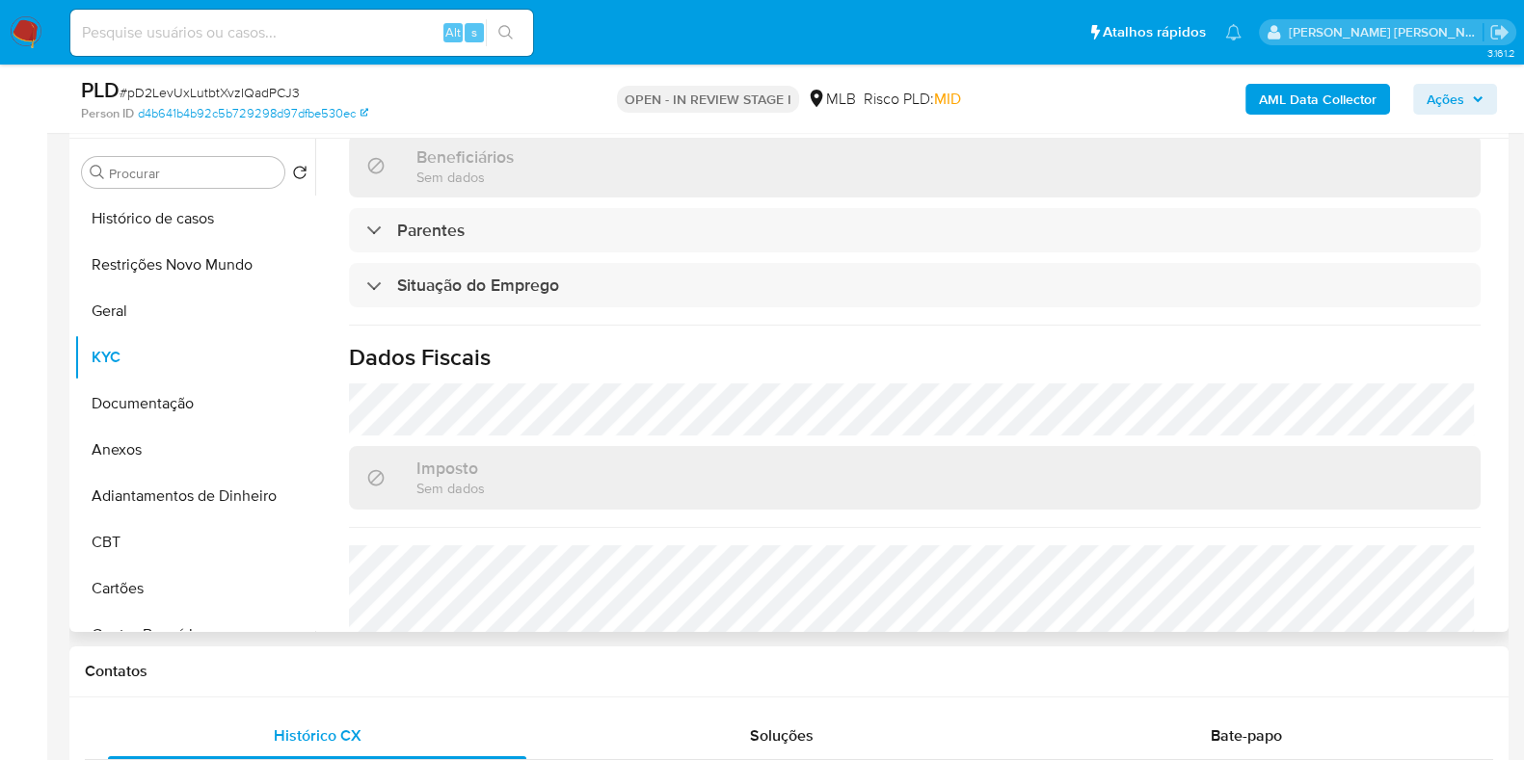
scroll to position [838, 0]
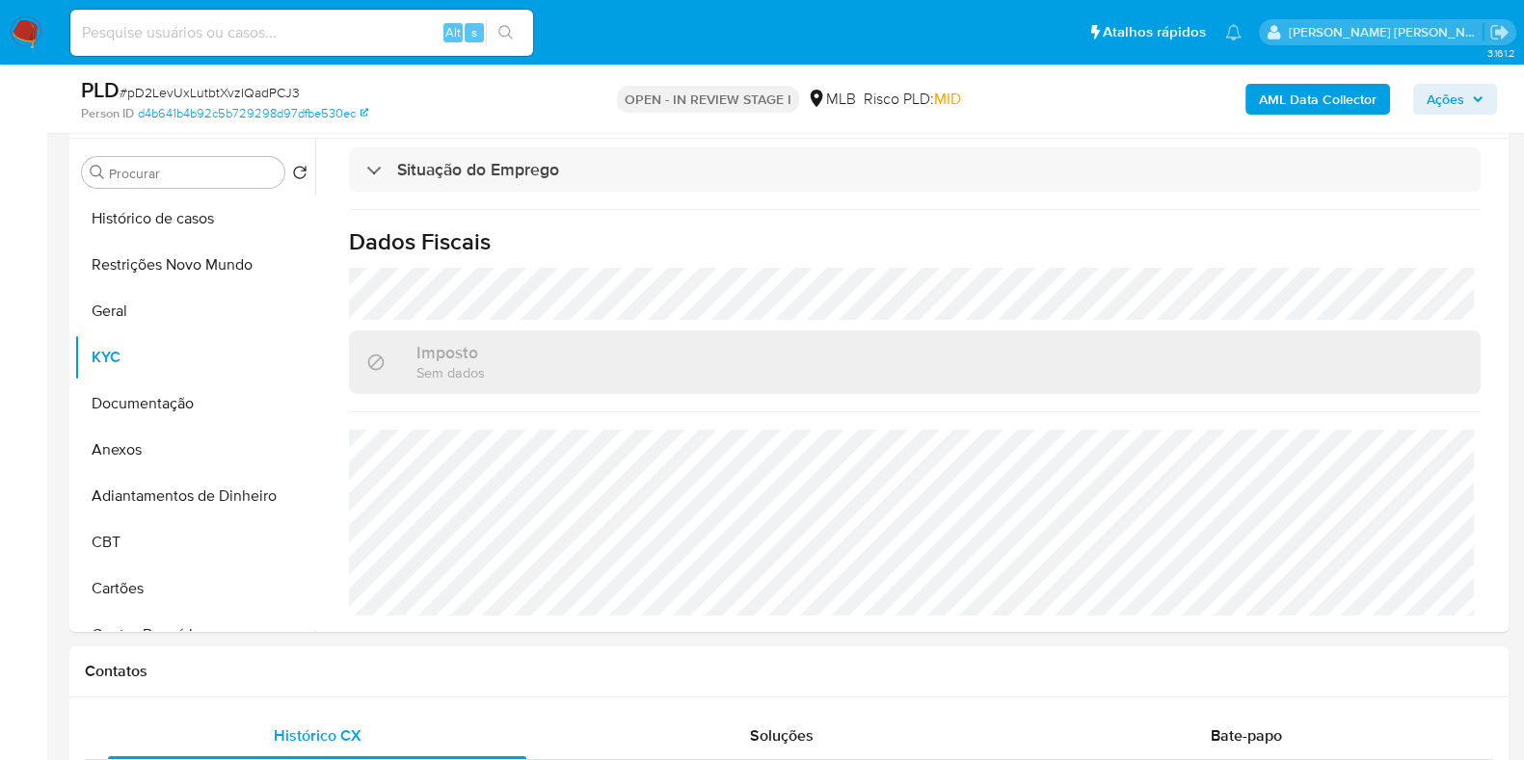
click at [1479, 105] on span "Ações" at bounding box center [1454, 99] width 57 height 27
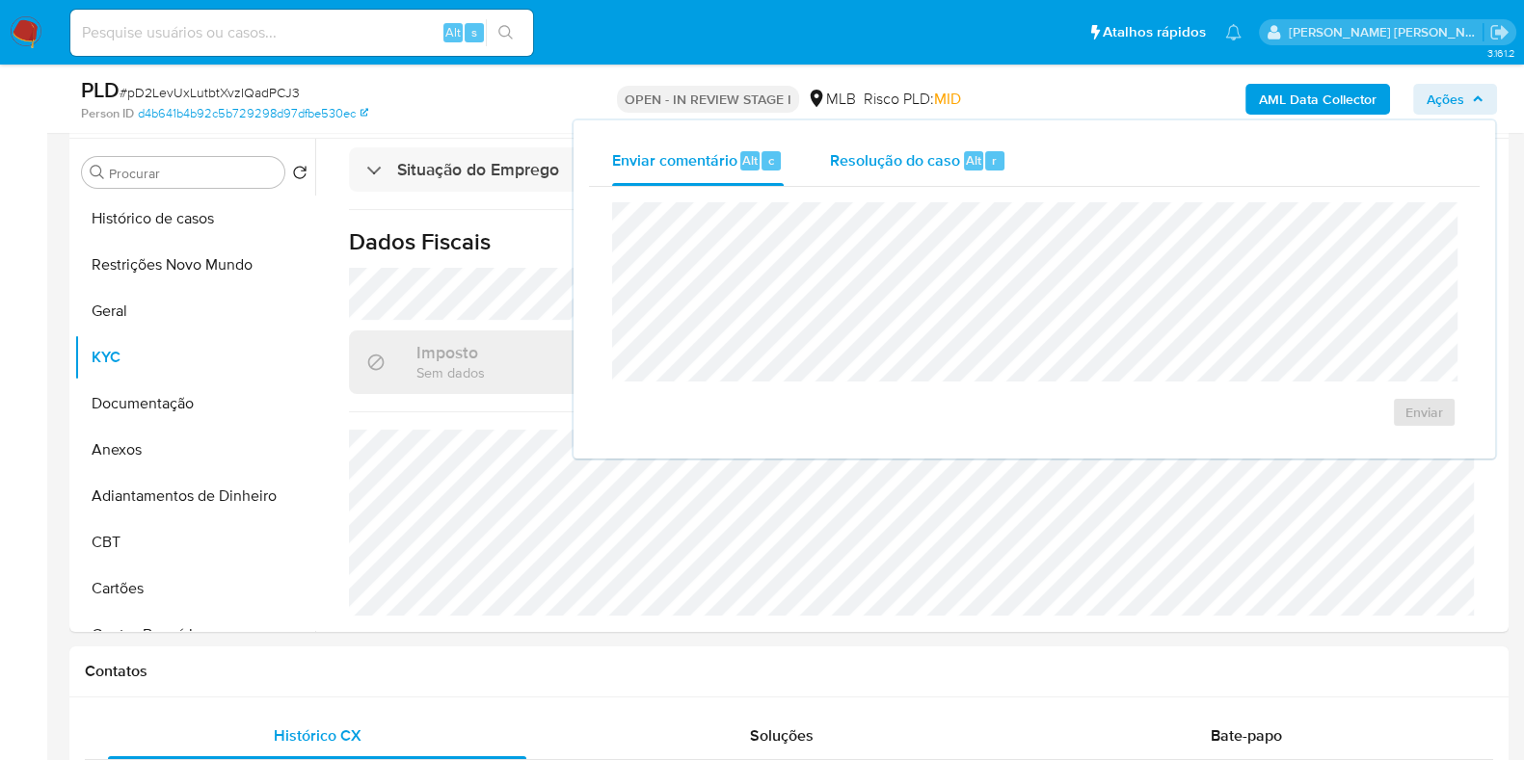
drag, startPoint x: 919, startPoint y: 163, endPoint x: 909, endPoint y: 183, distance: 22.4
click at [918, 163] on span "Resolução do caso" at bounding box center [895, 159] width 130 height 22
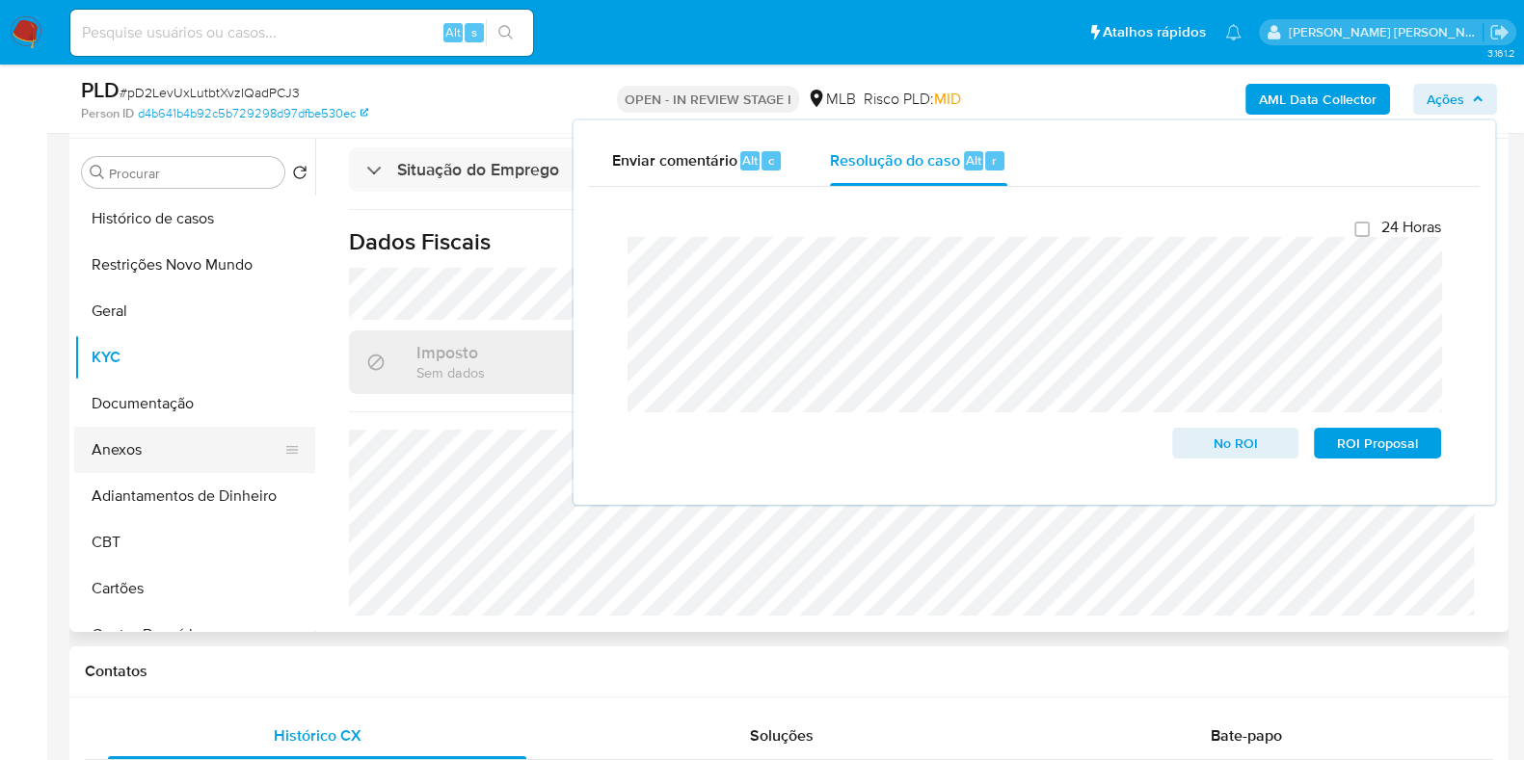
click at [144, 440] on button "Anexos" at bounding box center [187, 450] width 226 height 46
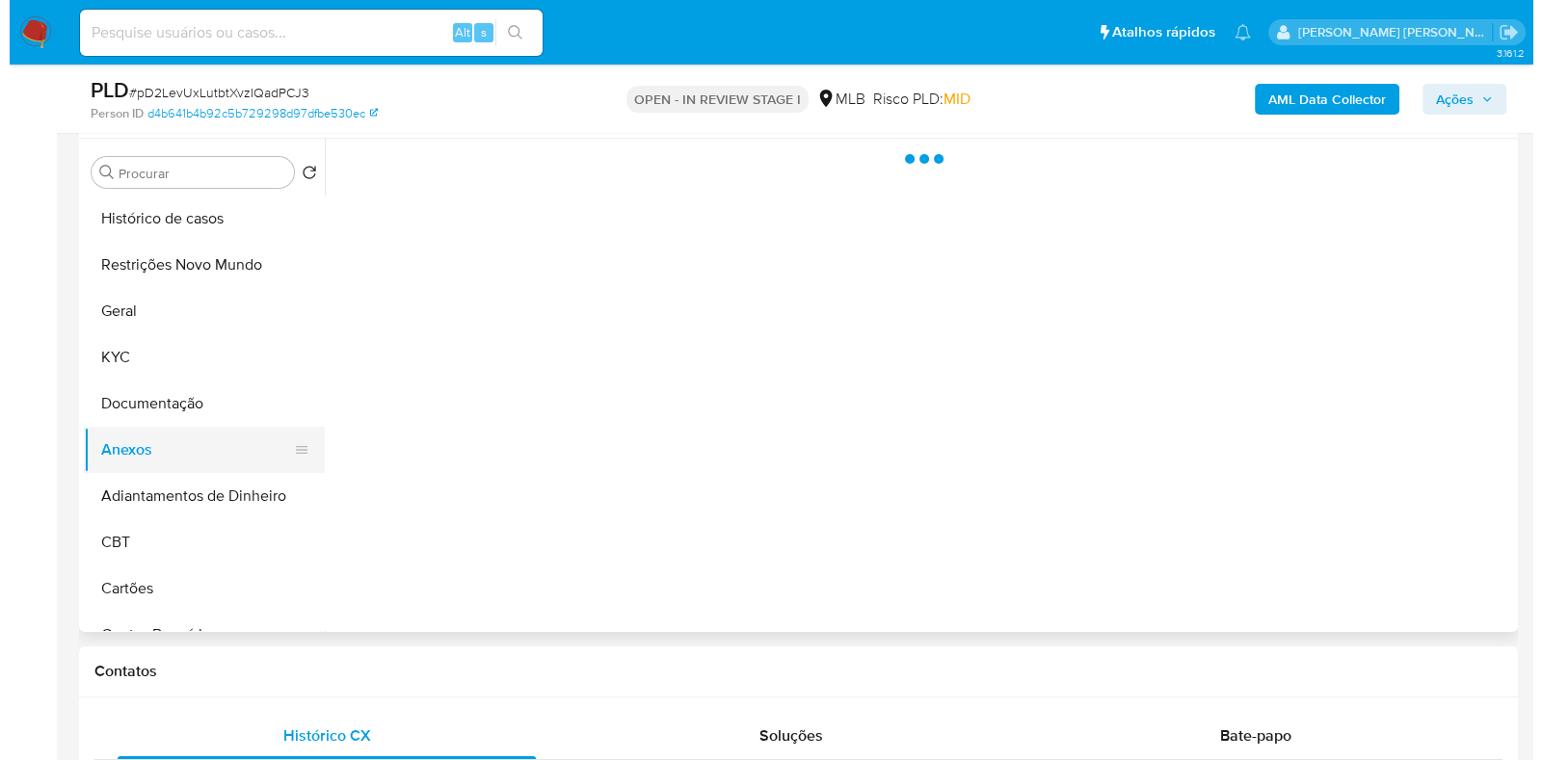
scroll to position [0, 0]
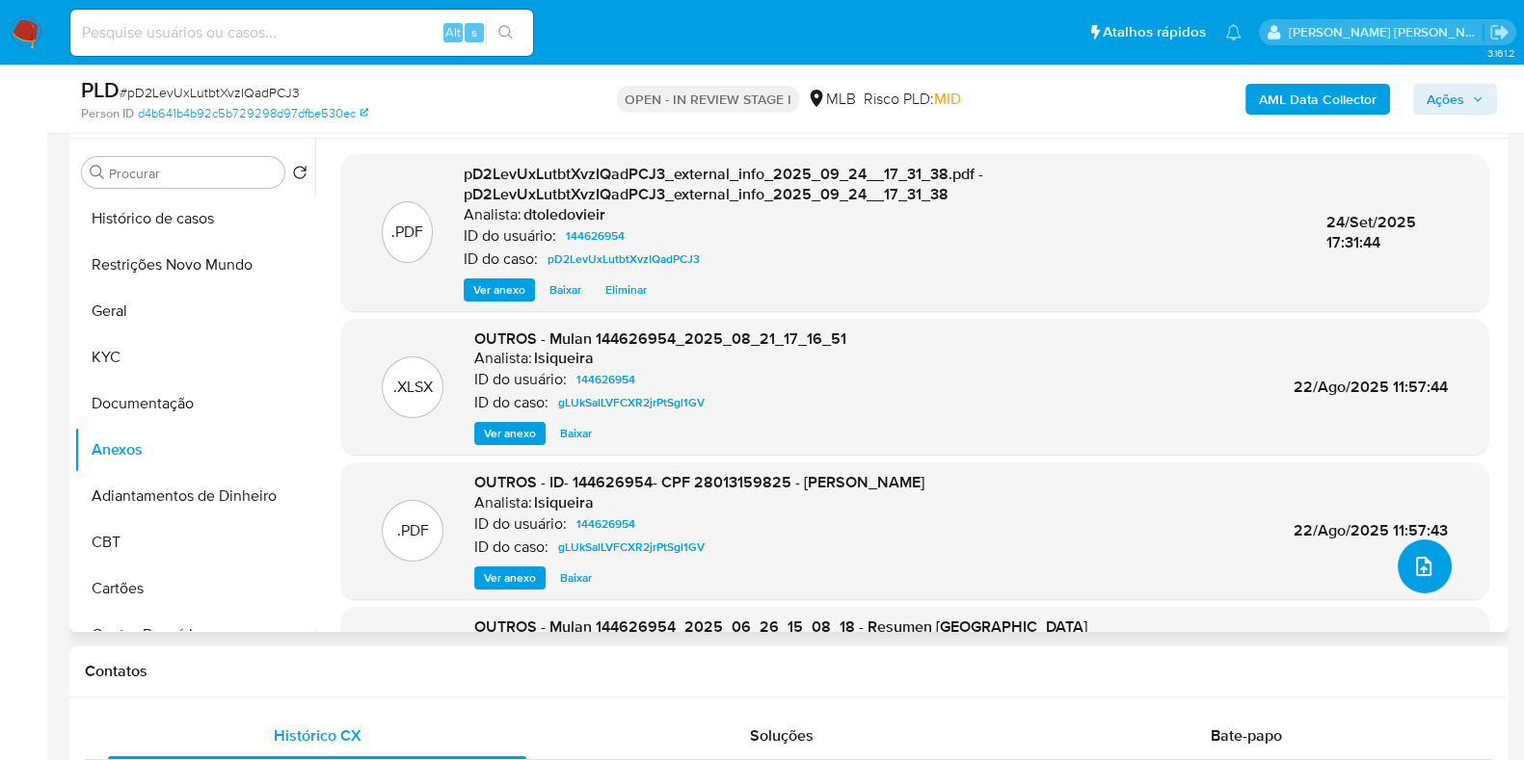
click at [1412, 557] on icon "upload-file" at bounding box center [1423, 566] width 23 height 23
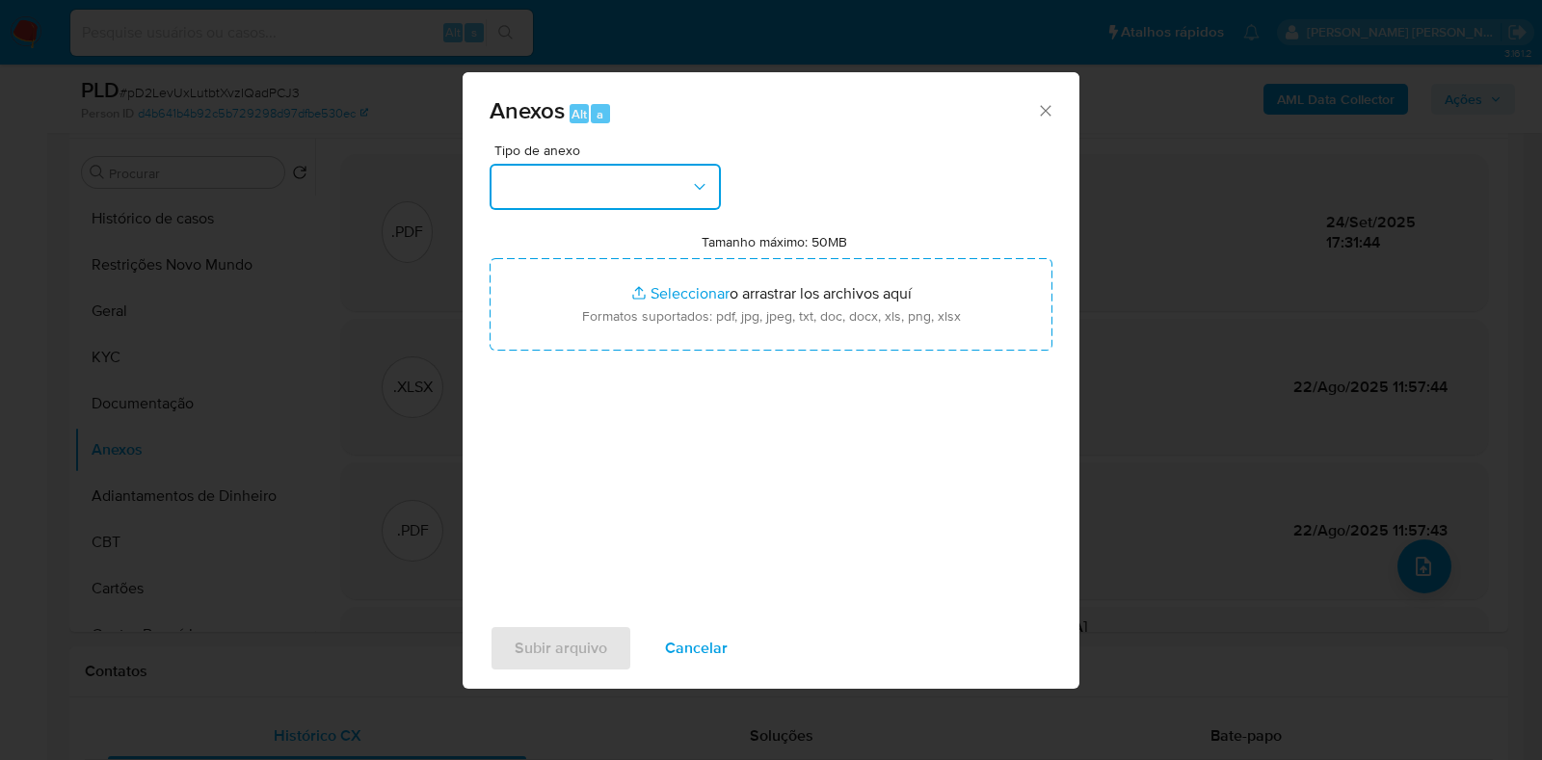
drag, startPoint x: 593, startPoint y: 188, endPoint x: 609, endPoint y: 206, distance: 24.6
click at [594, 188] on button "button" at bounding box center [605, 187] width 231 height 46
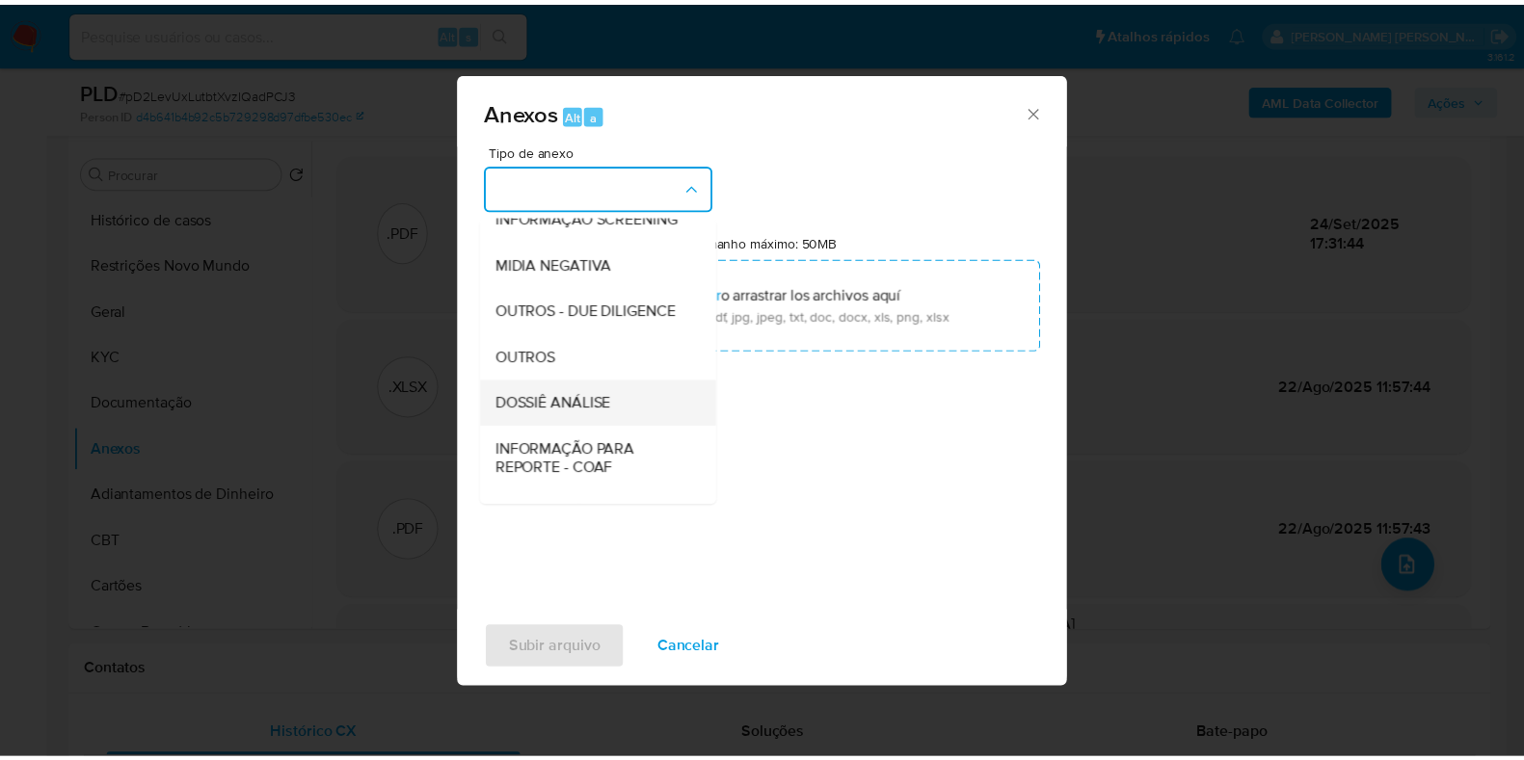
scroll to position [297, 0]
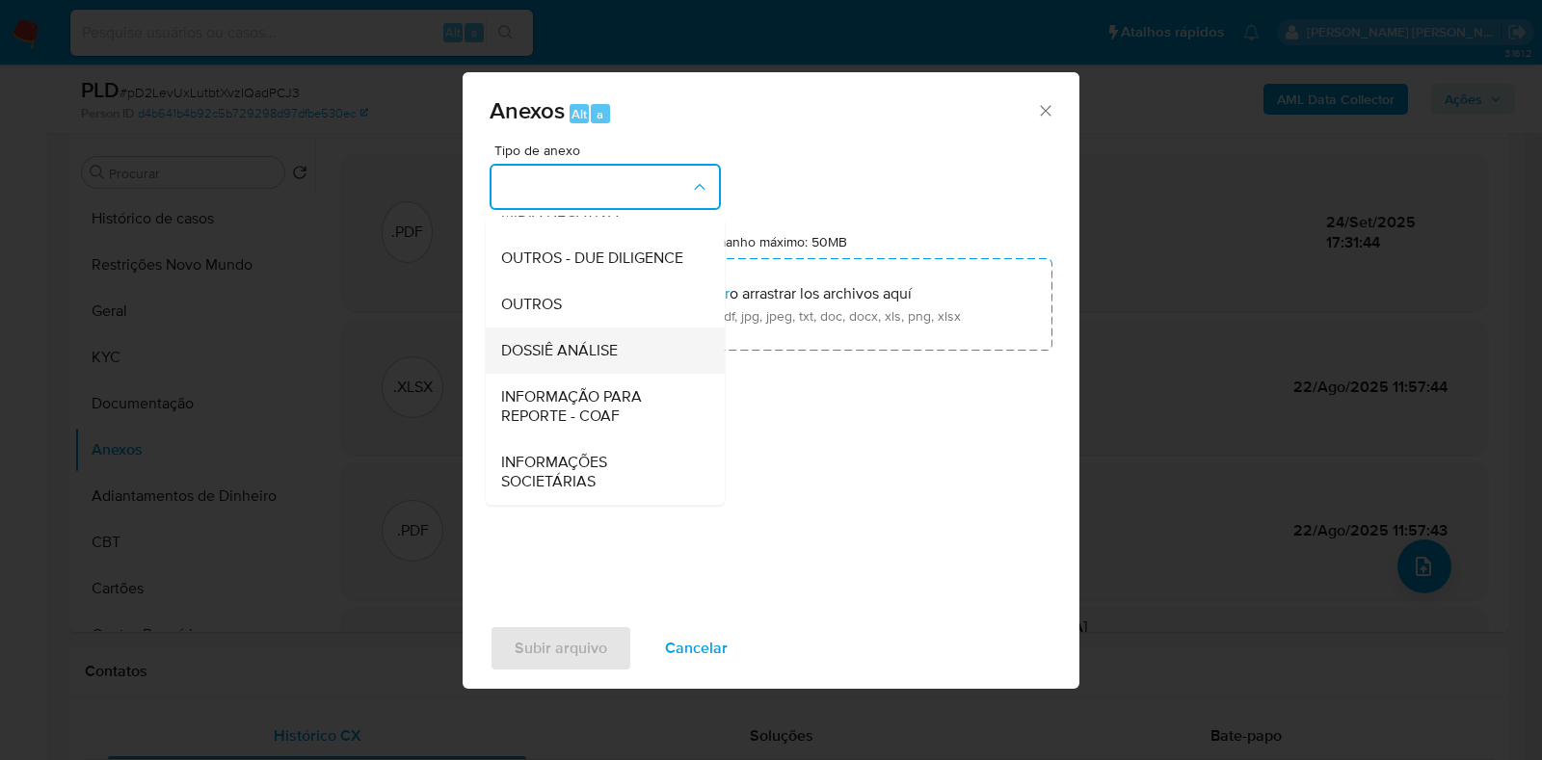
click at [554, 360] on span "DOSSIÊ ANÁLISE" at bounding box center [559, 350] width 117 height 19
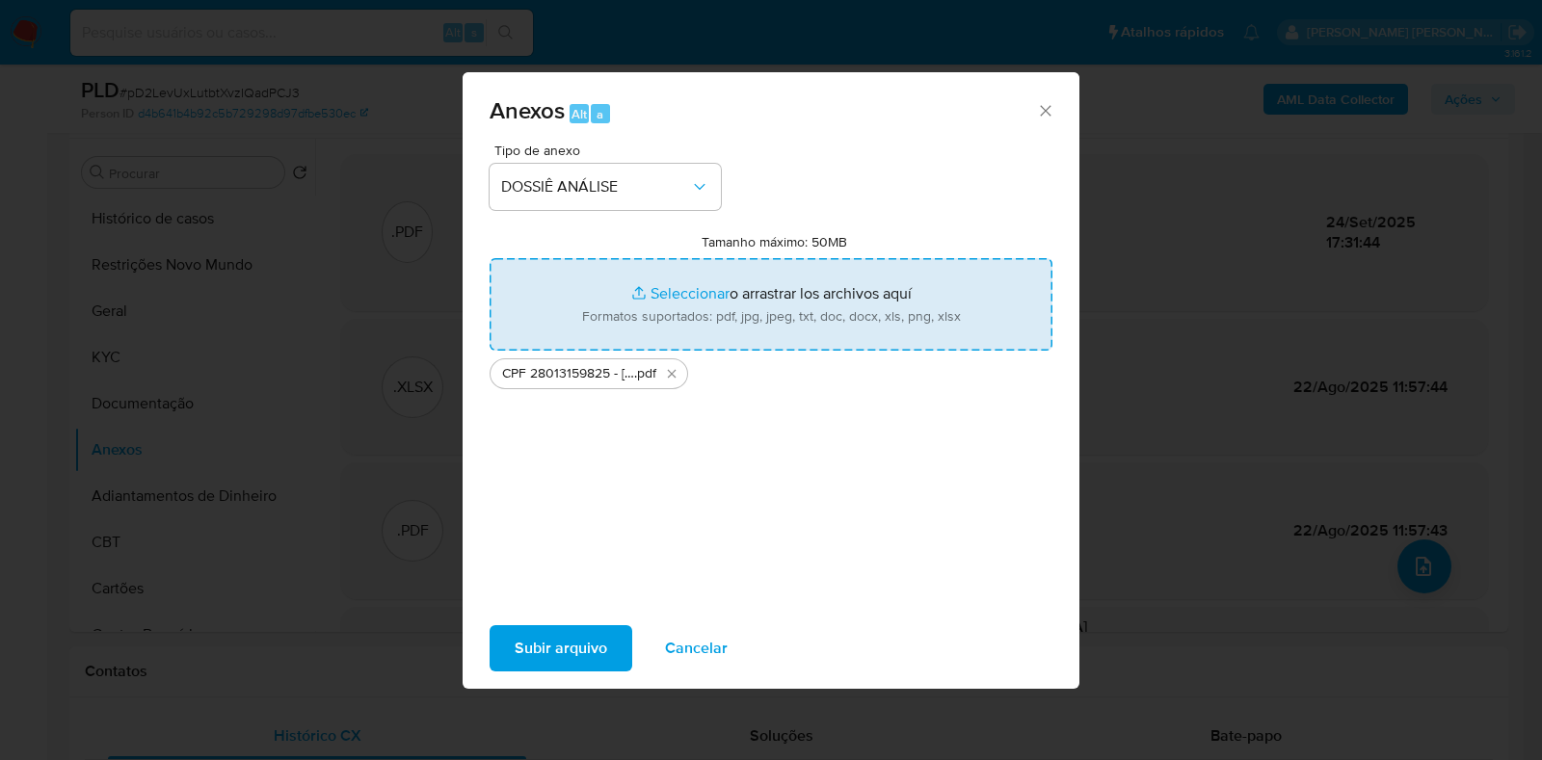
type input "C:\fakepath\Mulan 144626954_2025_09_24_08_45_56.xlsx"
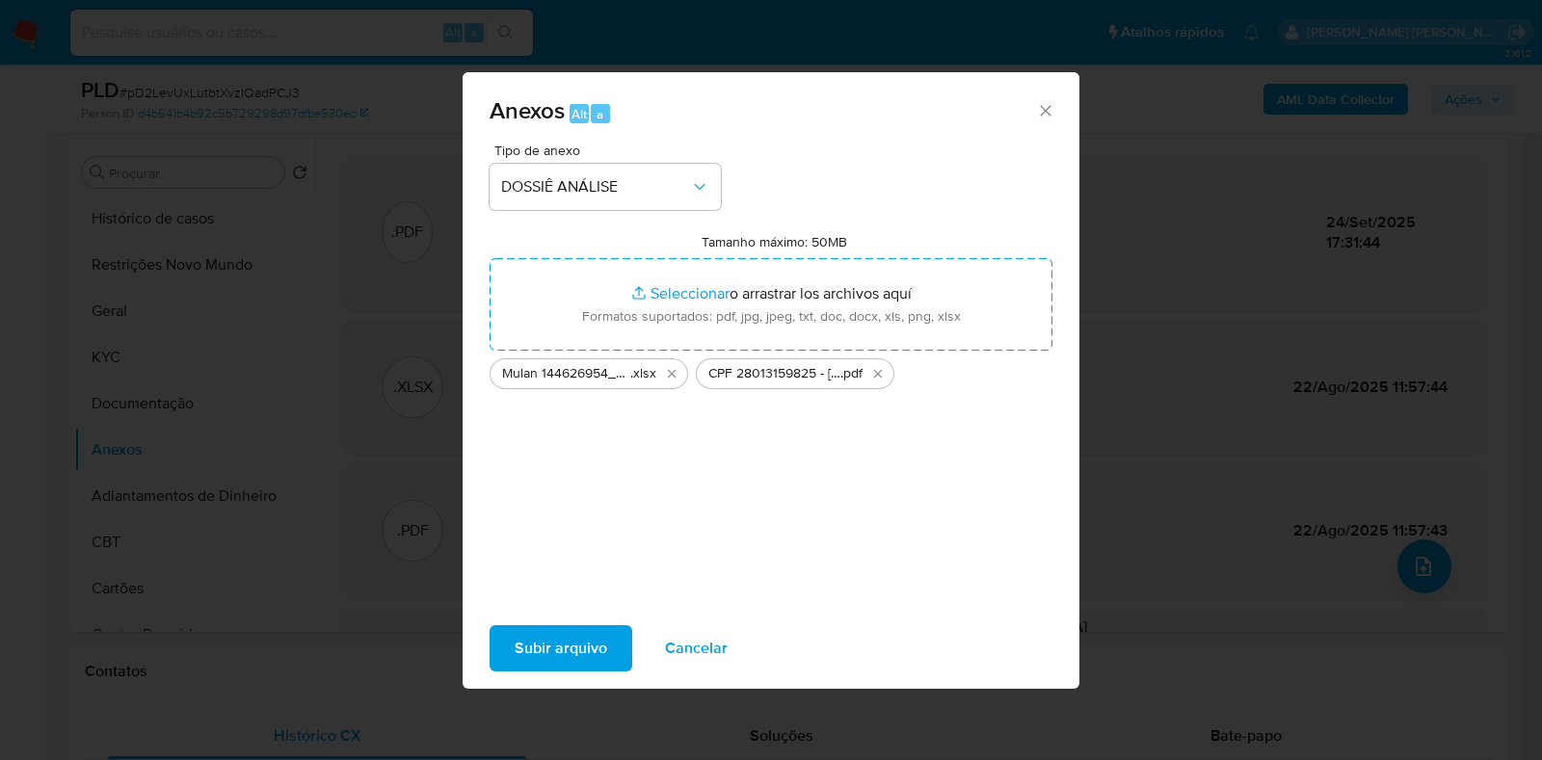
click at [559, 643] on span "Subir arquivo" at bounding box center [561, 648] width 93 height 42
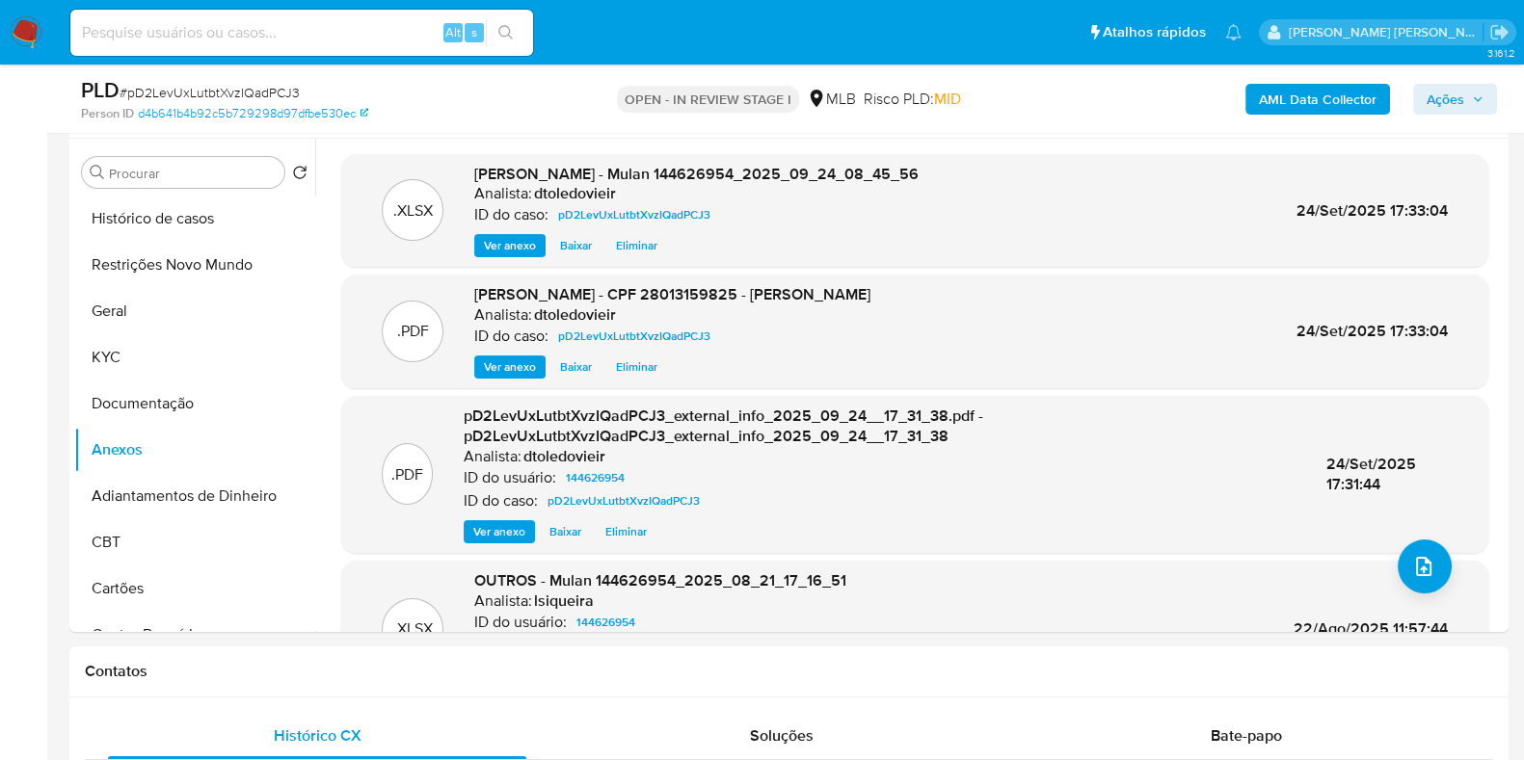
click at [1417, 90] on button "Ações" at bounding box center [1455, 99] width 84 height 31
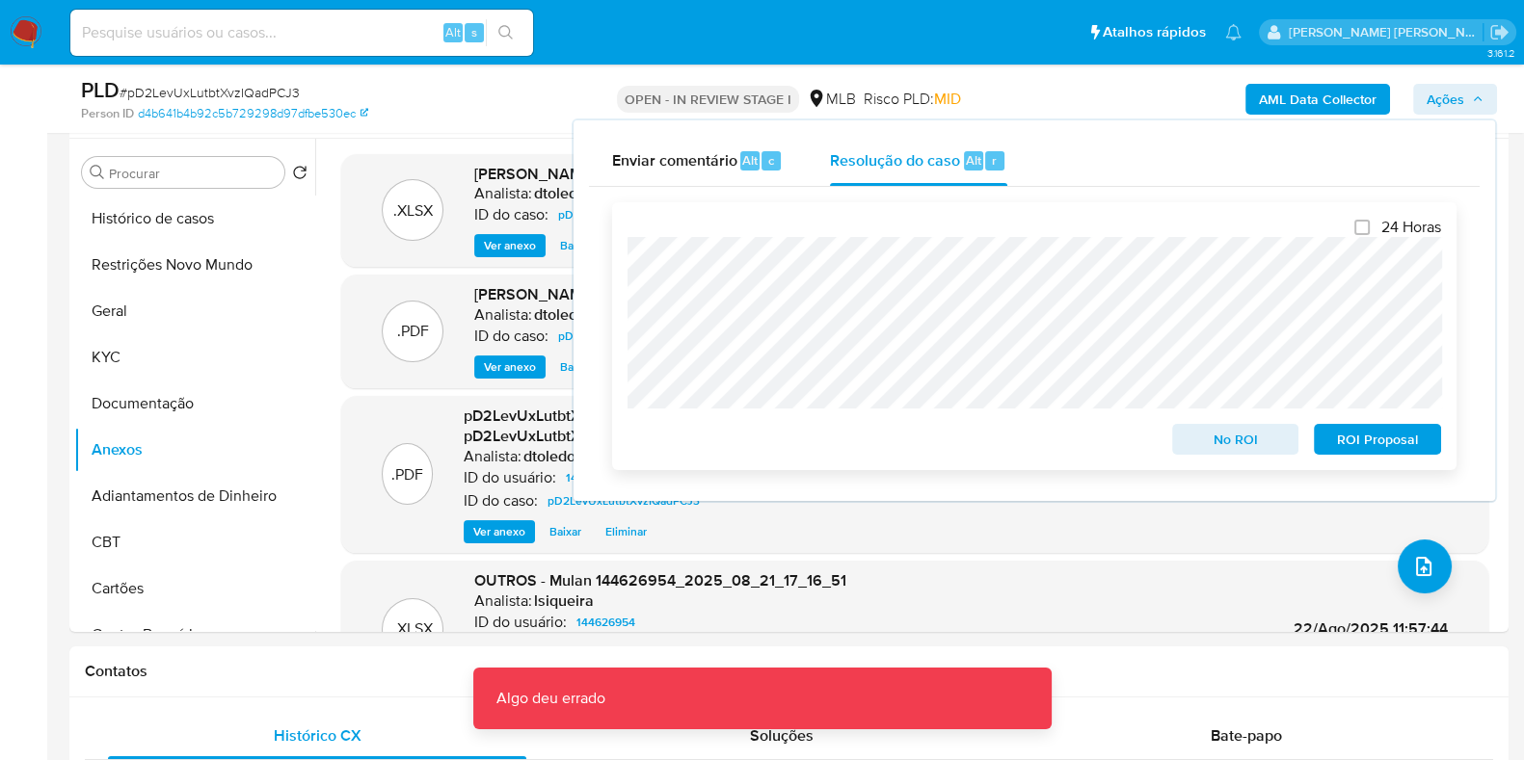
click at [1189, 439] on span "No ROI" at bounding box center [1236, 439] width 100 height 27
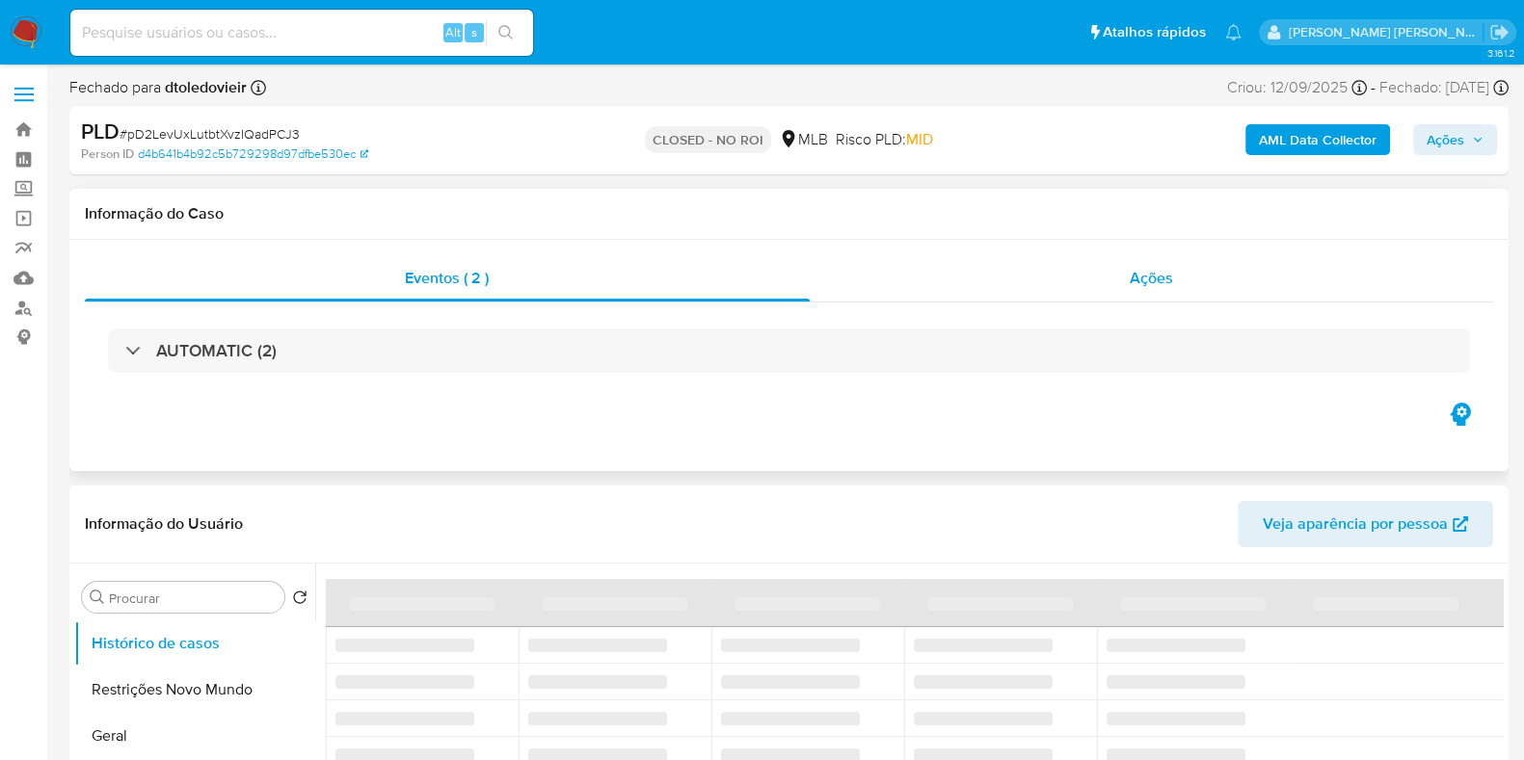
select select "10"
